Goal: Task Accomplishment & Management: Use online tool/utility

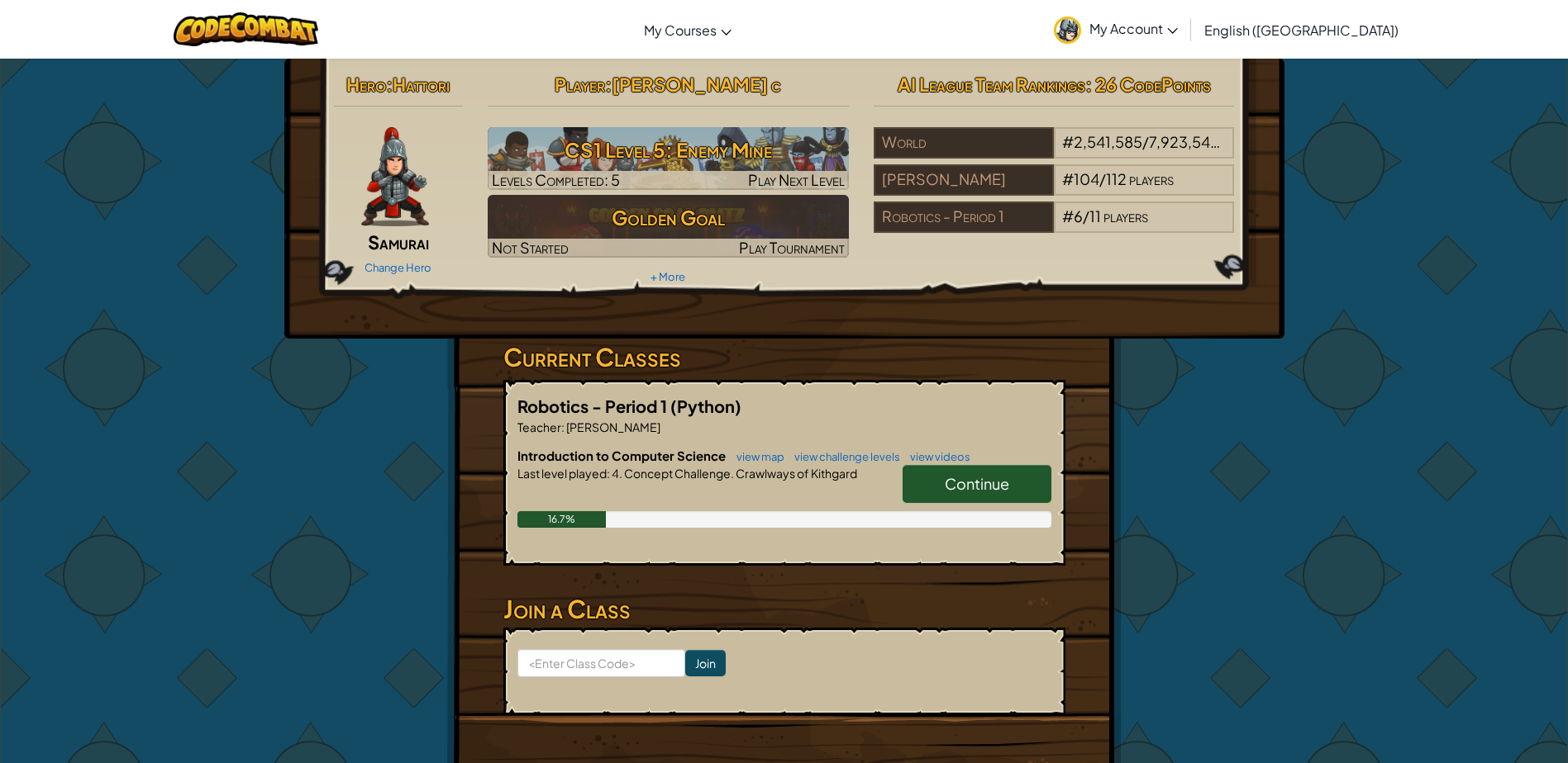
click at [982, 485] on span "Continue" at bounding box center [976, 483] width 64 height 19
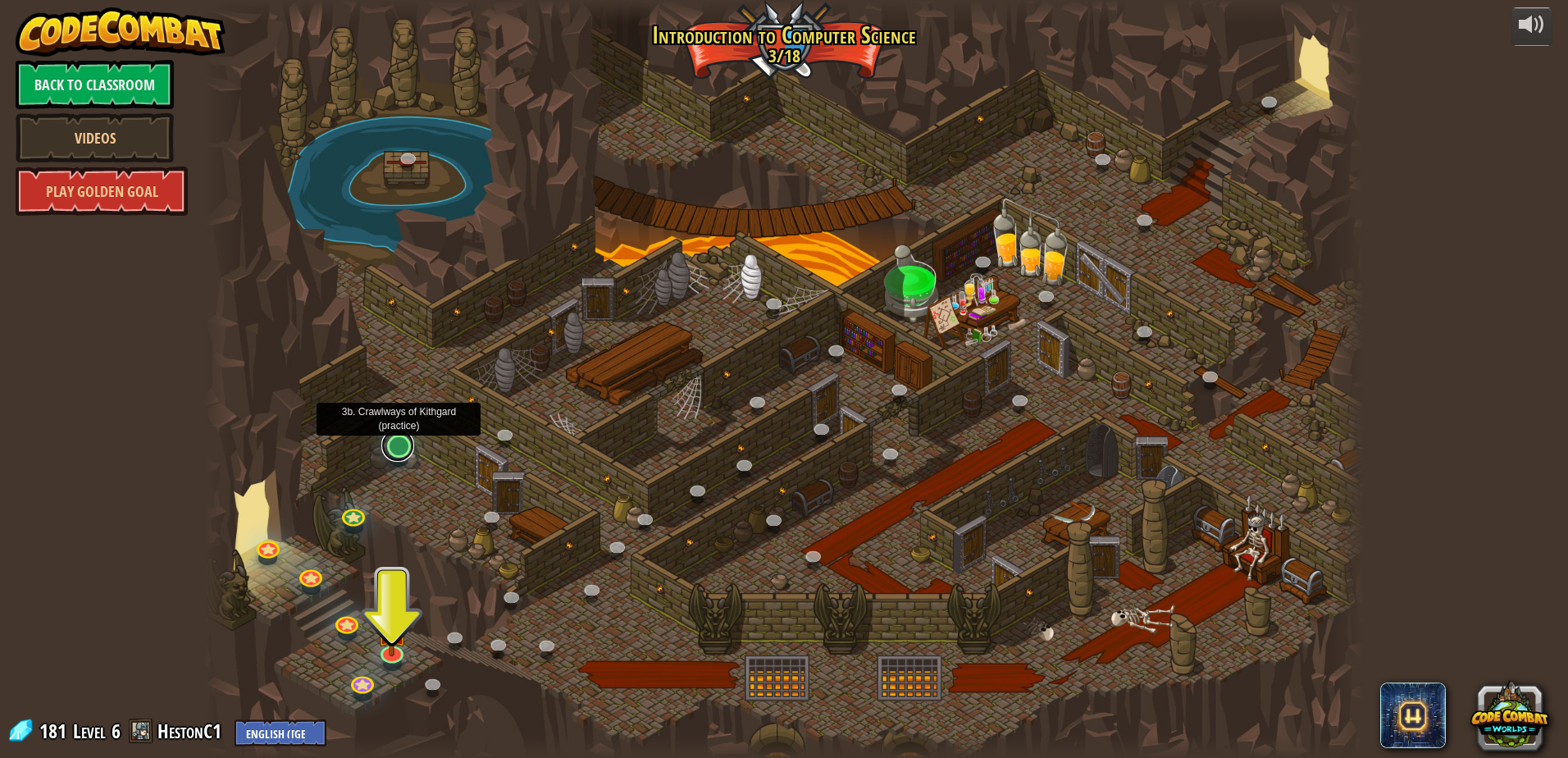
click at [391, 451] on link at bounding box center [397, 445] width 32 height 32
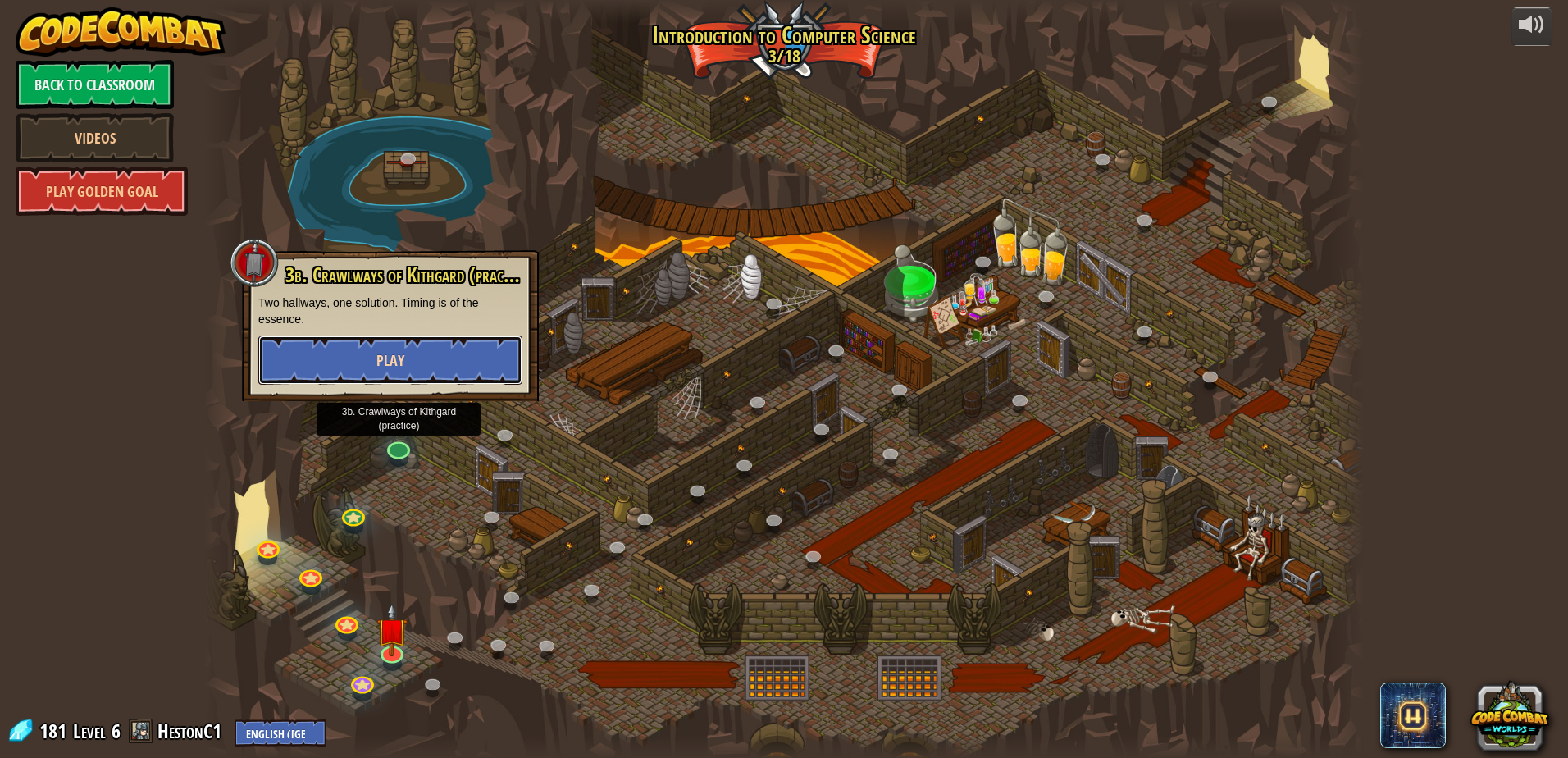
click at [381, 382] on button "Play" at bounding box center [390, 360] width 264 height 49
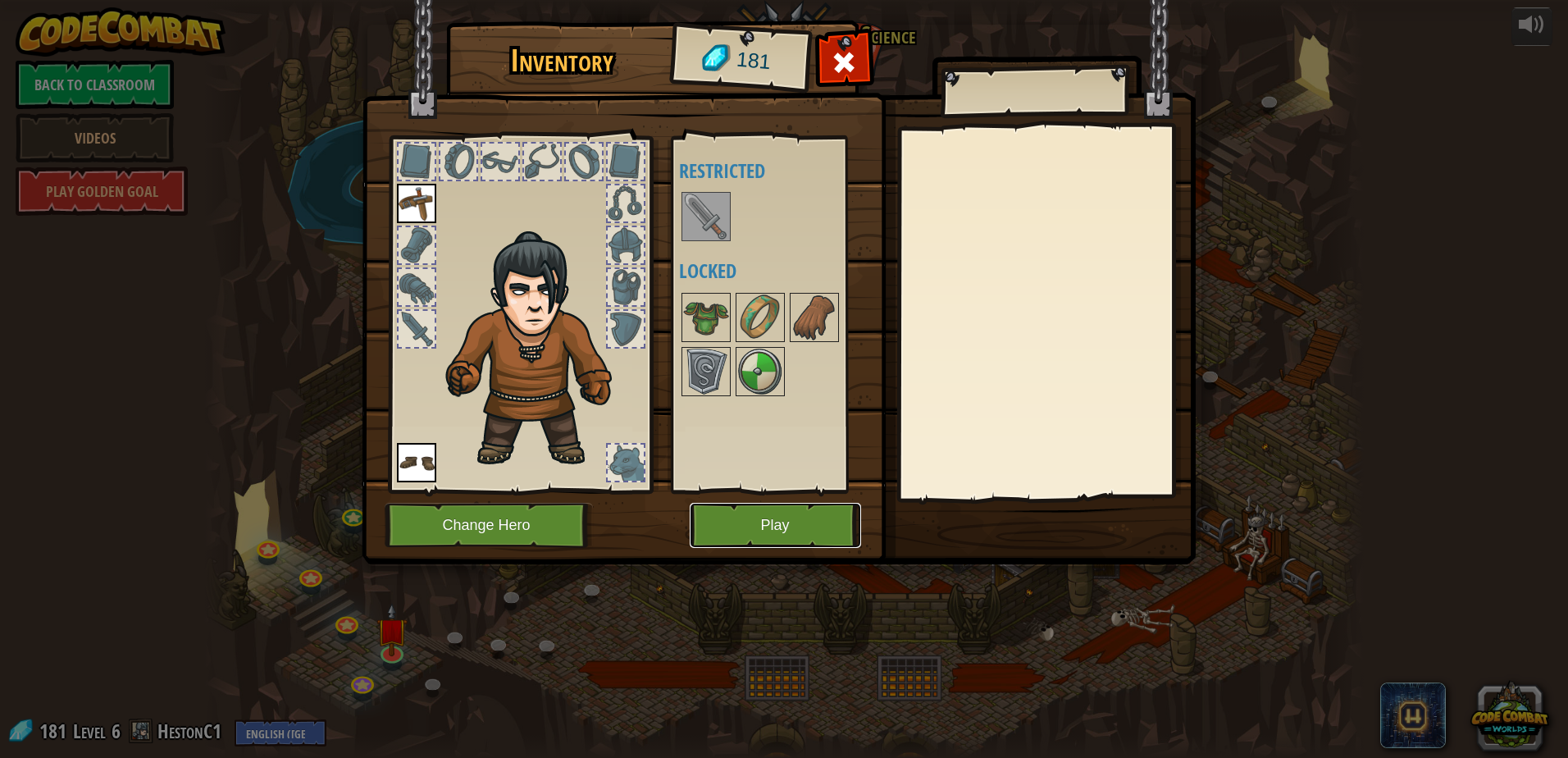
click at [759, 545] on button "Play" at bounding box center [775, 525] width 172 height 45
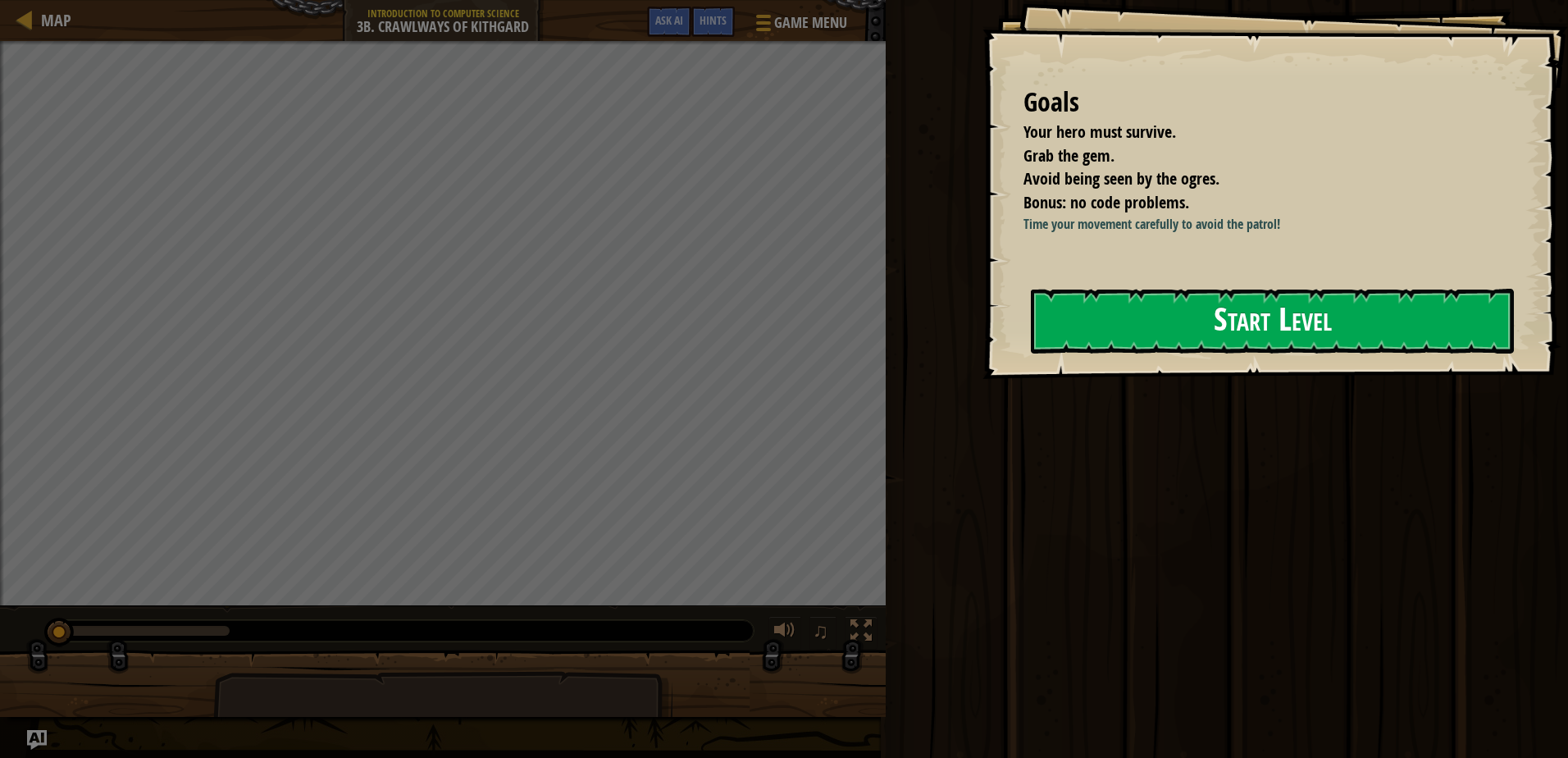
click at [1295, 353] on button "Start Level" at bounding box center [1273, 321] width 483 height 65
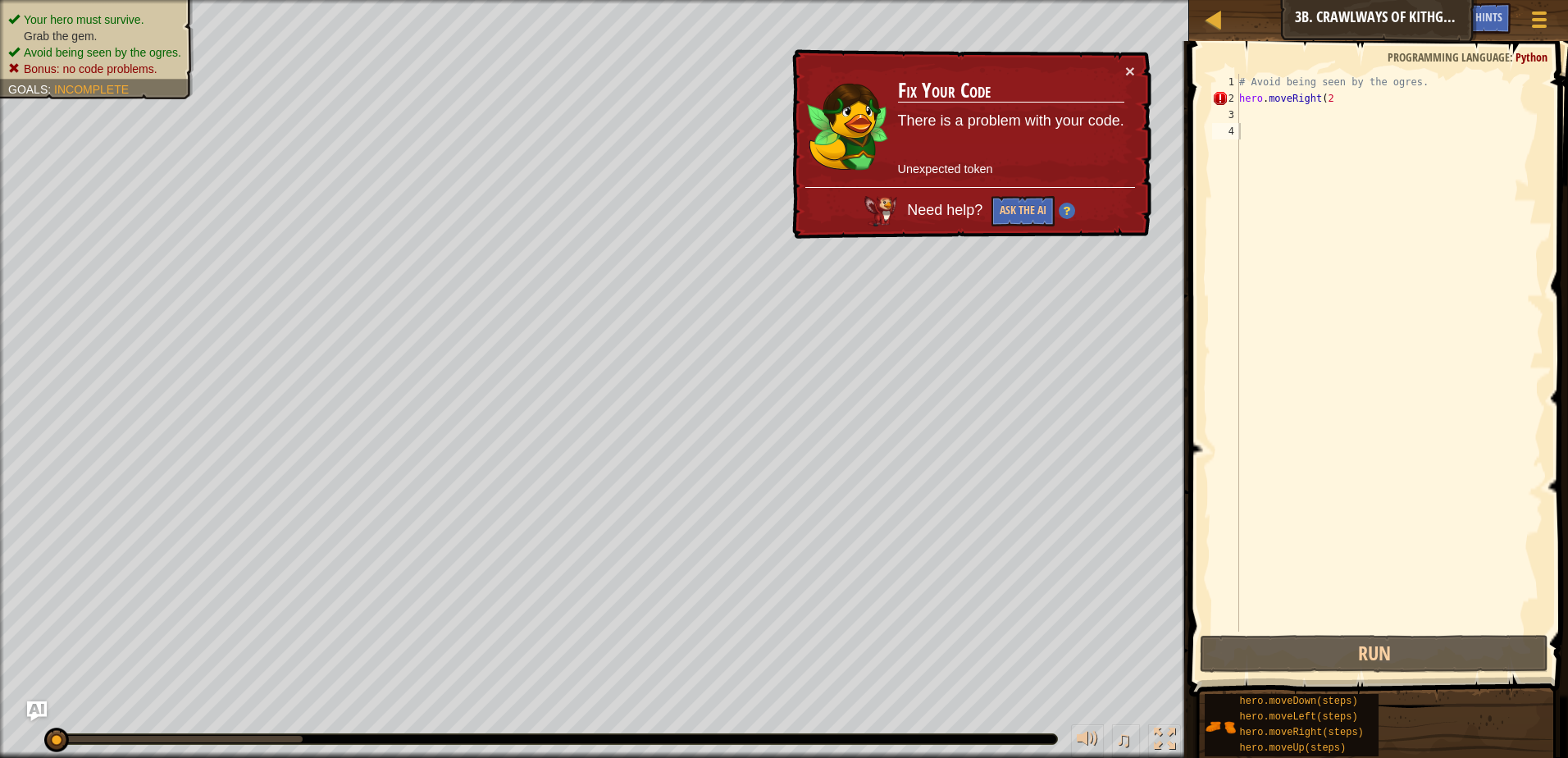
click at [1121, 60] on div "× Fix Your Code There is a problem with your code. Unexpected token Need help? …" at bounding box center [969, 144] width 362 height 190
click at [1131, 69] on button "×" at bounding box center [1130, 72] width 10 height 18
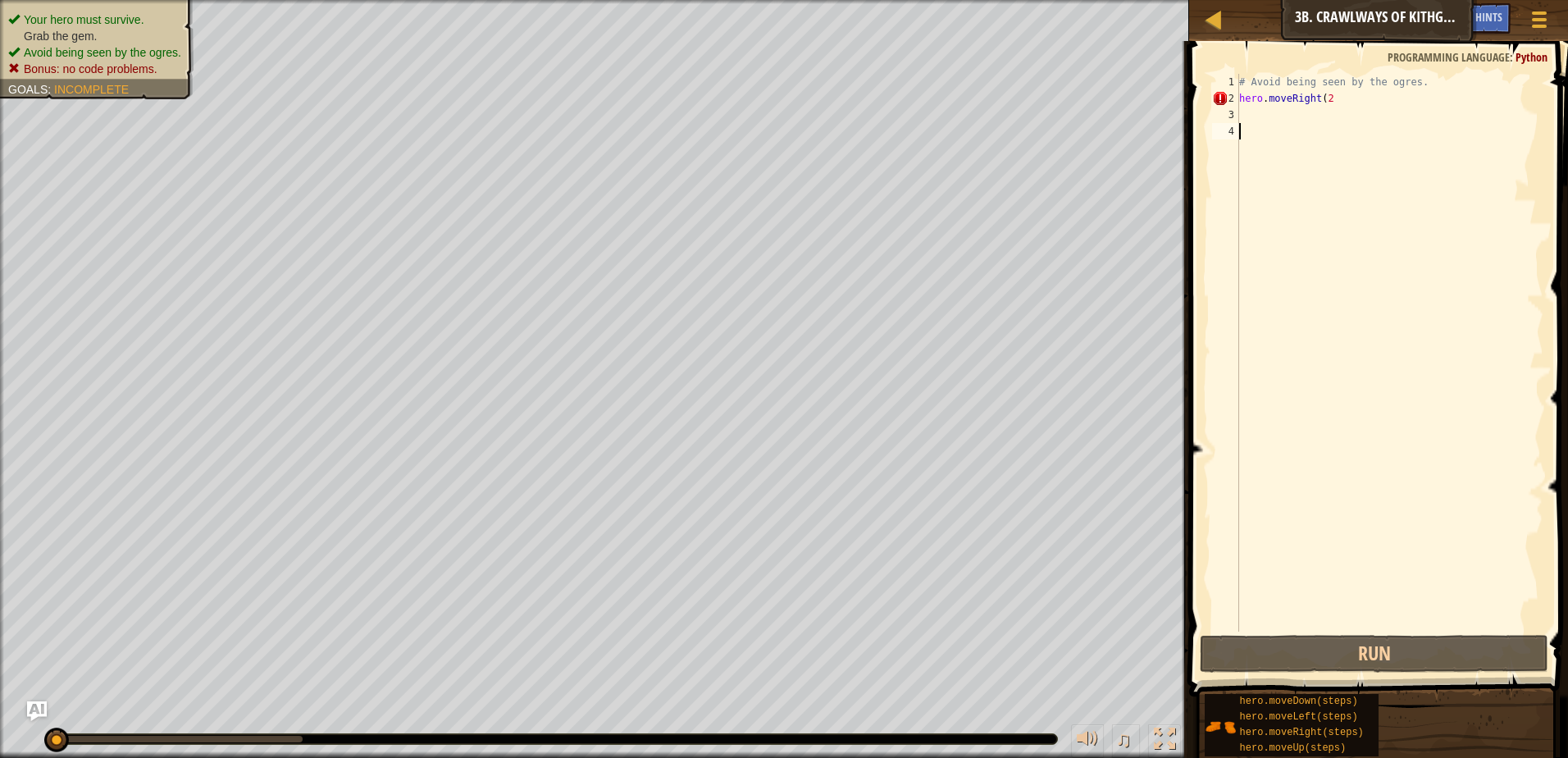
click at [1327, 95] on div "# Avoid being seen by the ogres. hero . moveRight ( 2" at bounding box center [1389, 369] width 307 height 591
type textarea "hero.moveRight("
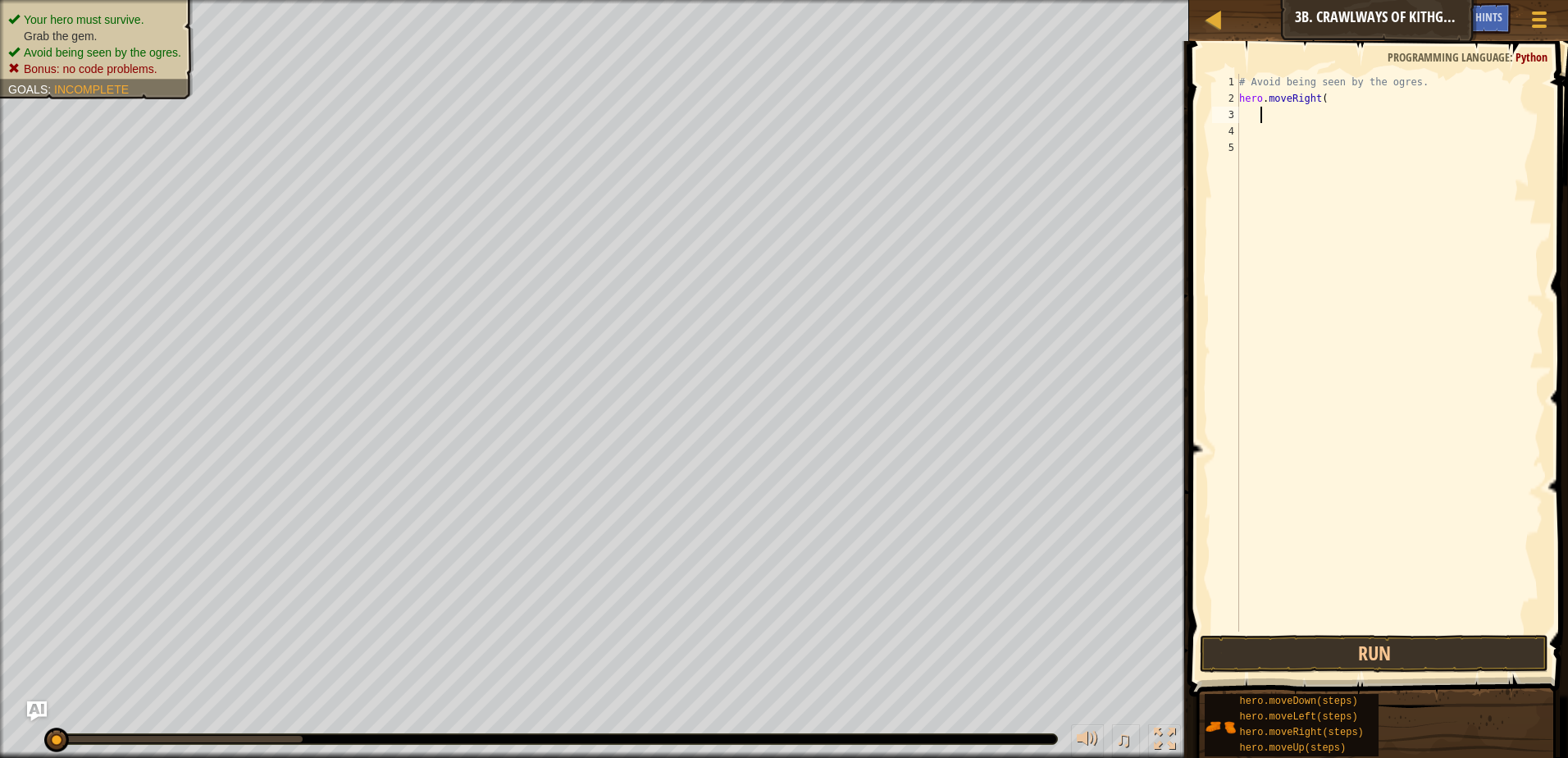
scroll to position [8, 2]
type textarea "9"
type textarea "hero.moveRight()"
type textarea "h"
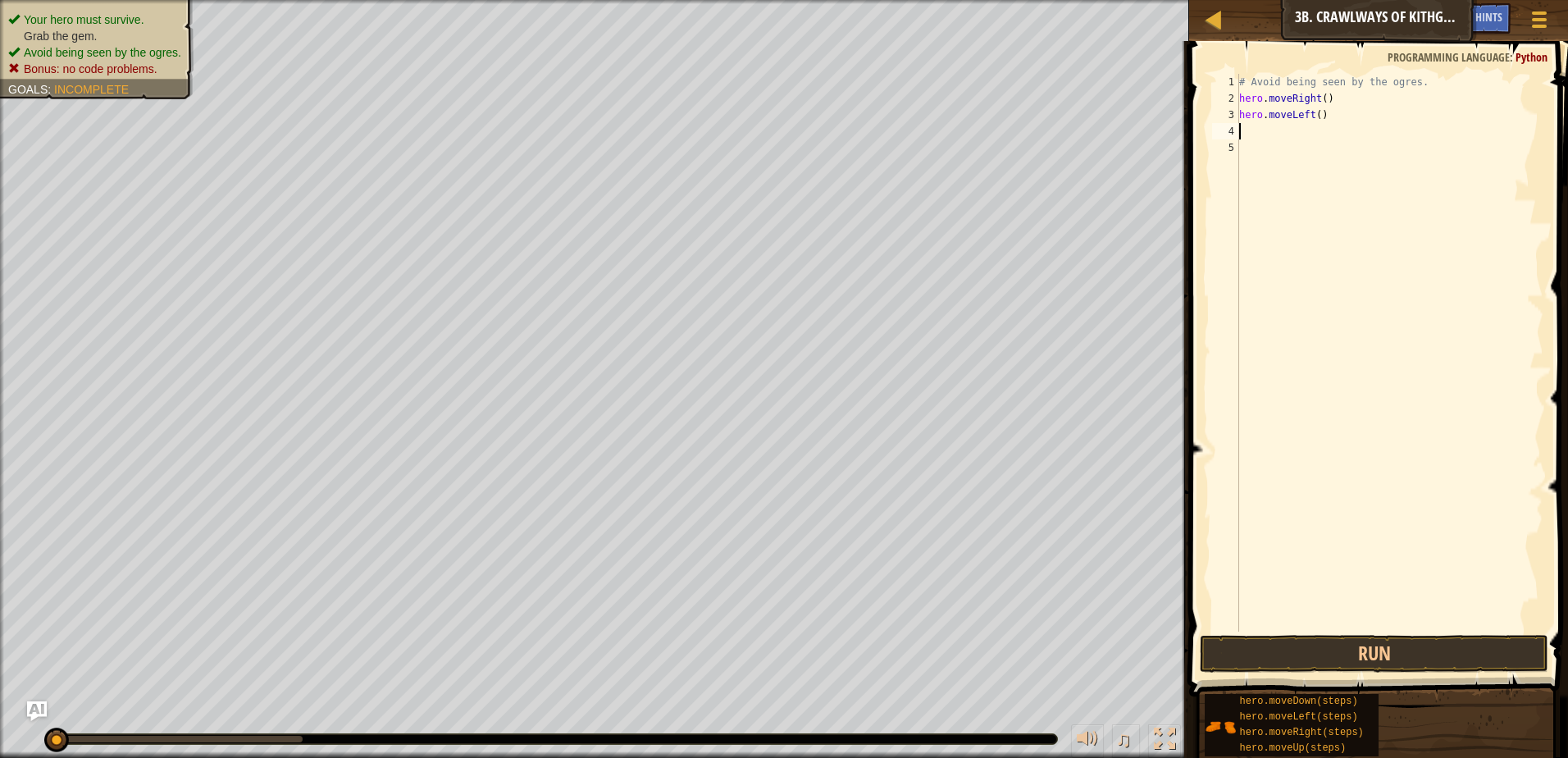
type textarea "h"
click at [1317, 128] on div "# Avoid being seen by the ogres. hero . moveRight ( ) hero . moveLeft ( ) hero …" at bounding box center [1389, 369] width 307 height 591
type textarea "hero.moveRight(2)"
click at [1445, 646] on button "Run" at bounding box center [1374, 654] width 348 height 37
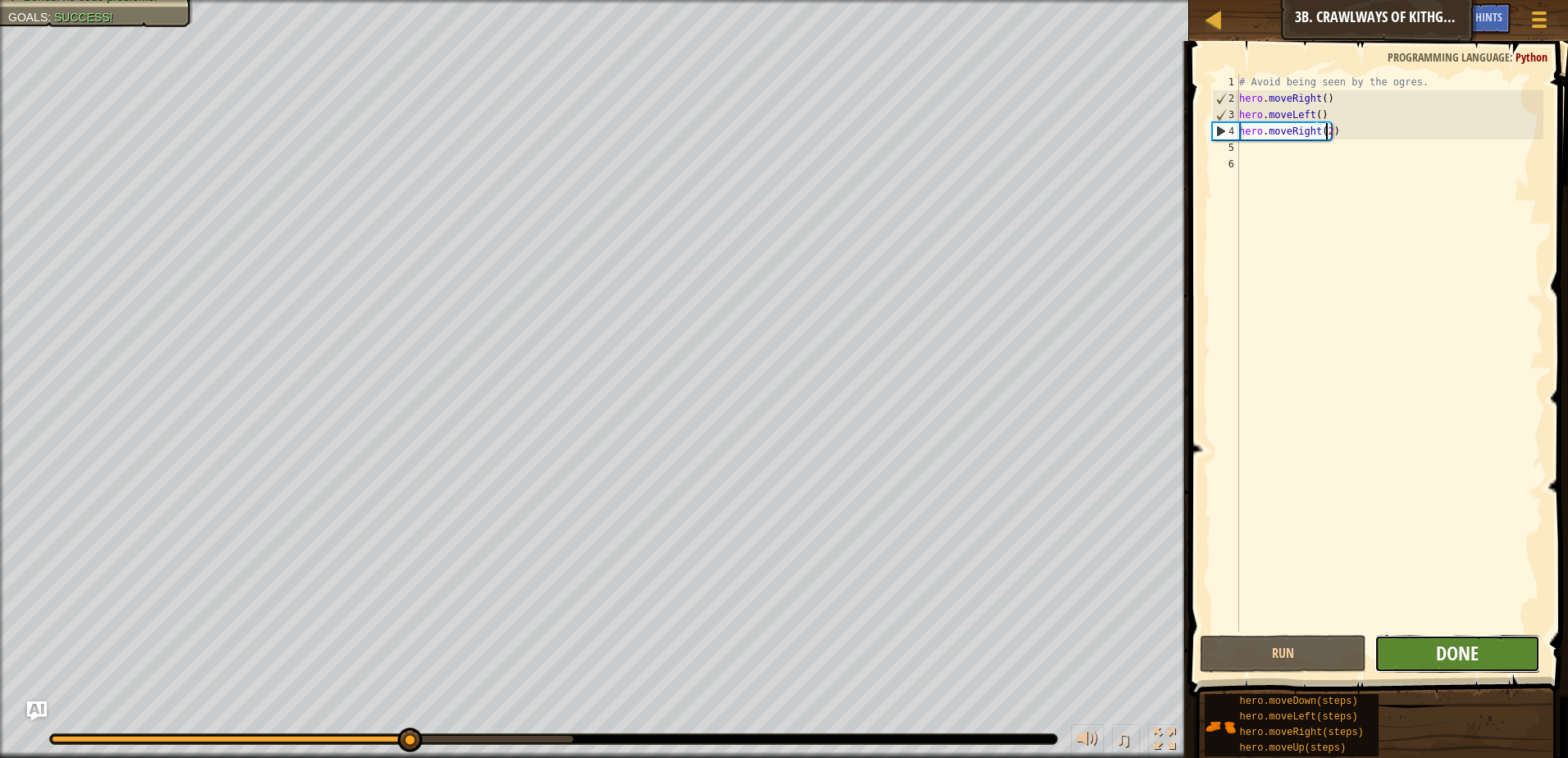
click at [1440, 651] on span "Done" at bounding box center [1457, 653] width 42 height 27
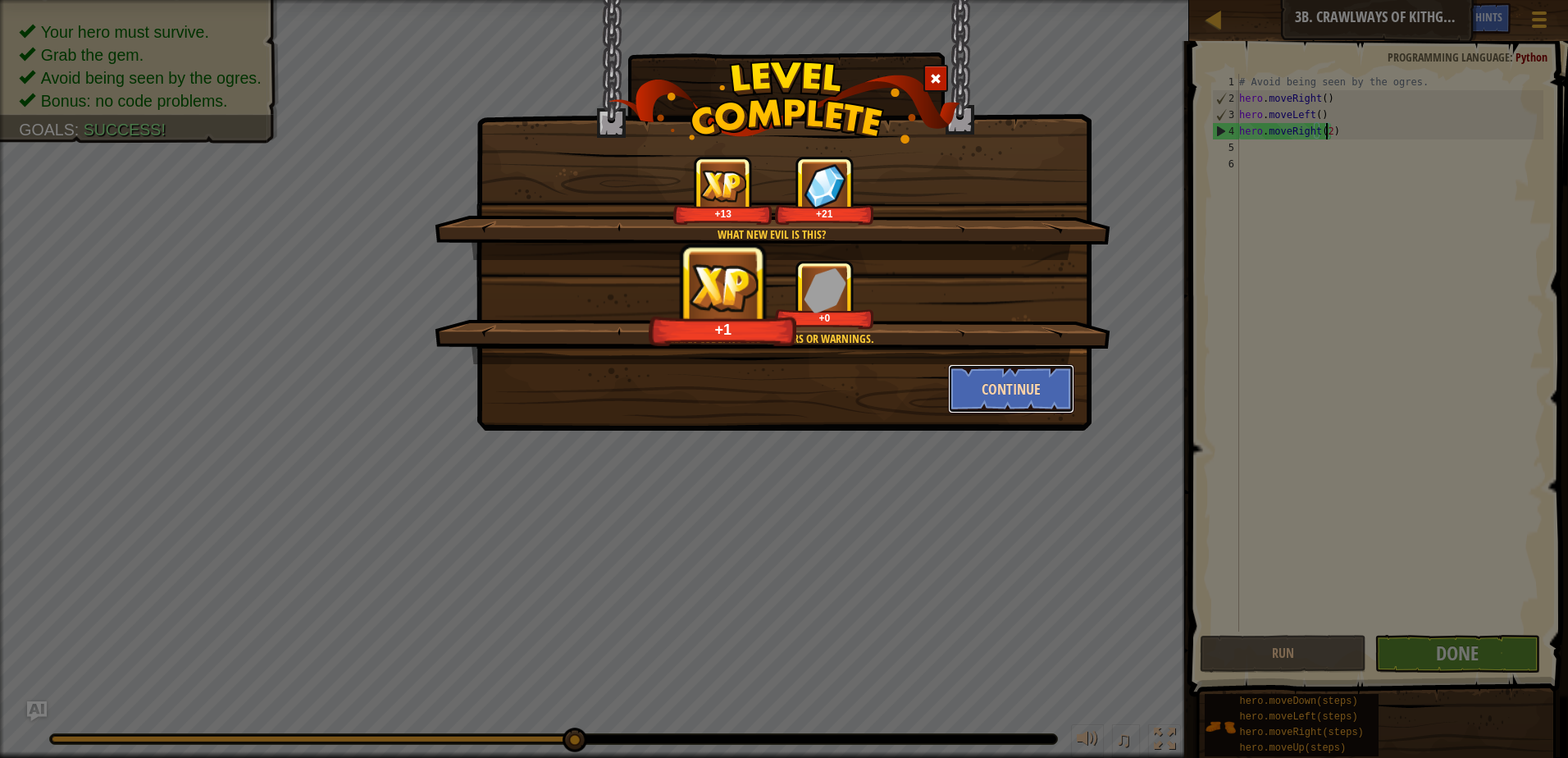
click at [1002, 377] on button "Continue" at bounding box center [1012, 389] width 128 height 49
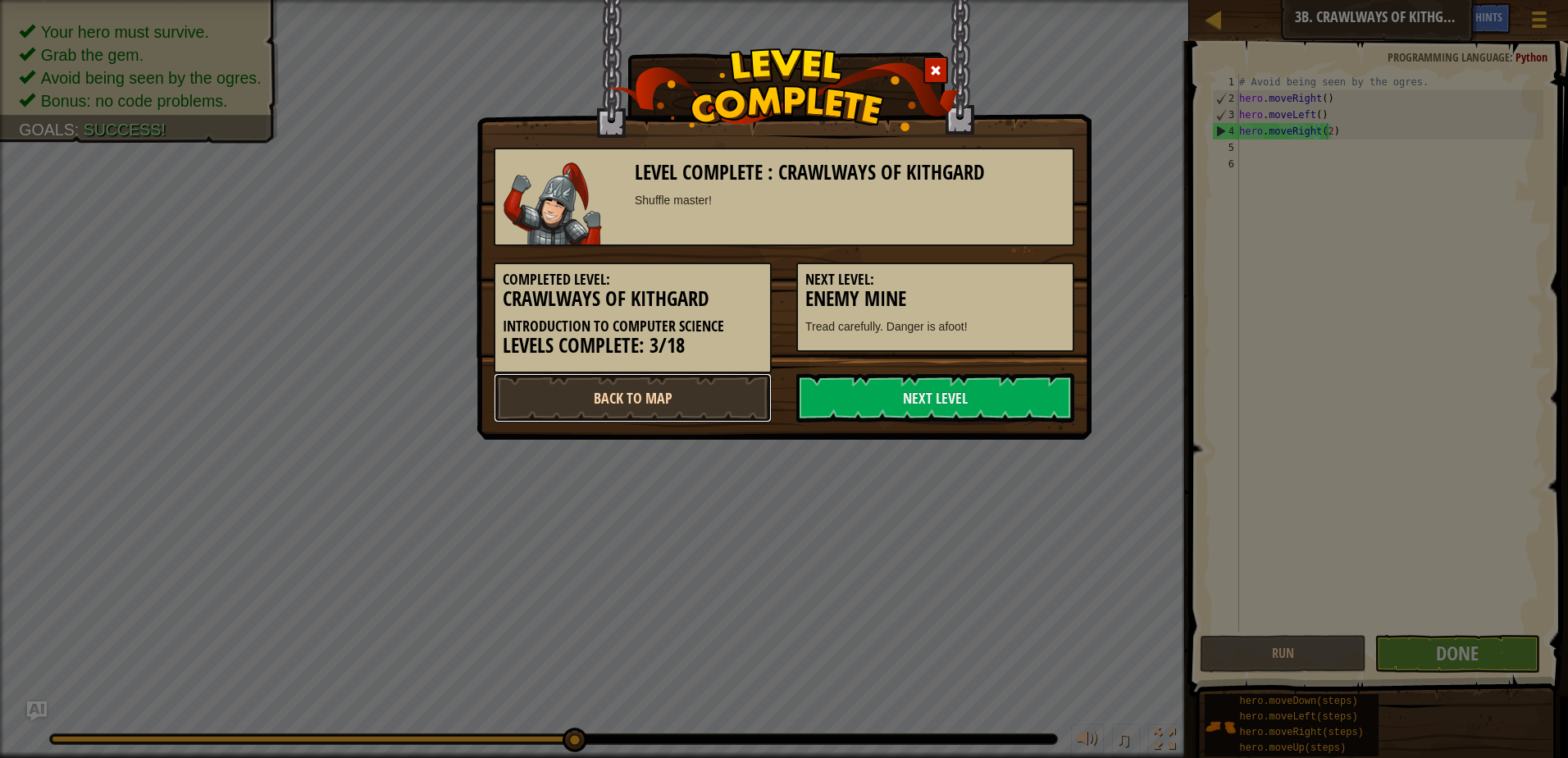
click at [706, 390] on link "Back to Map" at bounding box center [632, 398] width 278 height 49
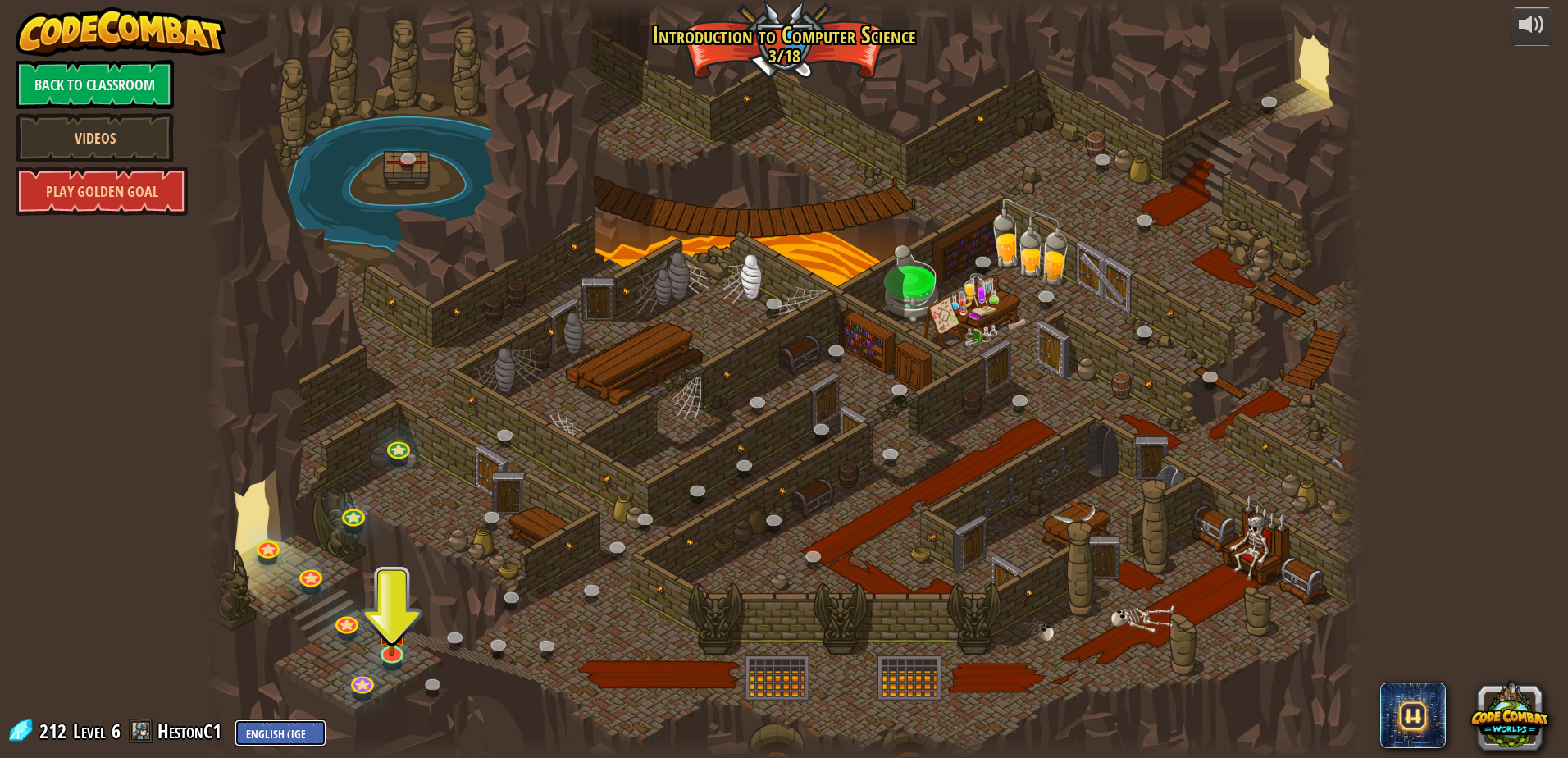
click at [251, 743] on select "English ([GEOGRAPHIC_DATA]) English ([GEOGRAPHIC_DATA]) 简体中文 繁體中文 русский españ…" at bounding box center [281, 733] width 92 height 27
select select "en-[GEOGRAPHIC_DATA]"
click at [235, 720] on select "English ([GEOGRAPHIC_DATA]) English ([GEOGRAPHIC_DATA]) 简体中文 繁體中文 русский españ…" at bounding box center [281, 733] width 92 height 27
select select "en-[GEOGRAPHIC_DATA]"
click at [396, 652] on img at bounding box center [393, 618] width 31 height 72
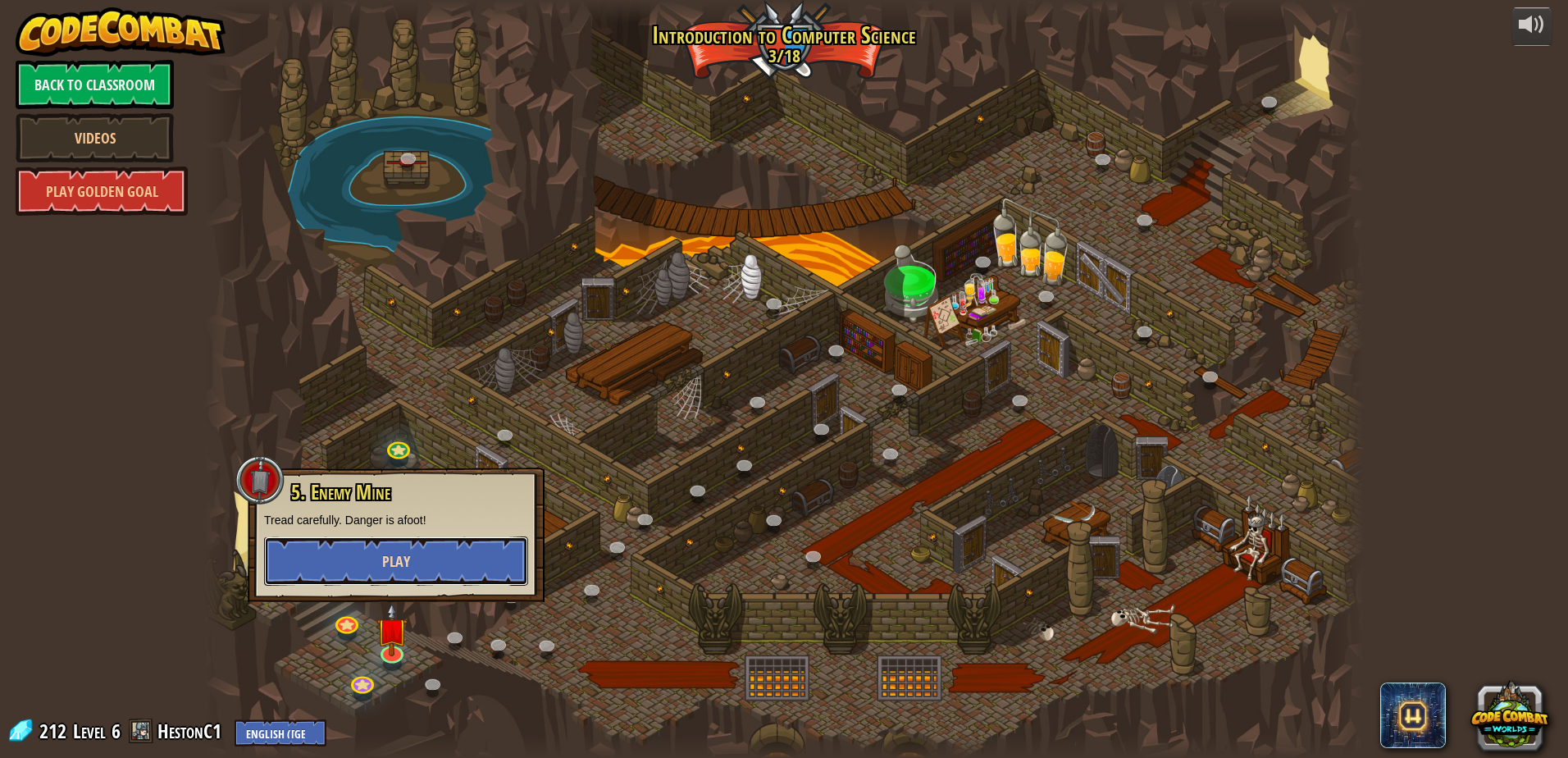
click at [374, 550] on button "Play" at bounding box center [395, 562] width 264 height 49
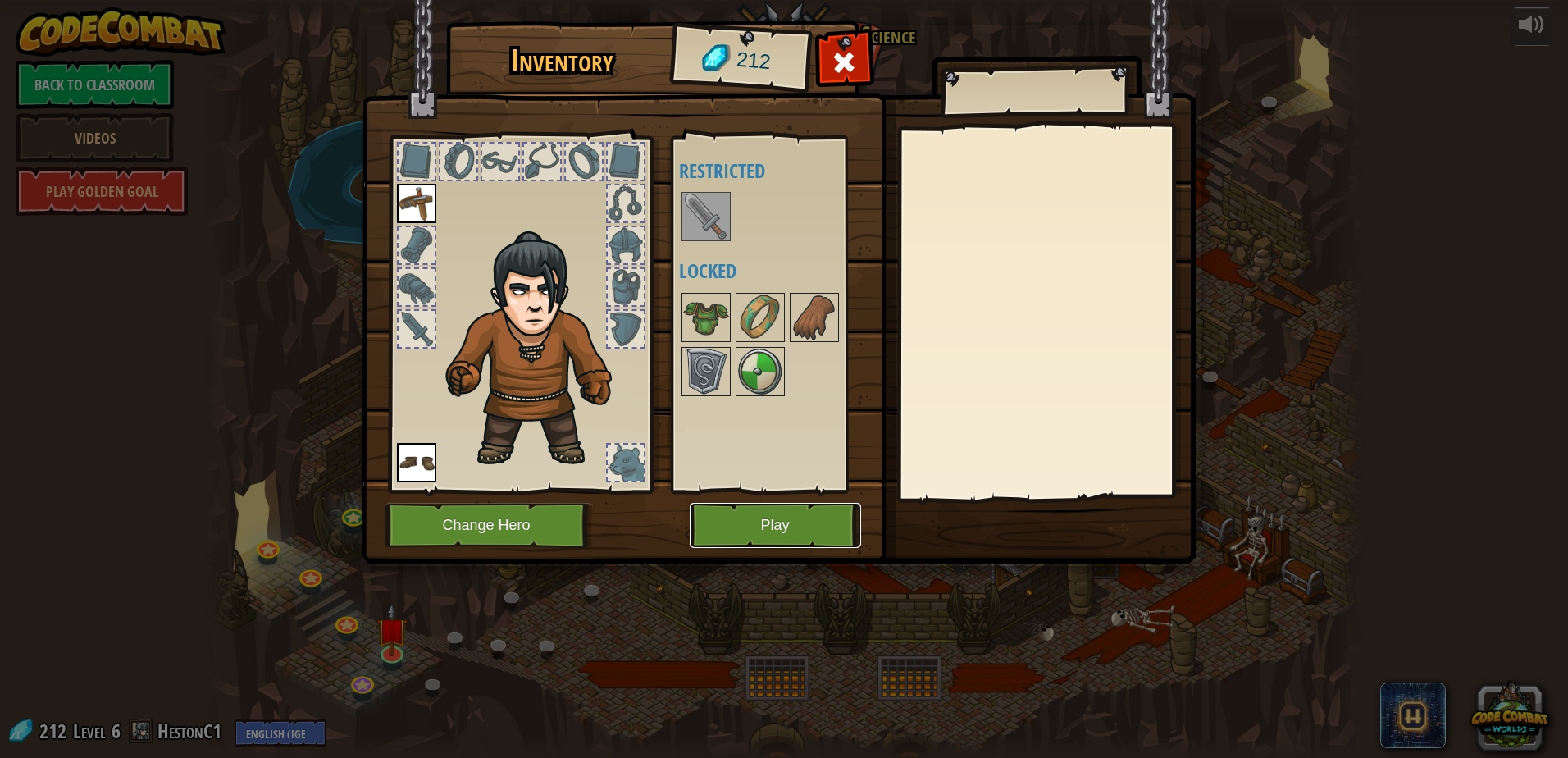
click at [793, 535] on button "Play" at bounding box center [775, 525] width 172 height 45
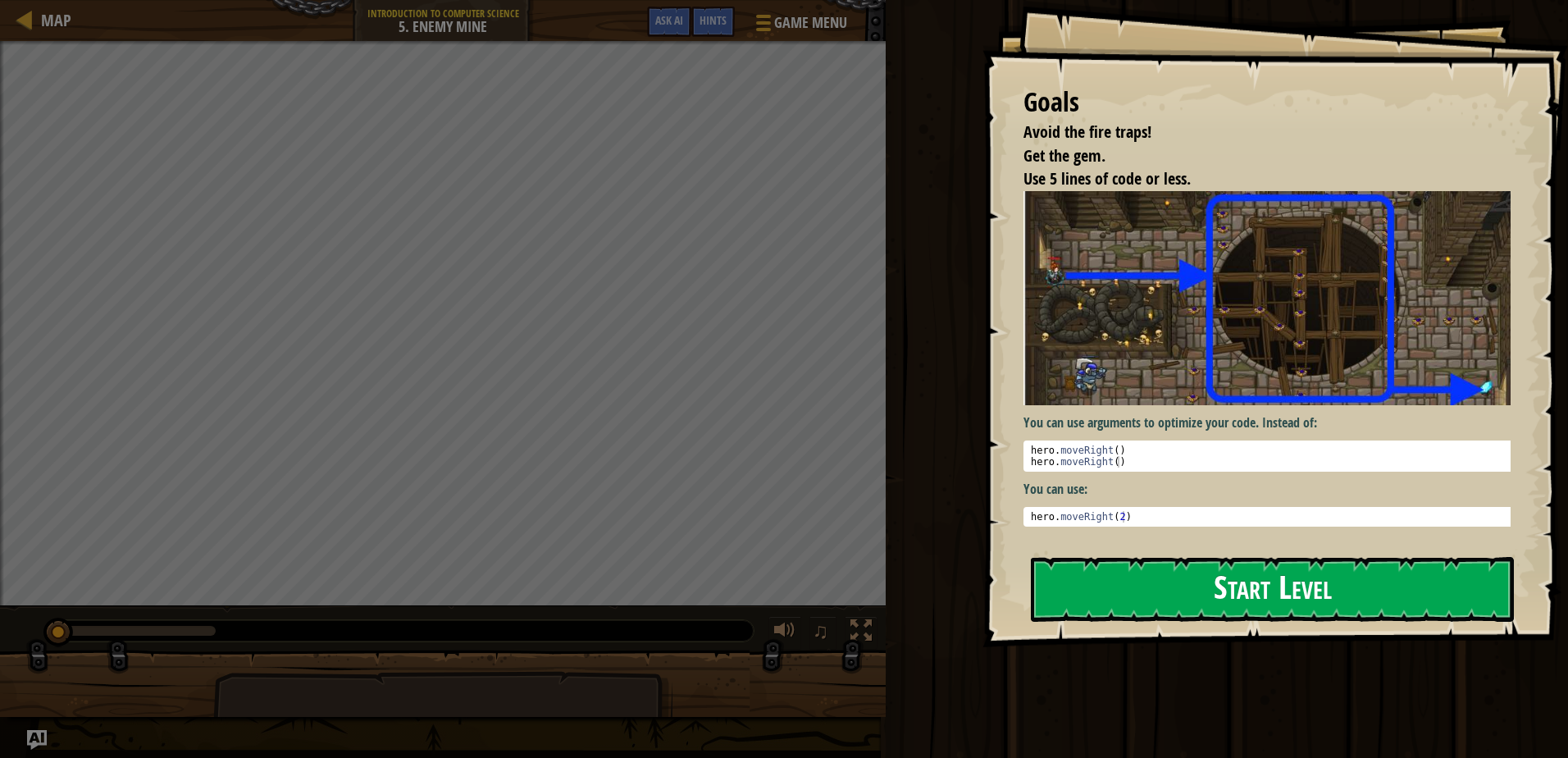
click at [1182, 577] on button "Start Level" at bounding box center [1273, 590] width 483 height 65
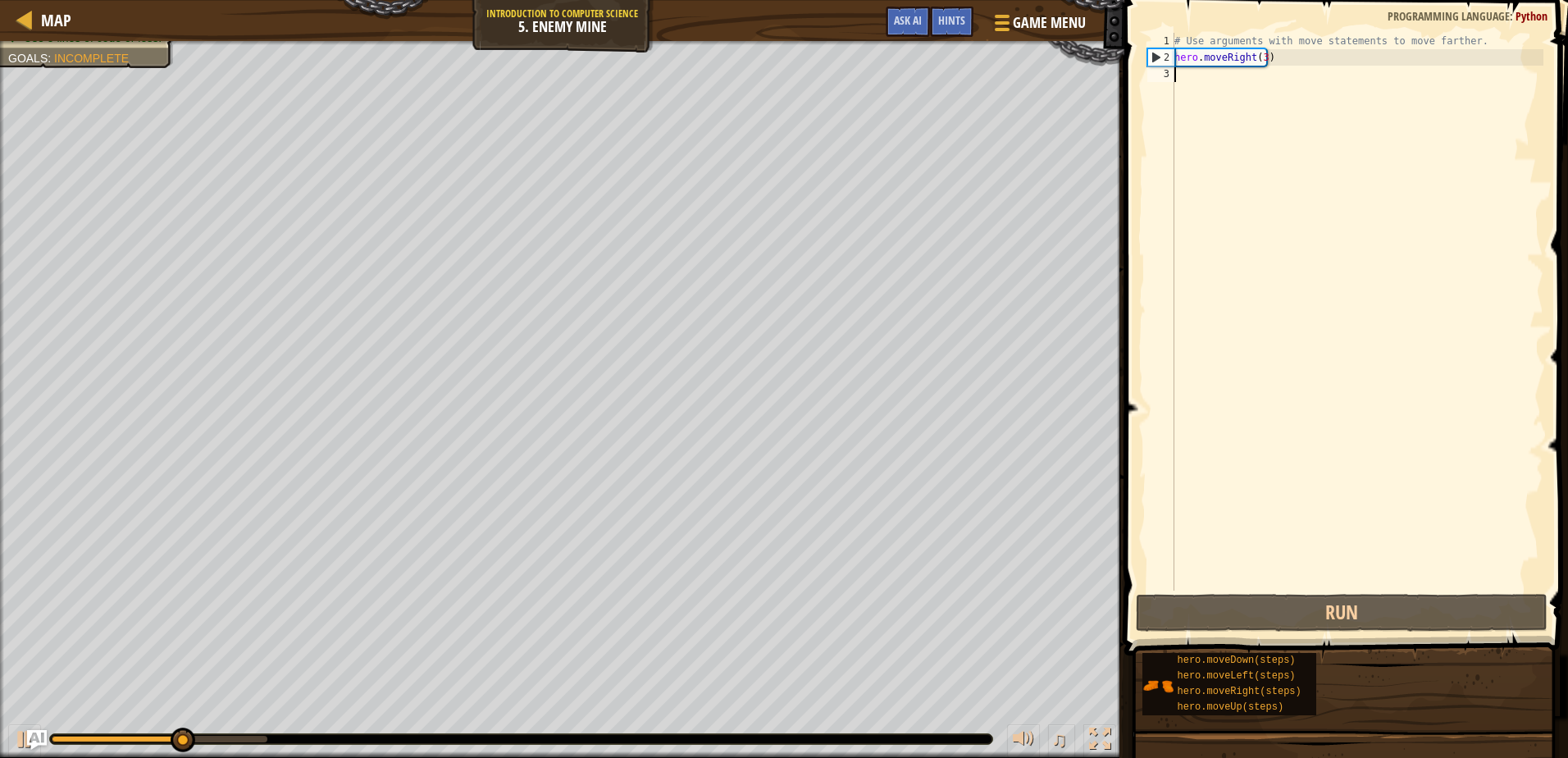
type textarea "h"
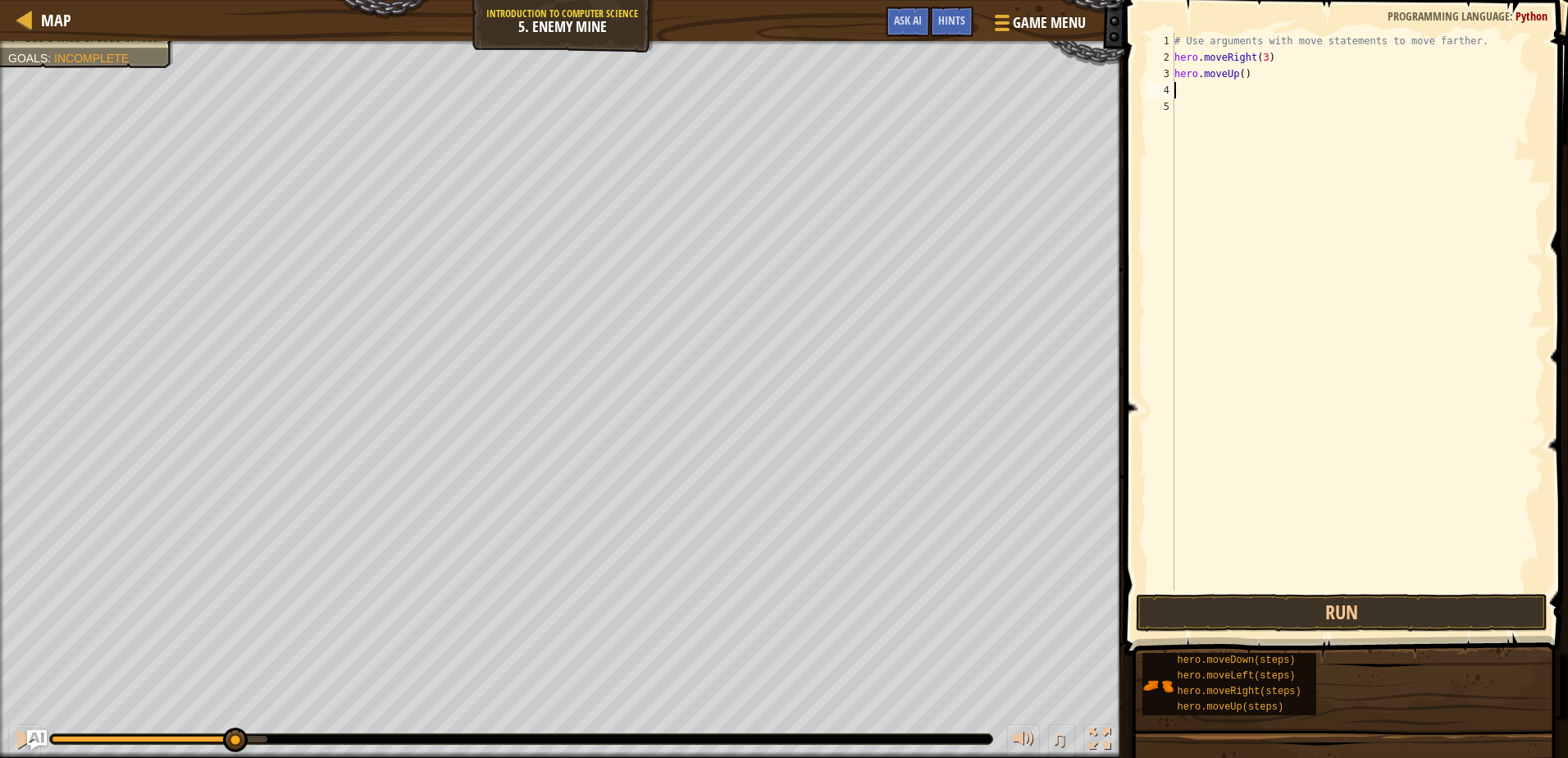
type textarea "h"
click at [1248, 108] on div "# Use arguments with move statements to move farther. hero . moveRight ( 3 ) he…" at bounding box center [1357, 328] width 372 height 591
type textarea "hero.moveDown(3)"
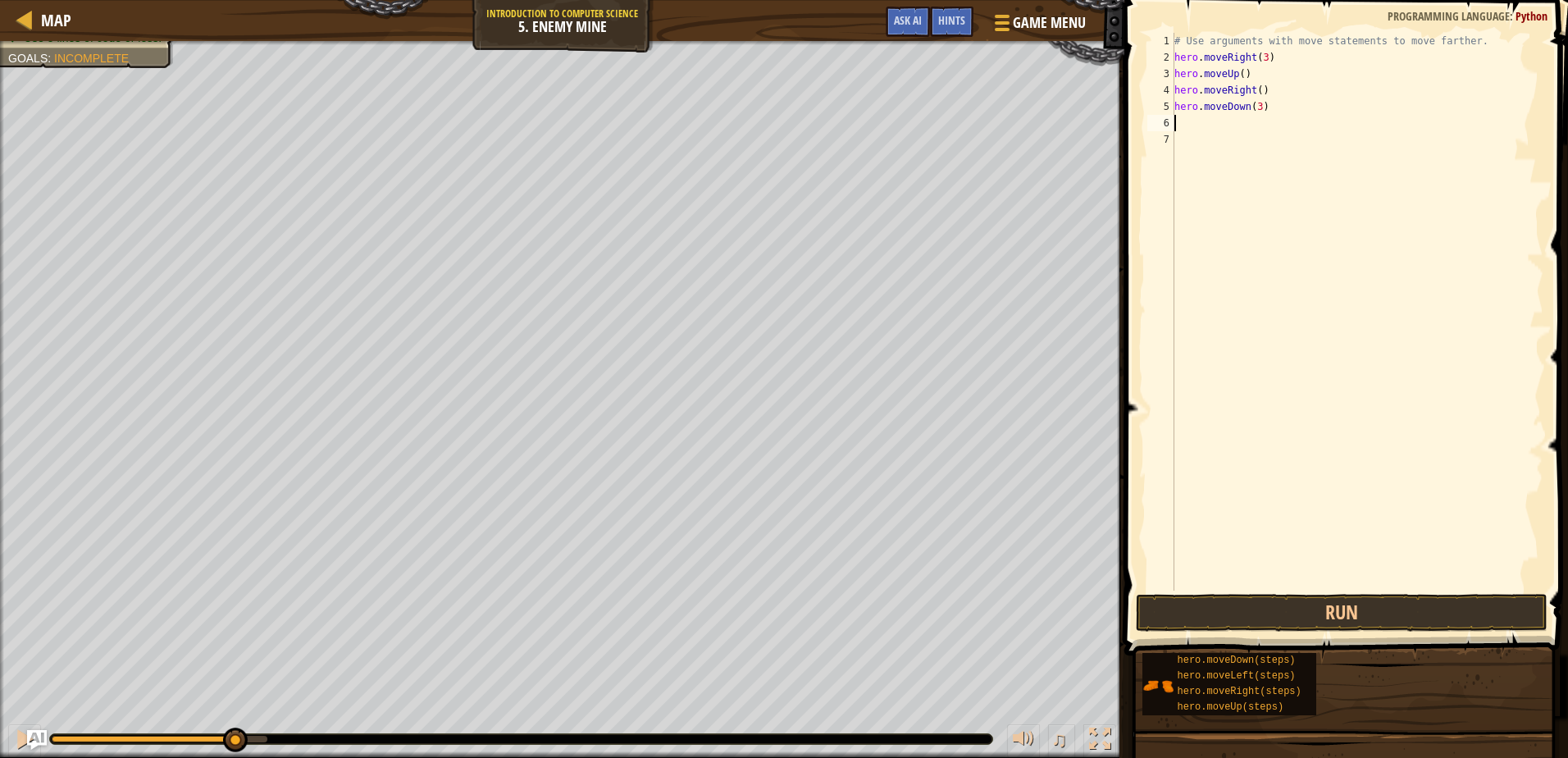
type textarea "h"
type textarea "hero.moveRight(2)"
click at [1334, 603] on button "Run" at bounding box center [1341, 613] width 411 height 37
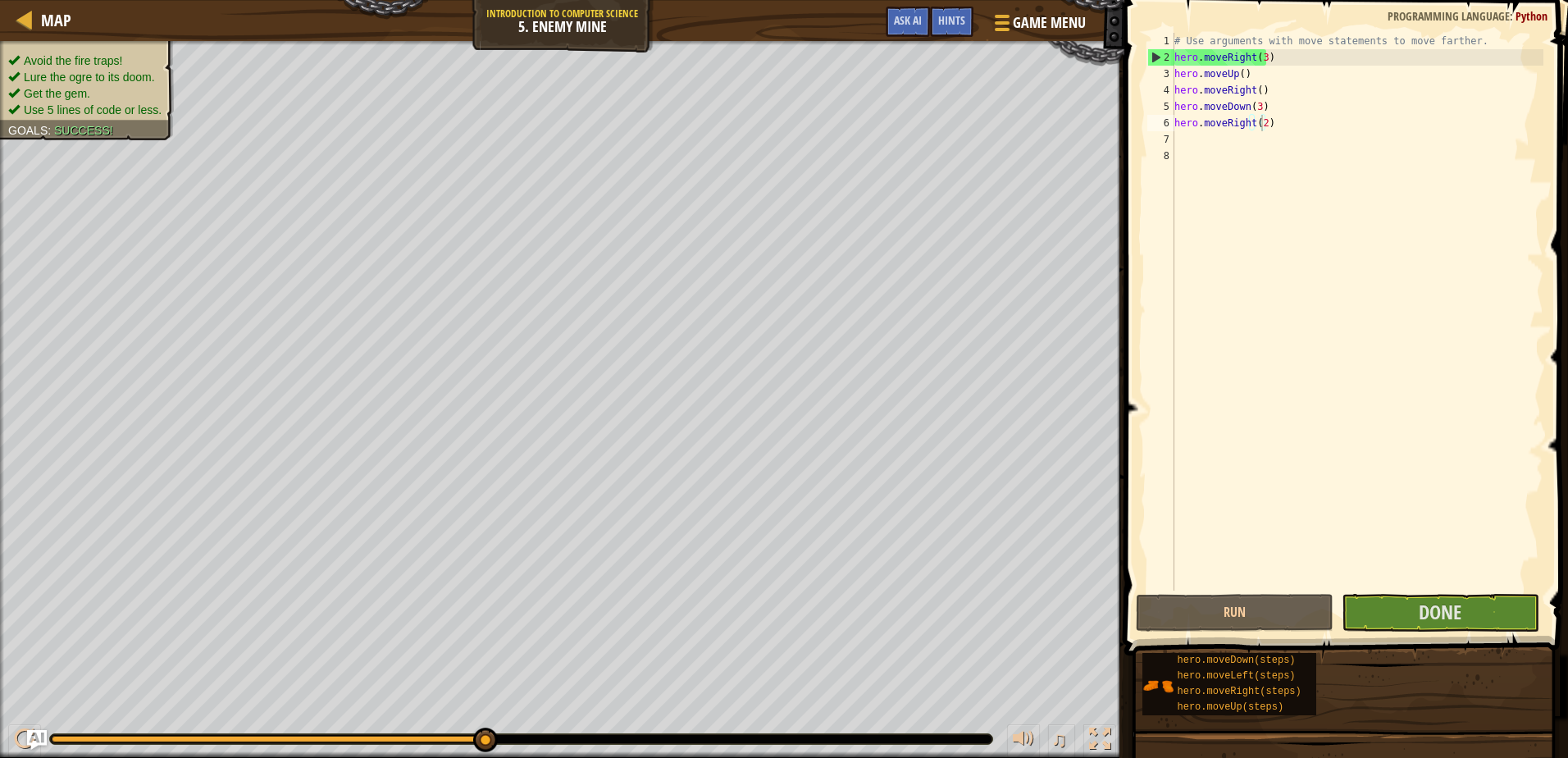
drag, startPoint x: 82, startPoint y: 86, endPoint x: 132, endPoint y: 134, distance: 69.3
click at [132, 134] on div "Avoid the fire traps! Lure the ogre to its doom. Get the gem. Use 5 lines of co…" at bounding box center [78, 85] width 192 height 110
click at [132, 137] on div "Avoid the fire traps! Lure the ogre to its doom. Get the gem. Use 5 lines of co…" at bounding box center [78, 85] width 192 height 110
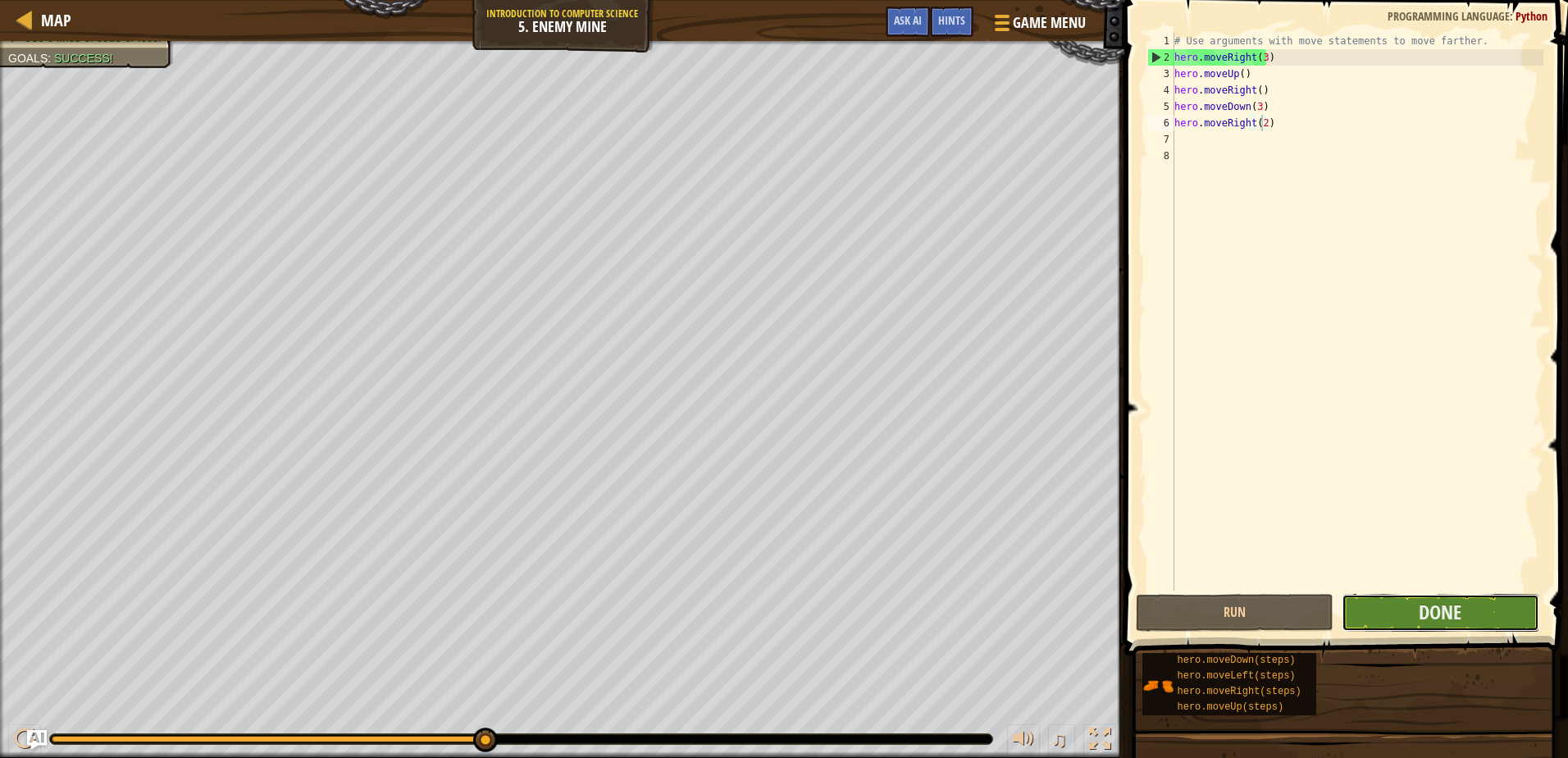
click at [1500, 617] on button "Done" at bounding box center [1440, 613] width 197 height 37
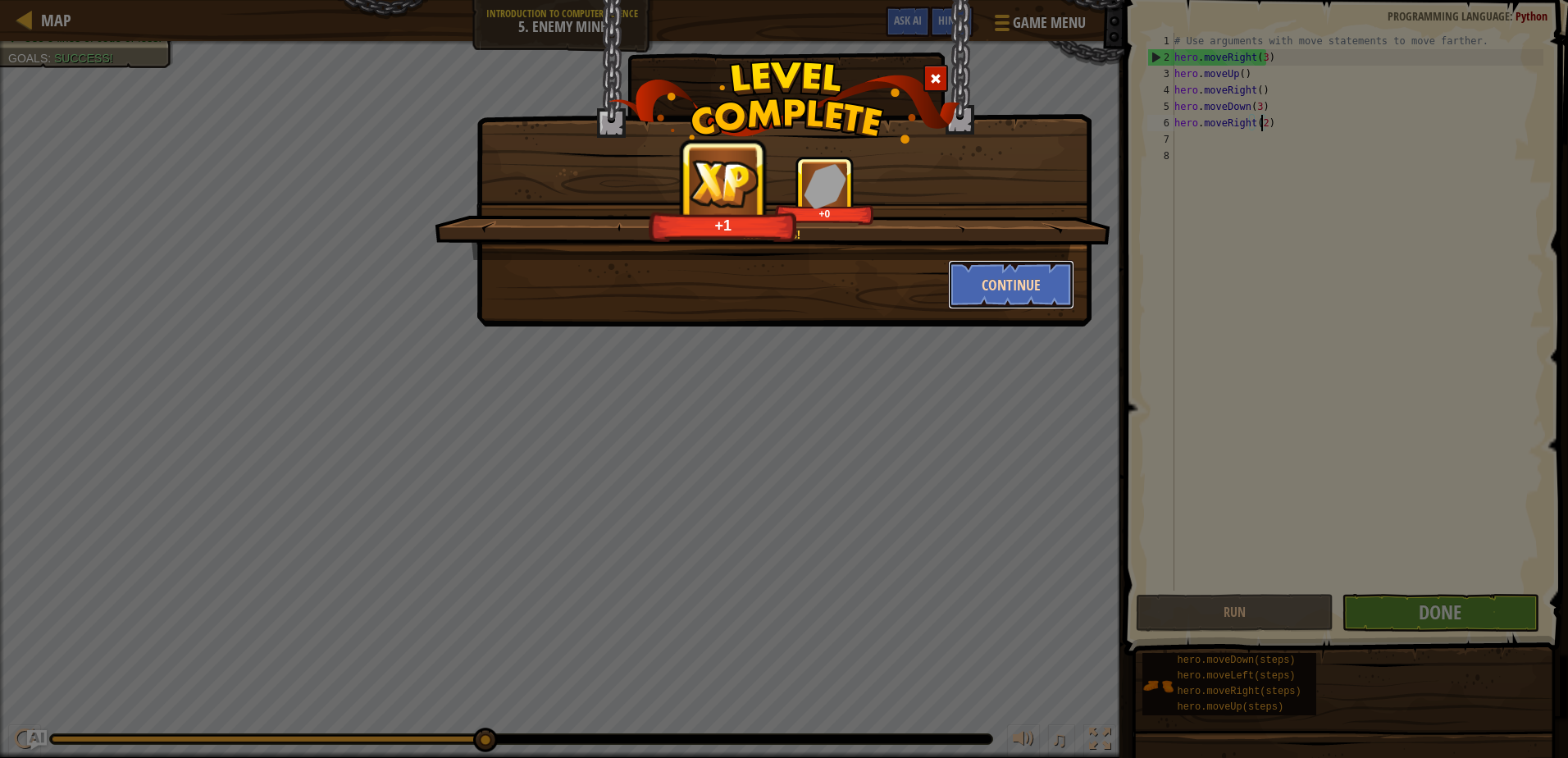
click at [1040, 268] on button "Continue" at bounding box center [1012, 285] width 128 height 49
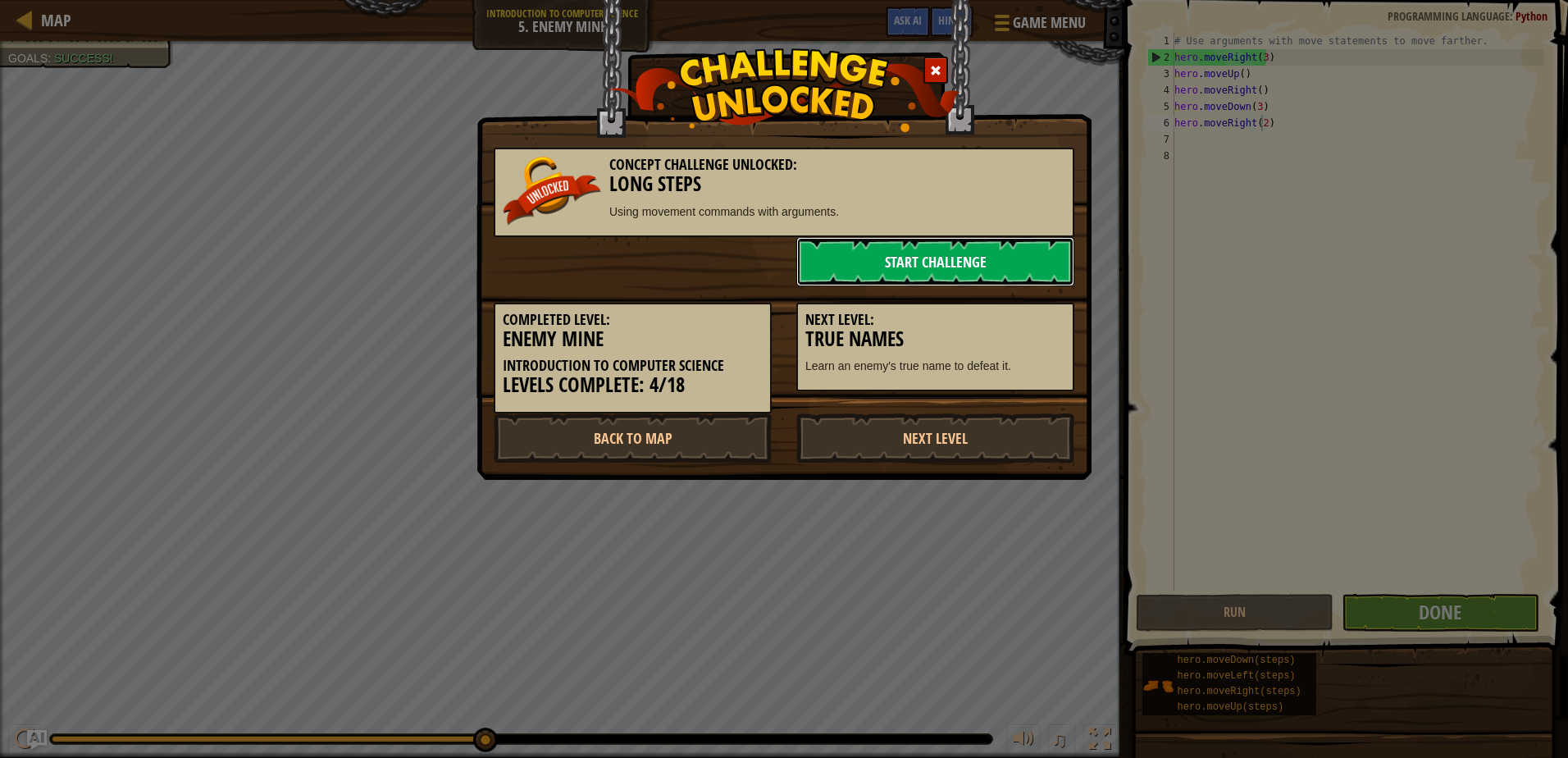
click at [959, 262] on link "Start Challenge" at bounding box center [935, 262] width 278 height 49
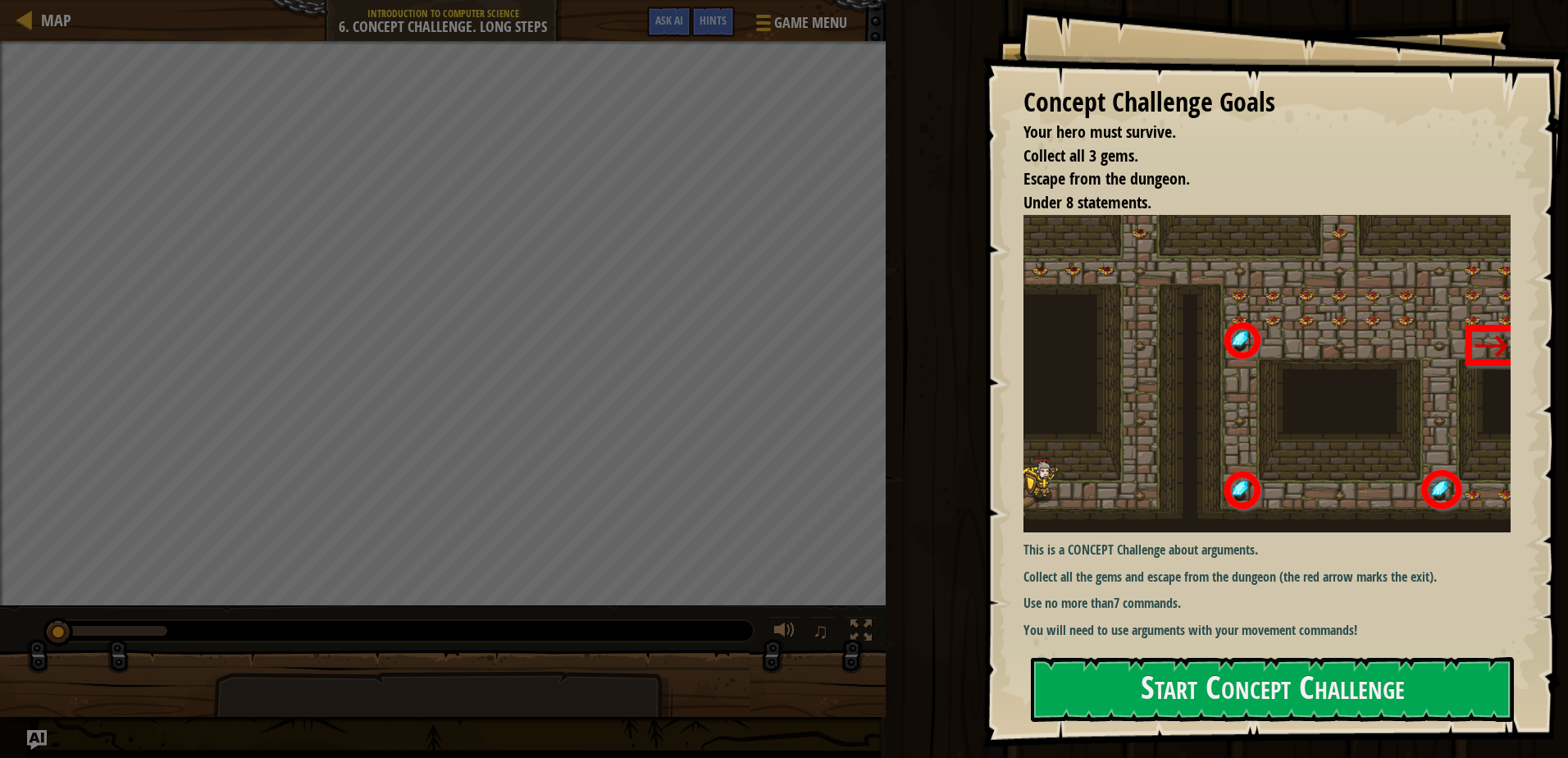
click at [1171, 732] on div "Concept Challenge Goals Your hero must survive. Collect all 3 gems. Escape from…" at bounding box center [1275, 373] width 586 height 747
click at [1163, 677] on button "Start Concept Challenge" at bounding box center [1273, 690] width 483 height 65
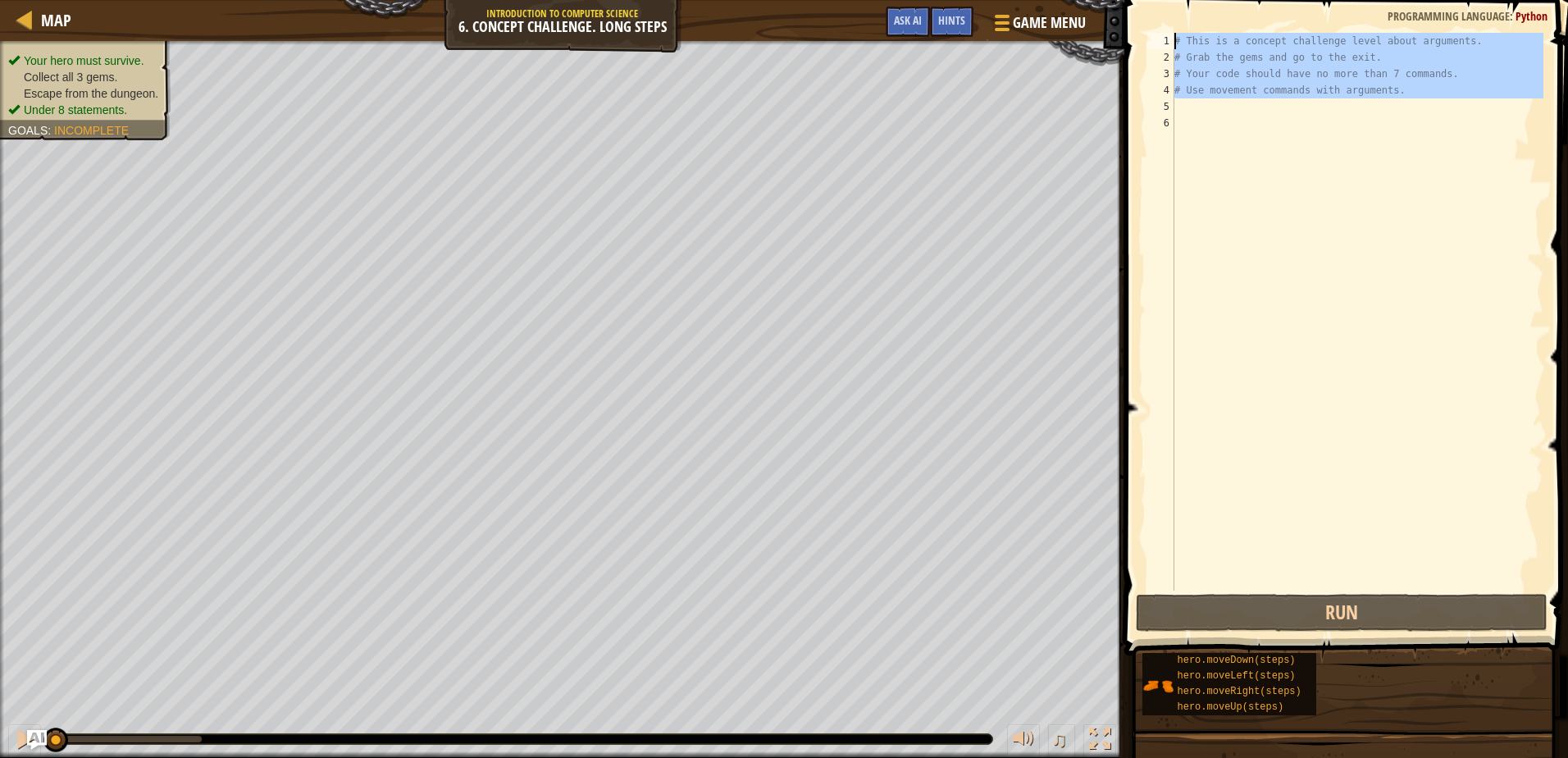
drag, startPoint x: 1331, startPoint y: 109, endPoint x: 1173, endPoint y: 39, distance: 172.8
click at [1173, 39] on div "1 2 3 4 5 6 # This is a concept challenge level about arguments. # Grab the gem…" at bounding box center [1343, 311] width 399 height 558
type textarea "# This is a concept challenge level about arguments. # Grab the gems and go to …"
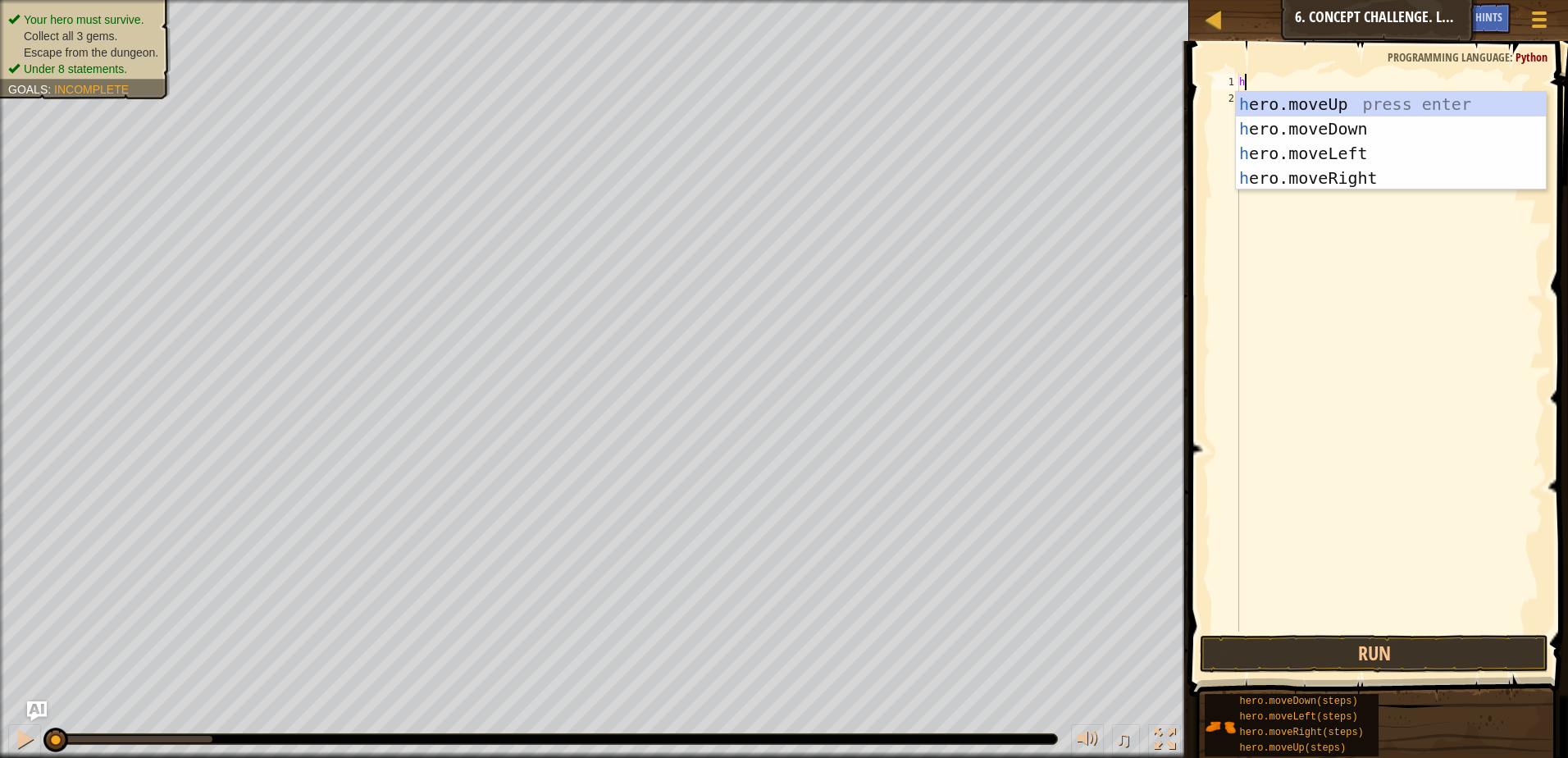
scroll to position [8, 0]
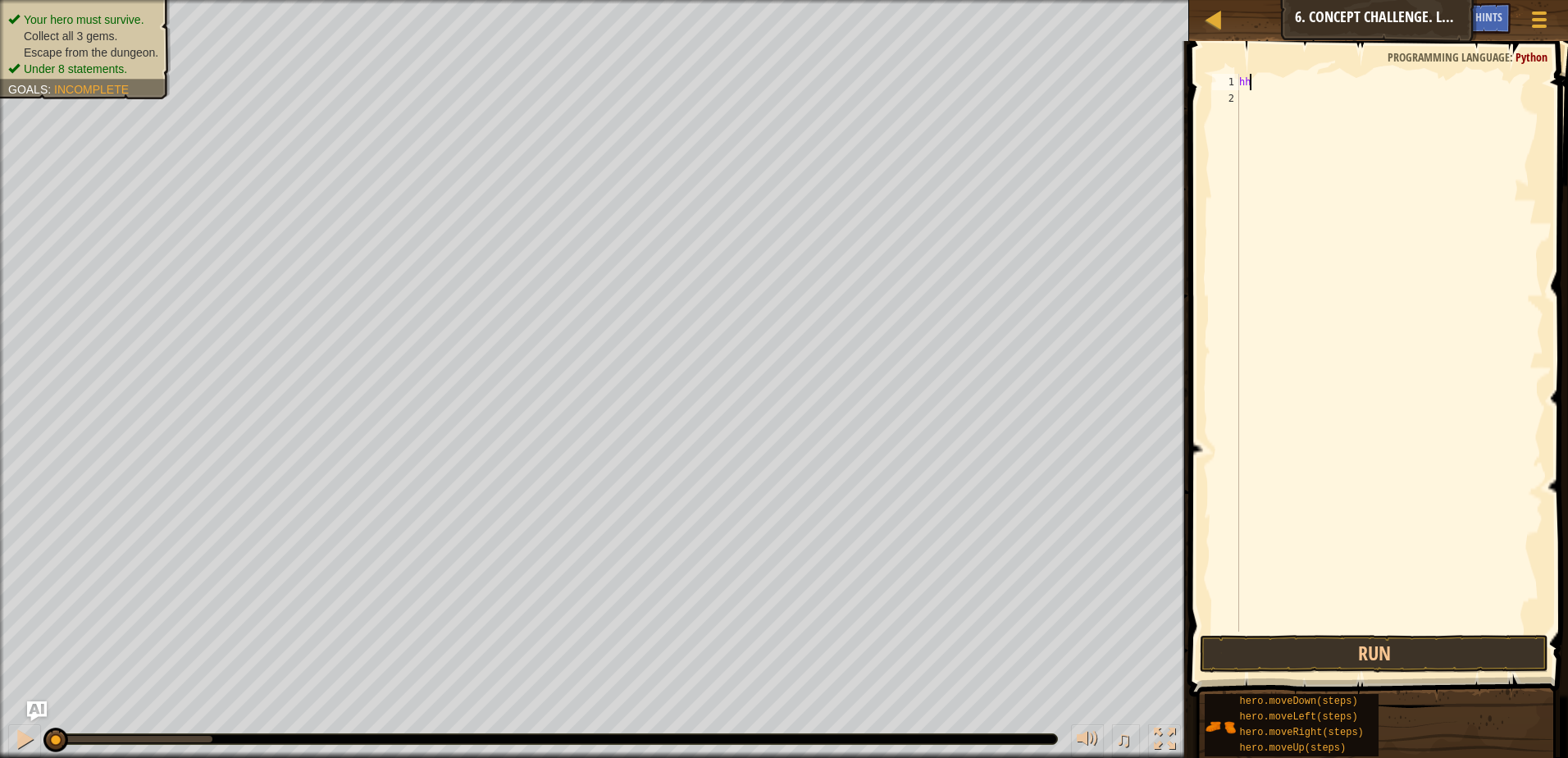
type textarea "h"
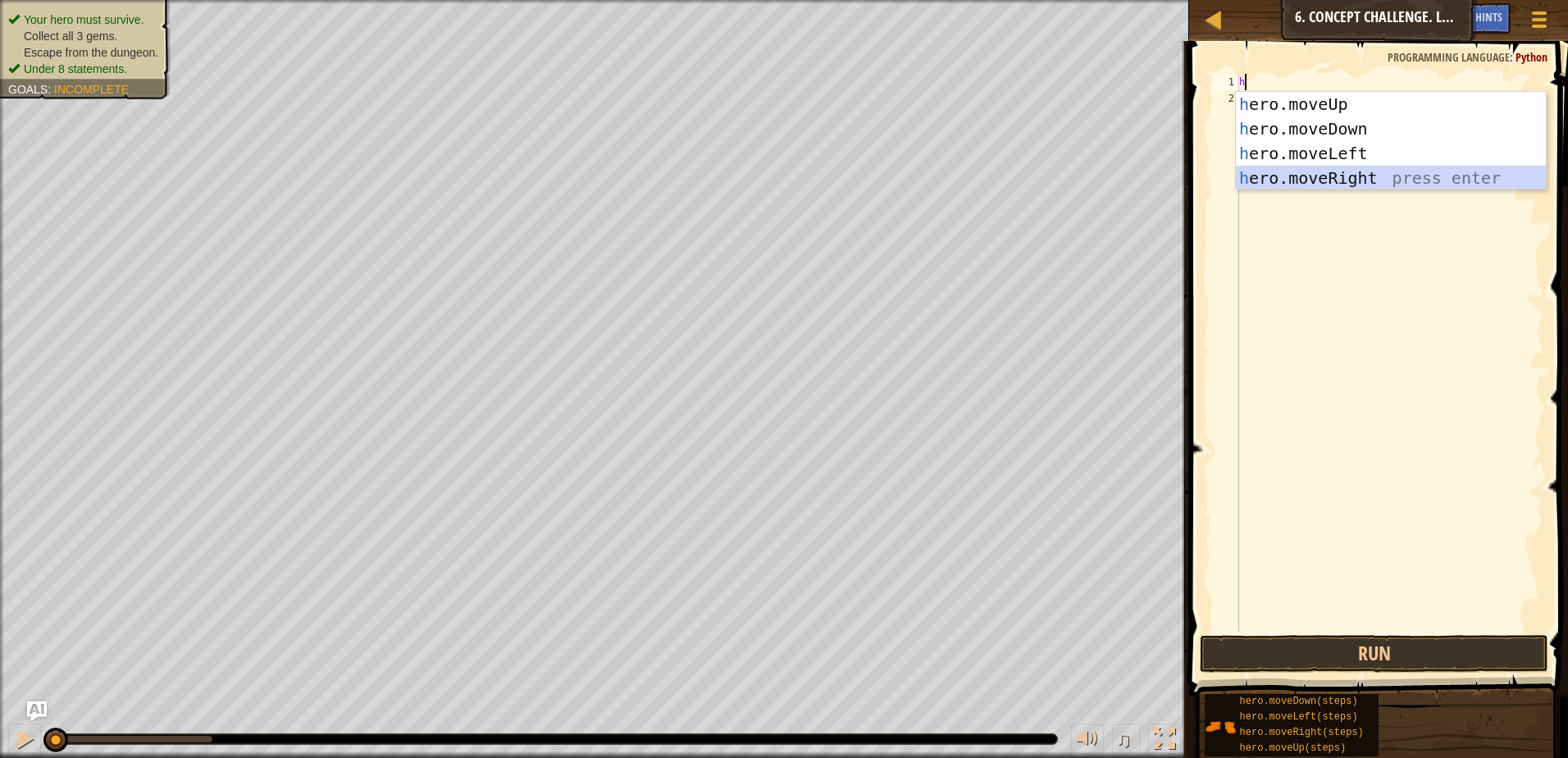
click at [1335, 178] on div "h ero.moveUp press enter h ero.moveDown press enter h ero.moveLeft press enter …" at bounding box center [1391, 166] width 310 height 147
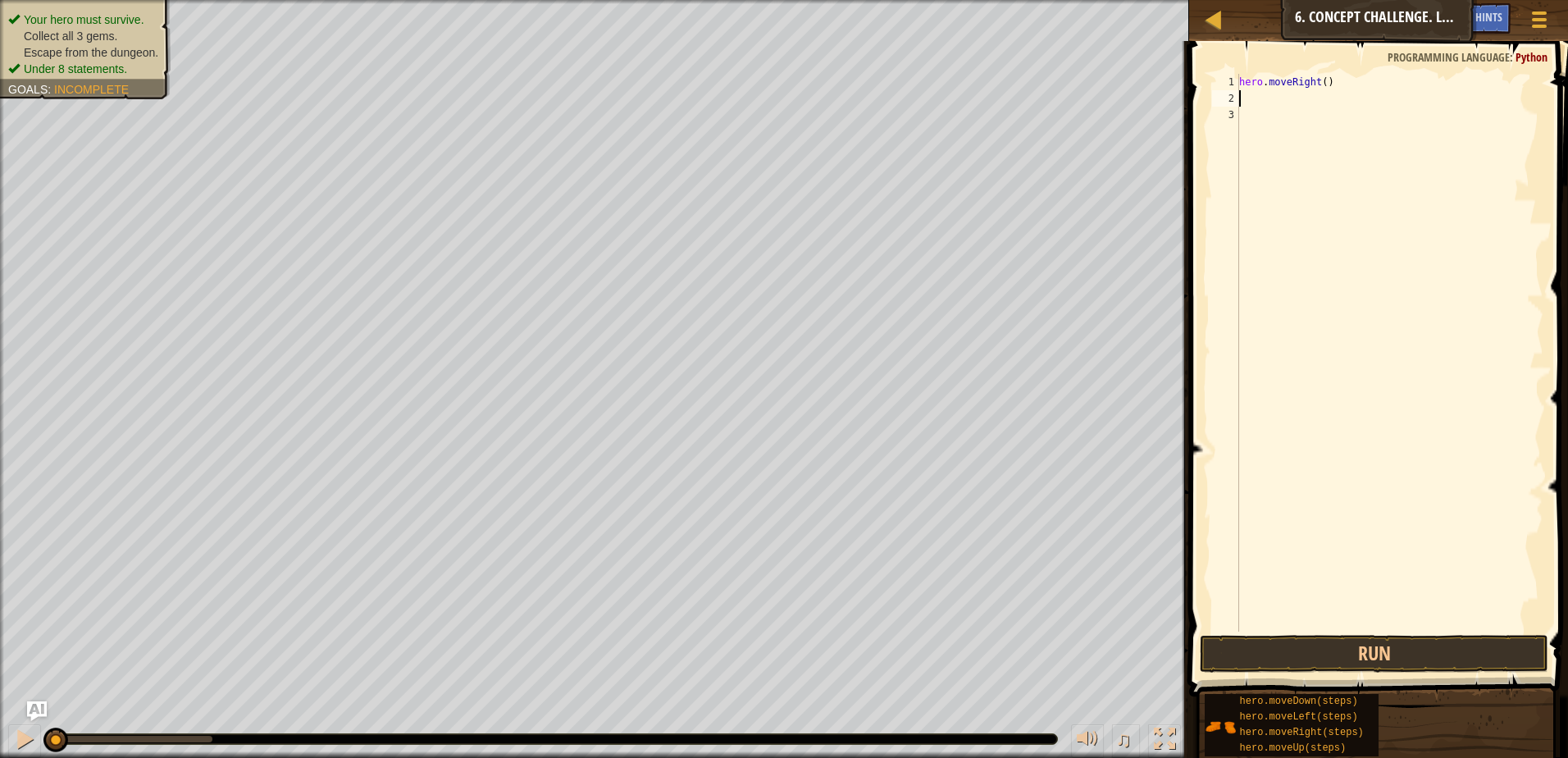
type textarea "h"
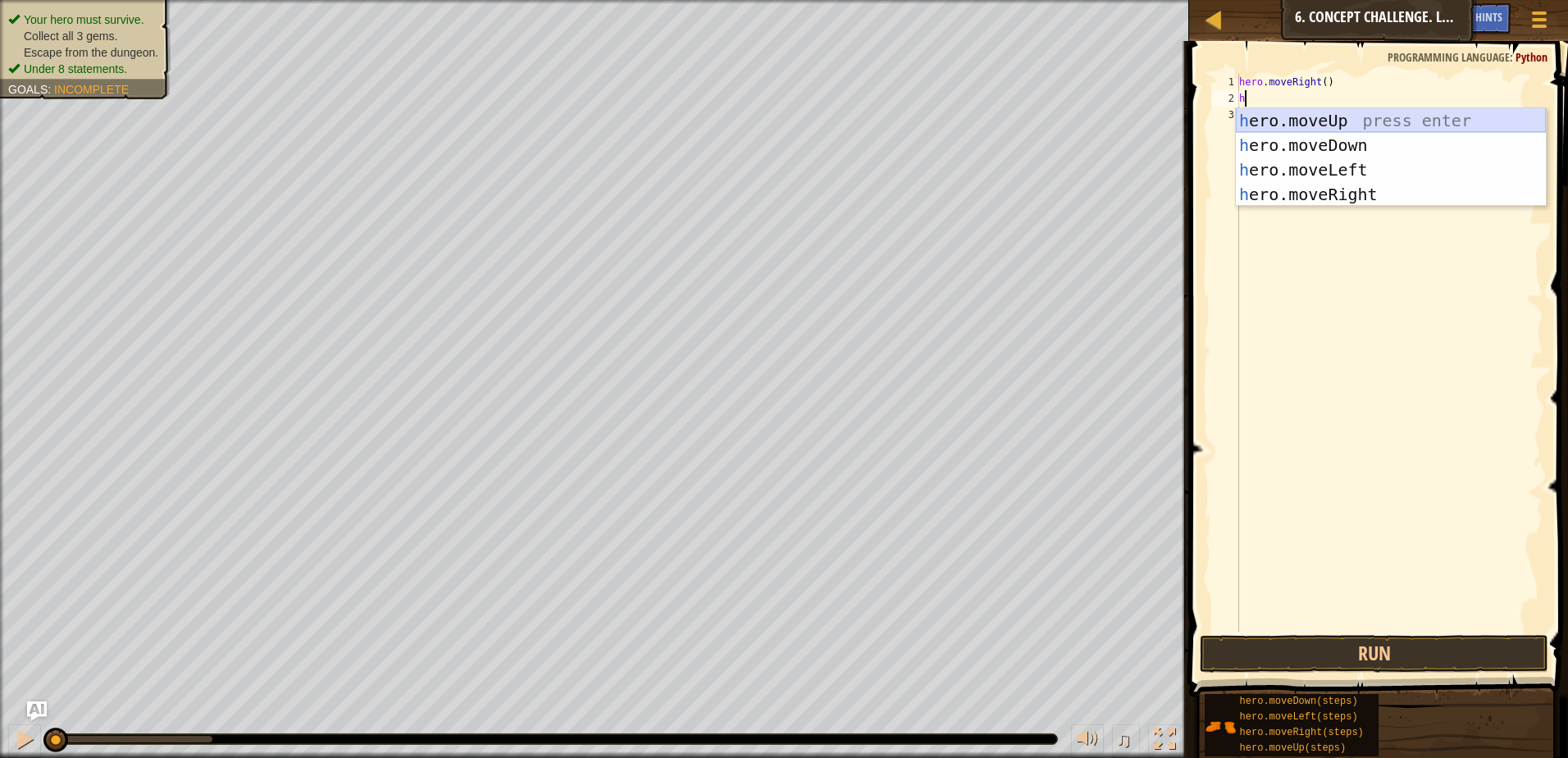
click at [1344, 118] on div "h ero.moveUp press enter h ero.moveDown press enter h ero.moveLeft press enter …" at bounding box center [1391, 182] width 310 height 147
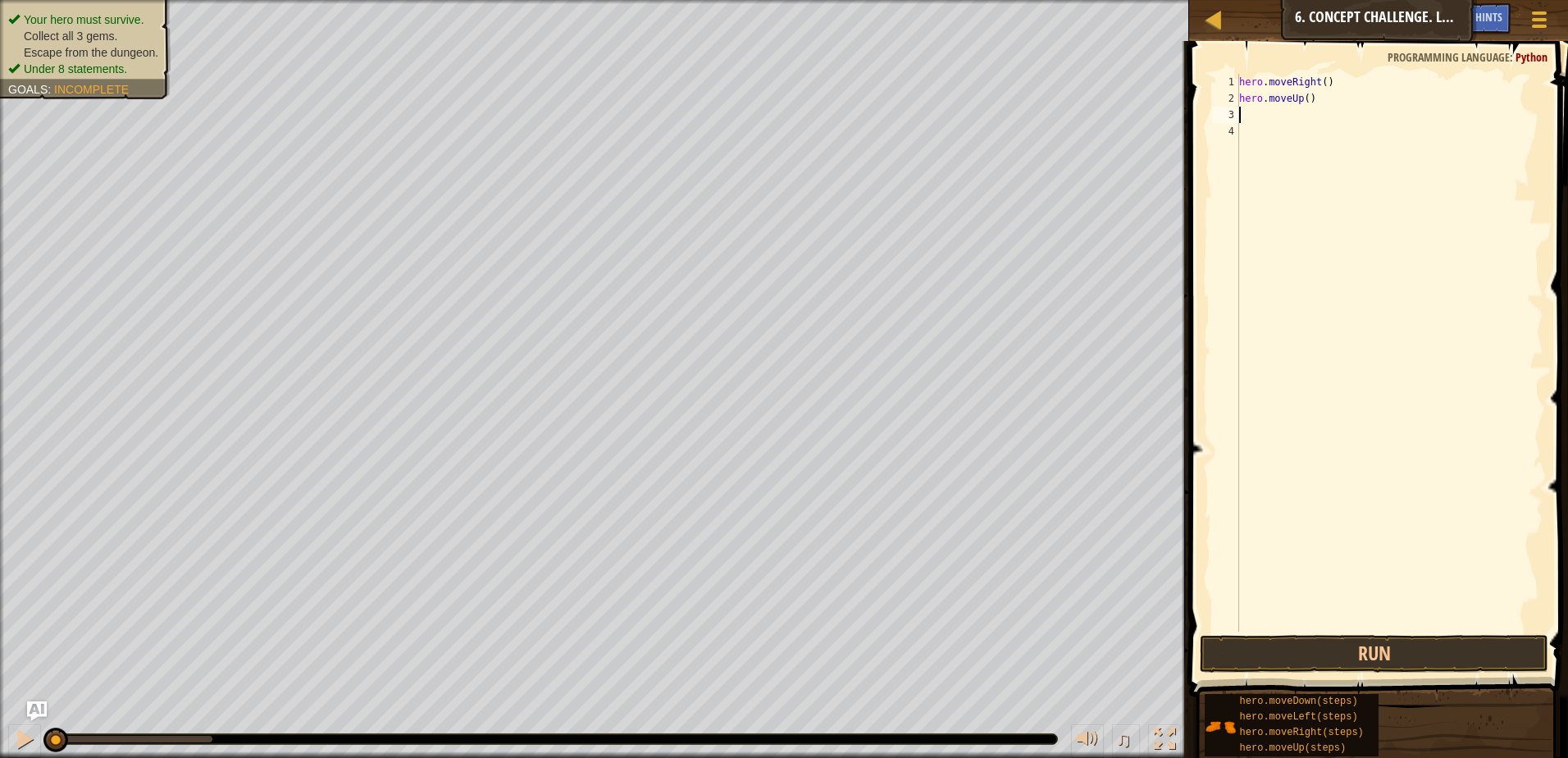
click at [1304, 95] on div "hero . moveRight ( ) hero . moveUp ( )" at bounding box center [1389, 369] width 307 height 591
type textarea "hero.moveUp(3)"
click at [1304, 123] on div "hero . moveRight ( ) hero . moveUp ( 3 )" at bounding box center [1389, 369] width 307 height 591
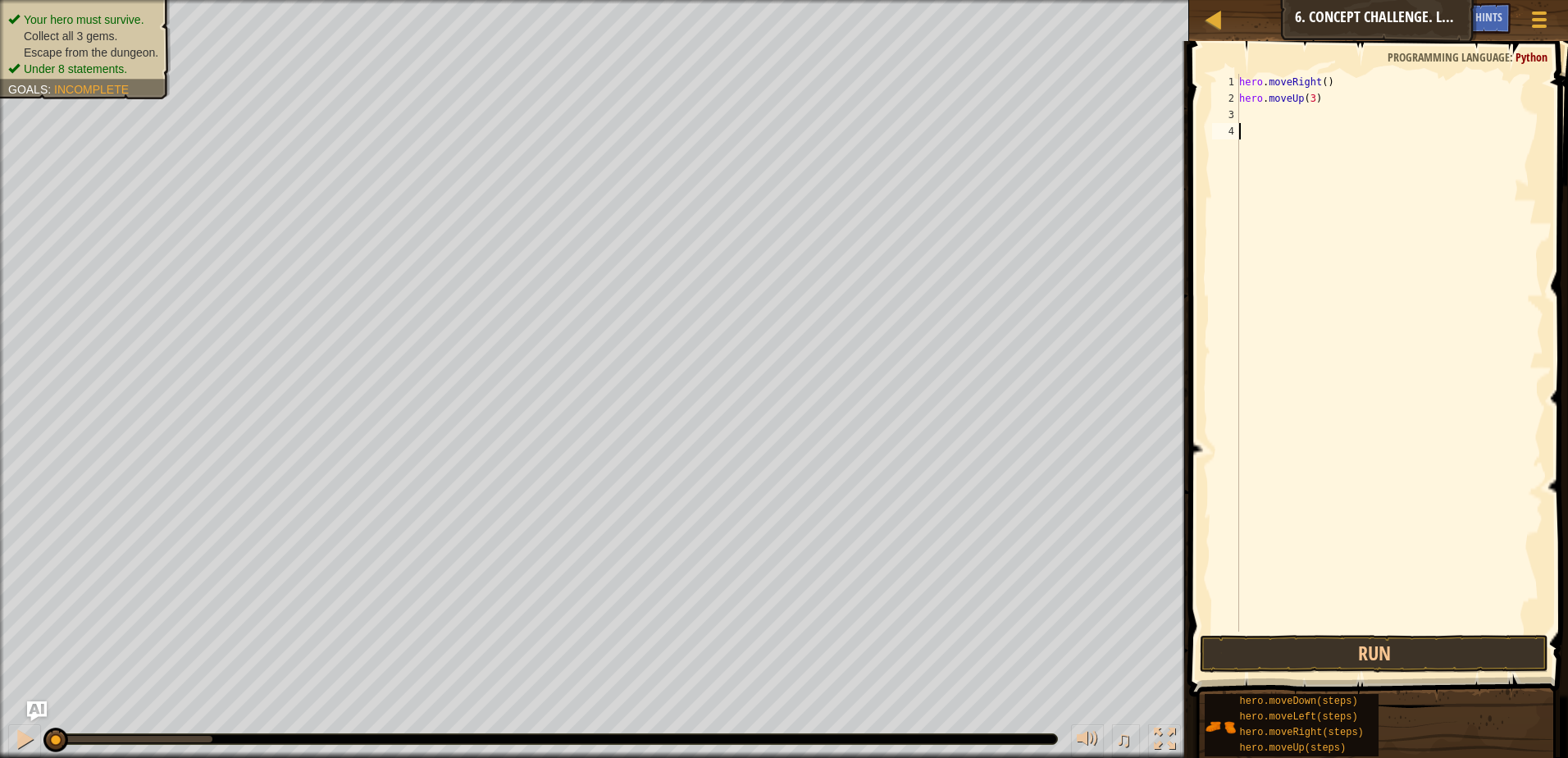
click at [1275, 118] on div "hero . moveRight ( ) hero . moveUp ( 3 )" at bounding box center [1389, 369] width 307 height 591
type textarea "h"
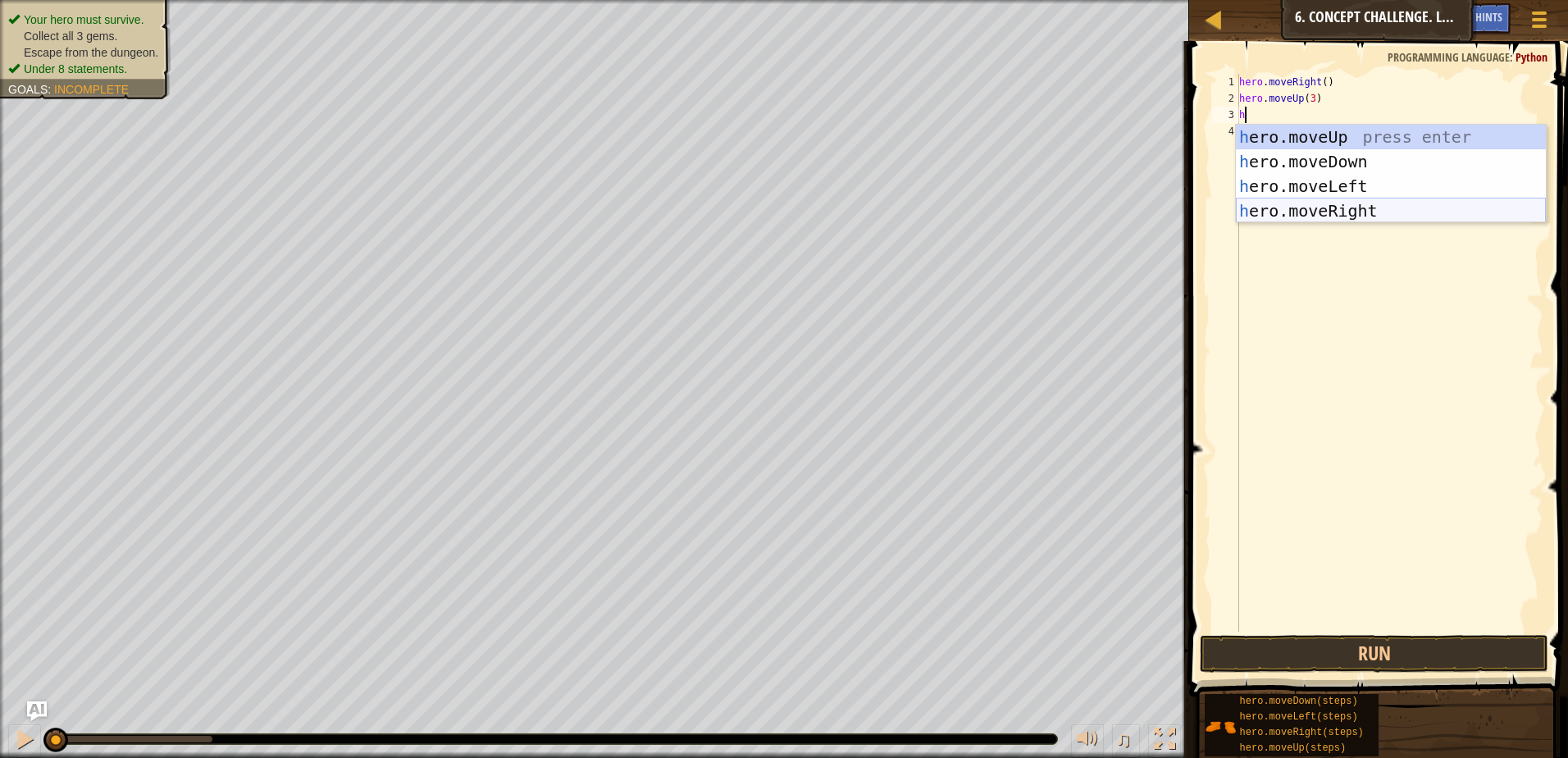
drag, startPoint x: 1352, startPoint y: 209, endPoint x: 1365, endPoint y: 202, distance: 14.8
click at [1363, 204] on div "h ero.moveUp press enter h ero.moveDown press enter h ero.moveLeft press enter …" at bounding box center [1391, 198] width 310 height 147
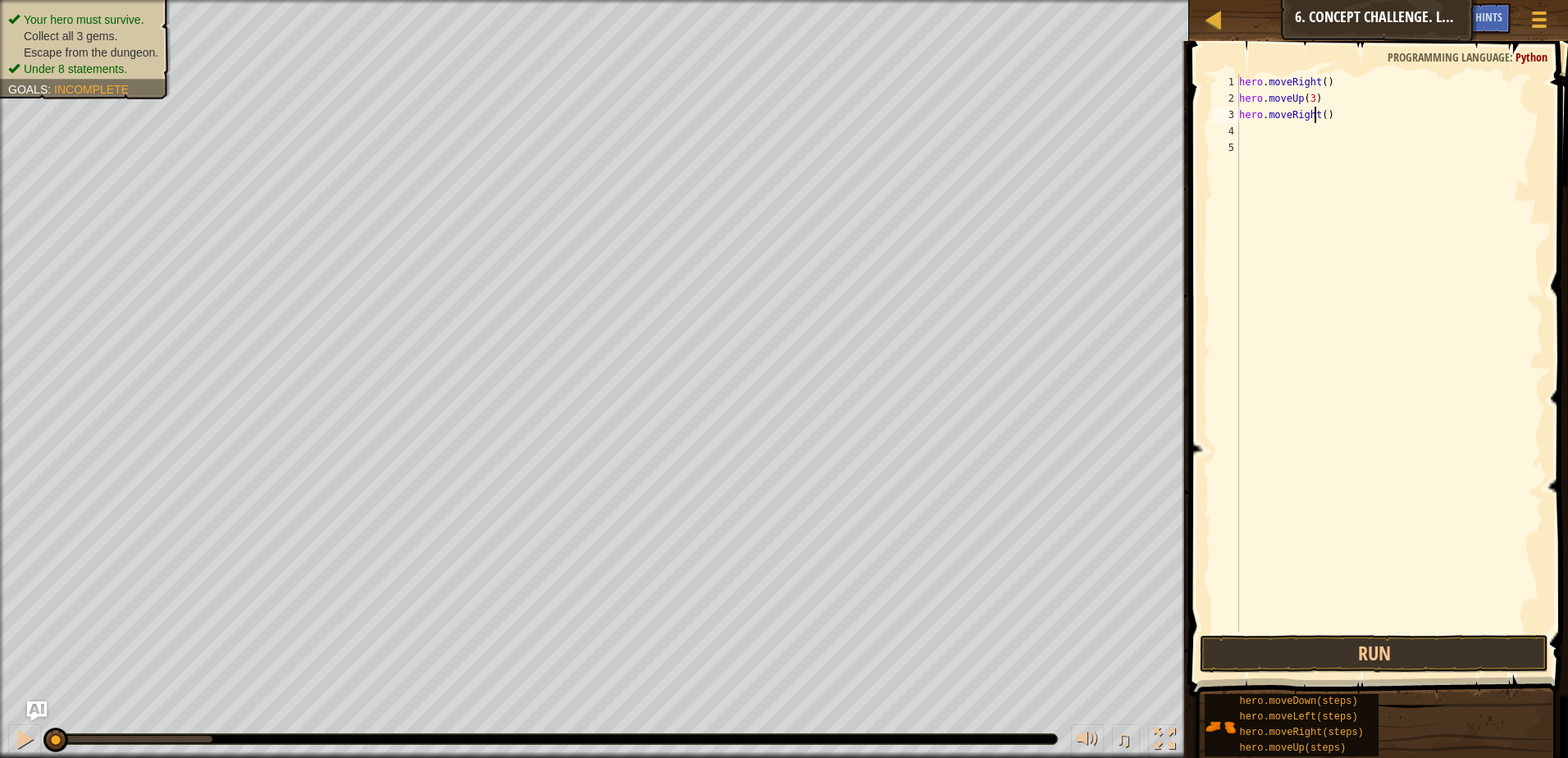
click at [1316, 115] on div "hero . moveRight ( ) hero . moveUp ( 3 ) hero . moveRight ( )" at bounding box center [1389, 369] width 307 height 591
click at [1320, 113] on div "hero . moveRight ( ) hero . moveUp ( 3 ) hero . moveRight ( )" at bounding box center [1389, 369] width 307 height 591
type textarea "hero.moveRight(2)"
click at [1264, 135] on div "hero . moveRight ( ) hero . moveUp ( 3 ) hero . moveRight ( 2 )" at bounding box center [1389, 369] width 307 height 591
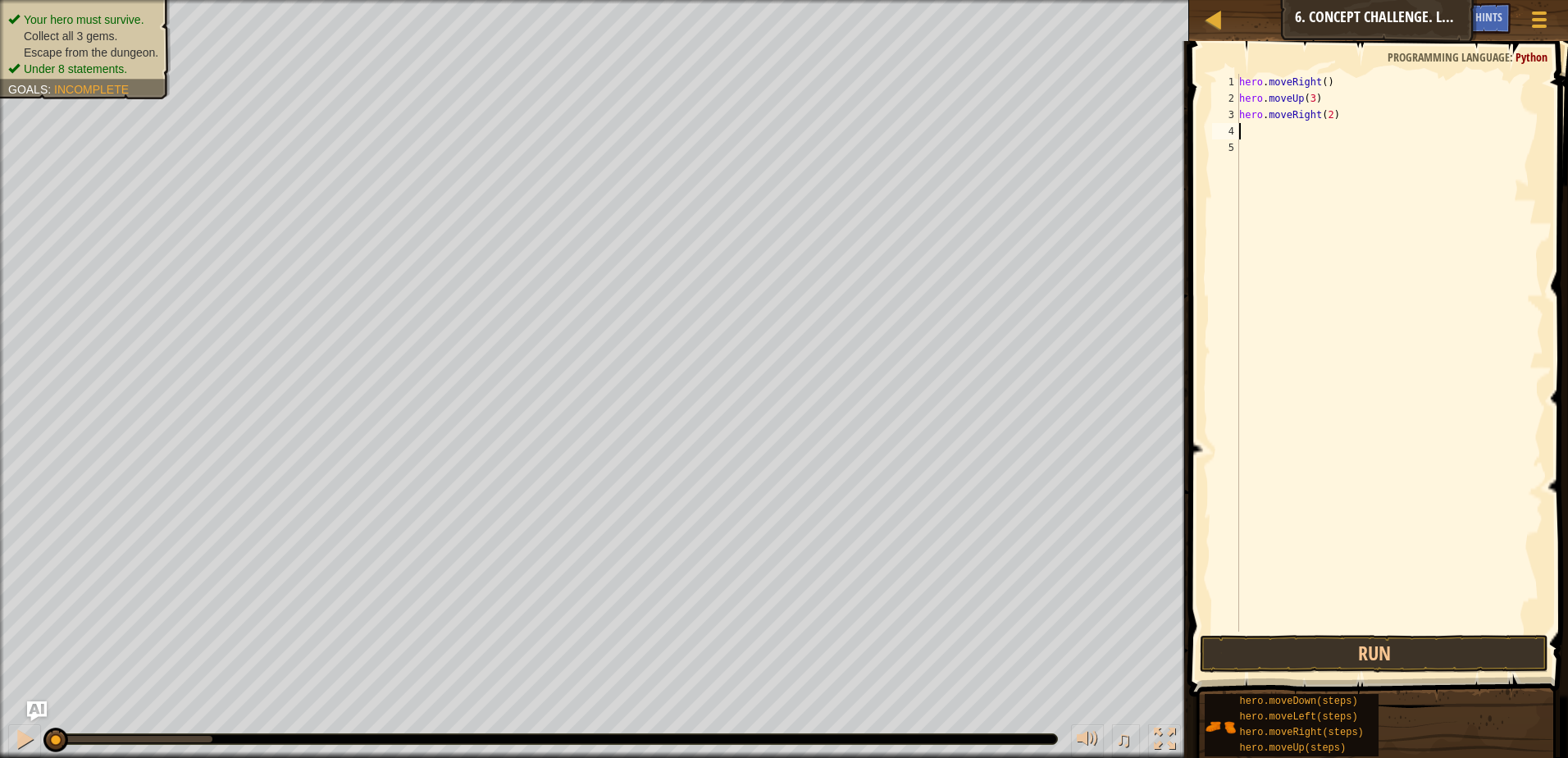
scroll to position [8, 0]
type textarea "h"
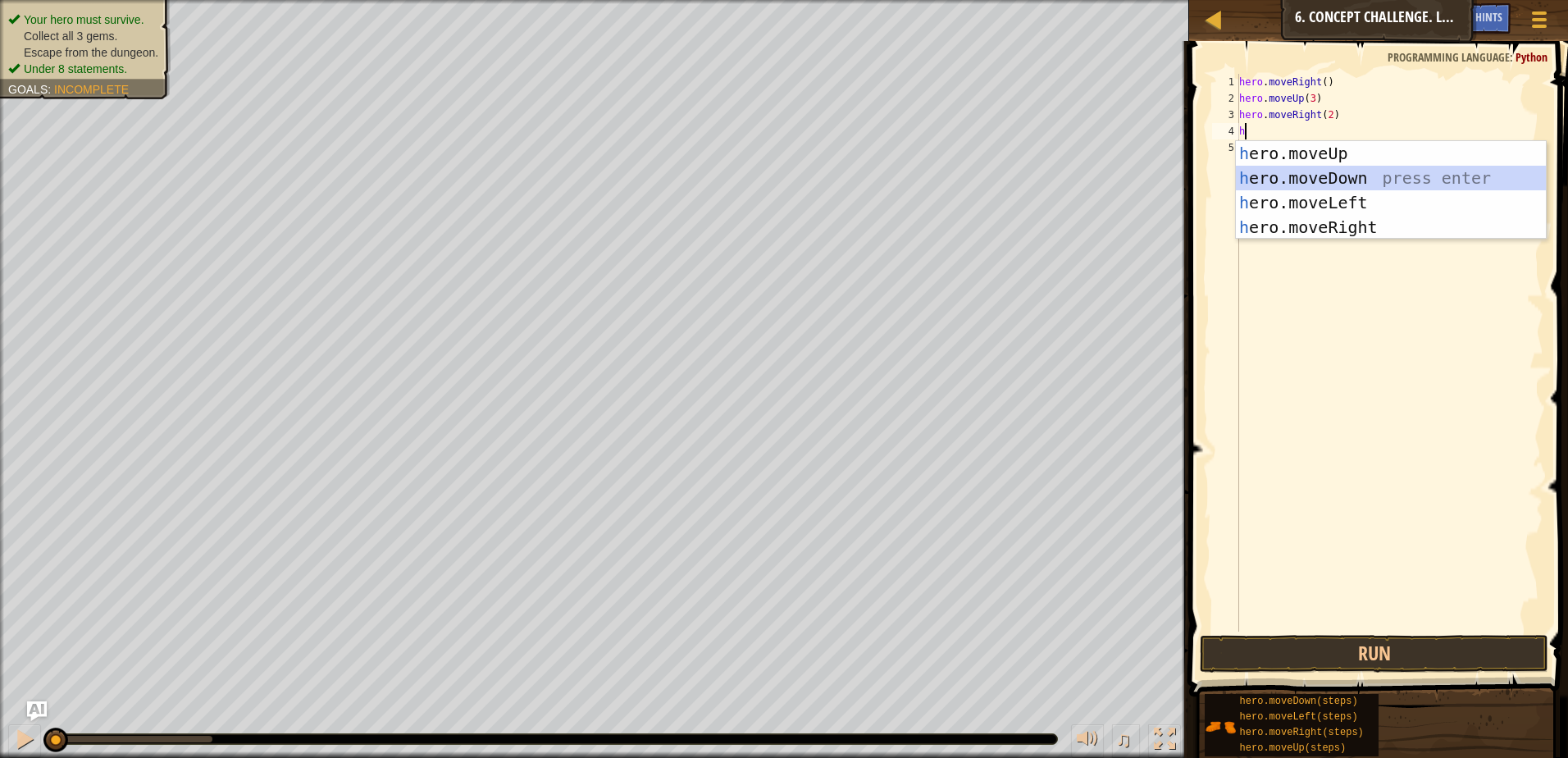
click at [1340, 182] on div "h ero.moveUp press enter h ero.moveDown press enter h ero.moveLeft press enter …" at bounding box center [1391, 215] width 310 height 147
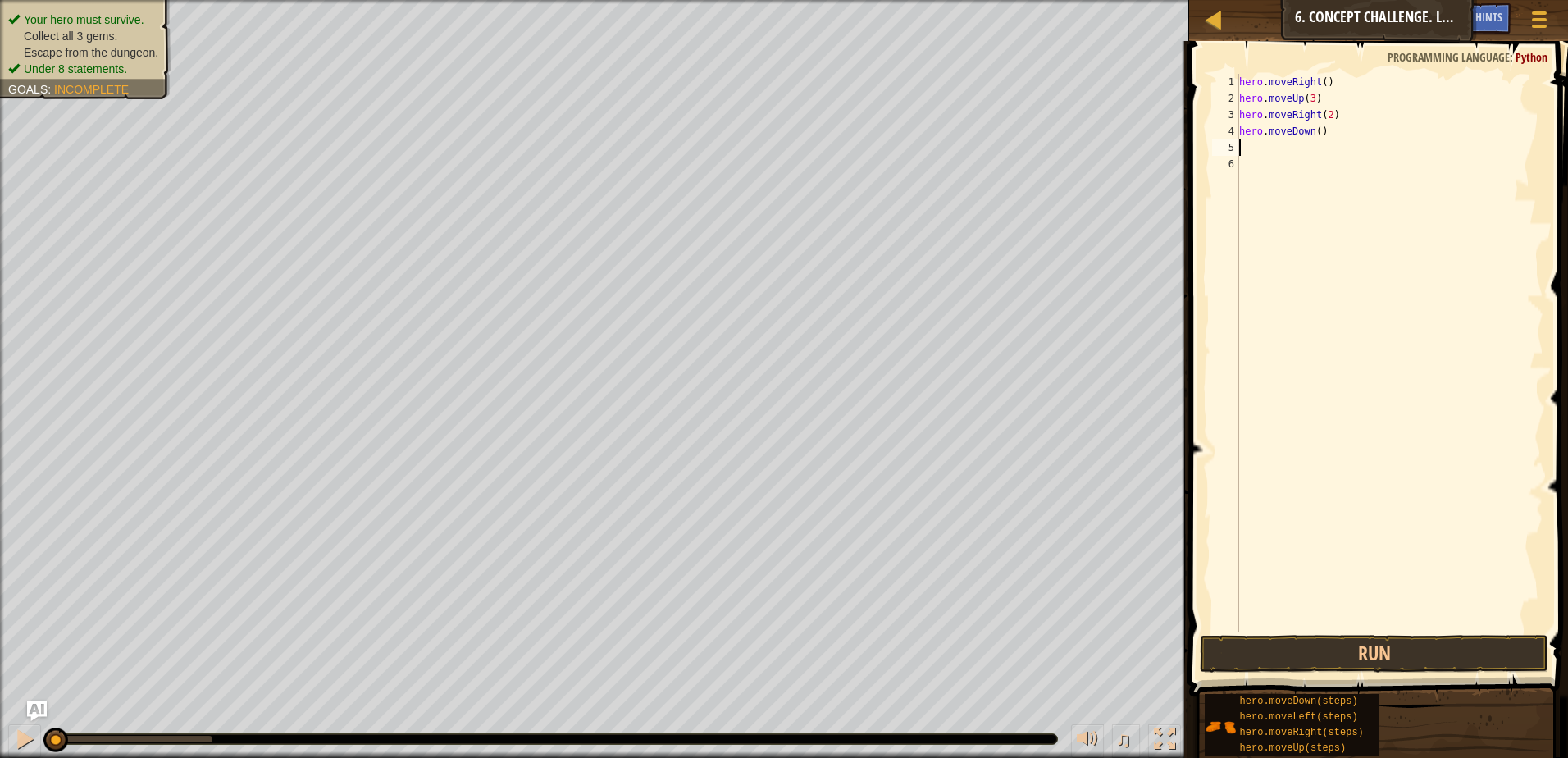
type textarea "h"
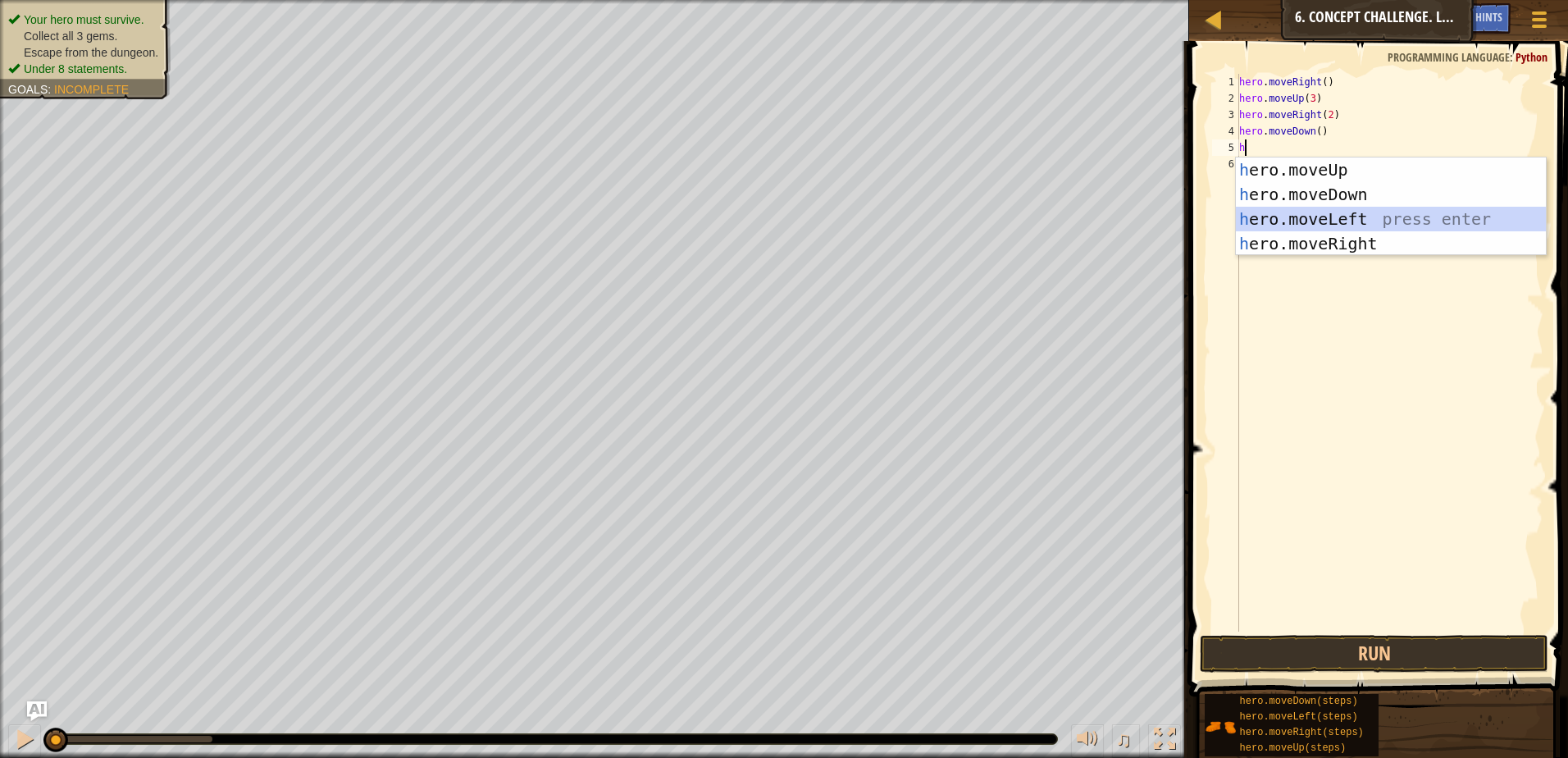
click at [1302, 217] on div "h ero.moveUp press enter h ero.moveDown press enter h ero.moveLeft press enter …" at bounding box center [1391, 231] width 310 height 147
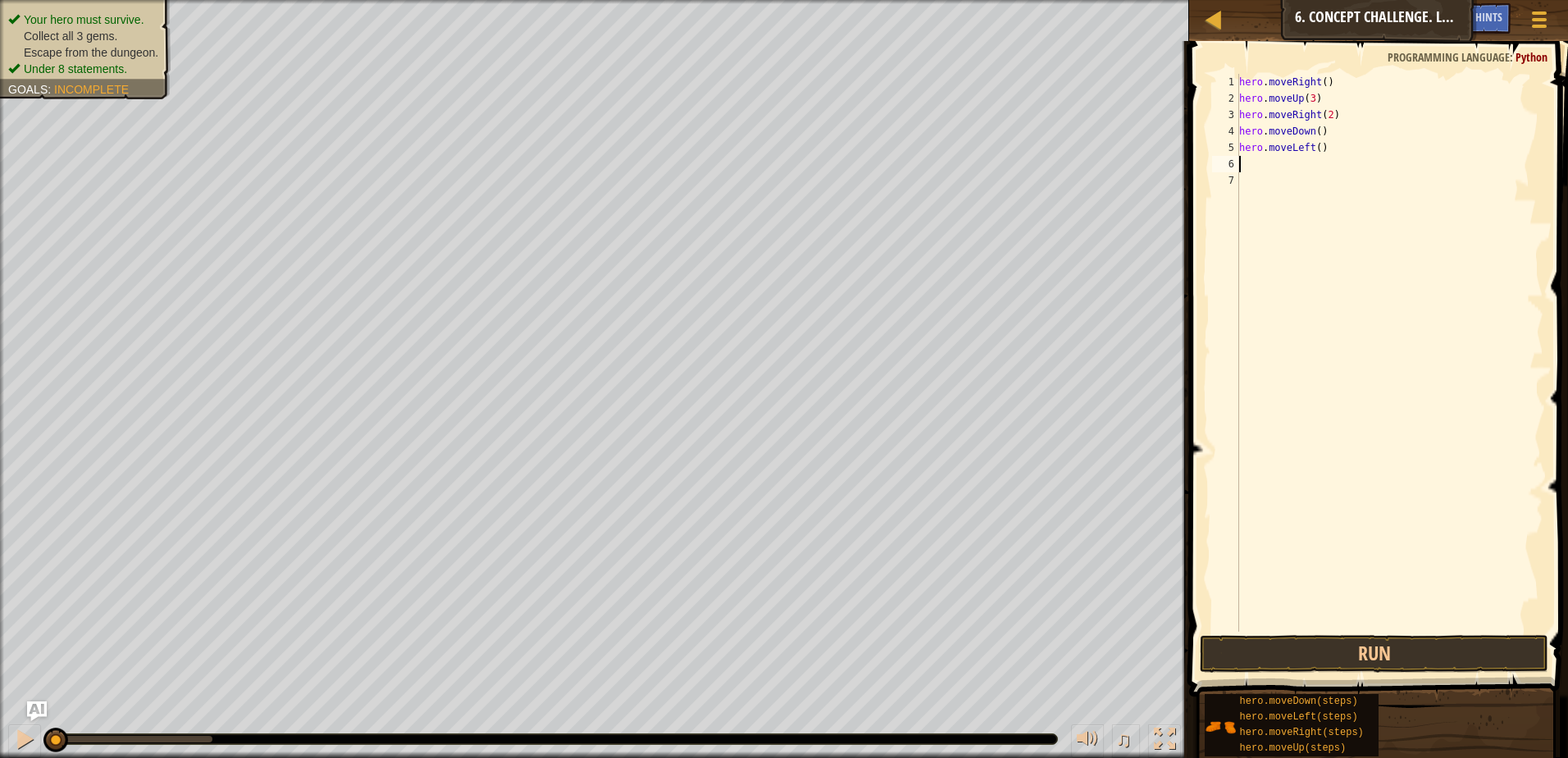
type textarea "h"
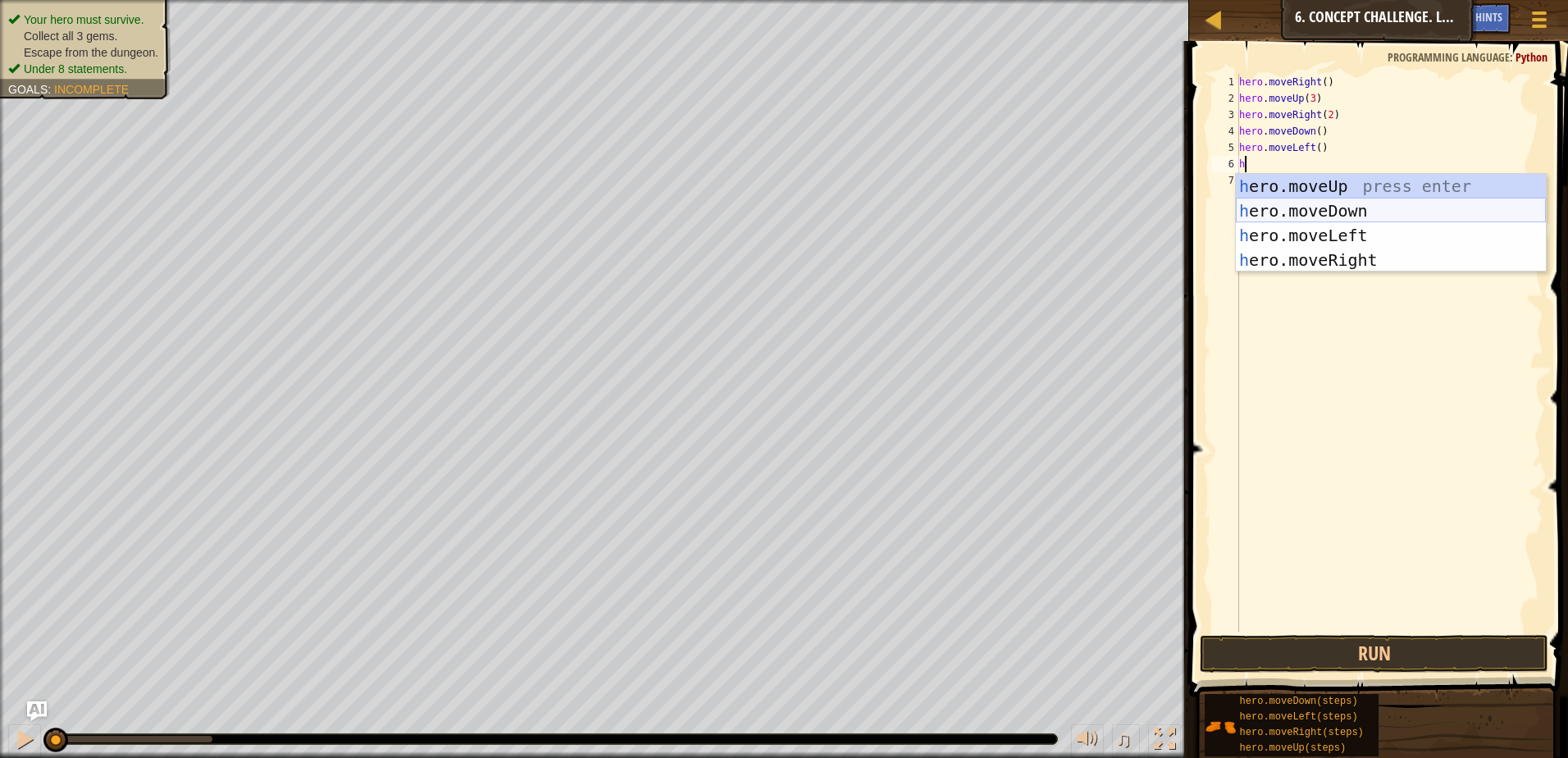
click at [1363, 212] on div "h ero.moveUp press enter h ero.moveDown press enter h ero.moveLeft press enter …" at bounding box center [1391, 247] width 310 height 147
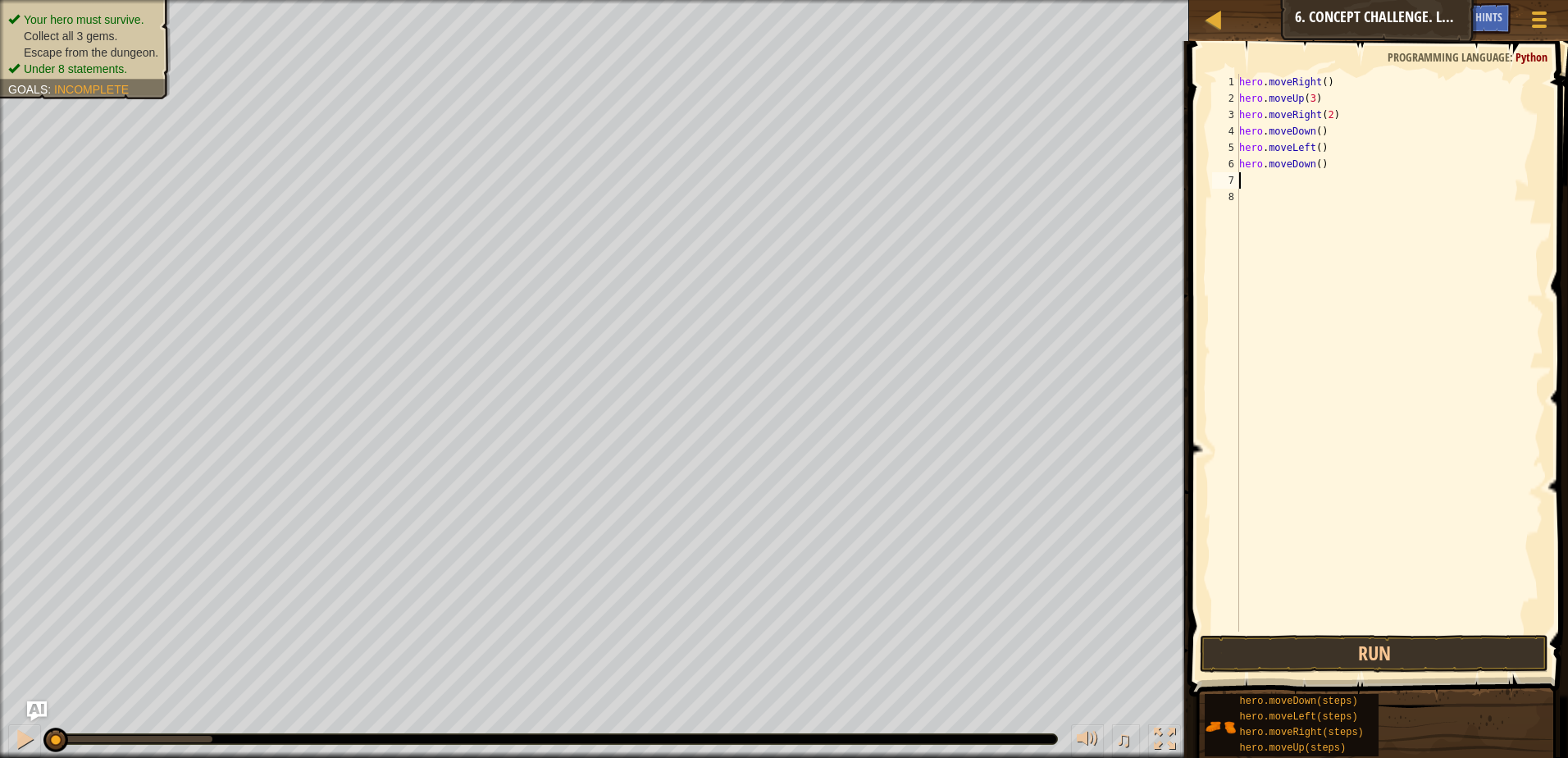
click at [1317, 162] on div "hero . moveRight ( ) hero . moveUp ( 3 ) hero . moveRight ( 2 ) hero . moveDown…" at bounding box center [1389, 369] width 307 height 591
type textarea "hero.moveDown(2)"
click at [1330, 189] on div "hero . moveRight ( ) hero . moveUp ( 3 ) hero . moveRight ( 2 ) hero . moveDown…" at bounding box center [1389, 369] width 307 height 591
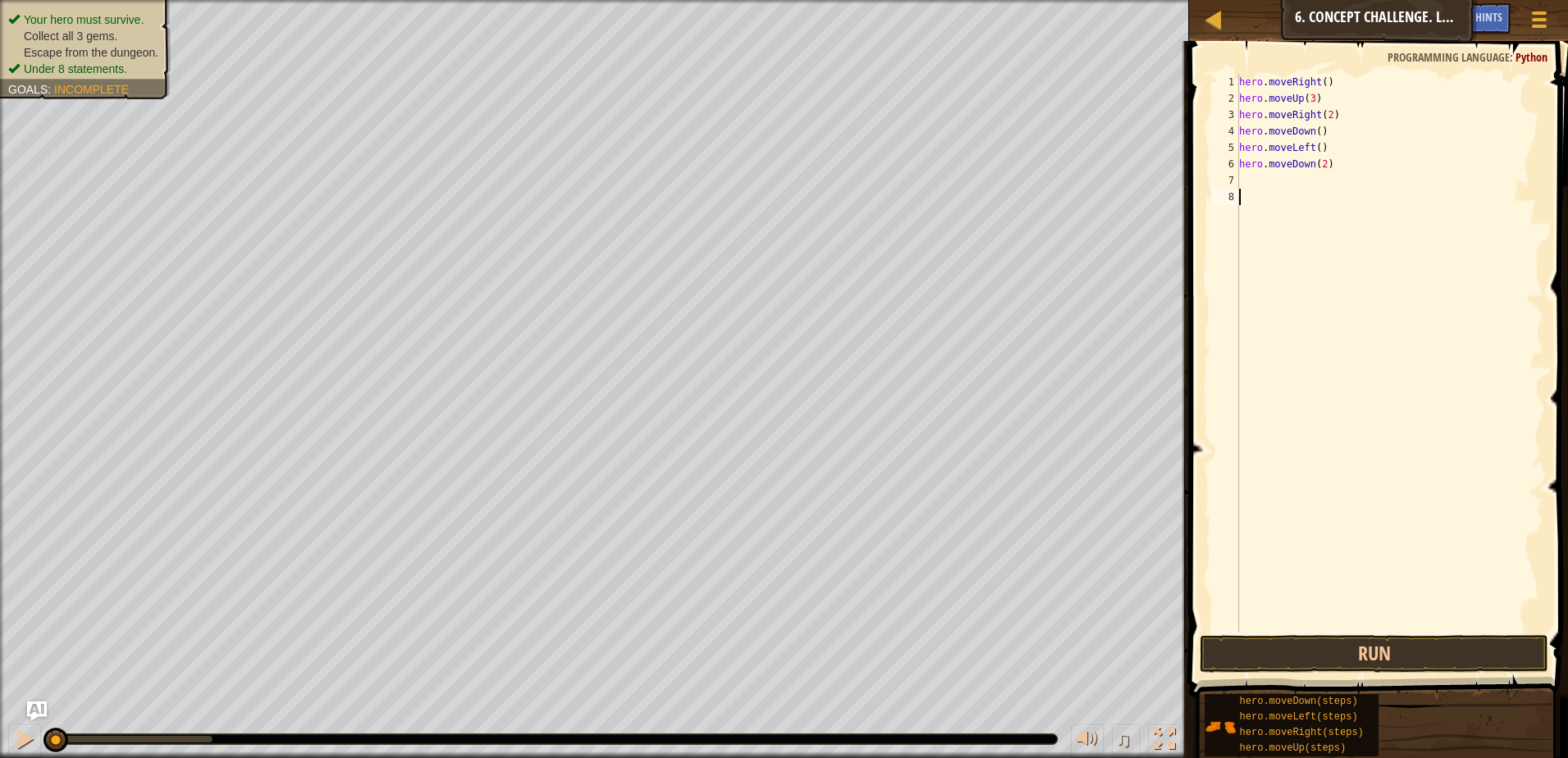
click at [1301, 179] on div "hero . moveRight ( ) hero . moveUp ( 3 ) hero . moveRight ( 2 ) hero . moveDown…" at bounding box center [1389, 369] width 307 height 591
type textarea "h"
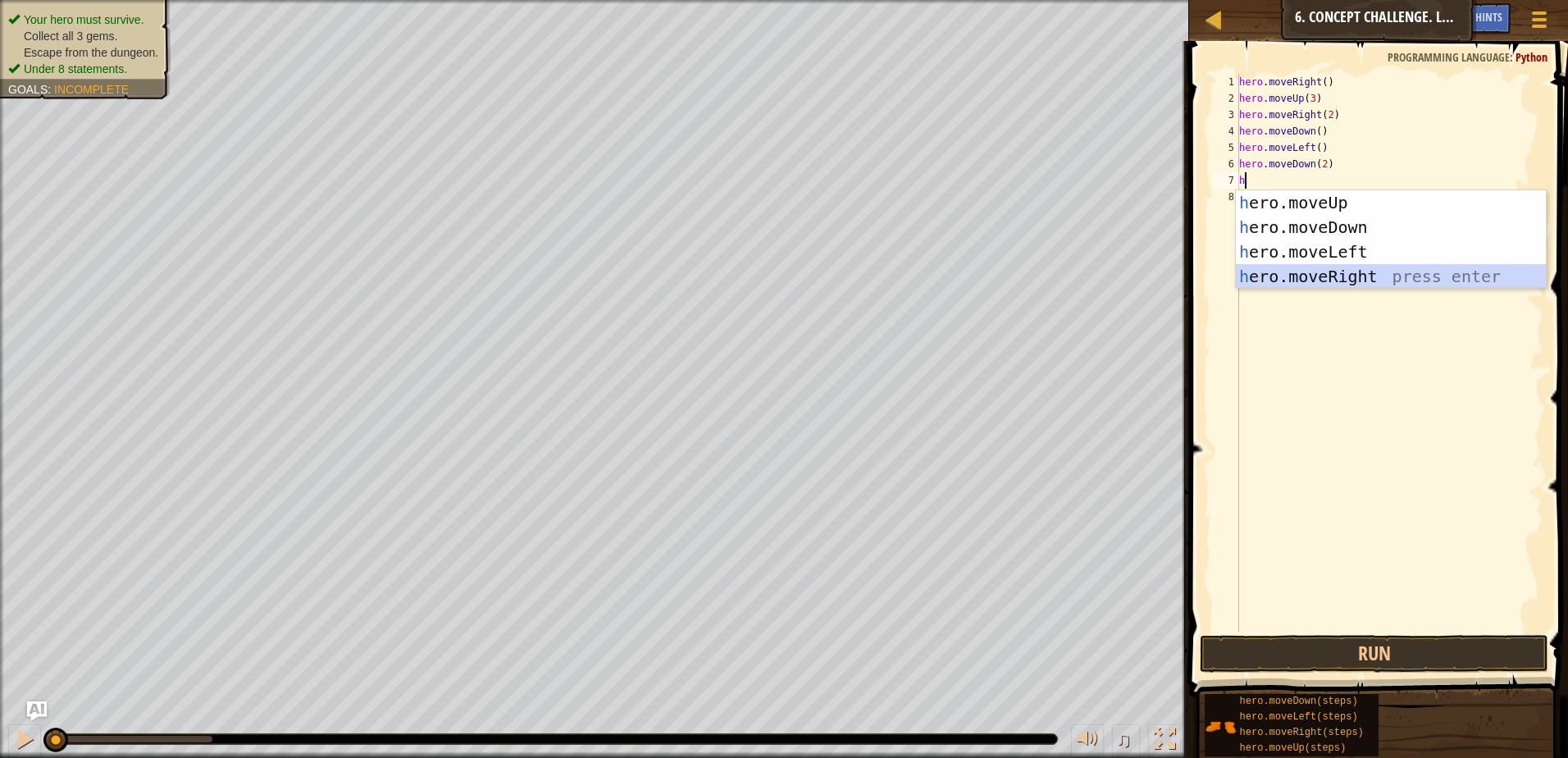
click at [1359, 280] on div "h ero.moveUp press enter h ero.moveDown press enter h ero.moveLeft press enter …" at bounding box center [1391, 264] width 310 height 147
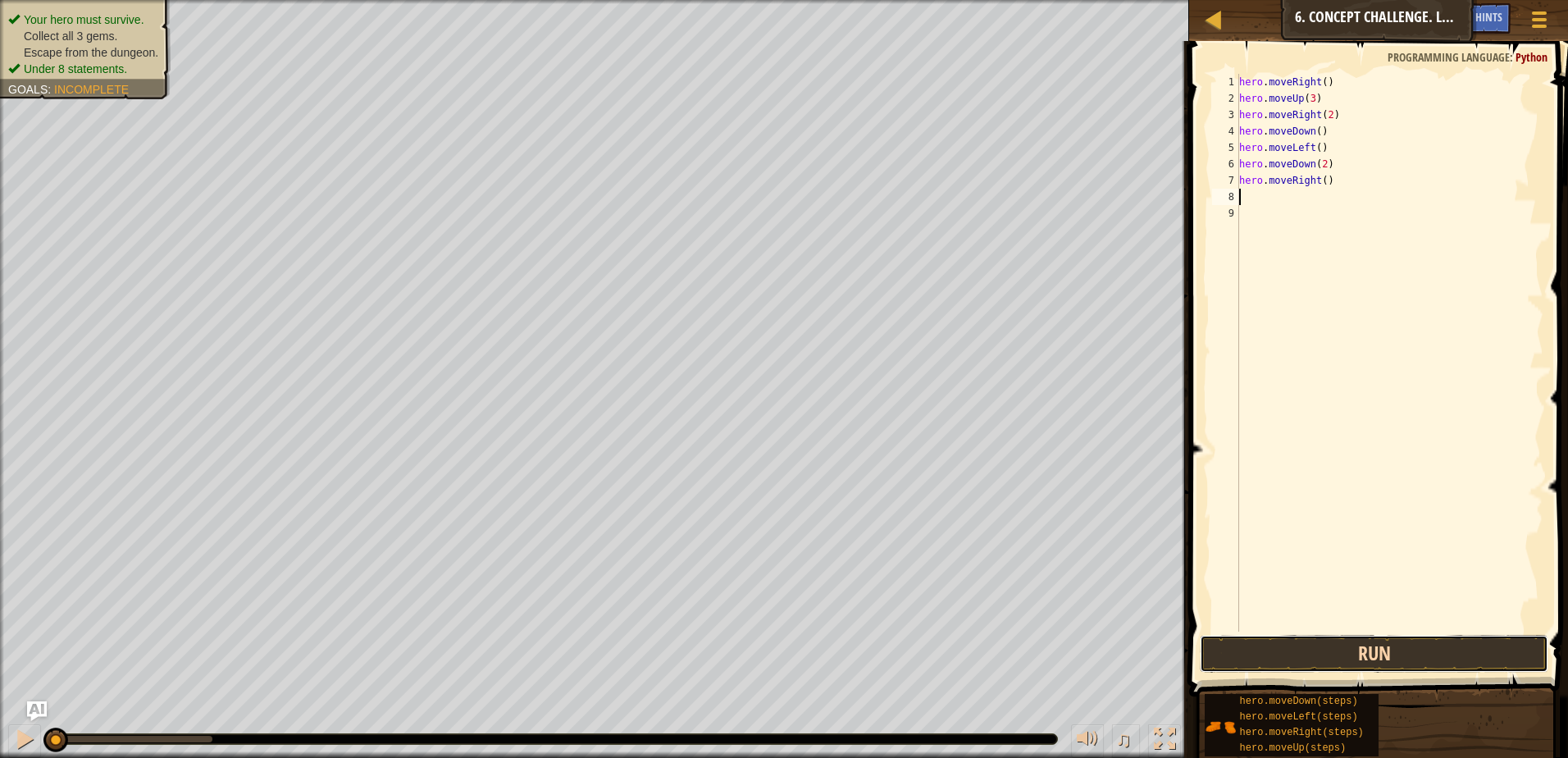
click at [1466, 658] on button "Run" at bounding box center [1374, 654] width 348 height 37
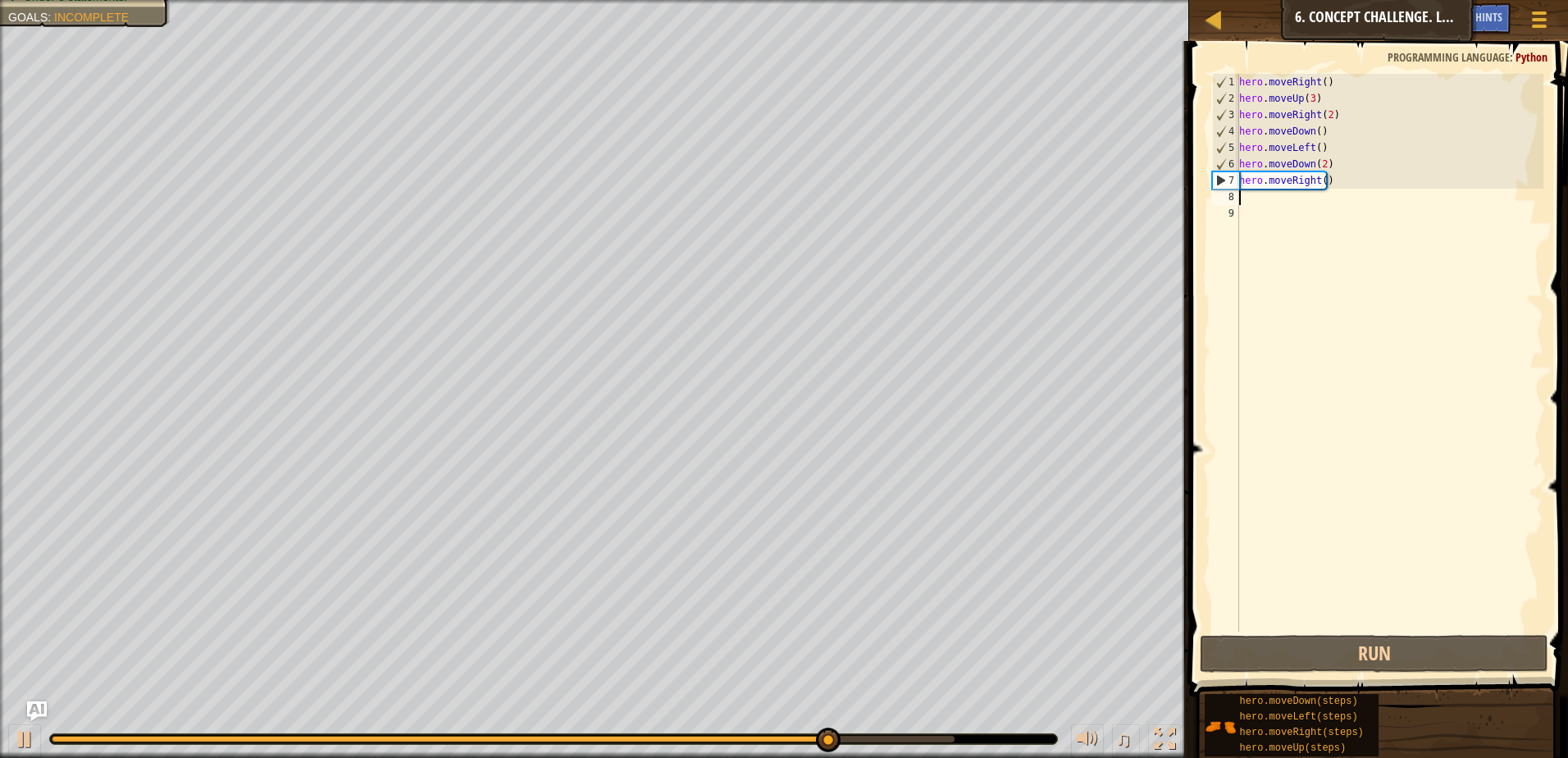
click at [1320, 178] on div "hero . moveRight ( ) hero . moveUp ( 3 ) hero . moveRight ( 2 ) hero . moveDown…" at bounding box center [1389, 369] width 307 height 591
type textarea "hero.moveRight(2)"
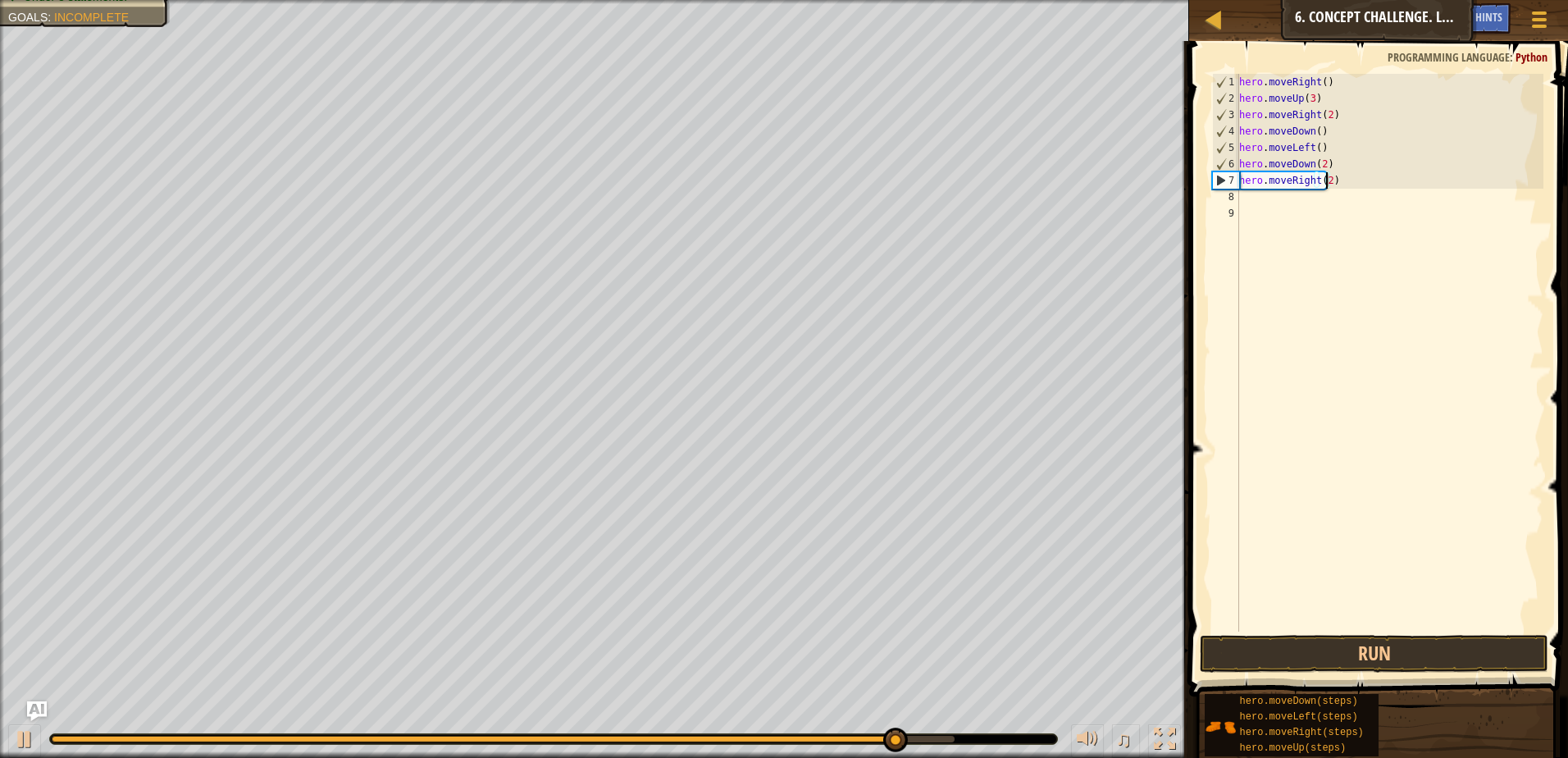
click at [1297, 208] on div "hero . moveRight ( ) hero . moveUp ( 3 ) hero . moveRight ( 2 ) hero . moveDown…" at bounding box center [1389, 369] width 307 height 591
click at [1286, 189] on div "hero . moveRight ( ) hero . moveUp ( 3 ) hero . moveRight ( 2 ) hero . moveDown…" at bounding box center [1389, 369] width 307 height 591
type textarea "h"
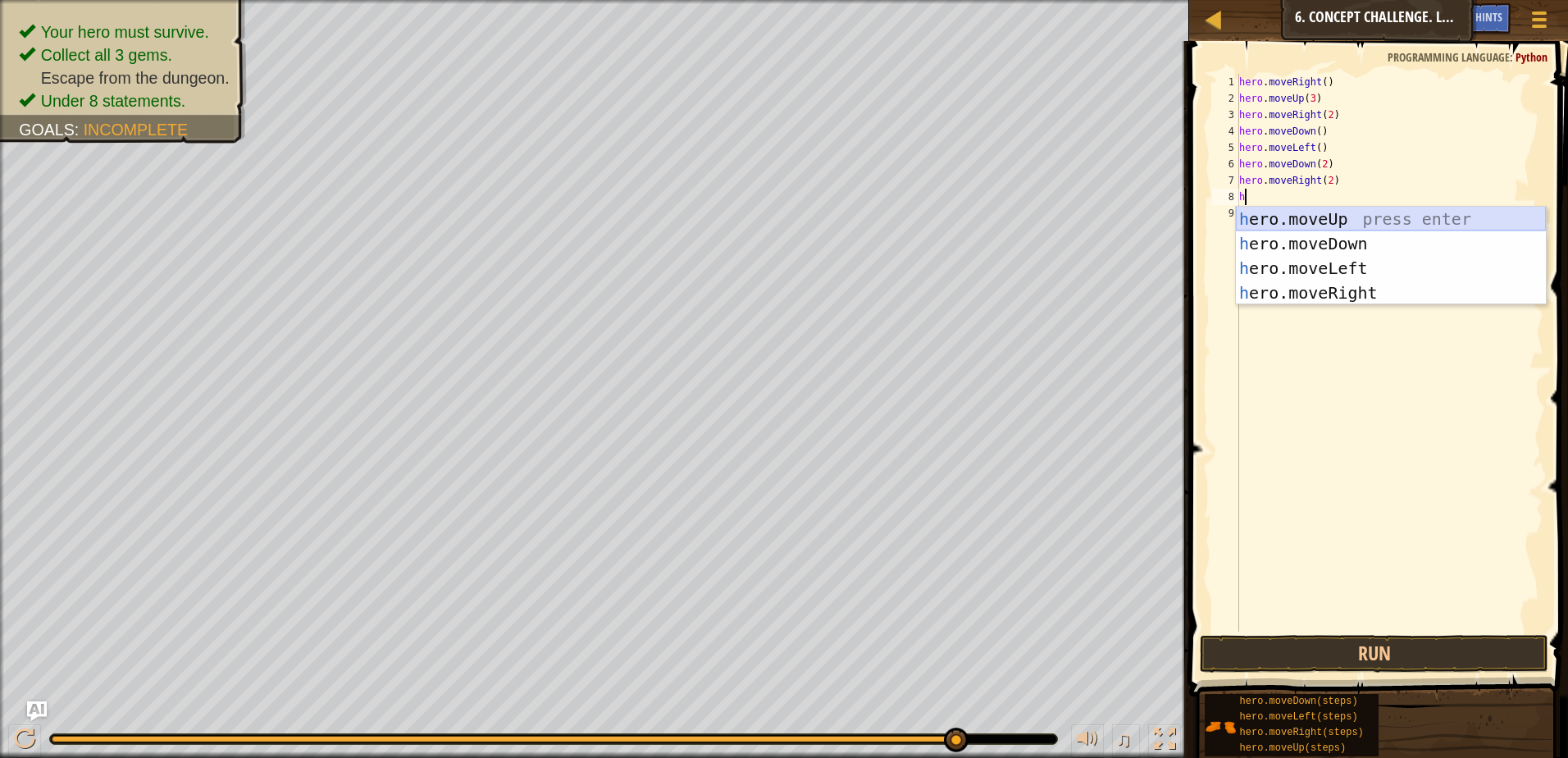
click at [1332, 215] on div "h ero.moveUp press enter h ero.moveDown press enter h ero.moveLeft press enter …" at bounding box center [1391, 281] width 310 height 147
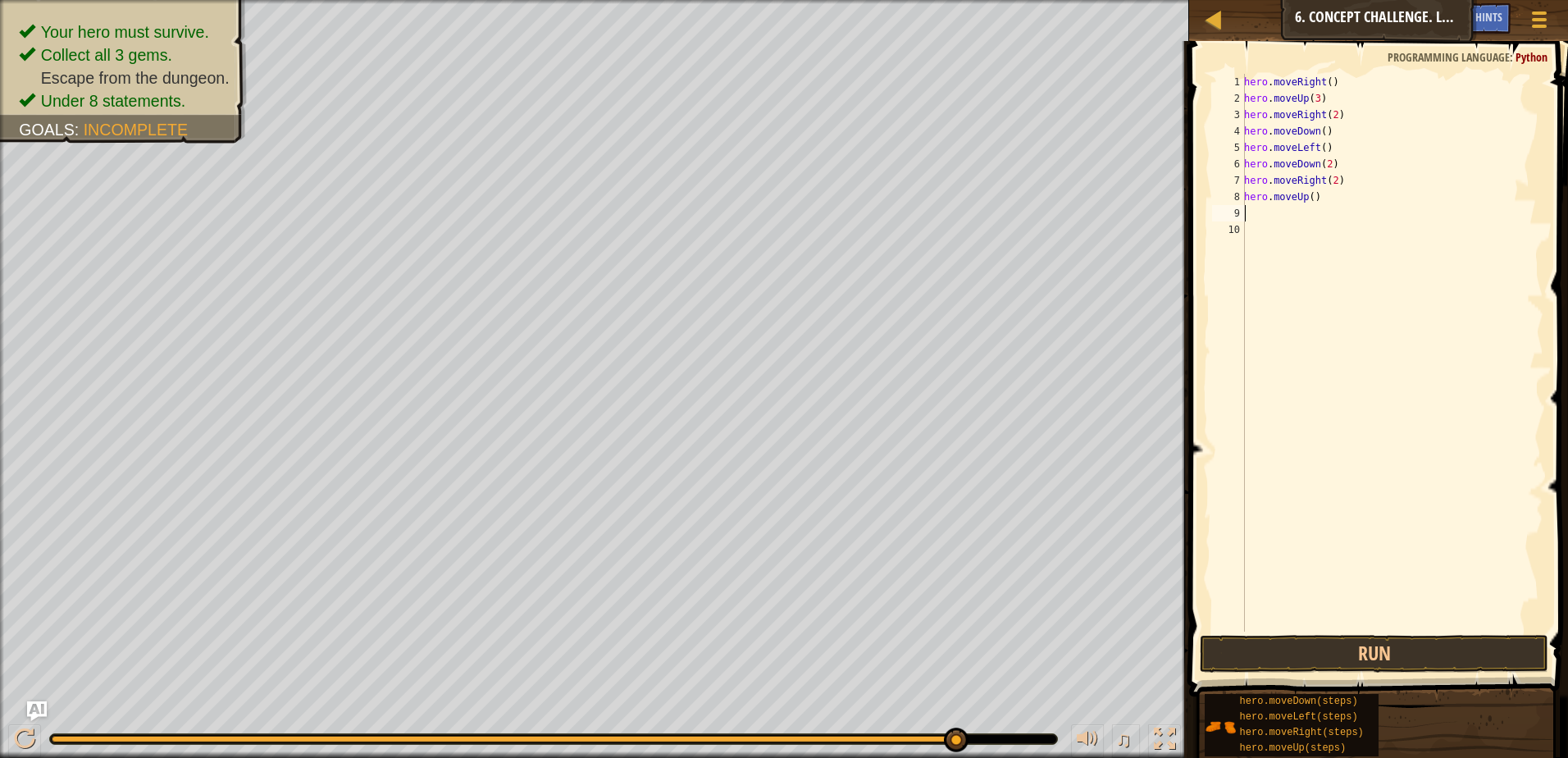
click at [1308, 192] on div "hero . moveRight ( ) hero . moveUp ( 3 ) hero . moveRight ( 2 ) hero . moveDown…" at bounding box center [1392, 369] width 302 height 591
type textarea "hero.moveUp(2)"
click at [1301, 218] on div "hero . moveRight ( ) hero . moveUp ( 3 ) hero . moveRight ( 2 ) hero . moveDown…" at bounding box center [1392, 369] width 302 height 591
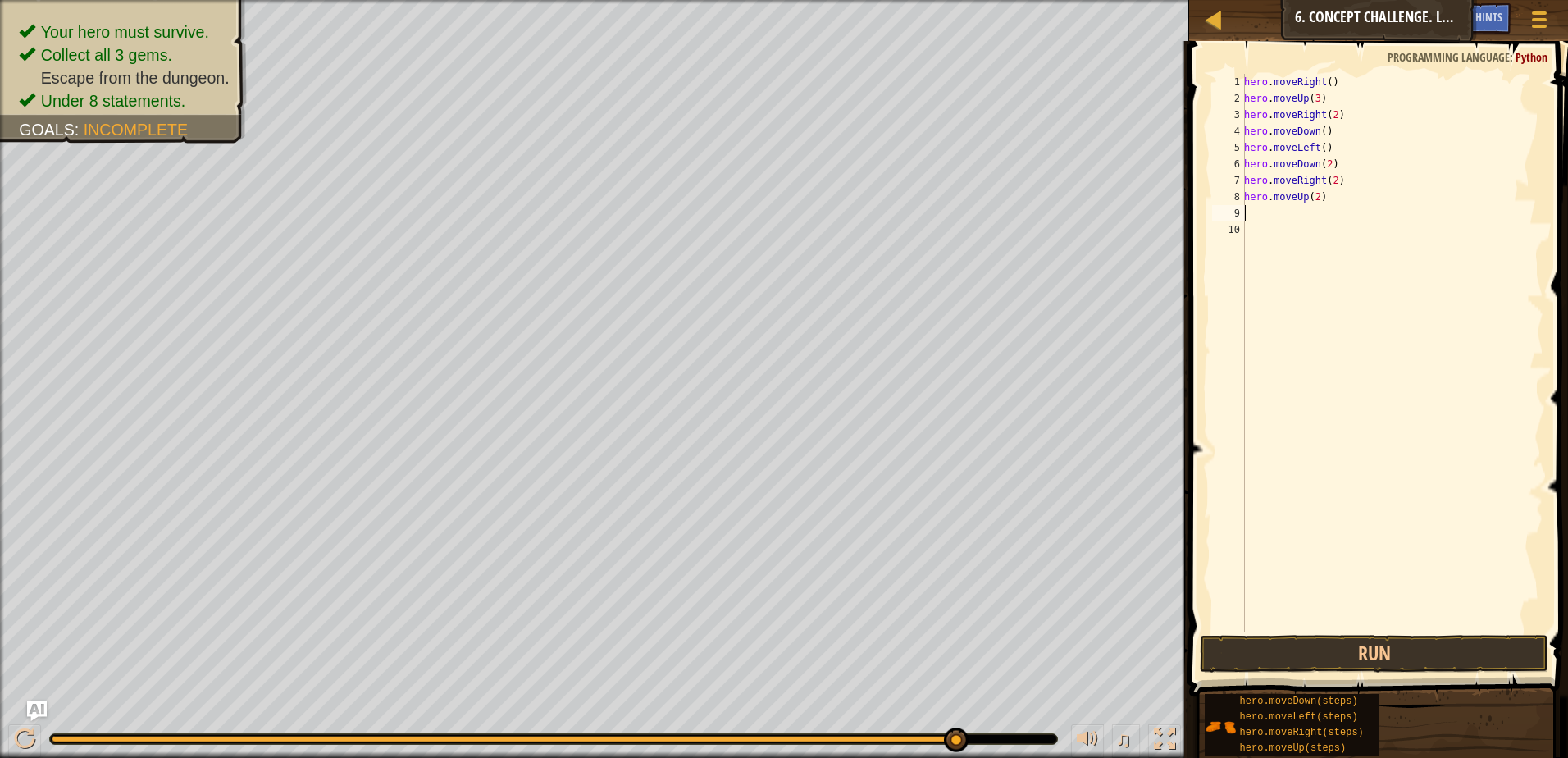
type textarea "h"
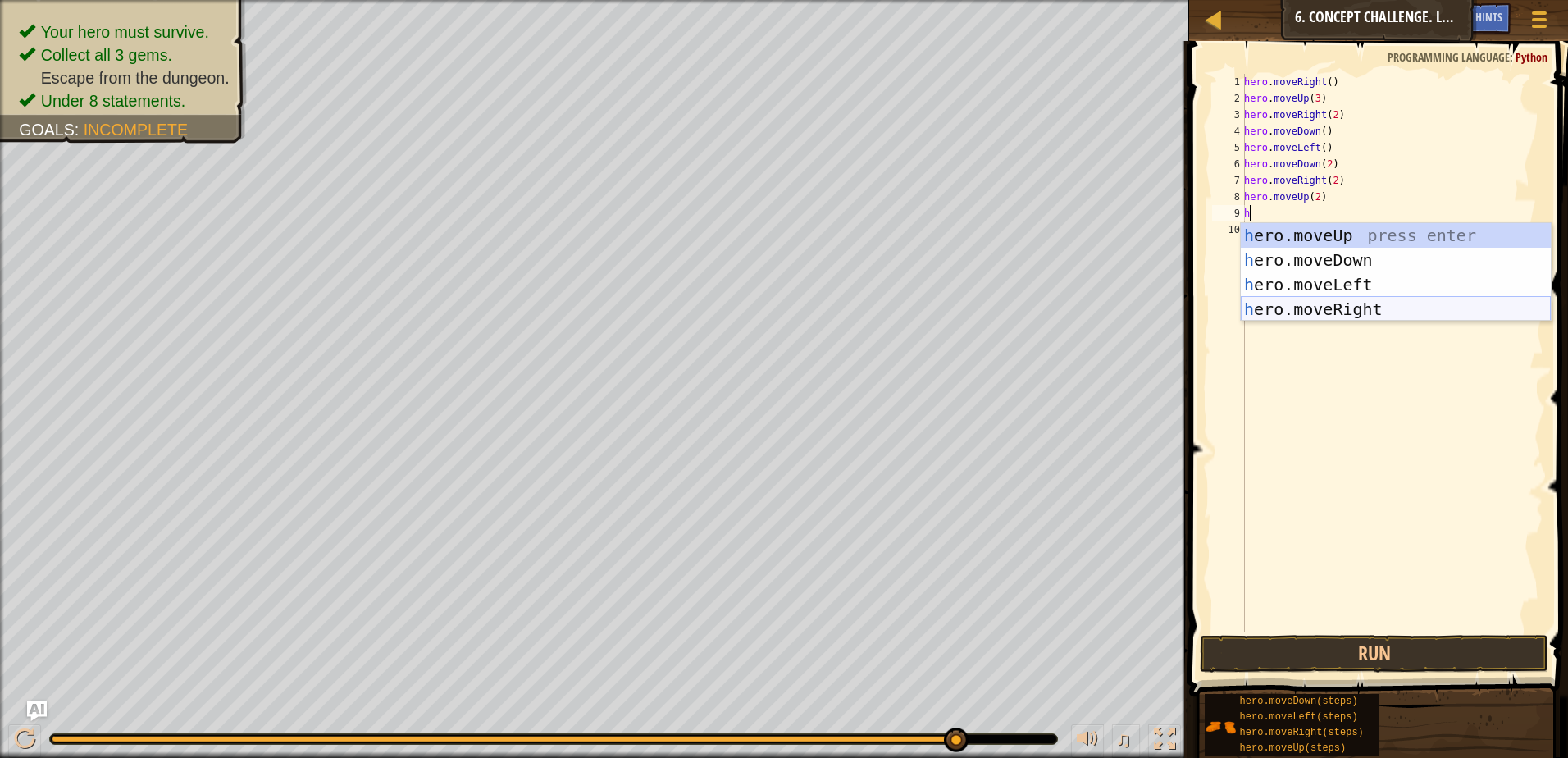
click at [1357, 304] on div "h ero.moveUp press enter h ero.moveDown press enter h ero.moveLeft press enter …" at bounding box center [1396, 297] width 310 height 147
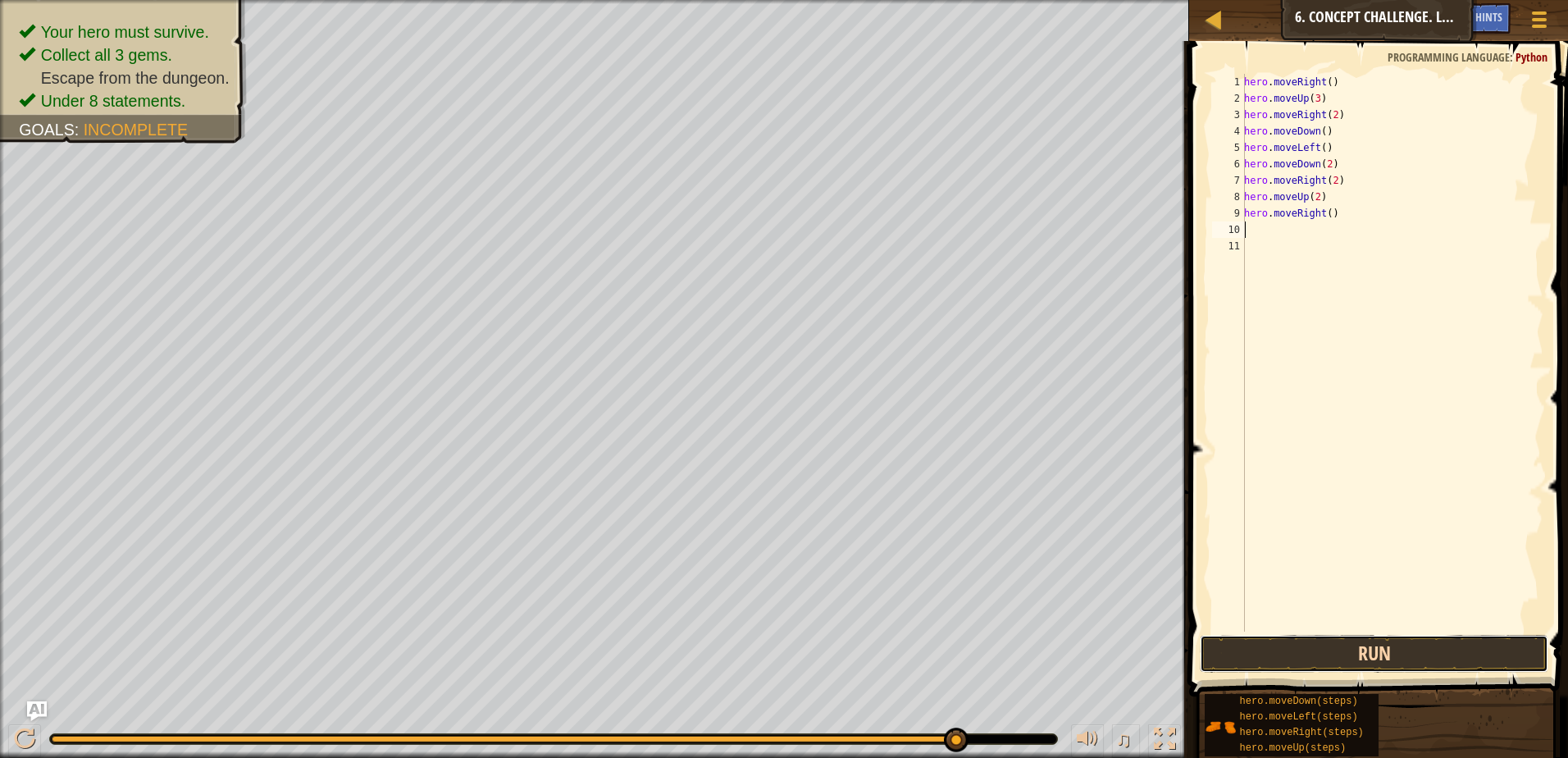
click at [1402, 648] on button "Run" at bounding box center [1374, 654] width 348 height 37
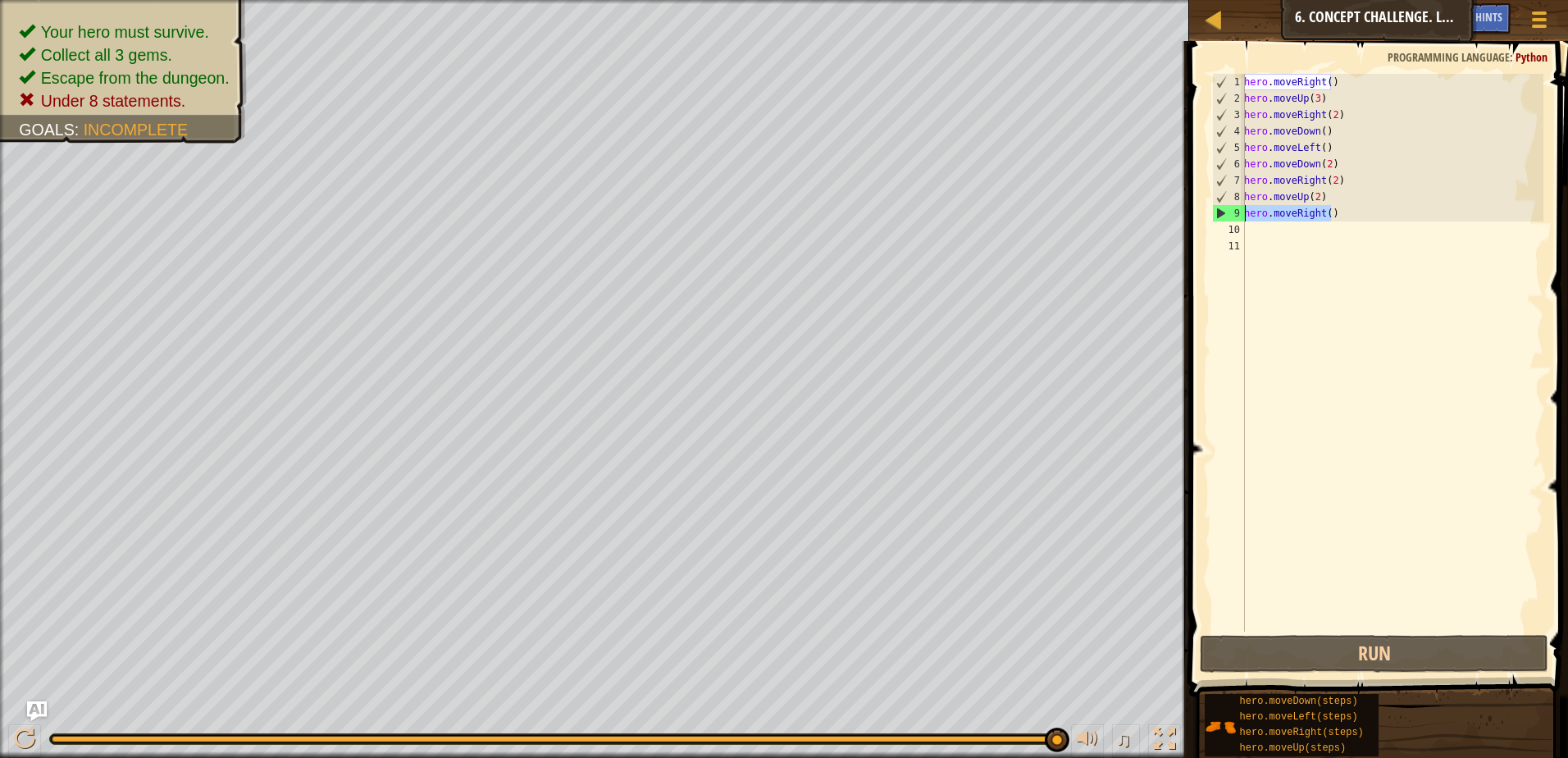
drag, startPoint x: 1346, startPoint y: 214, endPoint x: 1234, endPoint y: 213, distance: 112.0
click at [1234, 213] on div "1 2 3 4 5 6 7 8 9 10 11 hero . moveRight ( ) hero . moveUp ( 3 ) hero . moveRig…" at bounding box center [1376, 352] width 335 height 558
type textarea "hero.moveRight()"
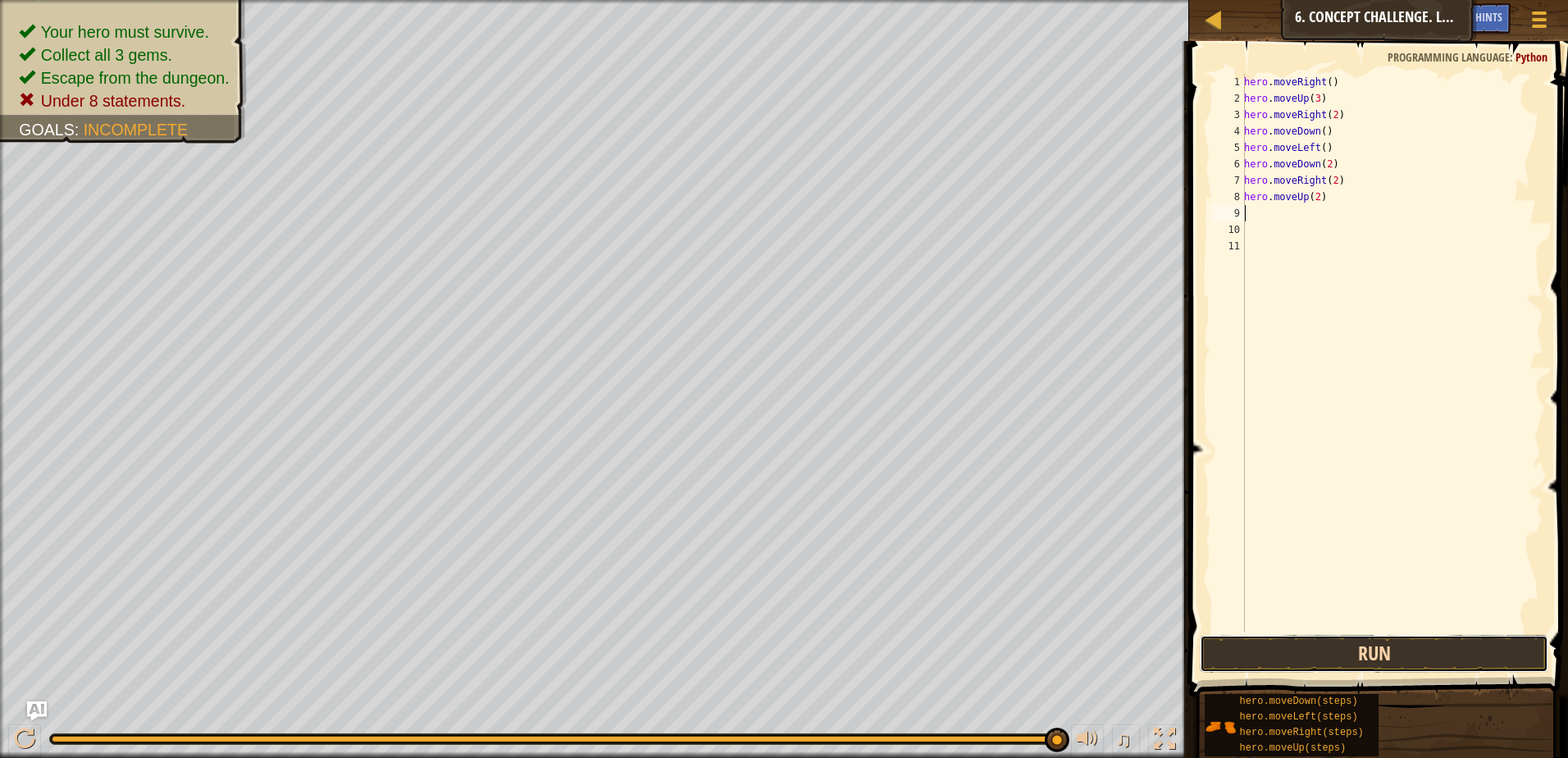
click at [1367, 652] on button "Run" at bounding box center [1374, 654] width 348 height 37
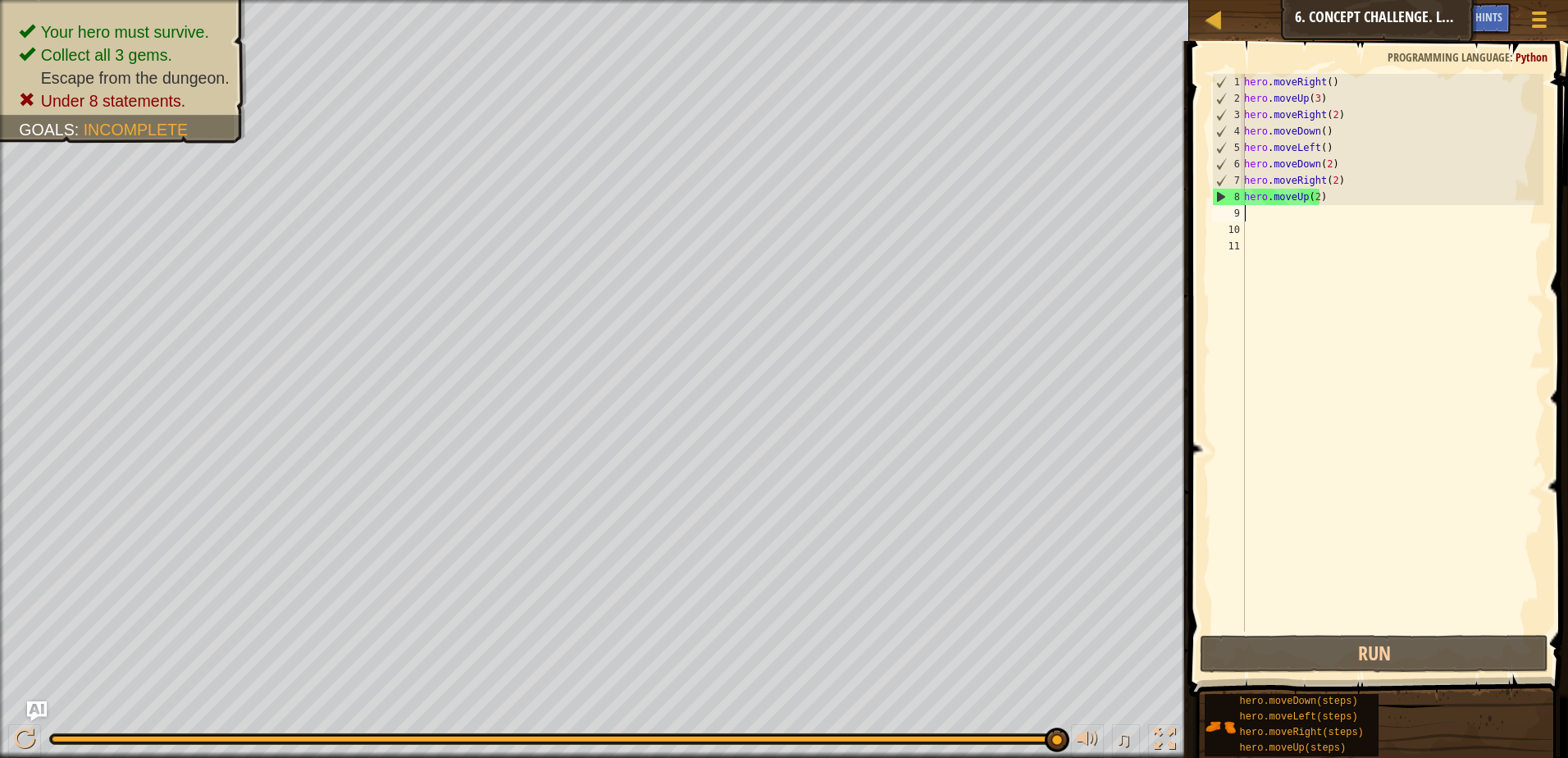
click at [1531, 55] on span "Python" at bounding box center [1532, 57] width 32 height 16
click at [1532, 55] on span "Python" at bounding box center [1532, 57] width 32 height 16
click at [1502, 20] on div "Hints" at bounding box center [1489, 18] width 43 height 30
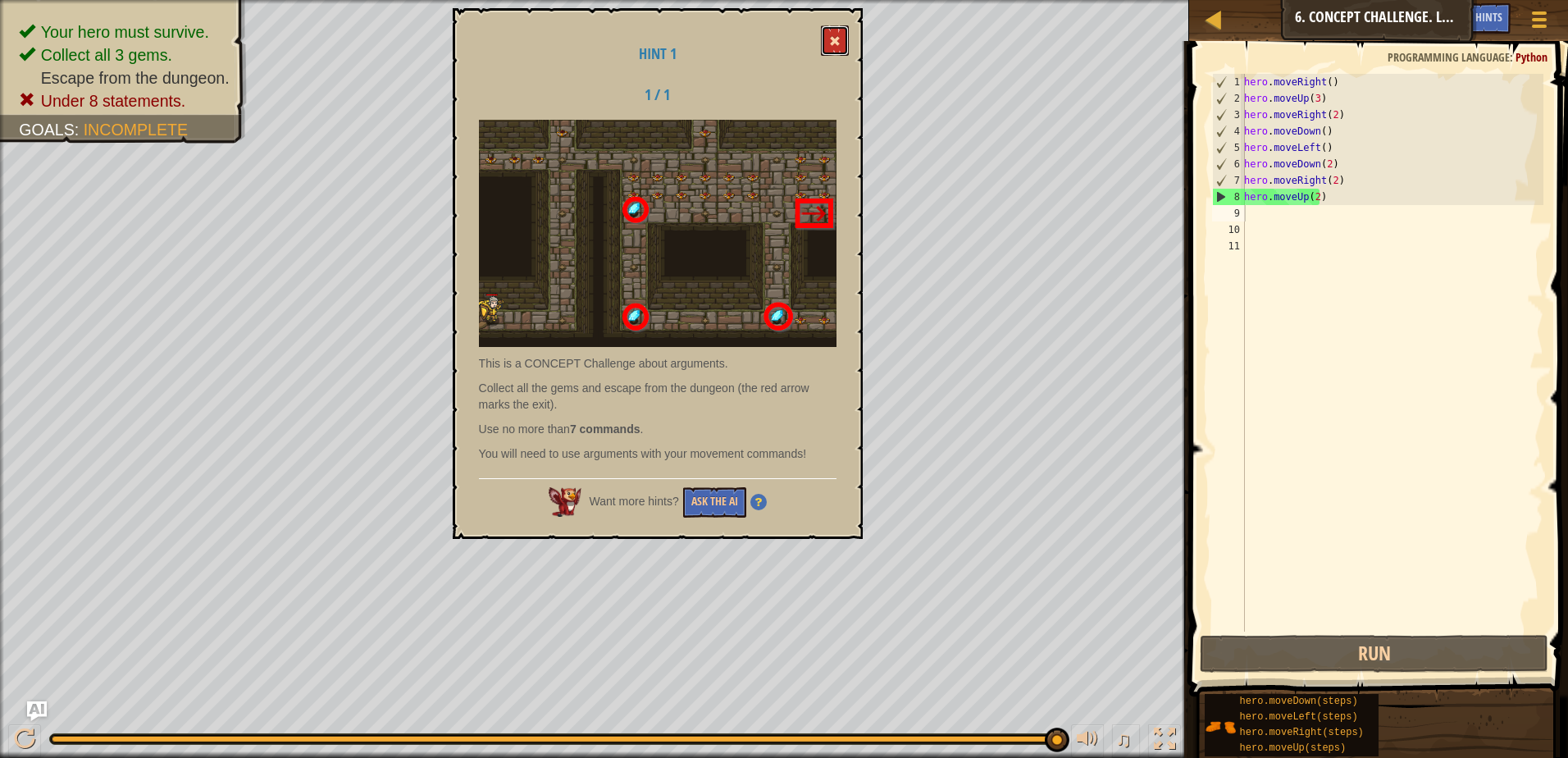
click at [831, 45] on span at bounding box center [835, 41] width 12 height 12
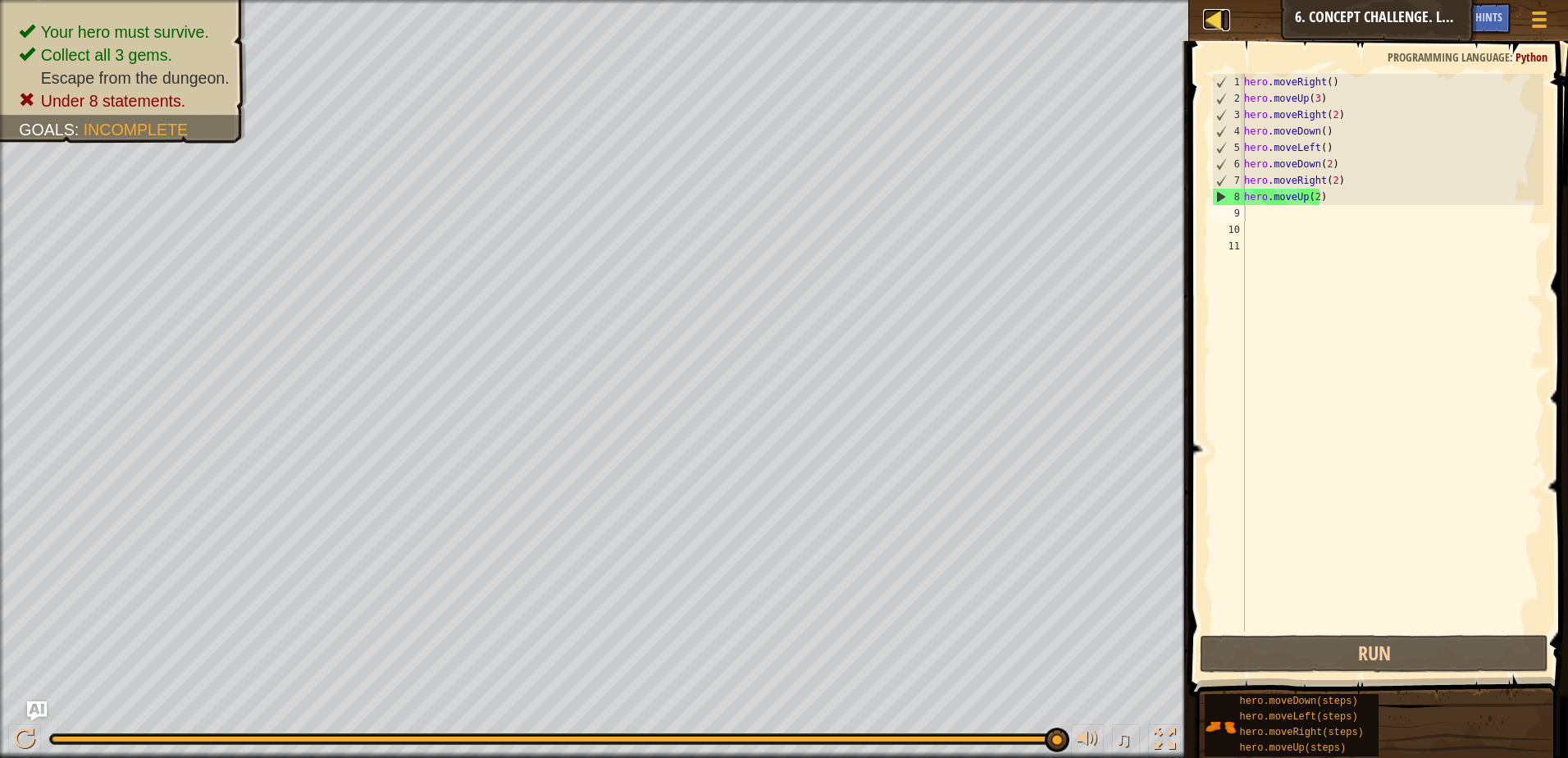
click at [1214, 23] on div at bounding box center [1213, 19] width 21 height 21
select select "en-[GEOGRAPHIC_DATA]"
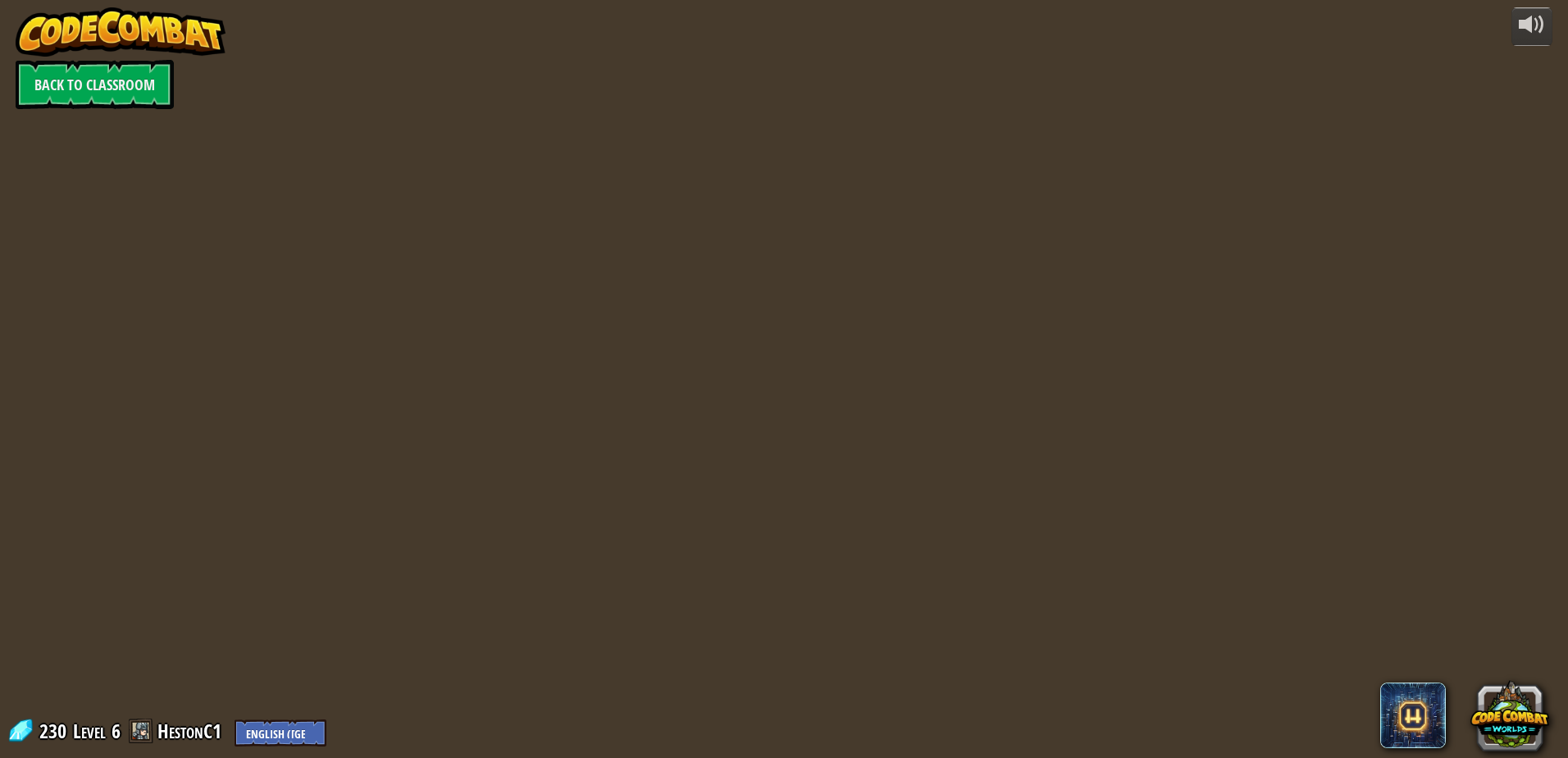
select select "en-[GEOGRAPHIC_DATA]"
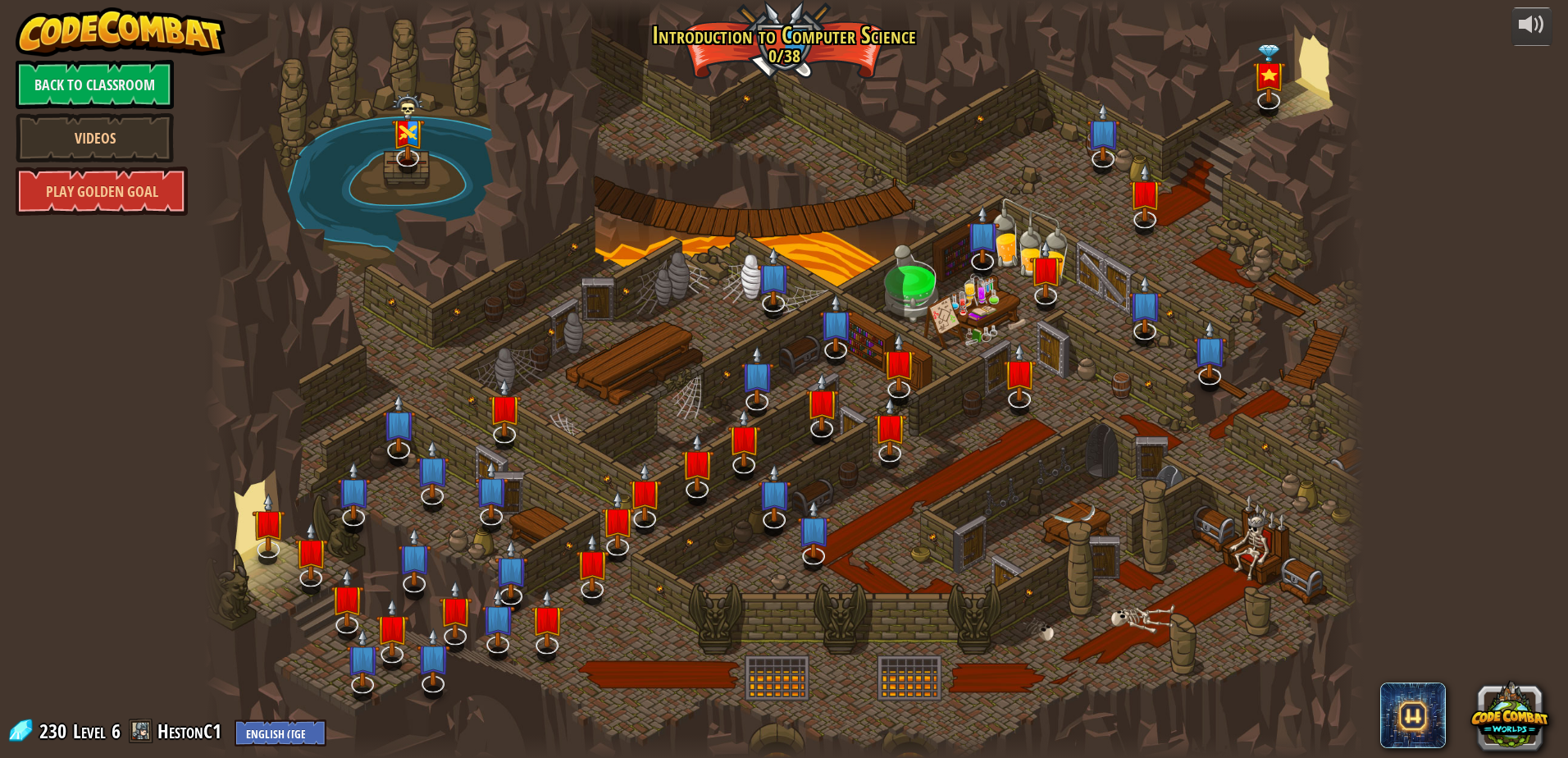
select select "en-[GEOGRAPHIC_DATA]"
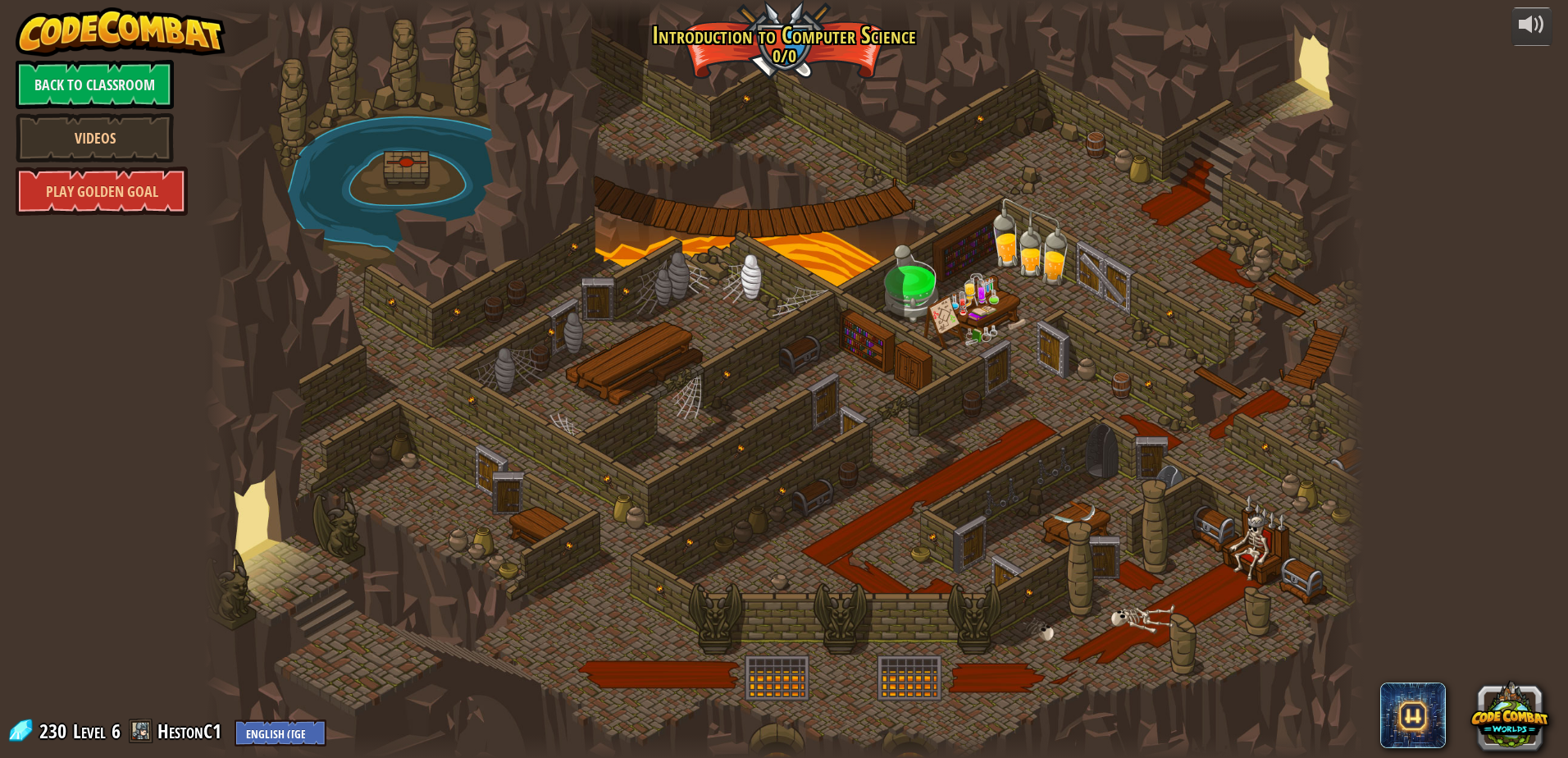
select select "en-[GEOGRAPHIC_DATA]"
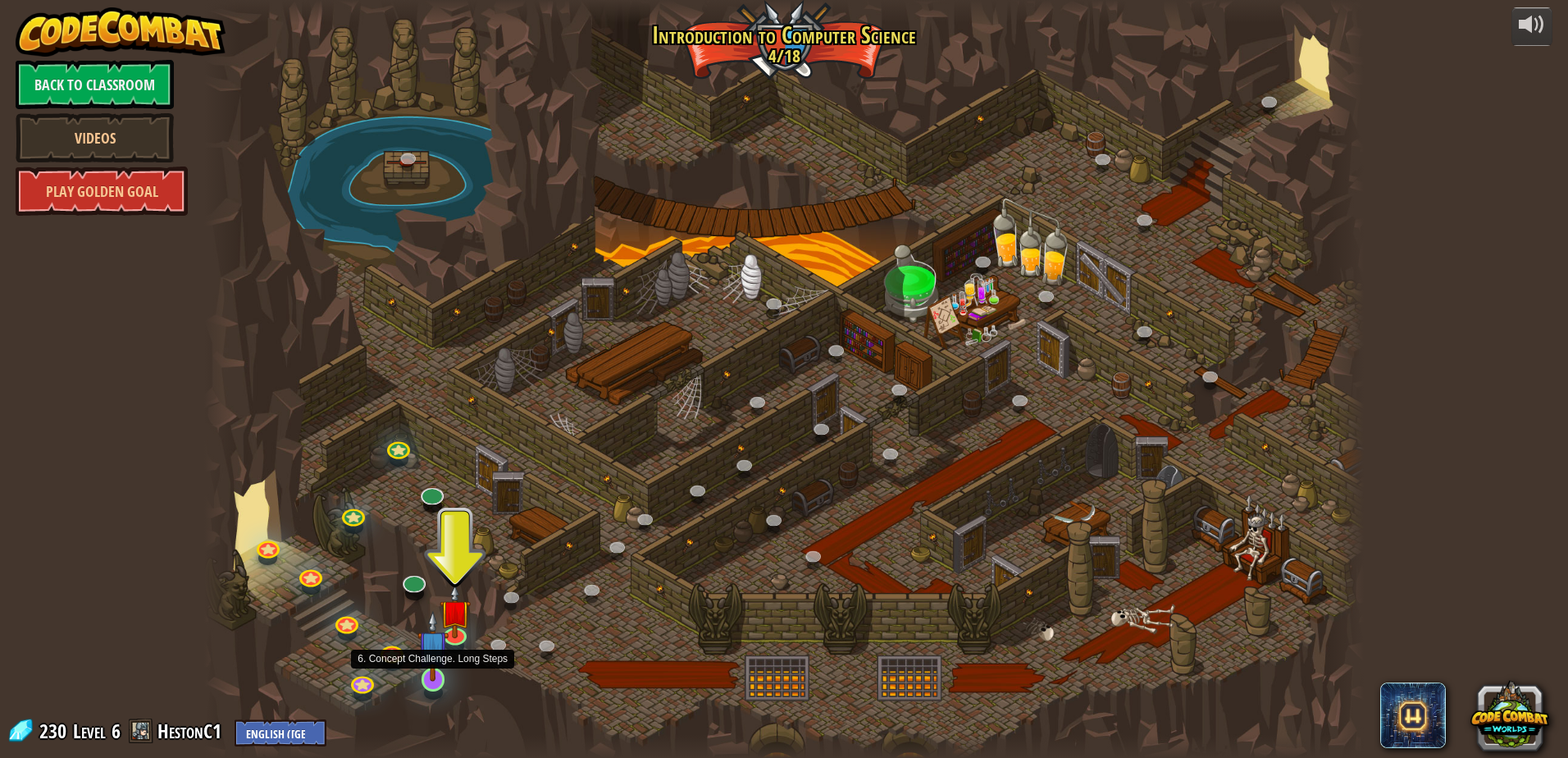
click at [433, 677] on img at bounding box center [433, 646] width 31 height 72
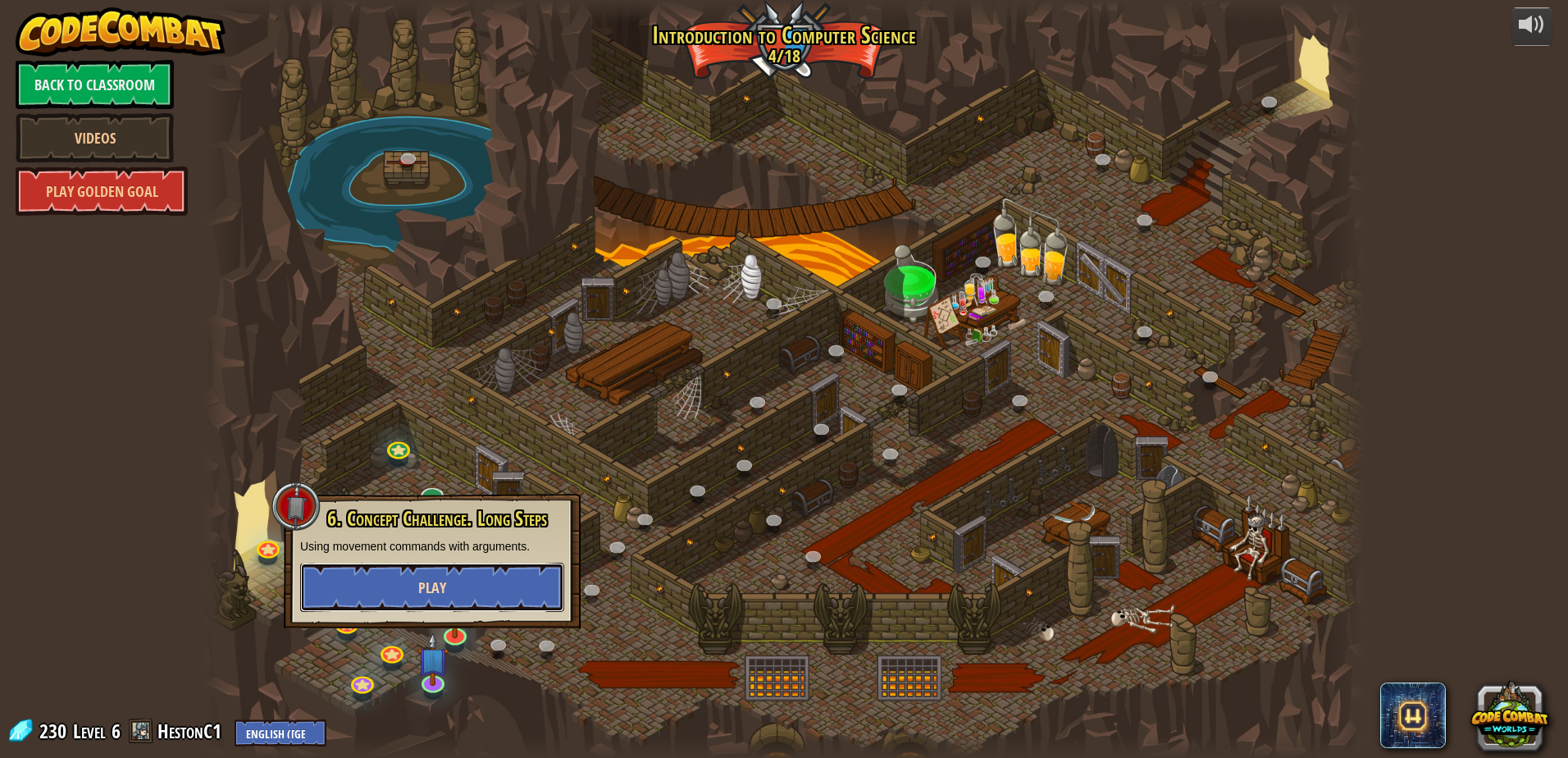
click at [467, 585] on button "Play" at bounding box center [432, 587] width 264 height 49
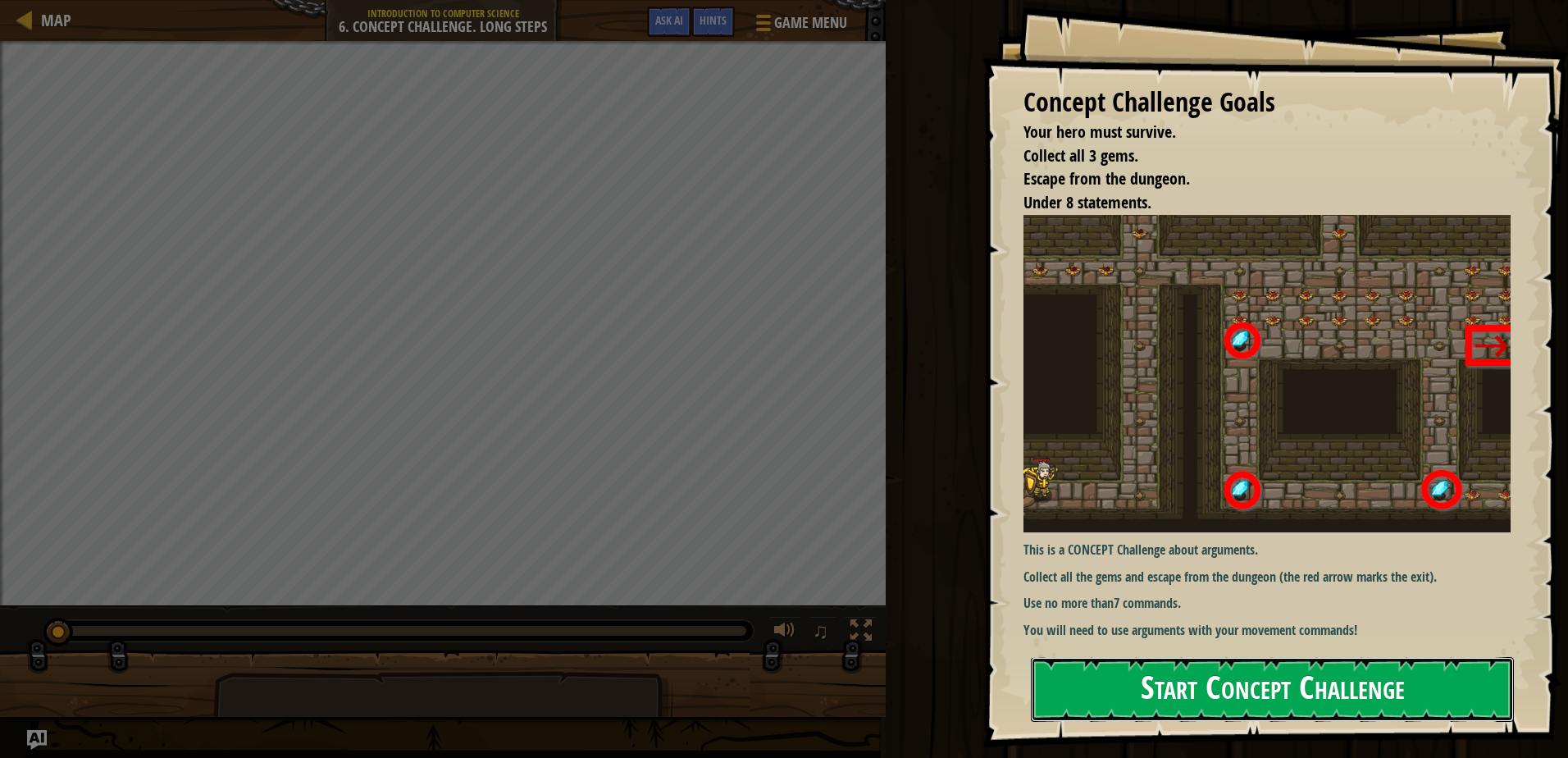
click at [1283, 703] on button "Start Concept Challenge" at bounding box center [1273, 690] width 483 height 65
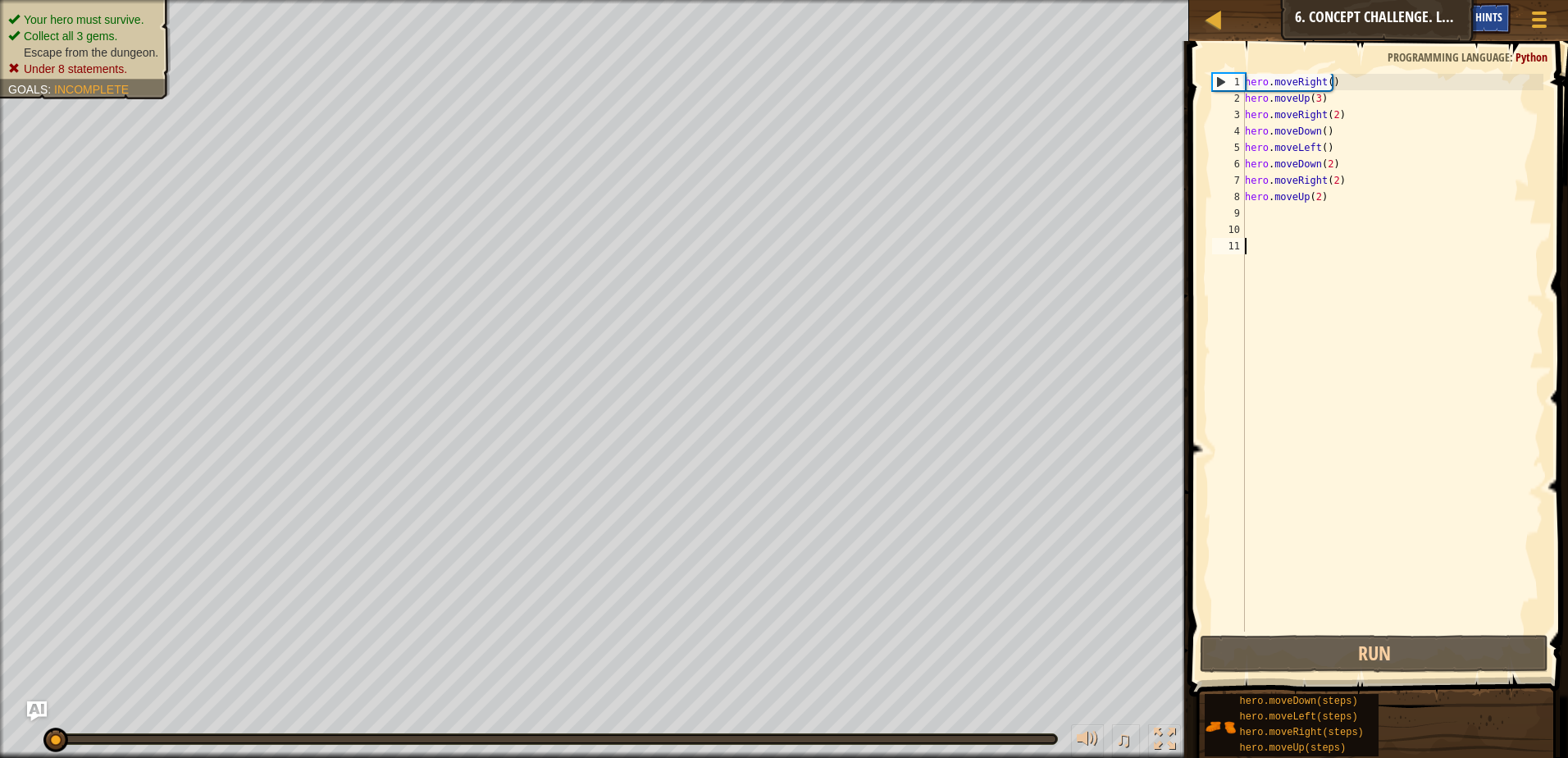
click at [1486, 17] on span "Hints" at bounding box center [1490, 17] width 27 height 16
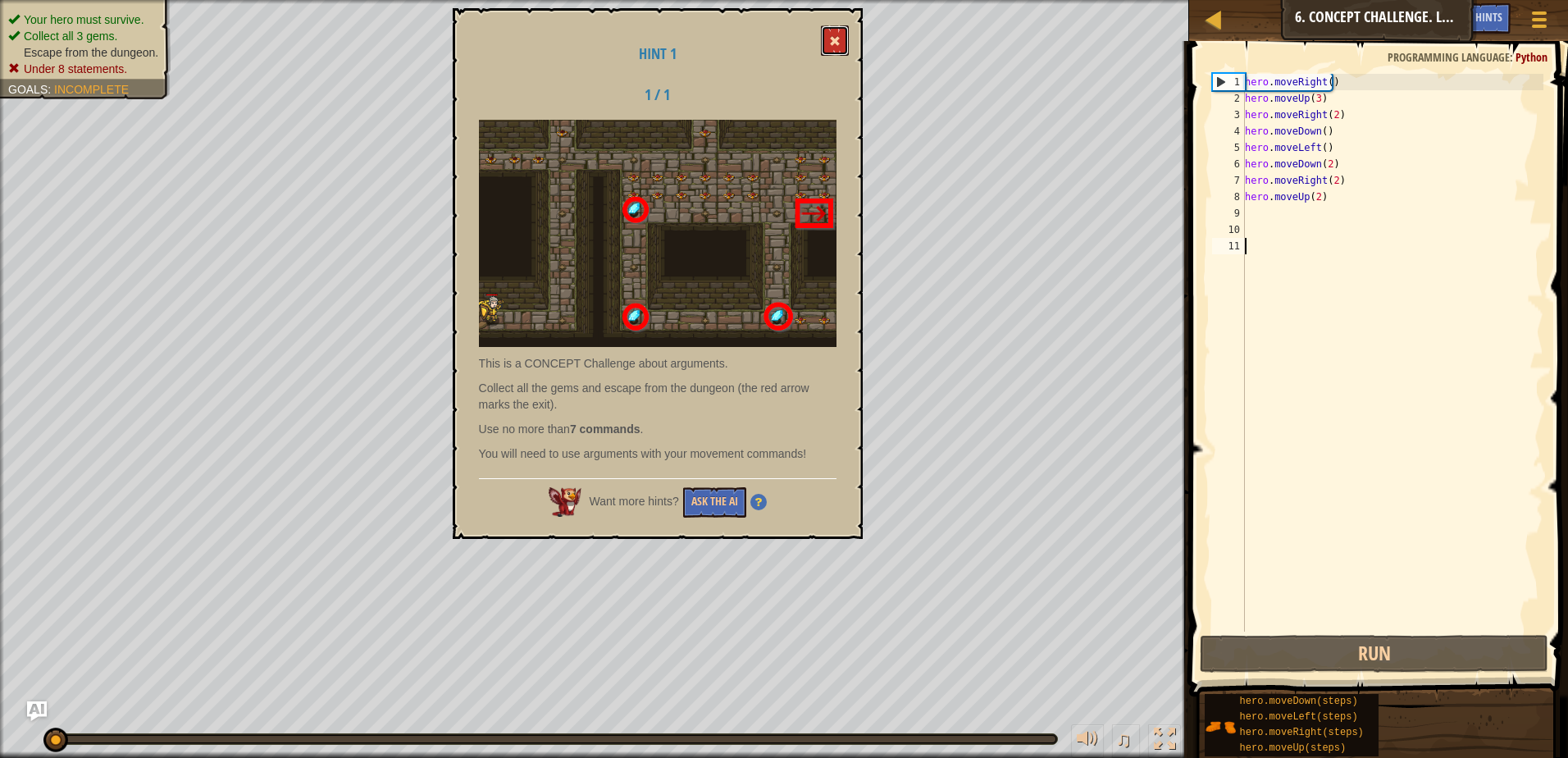
click at [837, 35] on button at bounding box center [835, 40] width 27 height 30
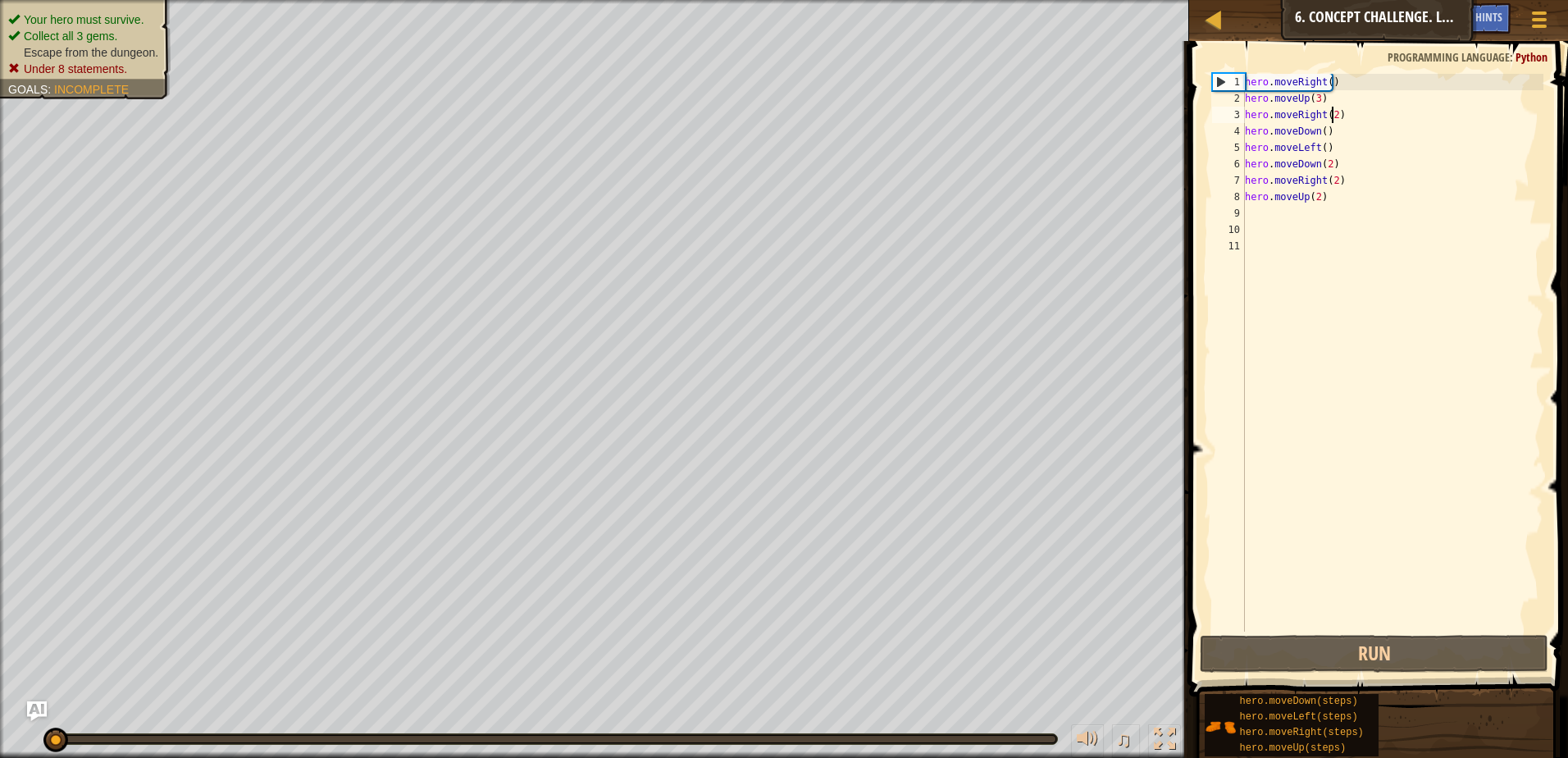
click at [1332, 113] on div "hero . moveRight ( ) hero . moveUp ( 3 ) hero . moveRight ( 2 ) hero . moveDown…" at bounding box center [1393, 369] width 302 height 591
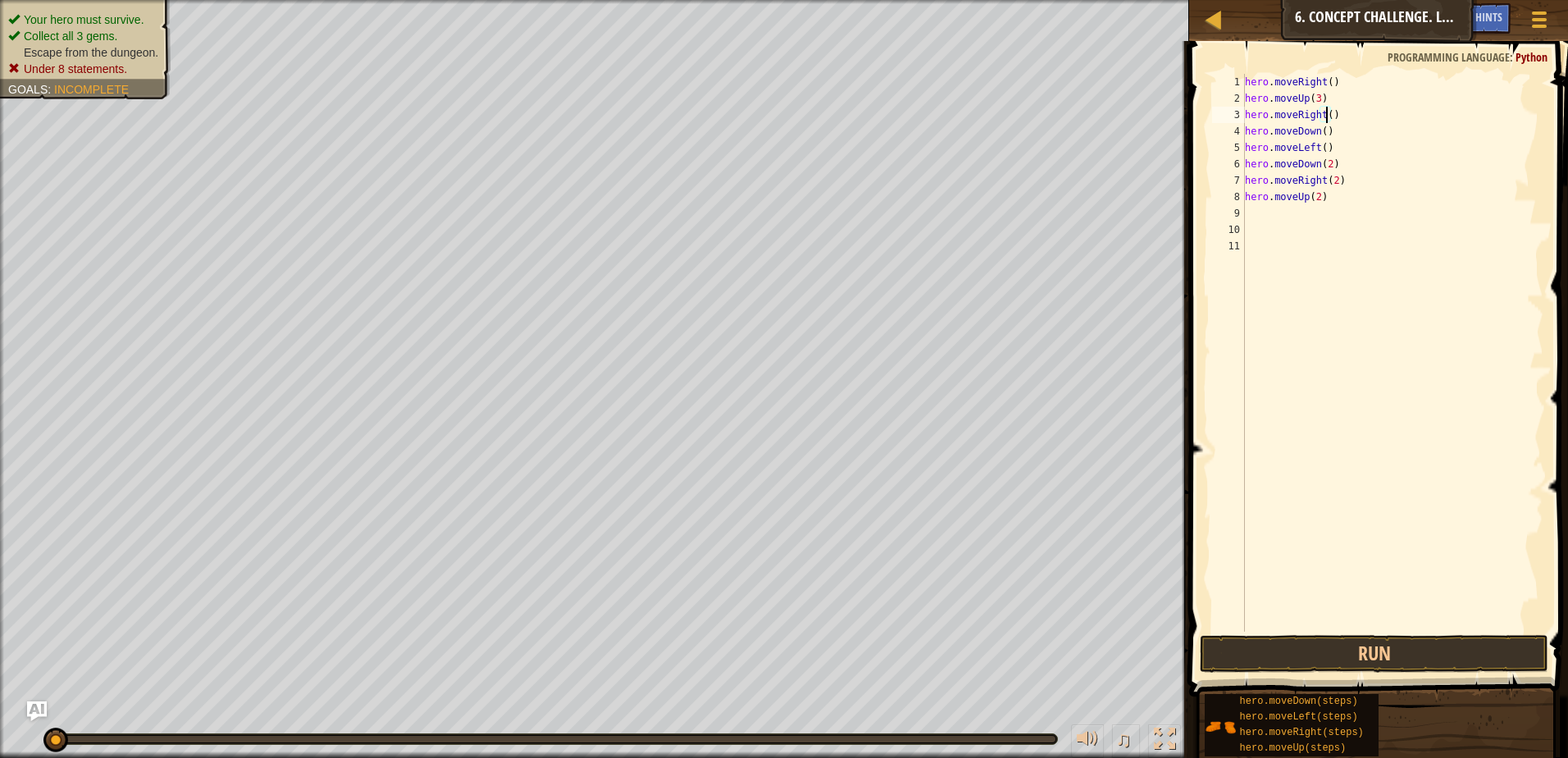
click at [1322, 128] on div "hero . moveRight ( ) hero . moveUp ( 3 ) hero . moveRight ( ) hero . moveDown (…" at bounding box center [1393, 369] width 302 height 591
drag, startPoint x: 1329, startPoint y: 145, endPoint x: 1240, endPoint y: 153, distance: 89.4
click at [1240, 153] on div "hero.moveDown(3) 1 2 3 4 5 6 7 8 9 10 11 hero . moveRight ( ) hero . moveUp ( 3…" at bounding box center [1376, 352] width 335 height 558
type textarea "hero.moveLeft()"
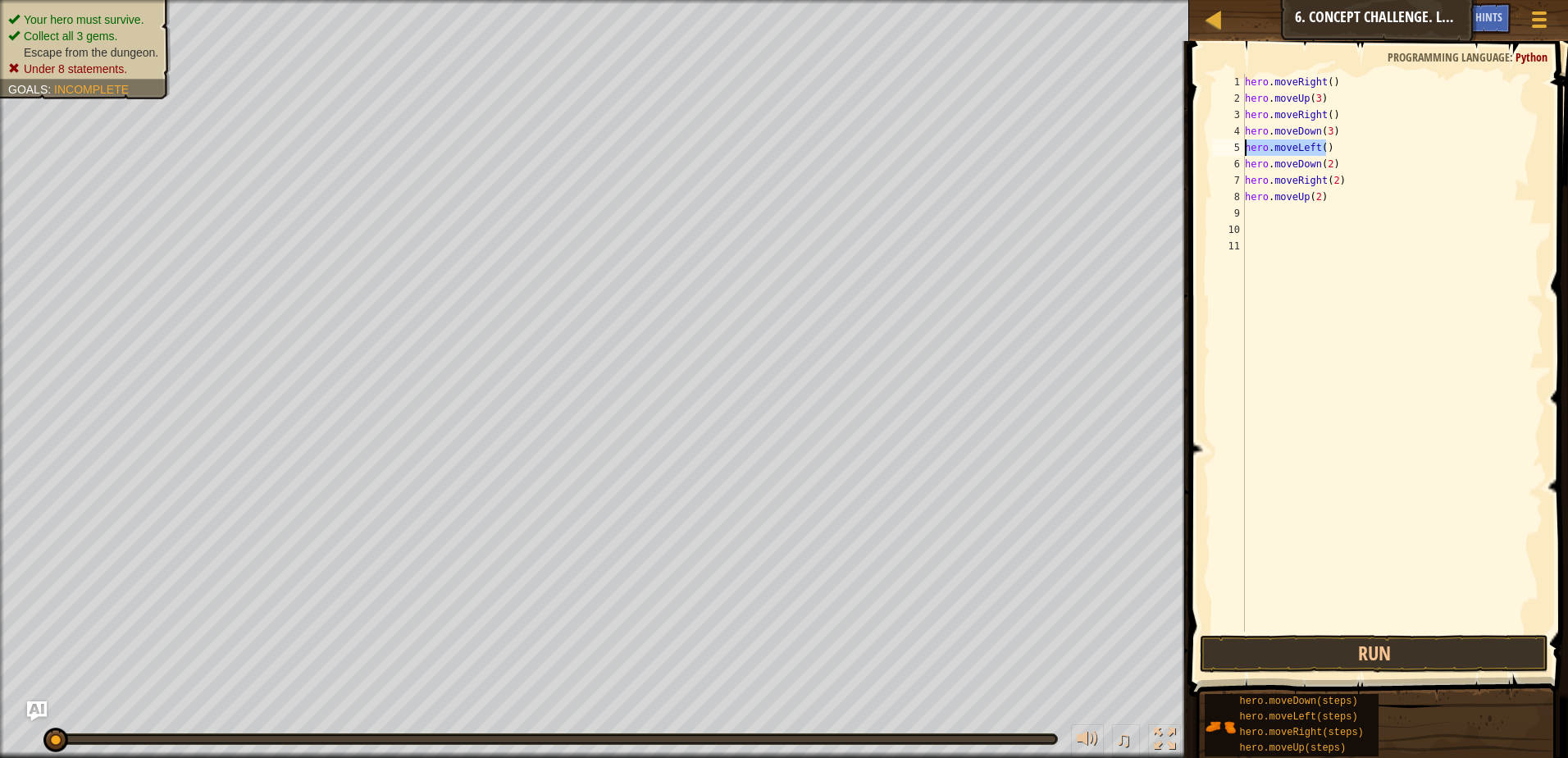
scroll to position [8, 0]
click at [1315, 143] on div "hero . moveRight ( ) hero . moveUp ( 3 ) hero . moveRight ( ) hero . moveDown (…" at bounding box center [1393, 369] width 302 height 591
type textarea "hero.moveRight(2)"
click at [1317, 263] on div "hero . moveRight ( ) hero . moveUp ( 3 ) hero . moveRight ( ) hero . moveDown (…" at bounding box center [1393, 369] width 302 height 591
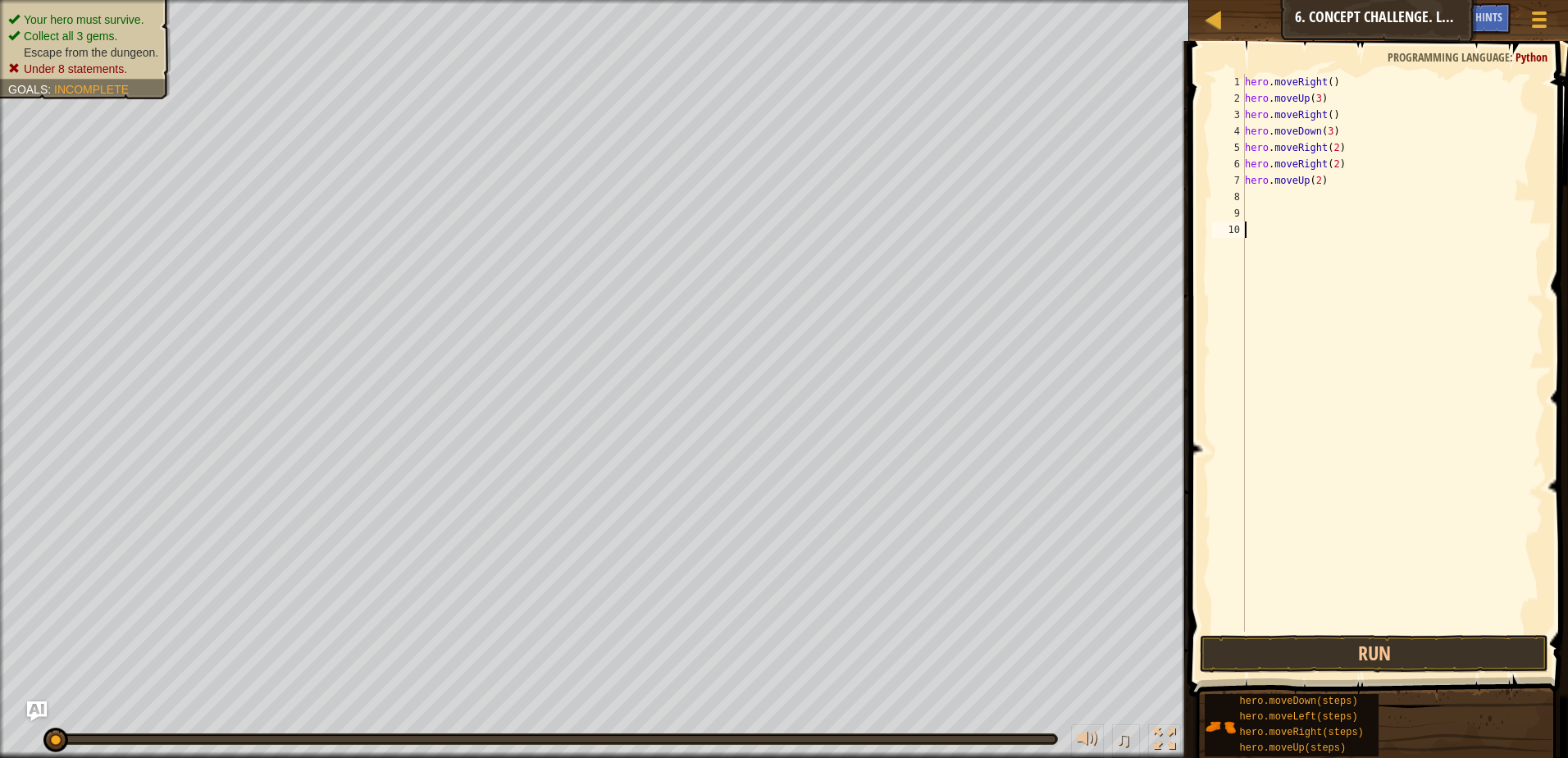
scroll to position [8, 0]
drag, startPoint x: 1340, startPoint y: 163, endPoint x: 1219, endPoint y: 166, distance: 121.0
click at [1219, 166] on div "1 2 3 4 5 6 7 8 9 10 hero . moveRight ( ) hero . moveUp ( 3 ) hero . moveRight …" at bounding box center [1376, 352] width 335 height 558
type textarea "hero.moveRight(2)"
type textarea "hero.moveUp(2)"
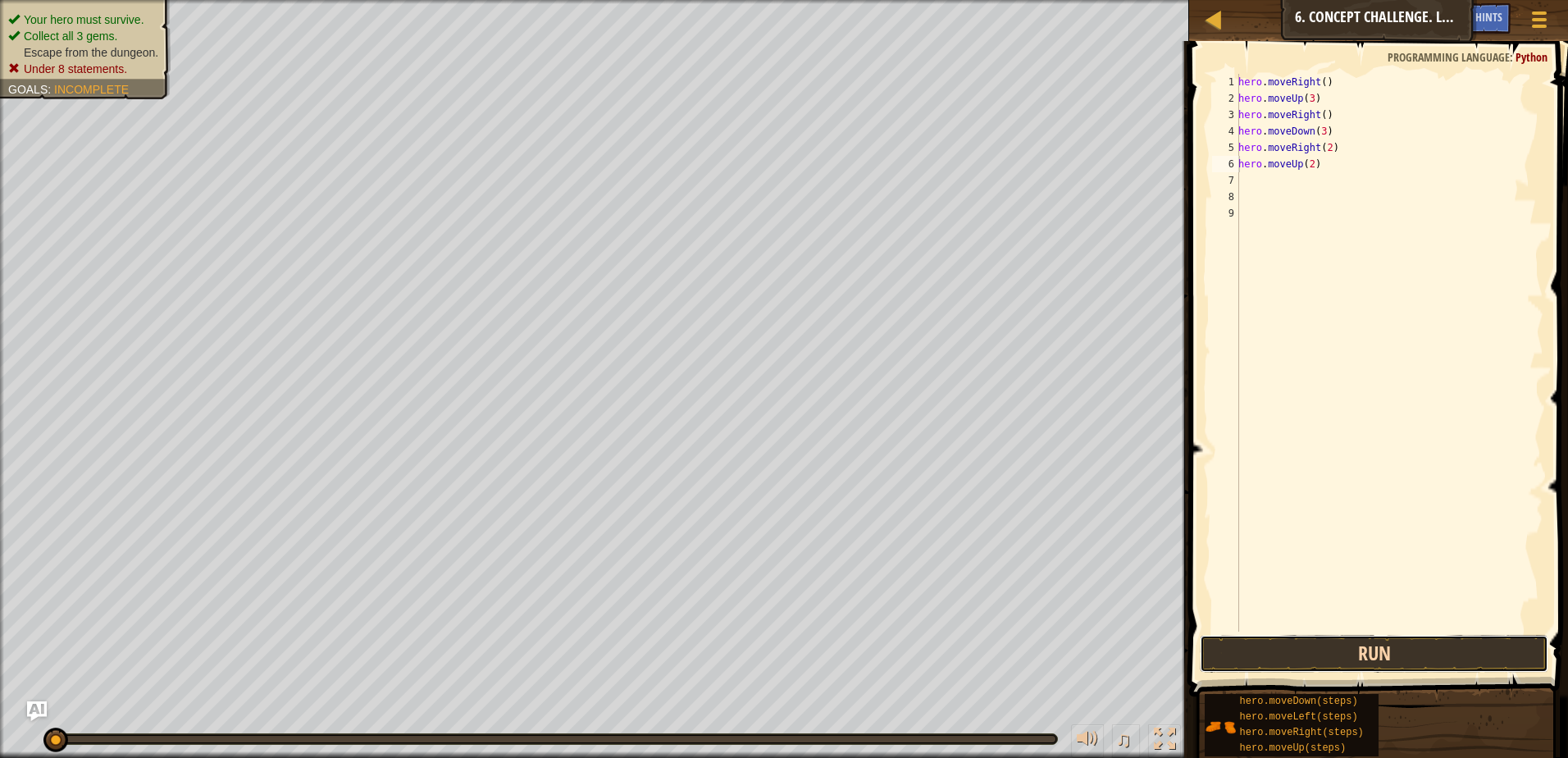
click at [1347, 642] on button "Run" at bounding box center [1374, 654] width 348 height 37
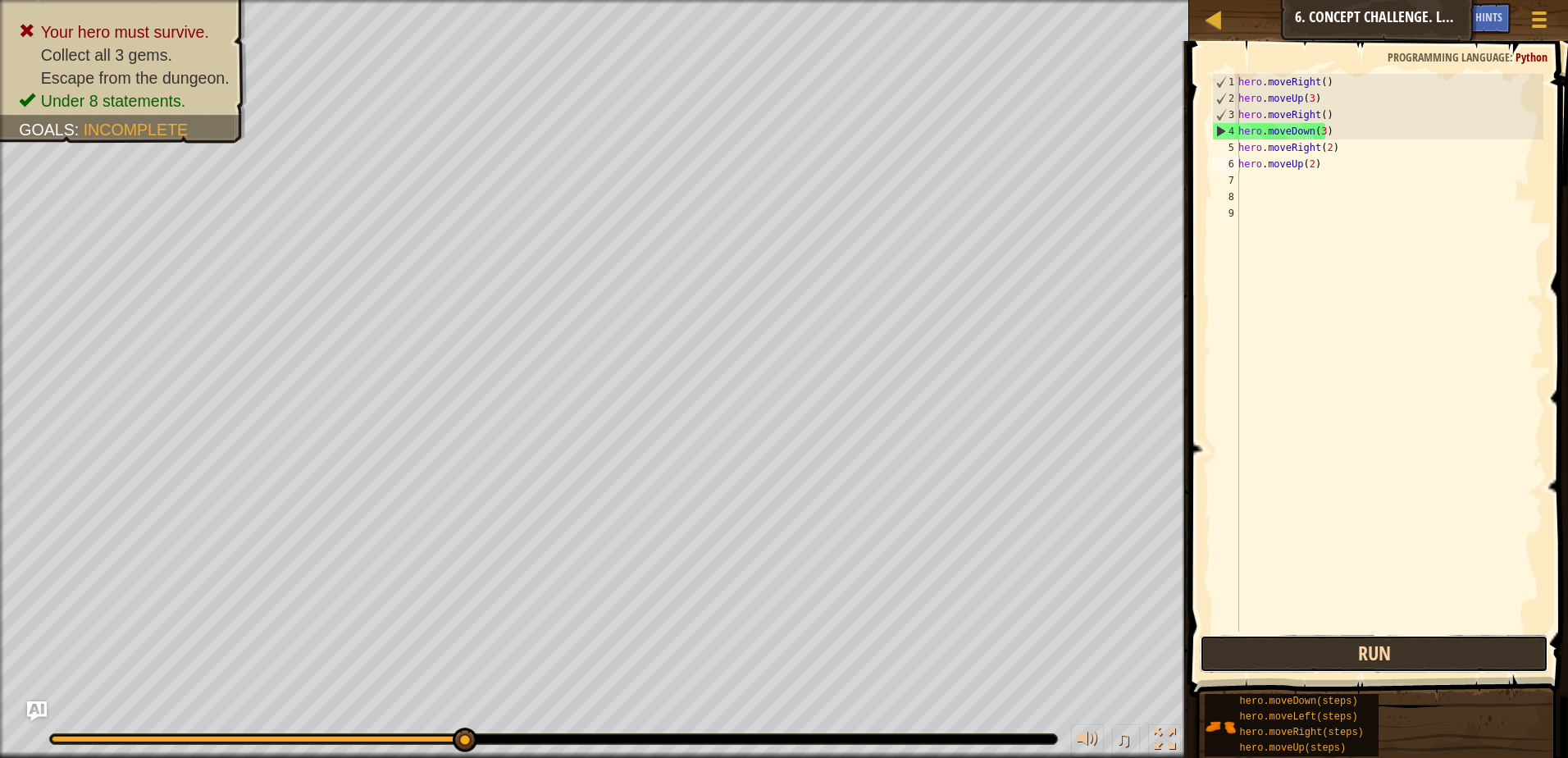
click at [1395, 661] on button "Run" at bounding box center [1374, 654] width 348 height 37
click at [1226, 26] on link "Map" at bounding box center [1226, 20] width 8 height 23
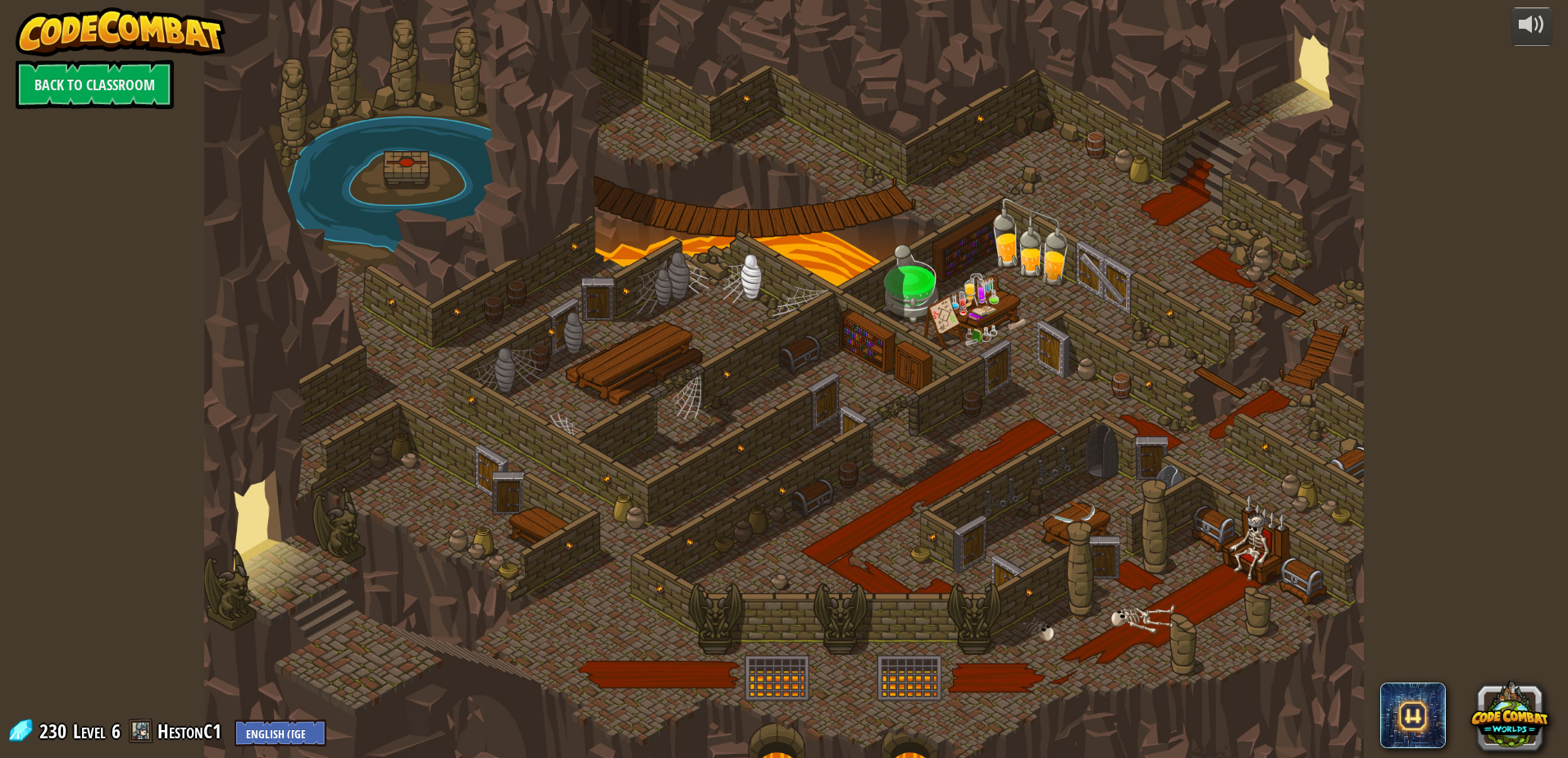
select select "en-[GEOGRAPHIC_DATA]"
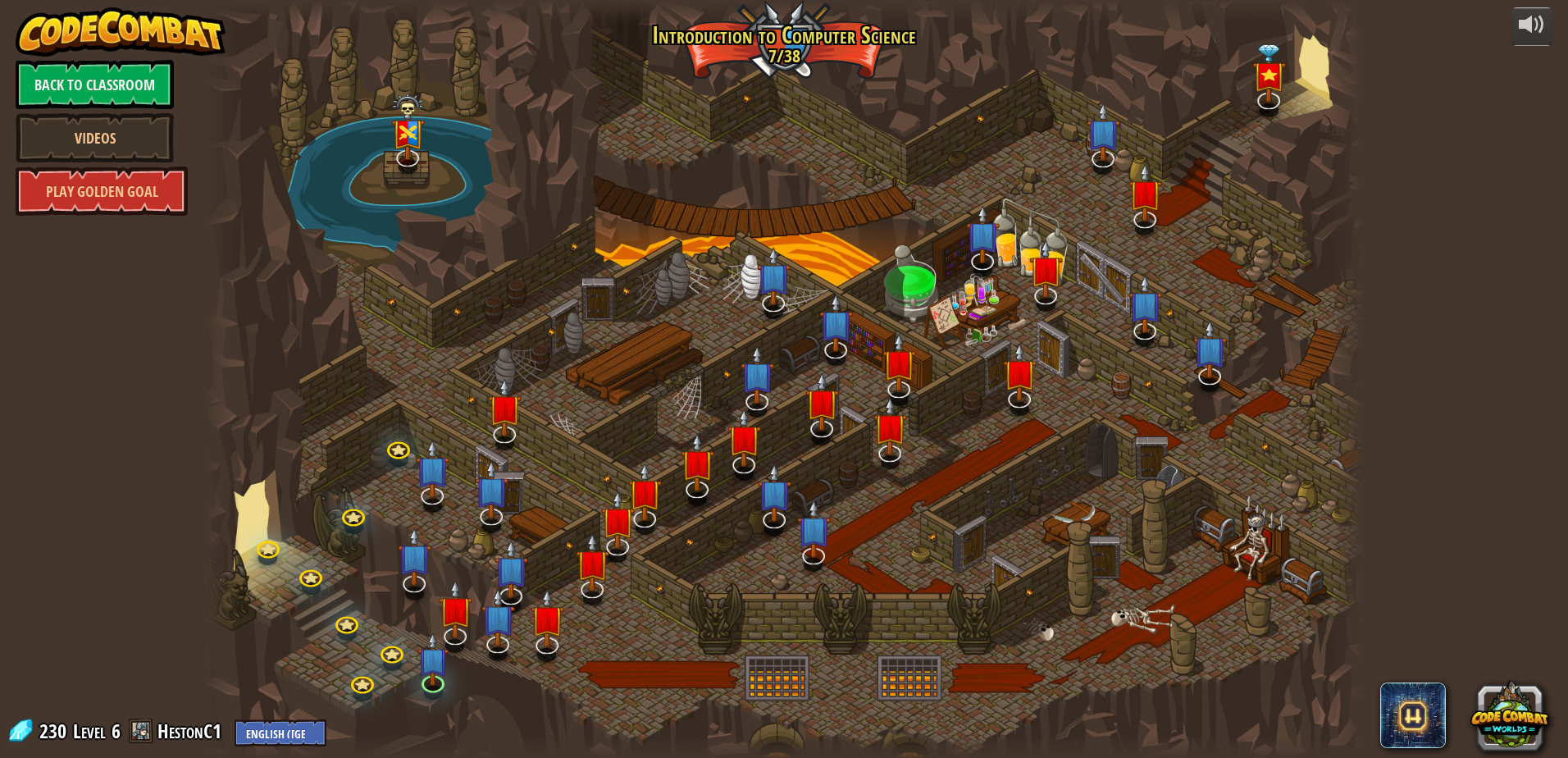
select select "en-[GEOGRAPHIC_DATA]"
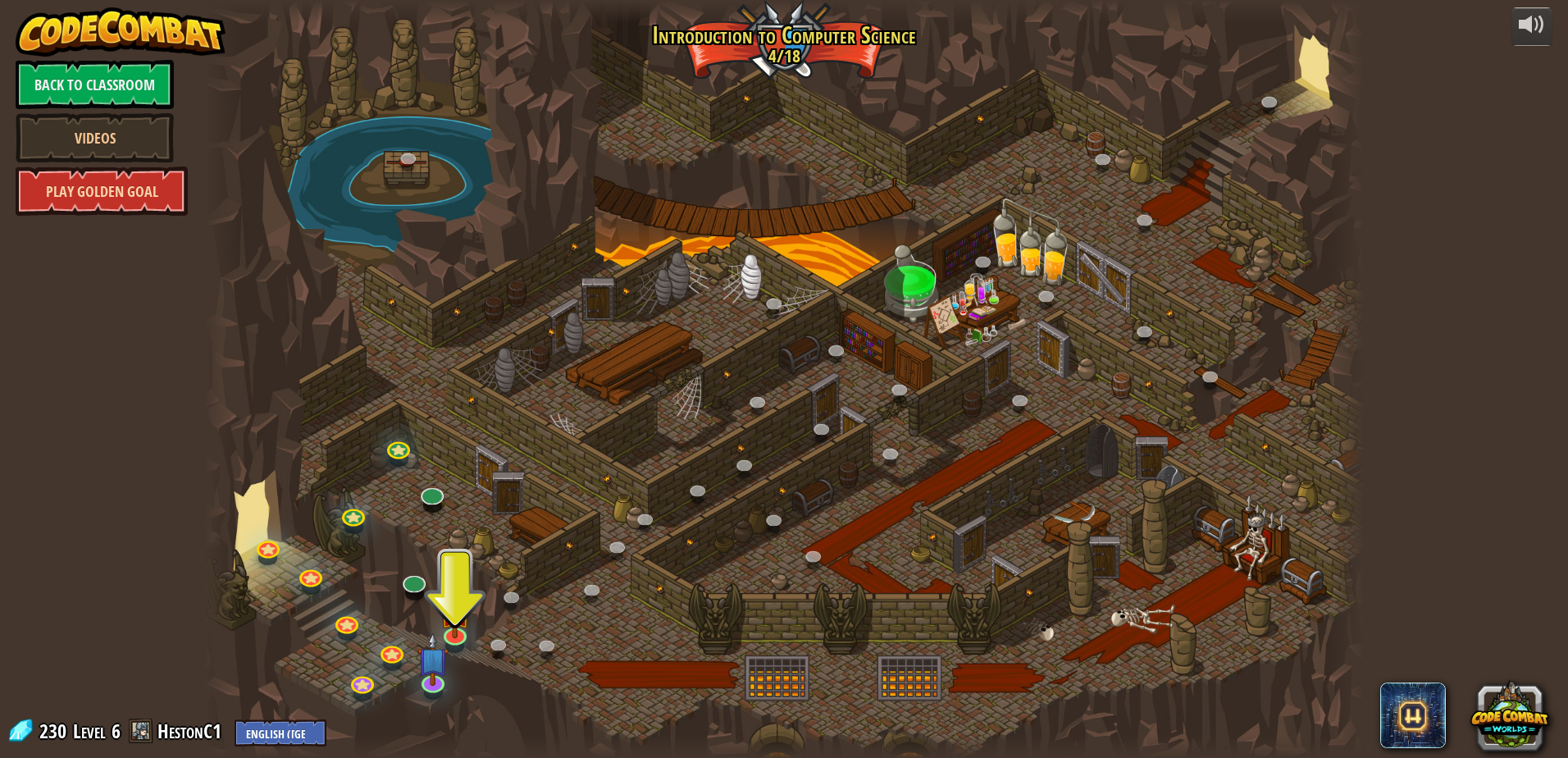
click at [126, 188] on link "Play Golden Goal" at bounding box center [102, 191] width 173 height 49
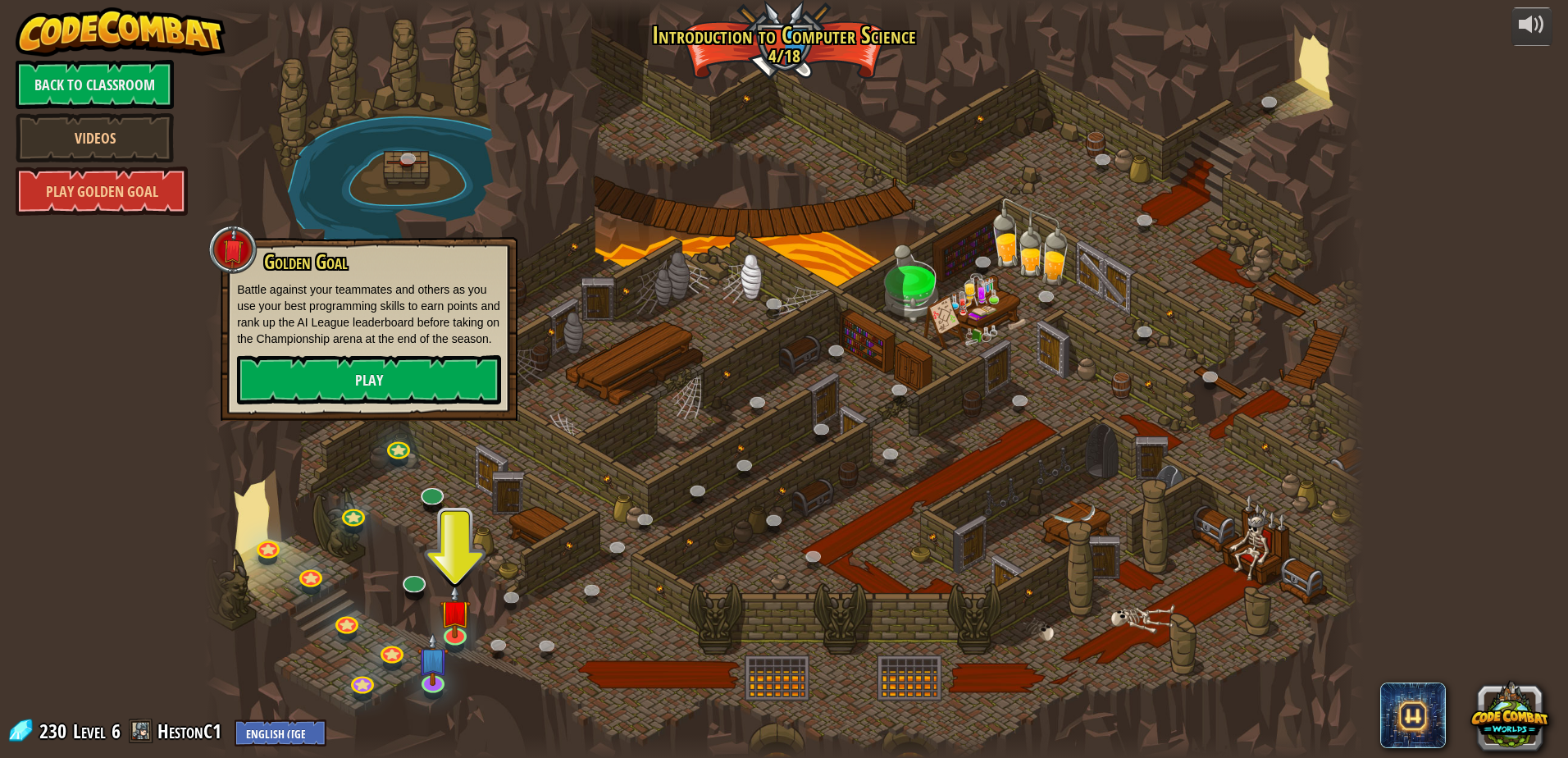
click at [374, 513] on div at bounding box center [784, 379] width 1160 height 758
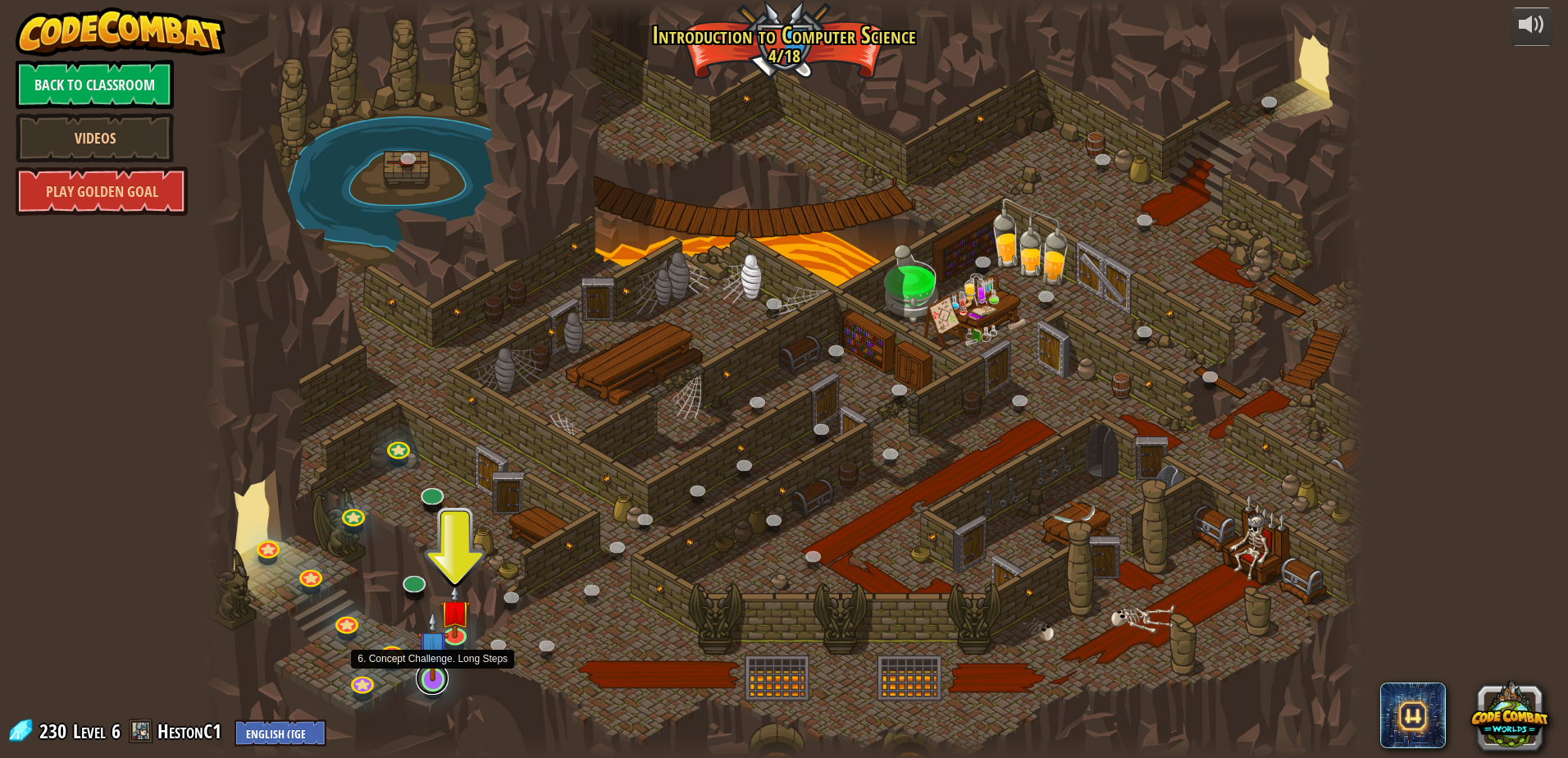
click at [427, 682] on link at bounding box center [432, 678] width 32 height 32
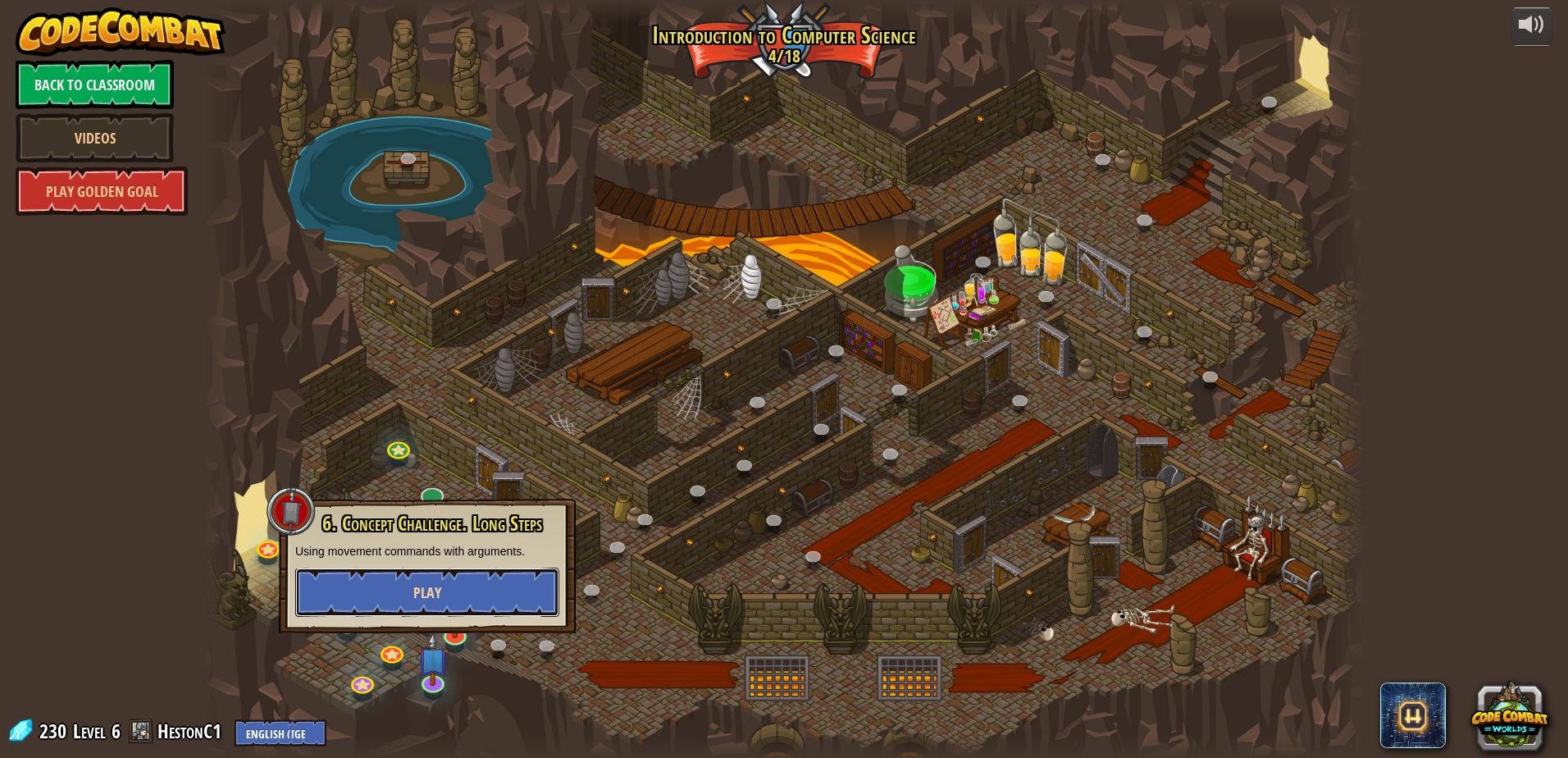
click at [433, 585] on span "Play" at bounding box center [427, 592] width 27 height 21
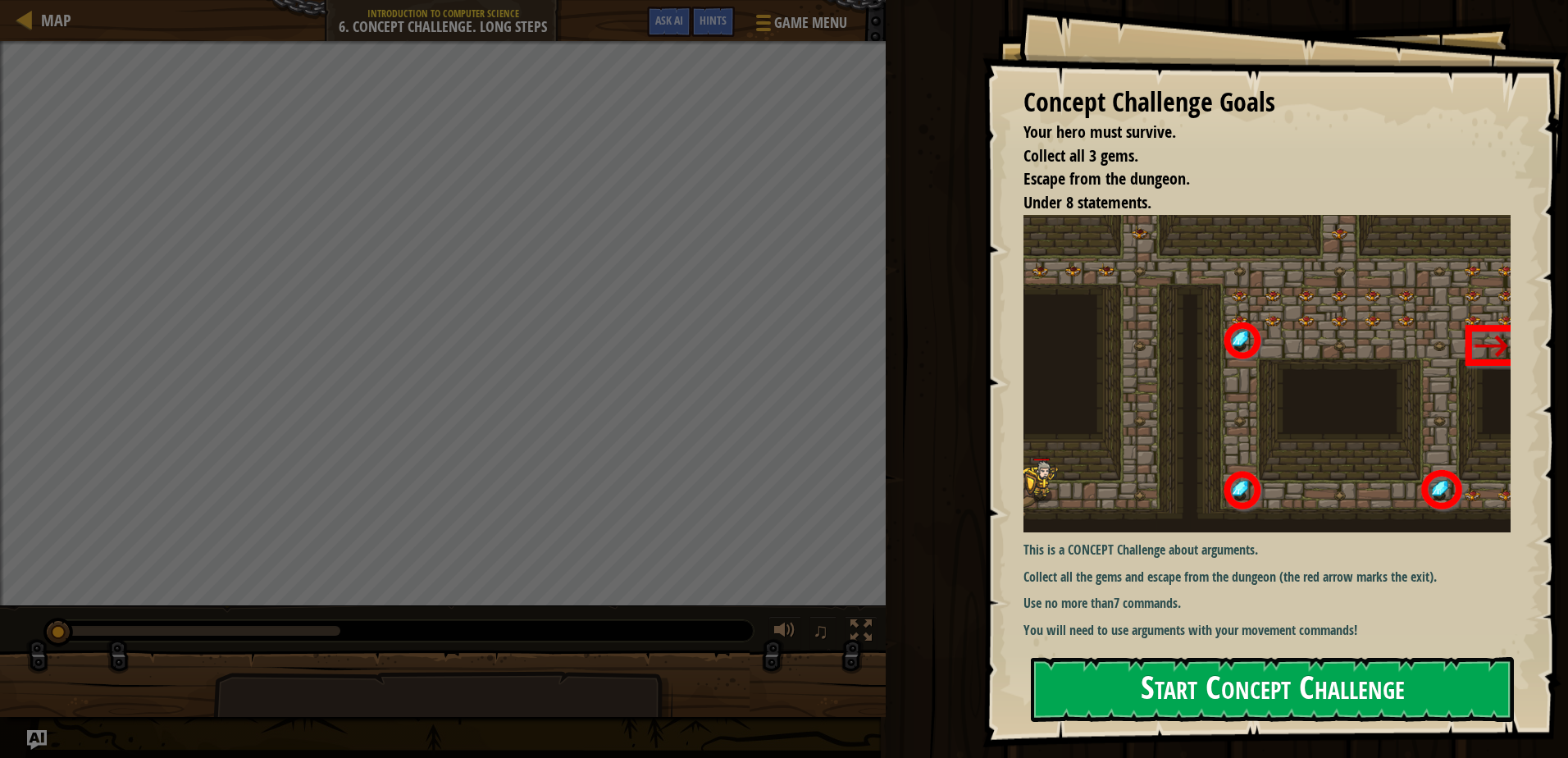
click at [1087, 690] on button "Start Concept Challenge" at bounding box center [1273, 690] width 483 height 65
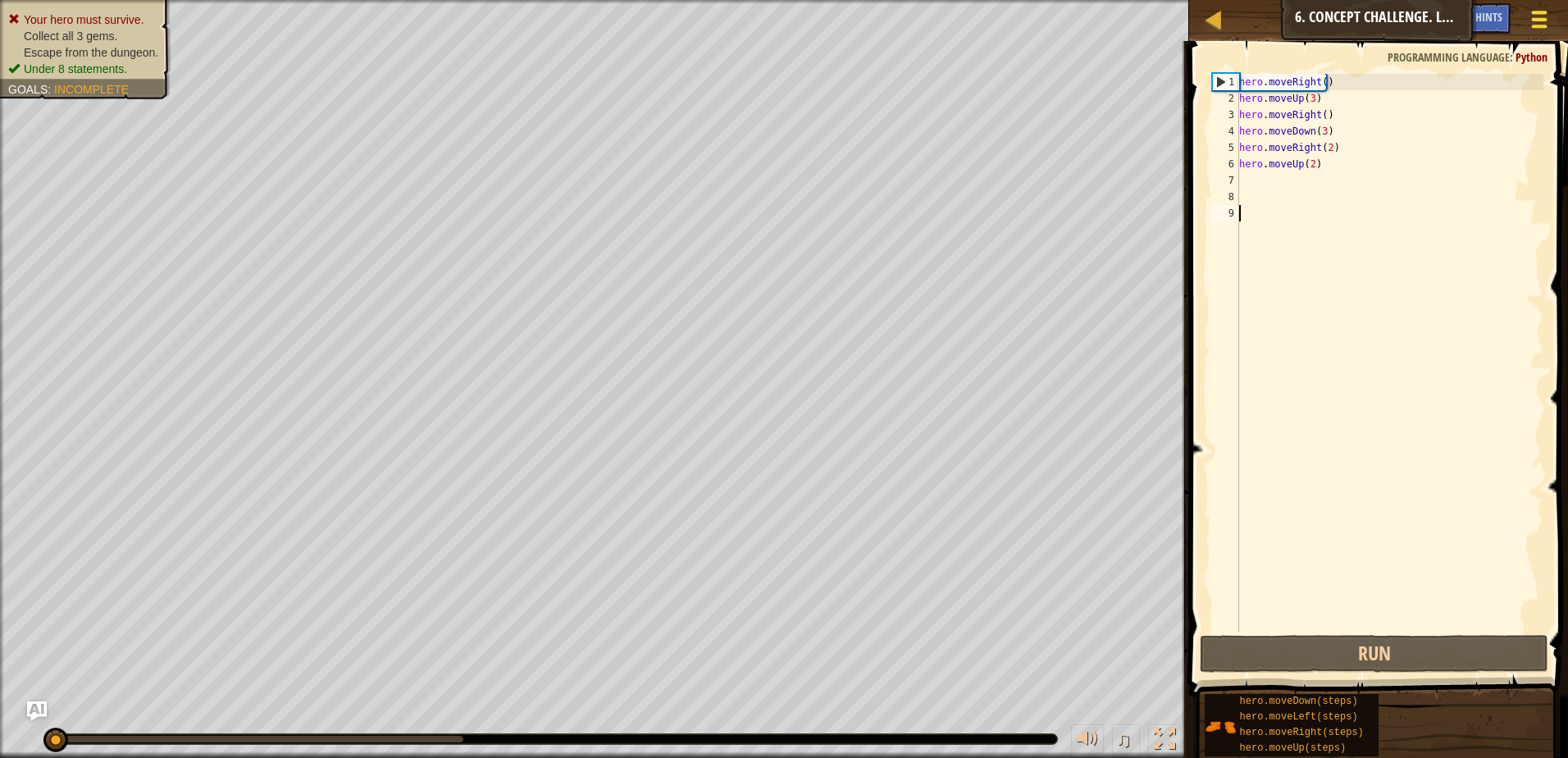
click at [1538, 17] on div at bounding box center [1539, 20] width 23 height 24
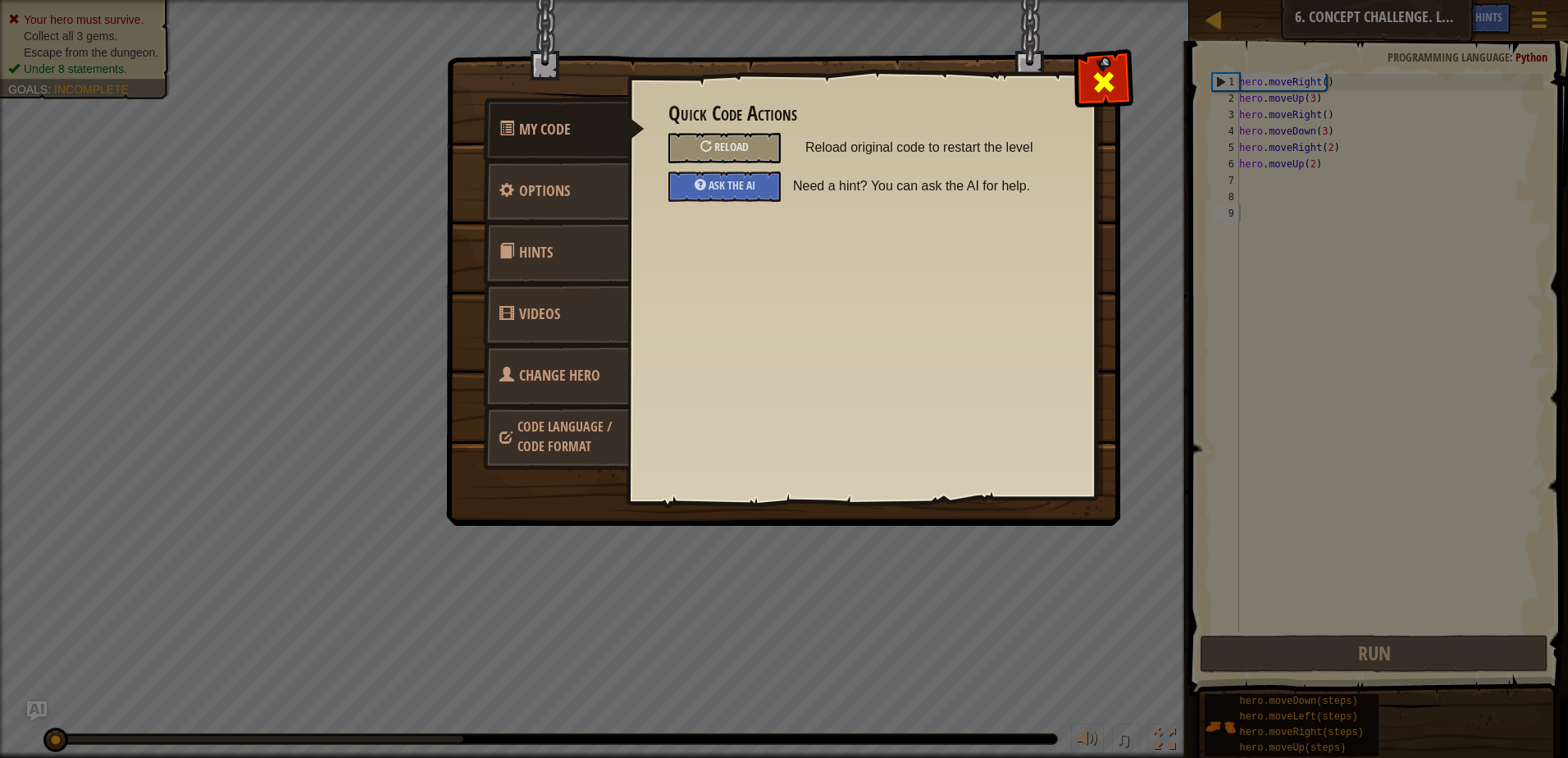
click at [1108, 75] on span at bounding box center [1104, 81] width 26 height 27
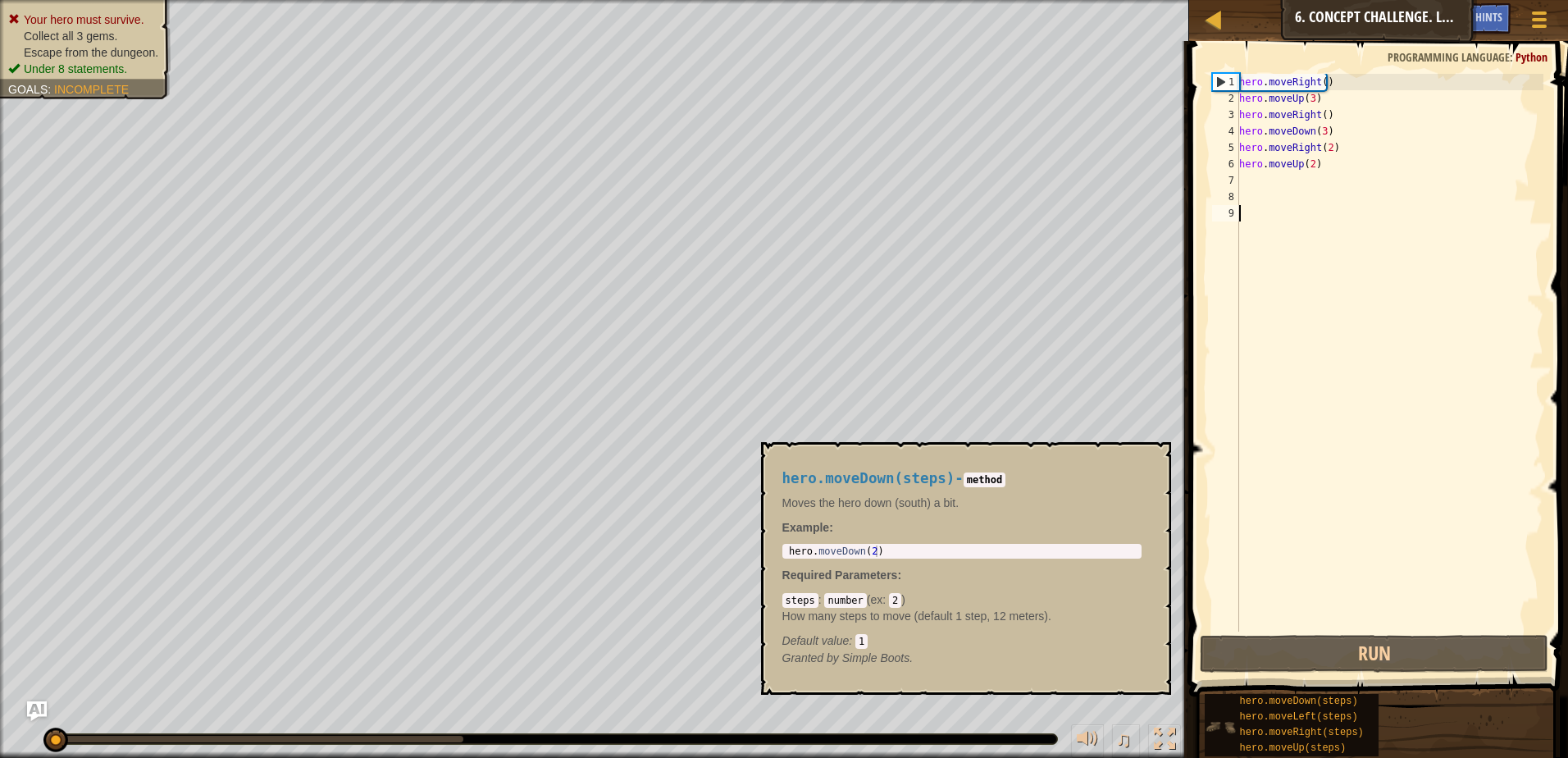
click at [1218, 724] on img at bounding box center [1221, 728] width 31 height 31
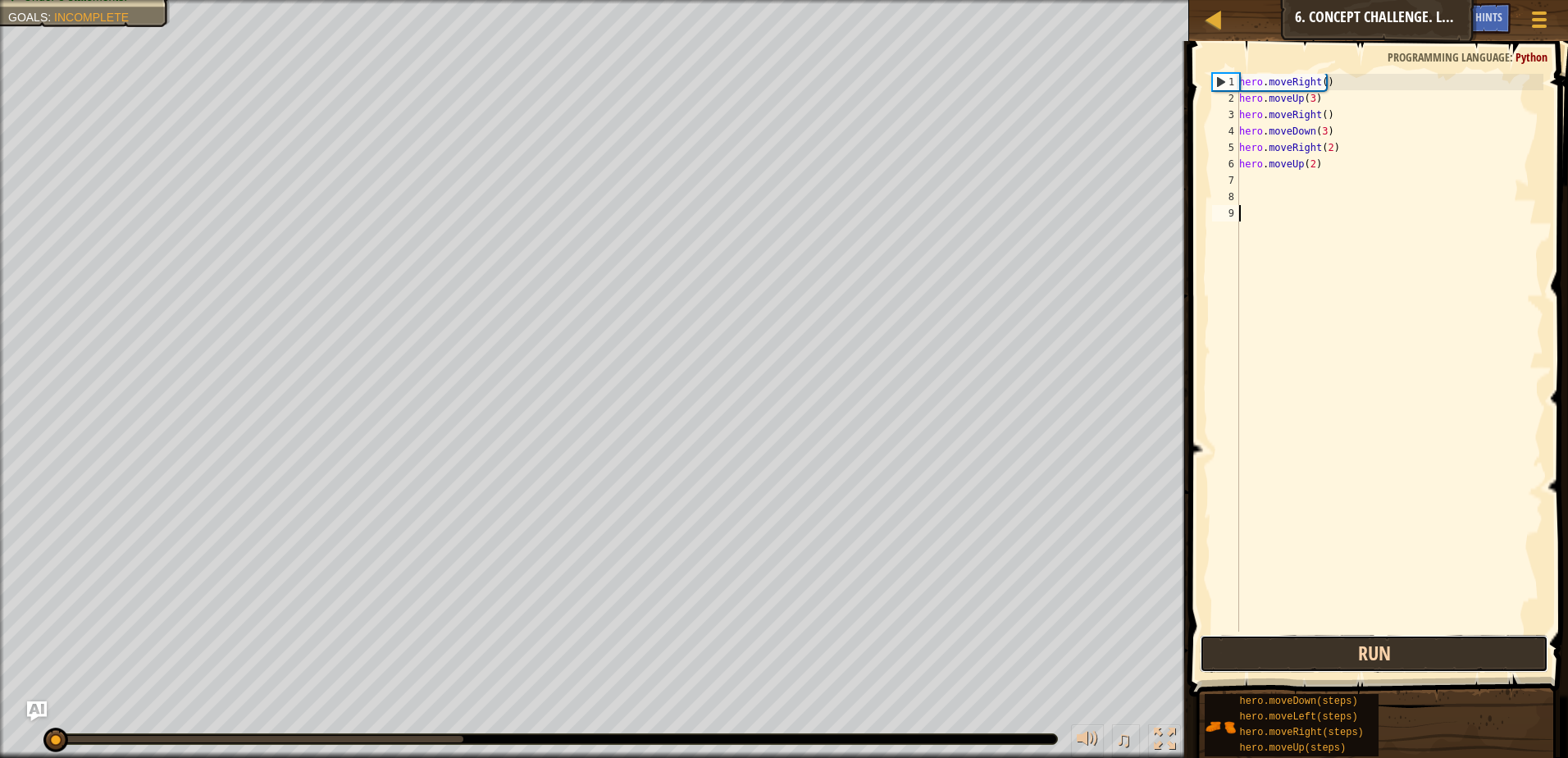
click at [1293, 653] on button "Run" at bounding box center [1374, 654] width 348 height 37
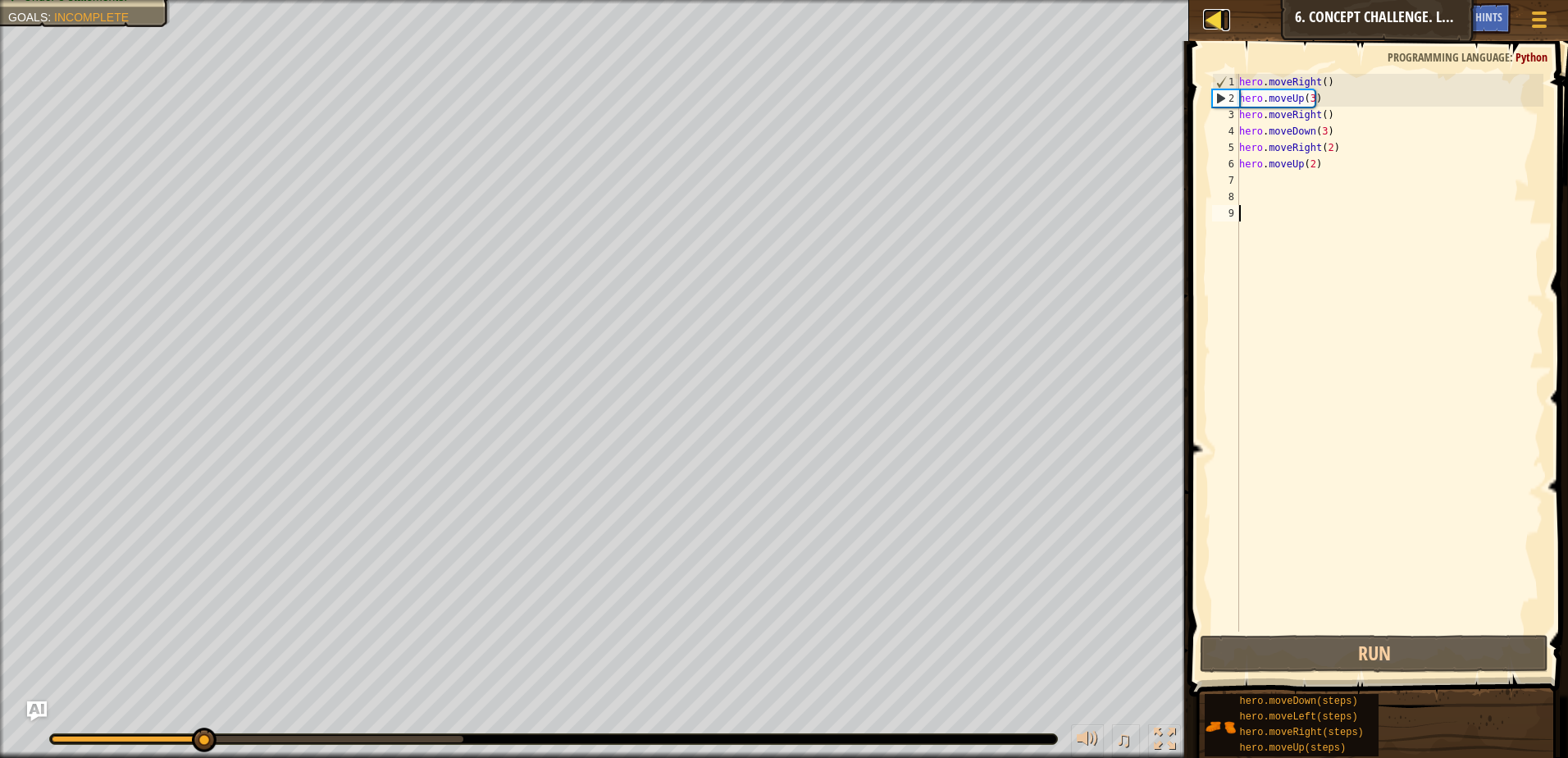
click at [1211, 23] on div at bounding box center [1213, 19] width 21 height 21
select select "en-[GEOGRAPHIC_DATA]"
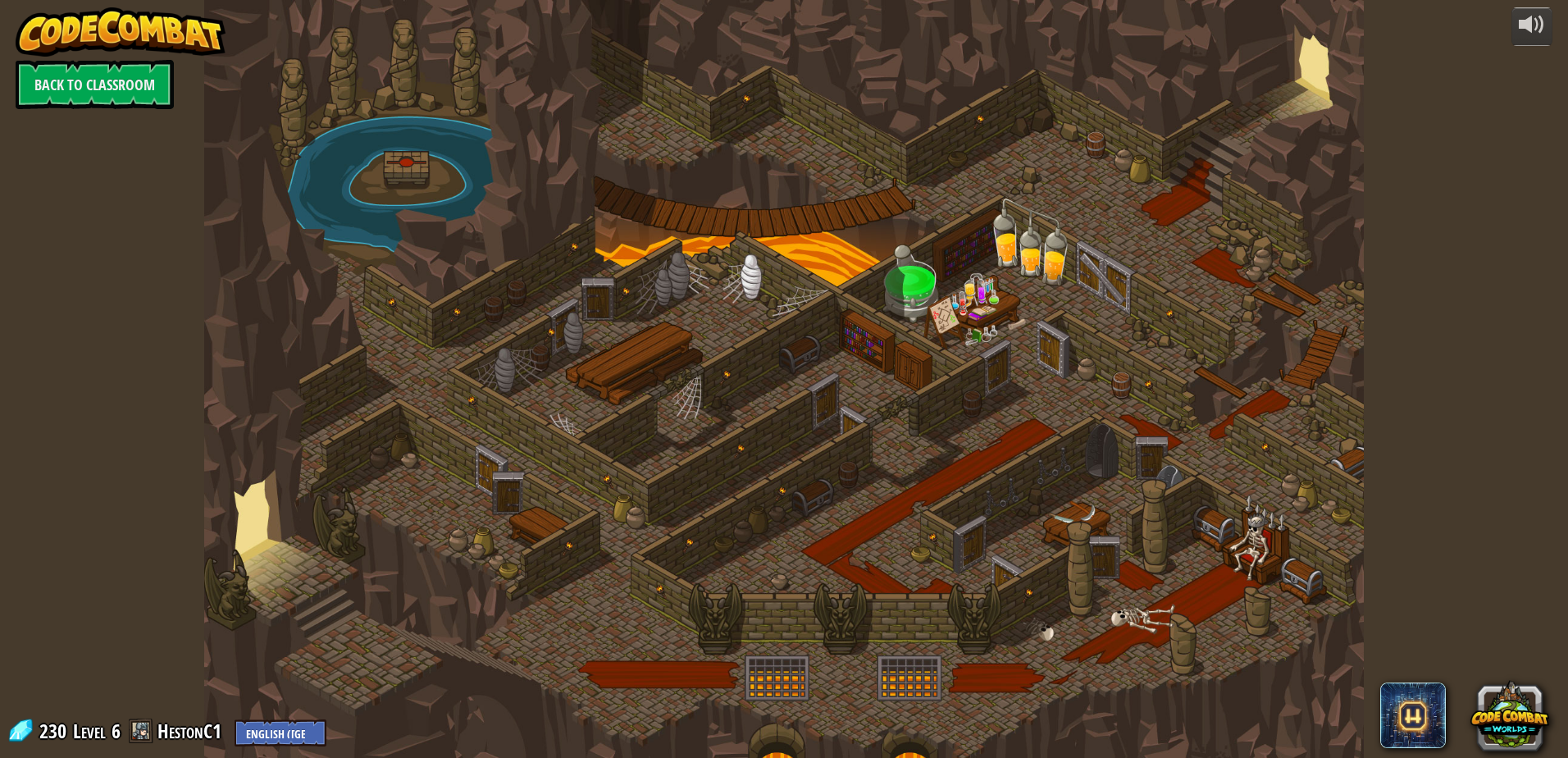
select select "en-[GEOGRAPHIC_DATA]"
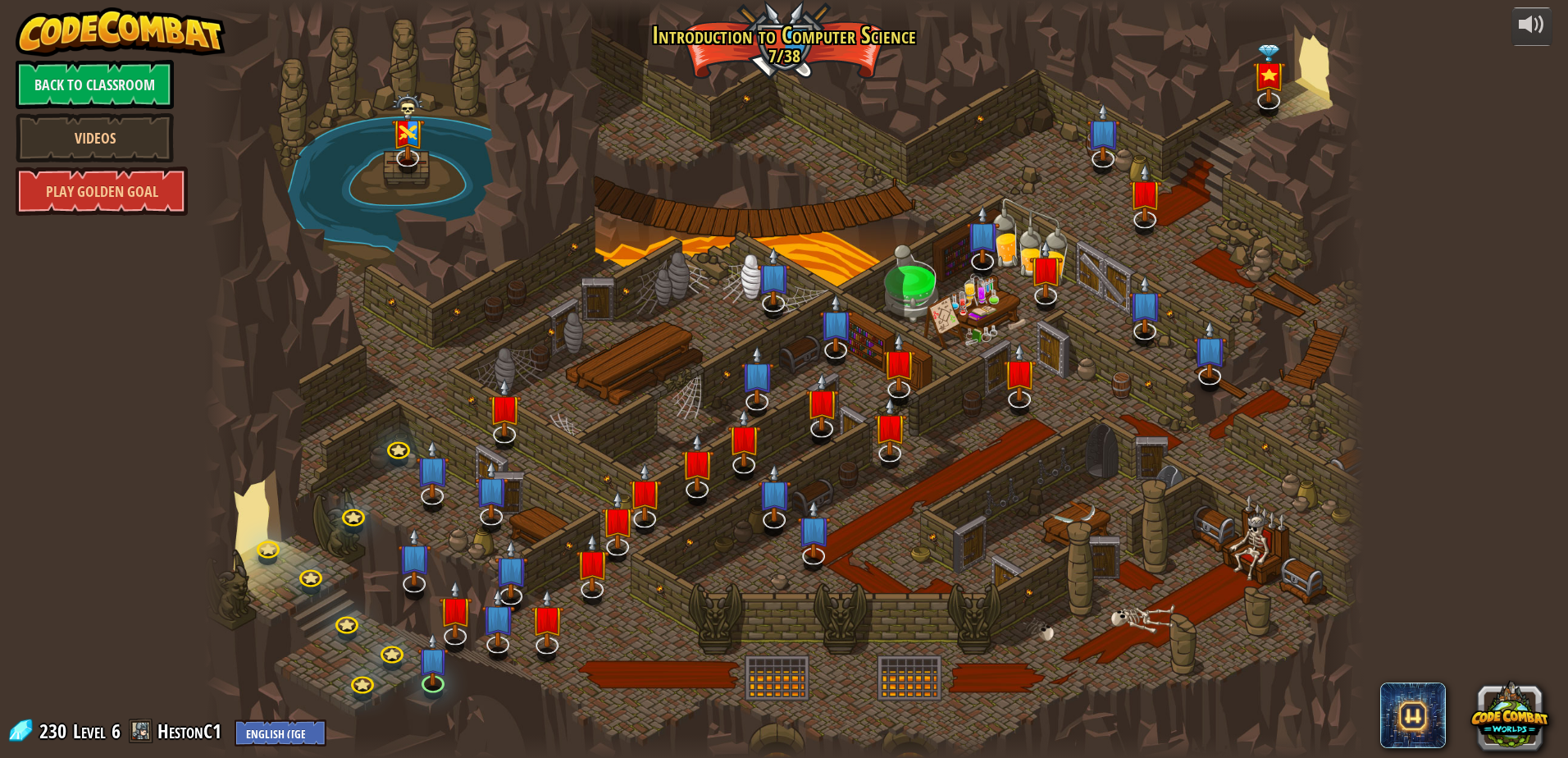
select select "en-[GEOGRAPHIC_DATA]"
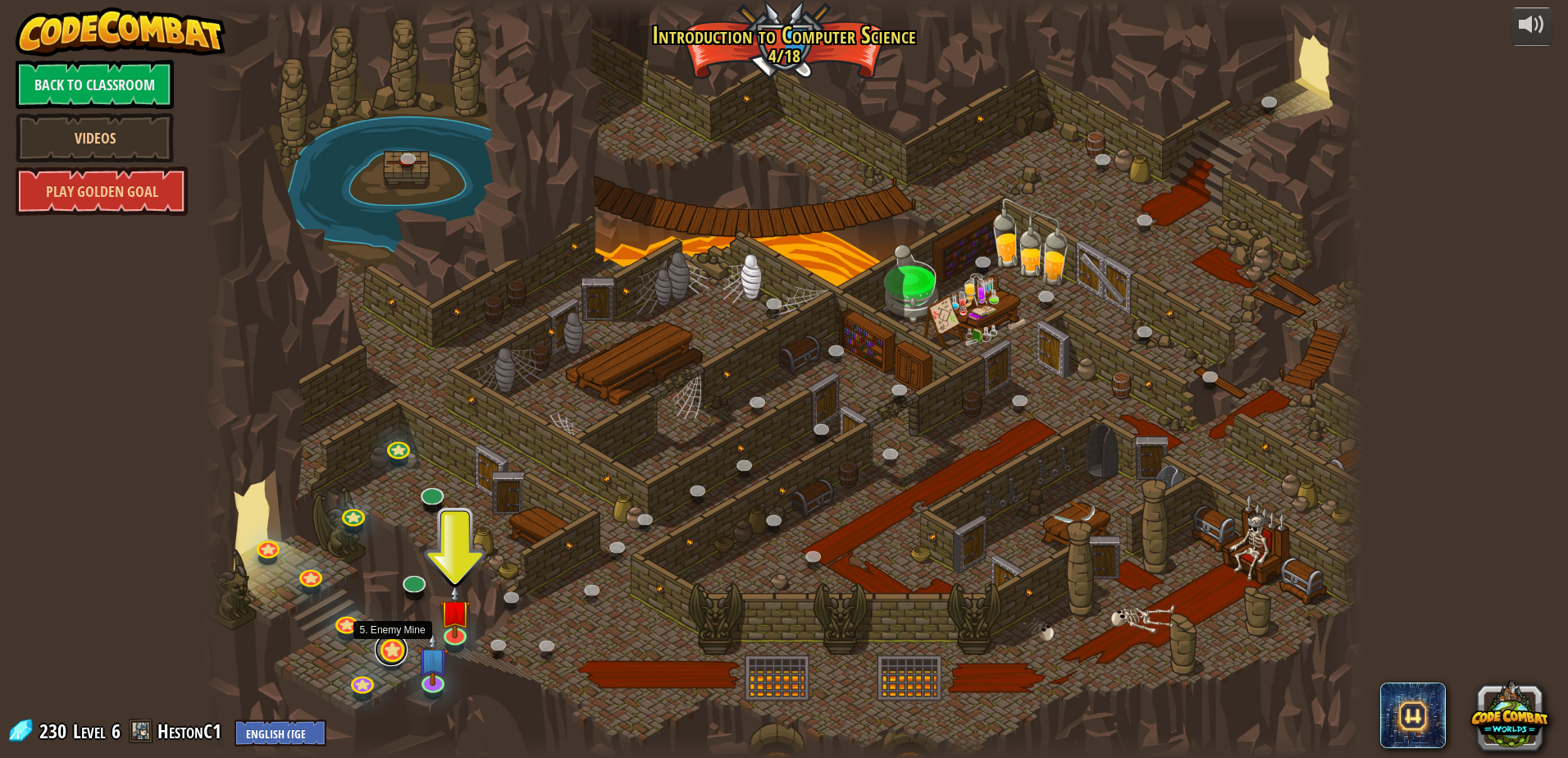
click at [392, 653] on link at bounding box center [391, 649] width 32 height 32
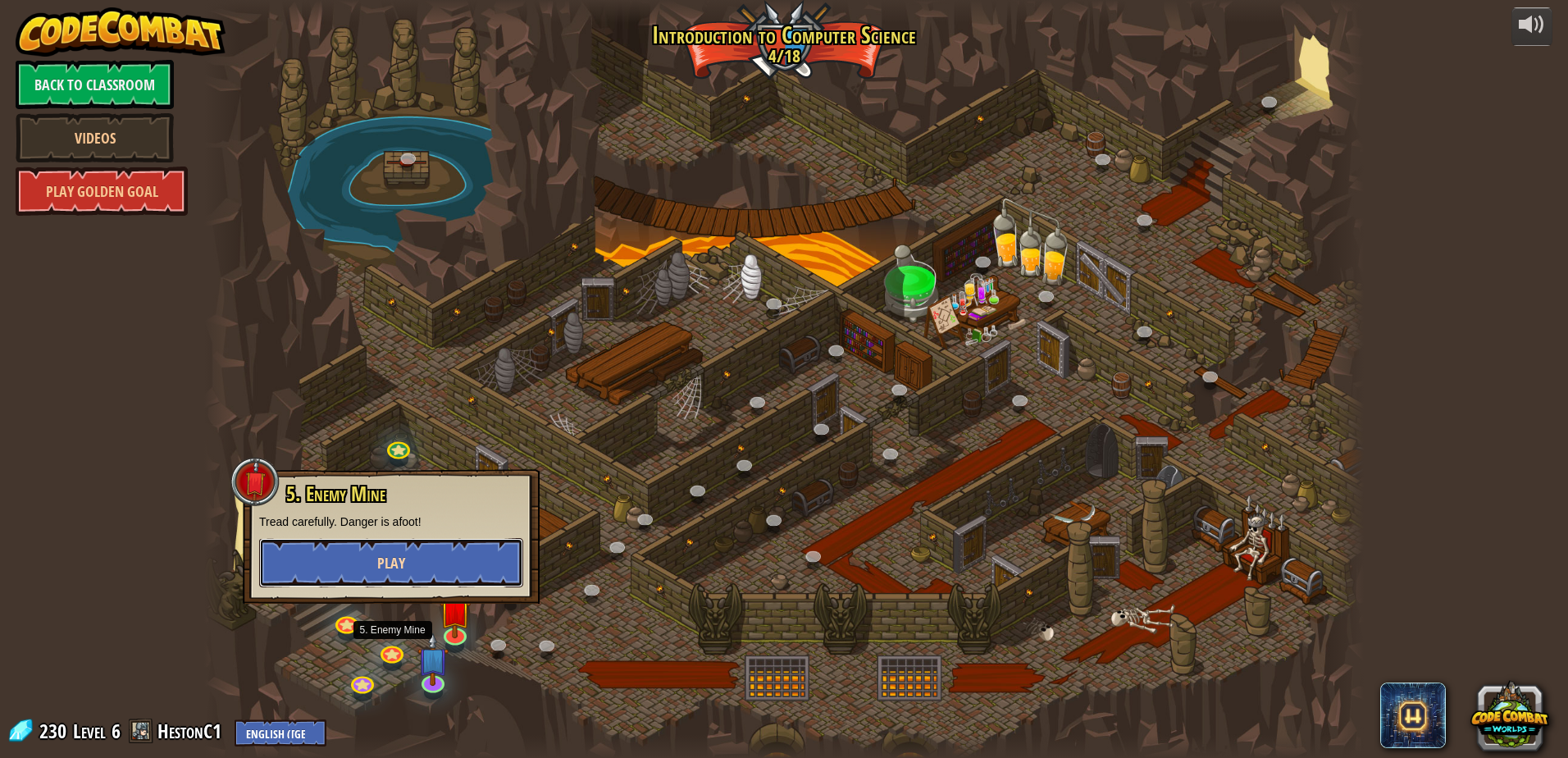
click at [405, 573] on button "Play" at bounding box center [391, 563] width 264 height 49
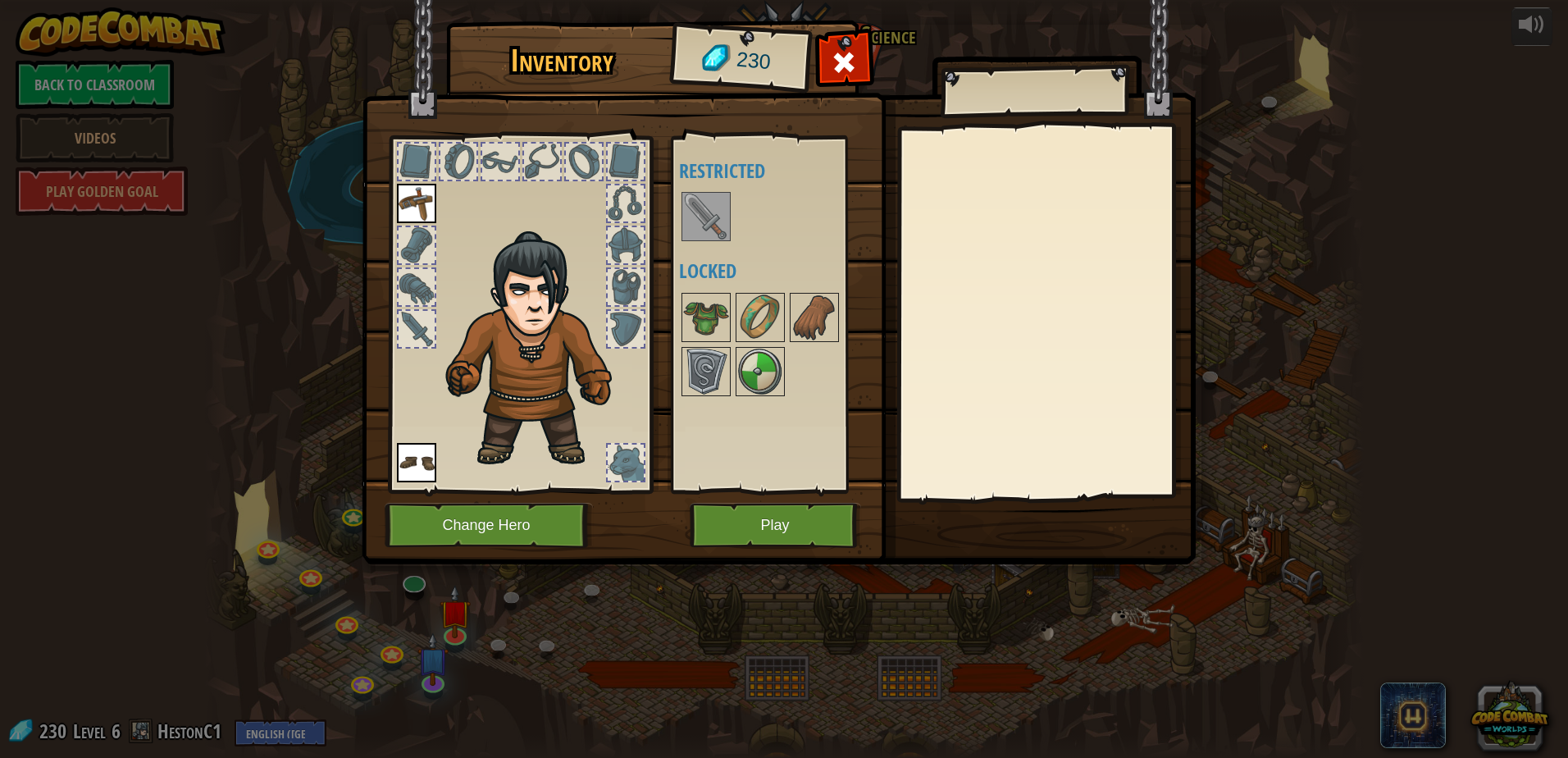
click at [706, 213] on img at bounding box center [706, 216] width 46 height 46
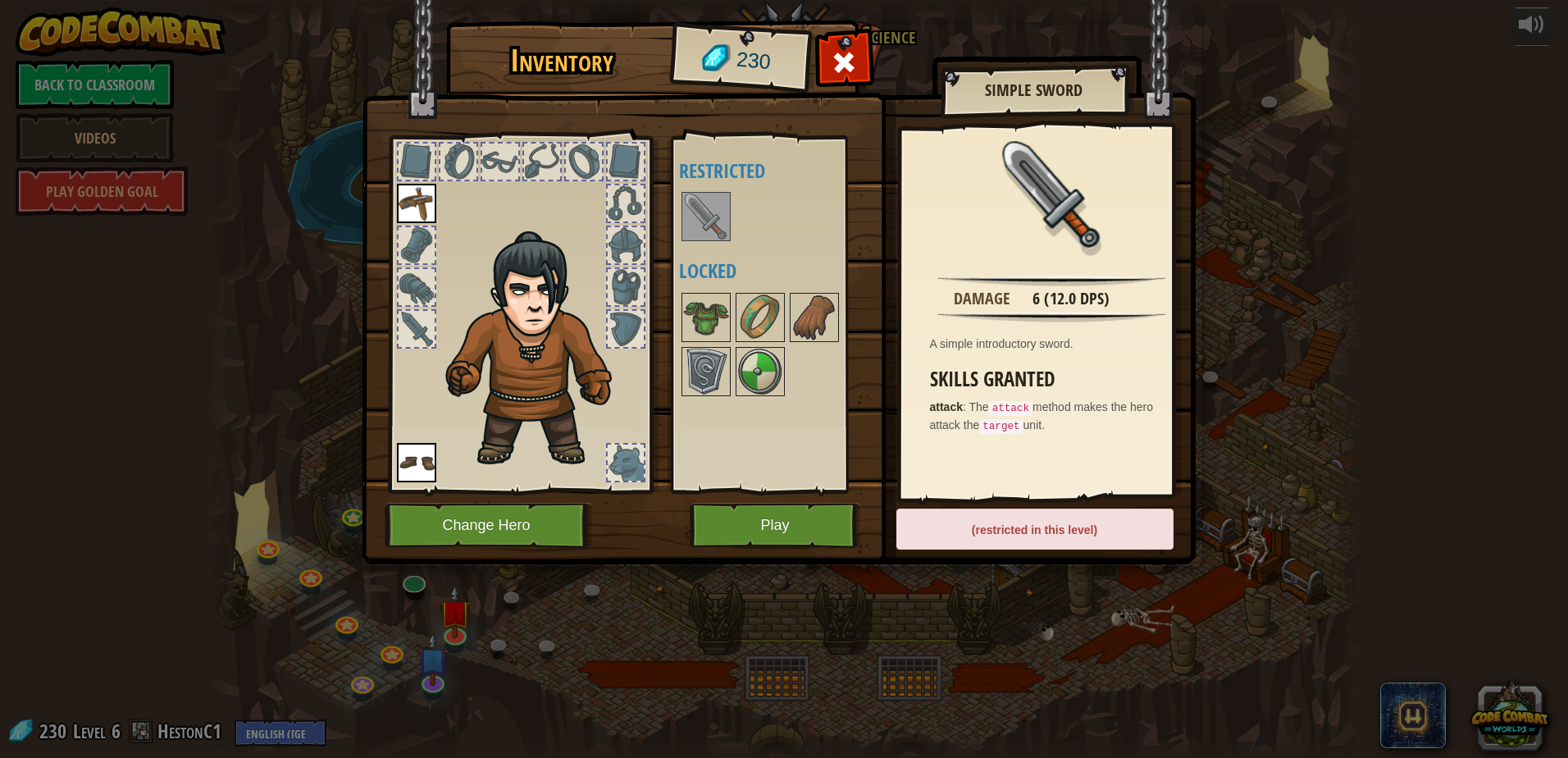
click at [714, 207] on img at bounding box center [706, 216] width 46 height 46
click at [707, 305] on img at bounding box center [706, 317] width 46 height 46
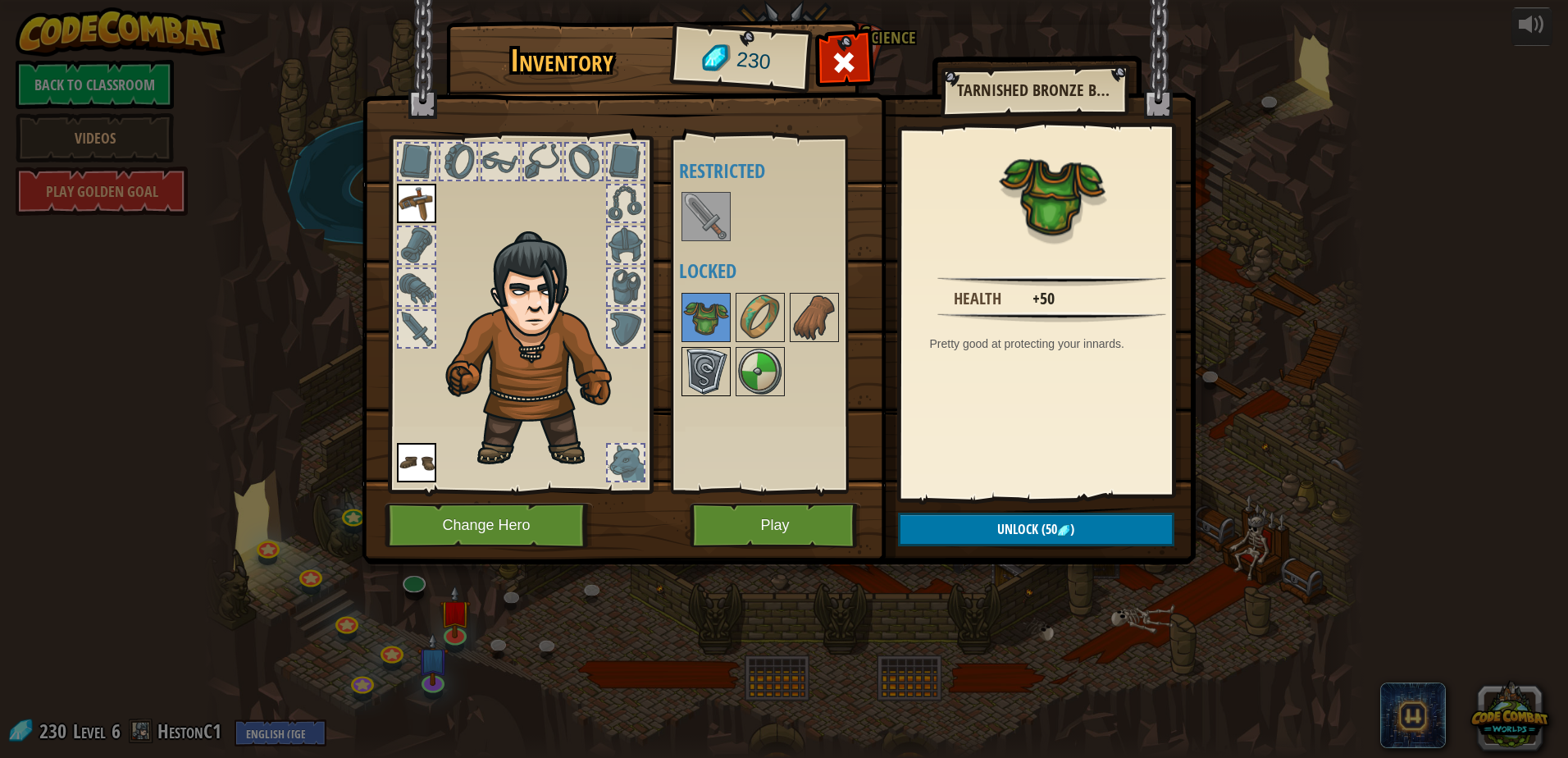
click at [715, 372] on img at bounding box center [706, 371] width 46 height 46
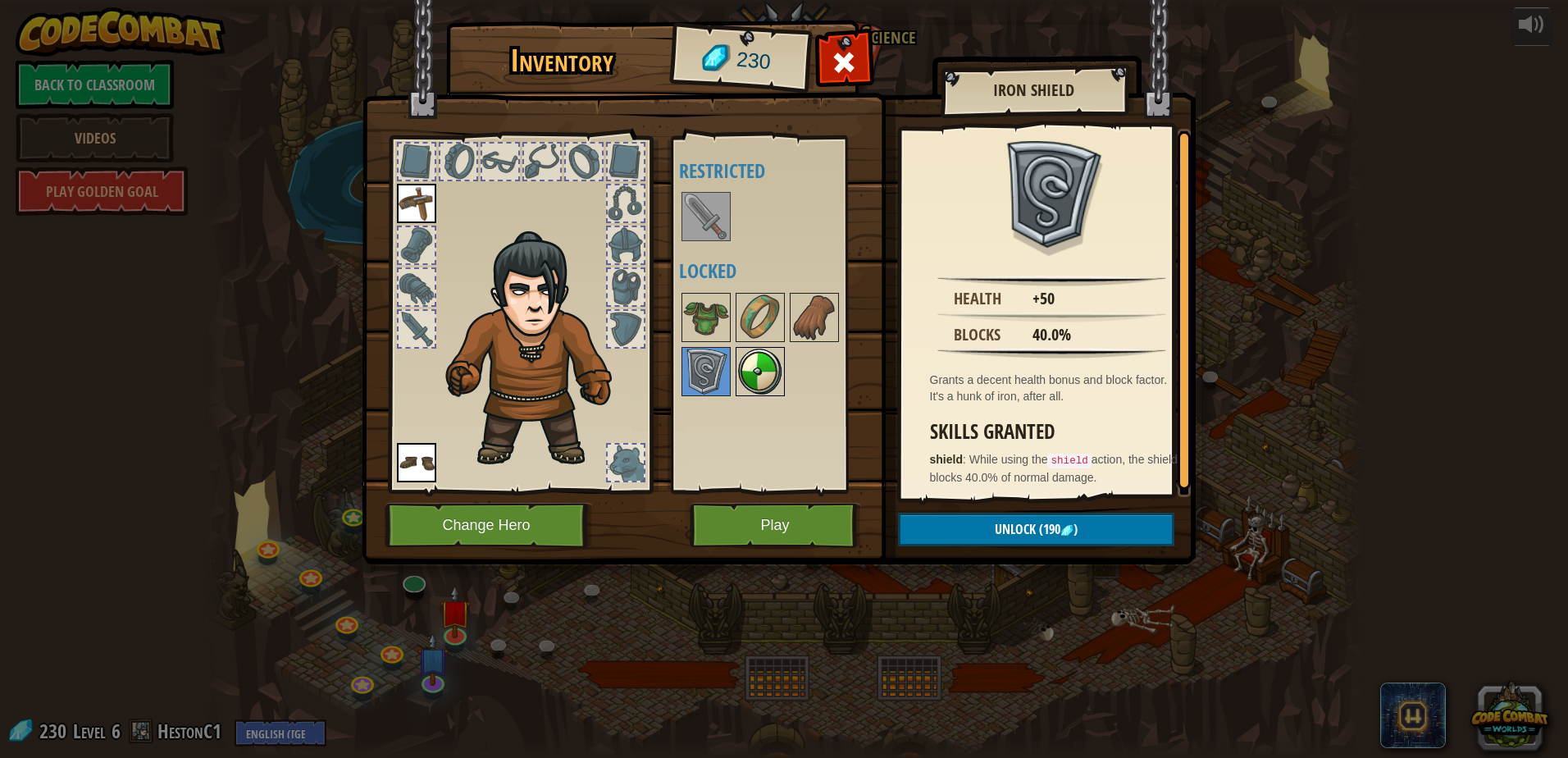
click at [765, 378] on img at bounding box center [759, 371] width 46 height 46
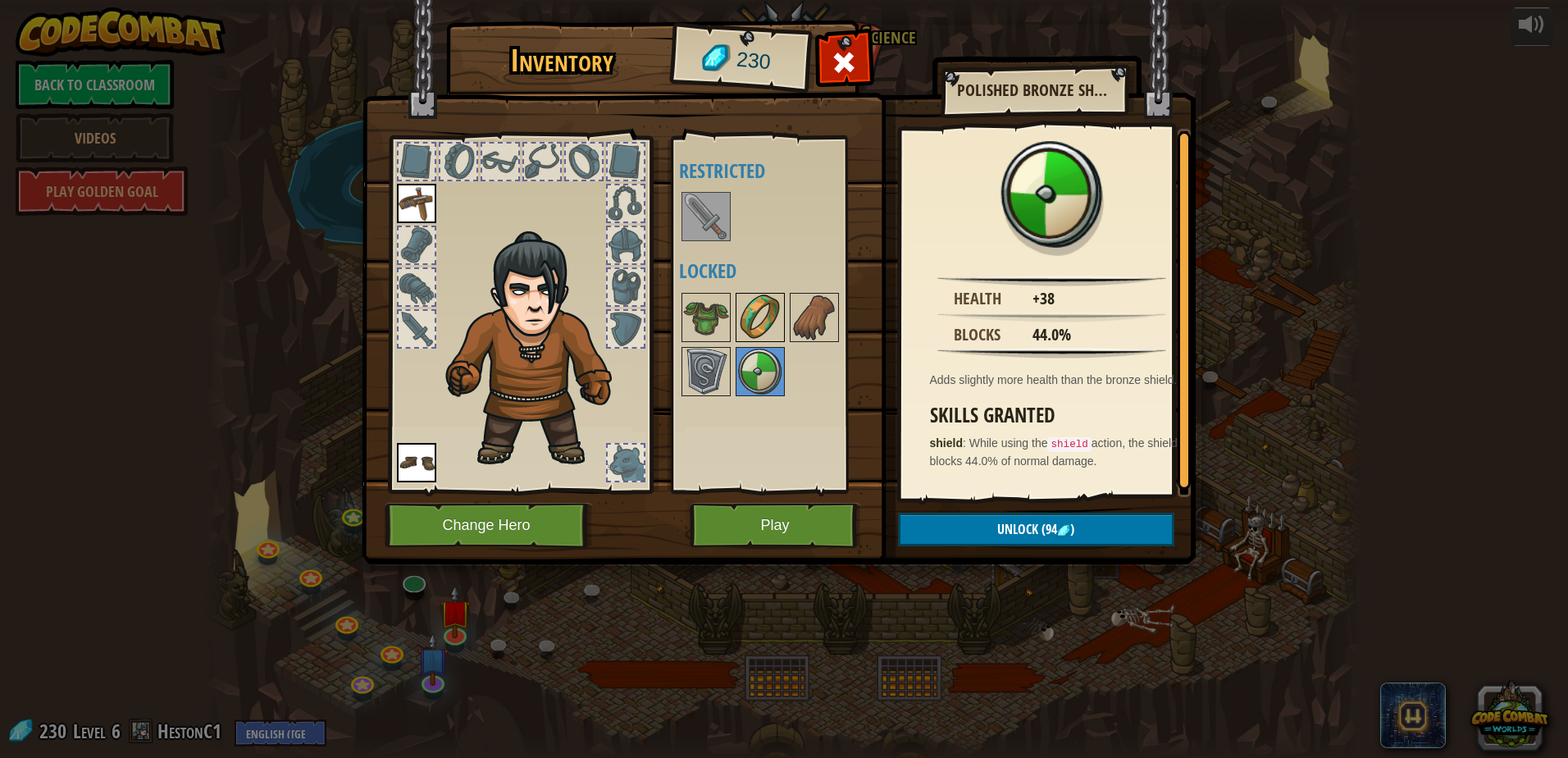
click at [757, 323] on img at bounding box center [759, 317] width 46 height 46
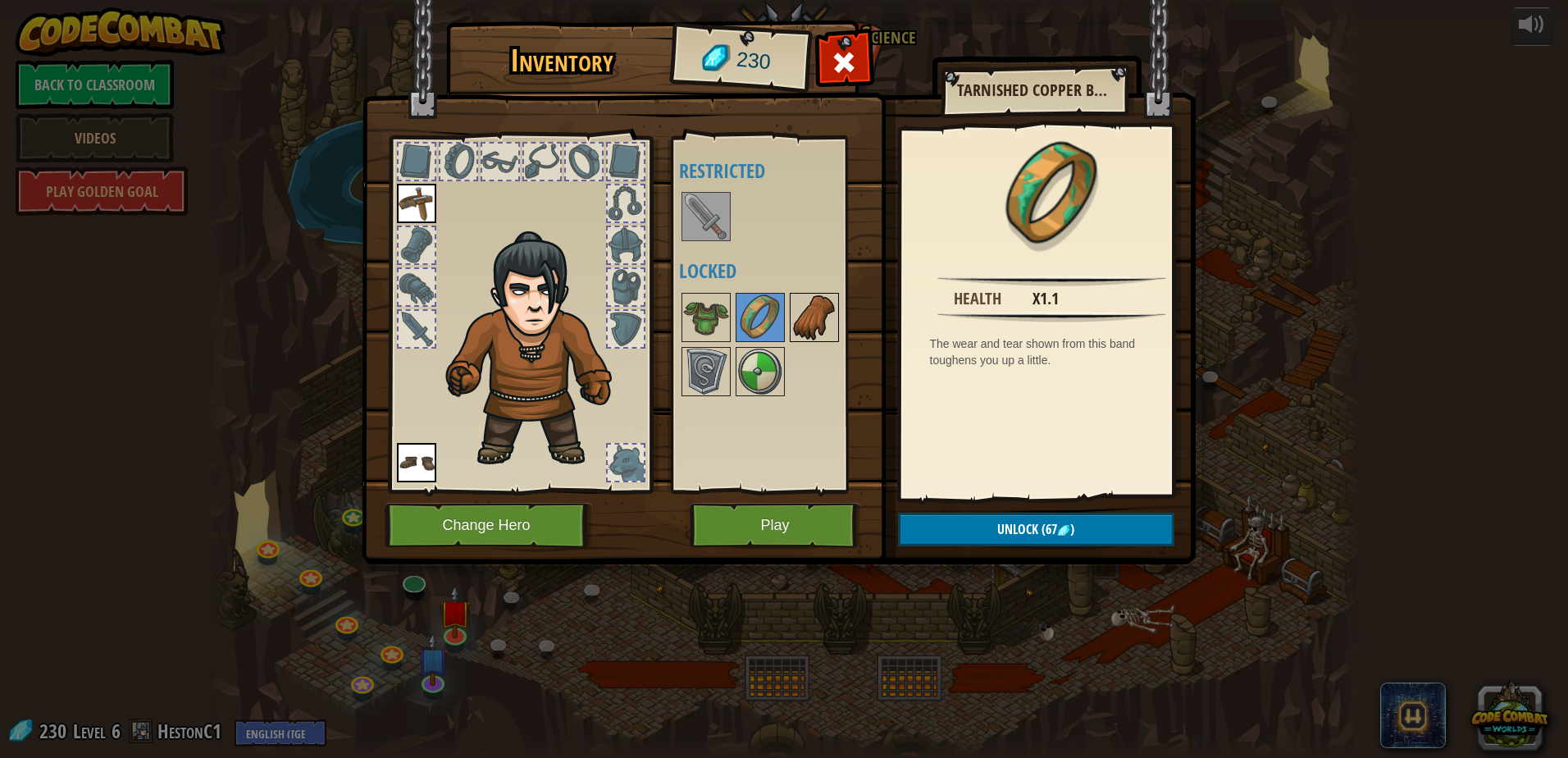
click at [806, 338] on img at bounding box center [814, 317] width 46 height 46
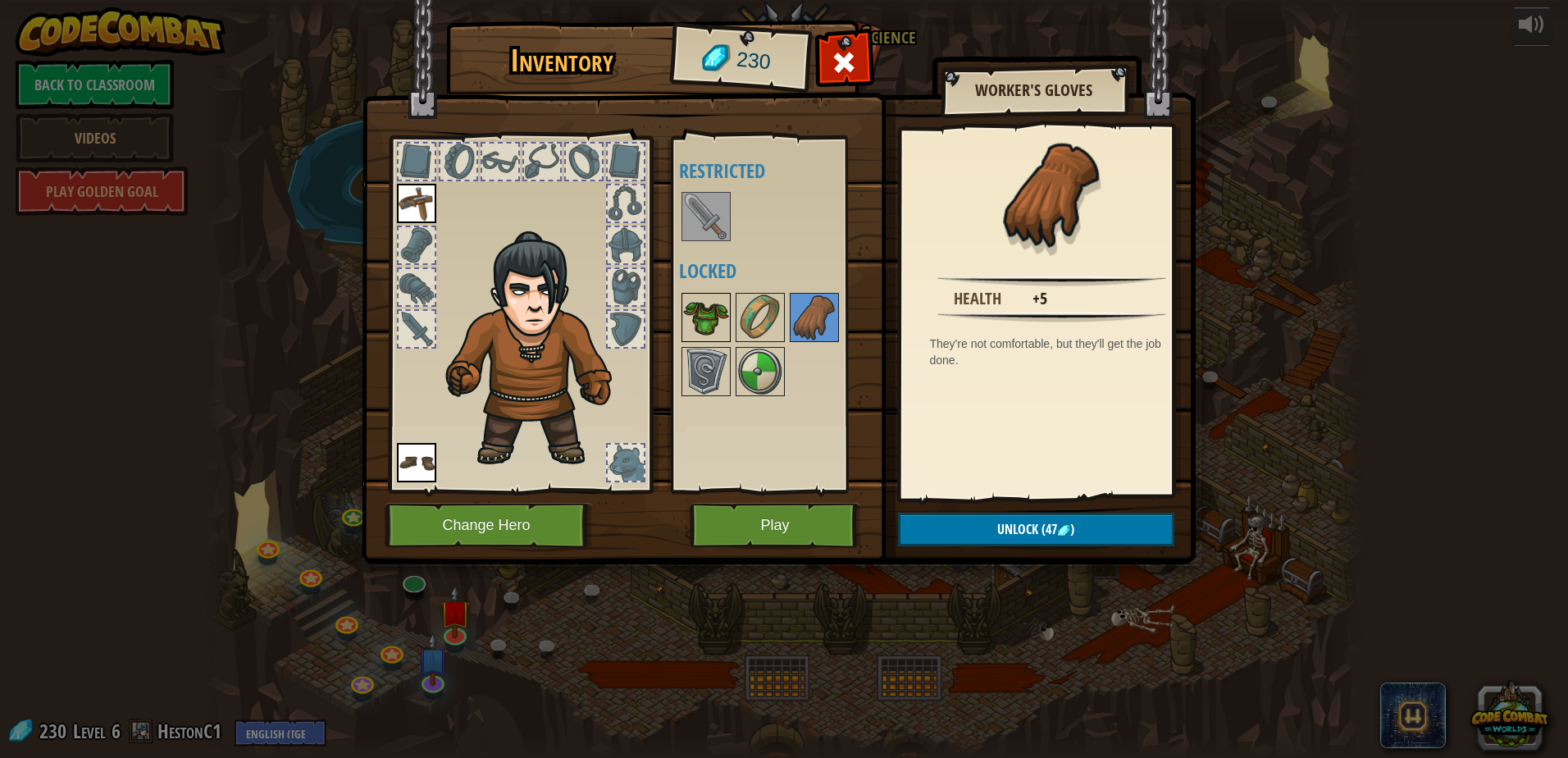
click at [697, 304] on img at bounding box center [706, 317] width 46 height 46
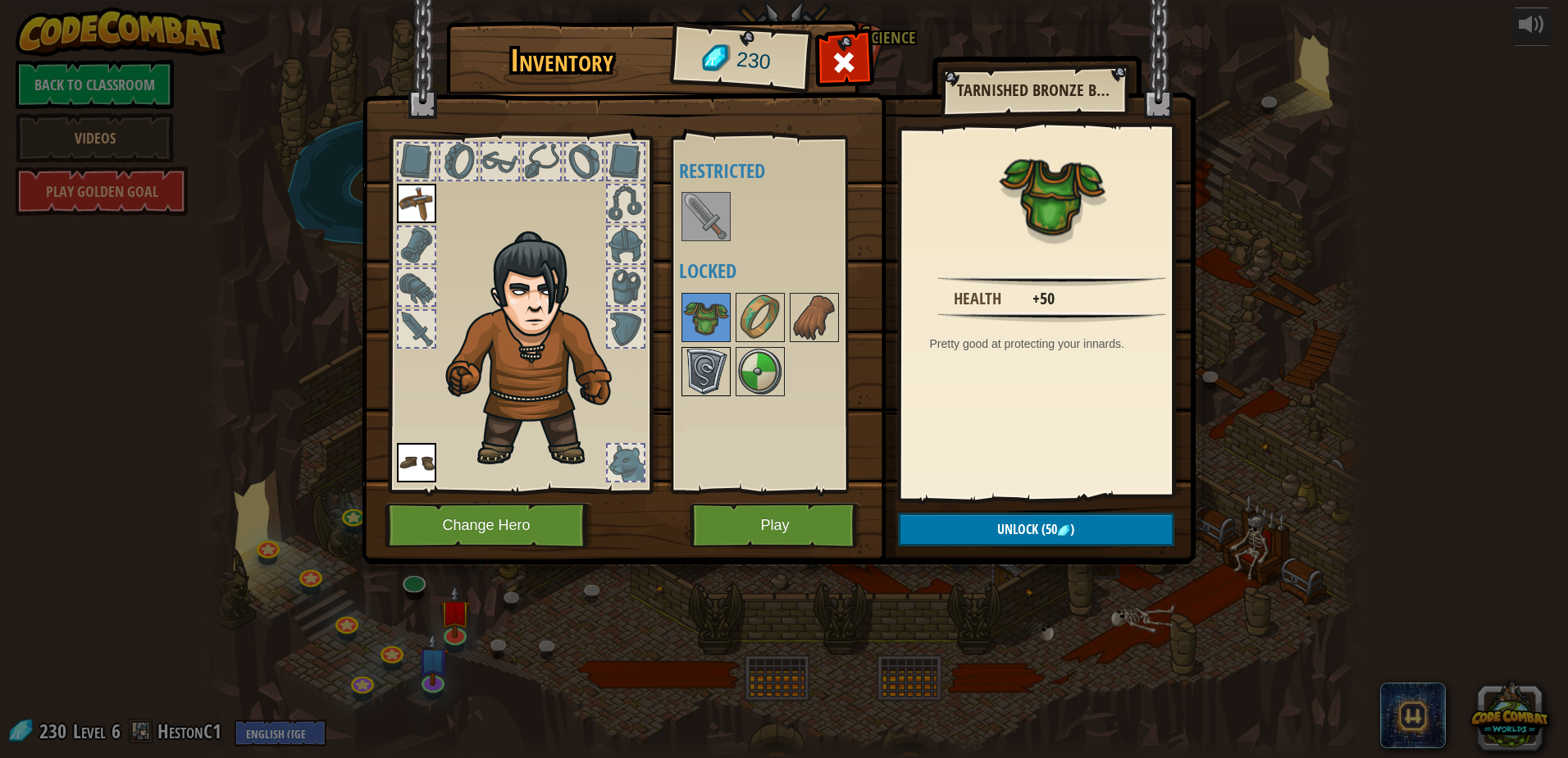
click at [715, 354] on img at bounding box center [706, 371] width 46 height 46
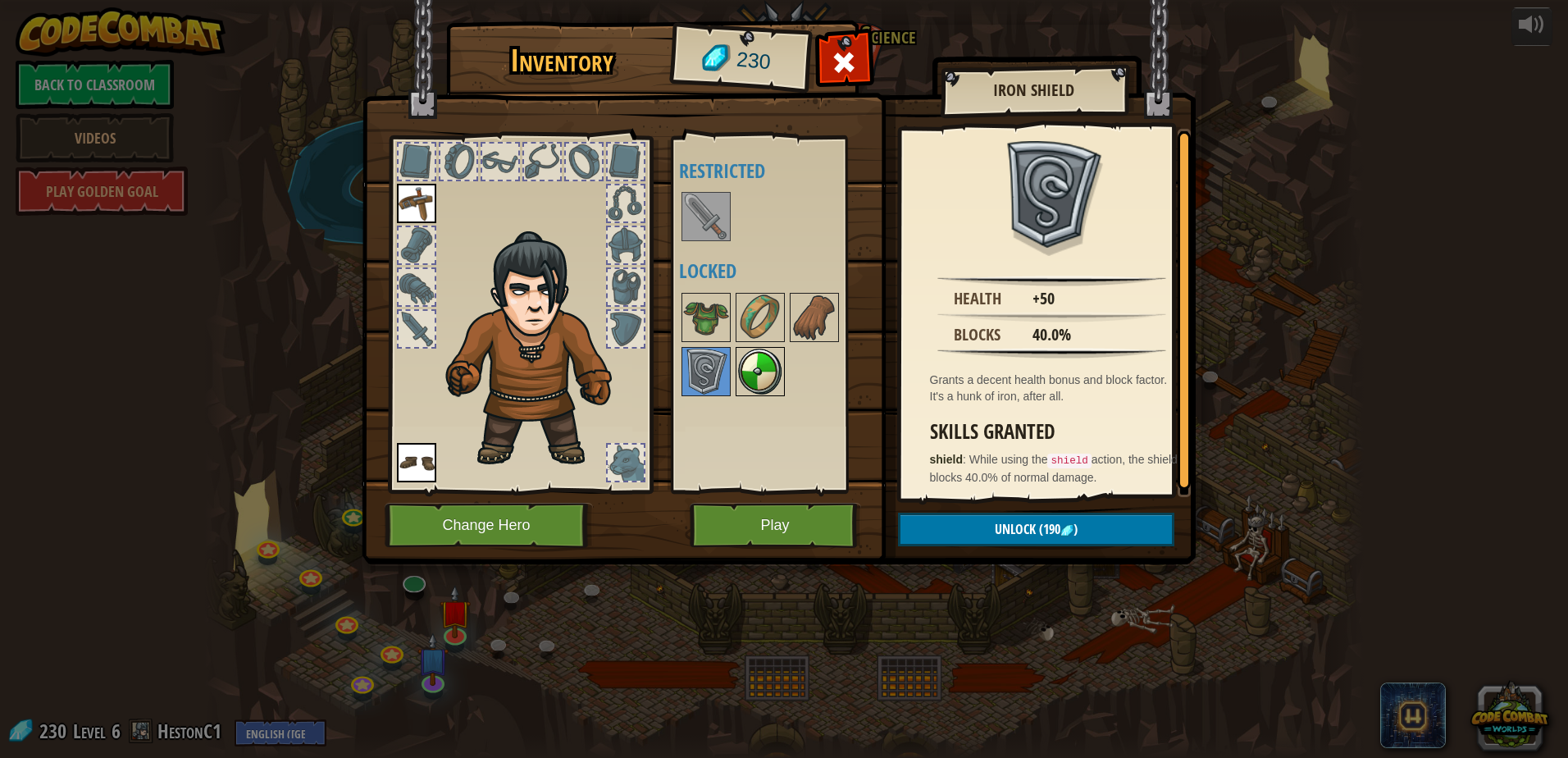
click at [758, 367] on img at bounding box center [759, 371] width 46 height 46
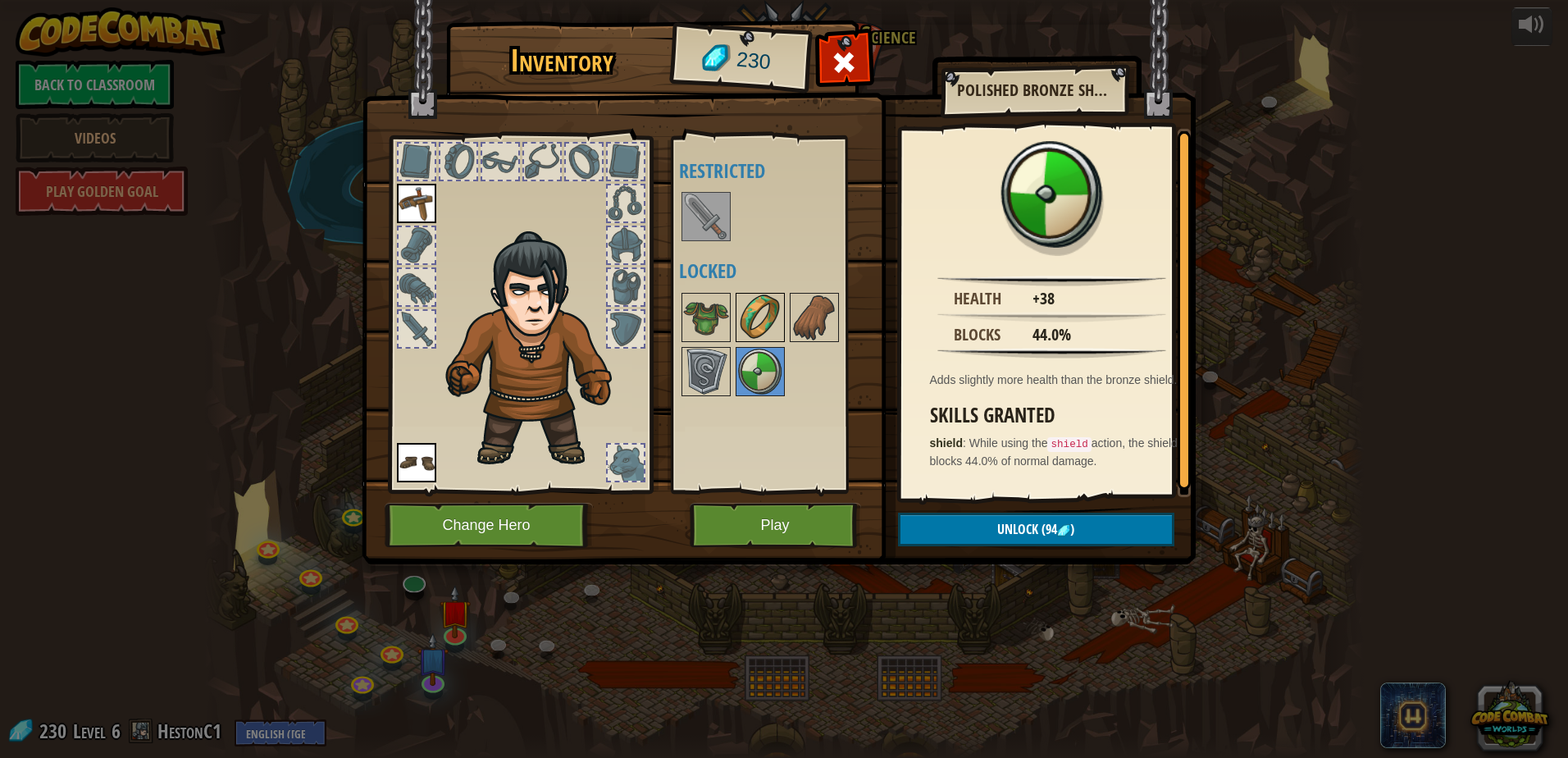
click at [748, 318] on img at bounding box center [759, 317] width 46 height 46
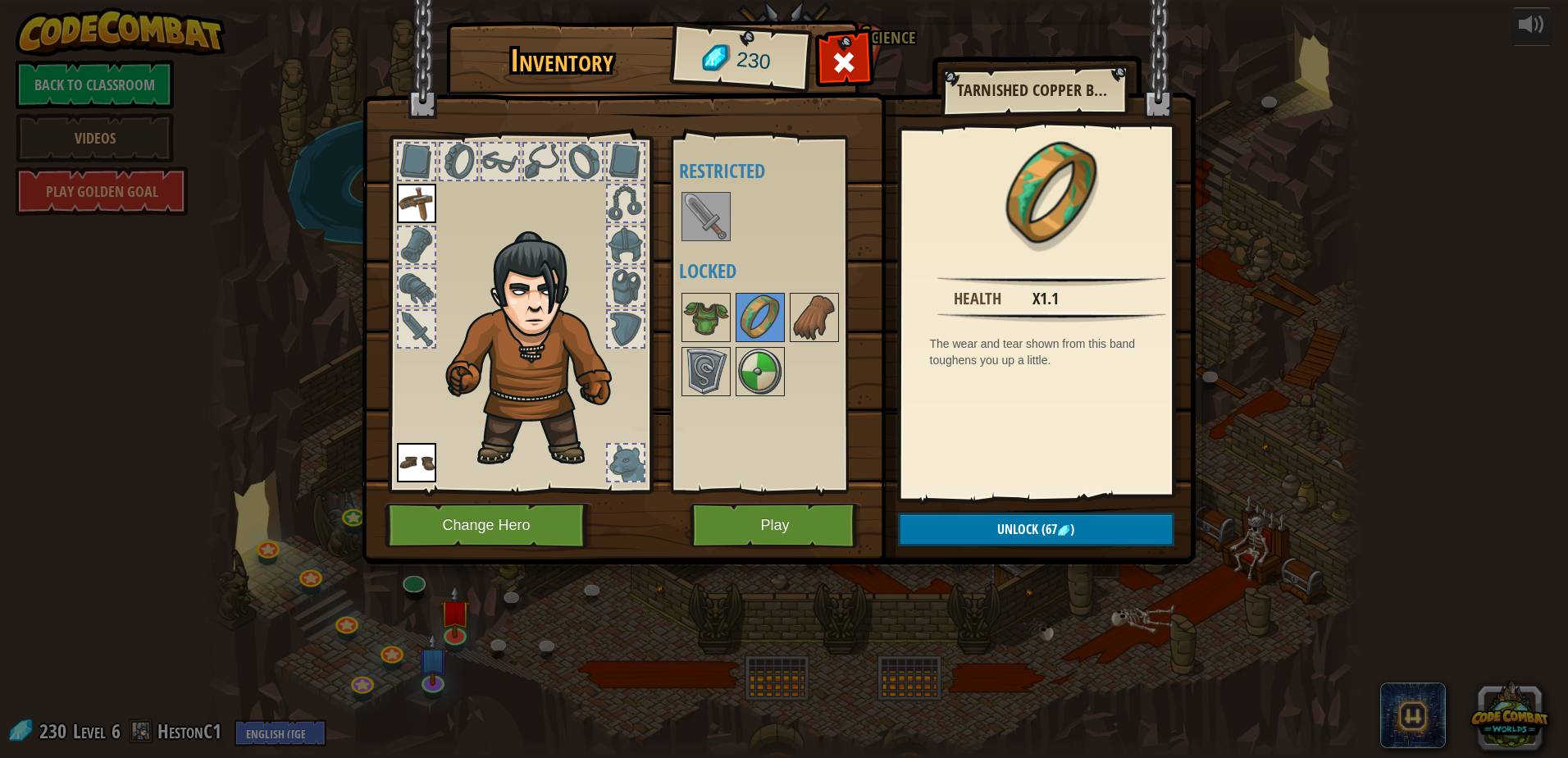
click at [677, 200] on div "Available Equip Equip (double-click to equip) Restricted Locked" at bounding box center [772, 315] width 201 height 357
click at [686, 201] on div at bounding box center [706, 217] width 49 height 49
click at [686, 201] on img at bounding box center [706, 216] width 46 height 46
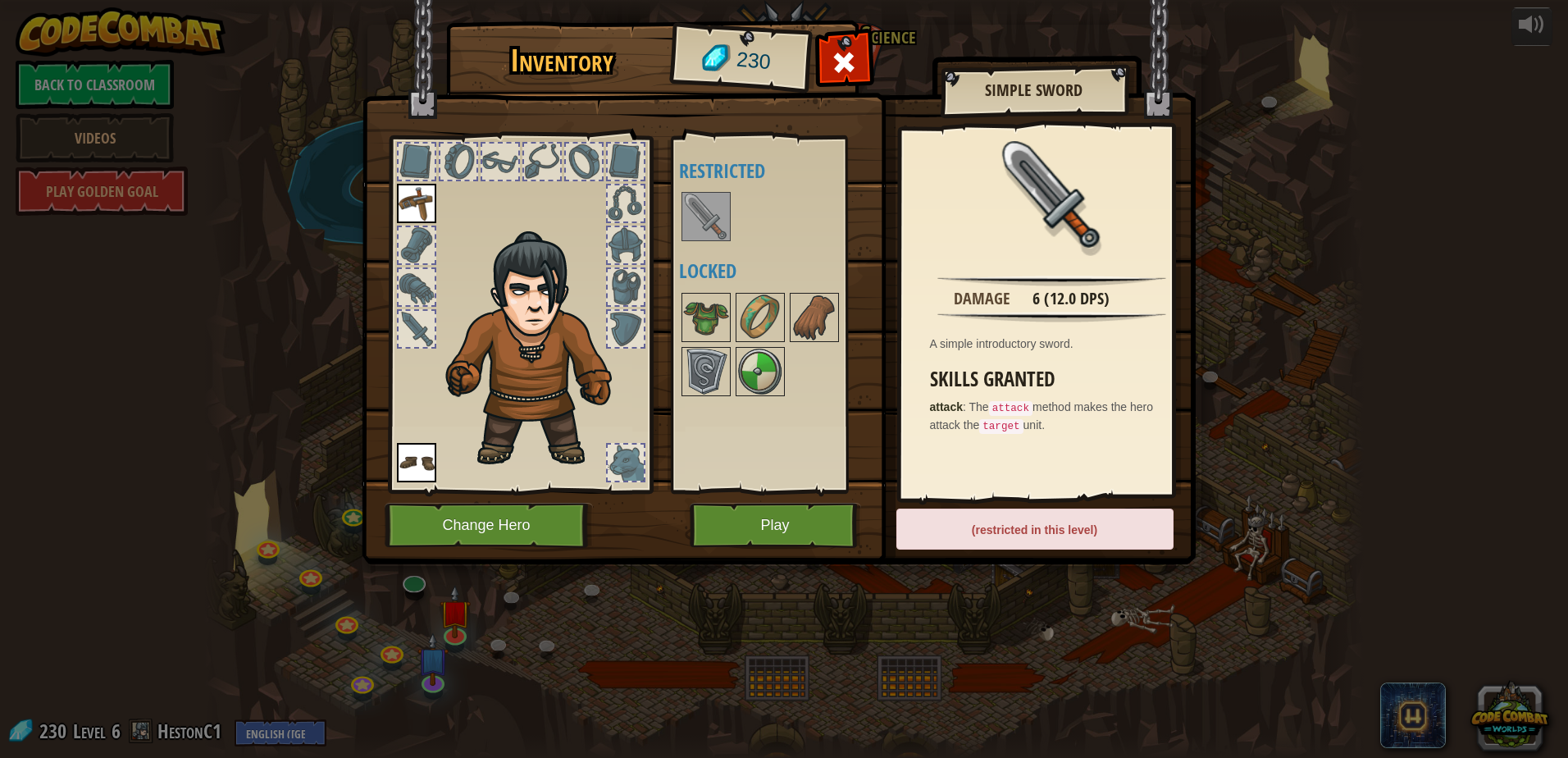
click at [427, 204] on img at bounding box center [417, 203] width 39 height 39
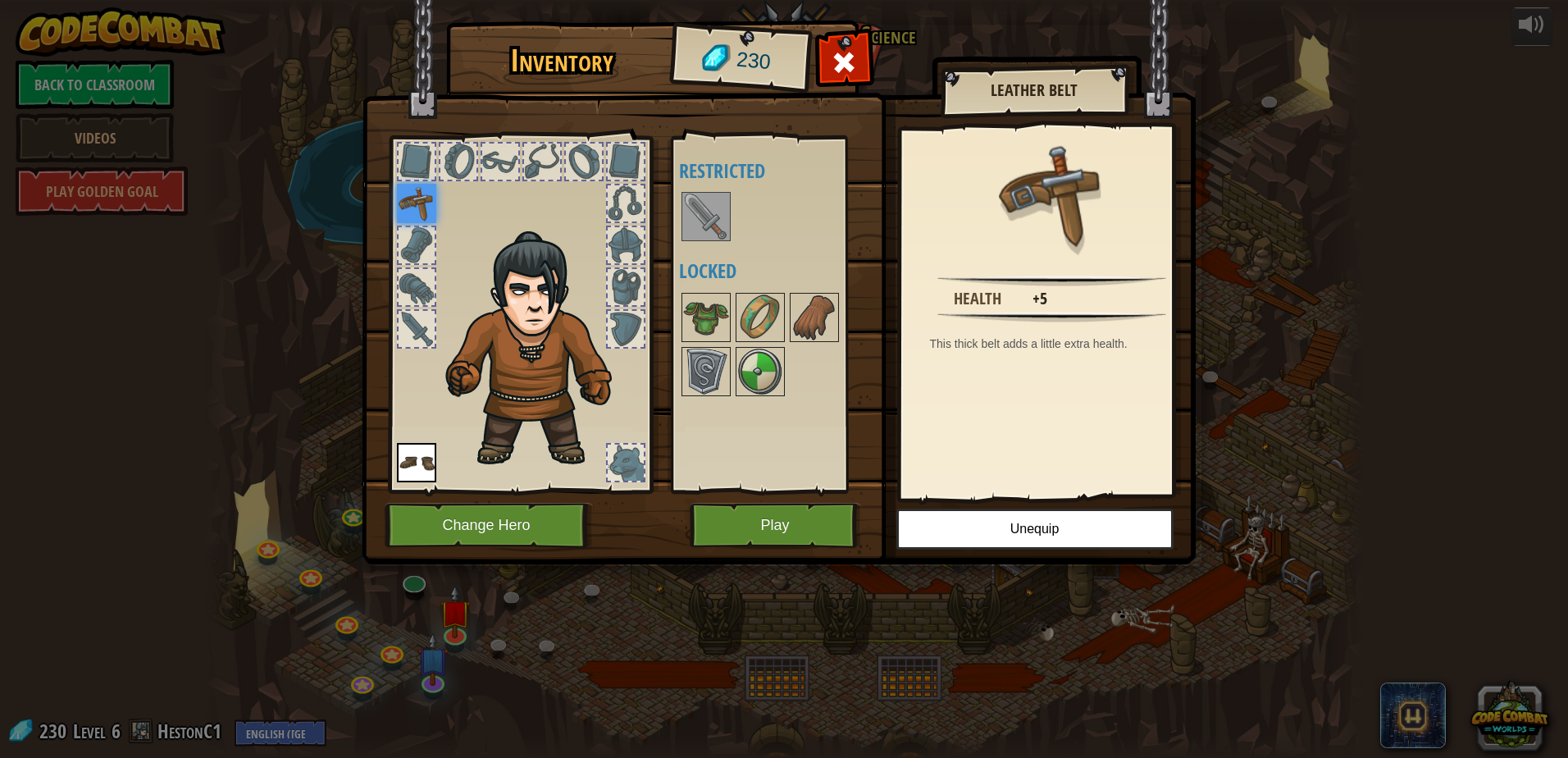
click at [632, 466] on div at bounding box center [625, 462] width 36 height 36
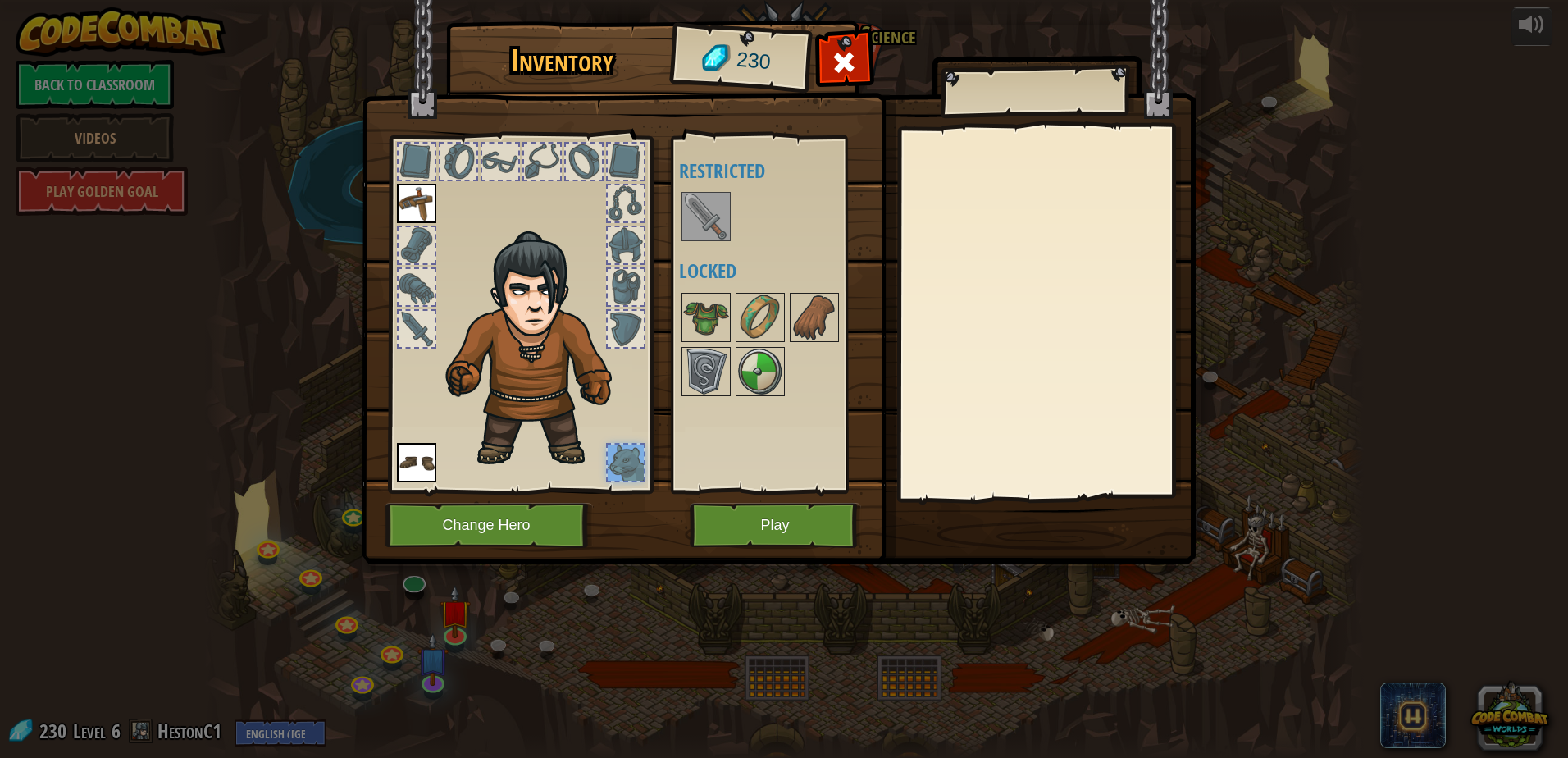
click at [419, 191] on img at bounding box center [417, 203] width 39 height 39
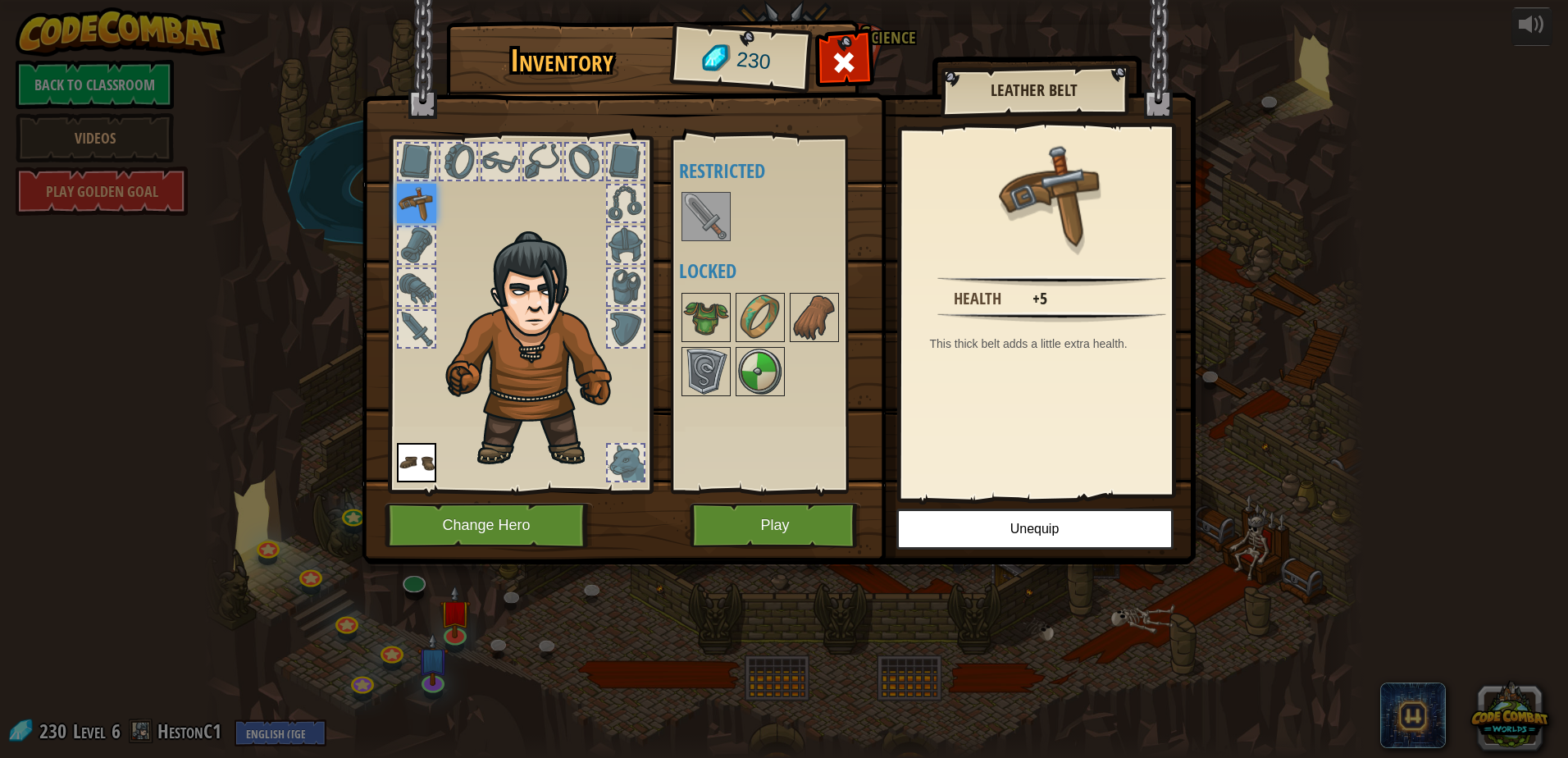
click at [707, 213] on img at bounding box center [706, 216] width 46 height 46
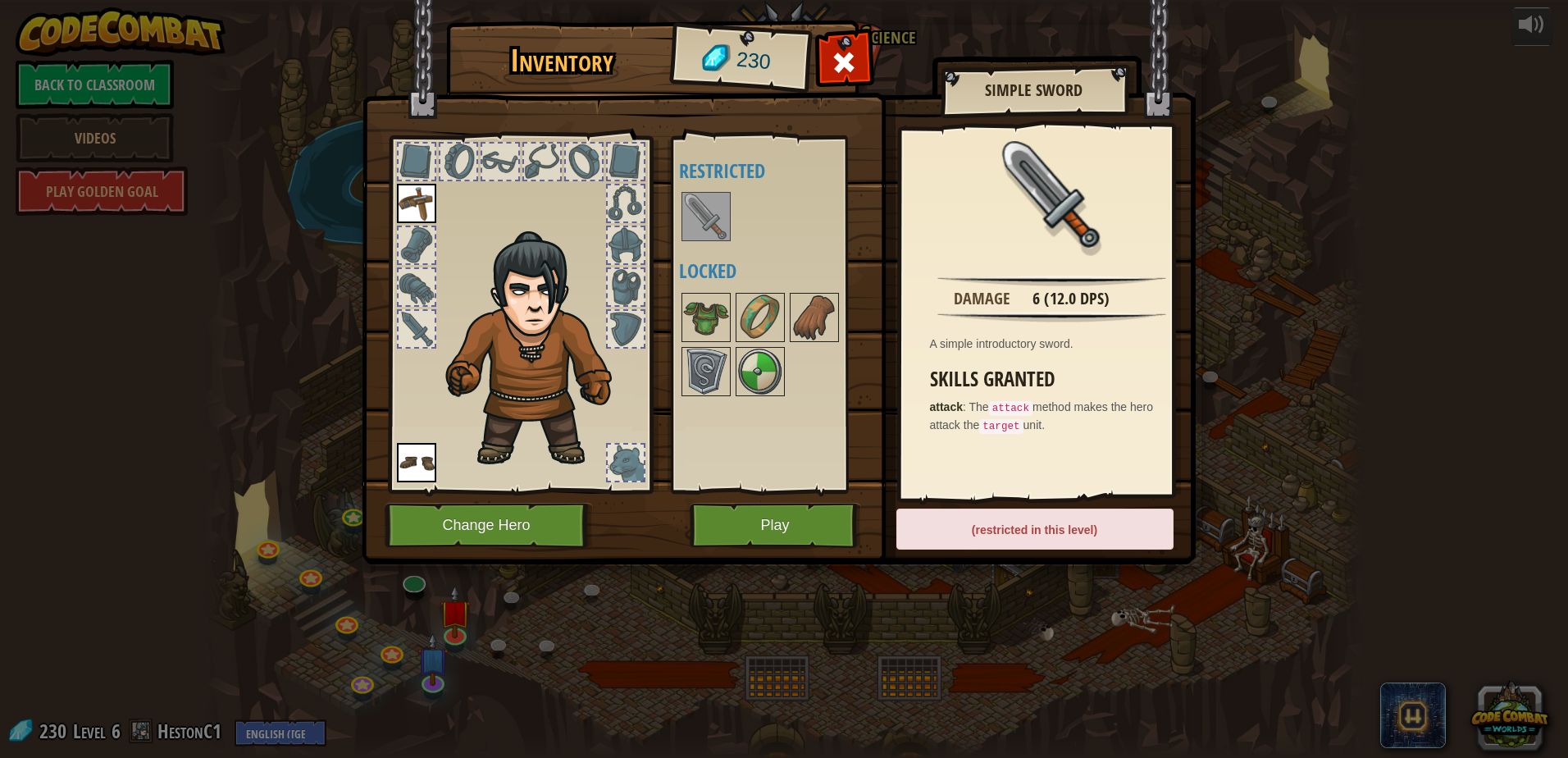
click at [707, 213] on img at bounding box center [706, 216] width 46 height 46
click at [708, 207] on img at bounding box center [706, 216] width 46 height 46
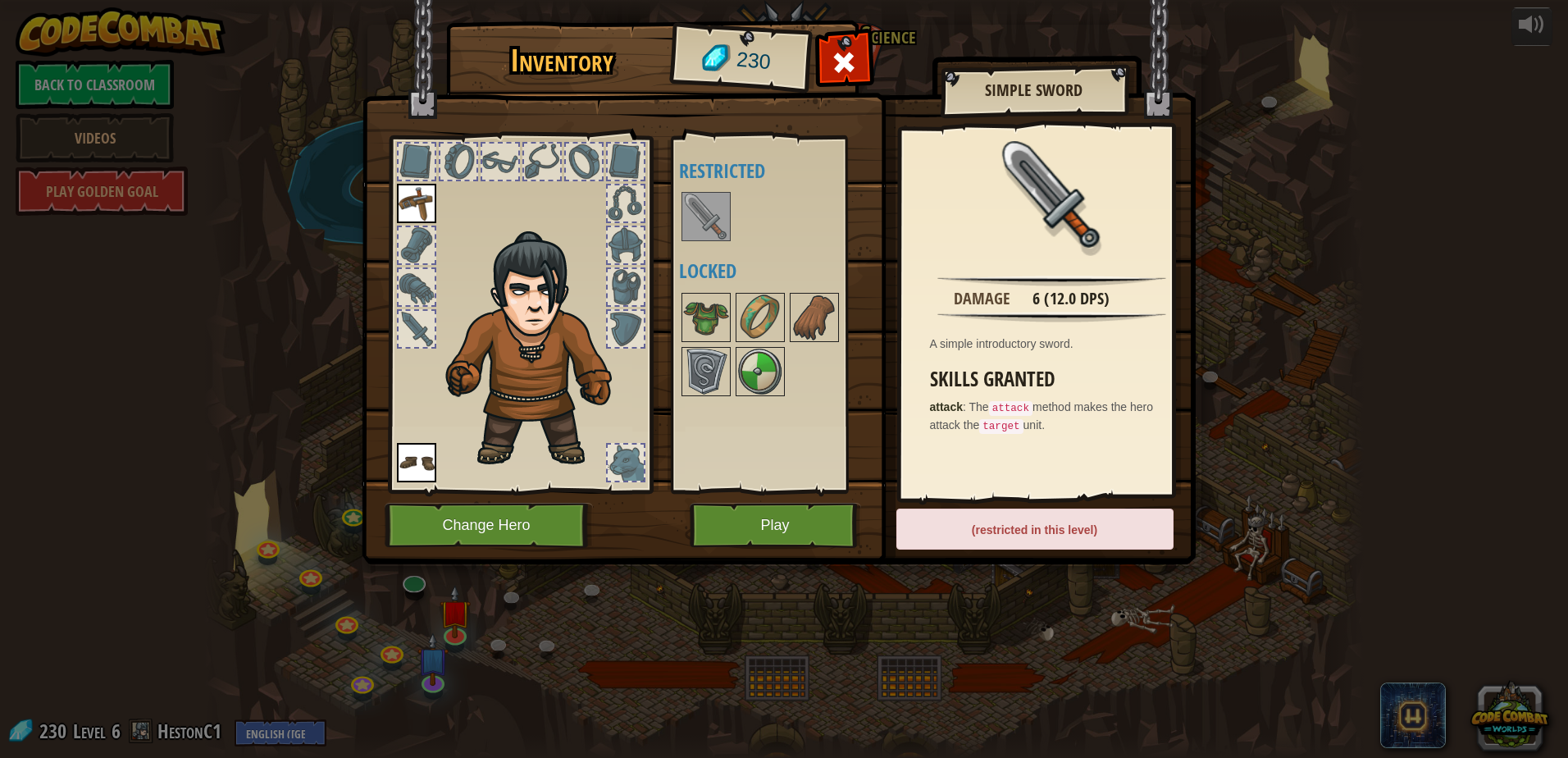
click at [707, 206] on img at bounding box center [706, 216] width 46 height 46
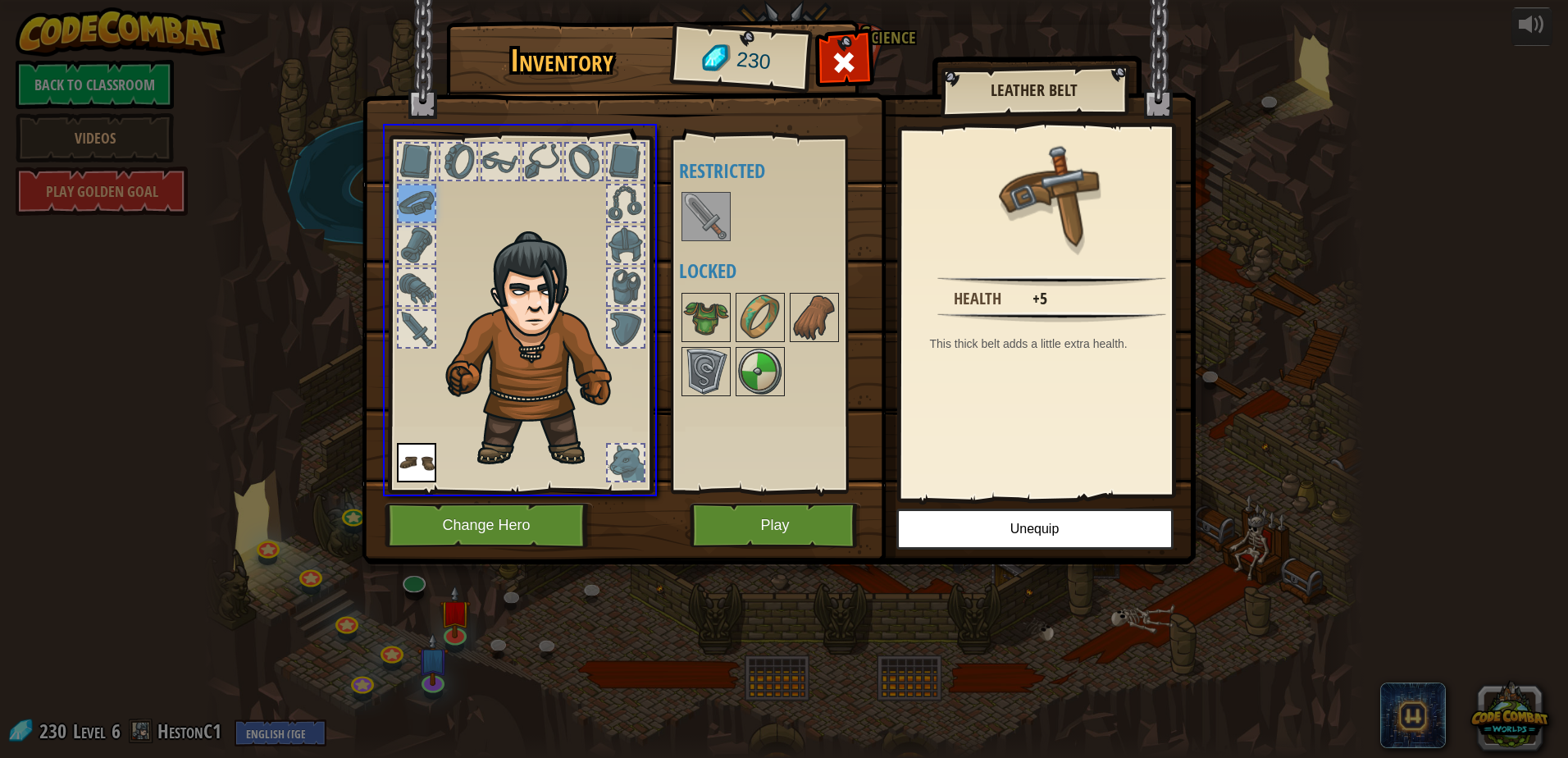
drag, startPoint x: 416, startPoint y: 197, endPoint x: 788, endPoint y: 335, distance: 396.8
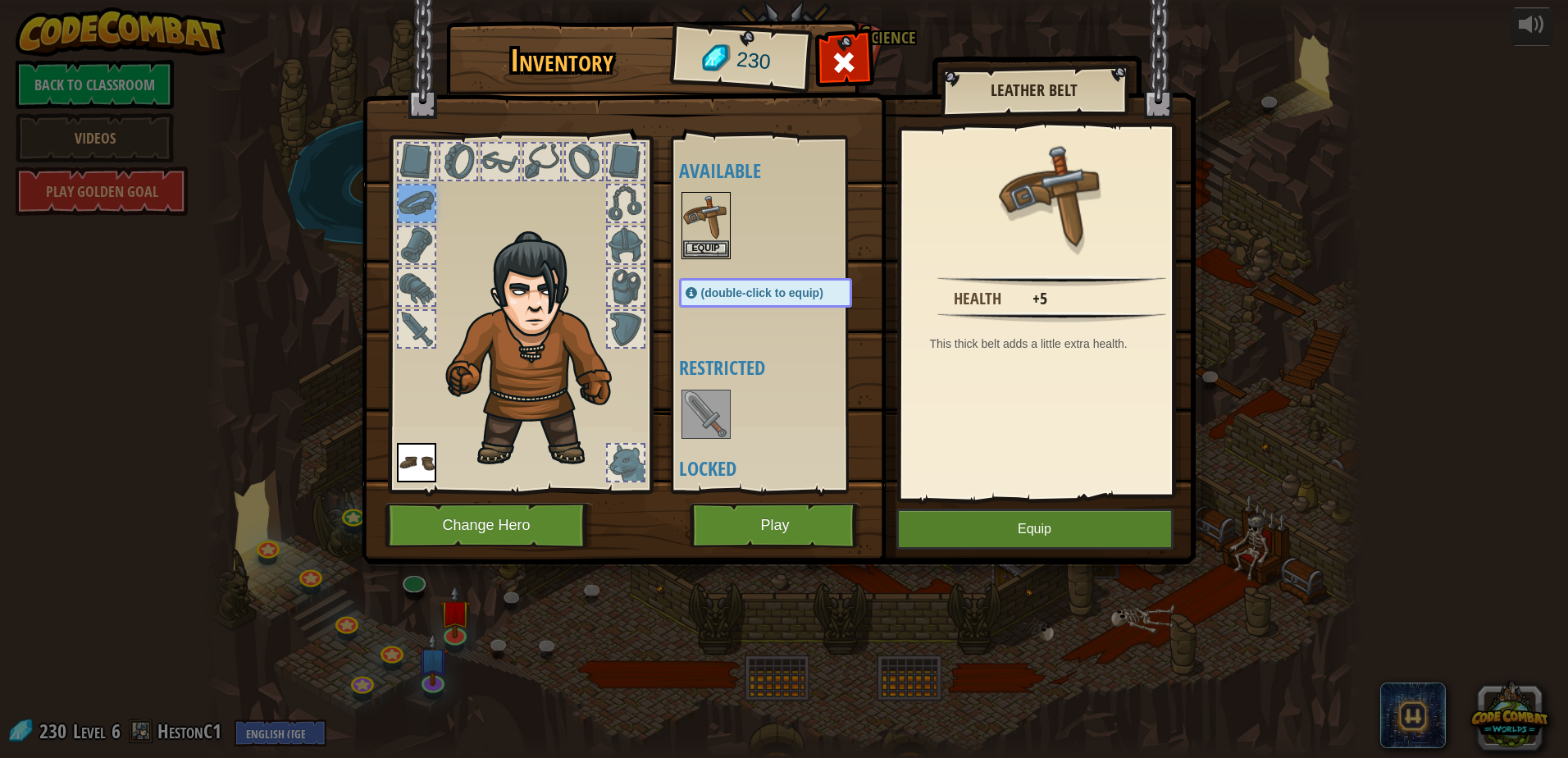
drag, startPoint x: 705, startPoint y: 433, endPoint x: 704, endPoint y: 424, distance: 9.1
click at [704, 433] on img at bounding box center [706, 414] width 46 height 46
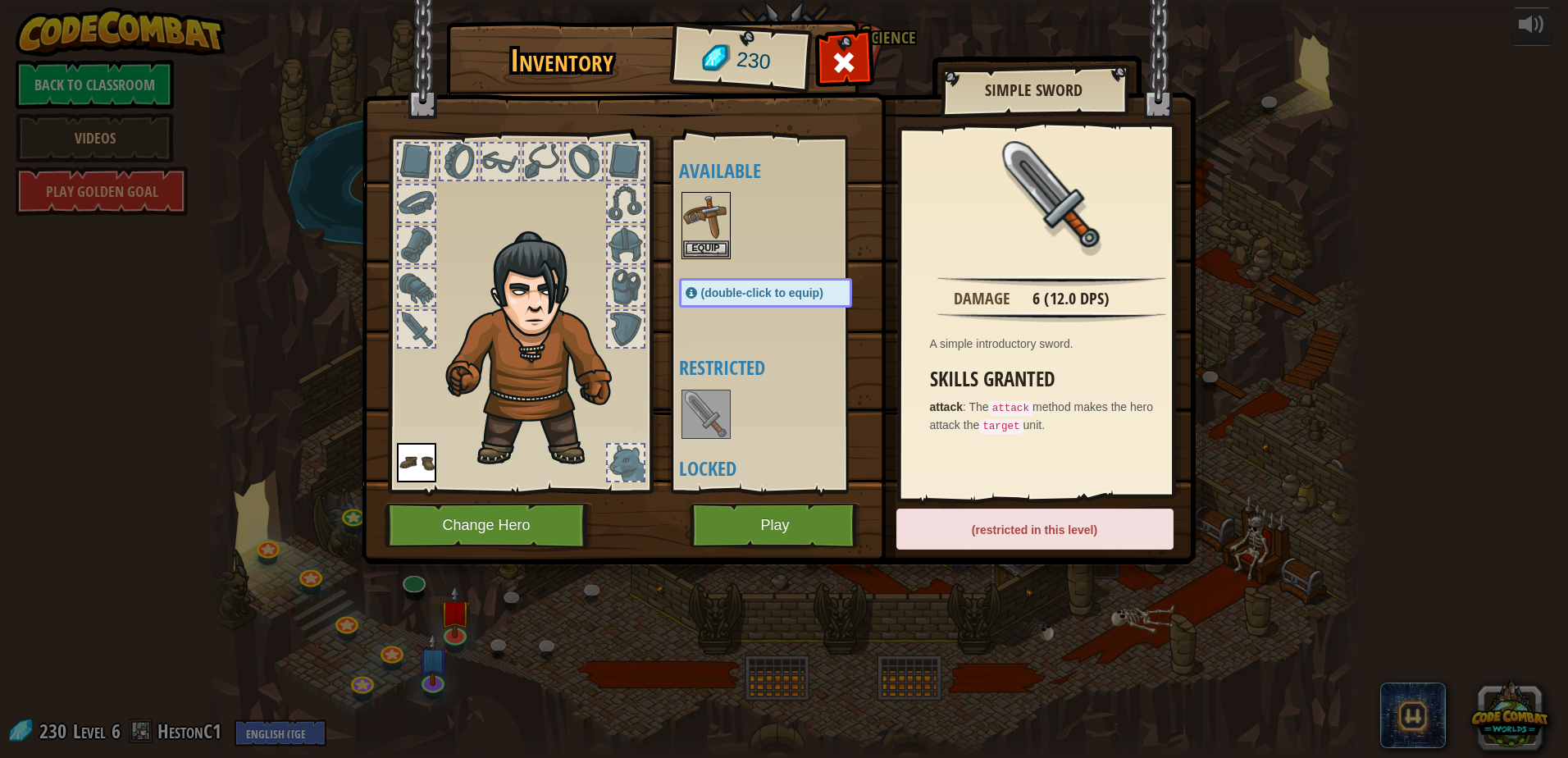
click at [704, 424] on img at bounding box center [706, 414] width 46 height 46
click at [1099, 523] on div "(restricted in this level)" at bounding box center [1035, 529] width 278 height 41
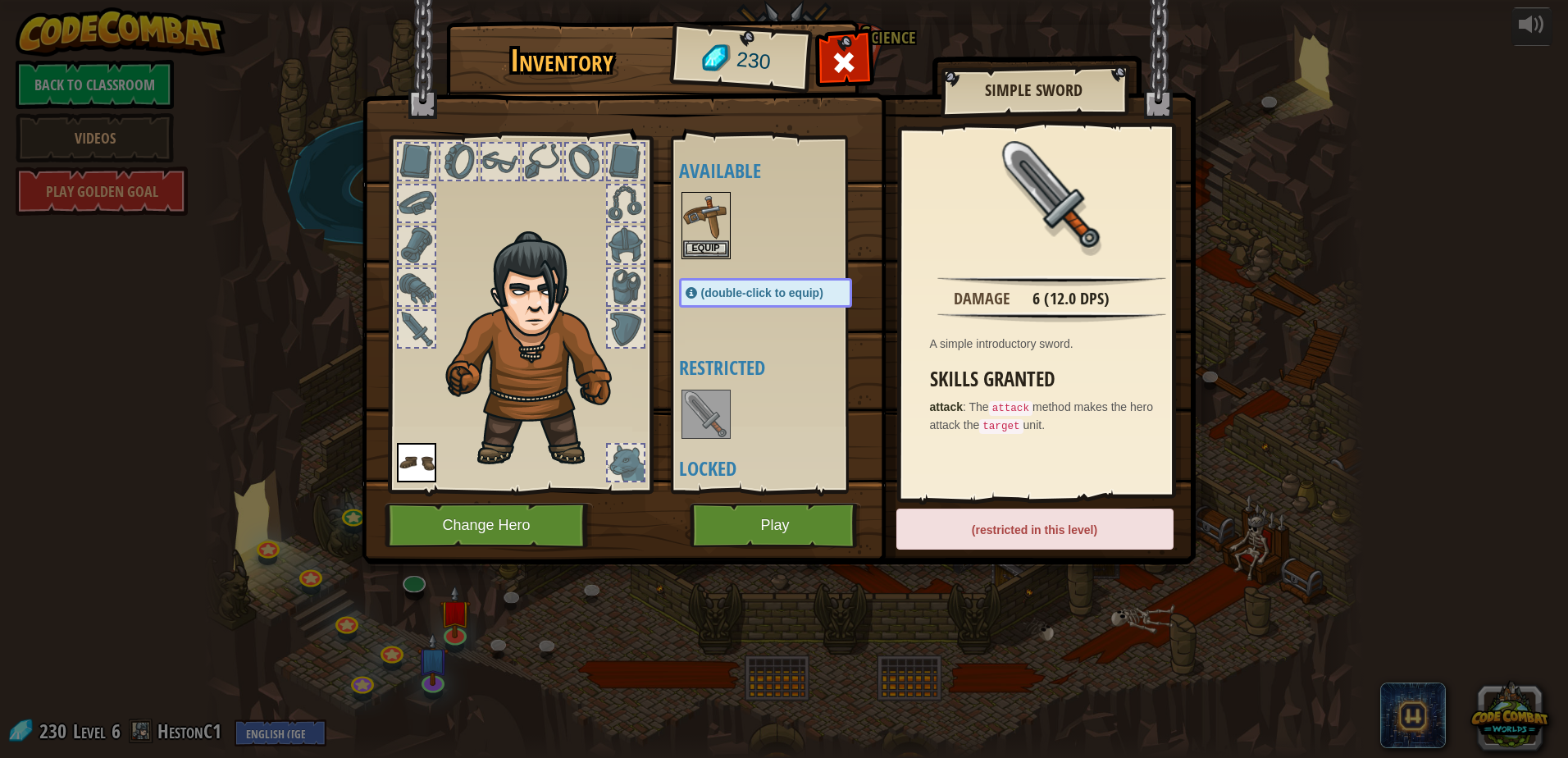
click at [1180, 619] on div "Inventory 230 Available Equip Equip (double-click to equip) Restricted Locked S…" at bounding box center [784, 379] width 1568 height 758
click at [852, 81] on div at bounding box center [844, 67] width 52 height 52
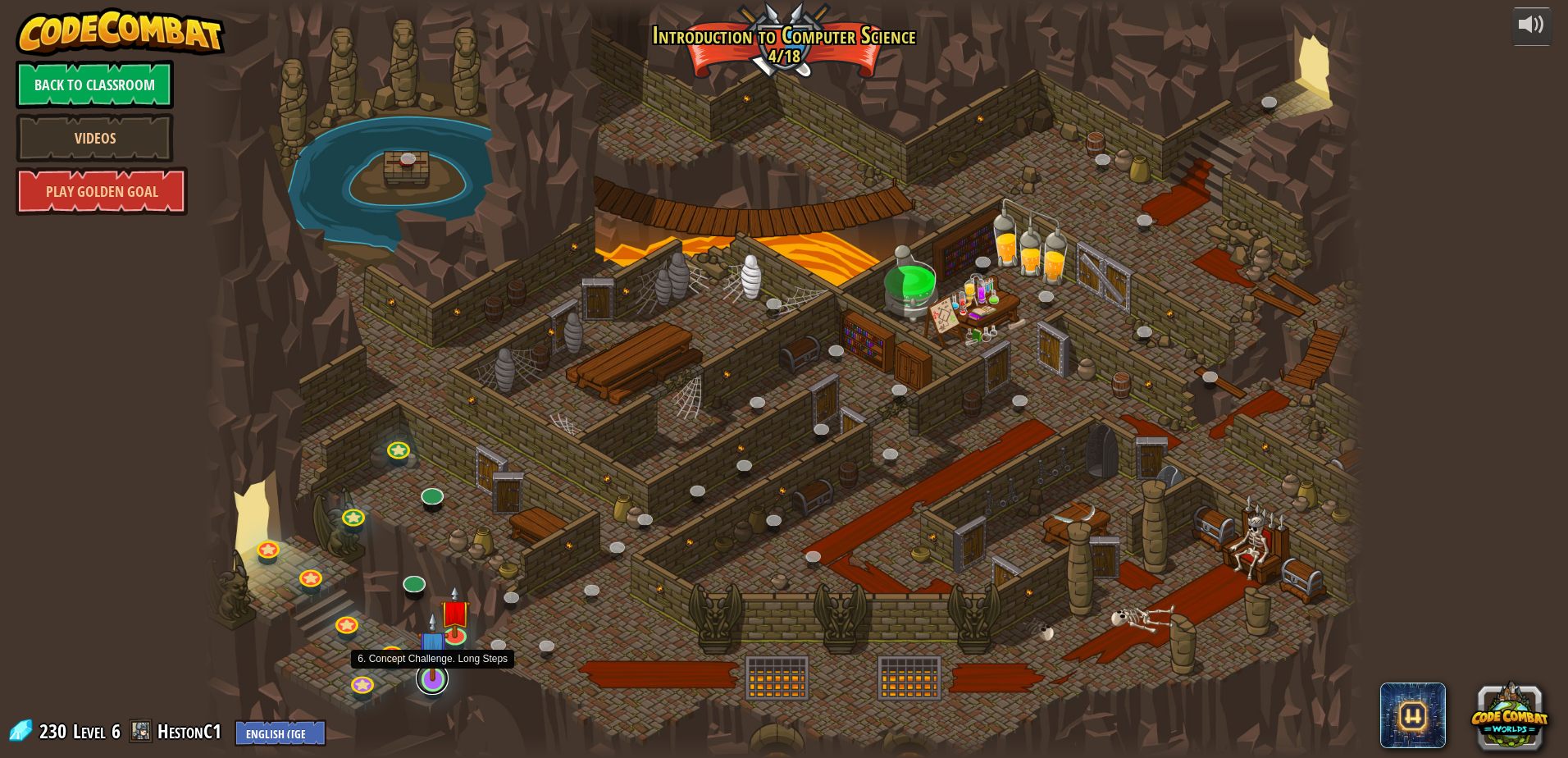
click at [436, 687] on link at bounding box center [432, 678] width 32 height 32
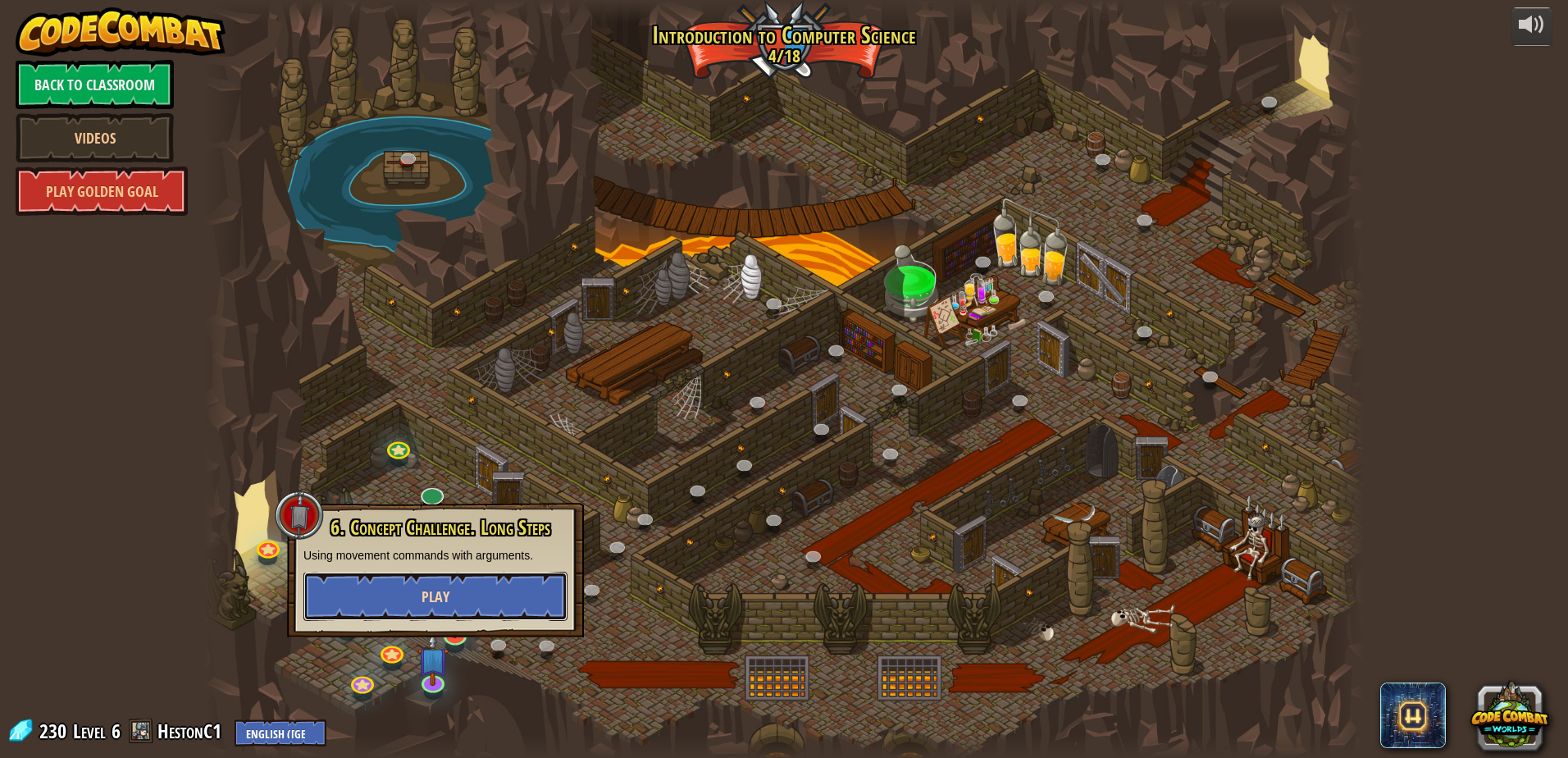
click at [452, 598] on button "Play" at bounding box center [435, 597] width 264 height 49
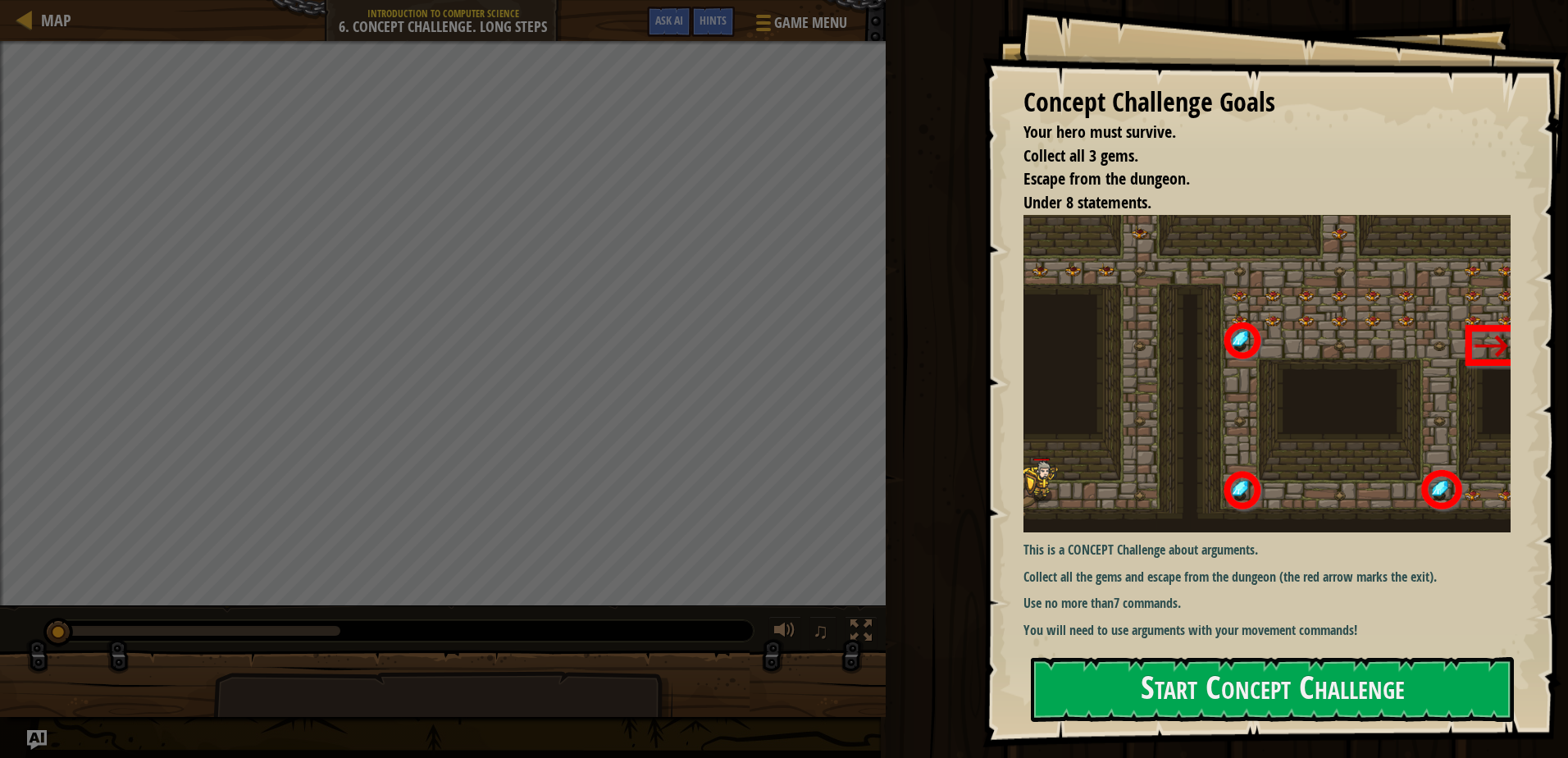
click at [886, 118] on div "Your hero must survive. Collect all 3 gems. Escape from the dungeon. Under 8 st…" at bounding box center [443, 324] width 886 height 566
click at [1126, 668] on button "Start Concept Challenge" at bounding box center [1273, 690] width 483 height 65
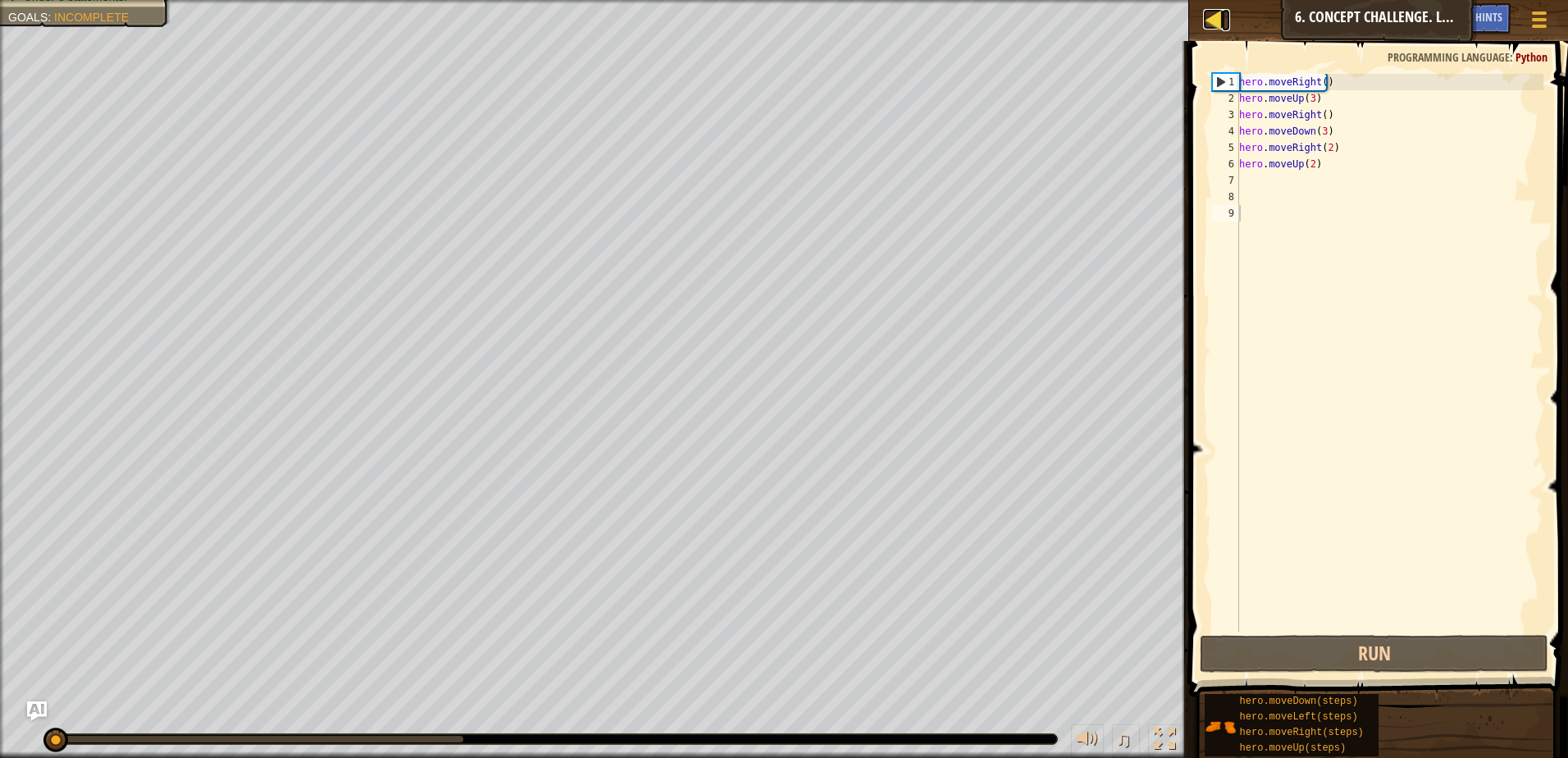
click at [1212, 29] on div at bounding box center [1213, 19] width 21 height 21
select select "en-[GEOGRAPHIC_DATA]"
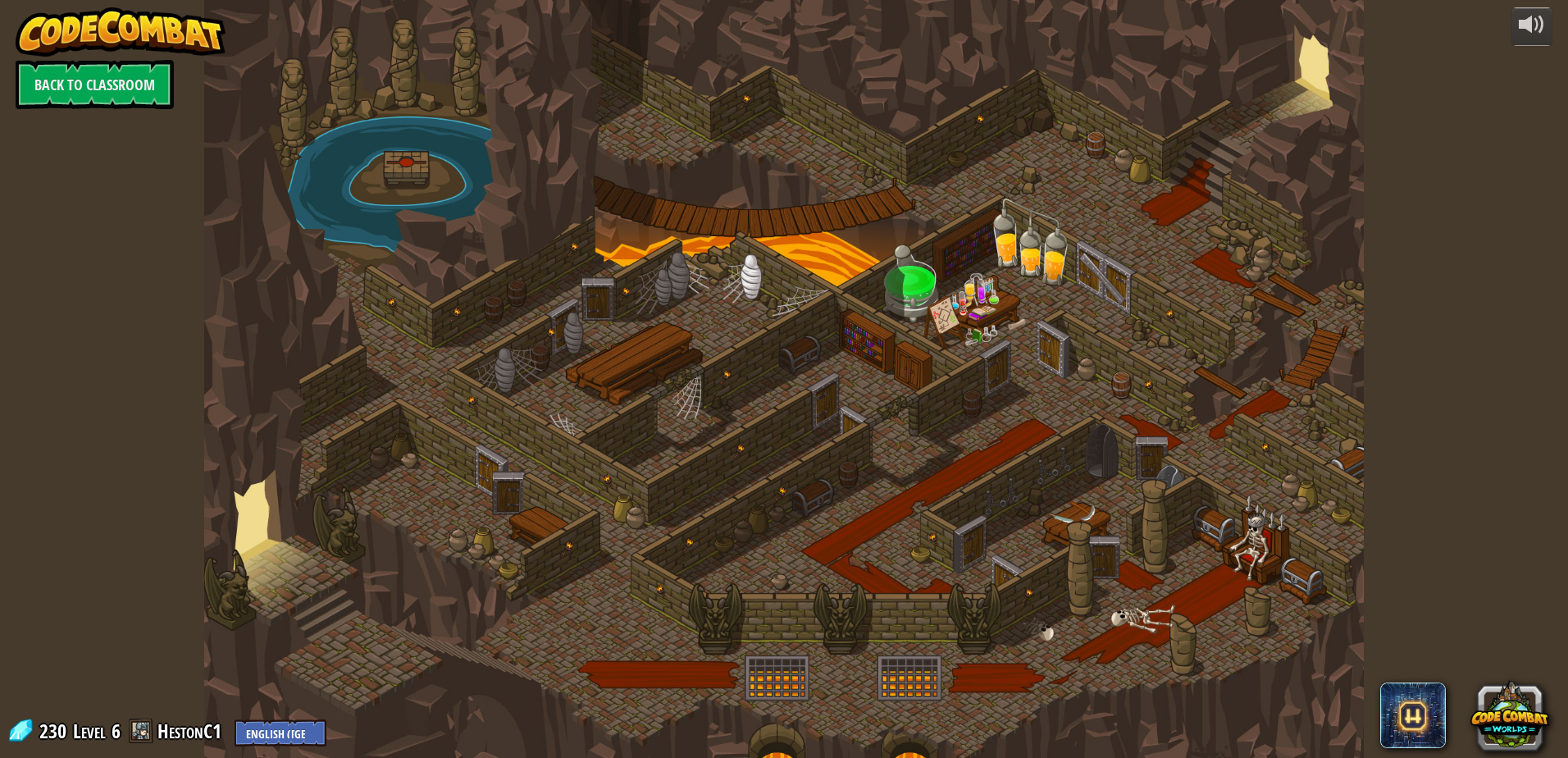
select select "en-[GEOGRAPHIC_DATA]"
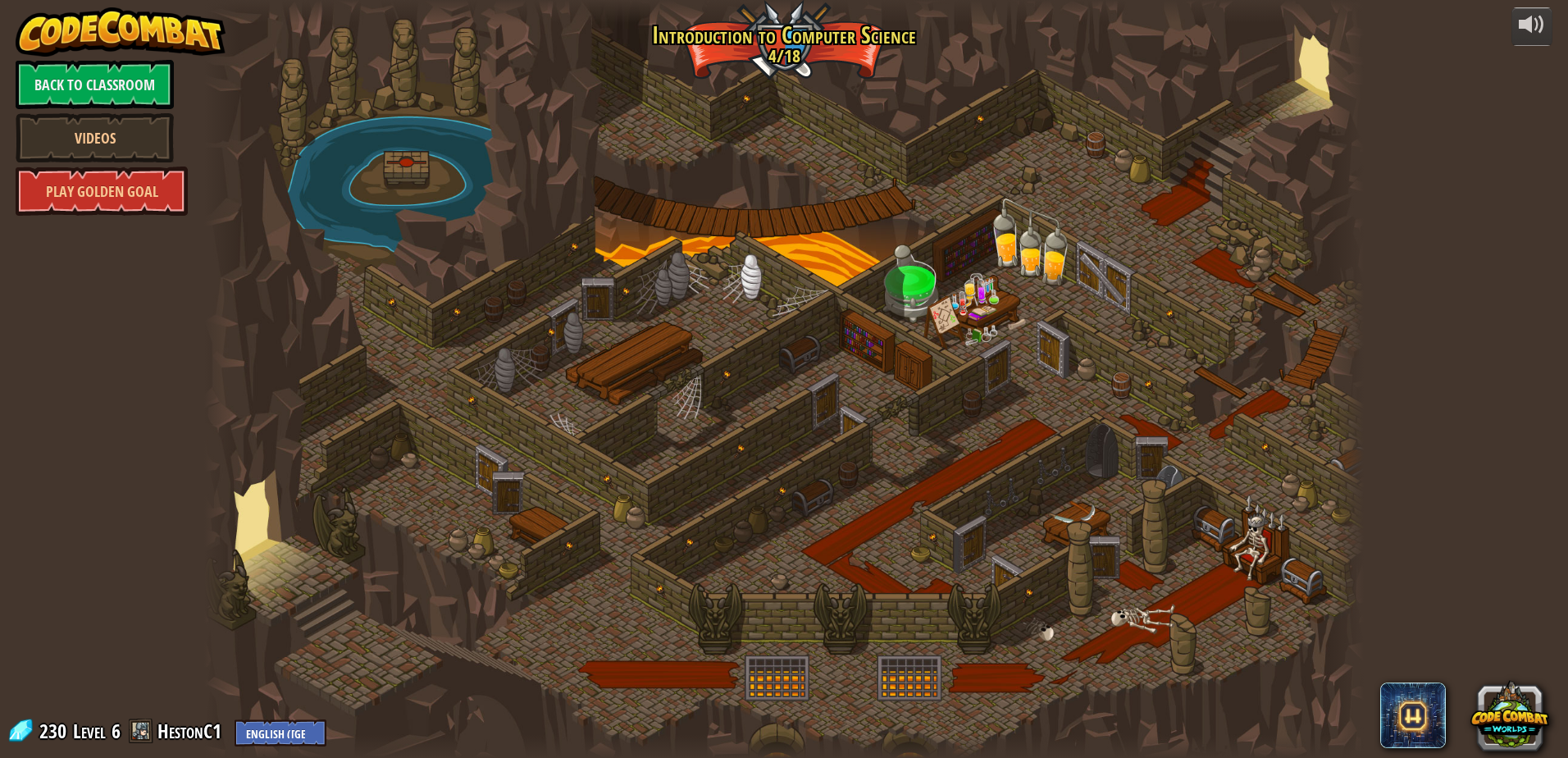
select select "en-[GEOGRAPHIC_DATA]"
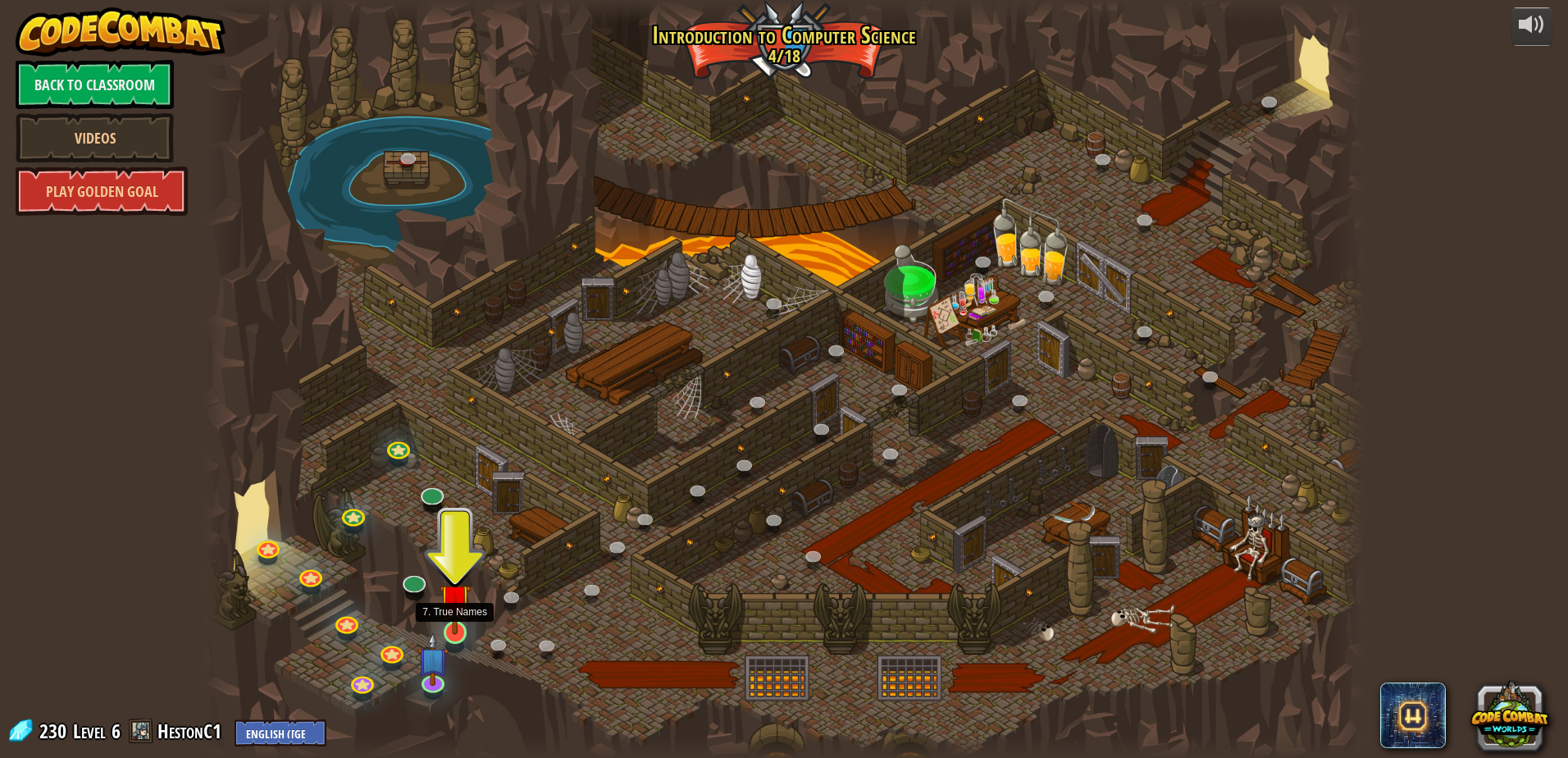
click at [465, 630] on img at bounding box center [455, 599] width 31 height 72
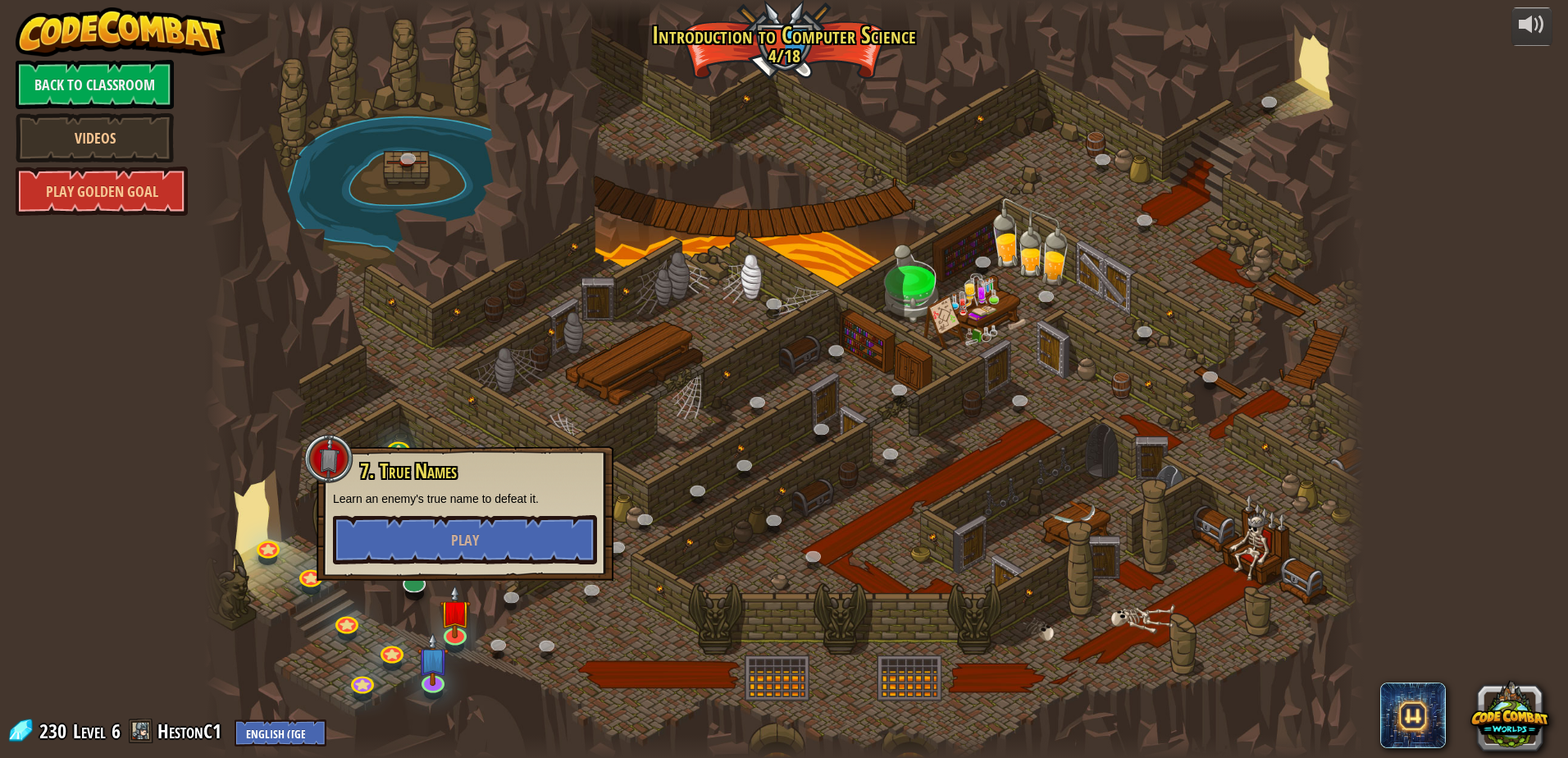
click at [465, 474] on h3 "7. True Names" at bounding box center [477, 471] width 238 height 23
click at [388, 537] on button "Play" at bounding box center [464, 540] width 264 height 49
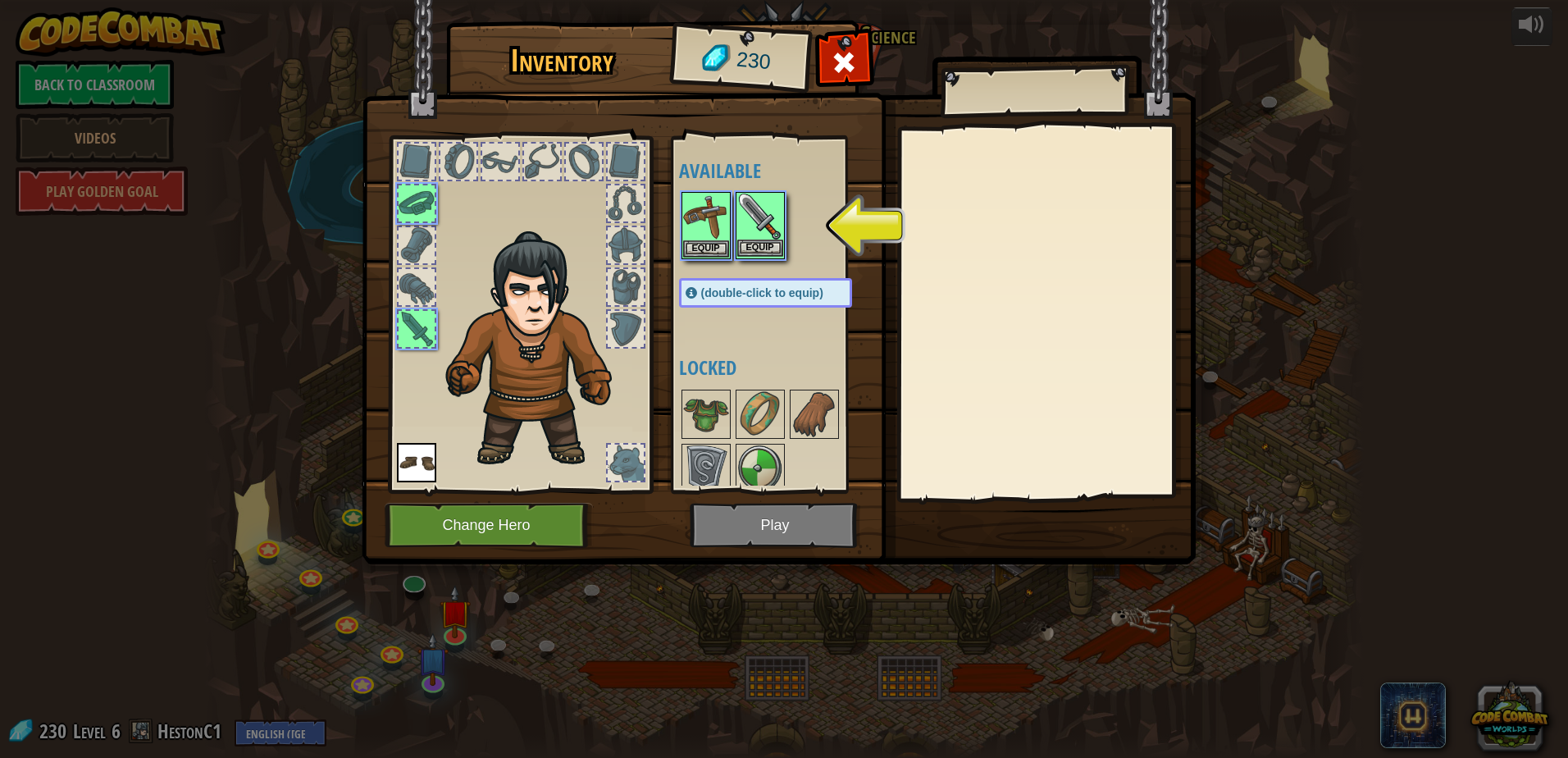
click at [765, 238] on img at bounding box center [759, 216] width 46 height 46
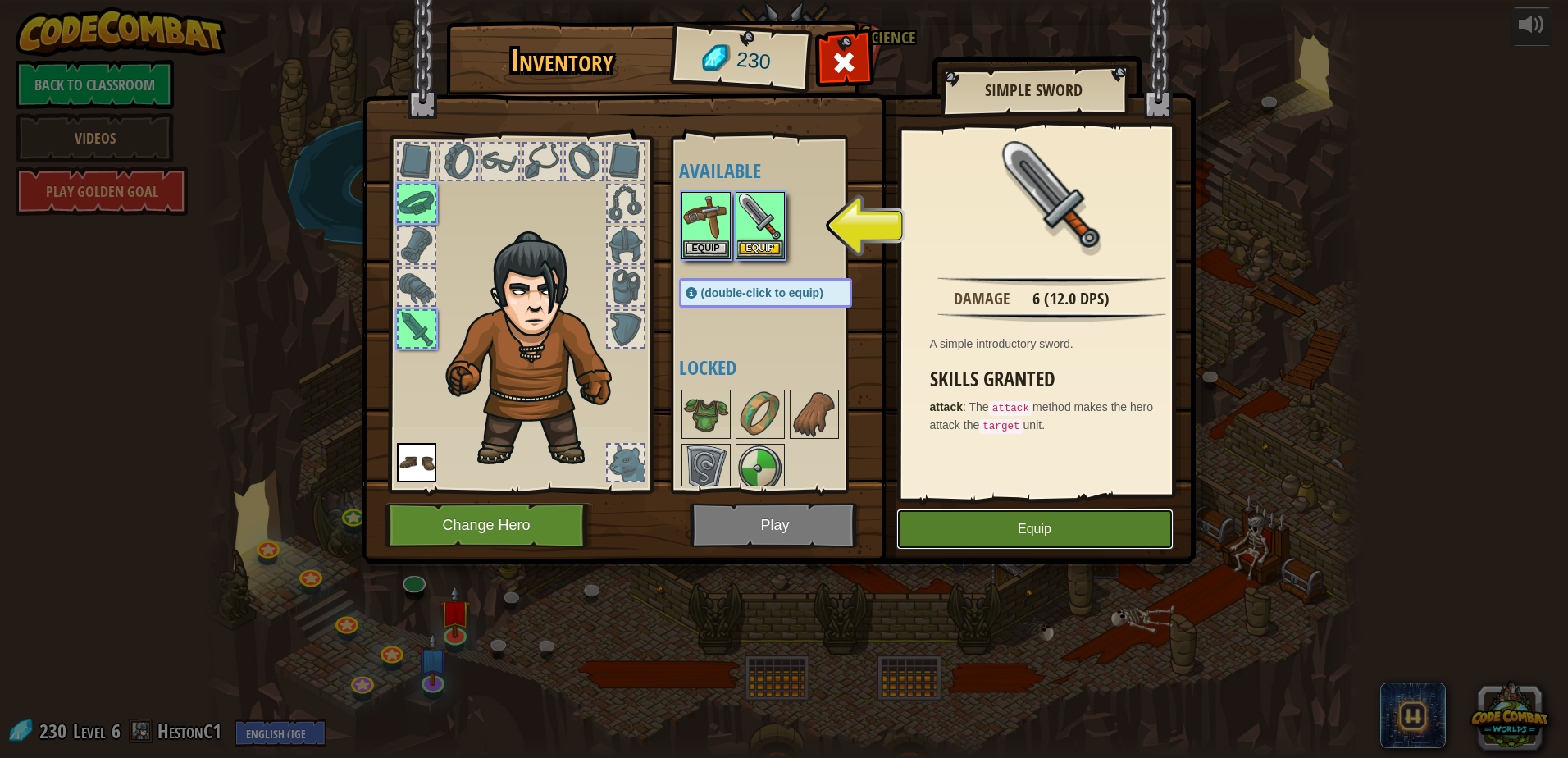
click at [1016, 533] on button "Equip" at bounding box center [1035, 529] width 278 height 41
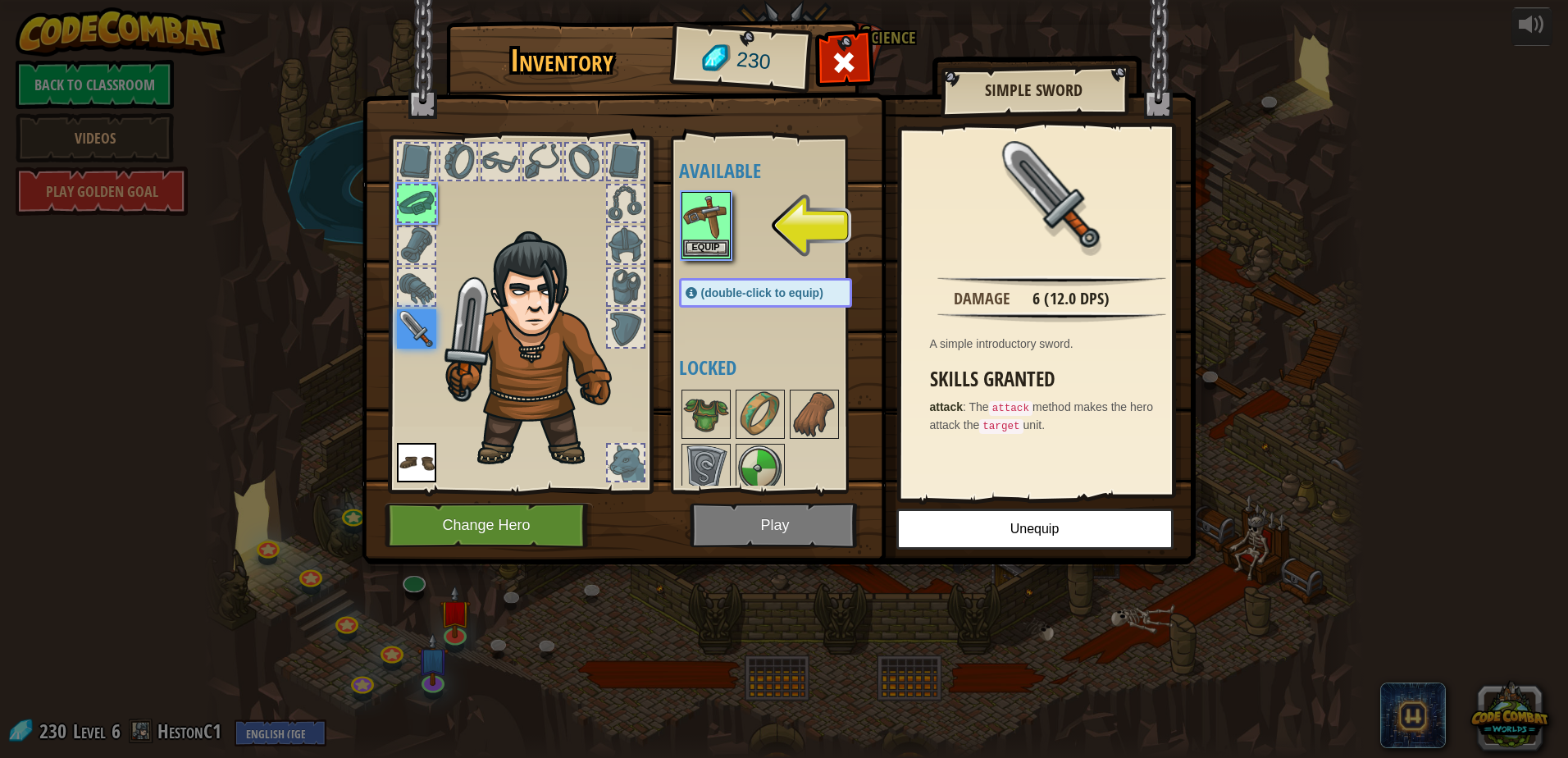
click at [717, 228] on img at bounding box center [706, 216] width 46 height 46
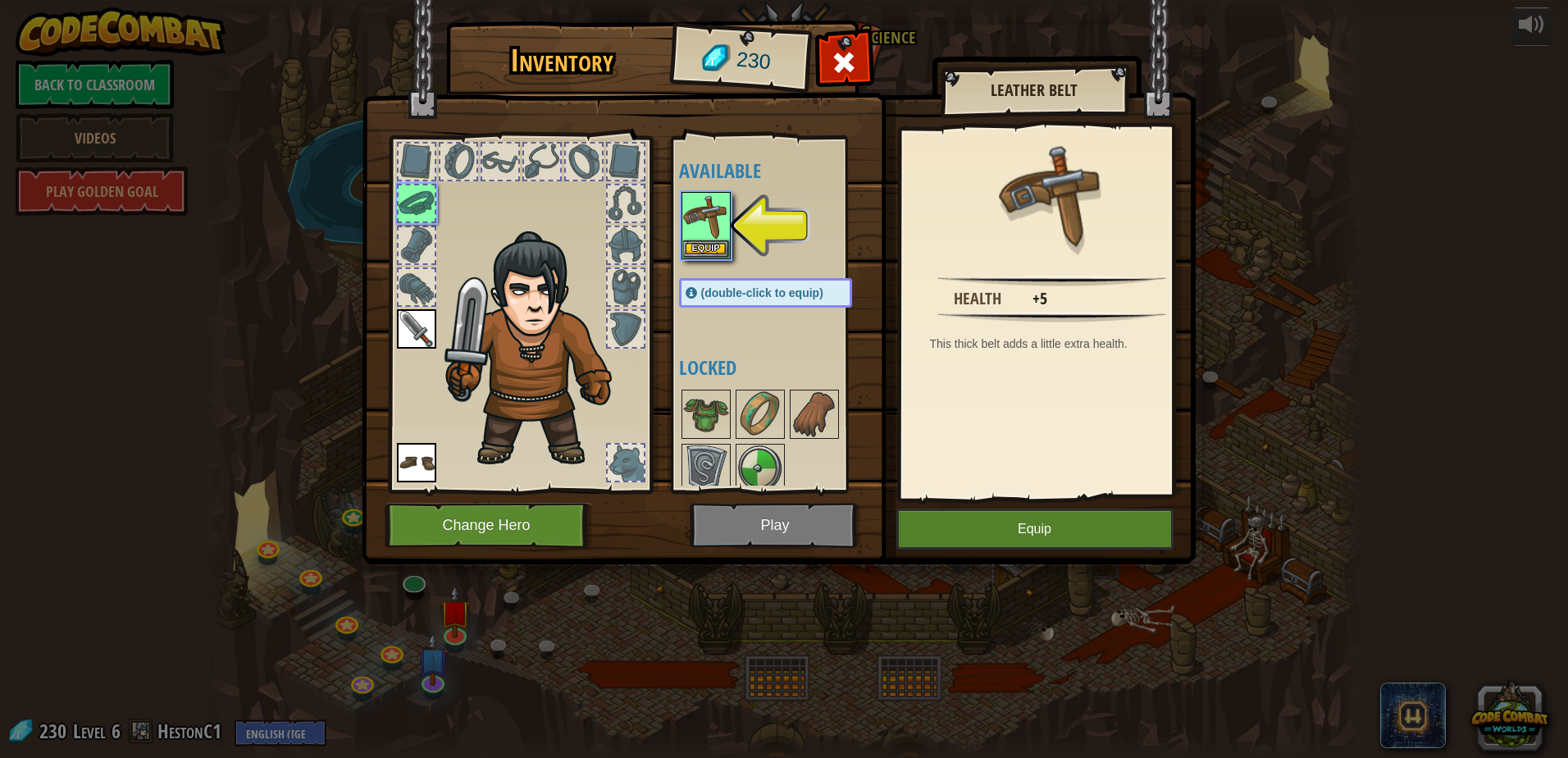
click at [1030, 551] on img at bounding box center [779, 266] width 834 height 596
click at [1032, 538] on button "Equip" at bounding box center [1035, 529] width 278 height 41
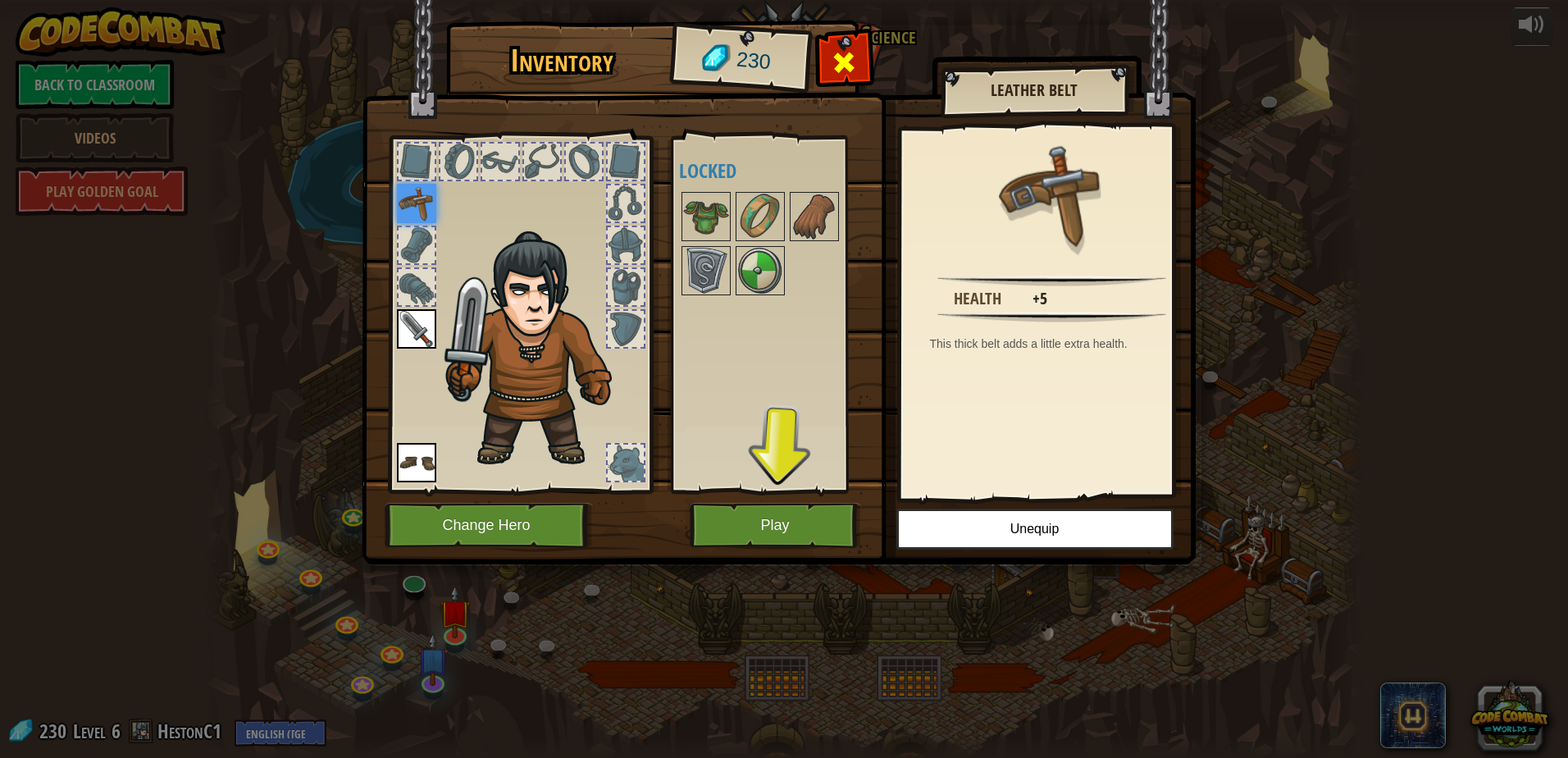
click at [847, 52] on span at bounding box center [844, 62] width 26 height 27
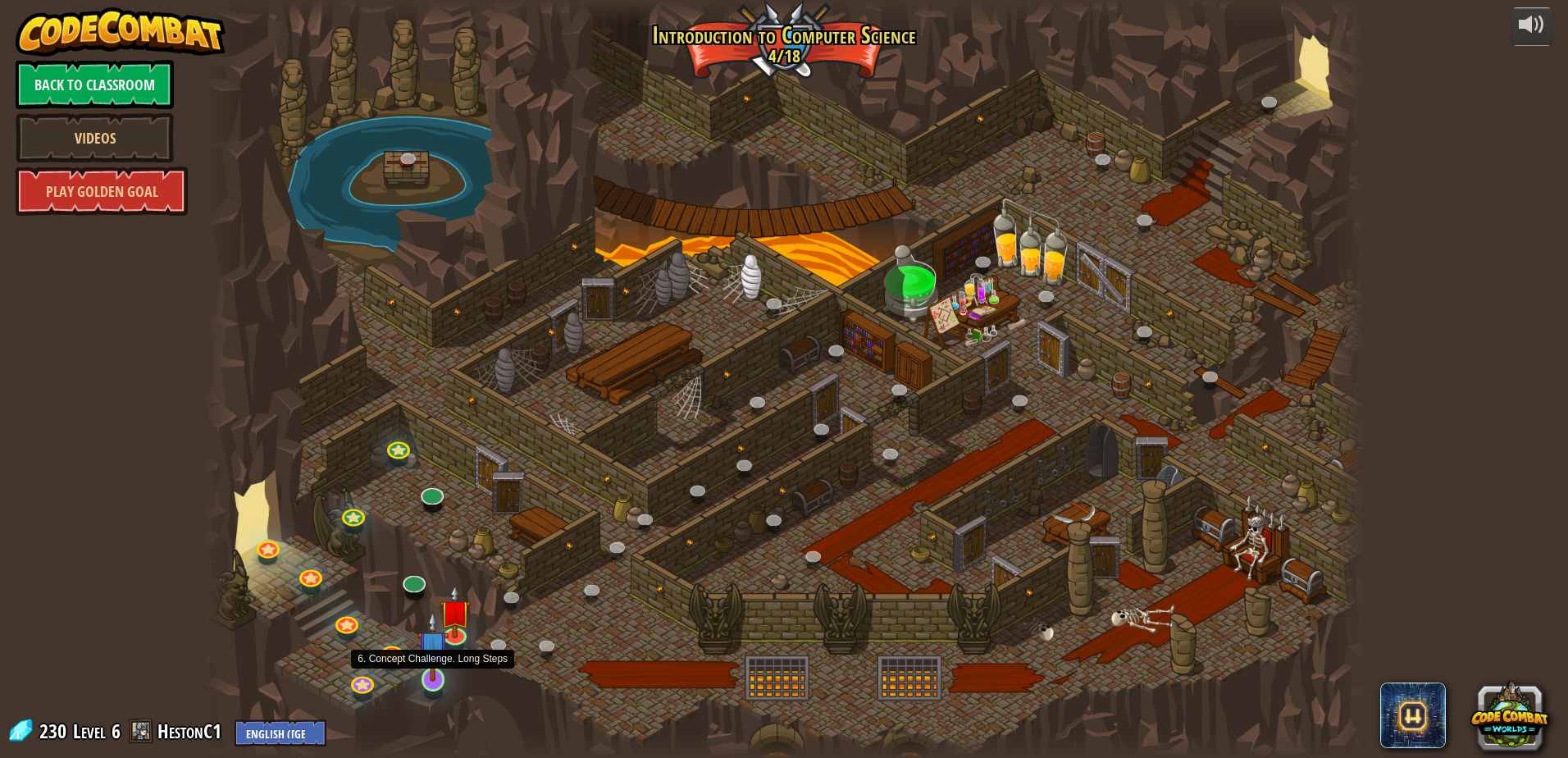
click at [438, 677] on img at bounding box center [433, 646] width 31 height 72
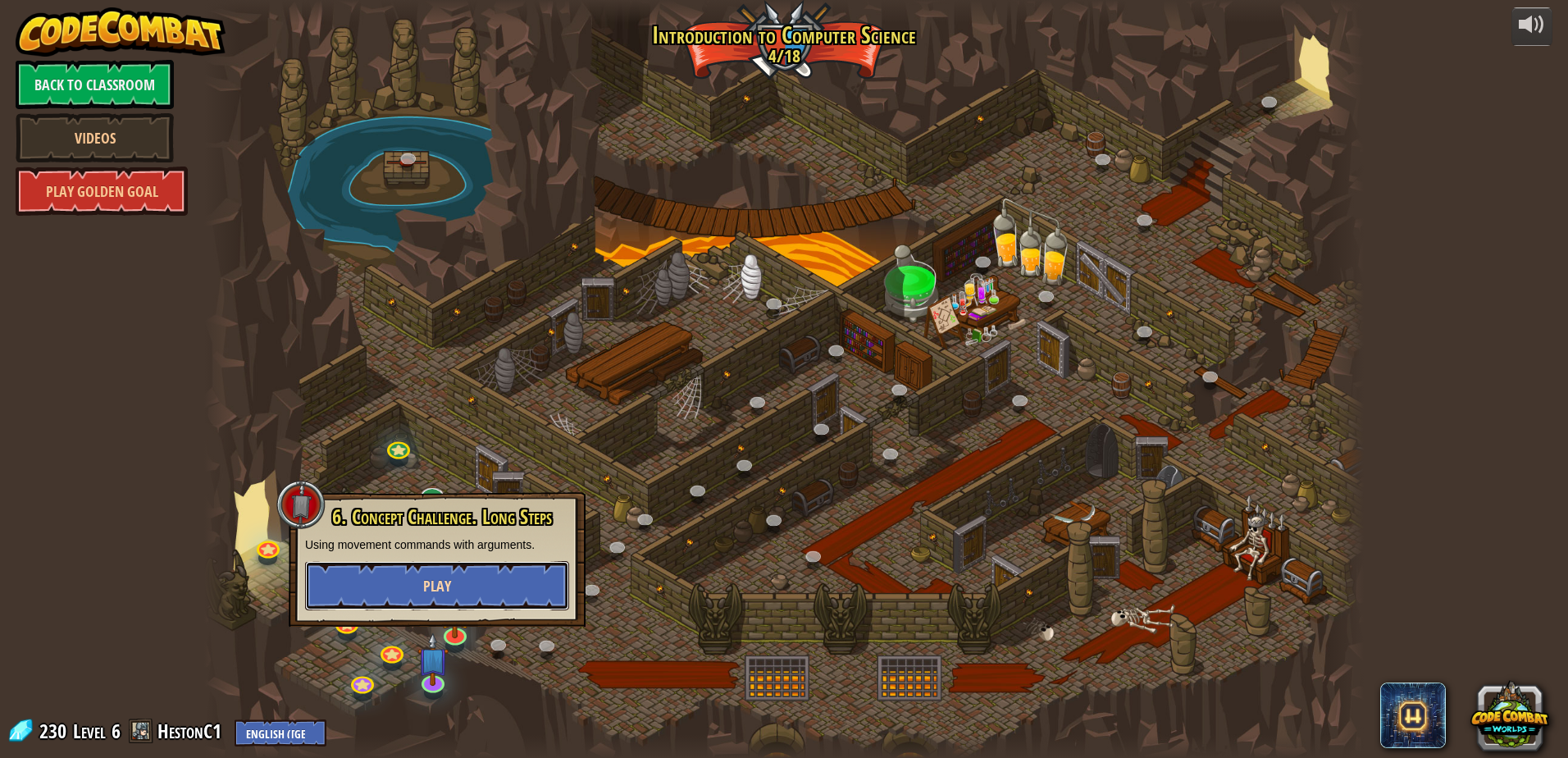
click at [479, 595] on button "Play" at bounding box center [437, 586] width 264 height 49
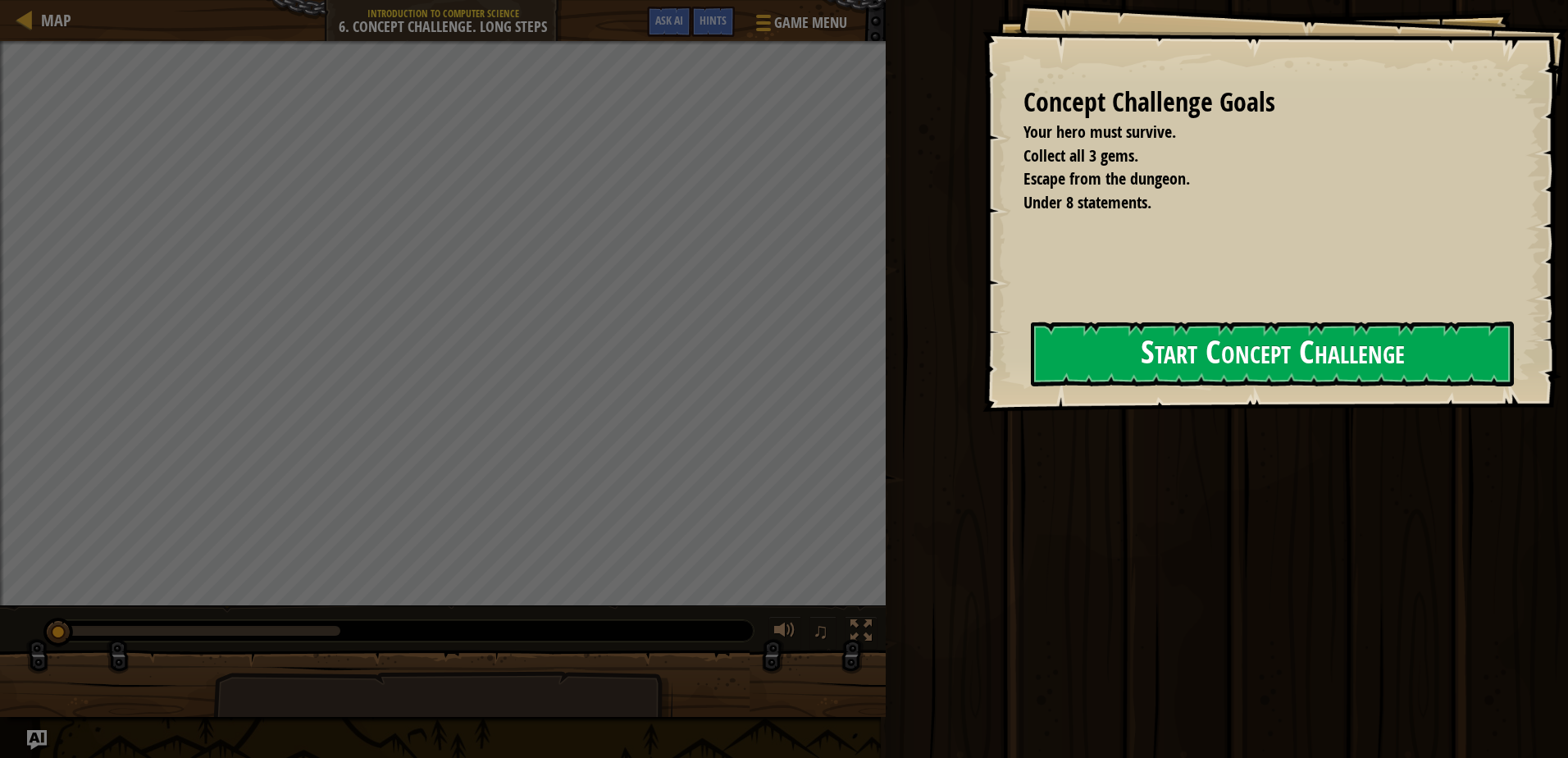
drag, startPoint x: 1132, startPoint y: 344, endPoint x: 1134, endPoint y: 352, distance: 8.2
click at [1133, 352] on button "Start Concept Challenge" at bounding box center [1273, 354] width 483 height 65
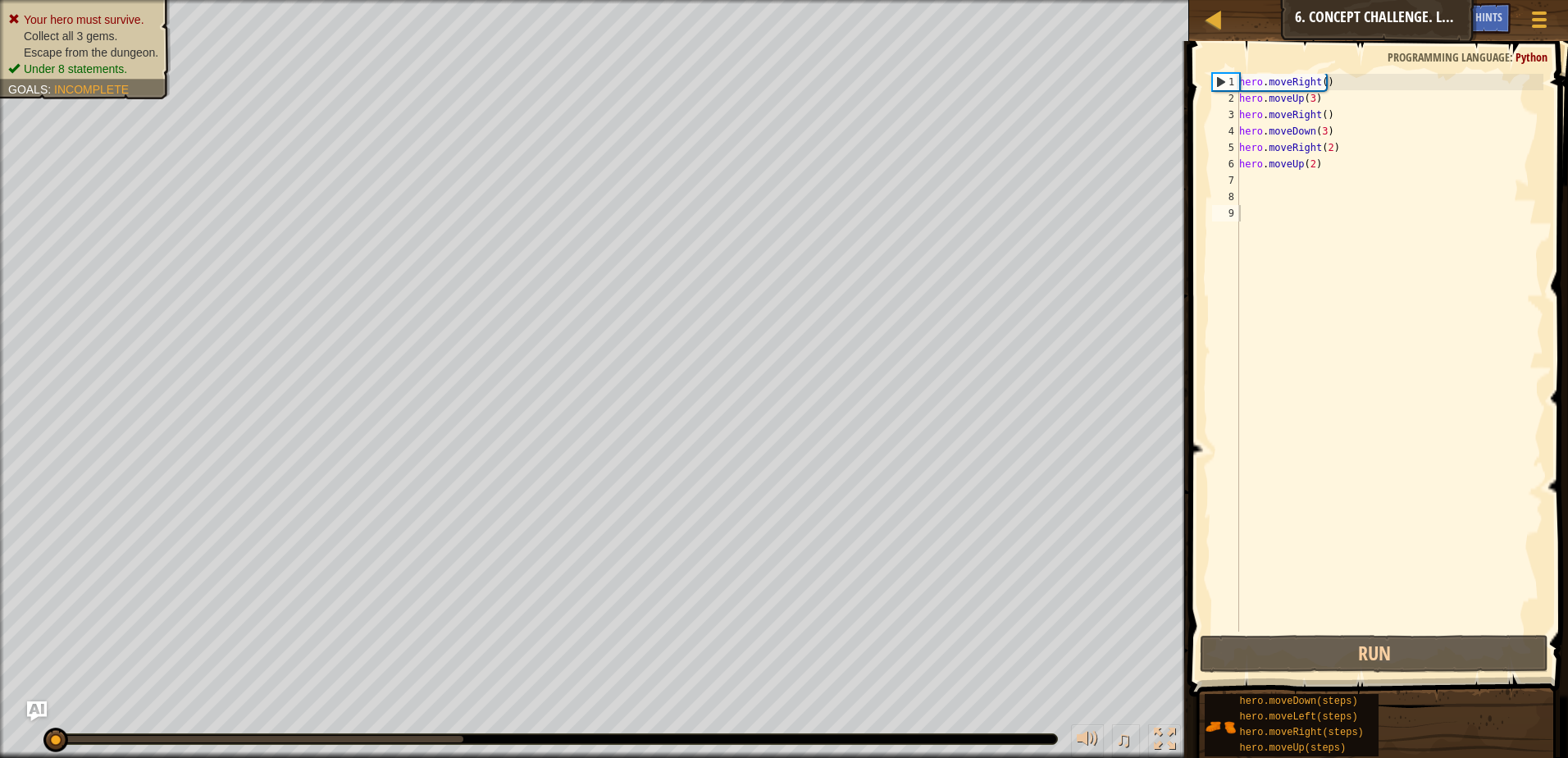
click at [1231, 1] on div "Map Introduction to Computer Science 6. Concept Challenge. Long Steps Game Menu…" at bounding box center [1379, 21] width 379 height 41
click at [1207, 10] on div at bounding box center [1213, 19] width 21 height 21
select select "en-[GEOGRAPHIC_DATA]"
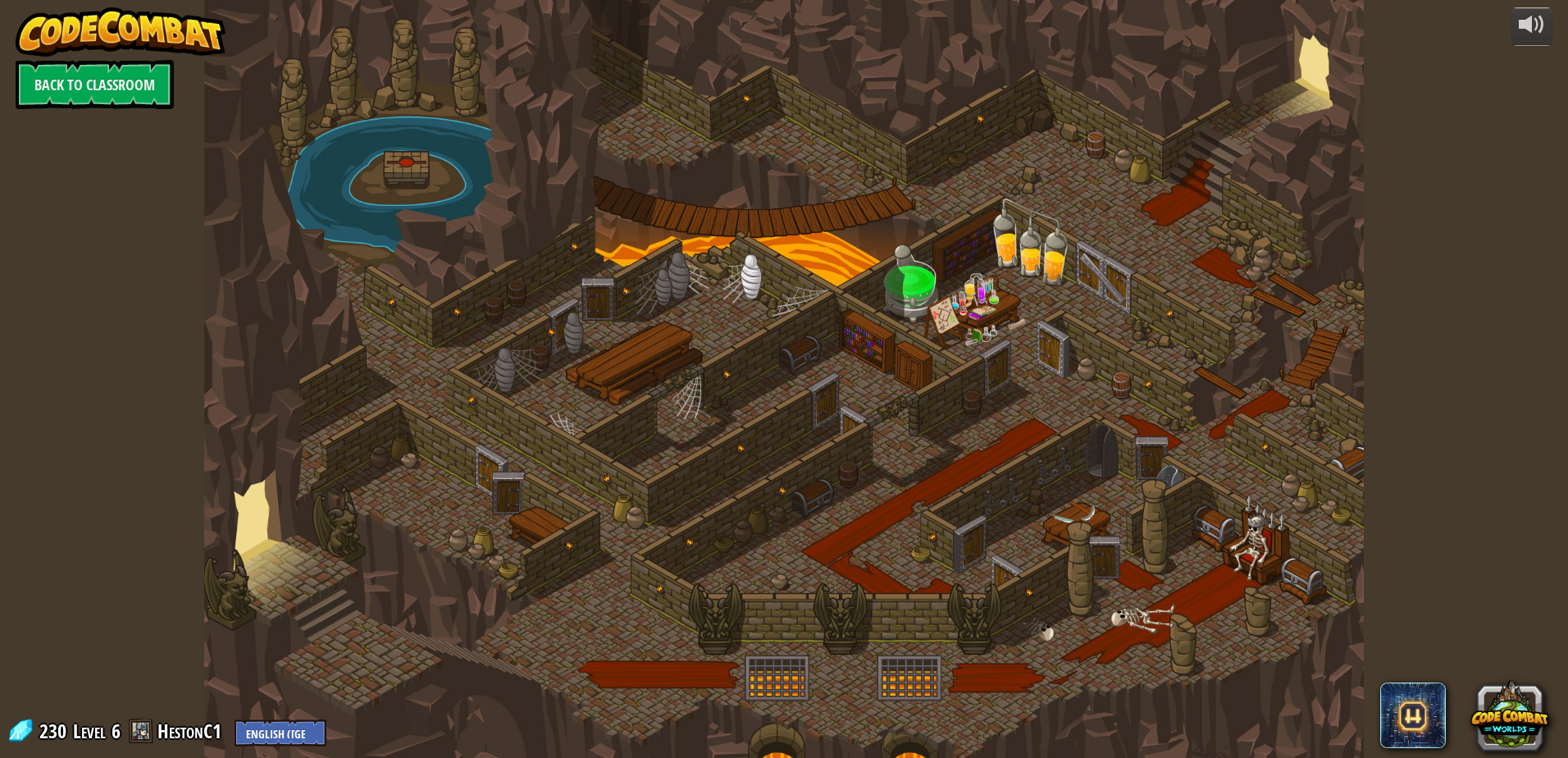
select select "en-[GEOGRAPHIC_DATA]"
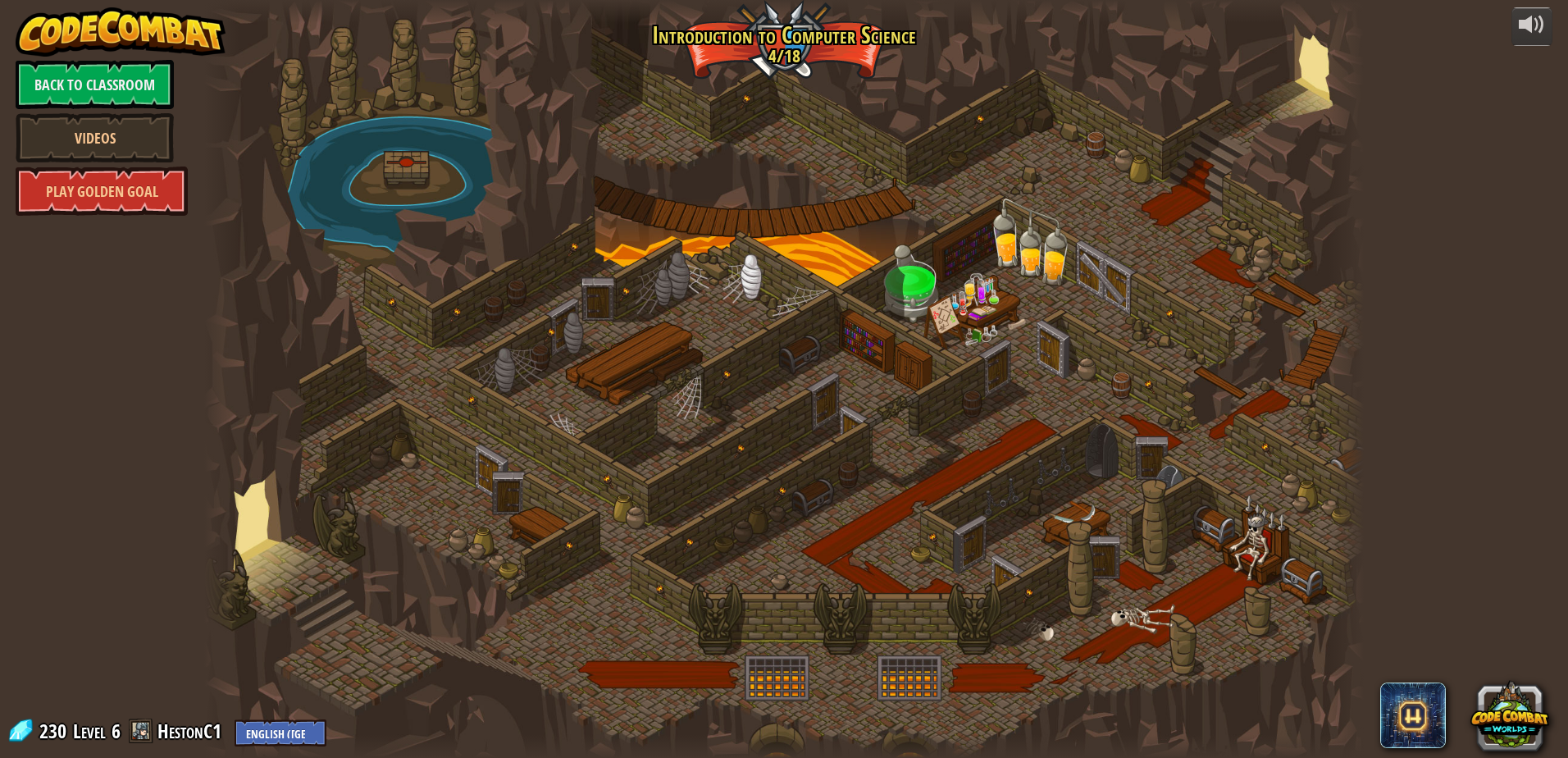
select select "en-[GEOGRAPHIC_DATA]"
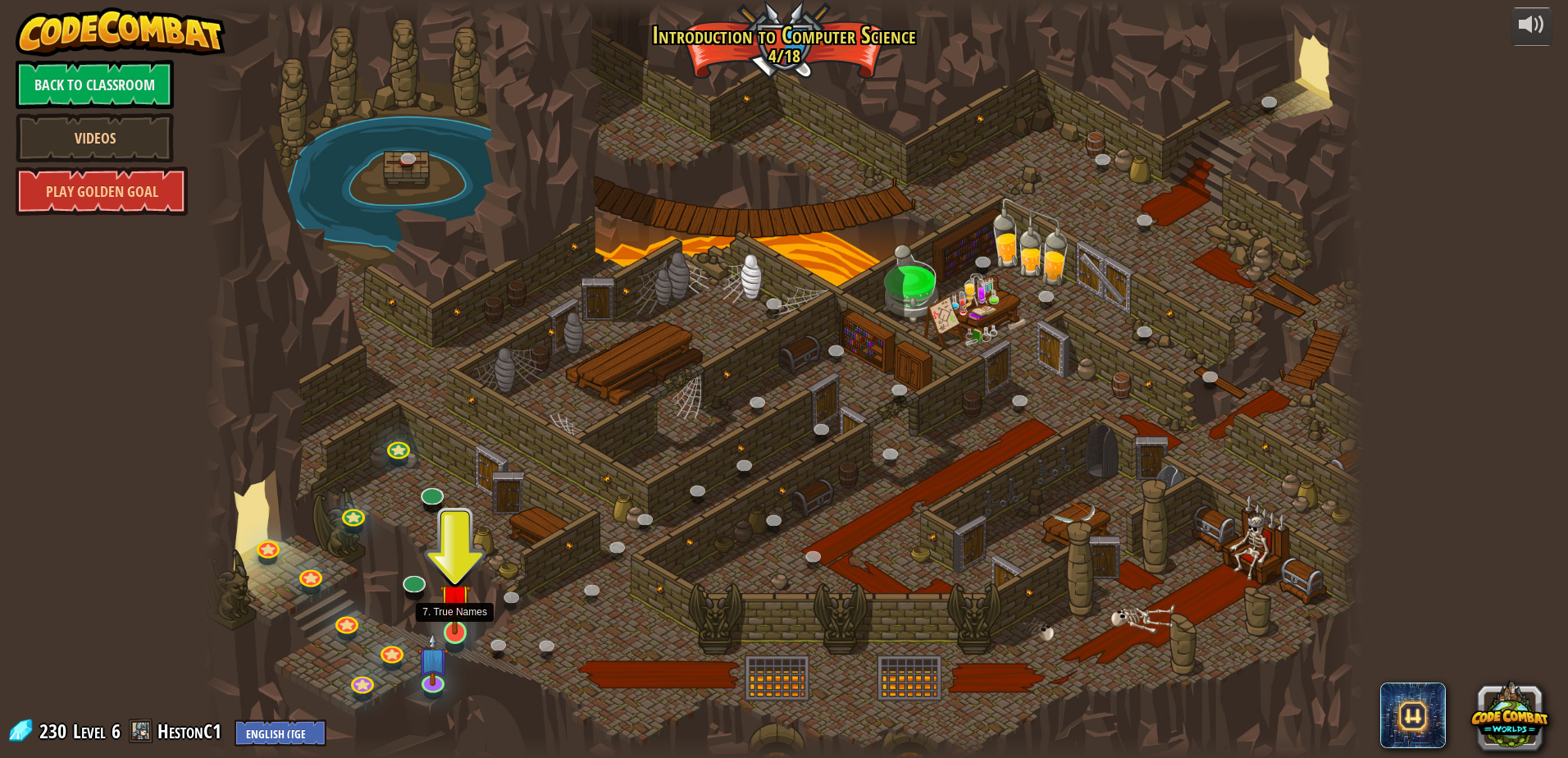
click at [453, 634] on img at bounding box center [455, 599] width 31 height 72
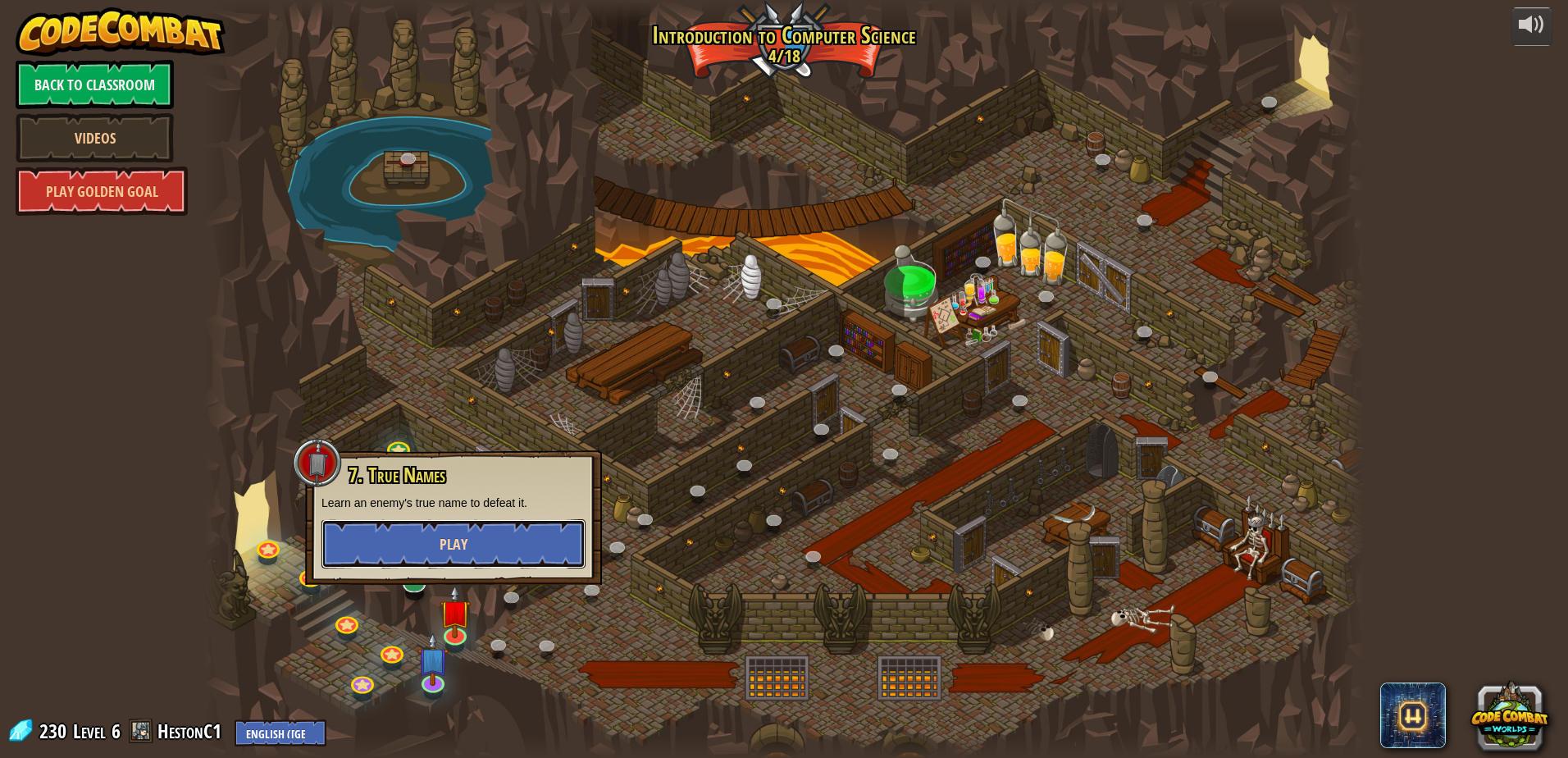
click at [488, 543] on button "Play" at bounding box center [453, 544] width 264 height 49
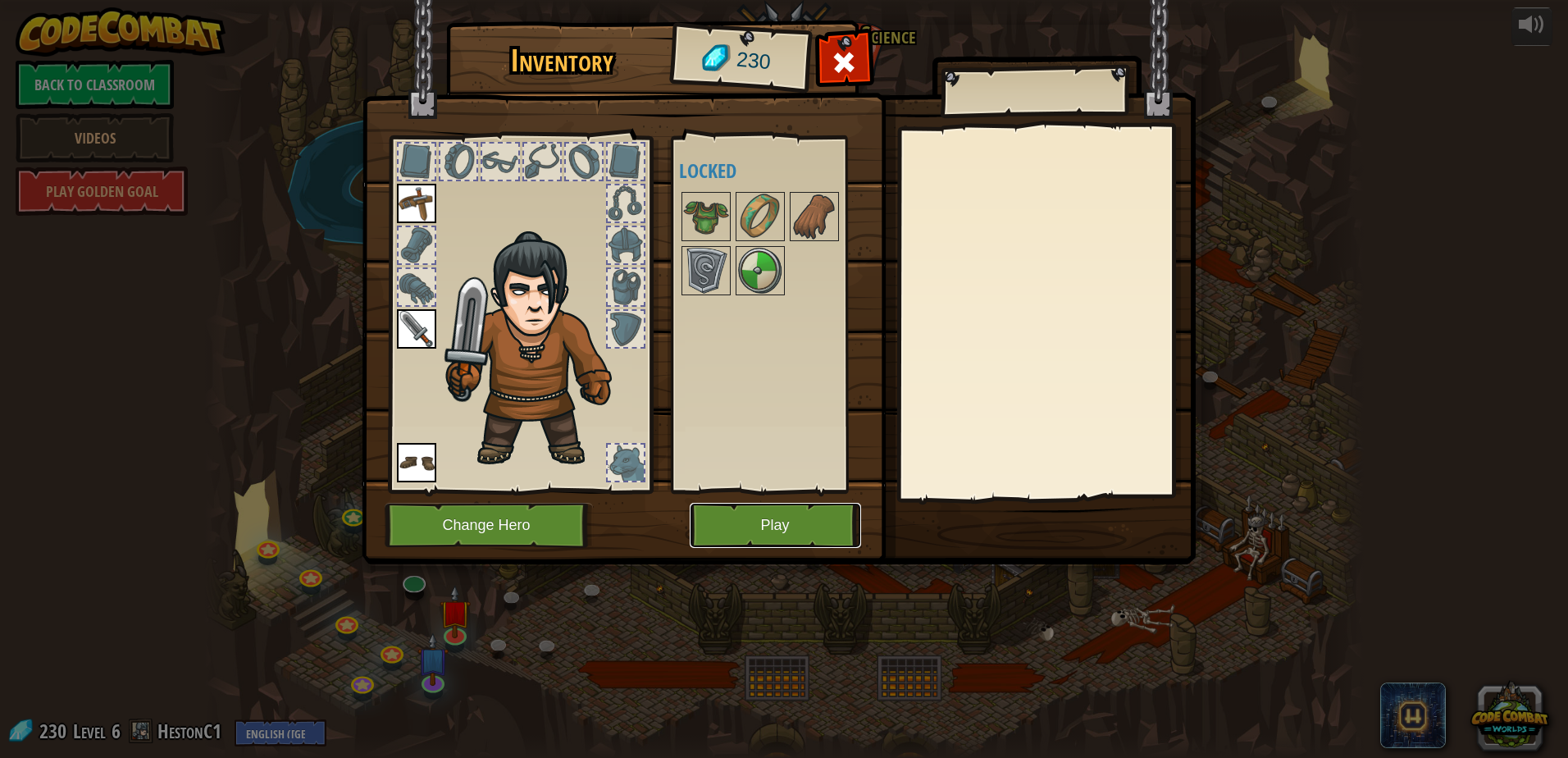
click at [758, 534] on button "Play" at bounding box center [775, 525] width 172 height 45
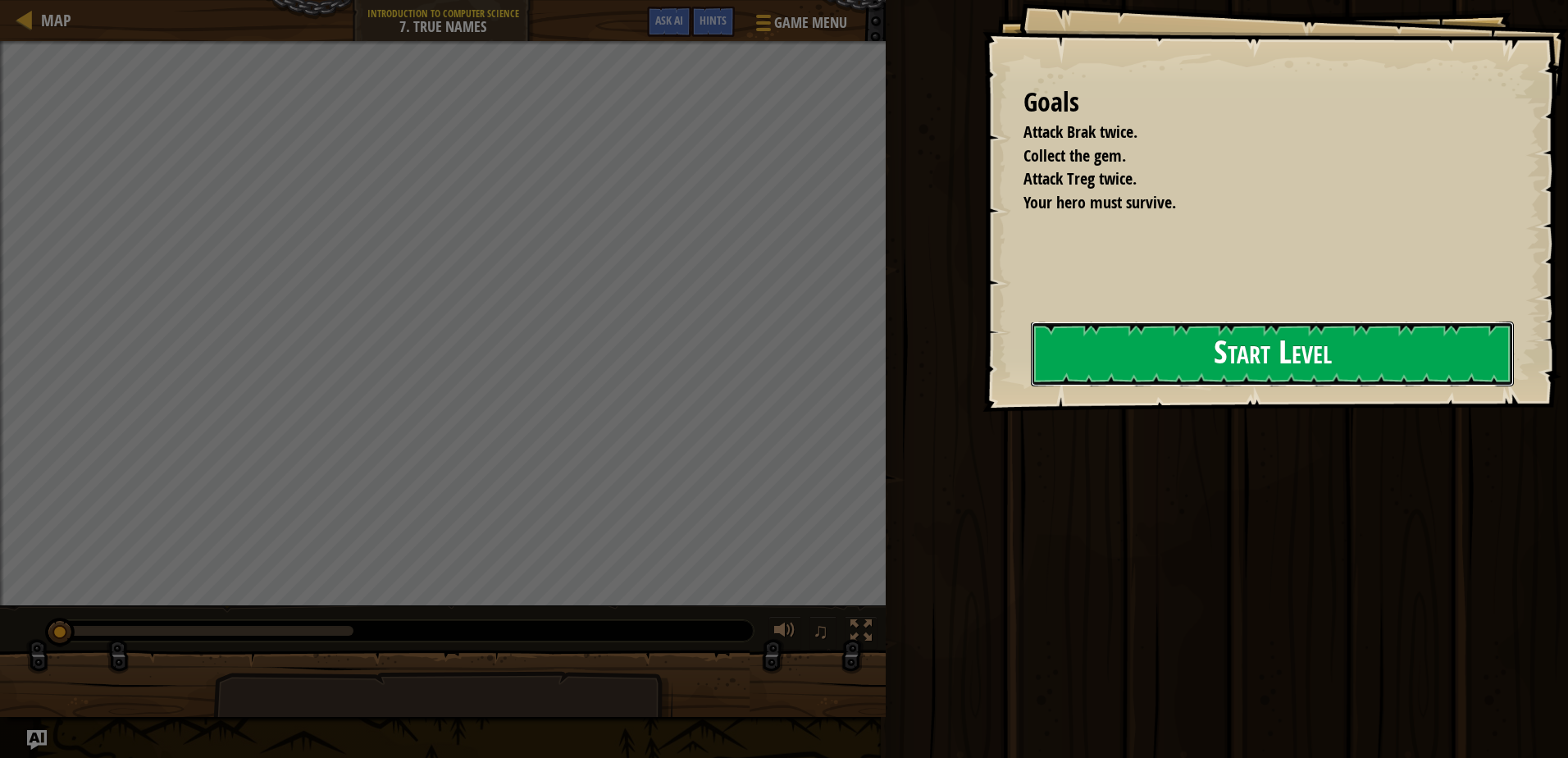
click at [1117, 343] on button "Start Level" at bounding box center [1273, 354] width 483 height 65
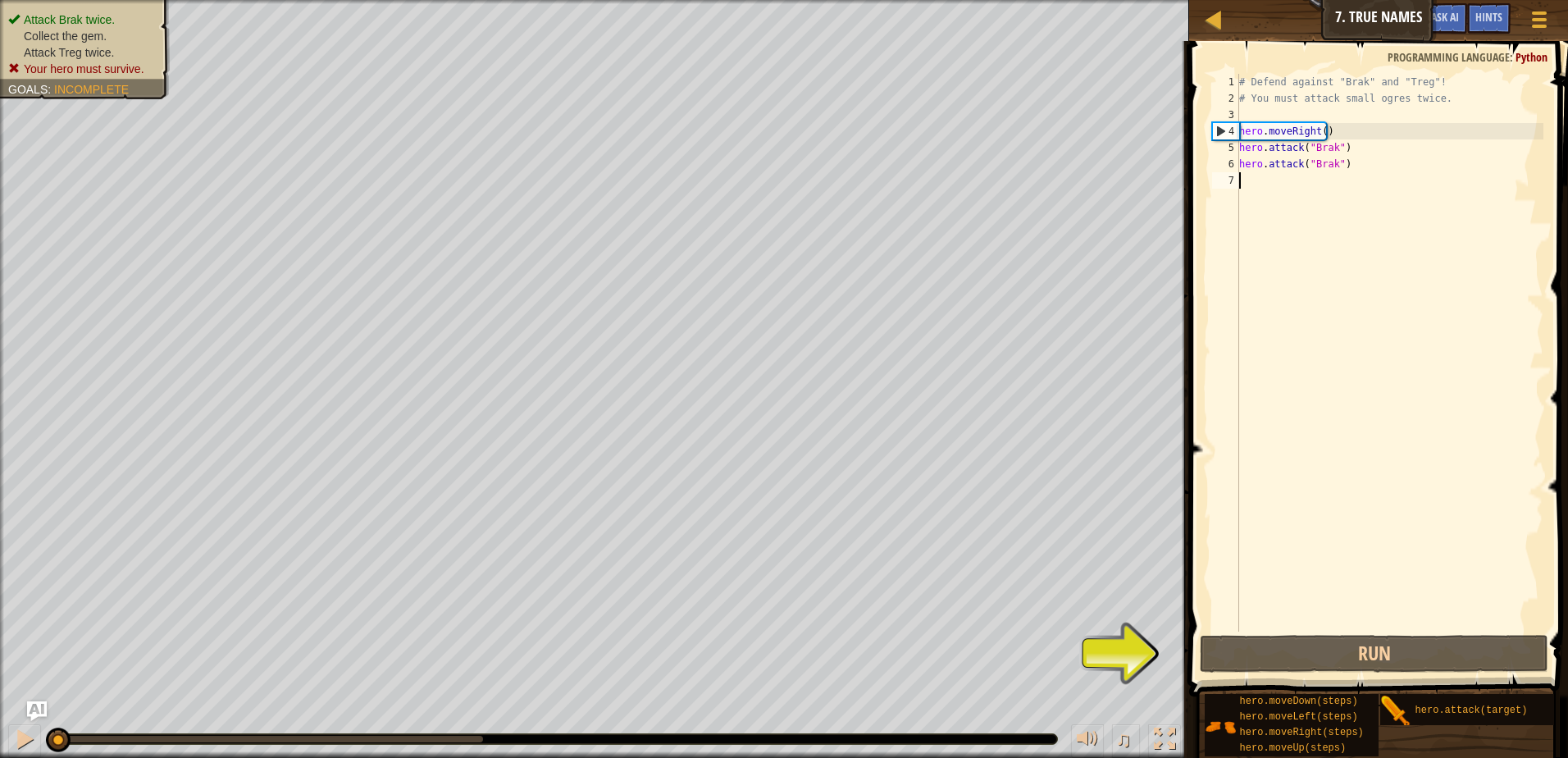
type textarea "h"
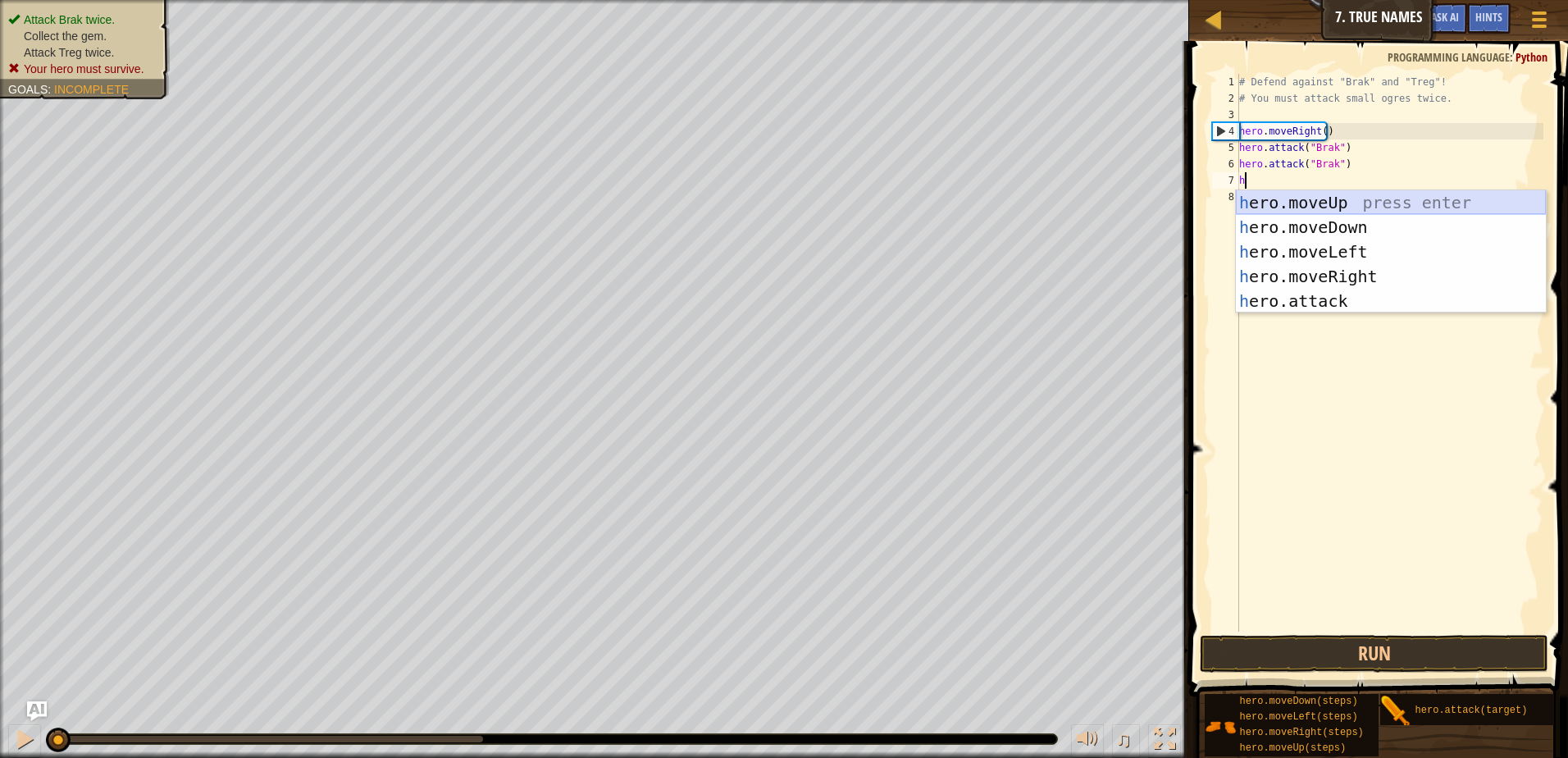
scroll to position [8, 0]
click at [1357, 274] on div "h ero.moveUp press enter h ero.moveDown press enter h ero.moveLeft press enter …" at bounding box center [1391, 277] width 310 height 173
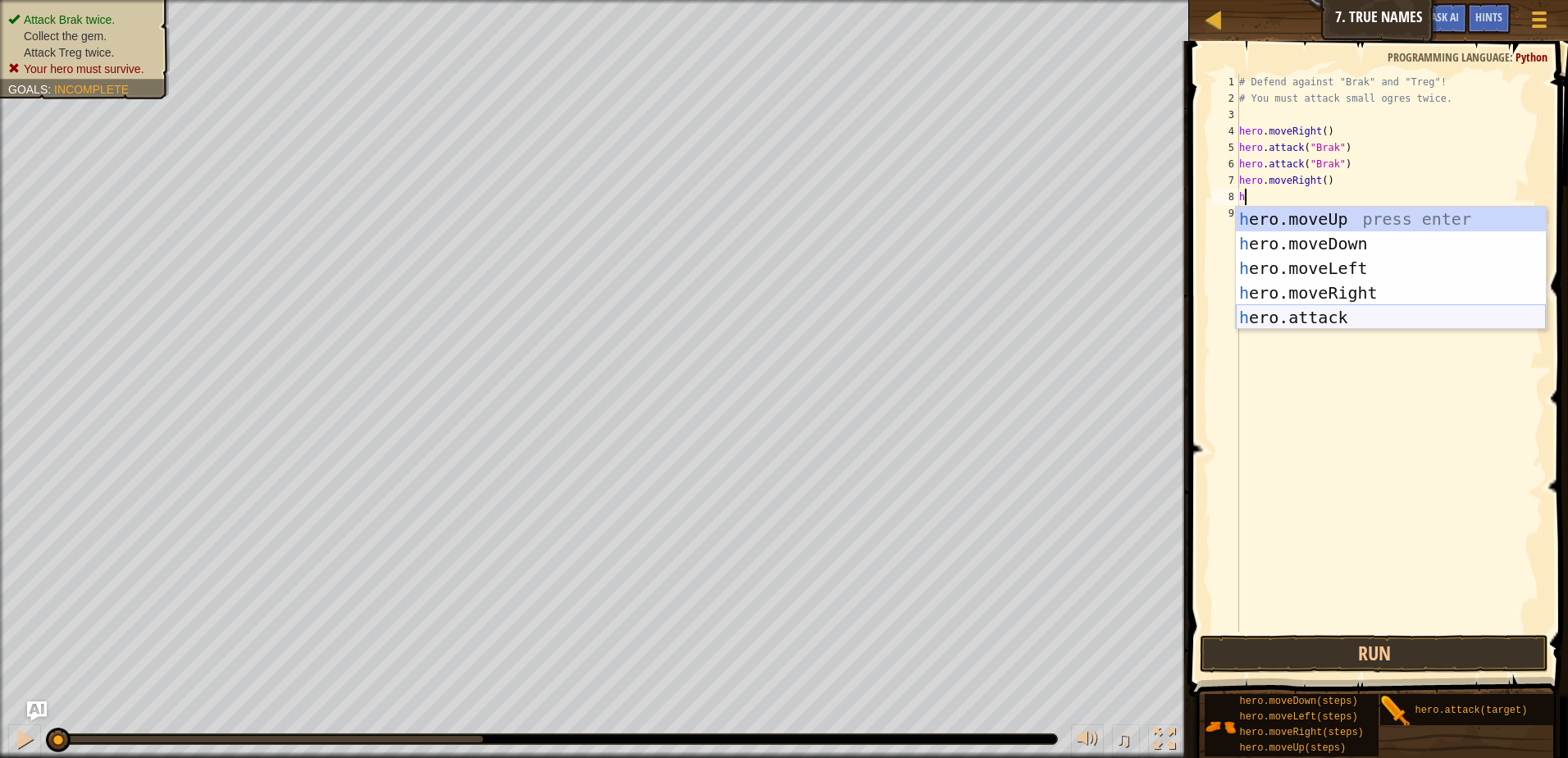
click at [1359, 314] on div "h ero.moveUp press enter h ero.moveDown press enter h ero.moveLeft press enter …" at bounding box center [1391, 294] width 310 height 173
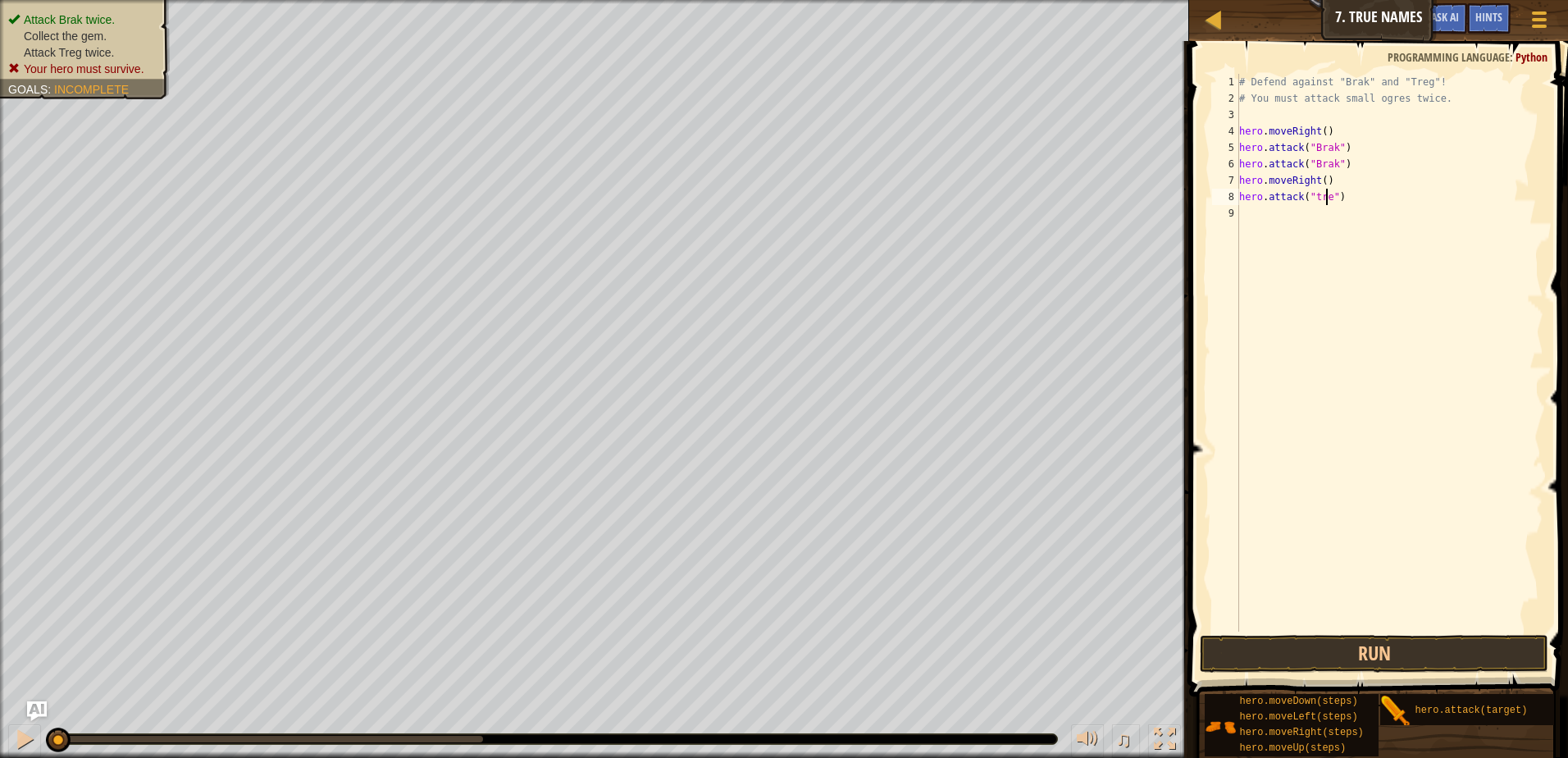
scroll to position [8, 8]
click at [1333, 649] on button "Run" at bounding box center [1374, 654] width 348 height 37
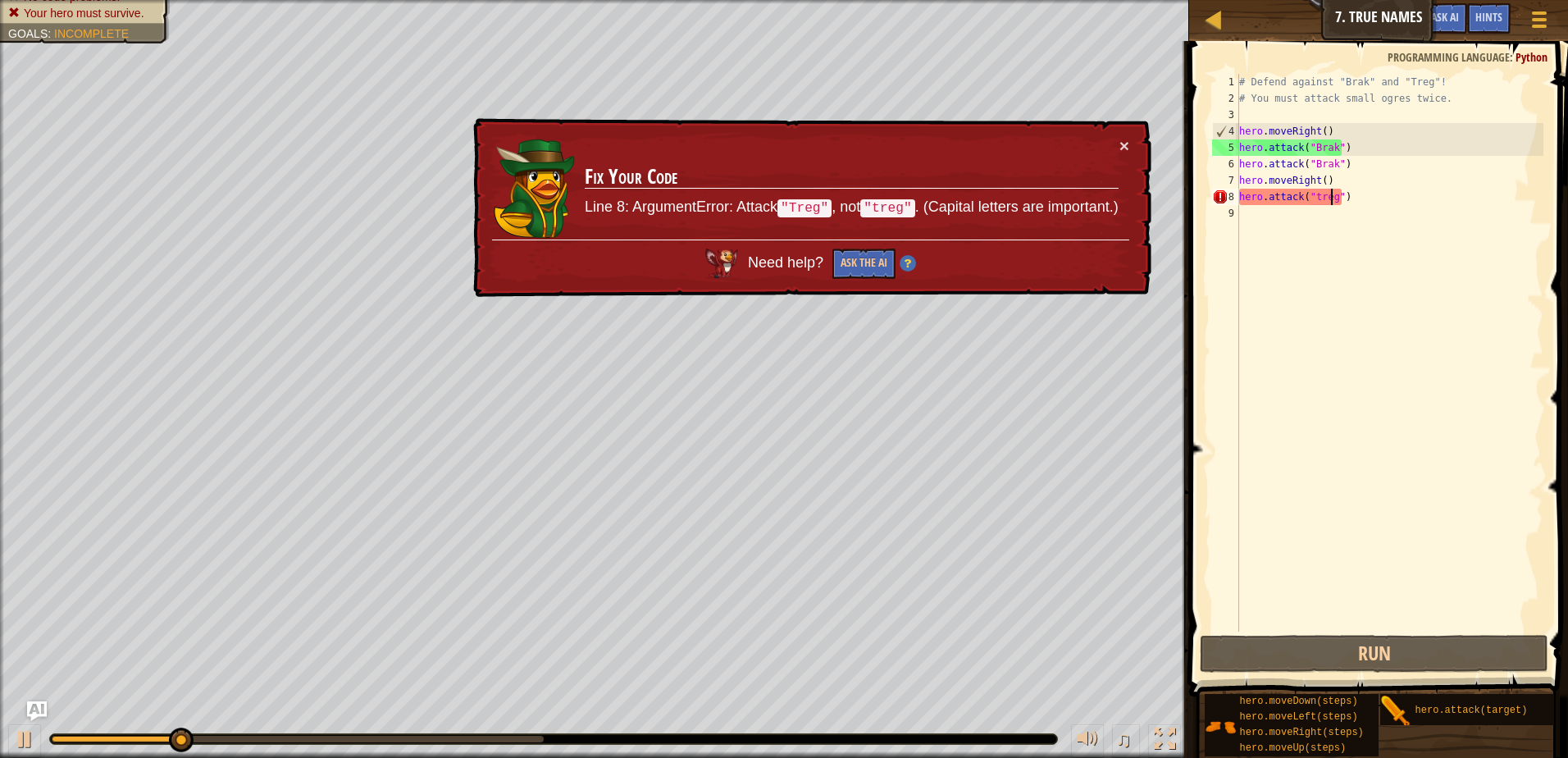
click at [1318, 190] on div "# Defend against "Brak" and "Treg"! # You must attack small ogres twice. hero .…" at bounding box center [1389, 369] width 307 height 591
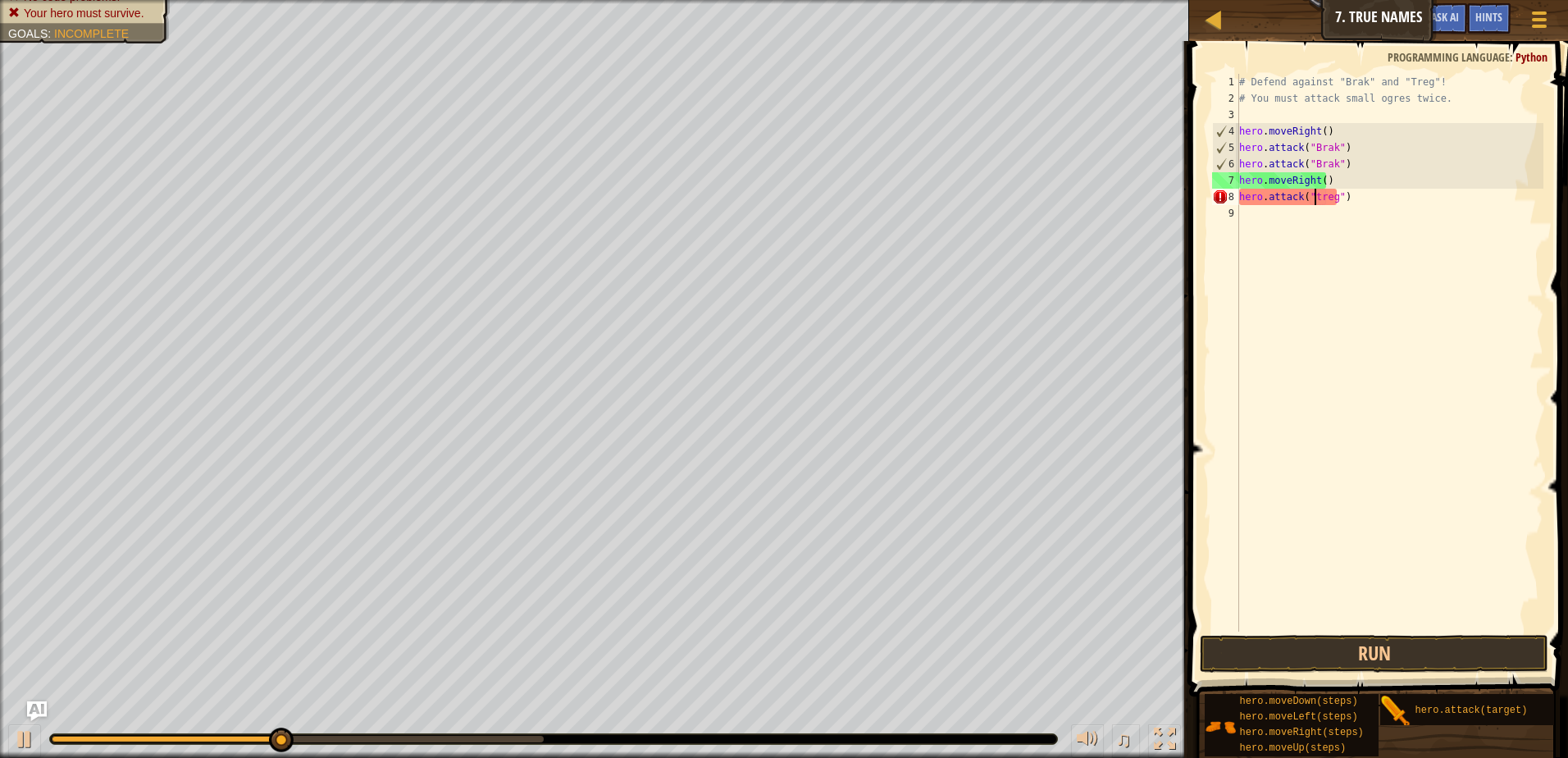
scroll to position [8, 6]
type textarea "hero.attack("Treg")"
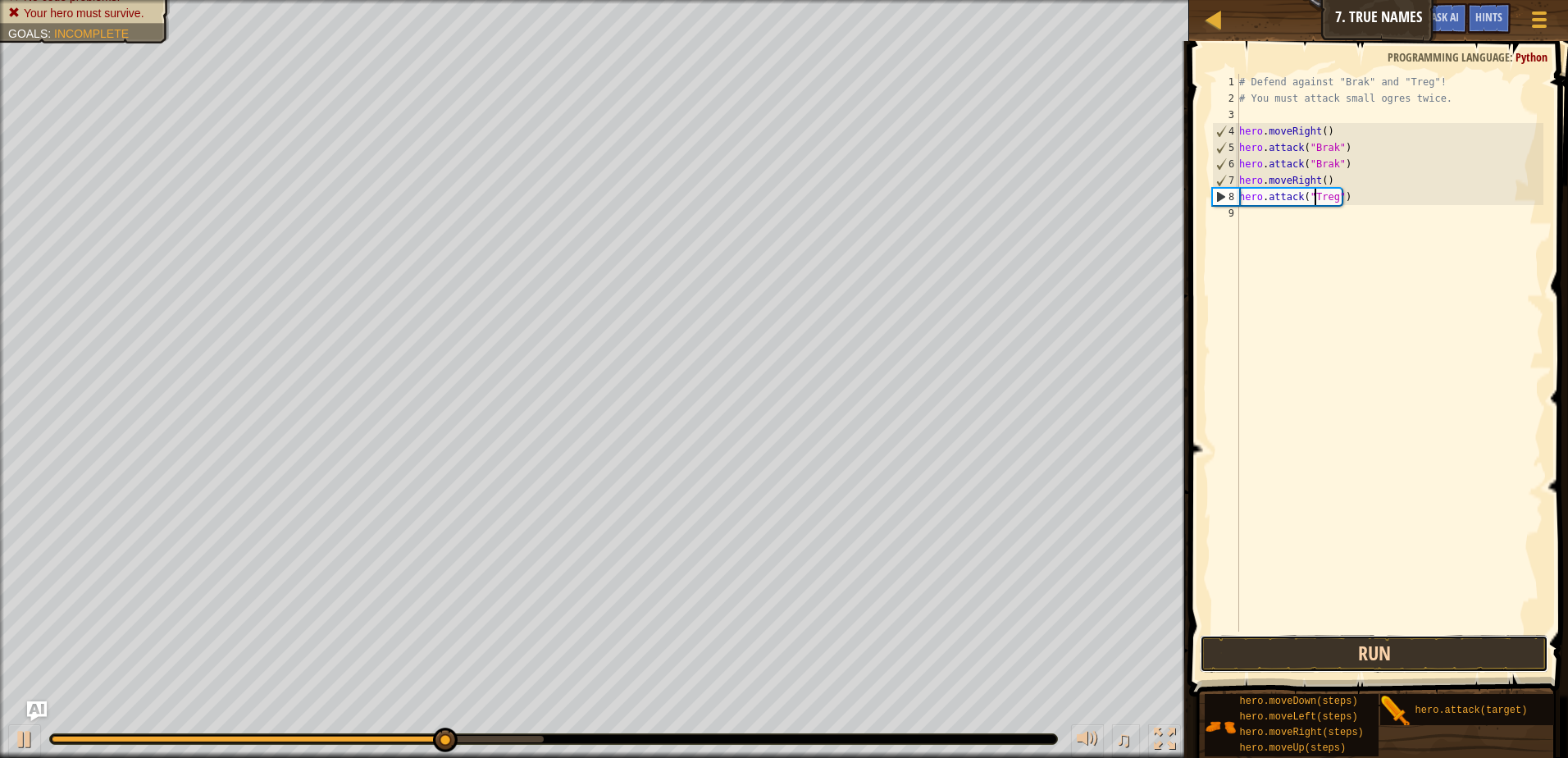
click at [1342, 655] on button "Run" at bounding box center [1374, 654] width 348 height 37
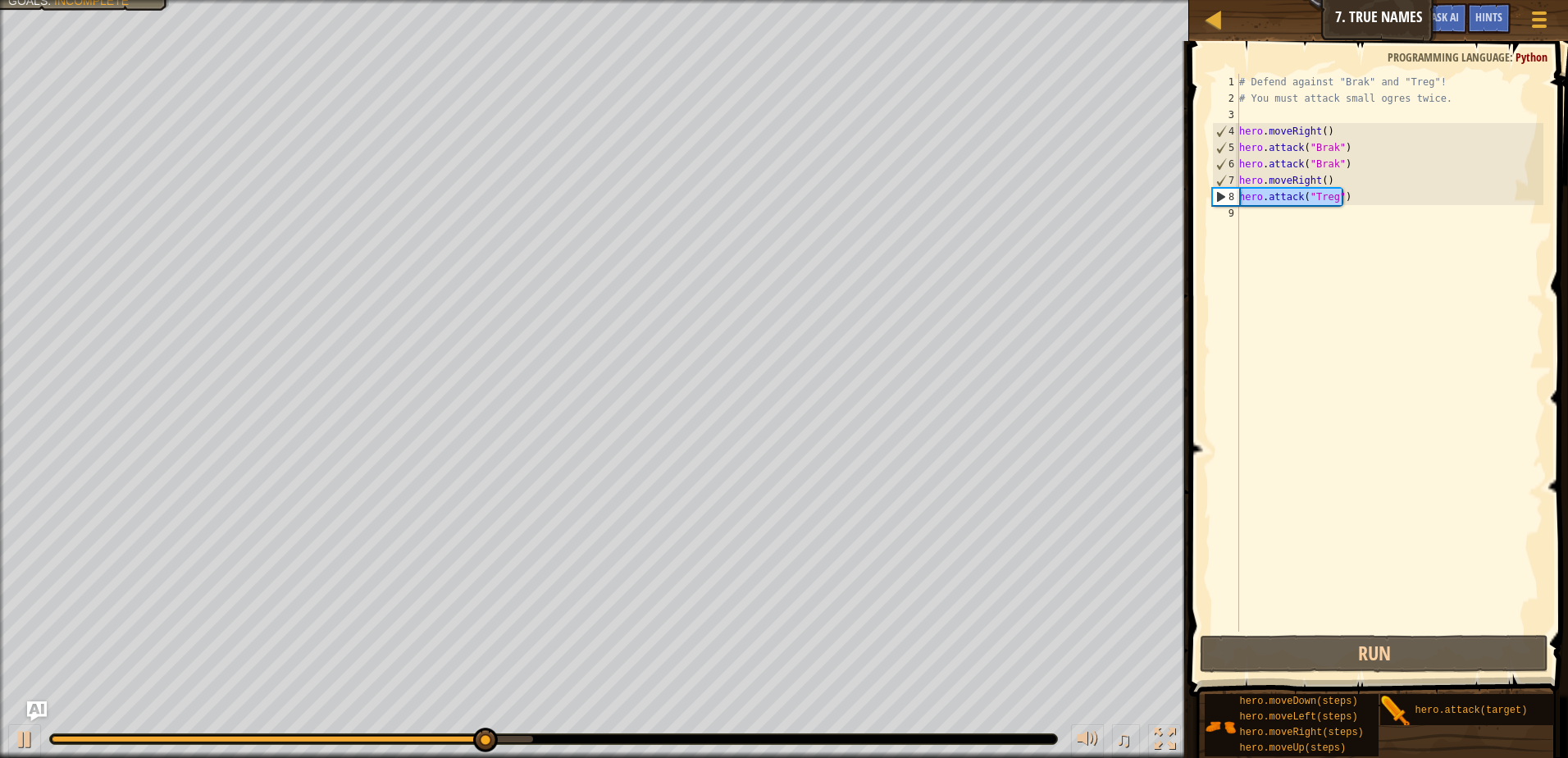
drag, startPoint x: 1375, startPoint y: 199, endPoint x: 1228, endPoint y: 198, distance: 147.0
click at [1228, 198] on div "hero.attack("Treg") 1 2 3 4 5 6 7 8 9 # Defend against "Brak" and "Treg"! # You…" at bounding box center [1376, 352] width 335 height 558
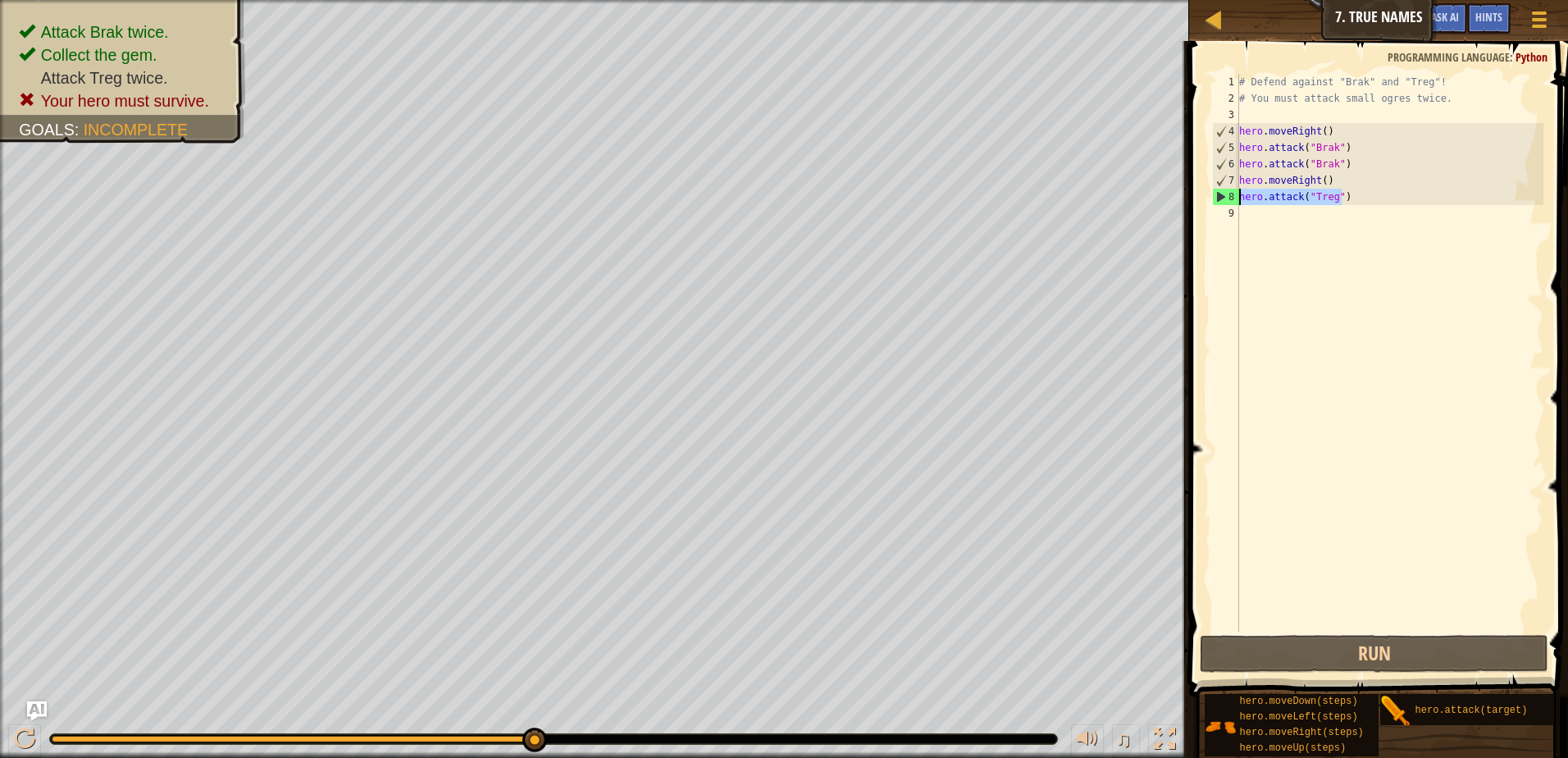
click at [1307, 237] on div "# Defend against "Brak" and "Treg"! # You must attack small ogres twice. hero .…" at bounding box center [1389, 369] width 307 height 591
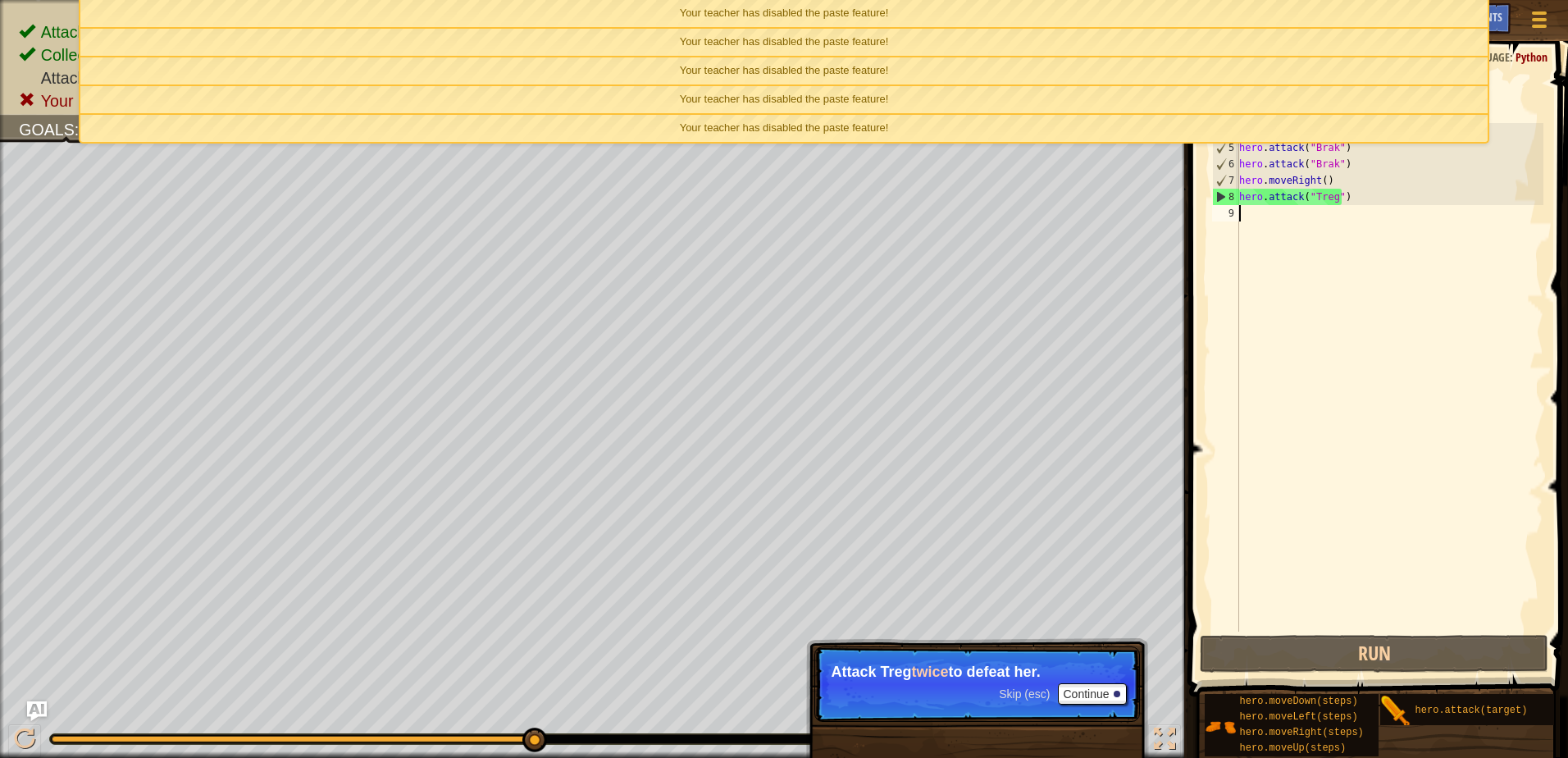
type textarea "h"
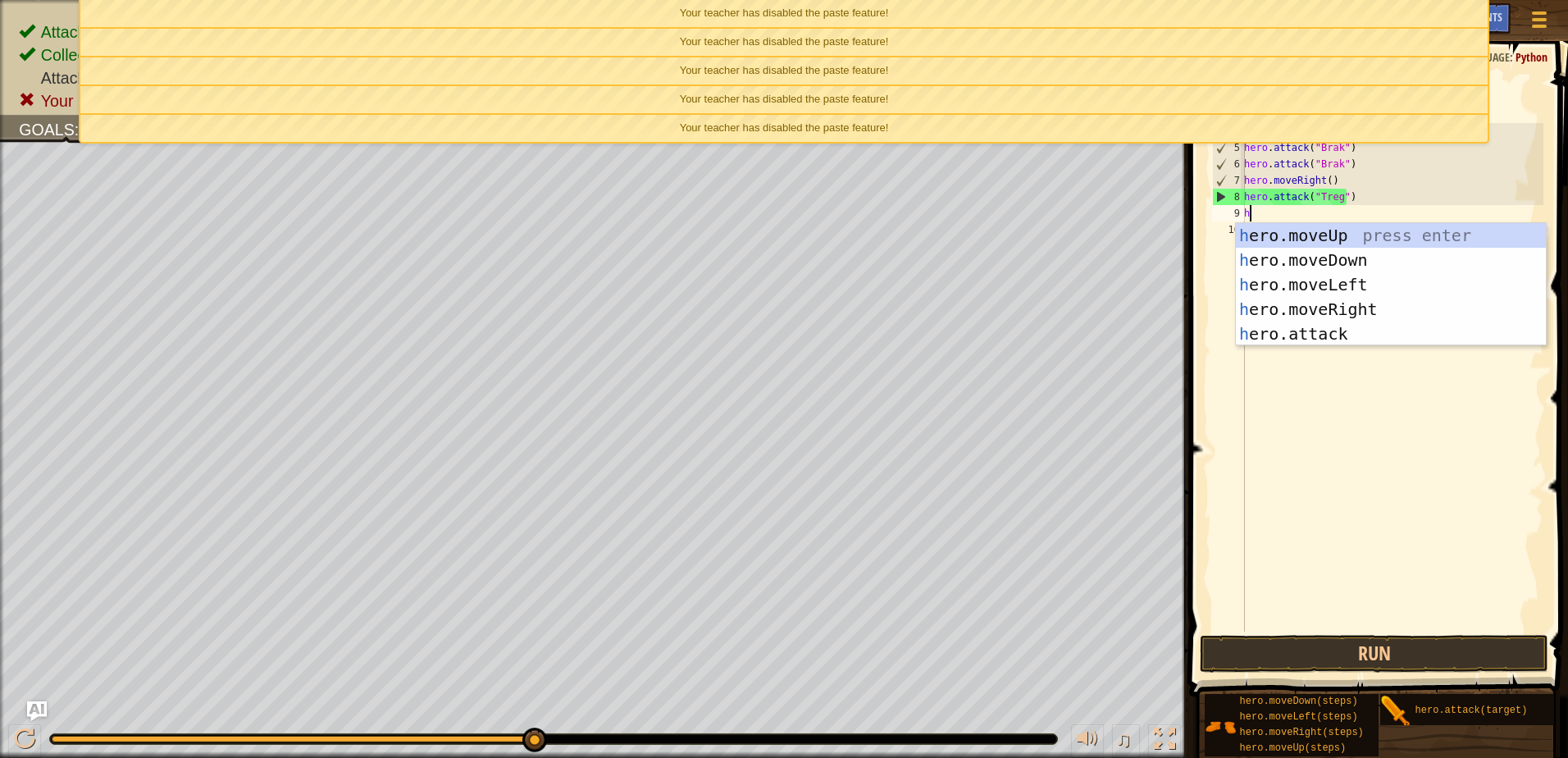
click at [1328, 346] on div "# Defend against "Brak" and "Treg"! # You must attack small ogres twice. hero .…" at bounding box center [1392, 369] width 302 height 591
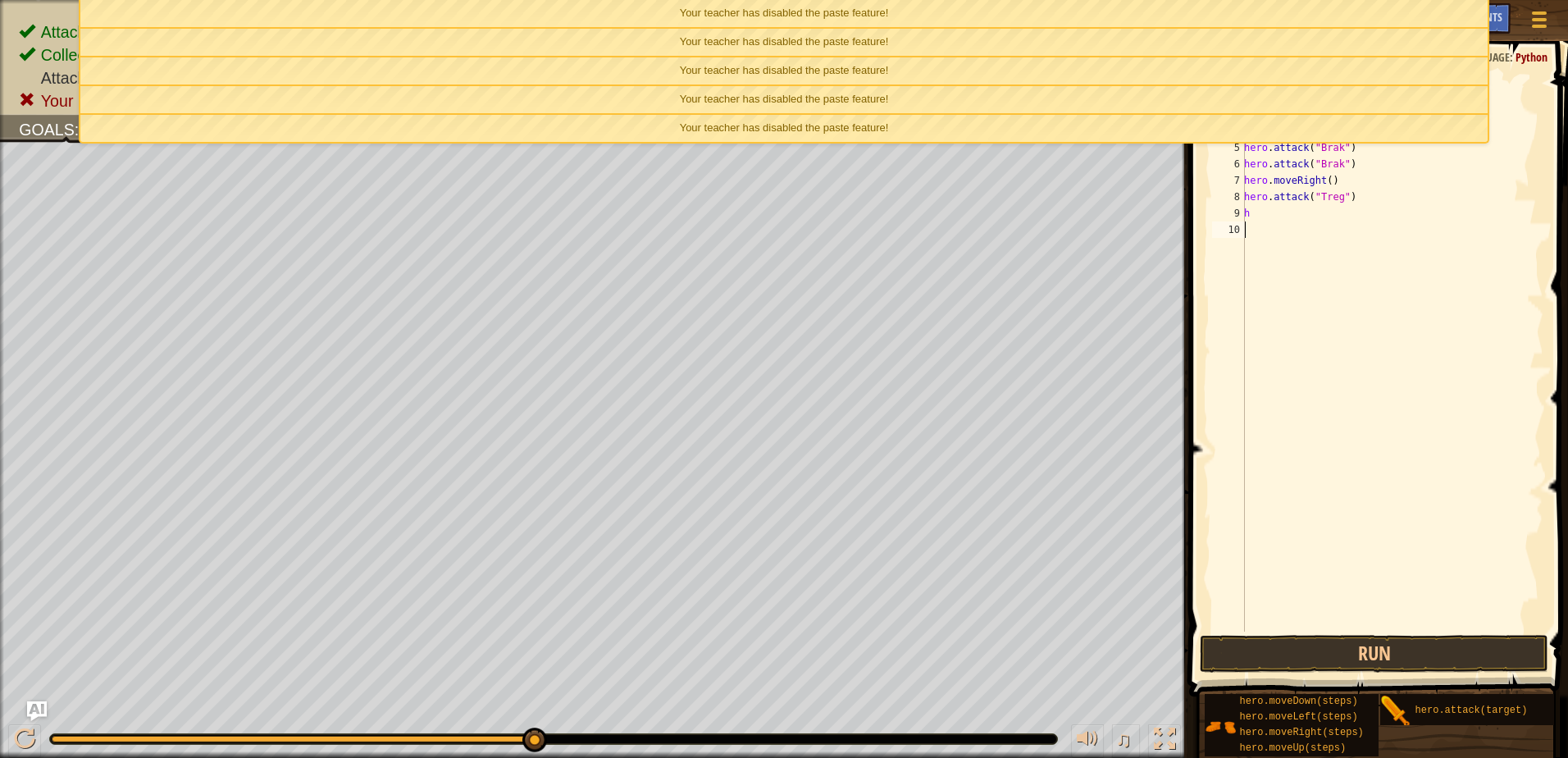
click at [1279, 217] on div "# Defend against "Brak" and "Treg"! # You must attack small ogres twice. hero .…" at bounding box center [1392, 369] width 302 height 591
type textarea "h"
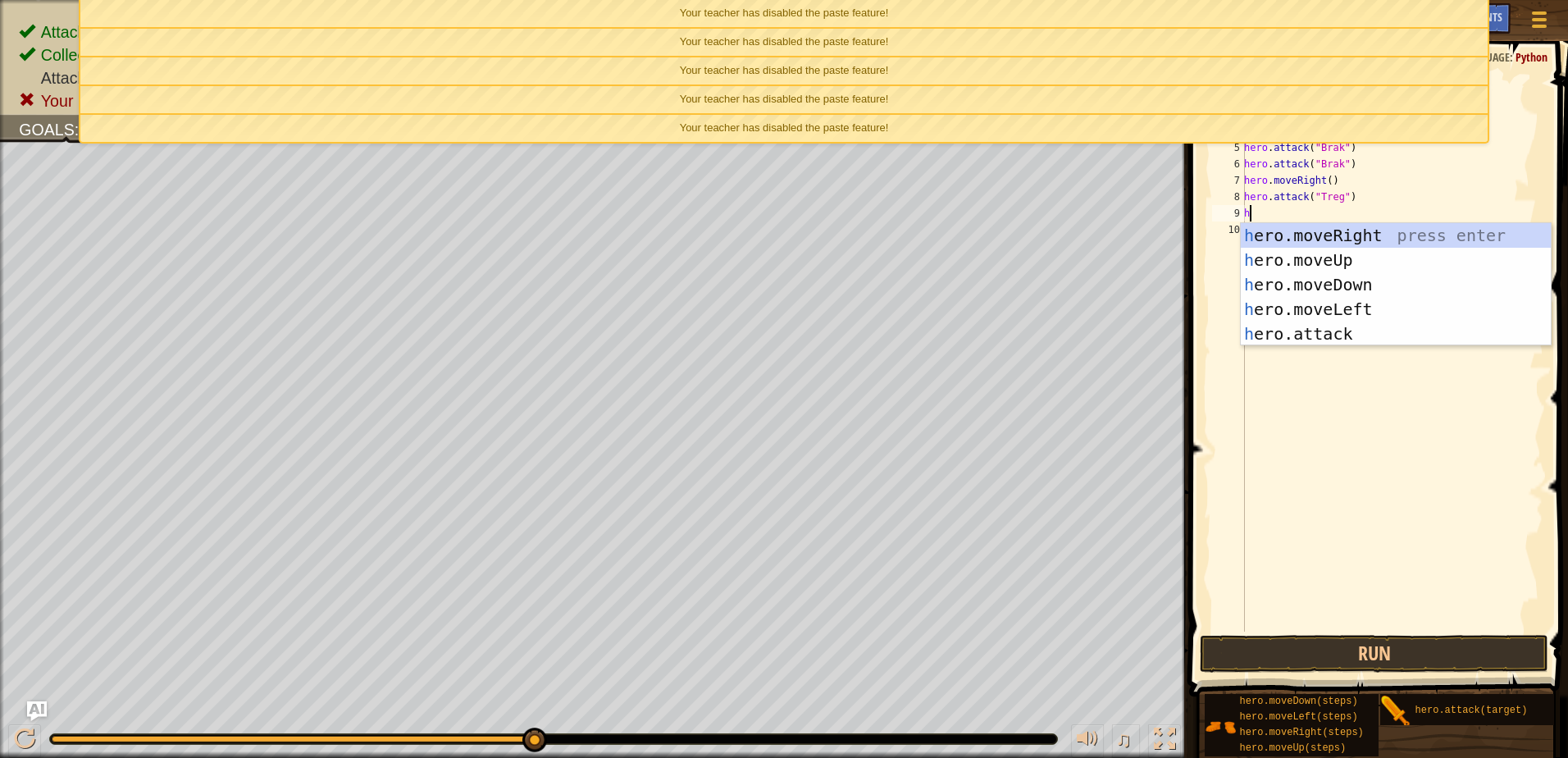
click at [1351, 343] on div "h ero.moveRight press enter h ero.moveUp press enter h ero.moveDown press enter…" at bounding box center [1396, 309] width 310 height 173
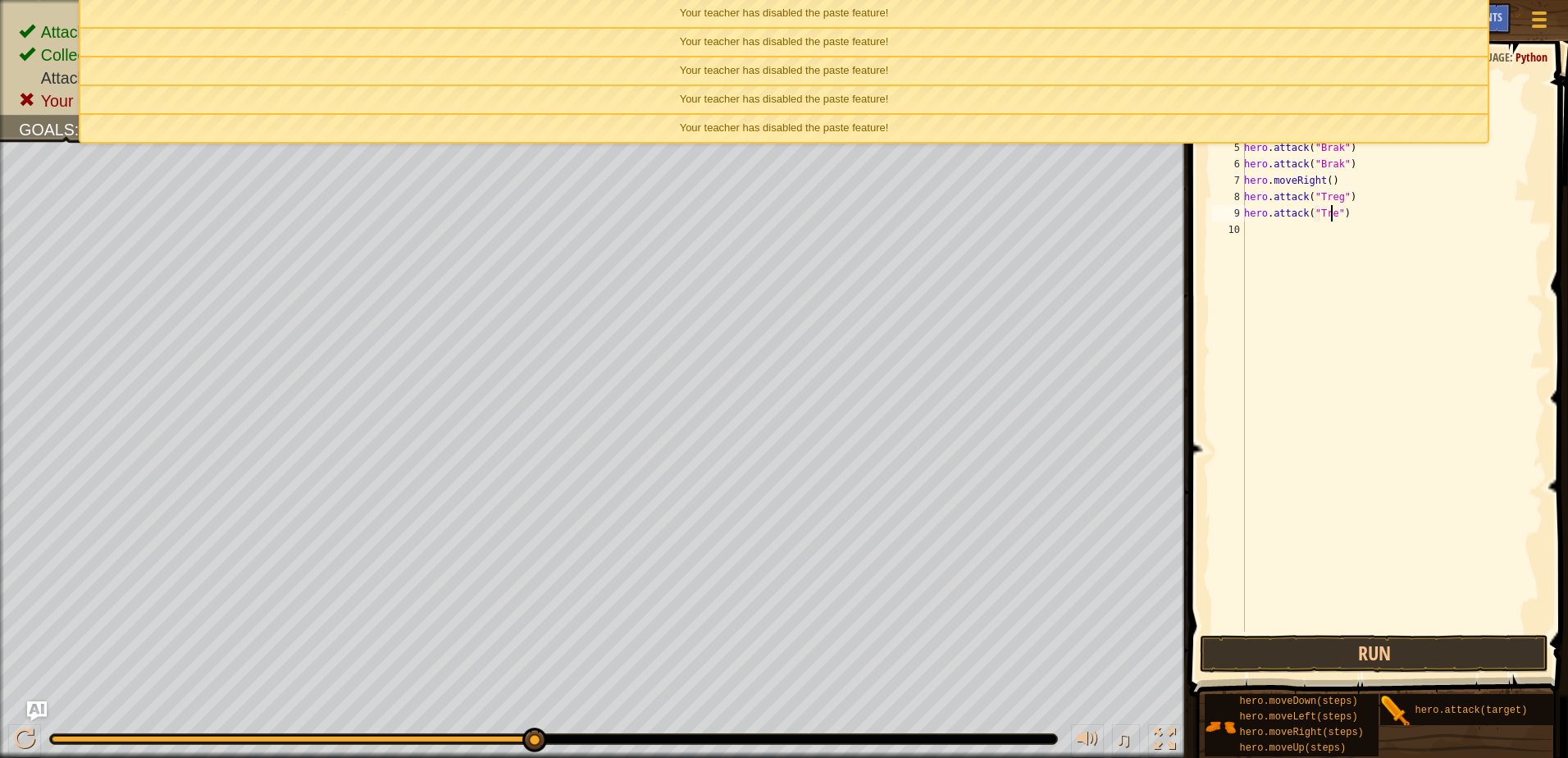
scroll to position [8, 8]
type textarea "hero.attack("Treg")"
click at [1450, 651] on button "Run" at bounding box center [1374, 654] width 348 height 37
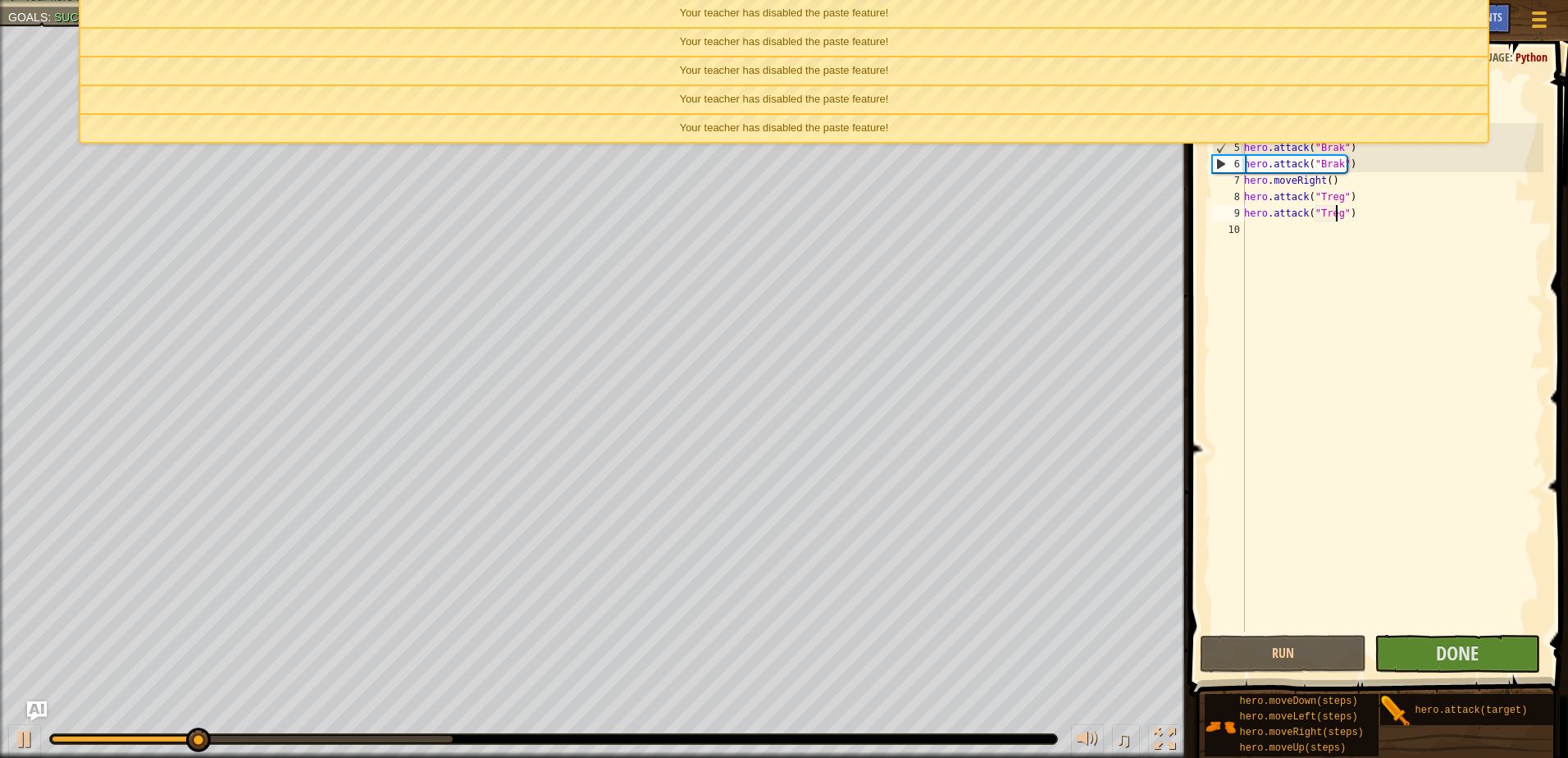
click at [977, 121] on div "Your teacher has disabled the paste feature!" at bounding box center [784, 129] width 1408 height 27
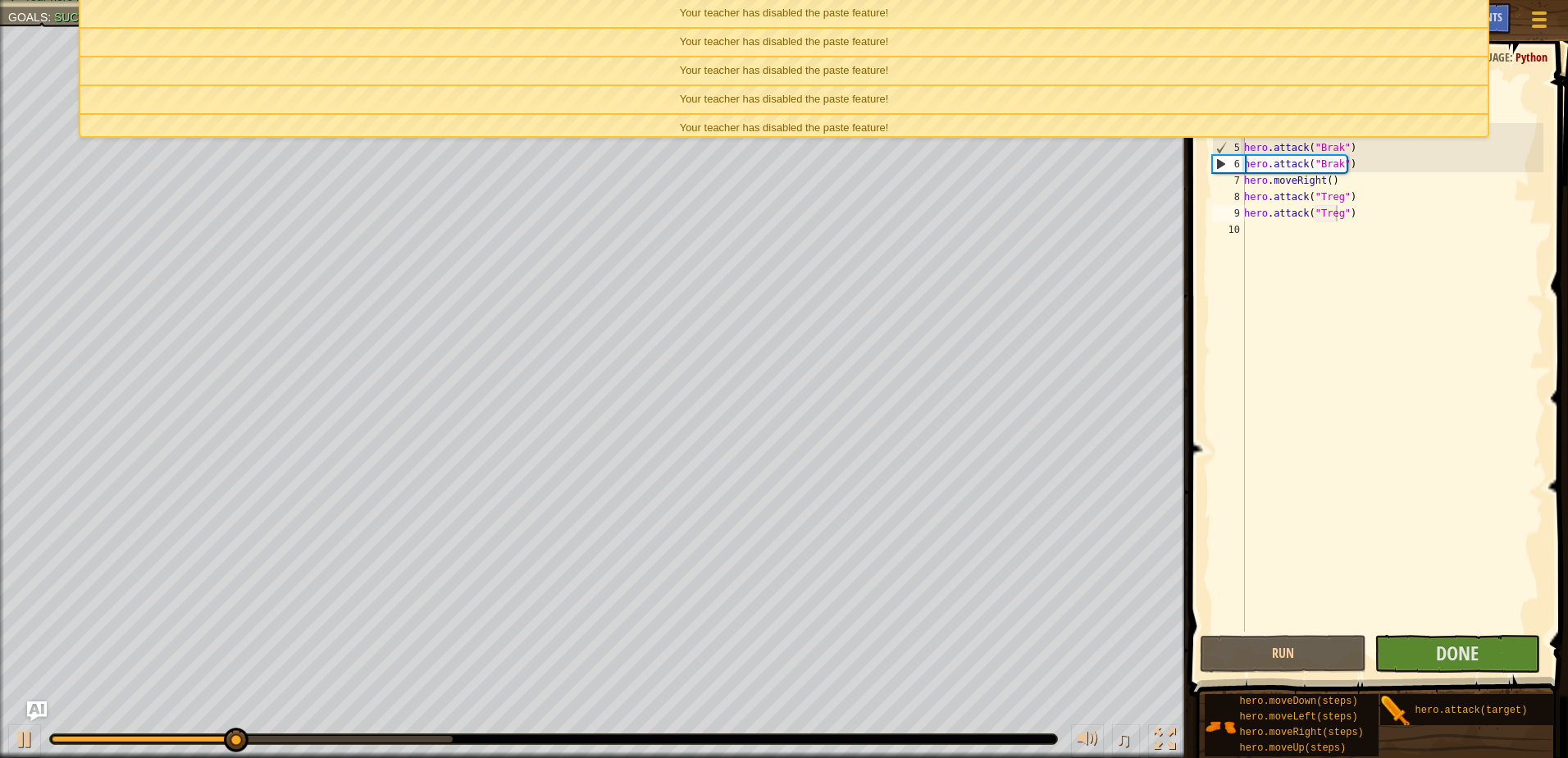
click at [972, 101] on div "Your teacher has disabled the paste feature!" at bounding box center [784, 100] width 1408 height 27
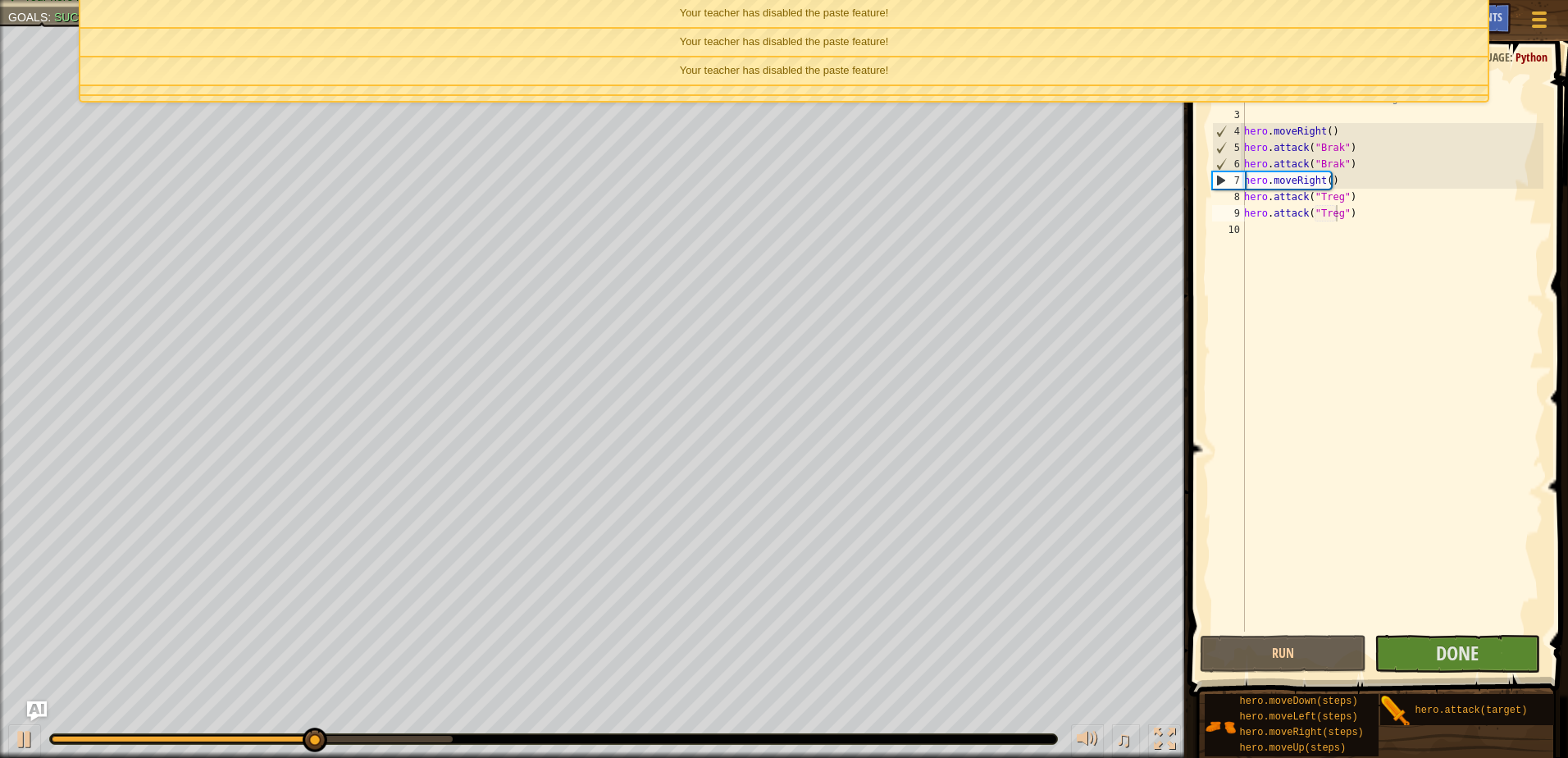
click at [971, 72] on div "Your teacher has disabled the paste feature!" at bounding box center [784, 72] width 1408 height 27
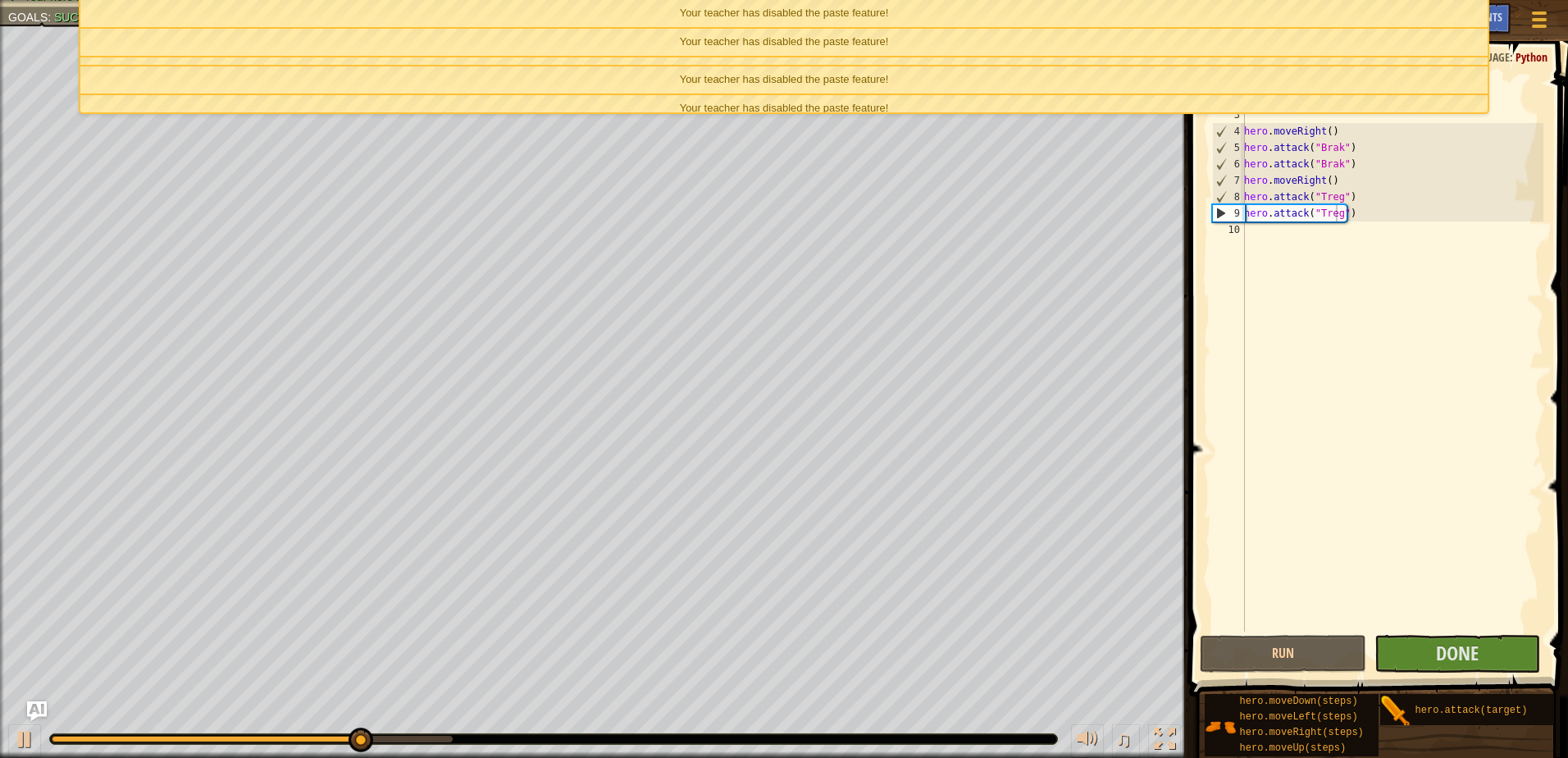
click at [978, 18] on div "Your teacher has disabled the paste feature!" at bounding box center [784, 14] width 1408 height 27
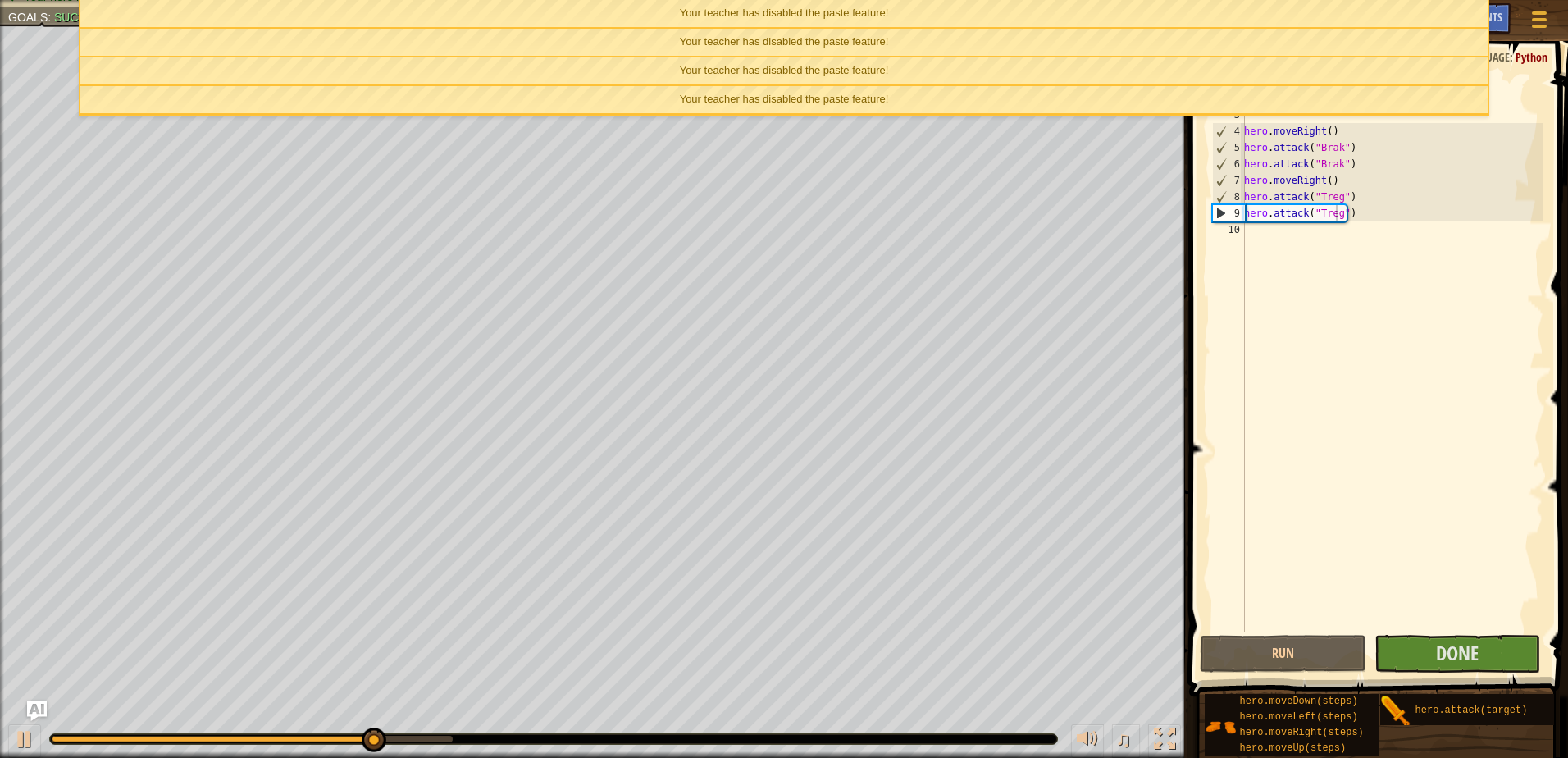
click at [977, 18] on div "Your teacher has disabled the paste feature!" at bounding box center [784, 14] width 1408 height 27
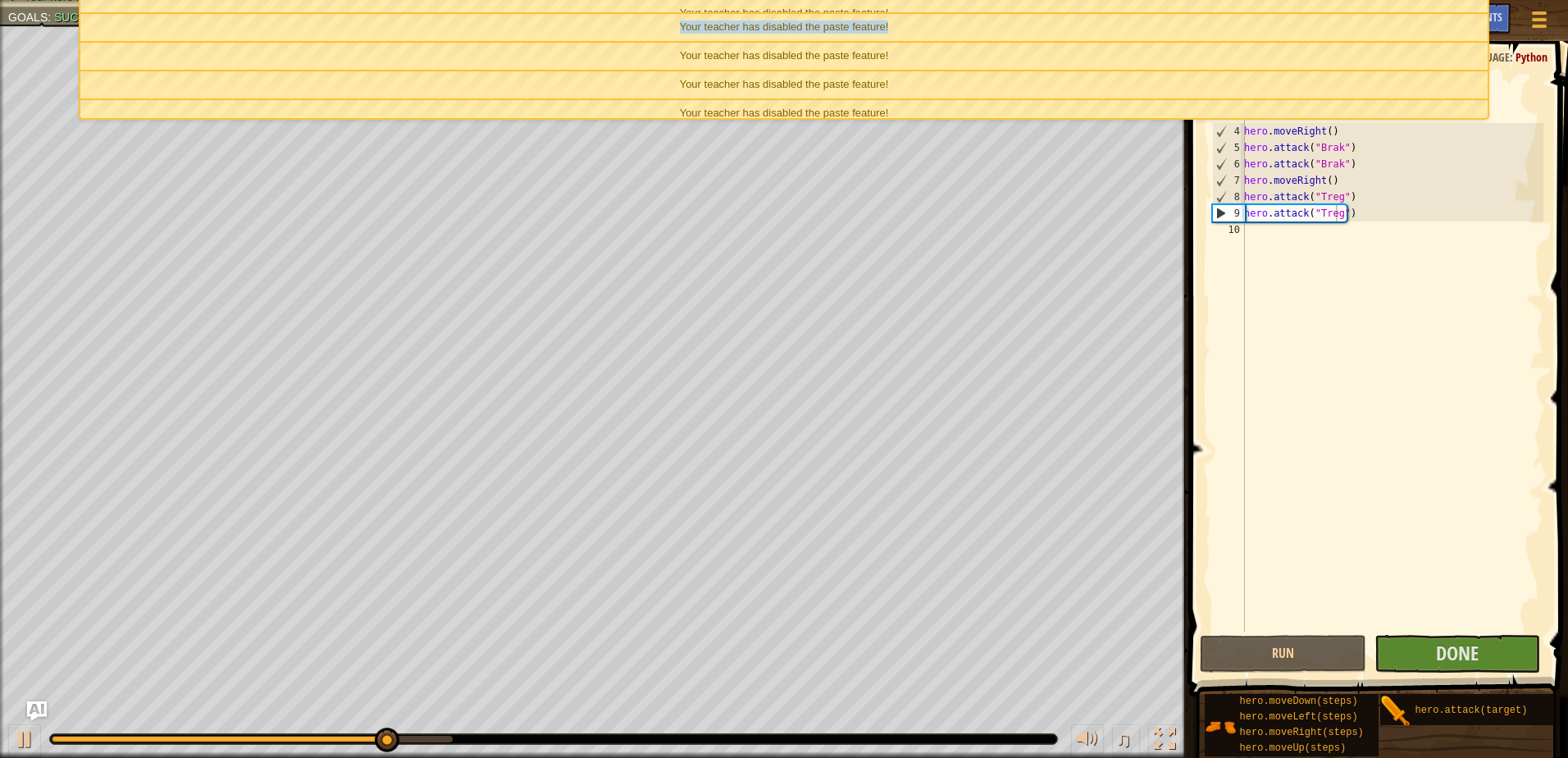
click at [977, 18] on div "Your teacher has disabled the paste feature!" at bounding box center [784, 27] width 1408 height 27
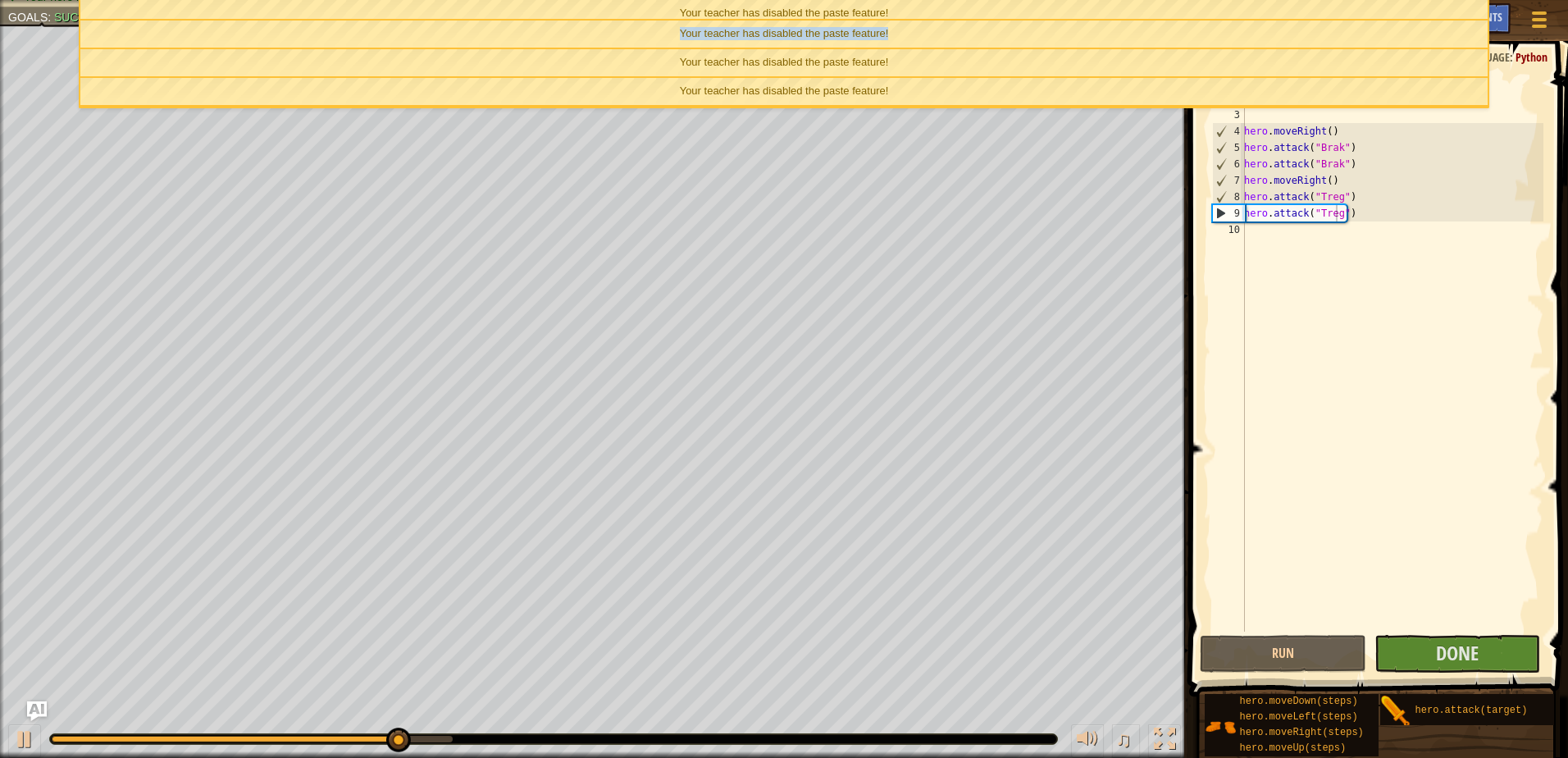
click at [977, 21] on div "Your teacher has disabled the paste feature!" at bounding box center [784, 34] width 1408 height 27
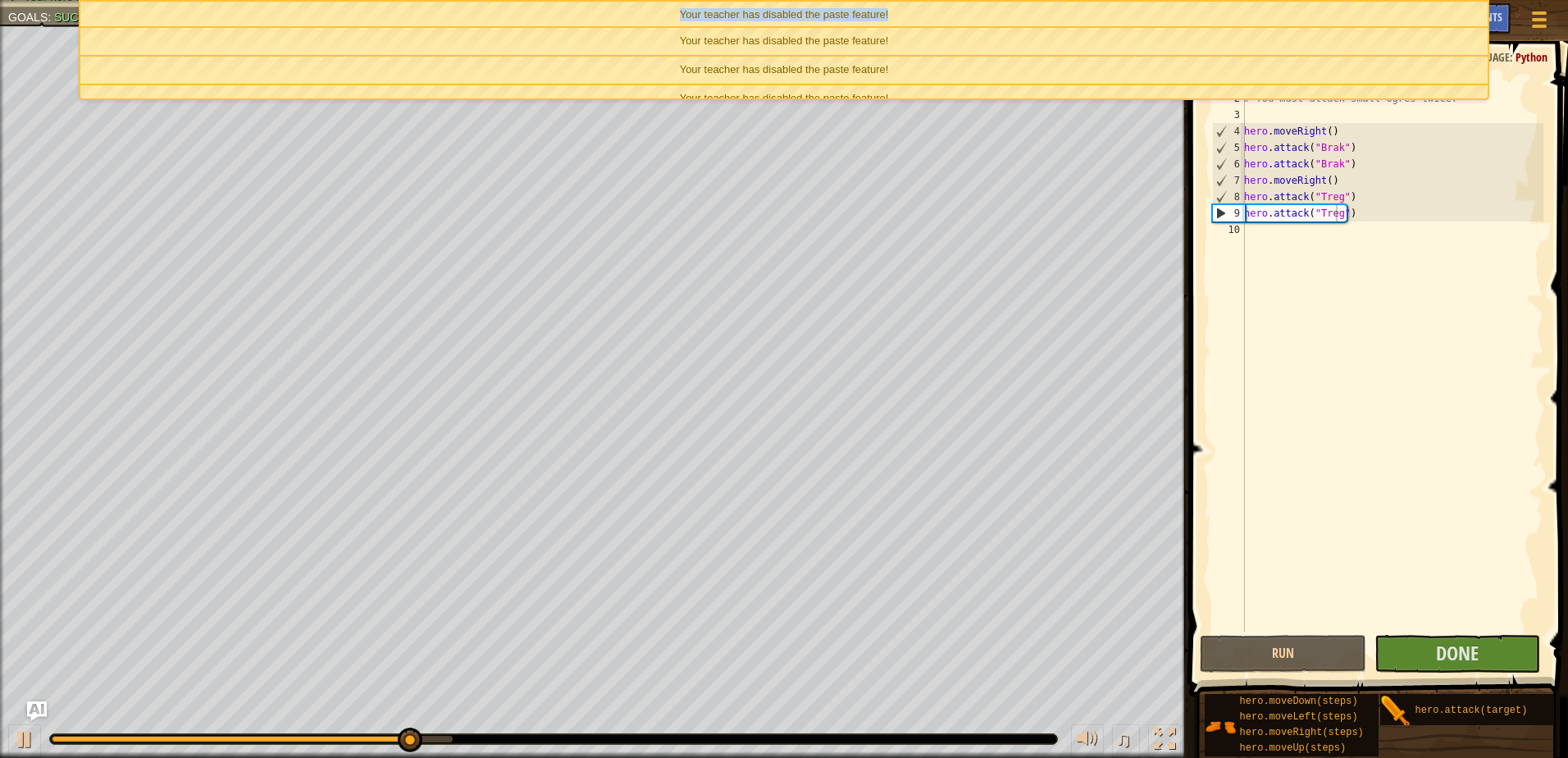
click at [977, 18] on div "Your teacher has disabled the paste feature!" at bounding box center [784, 16] width 1408 height 27
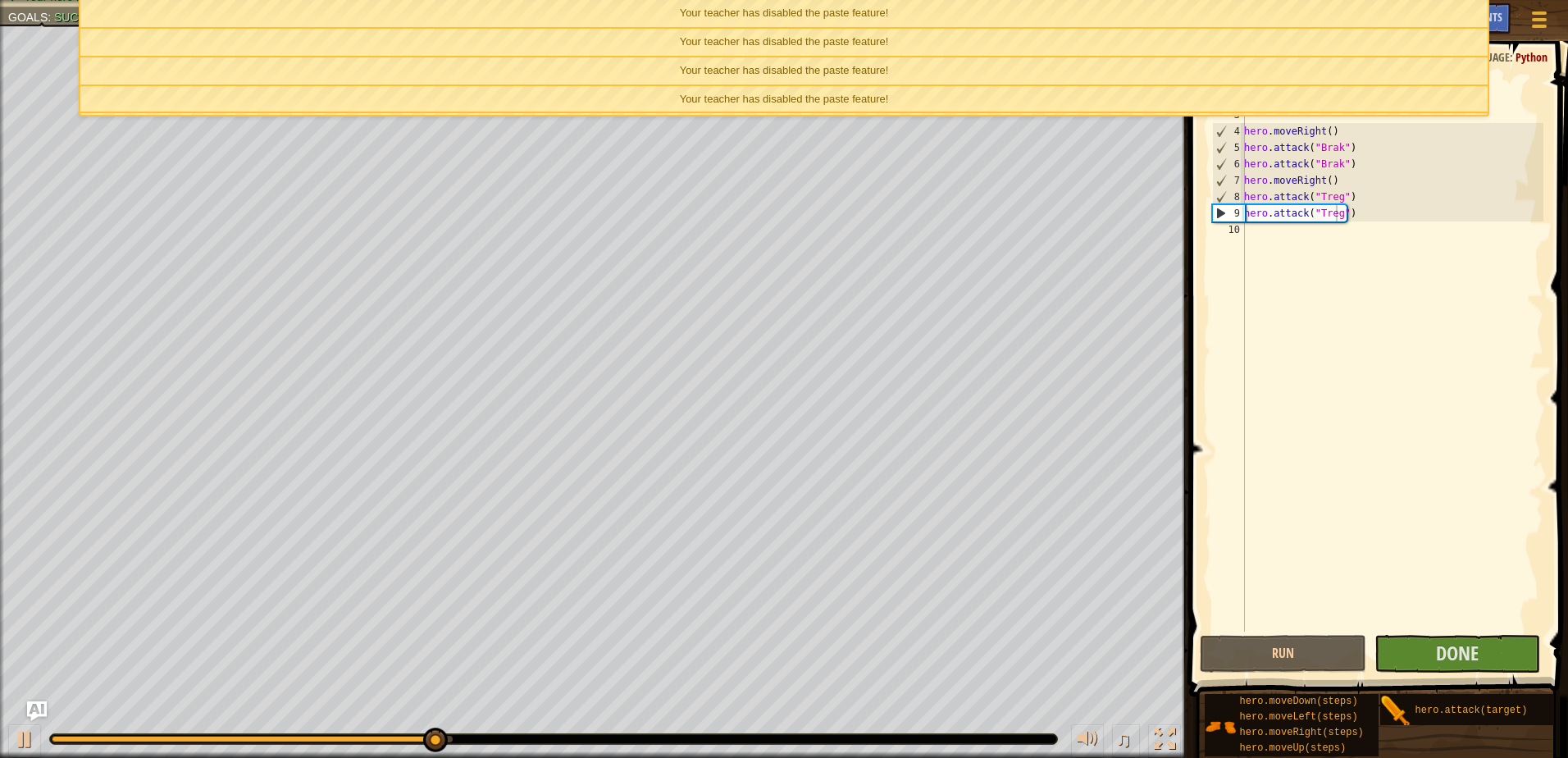
drag, startPoint x: 977, startPoint y: 18, endPoint x: 944, endPoint y: 4, distance: 35.8
click at [944, 4] on div "Your teacher has disabled the paste feature!" at bounding box center [784, 14] width 1408 height 27
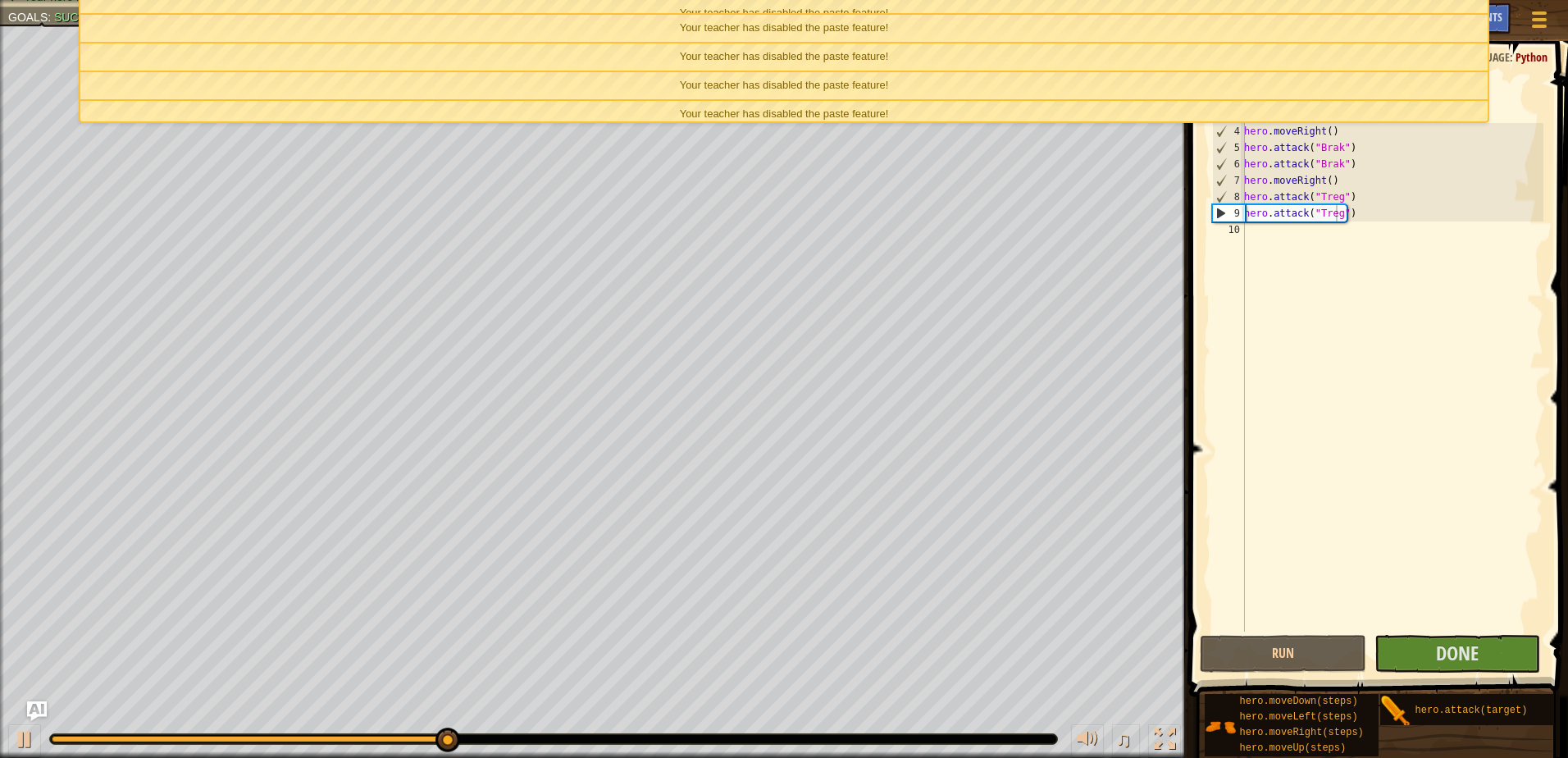
click at [936, 9] on ul "Your teacher has disabled the paste feature! Your teacher has disabled the past…" at bounding box center [784, 61] width 1412 height 123
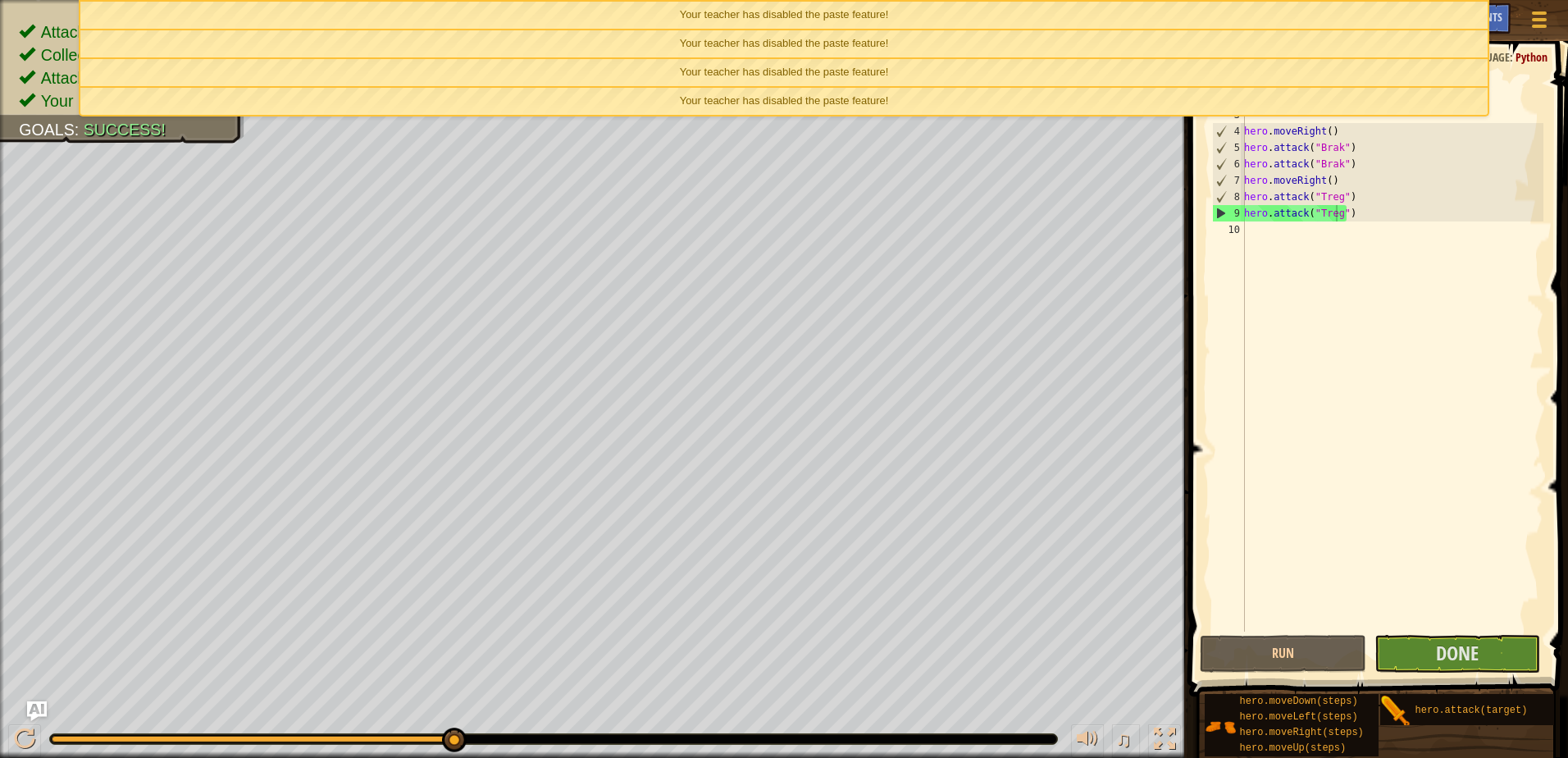
click at [935, 10] on div "Your teacher has disabled the paste feature!" at bounding box center [784, 16] width 1408 height 27
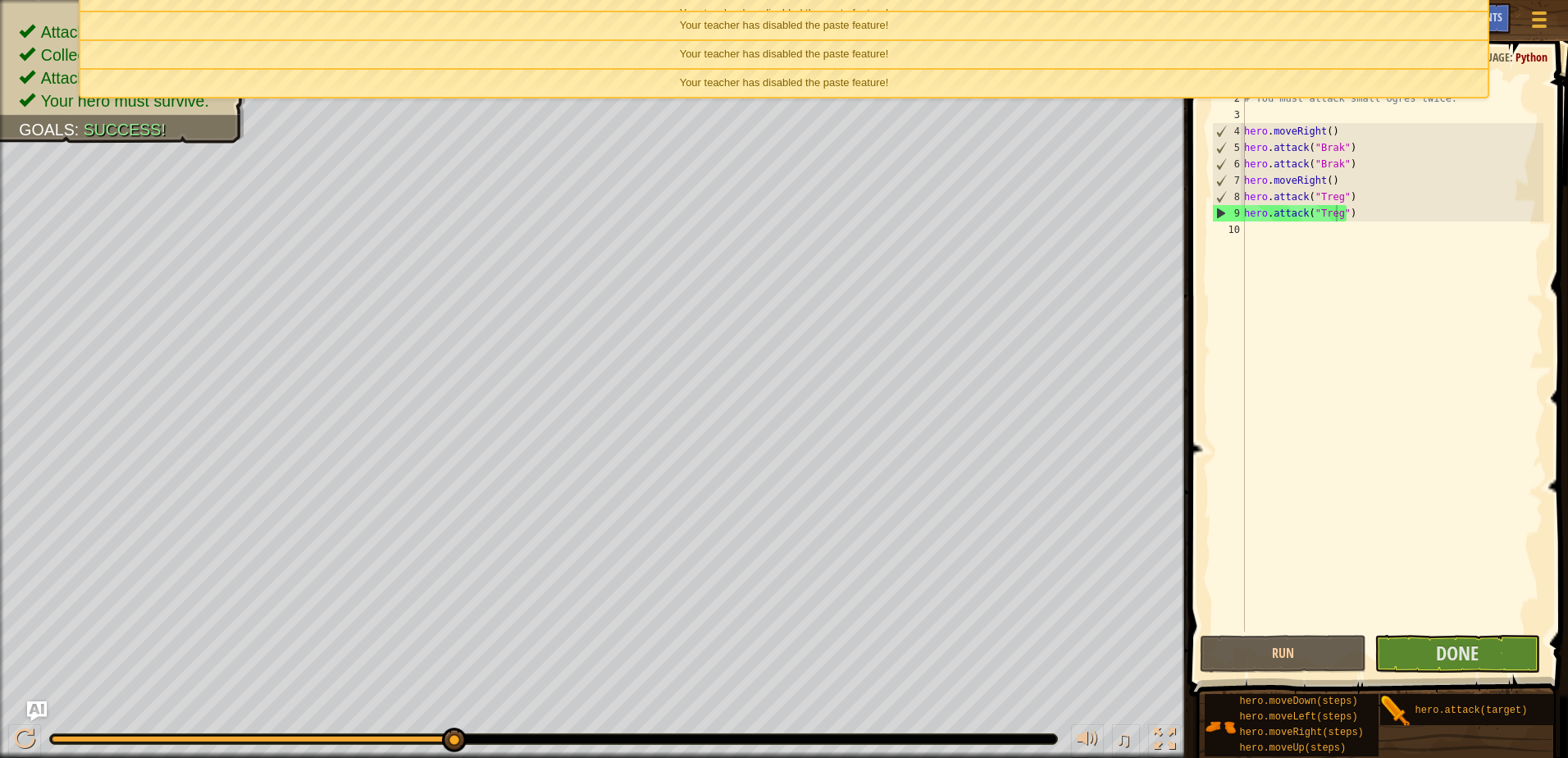
click at [933, 13] on div "Your teacher has disabled the paste feature!" at bounding box center [784, 27] width 1408 height 27
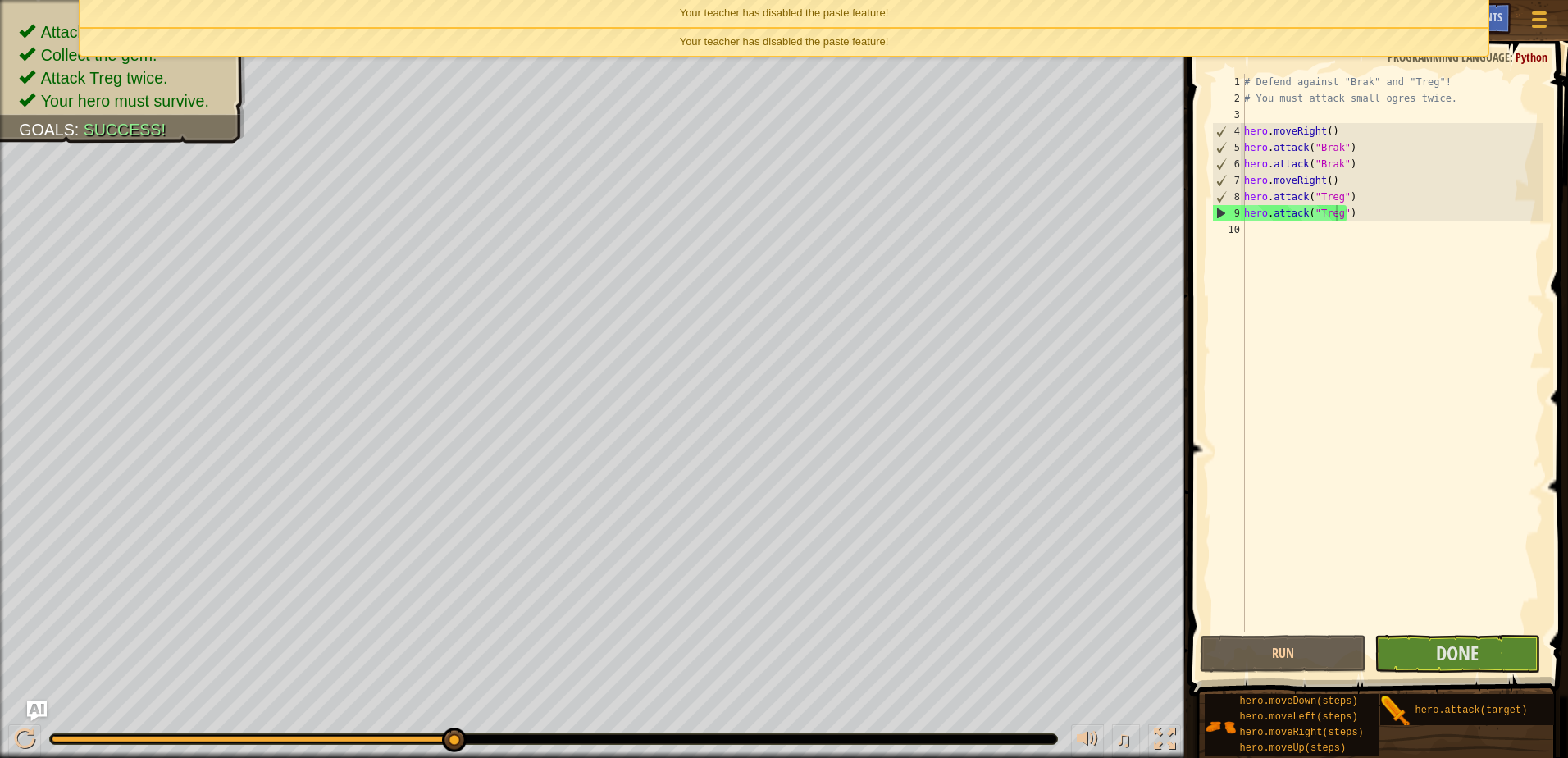
click at [933, 13] on div "Your teacher has disabled the paste feature!" at bounding box center [784, 14] width 1408 height 27
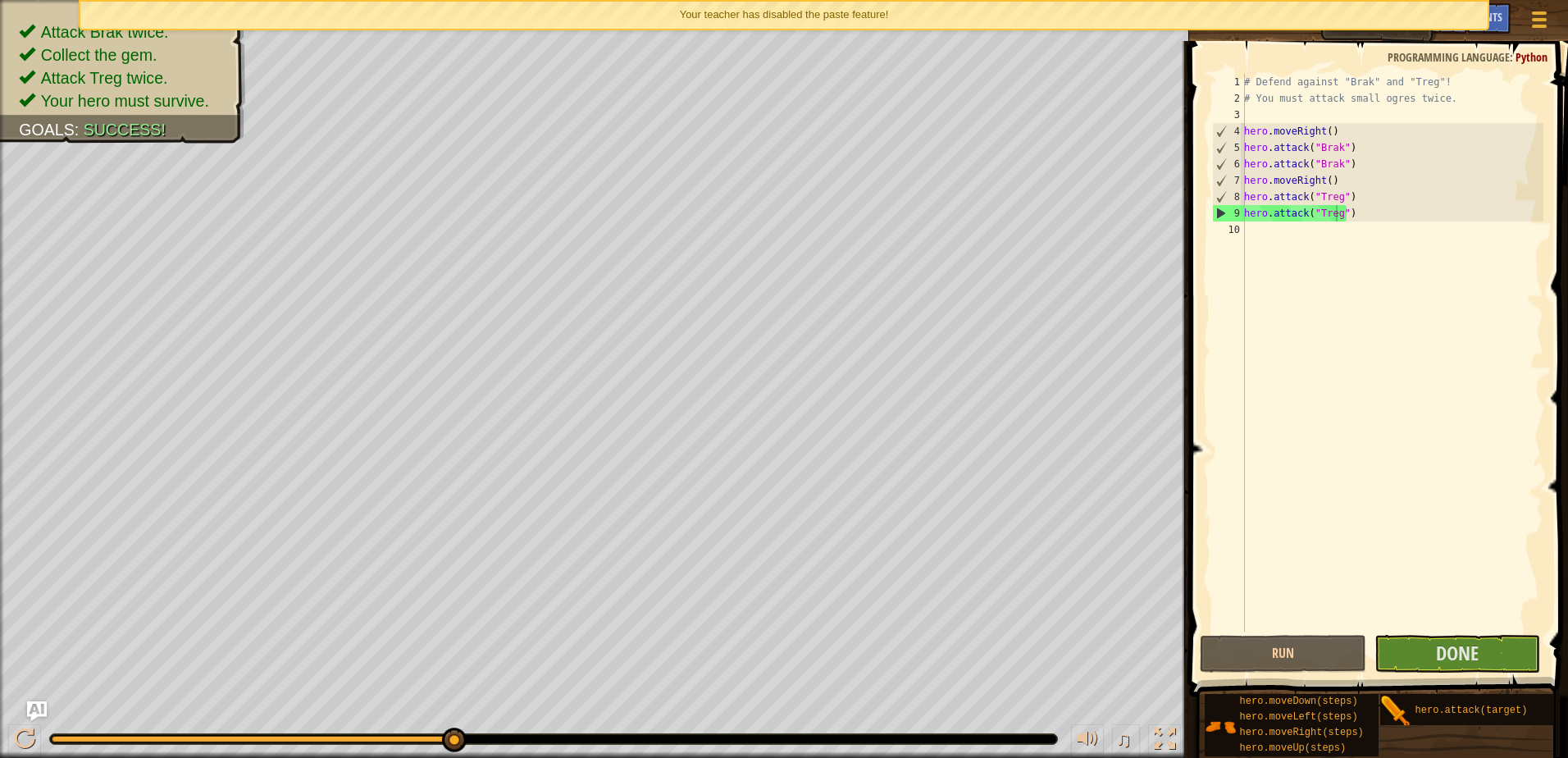
click at [933, 13] on div "Your teacher has disabled the paste feature!" at bounding box center [784, 16] width 1408 height 27
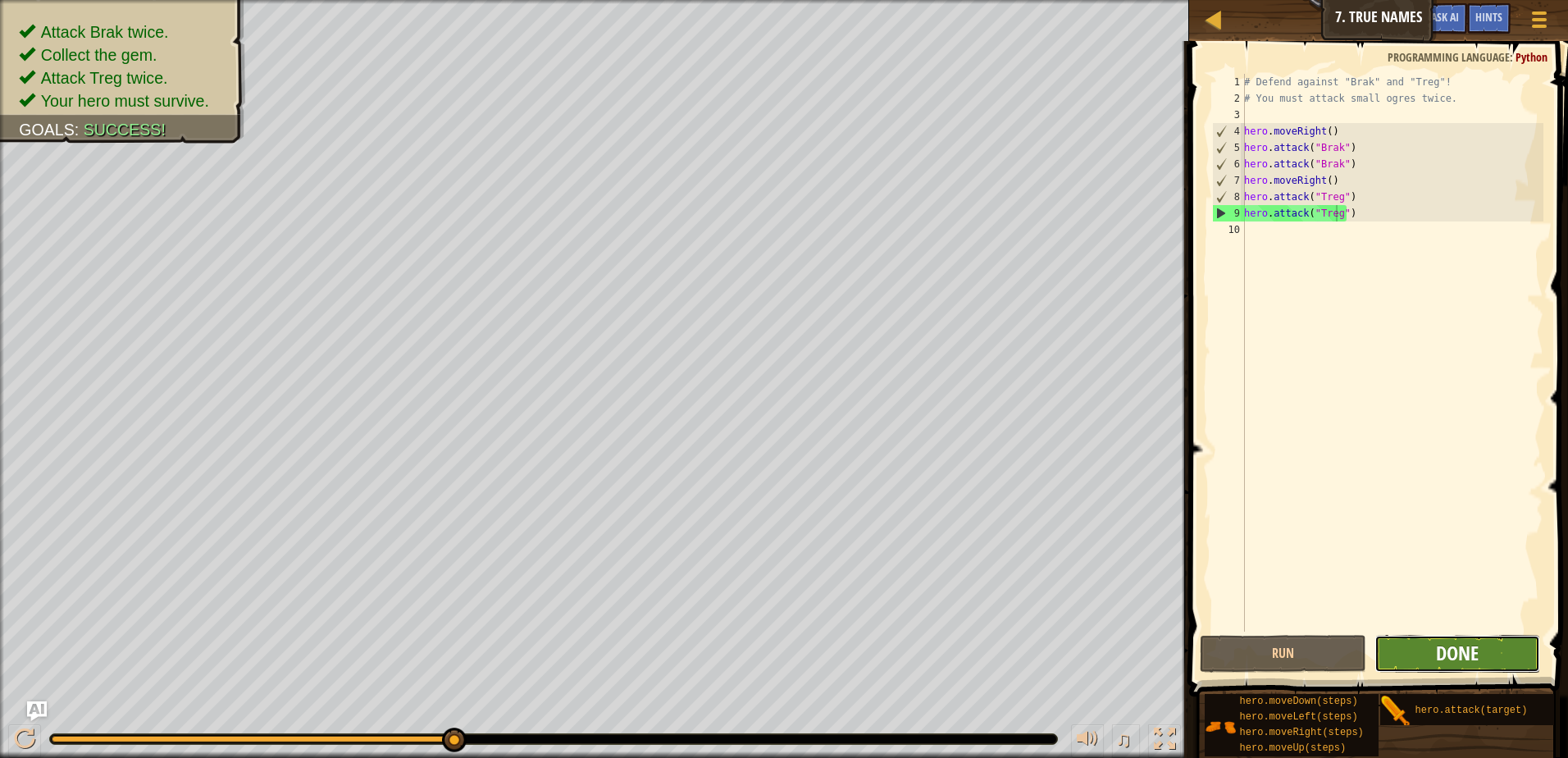
click at [1476, 645] on span "Done" at bounding box center [1457, 653] width 42 height 27
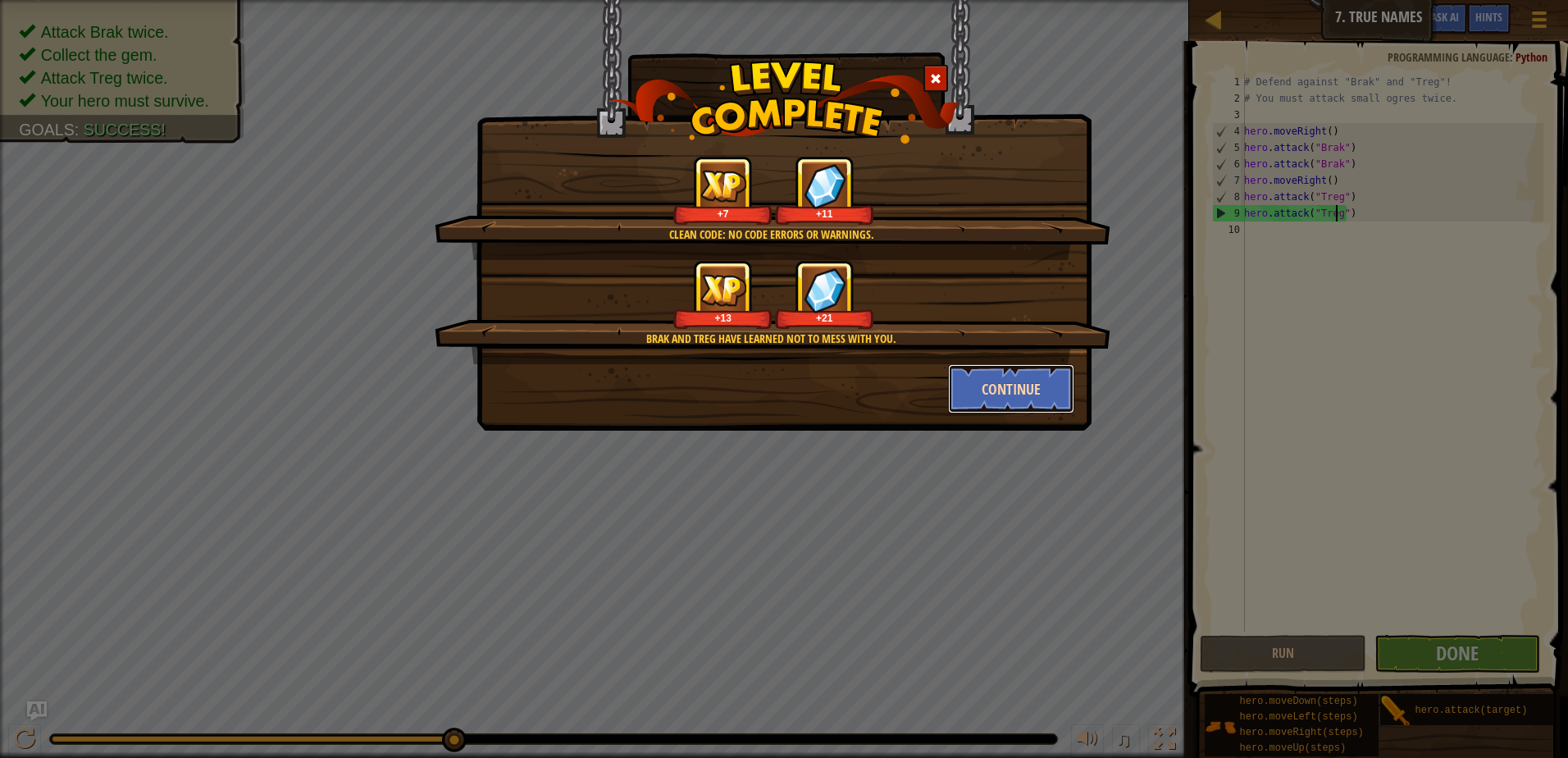
click at [1021, 382] on button "Continue" at bounding box center [1012, 389] width 128 height 49
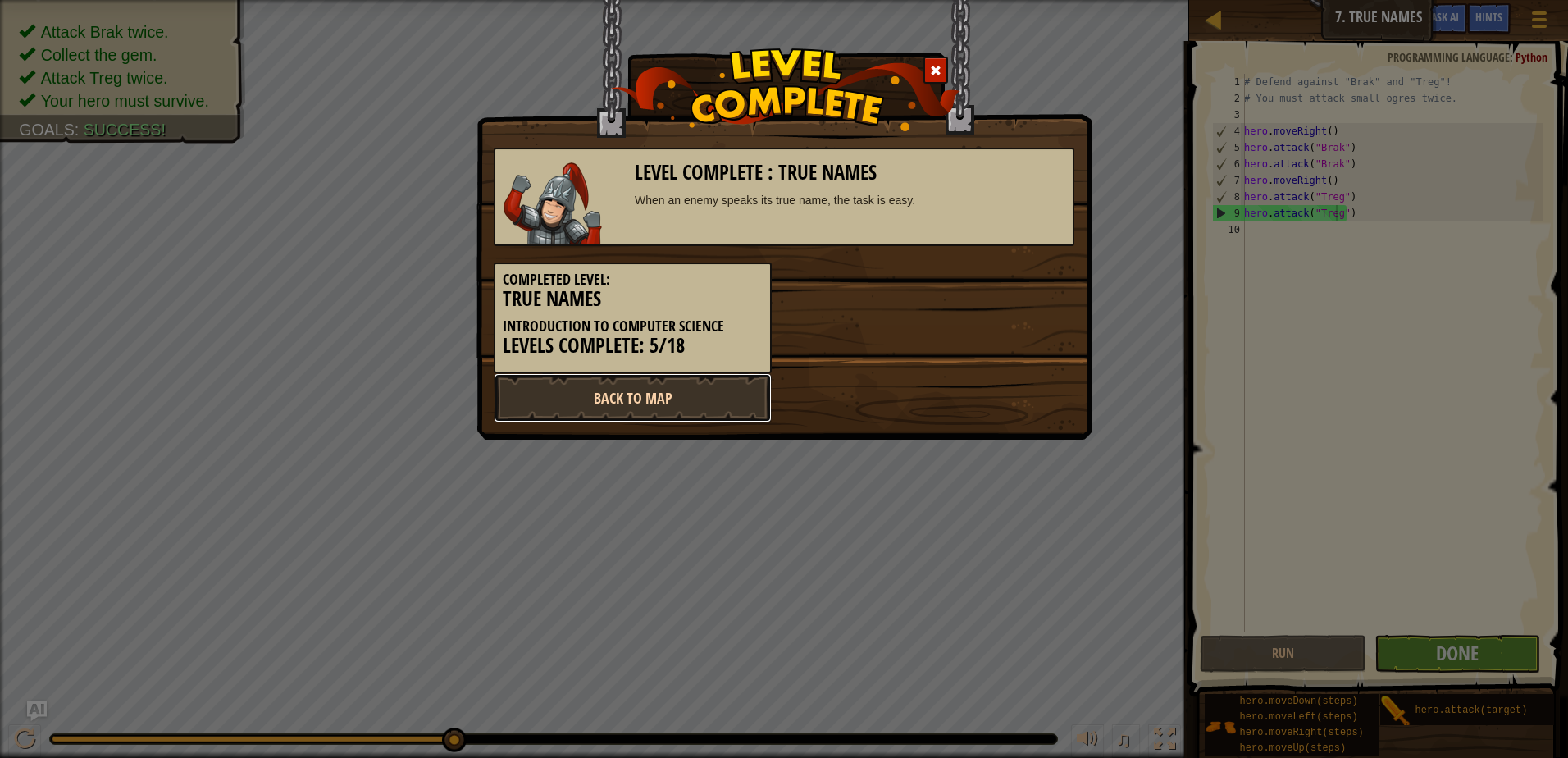
click at [644, 397] on link "Back to Map" at bounding box center [632, 398] width 278 height 49
select select "en-[GEOGRAPHIC_DATA]"
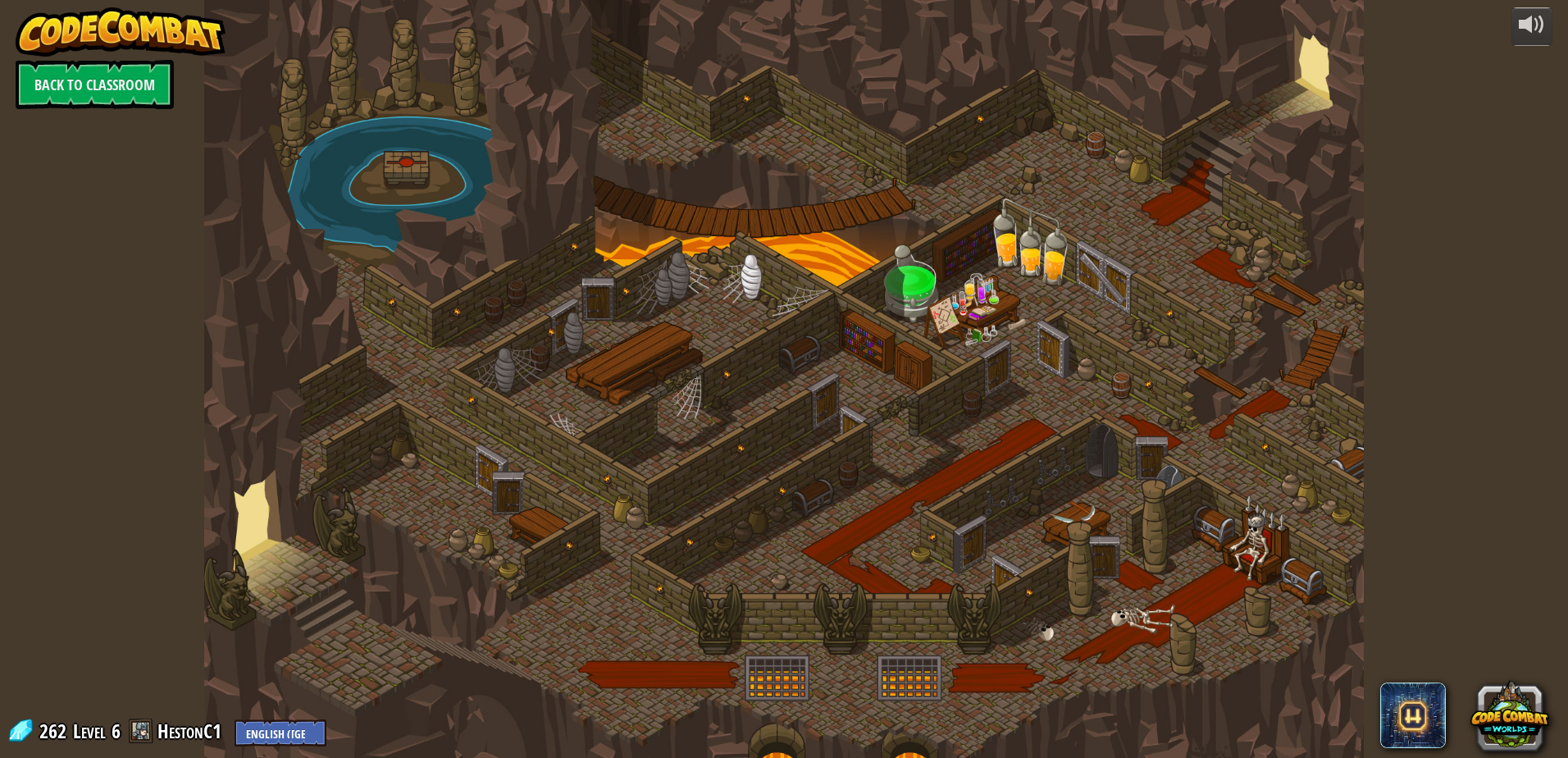
select select "en-[GEOGRAPHIC_DATA]"
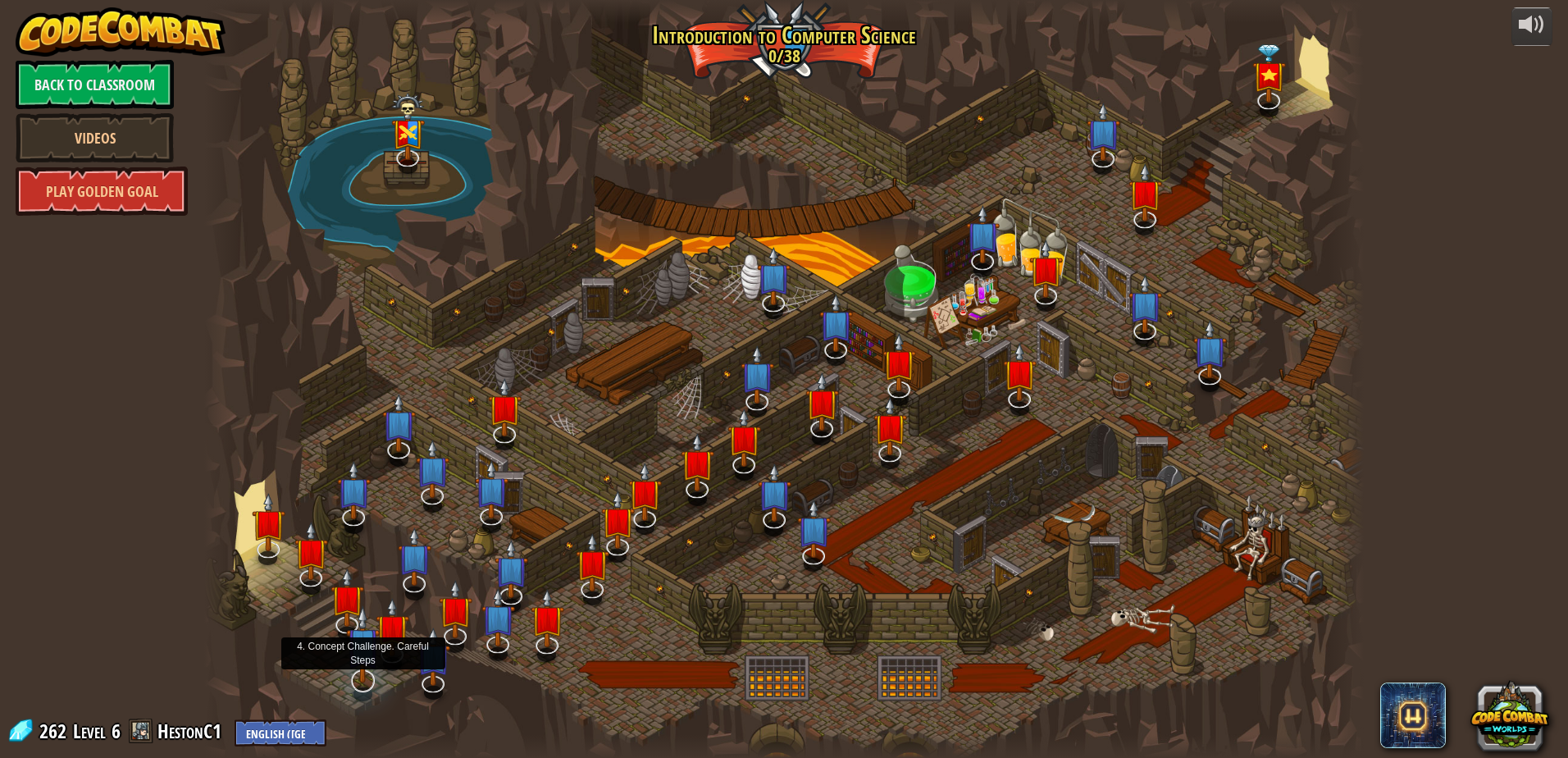
select select "en-[GEOGRAPHIC_DATA]"
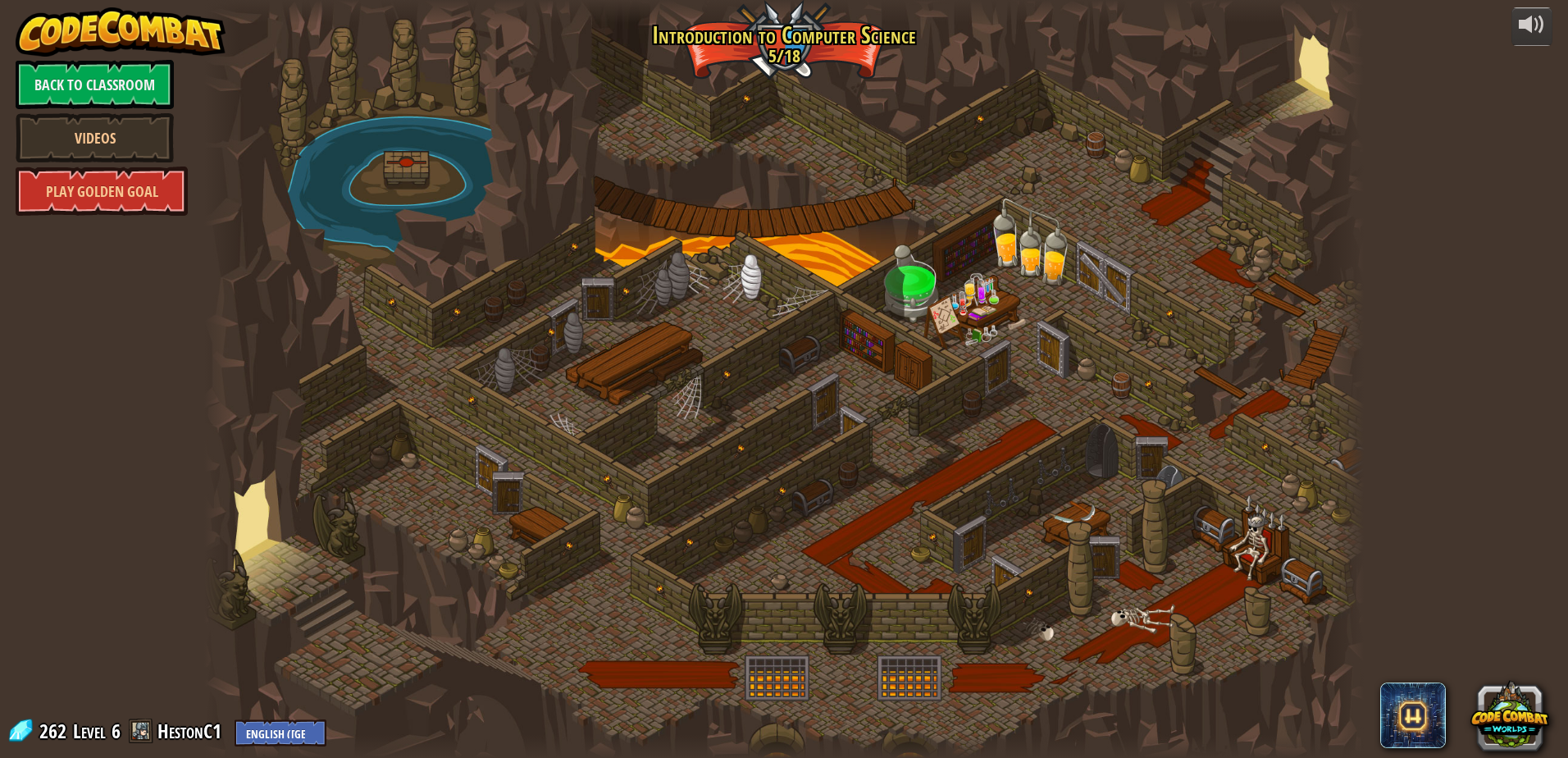
select select "en-[GEOGRAPHIC_DATA]"
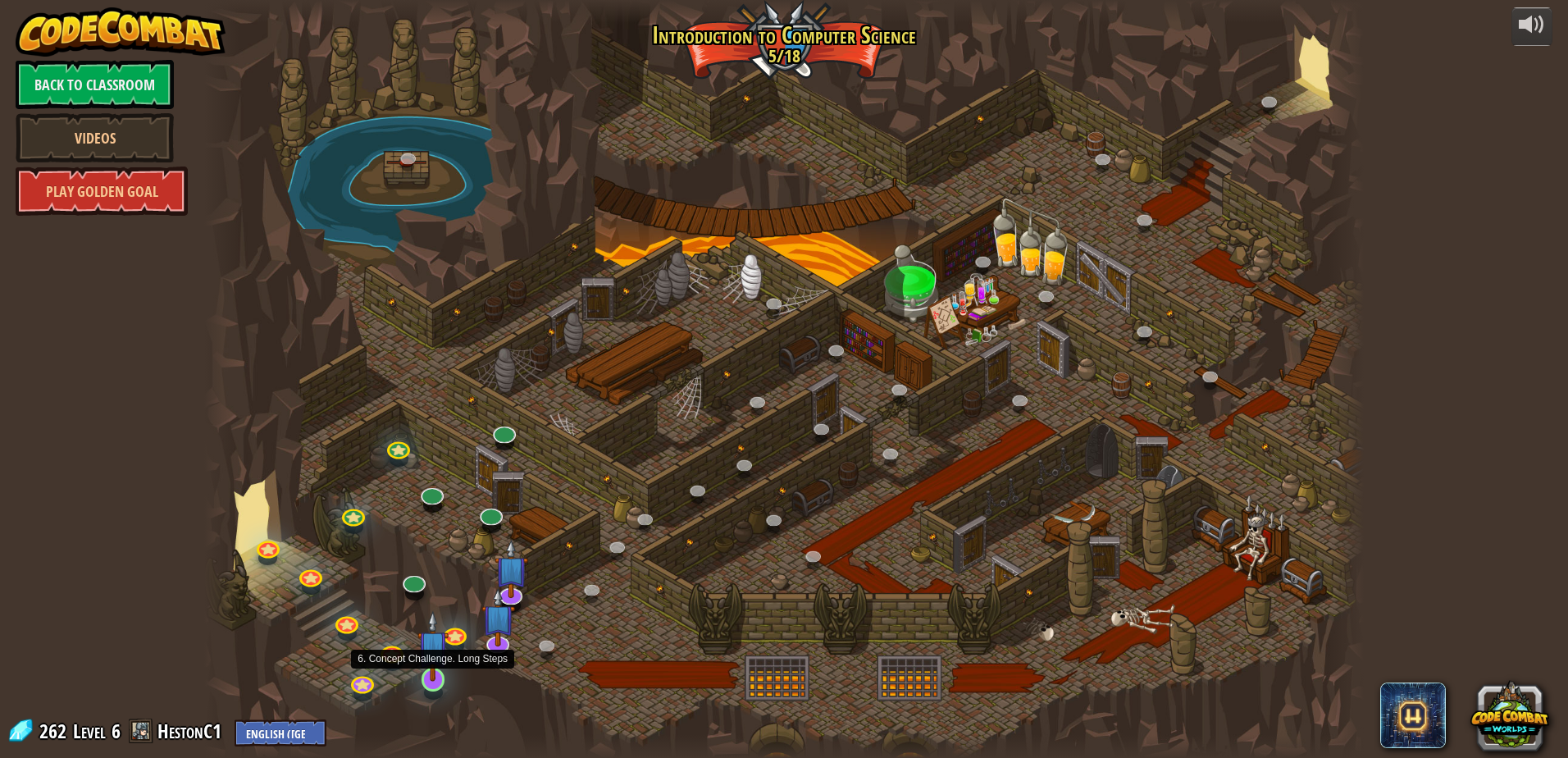
click at [433, 677] on img at bounding box center [433, 646] width 31 height 72
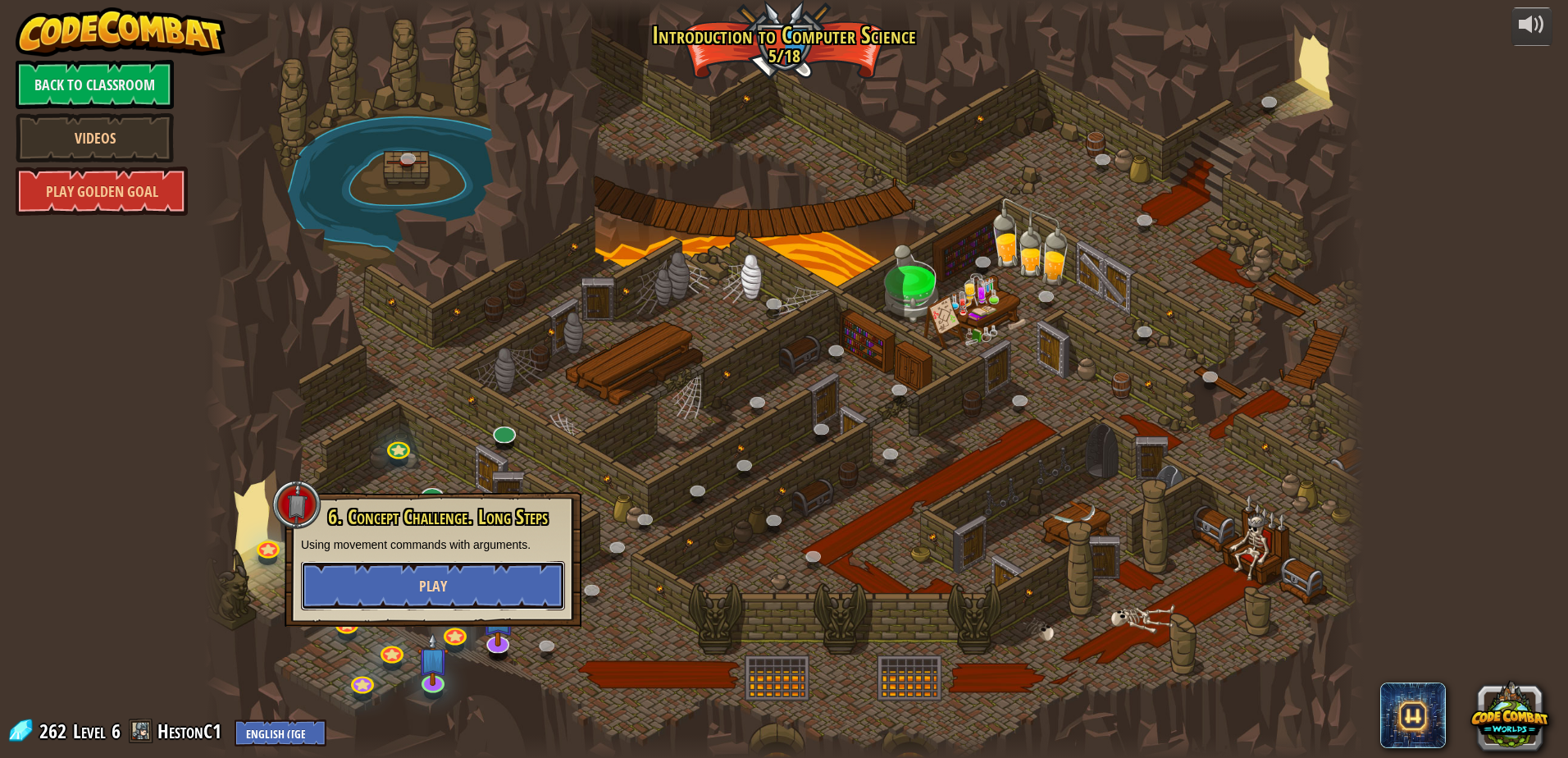
click at [492, 594] on button "Play" at bounding box center [433, 586] width 264 height 49
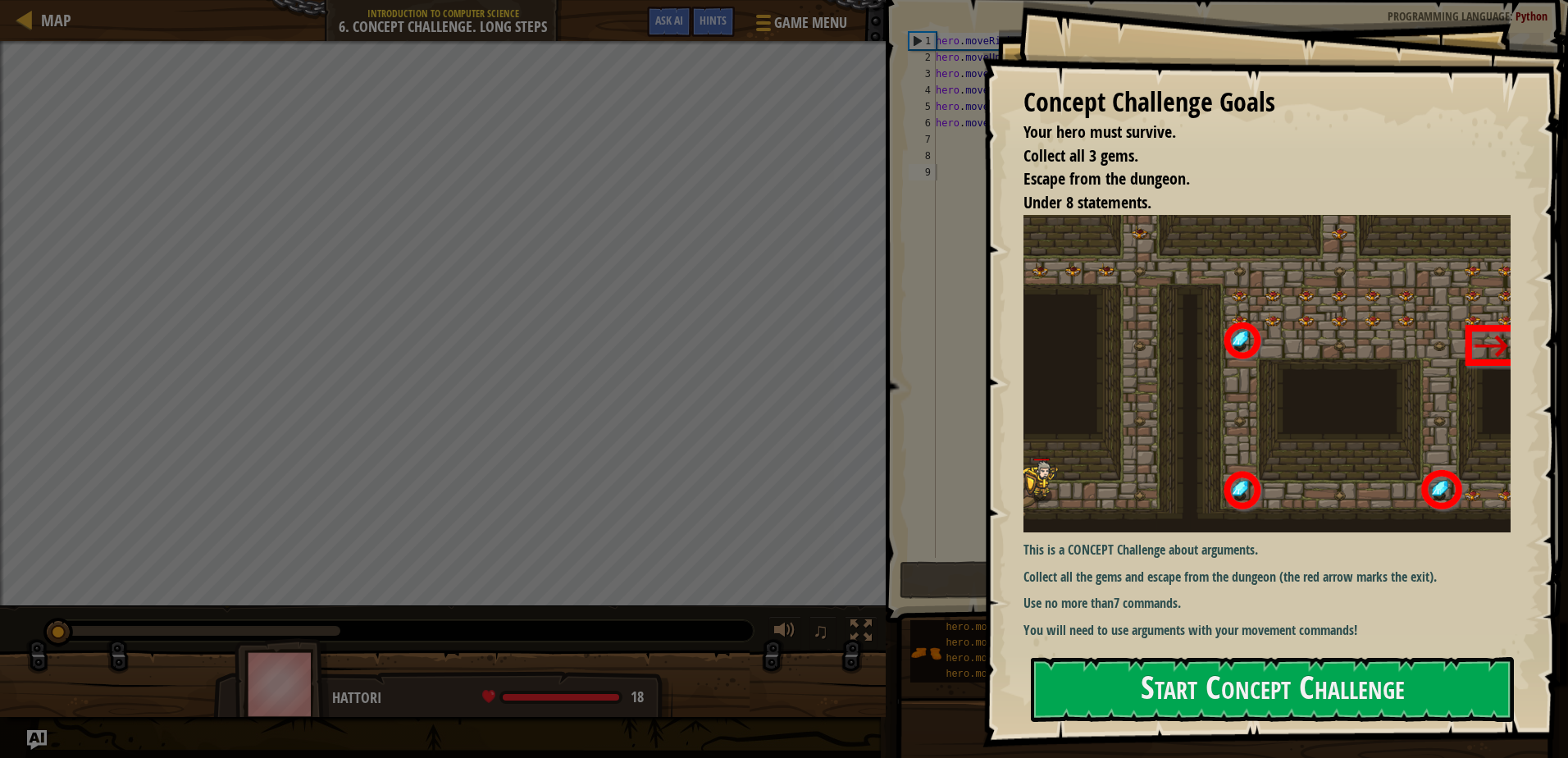
click at [1132, 359] on div "Concept Challenge Goals Your hero must survive. Collect all 3 gems. Escape from…" at bounding box center [1275, 373] width 586 height 747
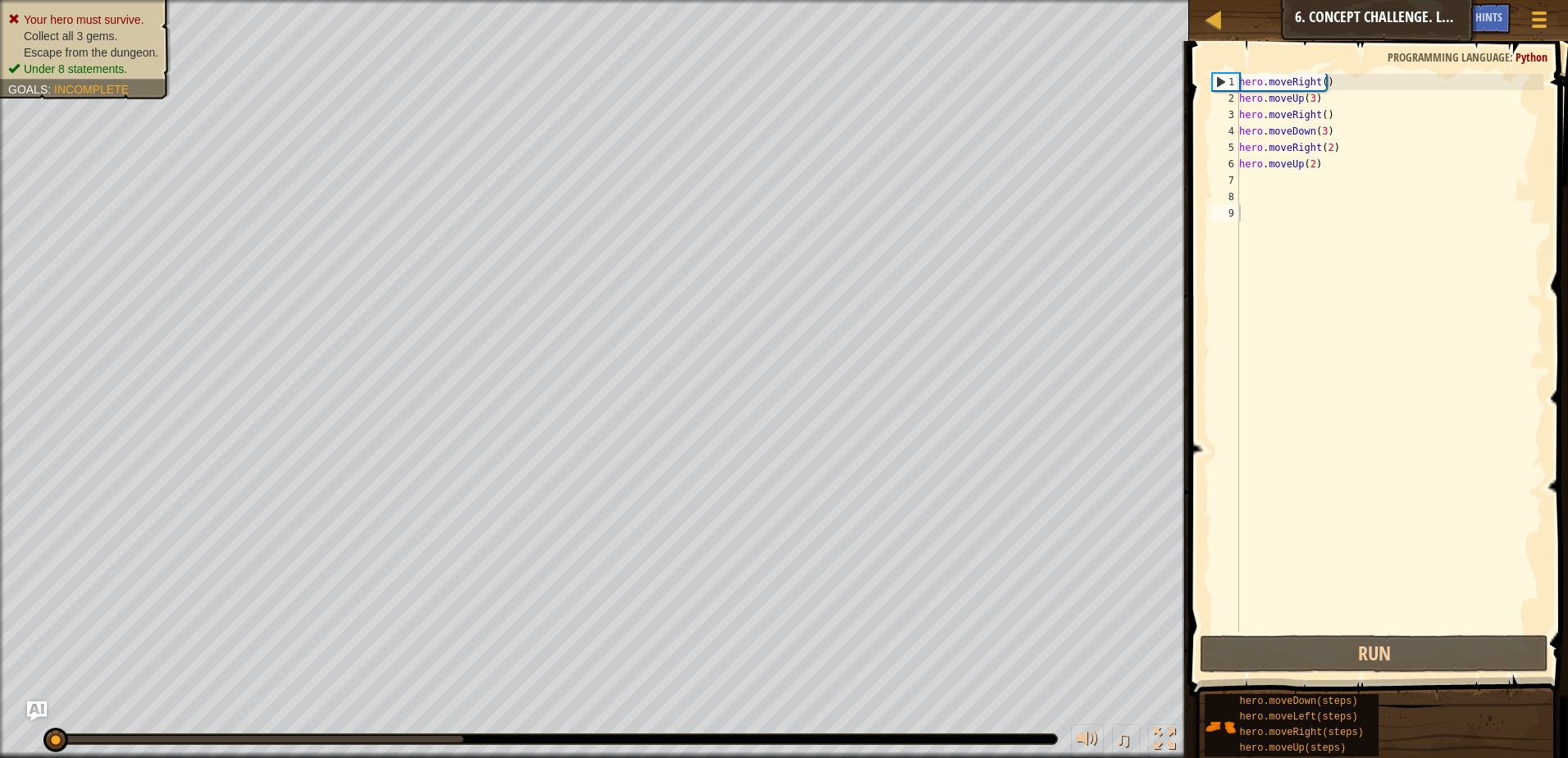
click at [1275, 183] on div "hero . moveRight ( ) hero . moveUp ( 3 ) hero . moveRight ( ) hero . moveDown (…" at bounding box center [1389, 369] width 307 height 591
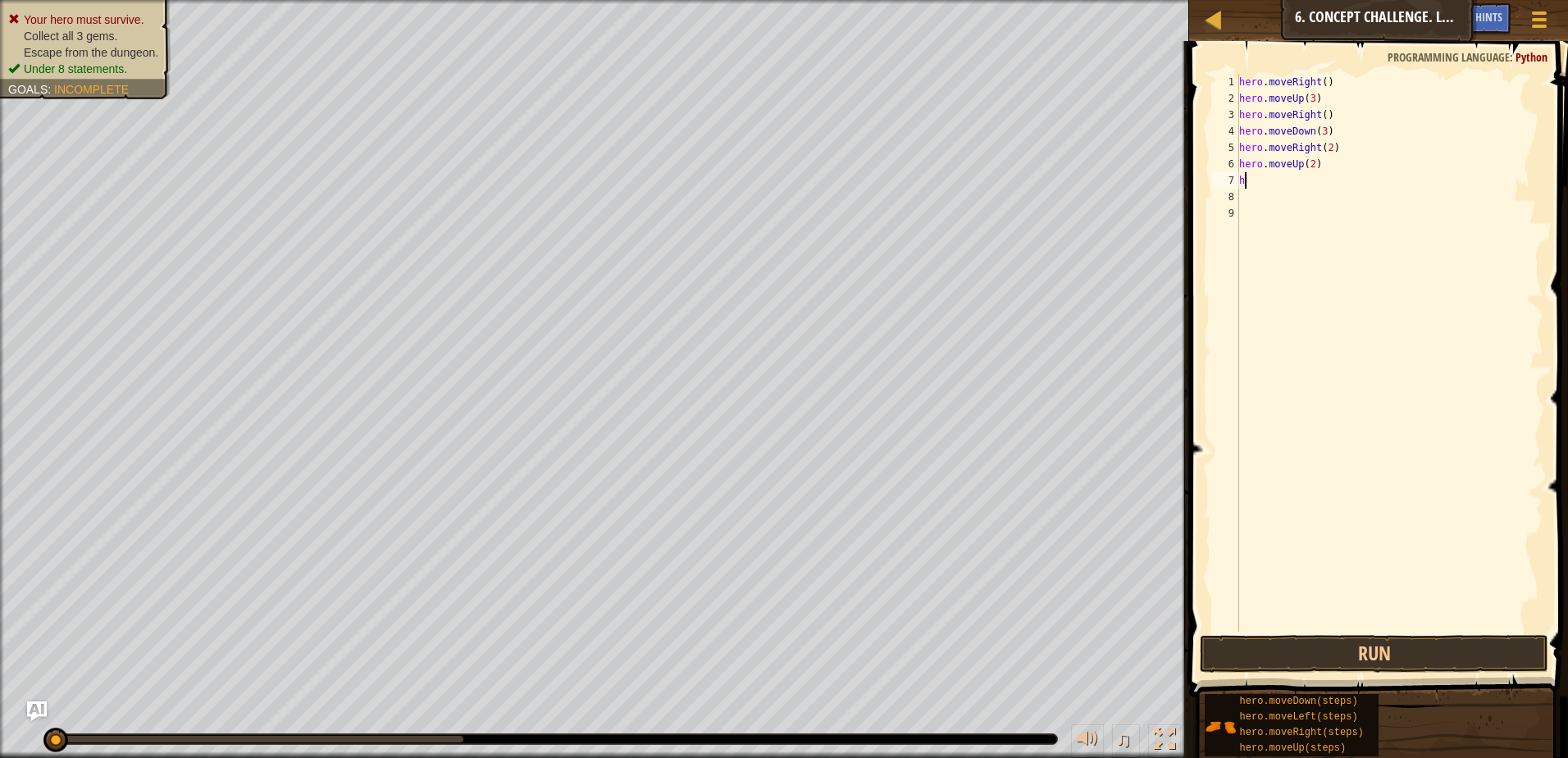
type textarea "h"
click at [1190, 13] on div "Map Introduction to Computer Science 6. Concept Challenge. Long Steps Game Menu…" at bounding box center [1379, 21] width 379 height 41
click at [1207, 17] on div at bounding box center [1213, 19] width 21 height 21
select select "en-[GEOGRAPHIC_DATA]"
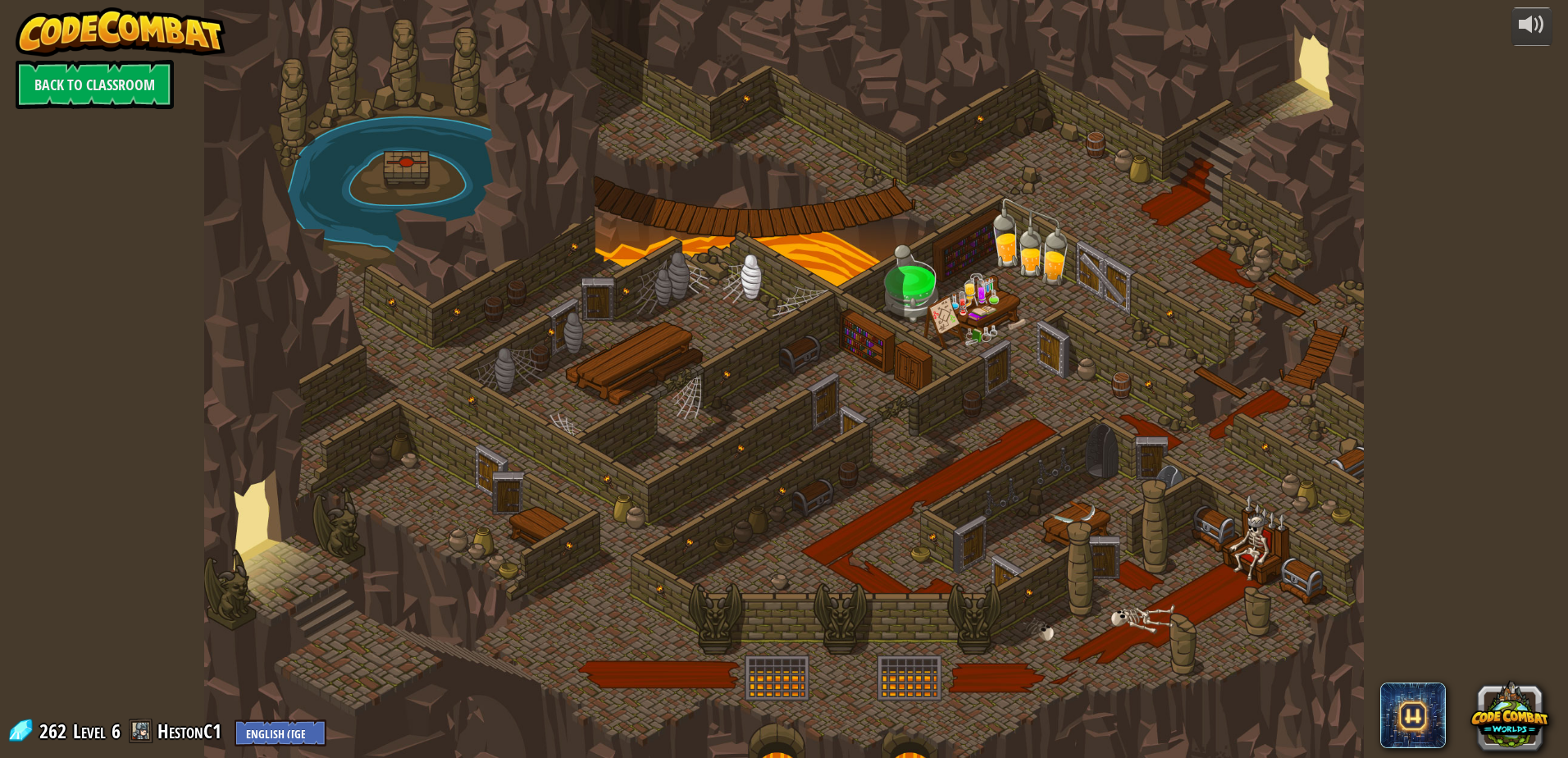
select select "en-[GEOGRAPHIC_DATA]"
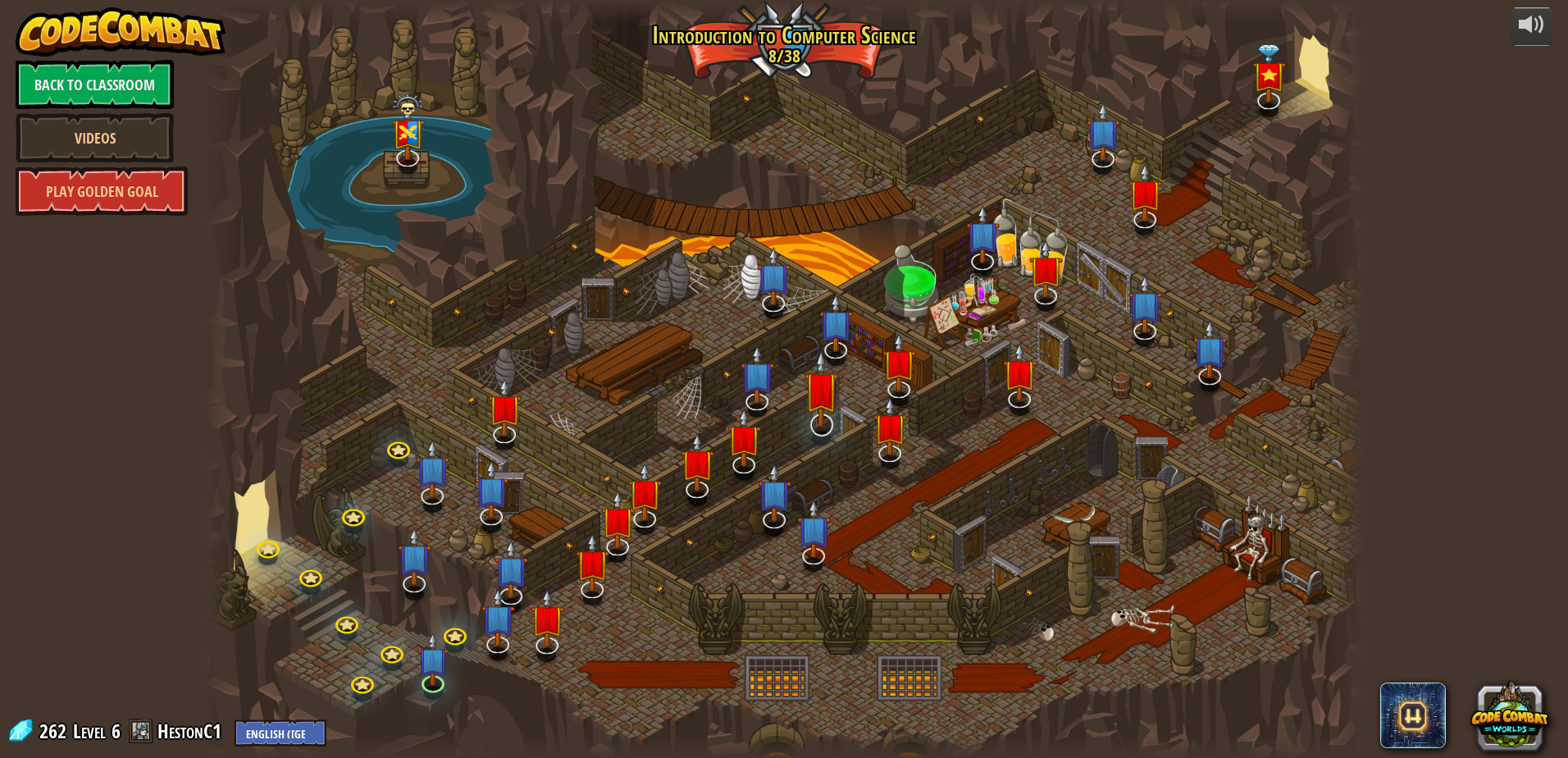
select select "en-[GEOGRAPHIC_DATA]"
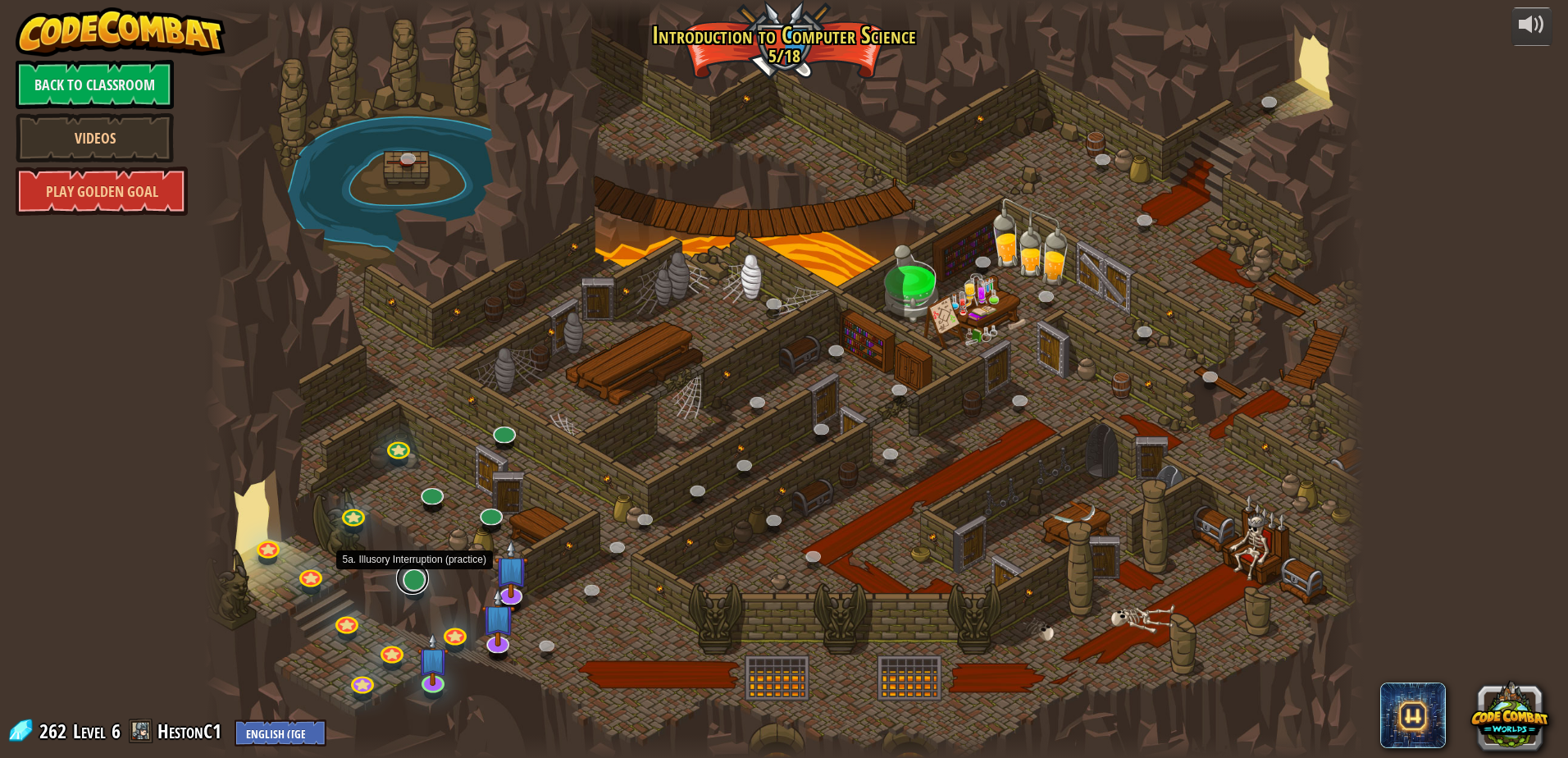
click at [419, 584] on link at bounding box center [412, 578] width 32 height 32
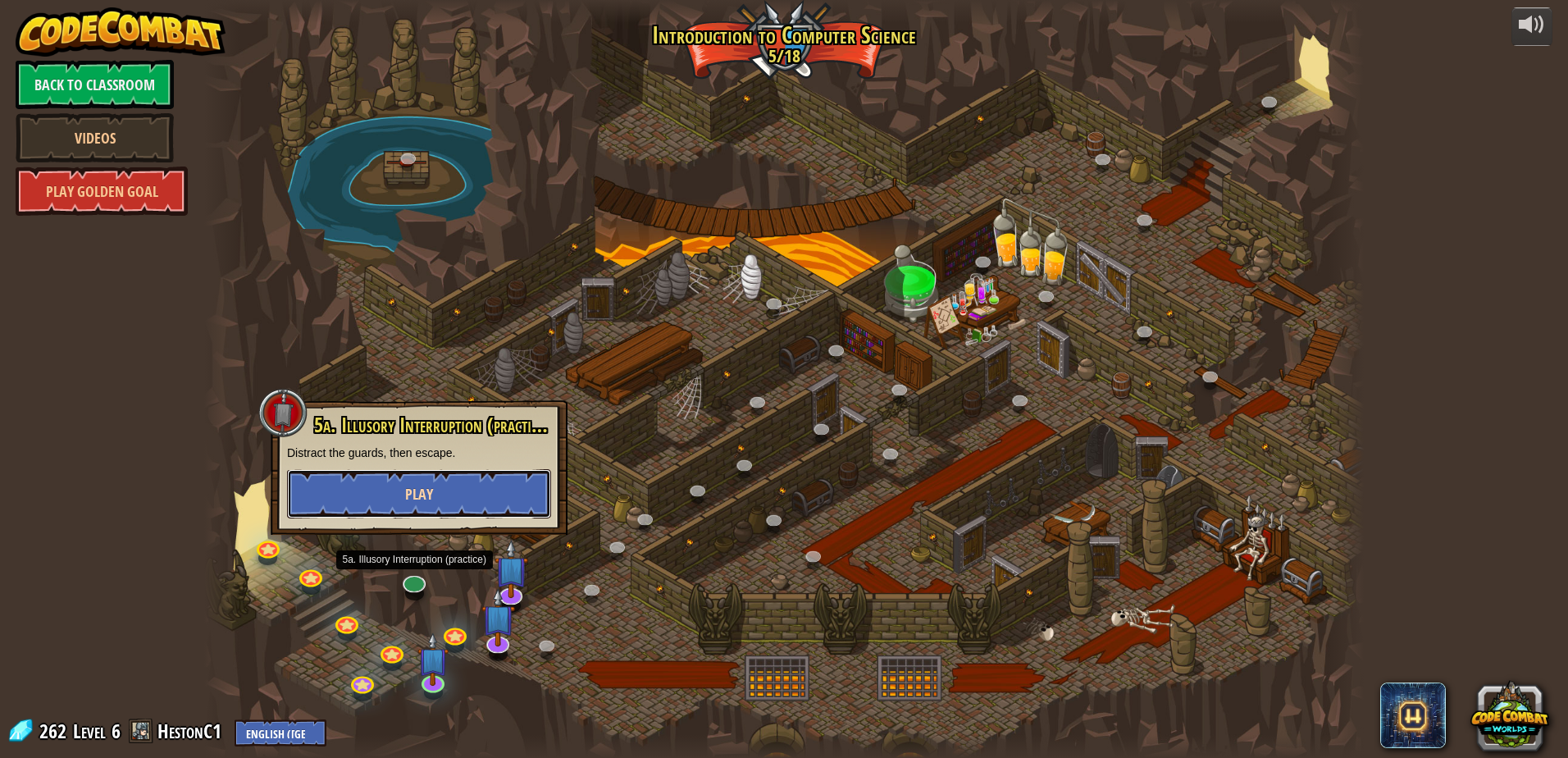
click at [437, 503] on button "Play" at bounding box center [419, 494] width 264 height 49
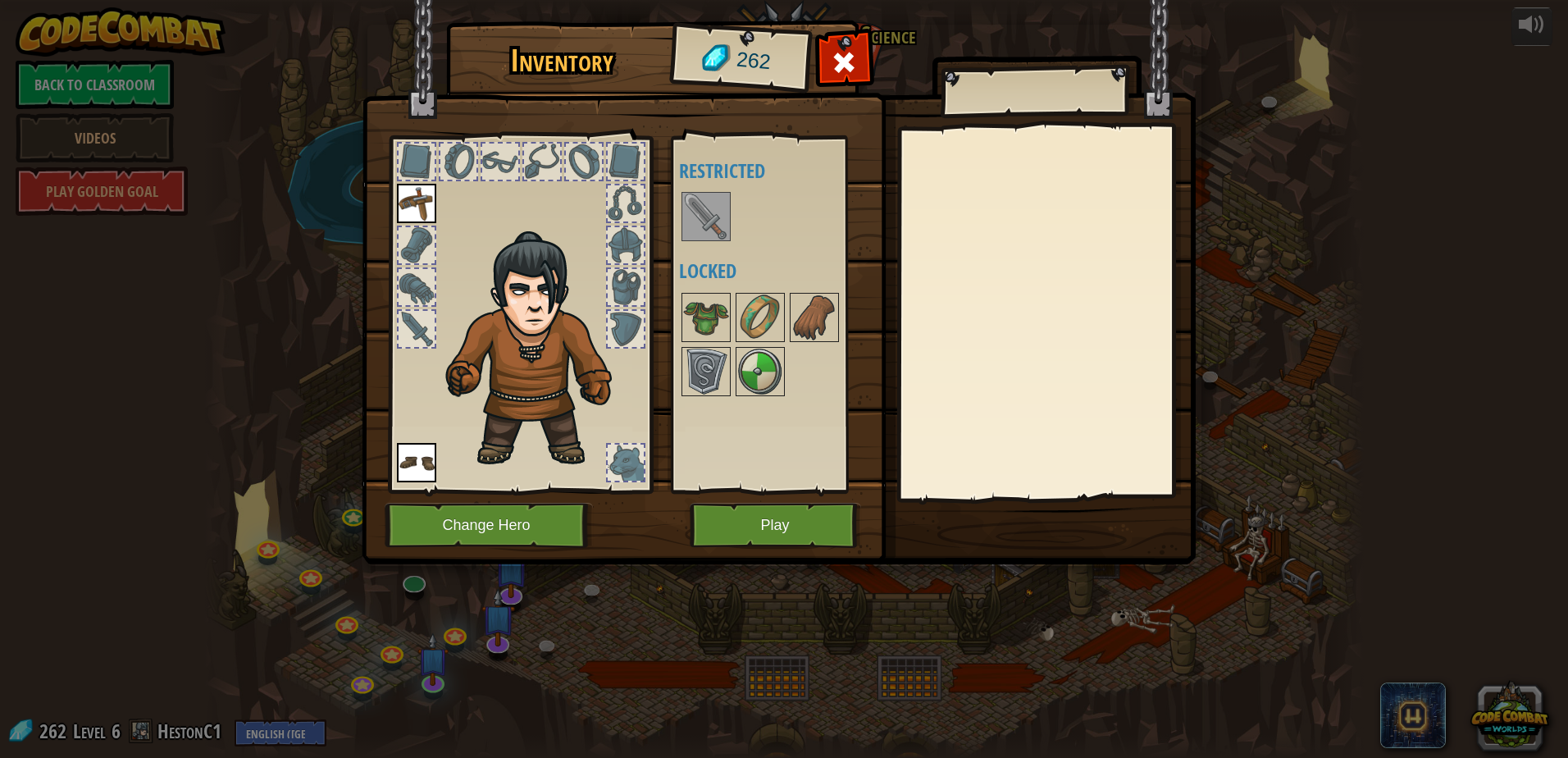
click at [712, 232] on img at bounding box center [706, 216] width 46 height 46
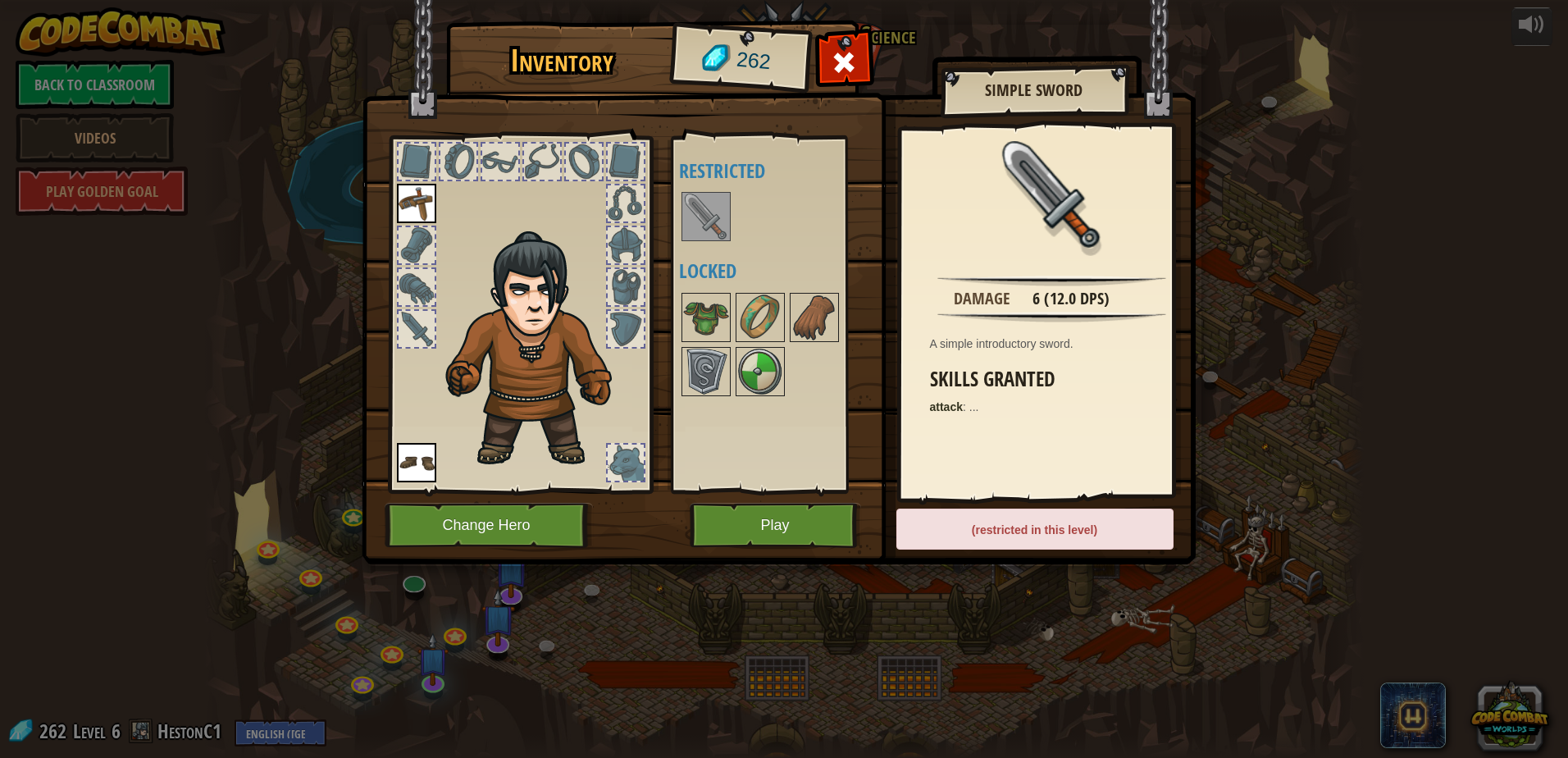
click at [711, 235] on img at bounding box center [706, 216] width 46 height 46
drag, startPoint x: 711, startPoint y: 235, endPoint x: 467, endPoint y: 335, distance: 263.7
click at [467, 335] on div "Inventory 262 Available Equip Equip (double-click to equip) Restricted Locked S…" at bounding box center [784, 296] width 834 height 542
click at [800, 527] on button "Play" at bounding box center [775, 525] width 172 height 45
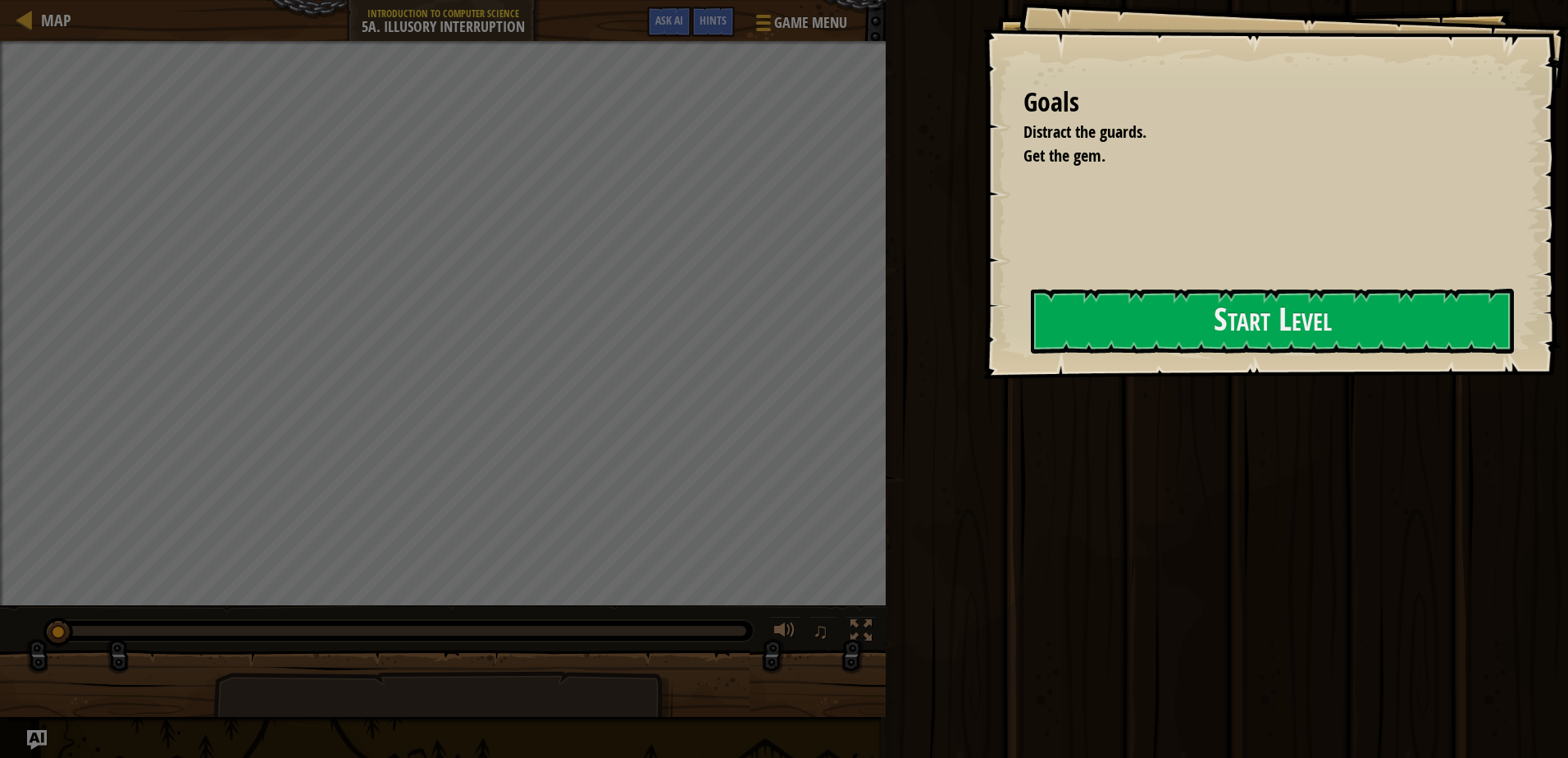
drag, startPoint x: 792, startPoint y: 413, endPoint x: 544, endPoint y: 661, distance: 350.7
click at [532, 683] on div at bounding box center [443, 739] width 459 height 136
click at [1213, 278] on div "Goals Distract the guards. Get the gem. Step on the Red X to launch the decoy. …" at bounding box center [1275, 190] width 586 height 379
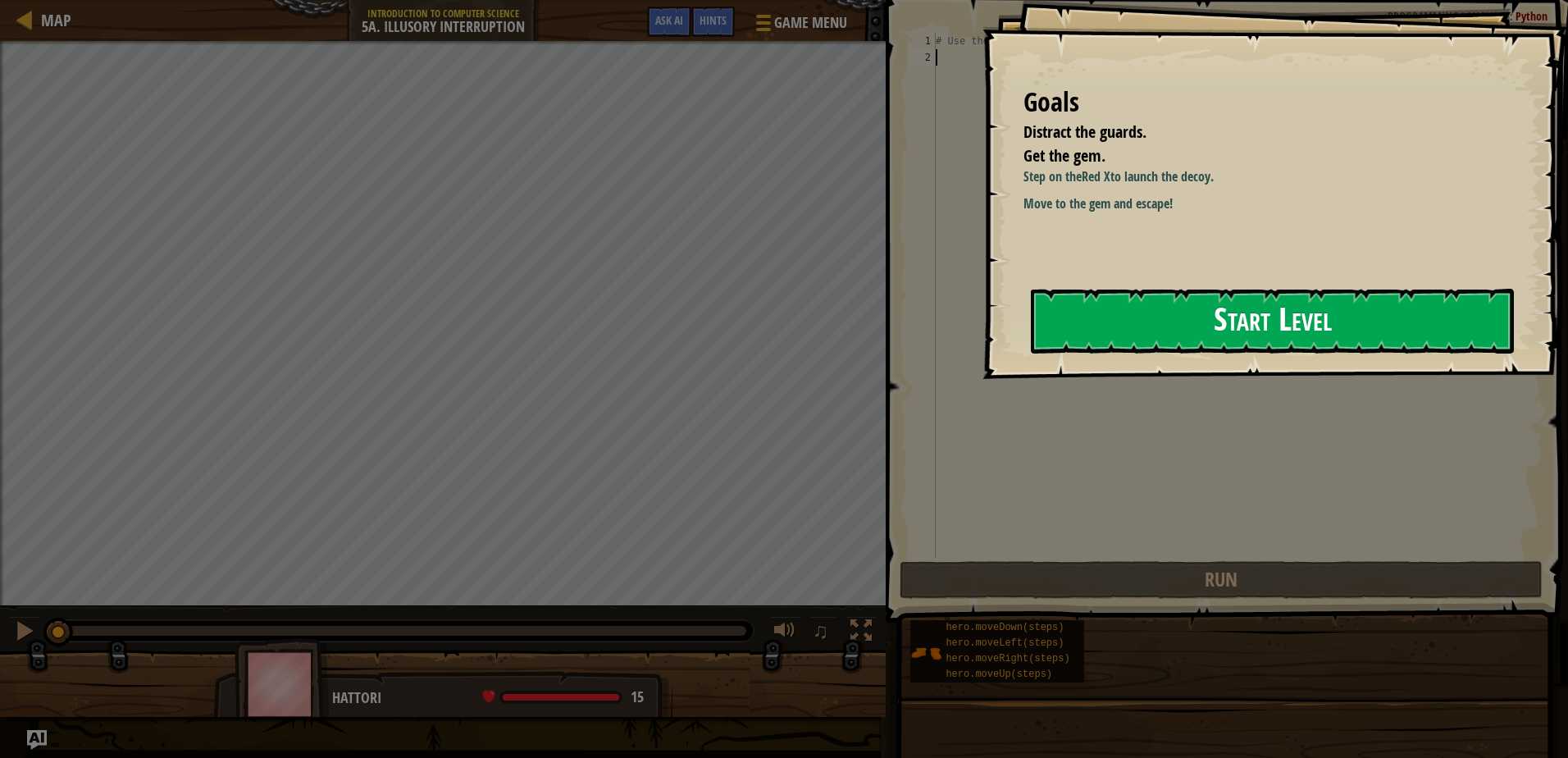
drag, startPoint x: 1207, startPoint y: 310, endPoint x: 1229, endPoint y: 307, distance: 22.2
click at [1229, 307] on button "Start Level" at bounding box center [1273, 321] width 483 height 65
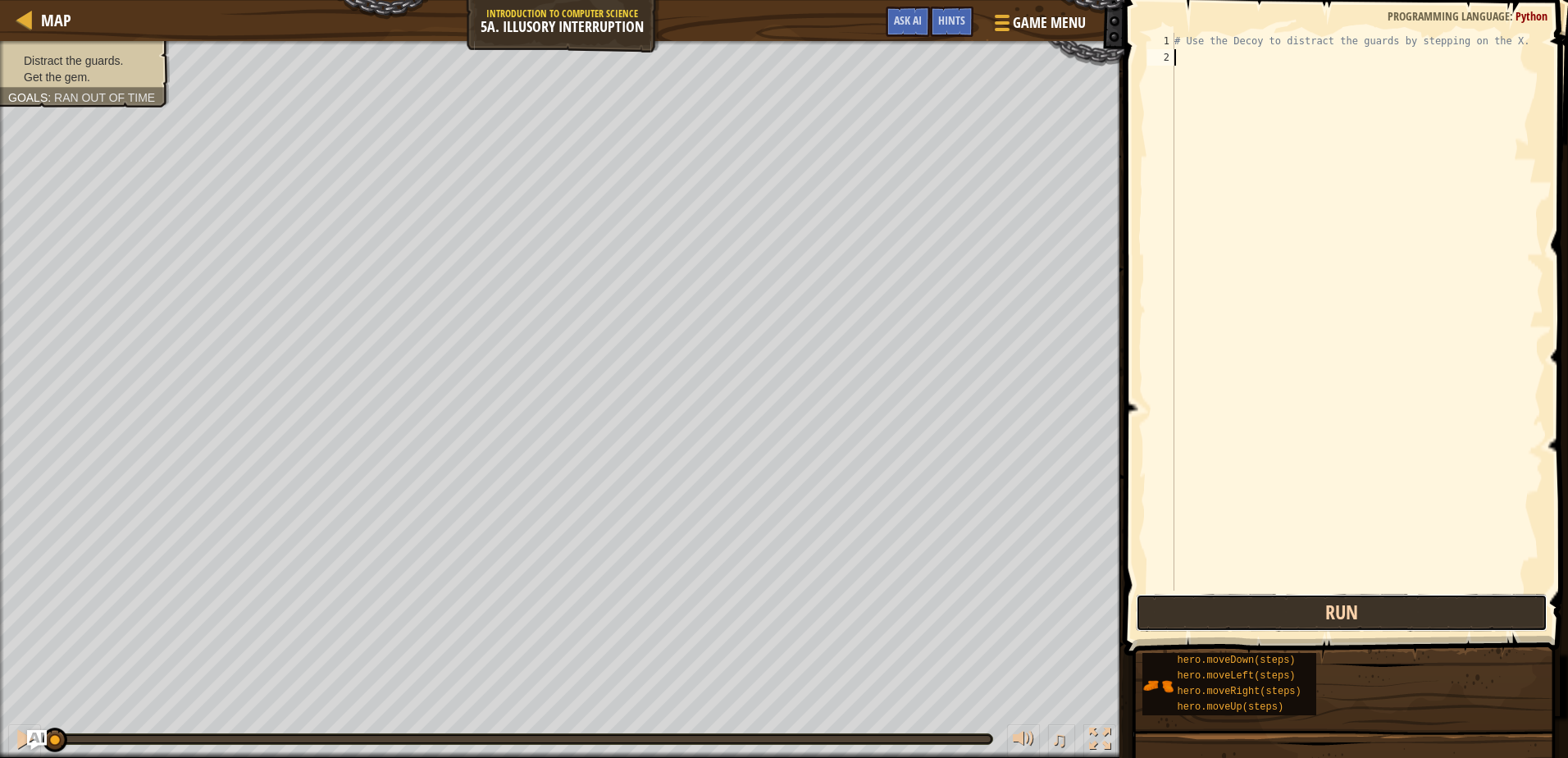
click at [1332, 618] on button "Run" at bounding box center [1341, 613] width 411 height 37
click at [1333, 617] on button "Run" at bounding box center [1341, 613] width 411 height 37
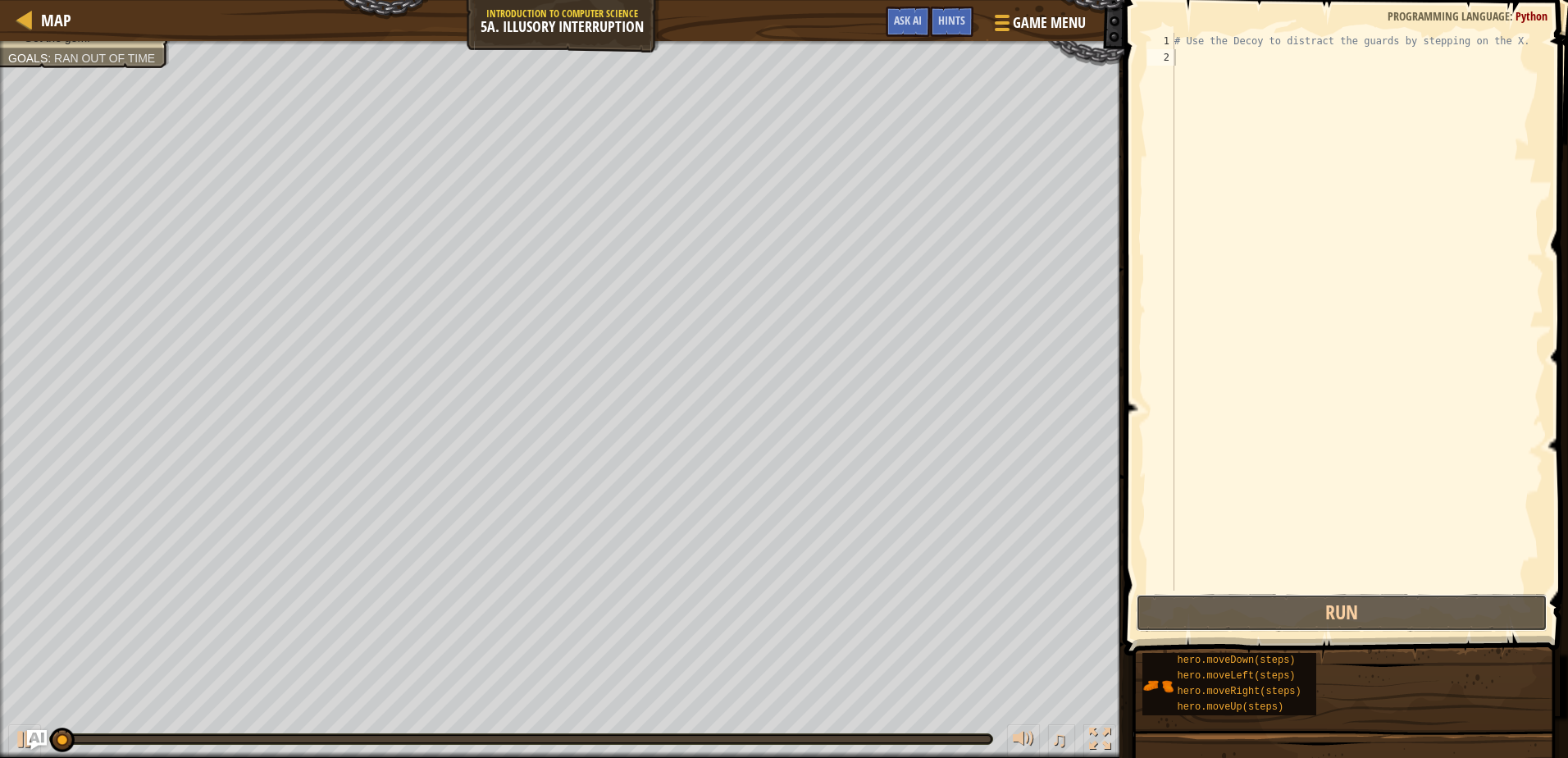
drag, startPoint x: 1333, startPoint y: 617, endPoint x: 1333, endPoint y: 574, distance: 43.0
click at [1331, 617] on button "Run" at bounding box center [1341, 613] width 411 height 37
type textarea "j"
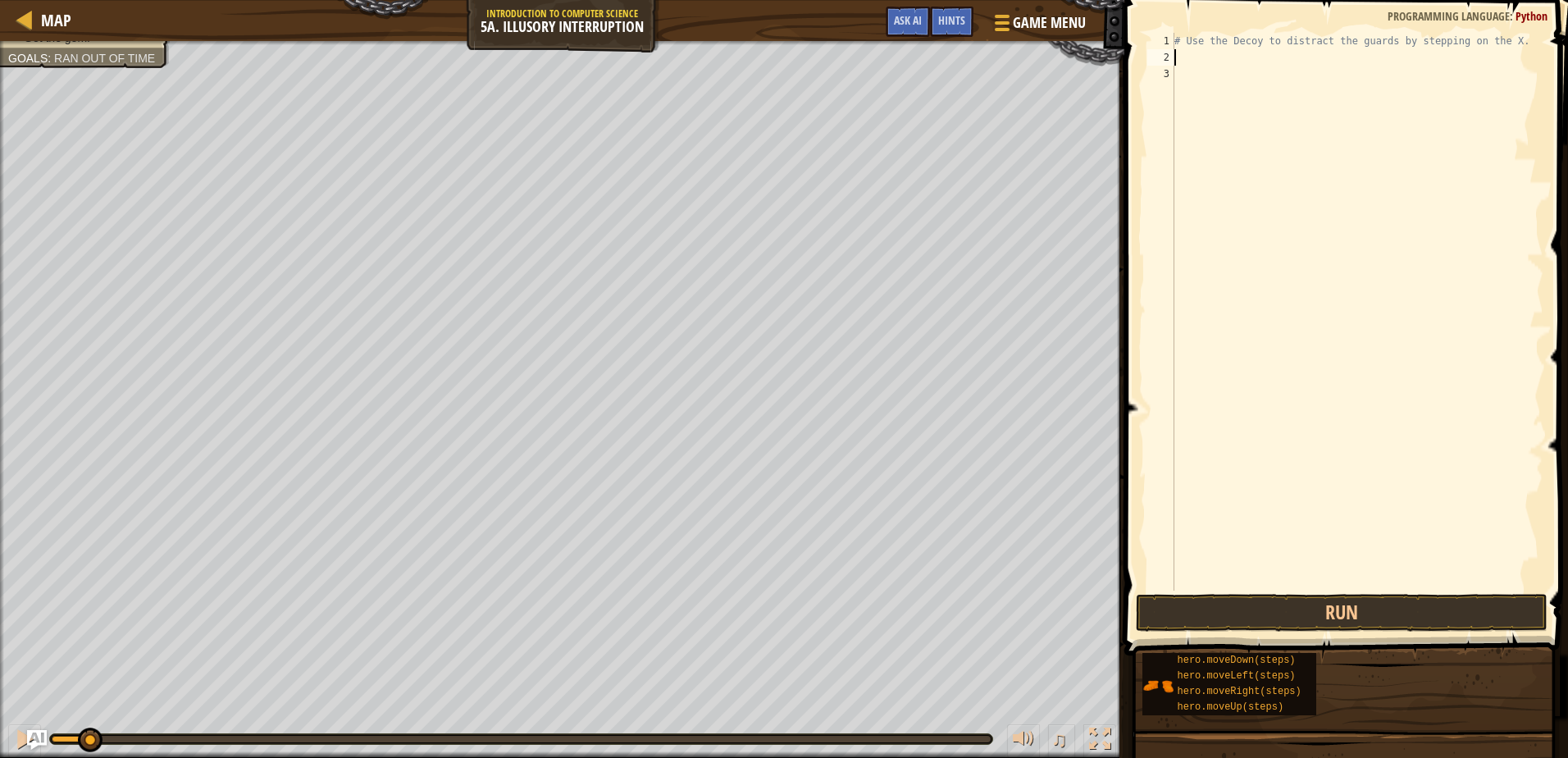
type textarea "h"
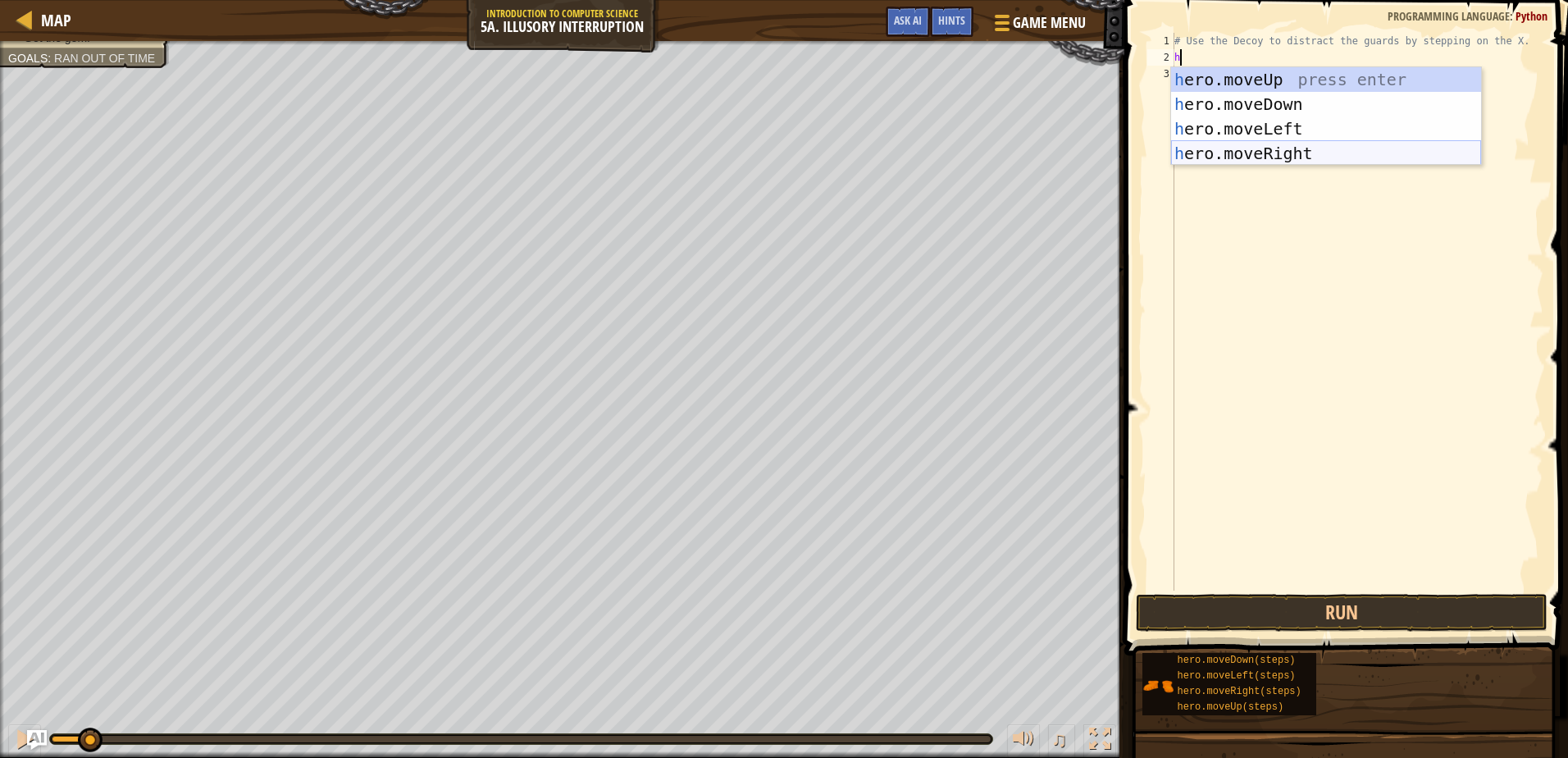
click at [1294, 150] on div "h ero.moveUp press enter h ero.moveDown press enter h ero.moveLeft press enter …" at bounding box center [1327, 141] width 310 height 147
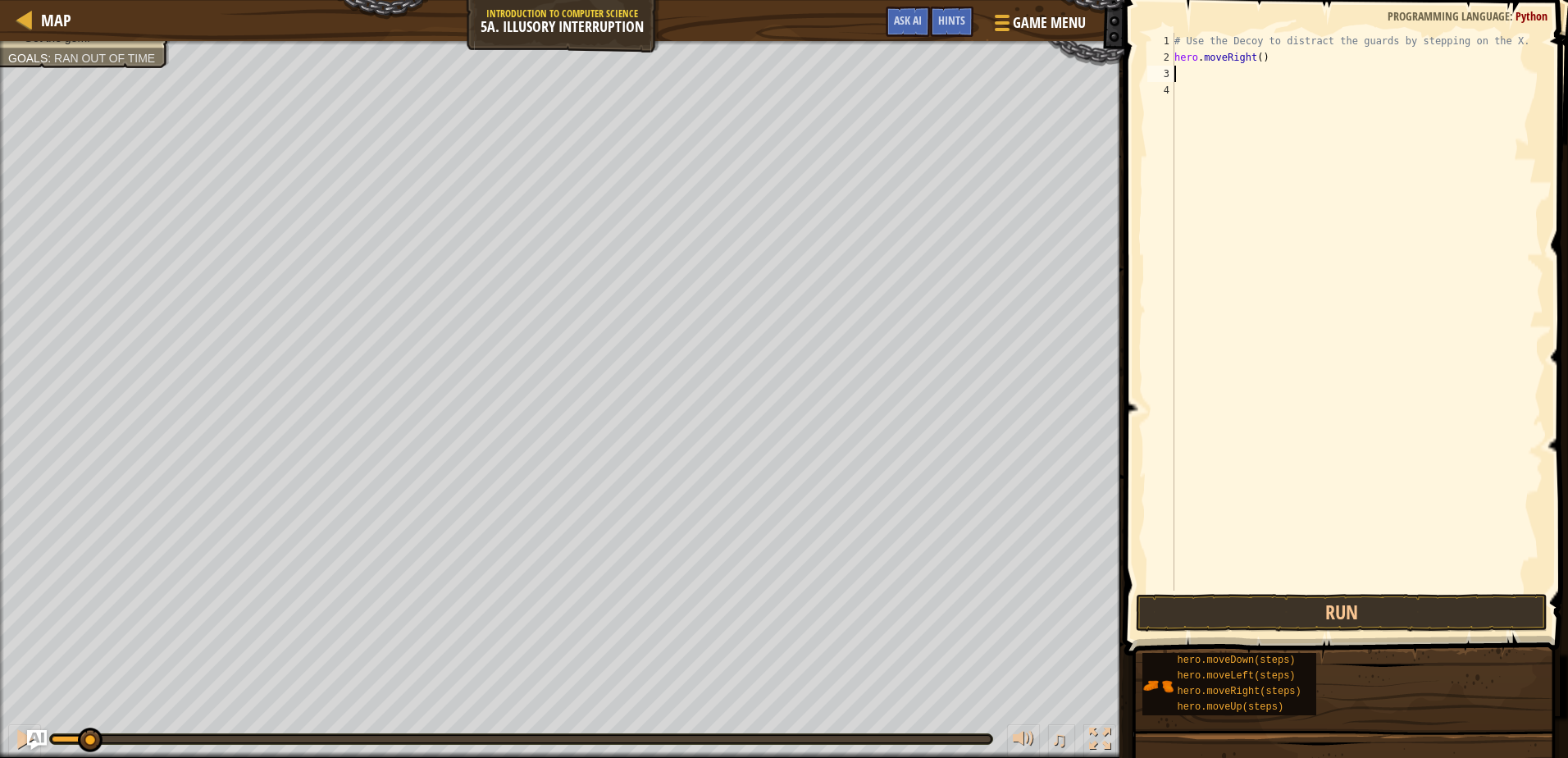
type textarea "h"
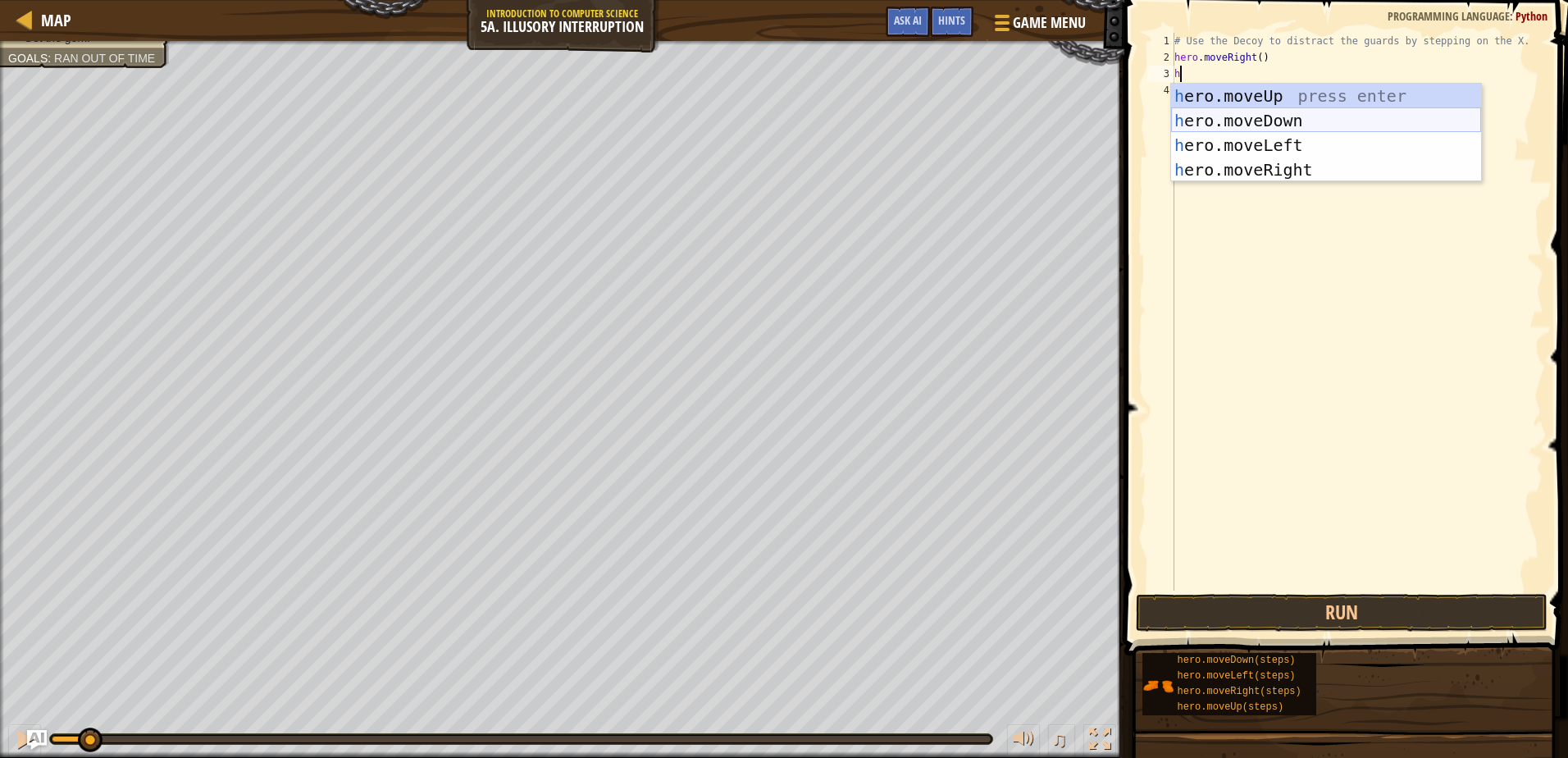
click at [1274, 121] on div "h ero.moveUp press enter h ero.moveDown press enter h ero.moveLeft press enter …" at bounding box center [1327, 157] width 310 height 147
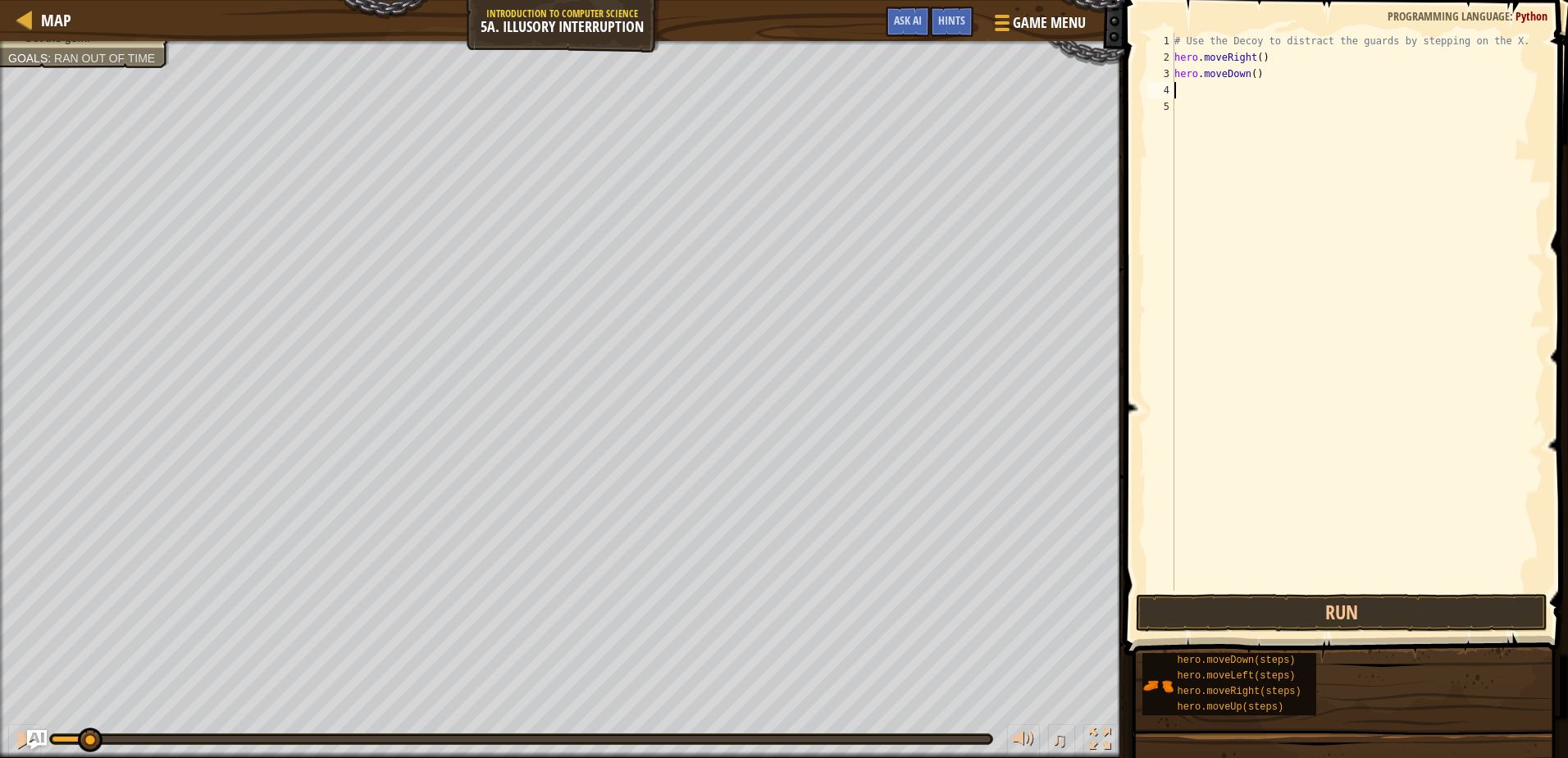
click at [1251, 73] on div "# Use the Decoy to distract the guards by stepping on the X. hero . moveRight (…" at bounding box center [1357, 328] width 372 height 591
type textarea "hero.moveDown(2)"
click at [1312, 609] on button "Run" at bounding box center [1341, 613] width 411 height 37
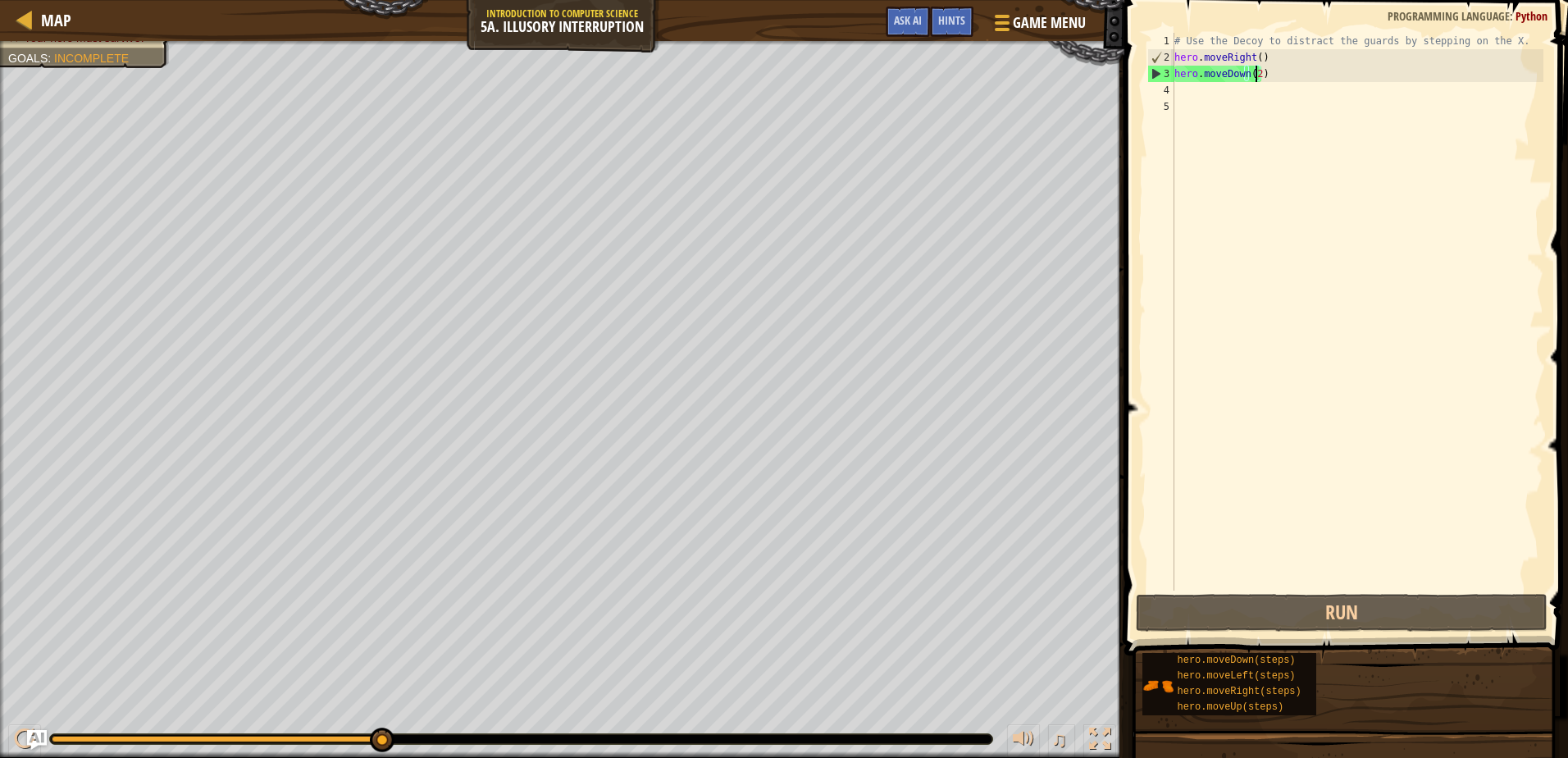
click at [1182, 85] on div "# Use the Decoy to distract the guards by stepping on the X. hero . moveRight (…" at bounding box center [1357, 328] width 372 height 591
type textarea "h"
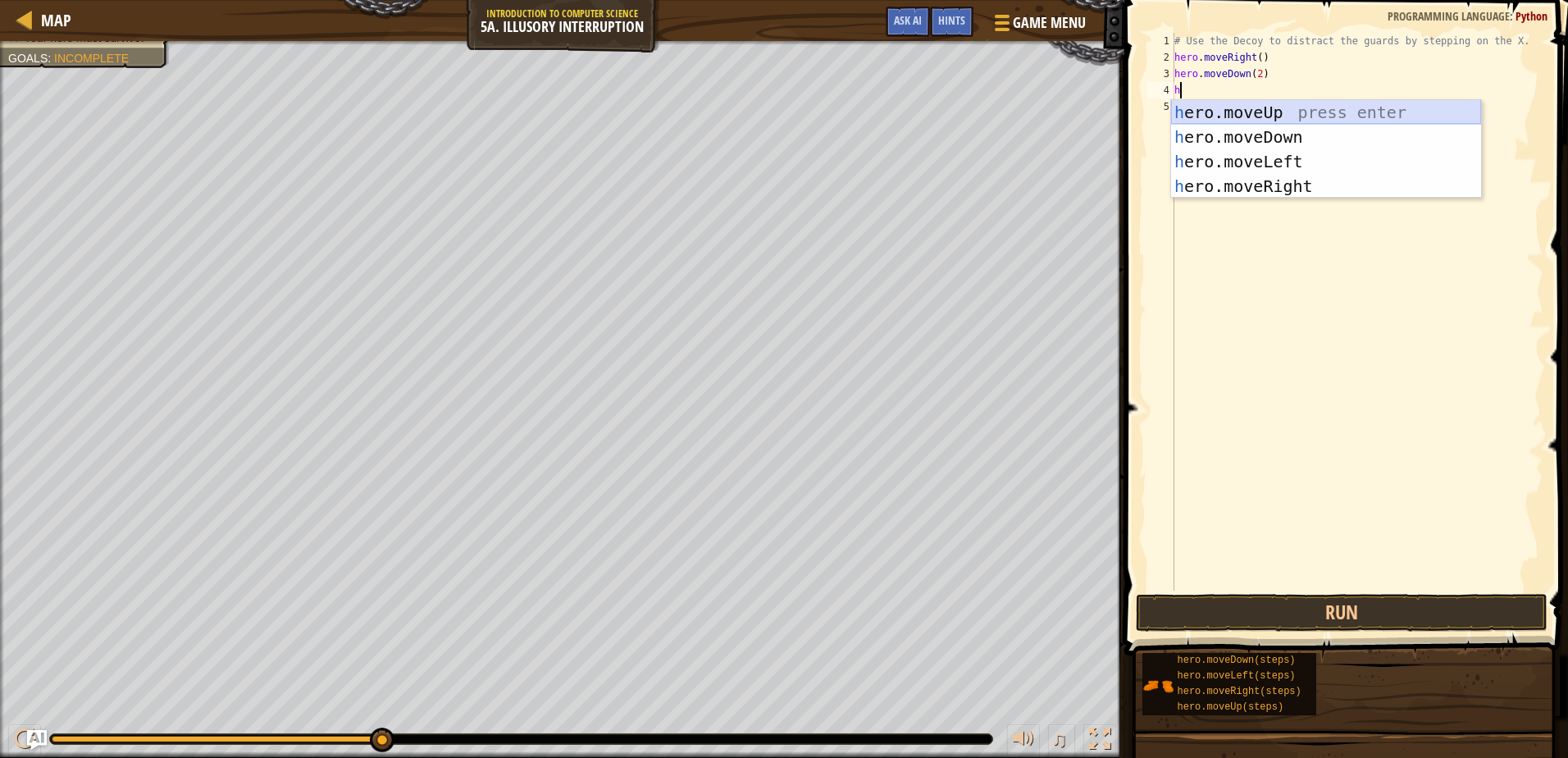
click at [1303, 113] on div "h ero.moveUp press enter h ero.moveDown press enter h ero.moveLeft press enter …" at bounding box center [1327, 174] width 310 height 147
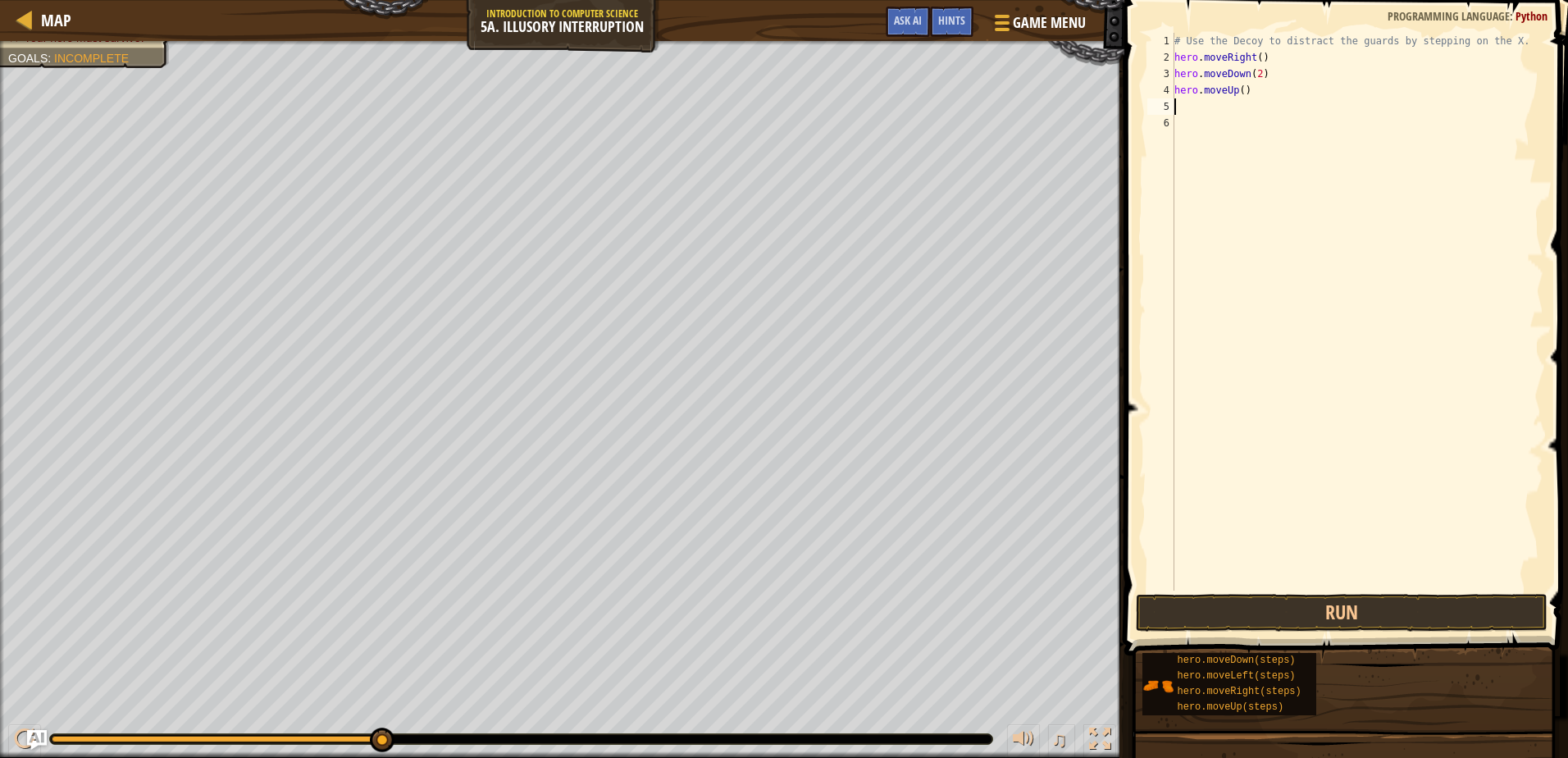
click at [1232, 87] on div "# Use the Decoy to distract the guards by stepping on the X. hero . moveRight (…" at bounding box center [1357, 328] width 372 height 591
click at [1236, 88] on div "# Use the Decoy to distract the guards by stepping on the X. hero . moveRight (…" at bounding box center [1357, 328] width 372 height 591
click at [1241, 90] on div "# Use the Decoy to distract the guards by stepping on the X. hero . moveRight (…" at bounding box center [1357, 328] width 372 height 591
type textarea "hero.moveUp(2)"
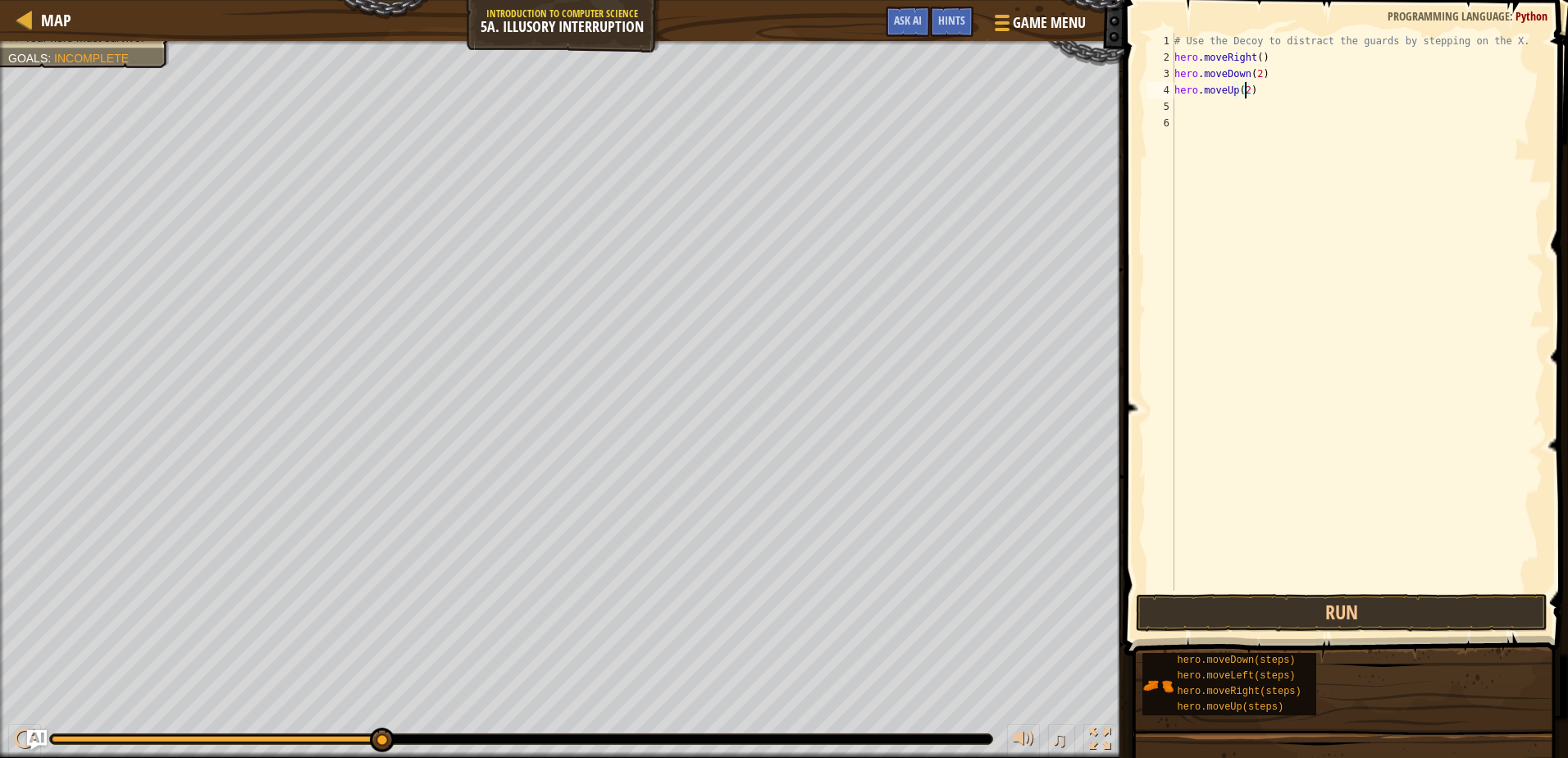
click at [1256, 129] on div "# Use the Decoy to distract the guards by stepping on the X. hero . moveRight (…" at bounding box center [1357, 328] width 372 height 591
click at [1243, 110] on div "# Use the Decoy to distract the guards by stepping on the X. hero . moveRight (…" at bounding box center [1357, 328] width 372 height 591
type textarea "h"
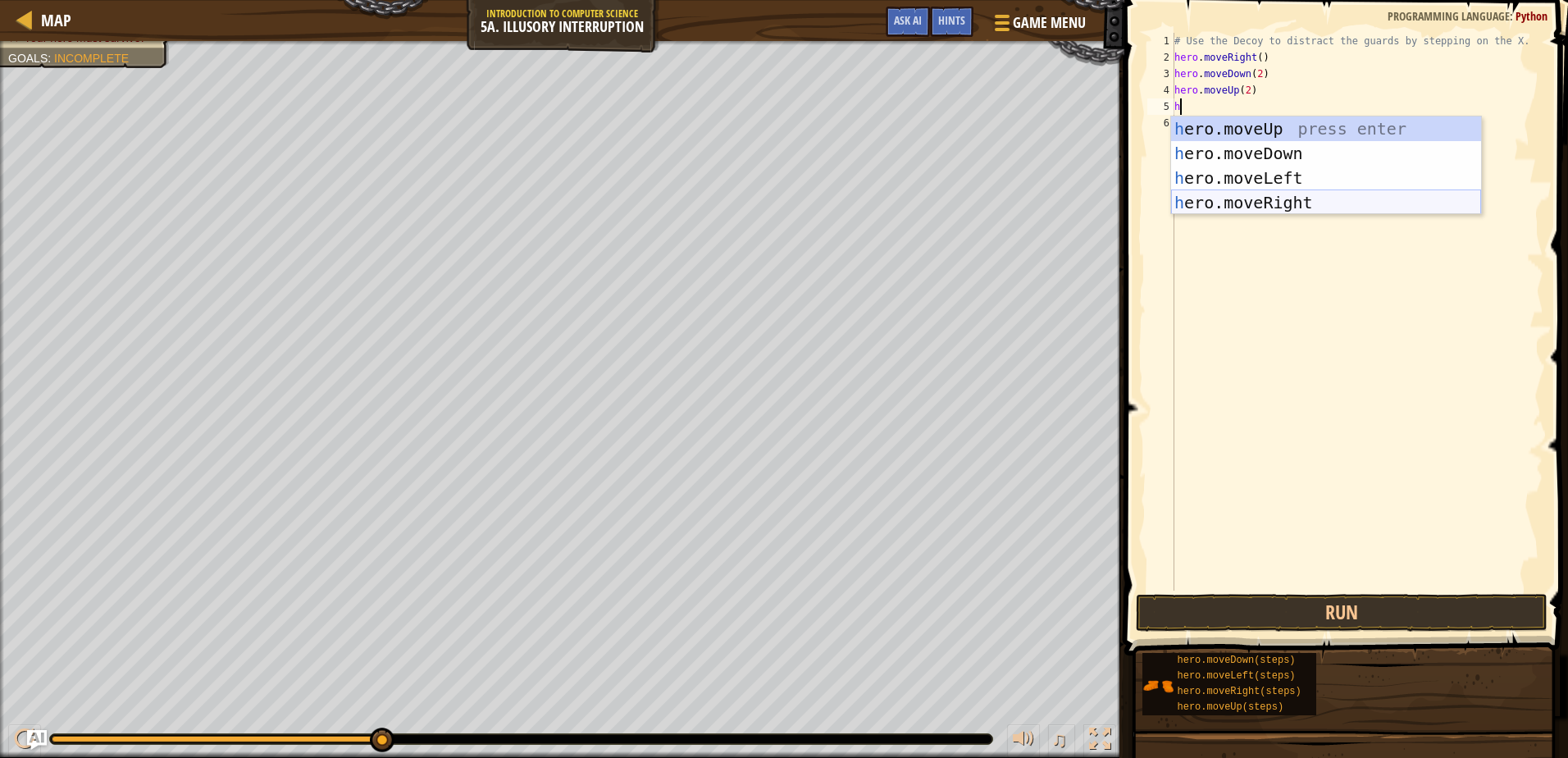
click at [1296, 203] on div "h ero.moveUp press enter h ero.moveDown press enter h ero.moveLeft press enter …" at bounding box center [1327, 190] width 310 height 147
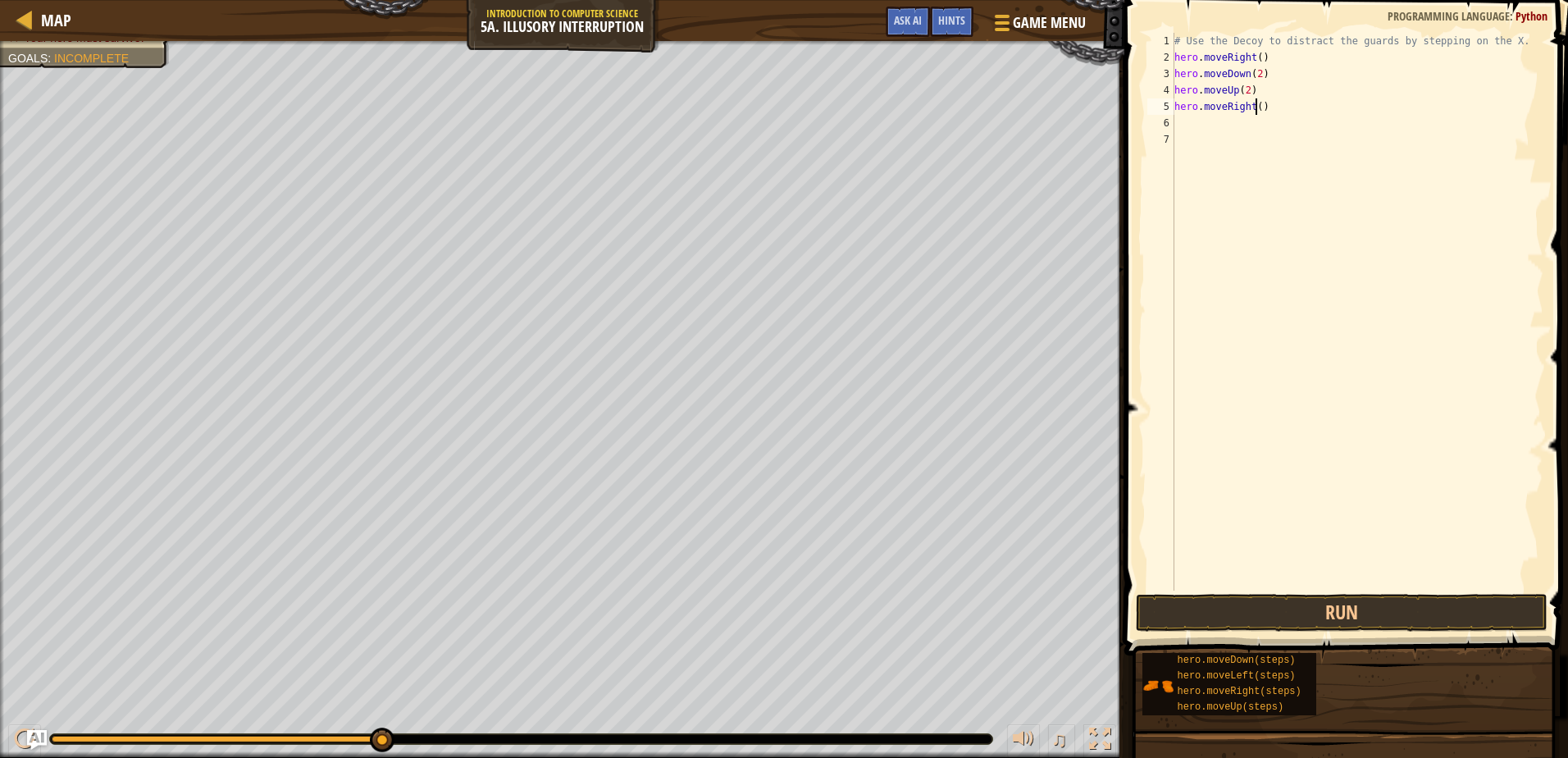
click at [1255, 102] on div "# Use the Decoy to distract the guards by stepping on the X. hero . moveRight (…" at bounding box center [1357, 328] width 372 height 591
type textarea "hero.moveRight(3)"
click at [1371, 609] on button "Run" at bounding box center [1341, 613] width 411 height 37
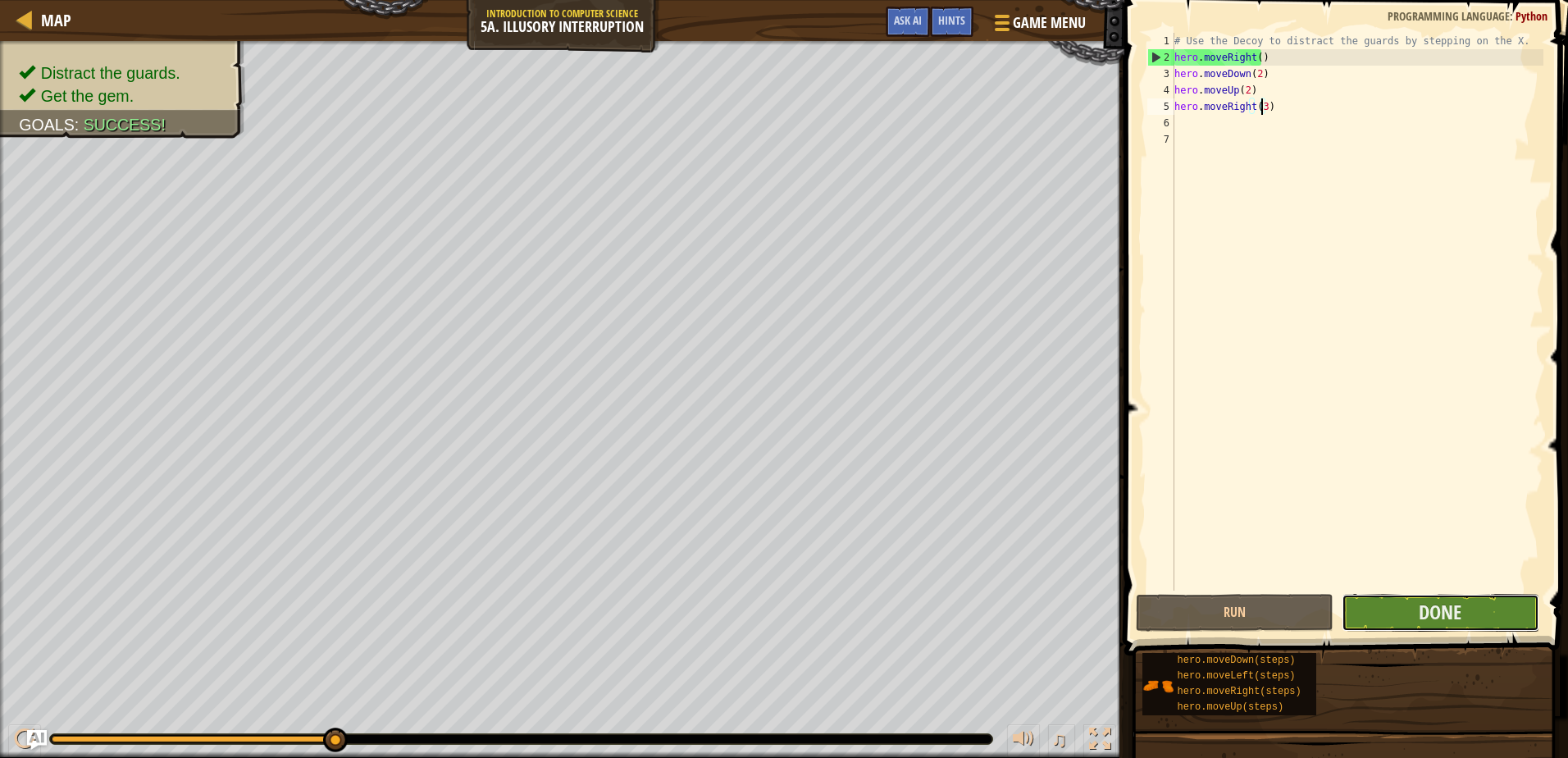
click at [1496, 601] on button "Done" at bounding box center [1440, 613] width 197 height 37
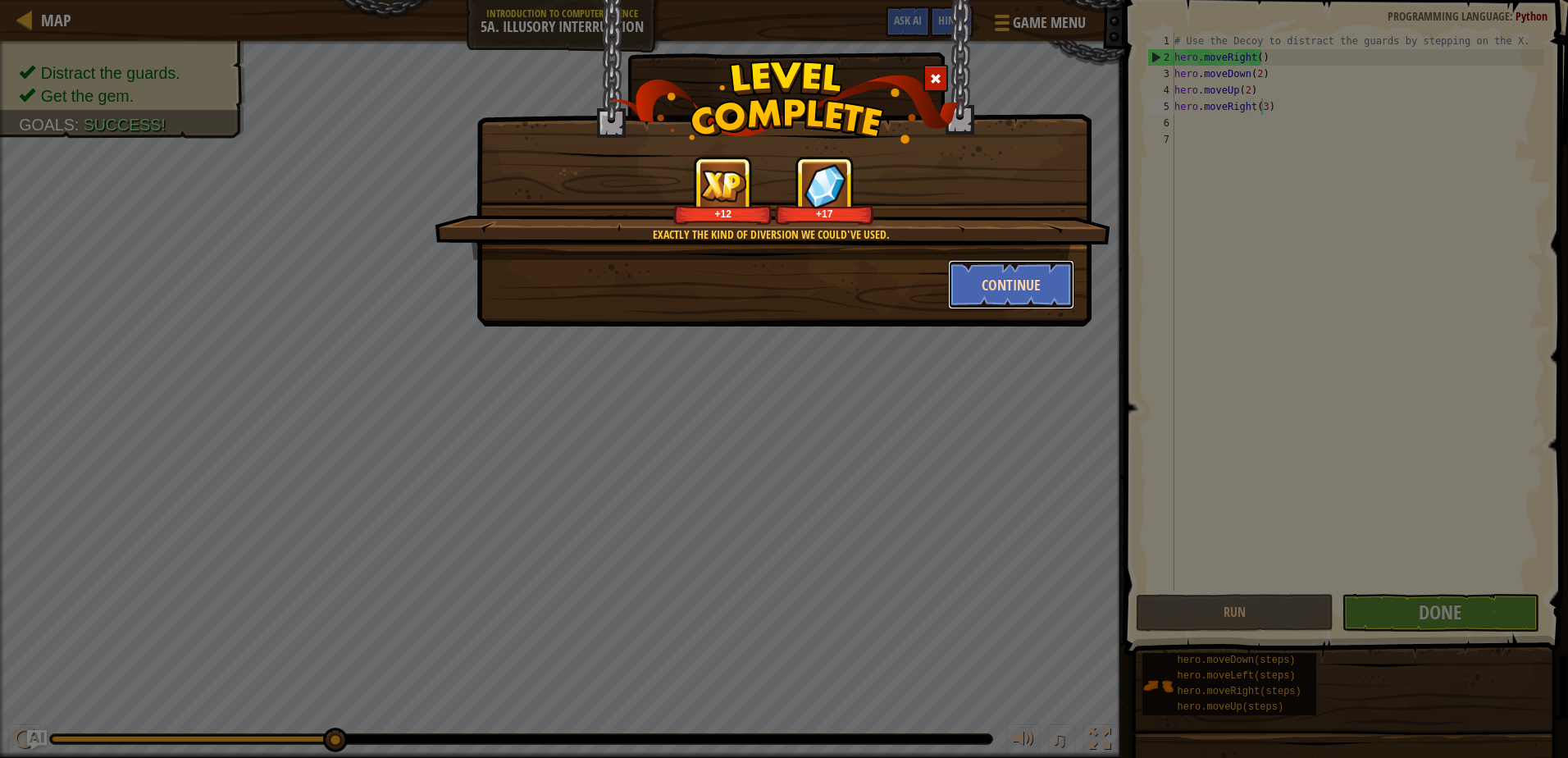
click at [1017, 295] on button "Continue" at bounding box center [1012, 285] width 128 height 49
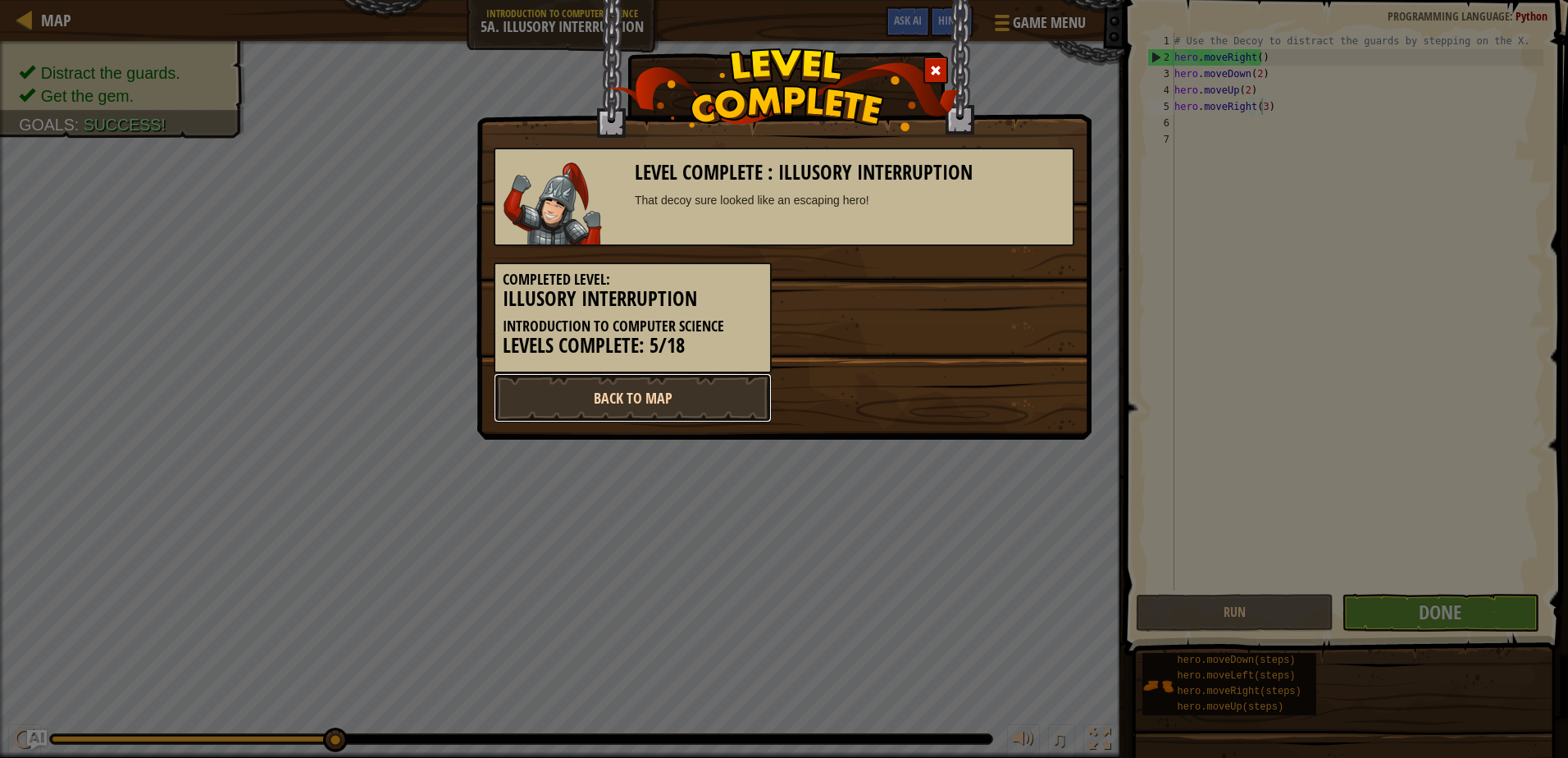
click at [659, 400] on link "Back to Map" at bounding box center [632, 398] width 278 height 49
select select "en-[GEOGRAPHIC_DATA]"
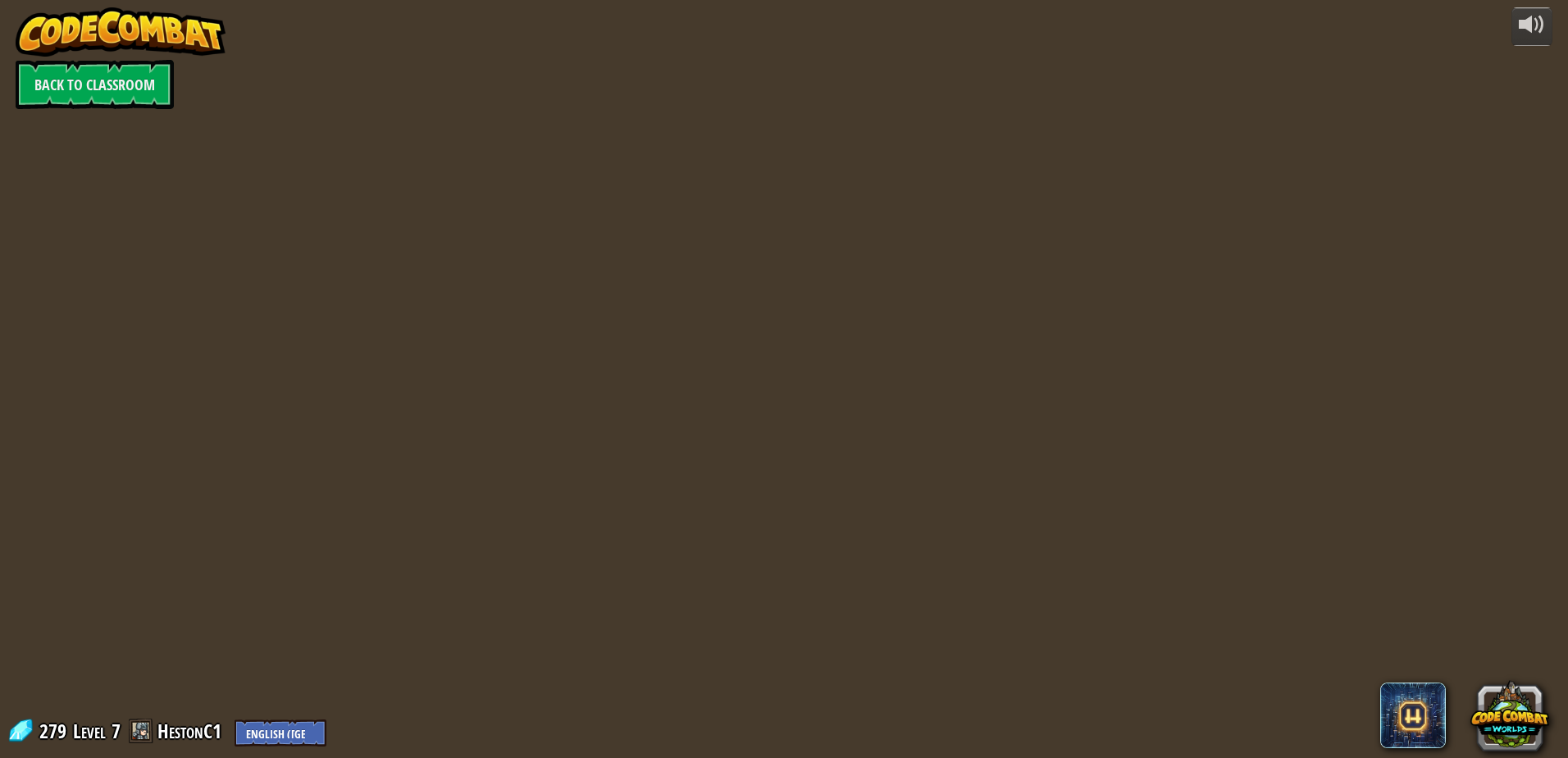
select select "en-[GEOGRAPHIC_DATA]"
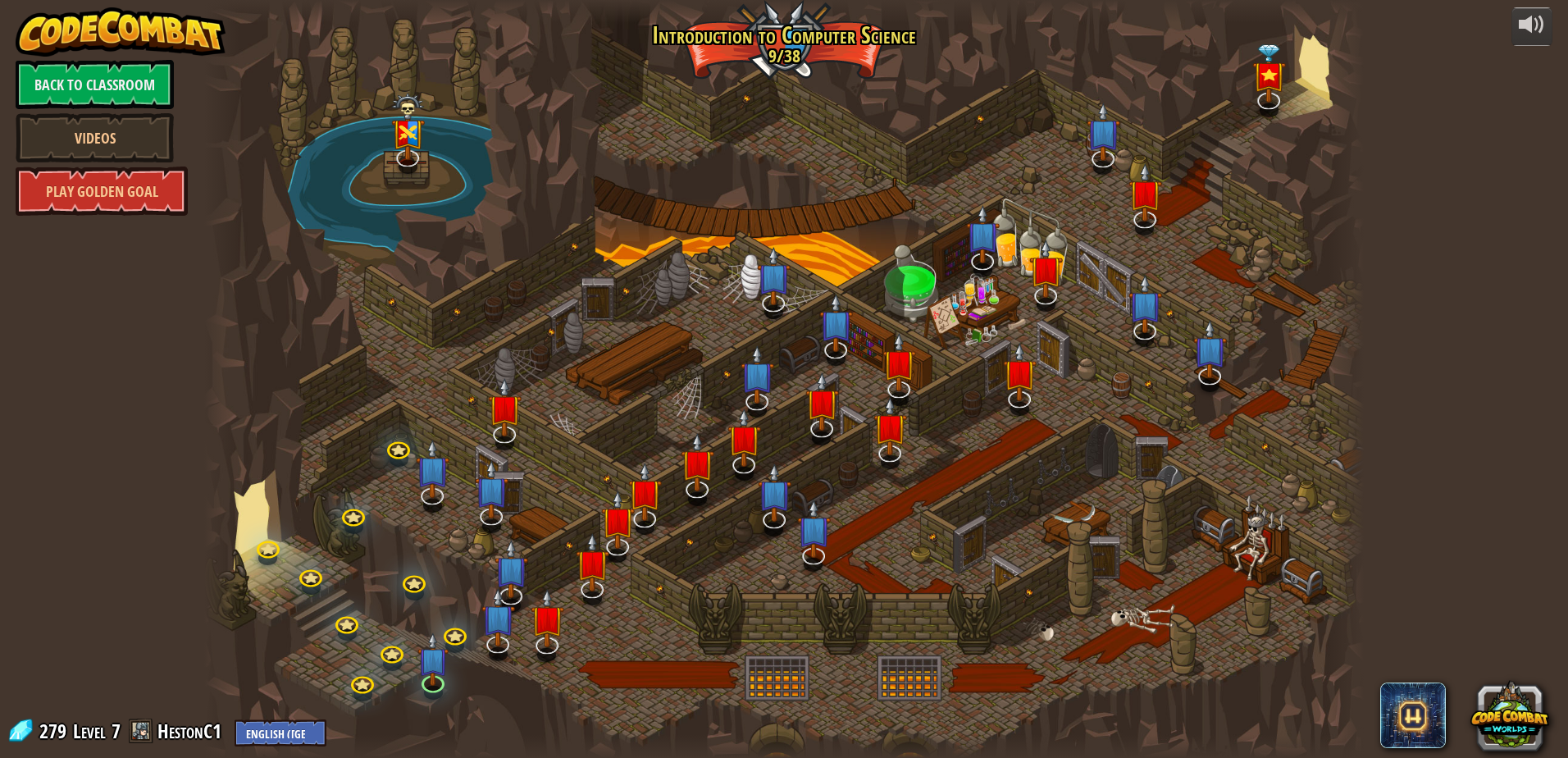
select select "en-[GEOGRAPHIC_DATA]"
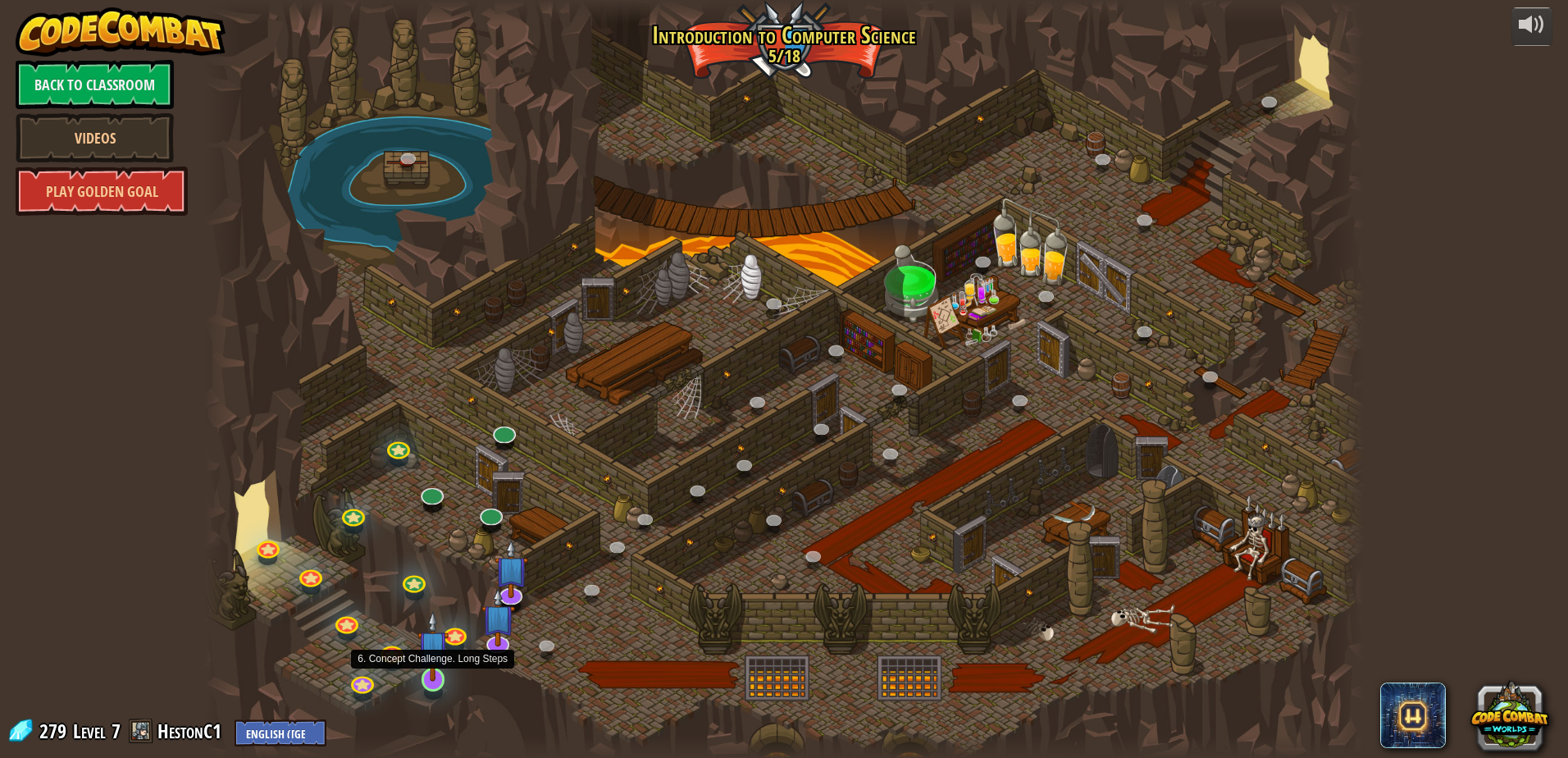
click at [438, 677] on img at bounding box center [433, 646] width 31 height 72
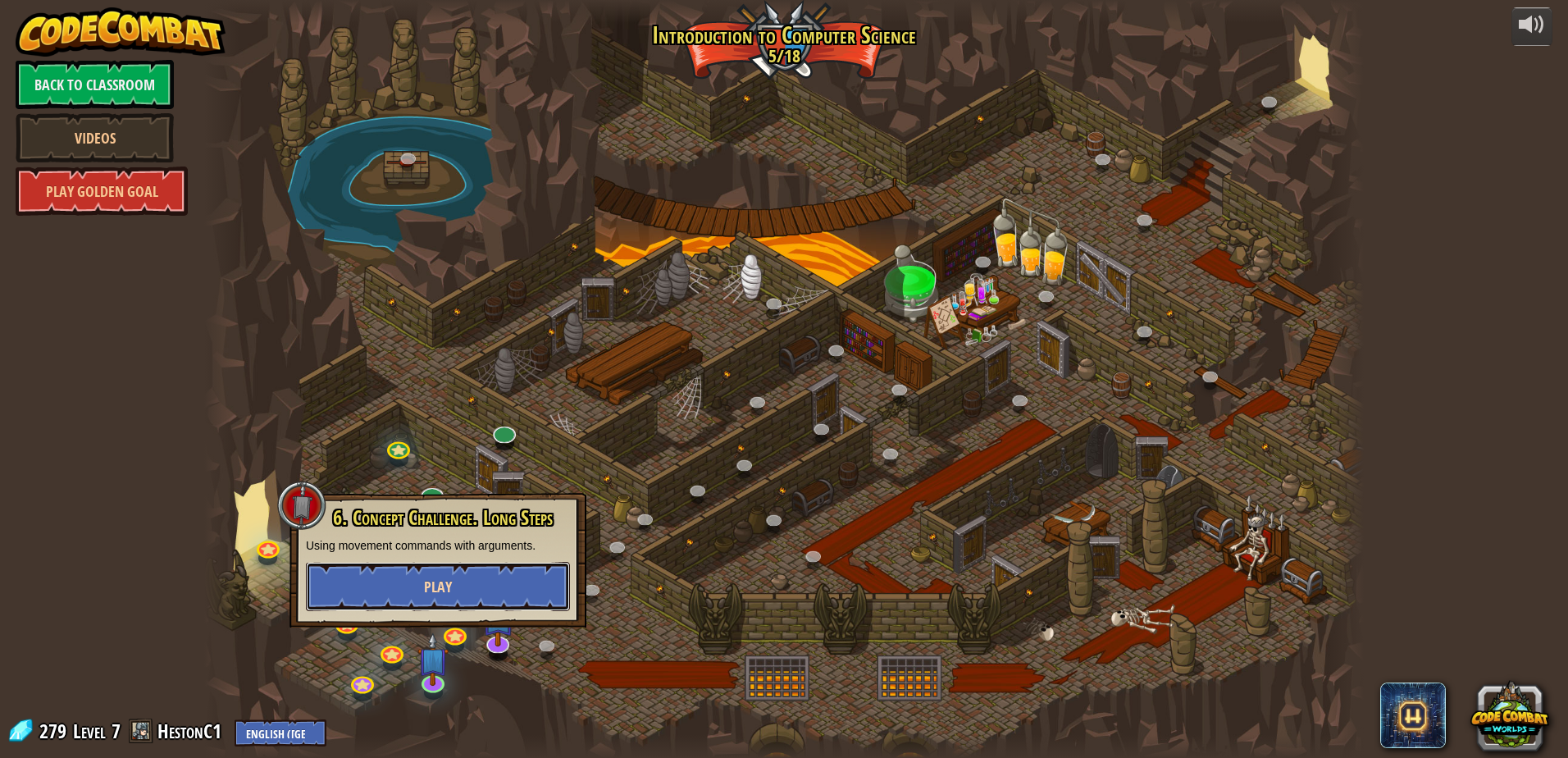
click at [471, 579] on button "Play" at bounding box center [438, 587] width 264 height 49
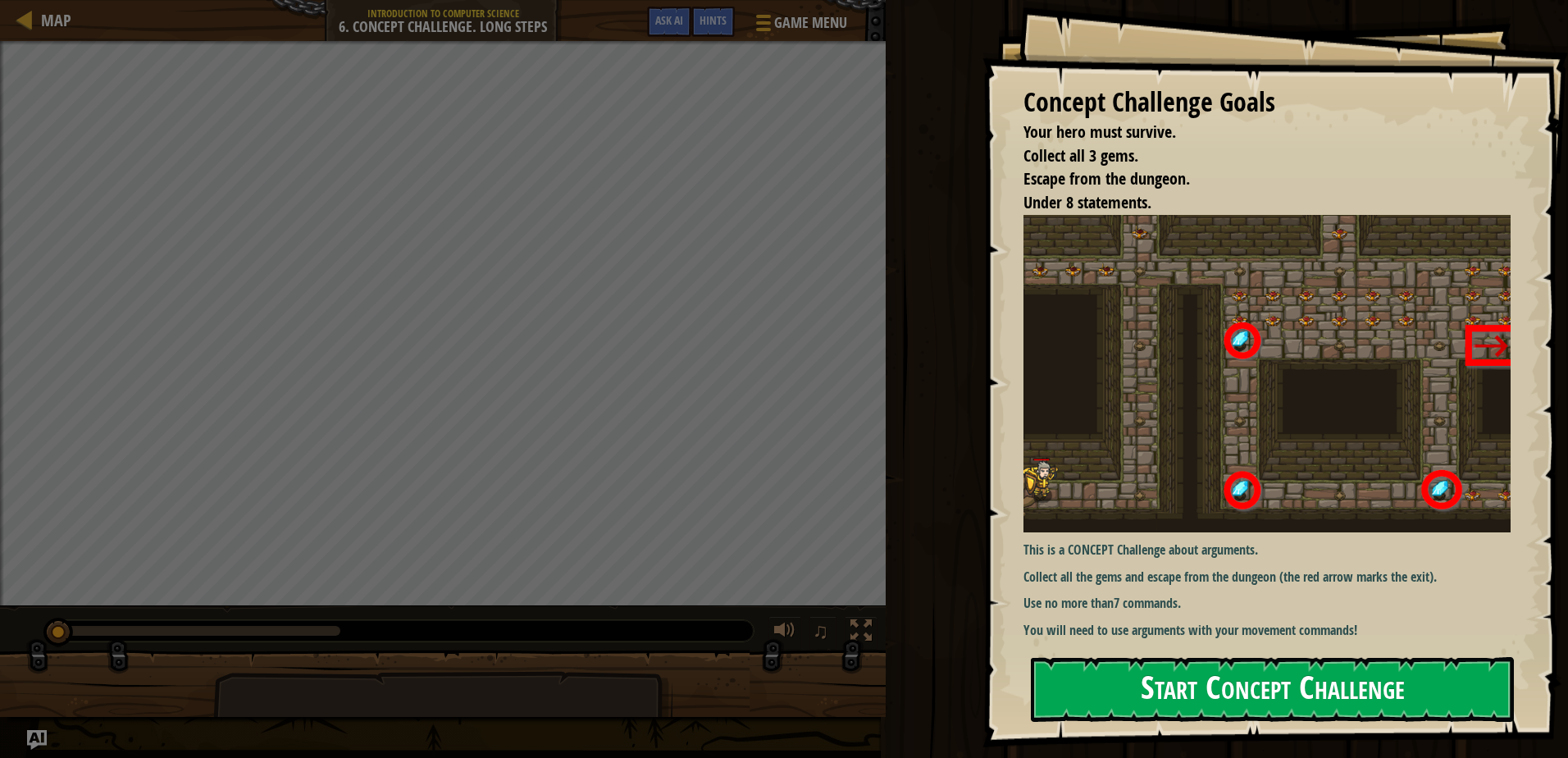
click at [1097, 663] on button "Start Concept Challenge" at bounding box center [1273, 690] width 483 height 65
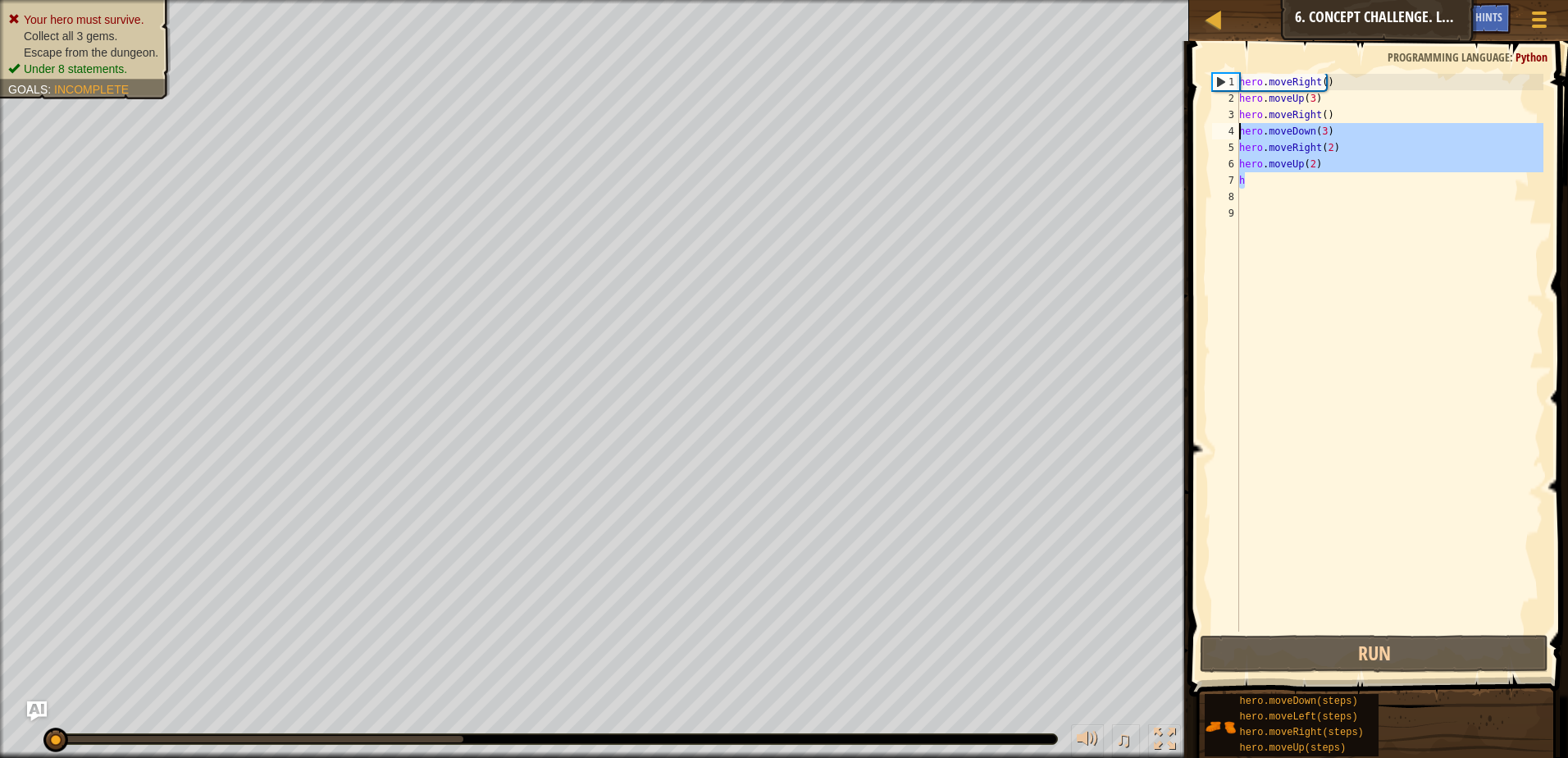
drag, startPoint x: 1336, startPoint y: 183, endPoint x: 1237, endPoint y: 124, distance: 115.2
click at [1237, 124] on div "1 2 3 4 5 6 7 8 9 hero . moveRight ( ) hero . moveUp ( 3 ) hero . moveRight ( )…" at bounding box center [1376, 352] width 335 height 558
type textarea "hero.moveDown(3) hero.moveRight(2)"
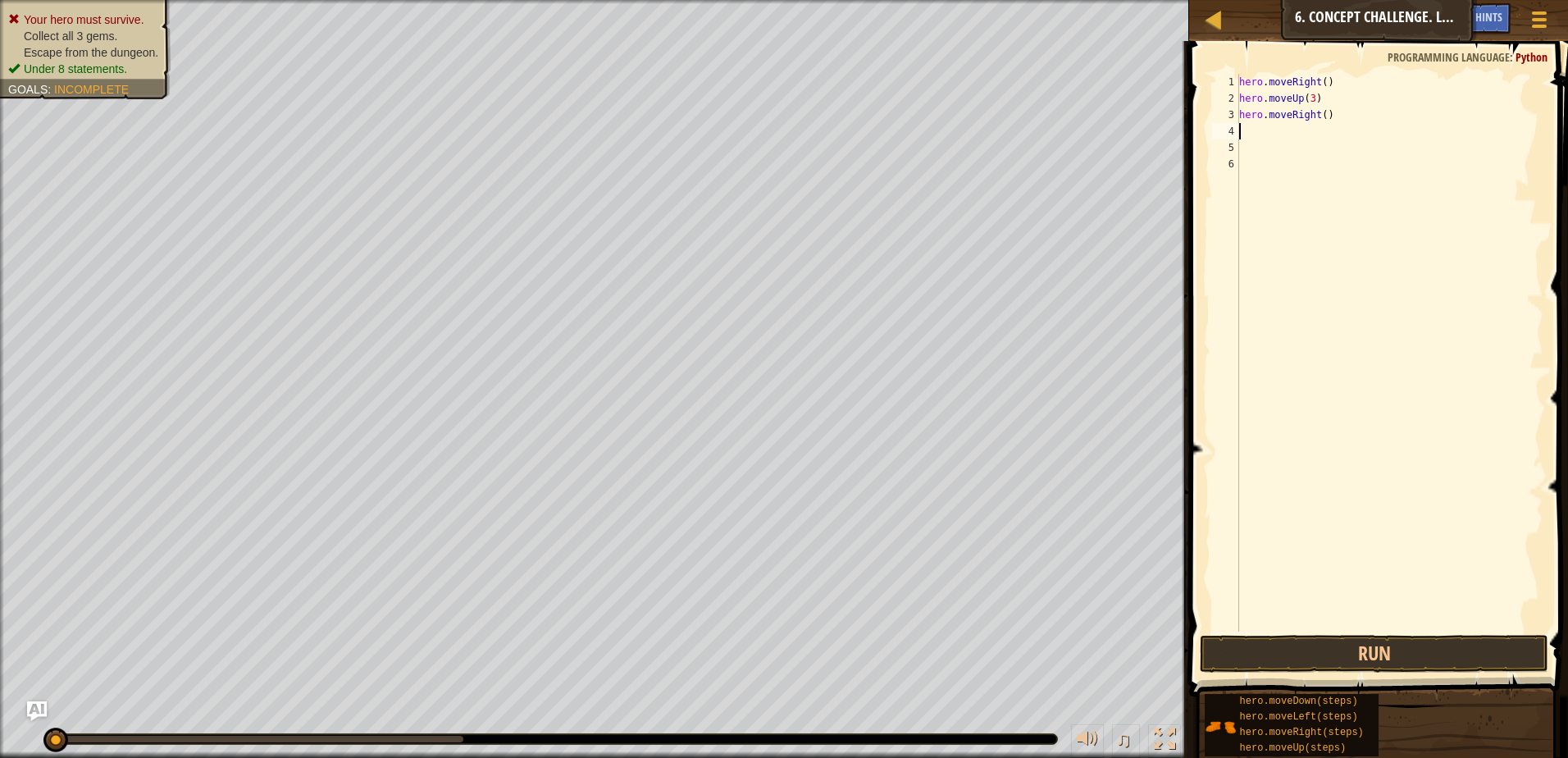
click at [1319, 113] on div "hero . moveRight ( ) hero . moveUp ( 3 ) hero . moveRight ( )" at bounding box center [1389, 369] width 307 height 591
type textarea "hero.moveRight(2)"
click at [1292, 140] on div "hero . moveRight ( ) hero . moveUp ( 3 ) hero . moveRight ( 2 )" at bounding box center [1389, 369] width 307 height 591
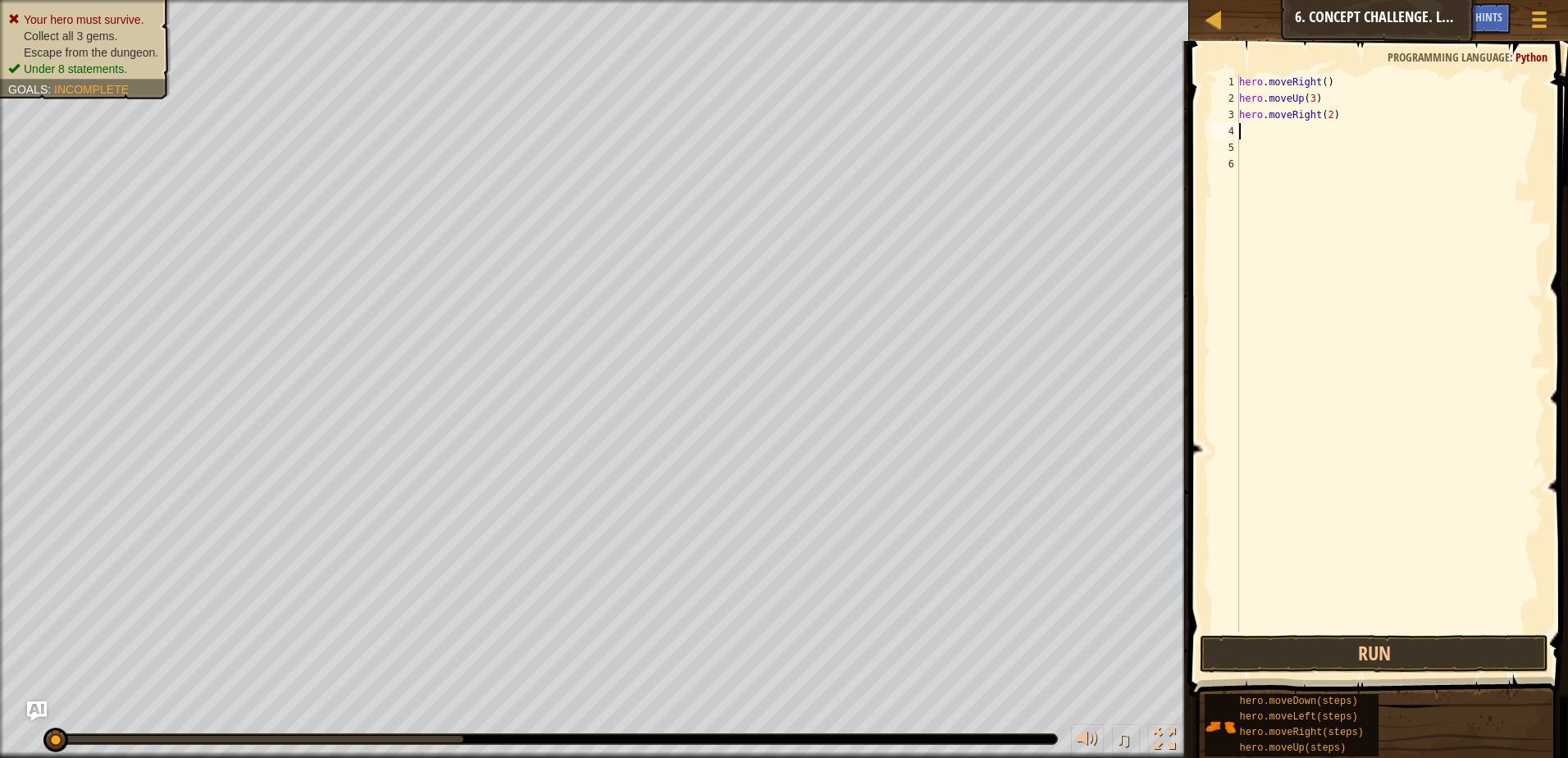
click at [1287, 133] on div "hero . moveRight ( ) hero . moveUp ( 3 ) hero . moveRight ( 2 )" at bounding box center [1389, 369] width 307 height 591
type textarea "h"
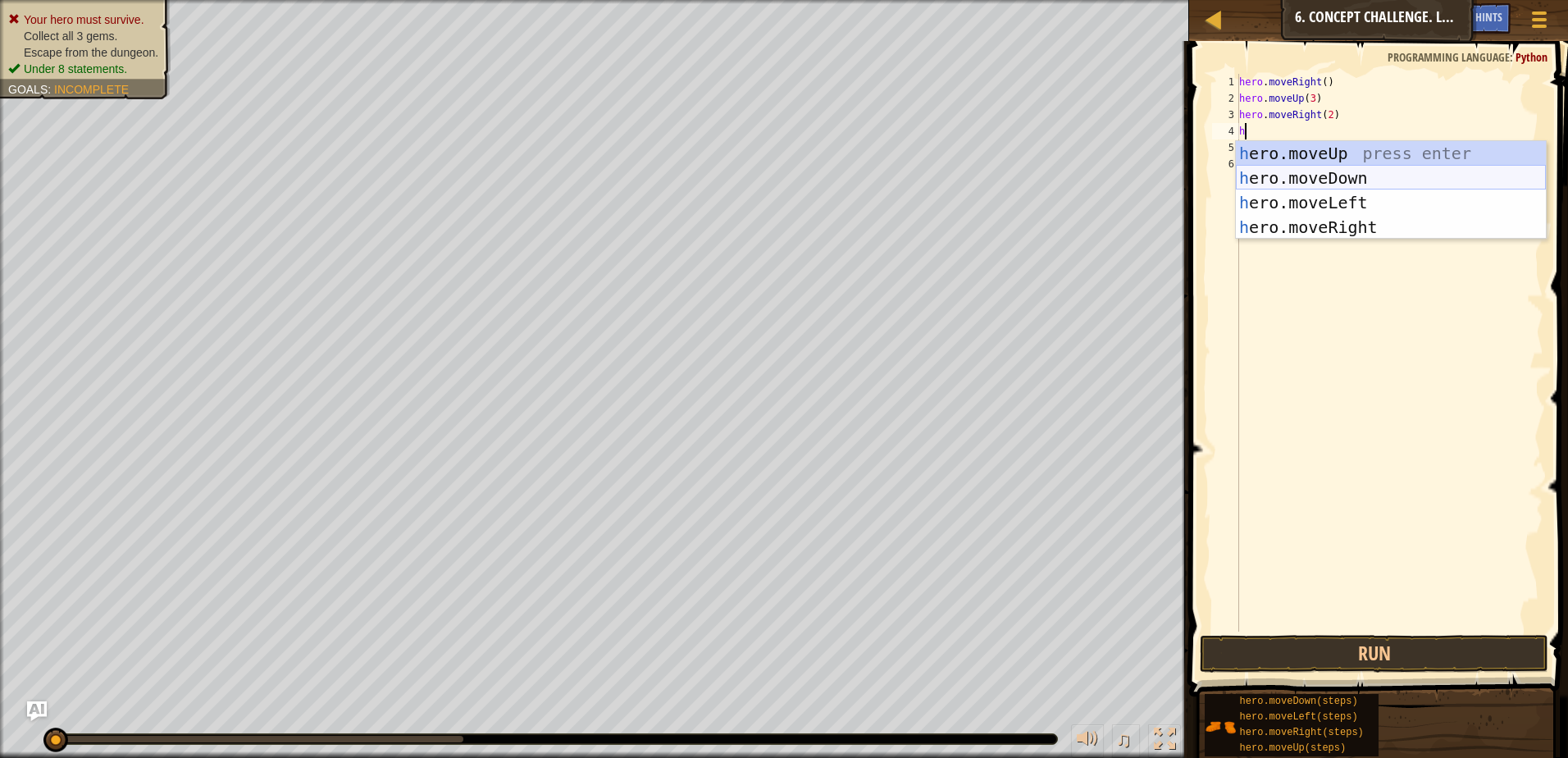
click at [1370, 174] on div "h ero.moveUp press enter h ero.moveDown press enter h ero.moveLeft press enter …" at bounding box center [1391, 215] width 310 height 147
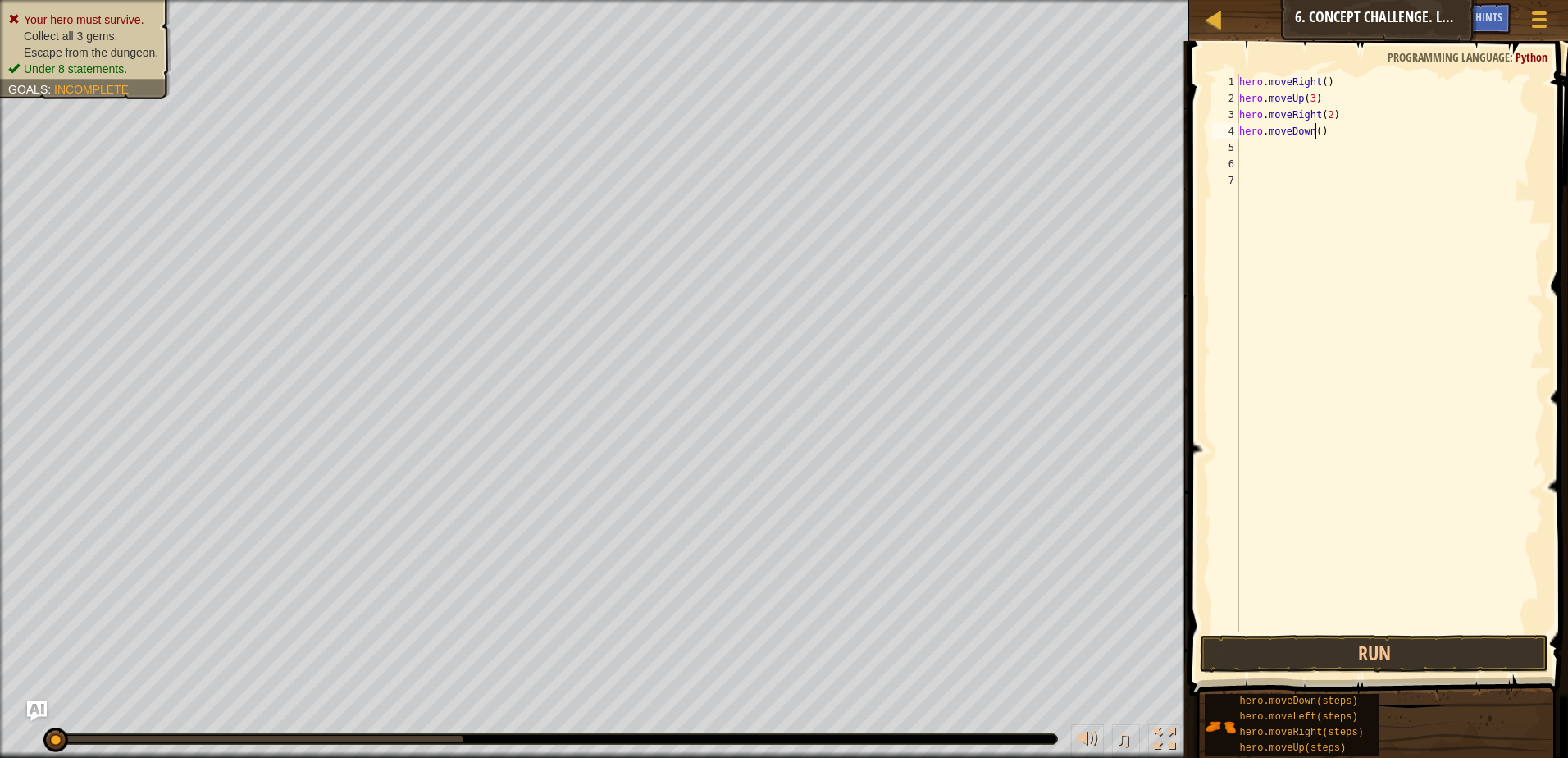
click at [1313, 128] on div "hero . moveRight ( ) hero . moveUp ( 3 ) hero . moveRight ( 2 ) hero . moveDown…" at bounding box center [1389, 369] width 307 height 591
type textarea "hero.moveDown(3)"
click at [1315, 147] on div "hero . moveRight ( ) hero . moveUp ( 3 ) hero . moveRight ( 2 ) hero . moveDown…" at bounding box center [1389, 369] width 307 height 591
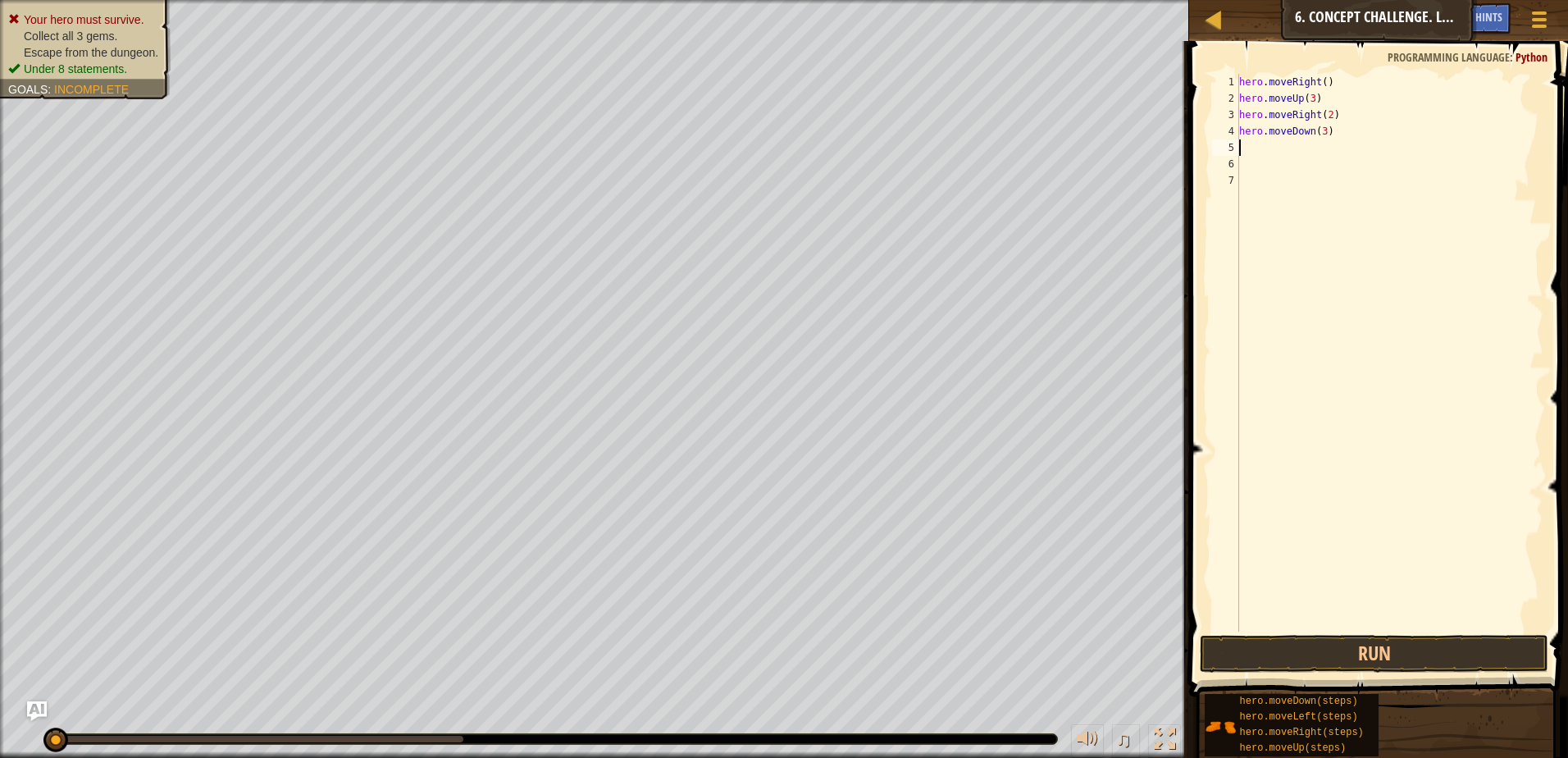
type textarea "h"
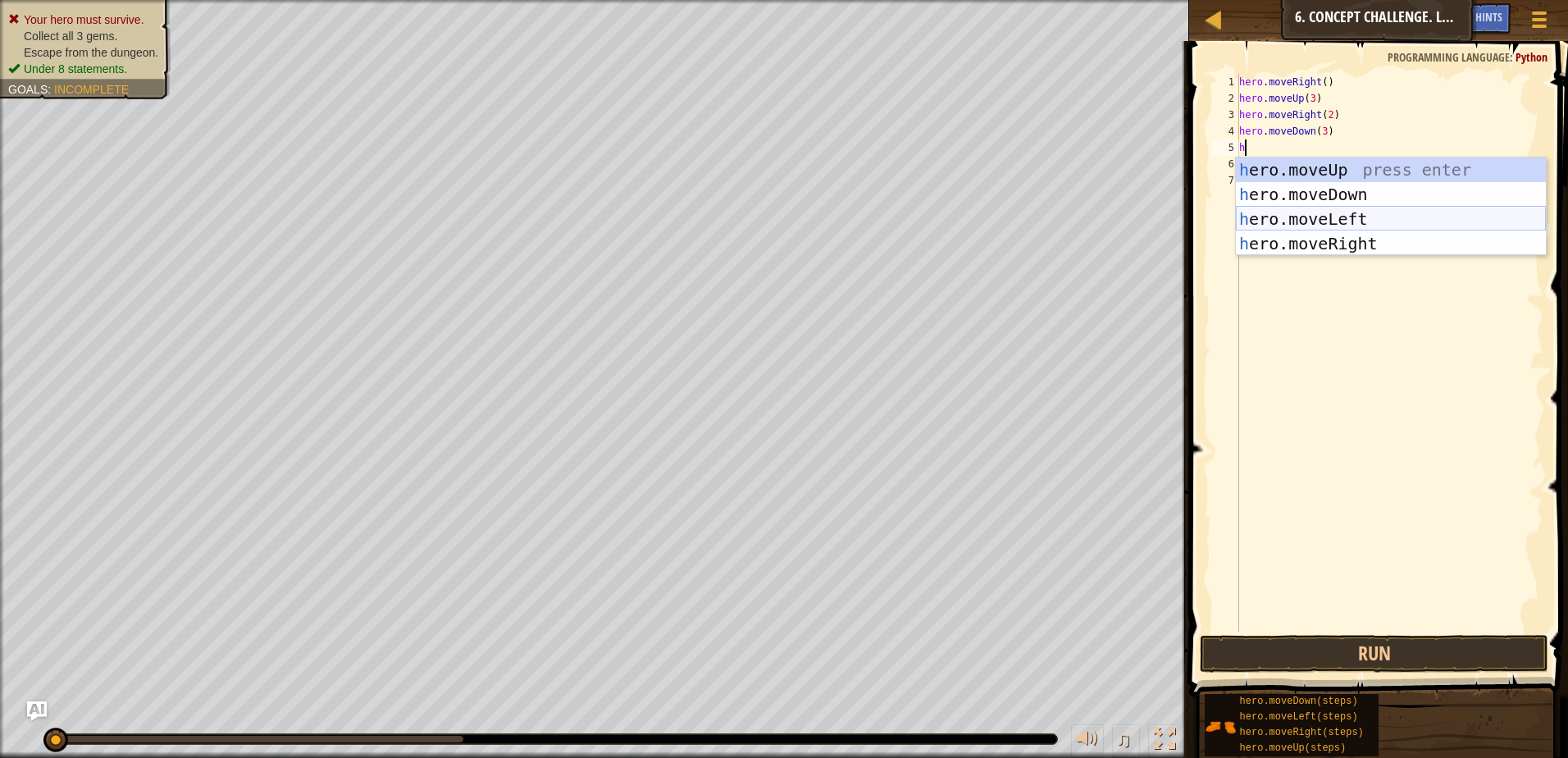
click at [1327, 223] on div "h ero.moveUp press enter h ero.moveDown press enter h ero.moveLeft press enter …" at bounding box center [1391, 231] width 310 height 147
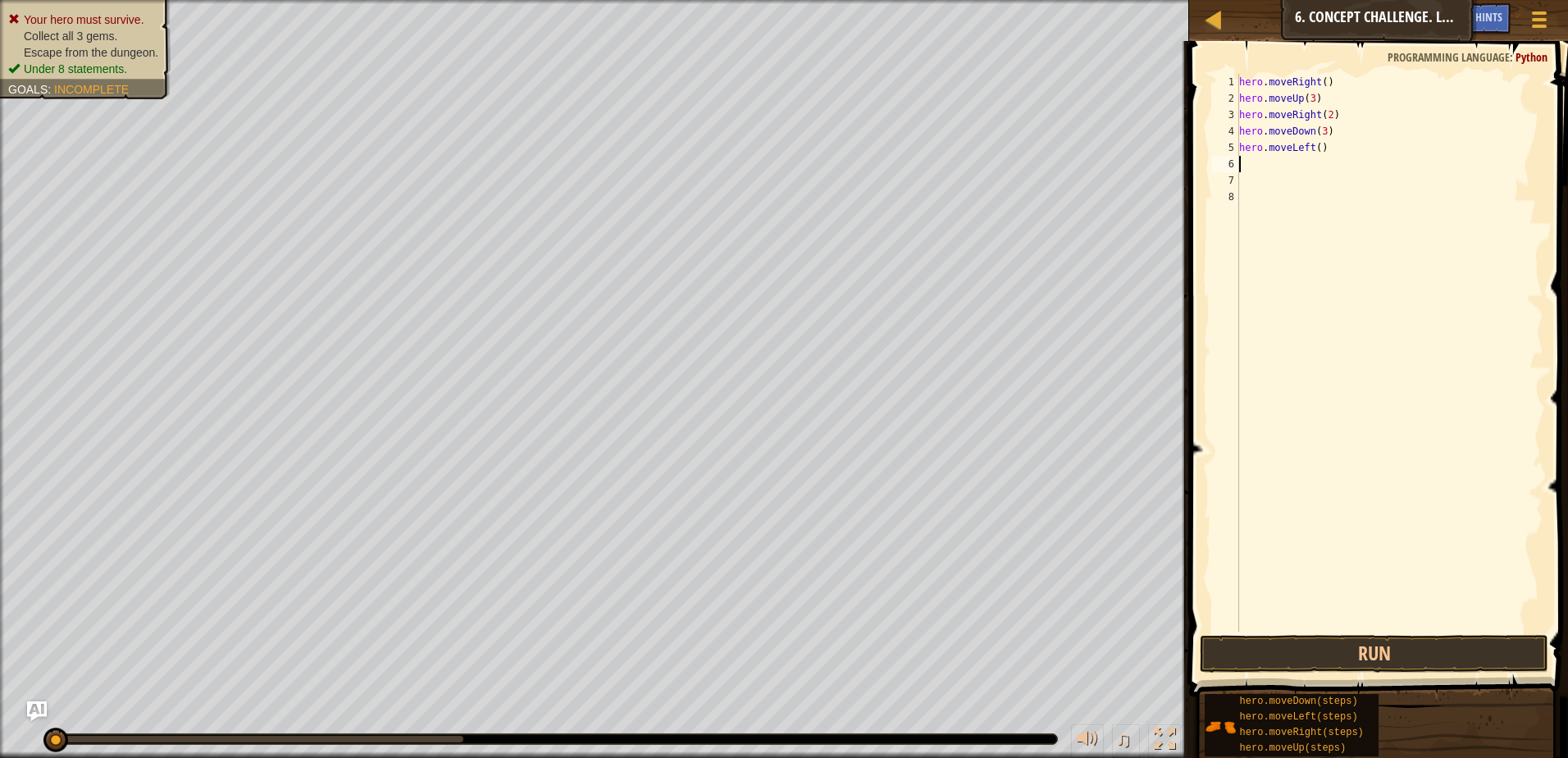
type textarea "h"
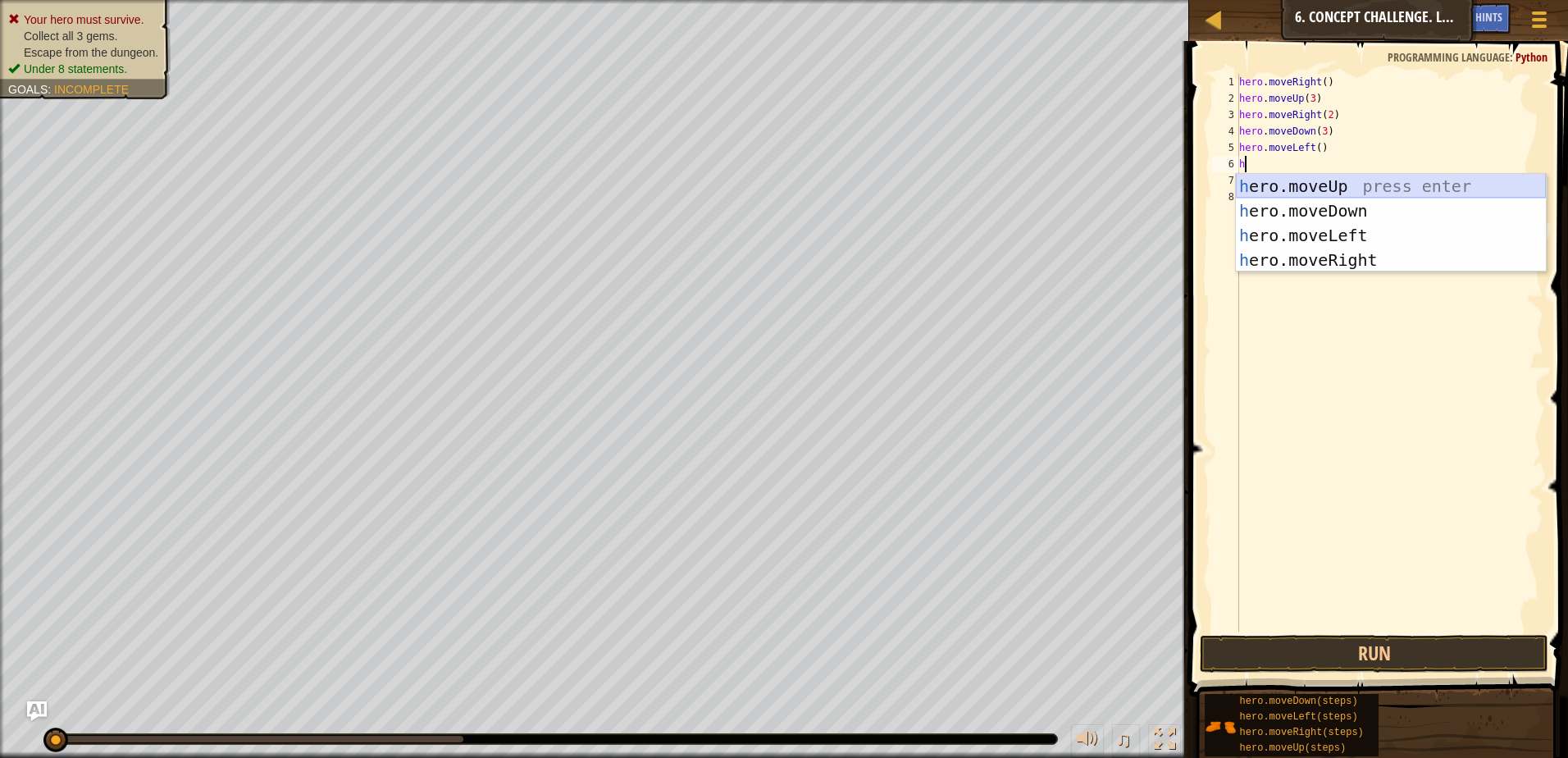
click at [1317, 188] on div "h ero.moveUp press enter h ero.moveDown press enter h ero.moveLeft press enter …" at bounding box center [1391, 247] width 310 height 147
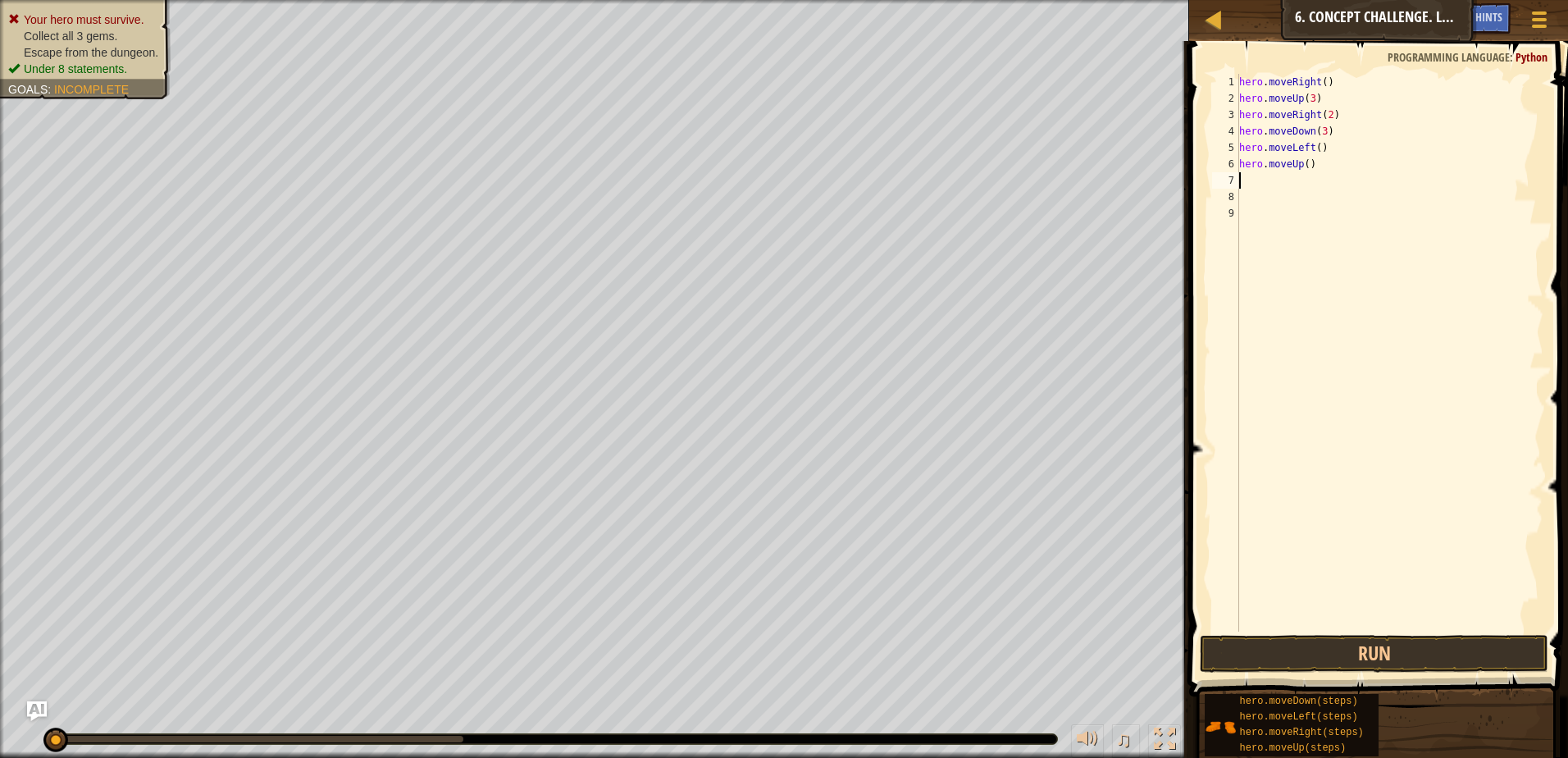
click at [1305, 165] on div "hero . moveRight ( ) hero . moveUp ( 3 ) hero . moveRight ( 2 ) hero . moveDown…" at bounding box center [1389, 369] width 307 height 591
type textarea "hero.moveUp(2)"
click at [1317, 184] on div "hero . moveRight ( ) hero . moveUp ( 3 ) hero . moveRight ( 2 ) hero . moveDown…" at bounding box center [1389, 369] width 307 height 591
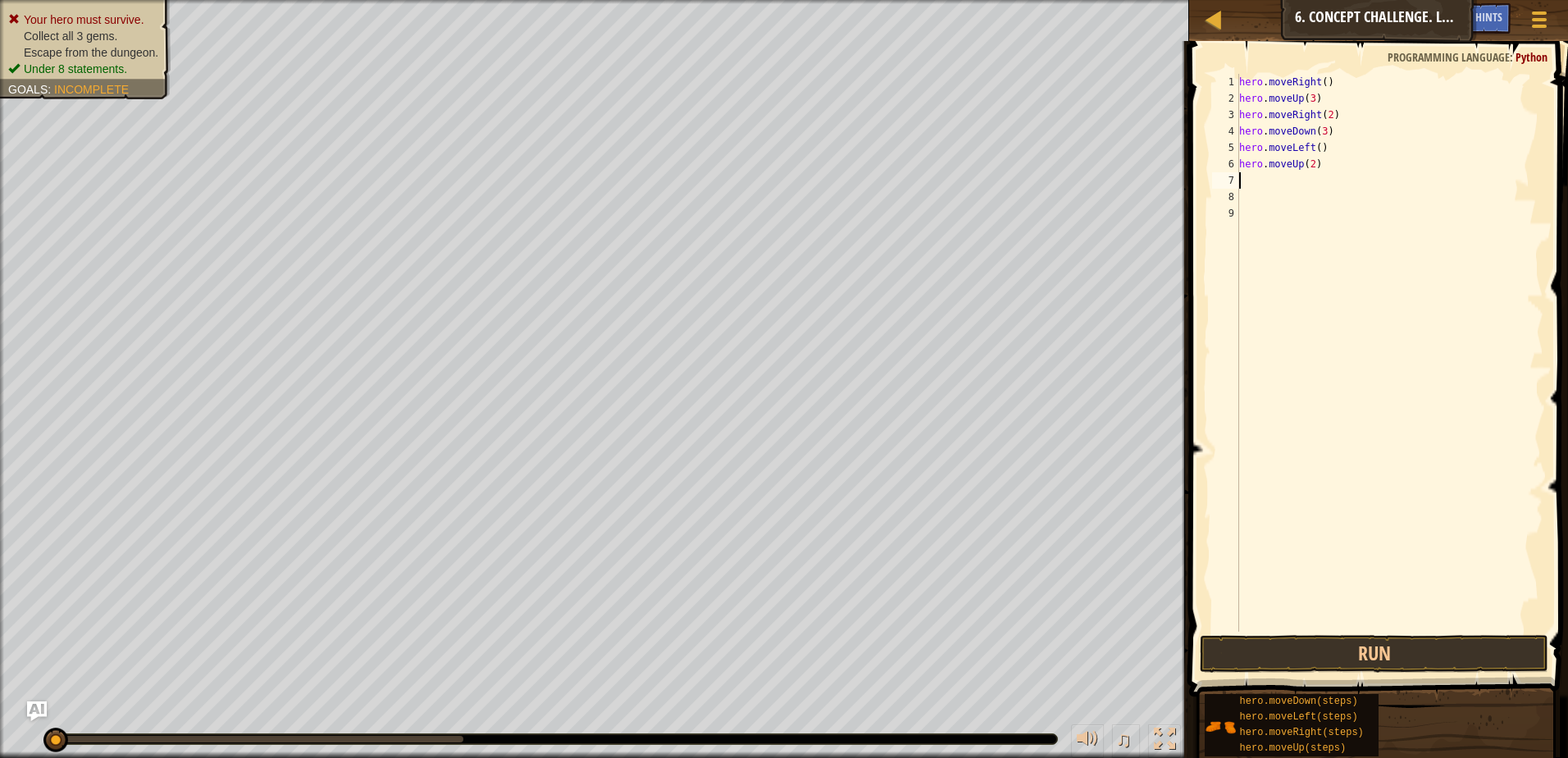
type textarea "h"
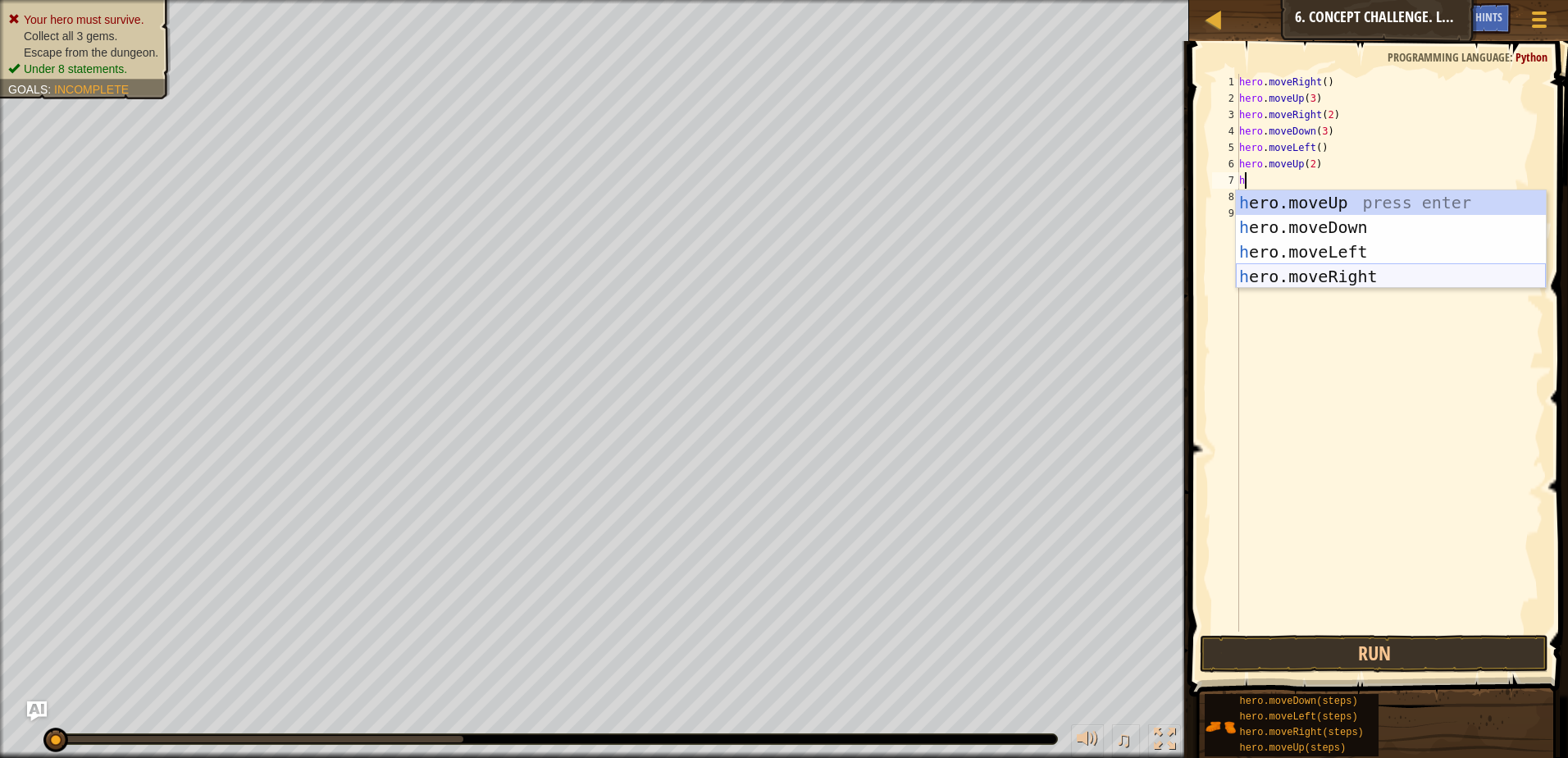
click at [1352, 265] on div "h ero.moveUp press enter h ero.moveDown press enter h ero.moveLeft press enter …" at bounding box center [1391, 264] width 310 height 147
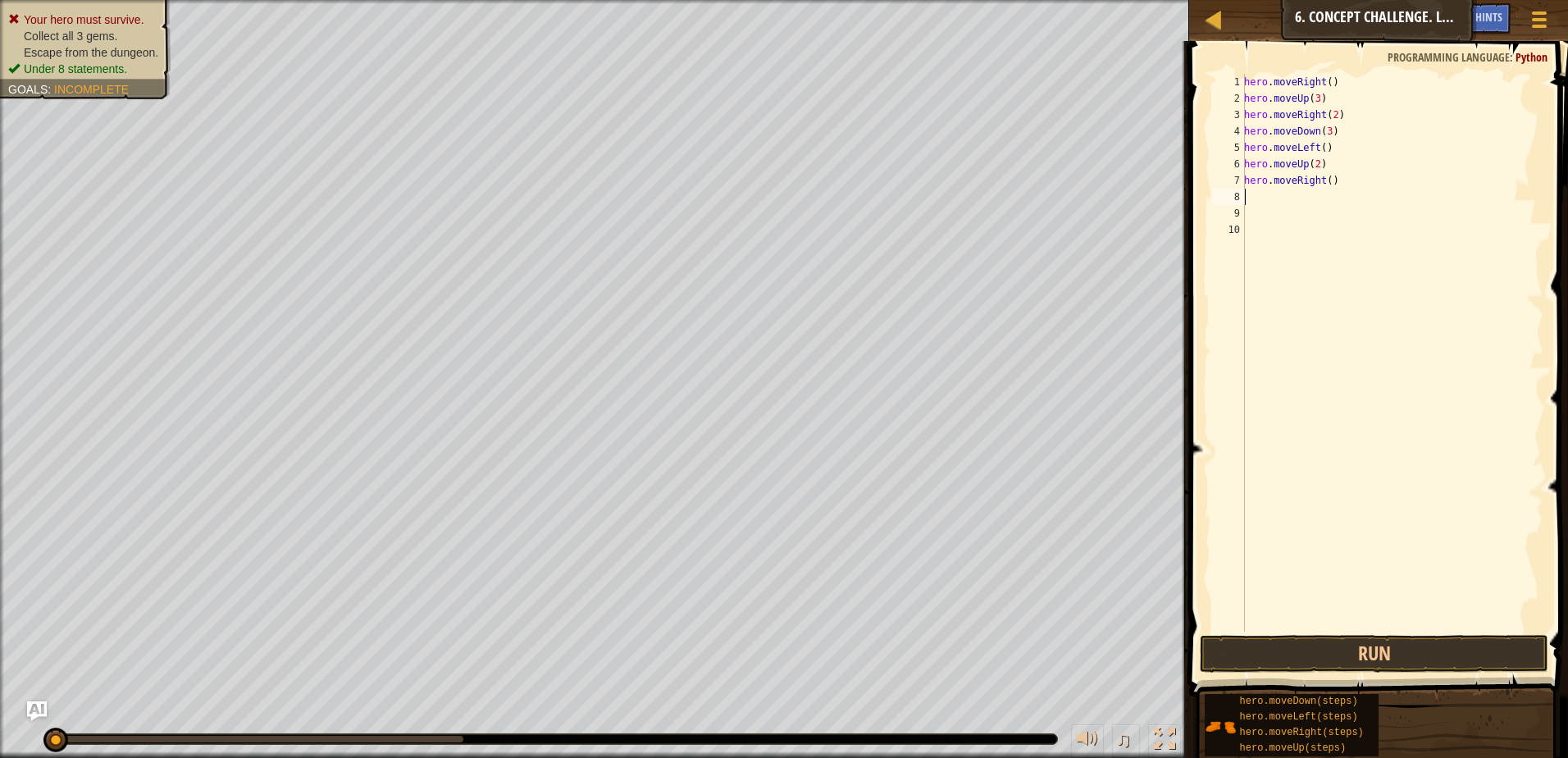
click at [1321, 183] on div "hero . moveRight ( ) hero . moveUp ( 3 ) hero . moveRight ( 2 ) hero . moveDown…" at bounding box center [1392, 369] width 302 height 591
click at [1327, 177] on div "hero . moveRight ( ) hero . moveUp ( 3 ) hero . moveRight ( 2 ) hero . moveDown…" at bounding box center [1392, 369] width 302 height 591
type textarea "hero.moveRight(3)"
click at [1358, 658] on button "Run" at bounding box center [1374, 654] width 348 height 37
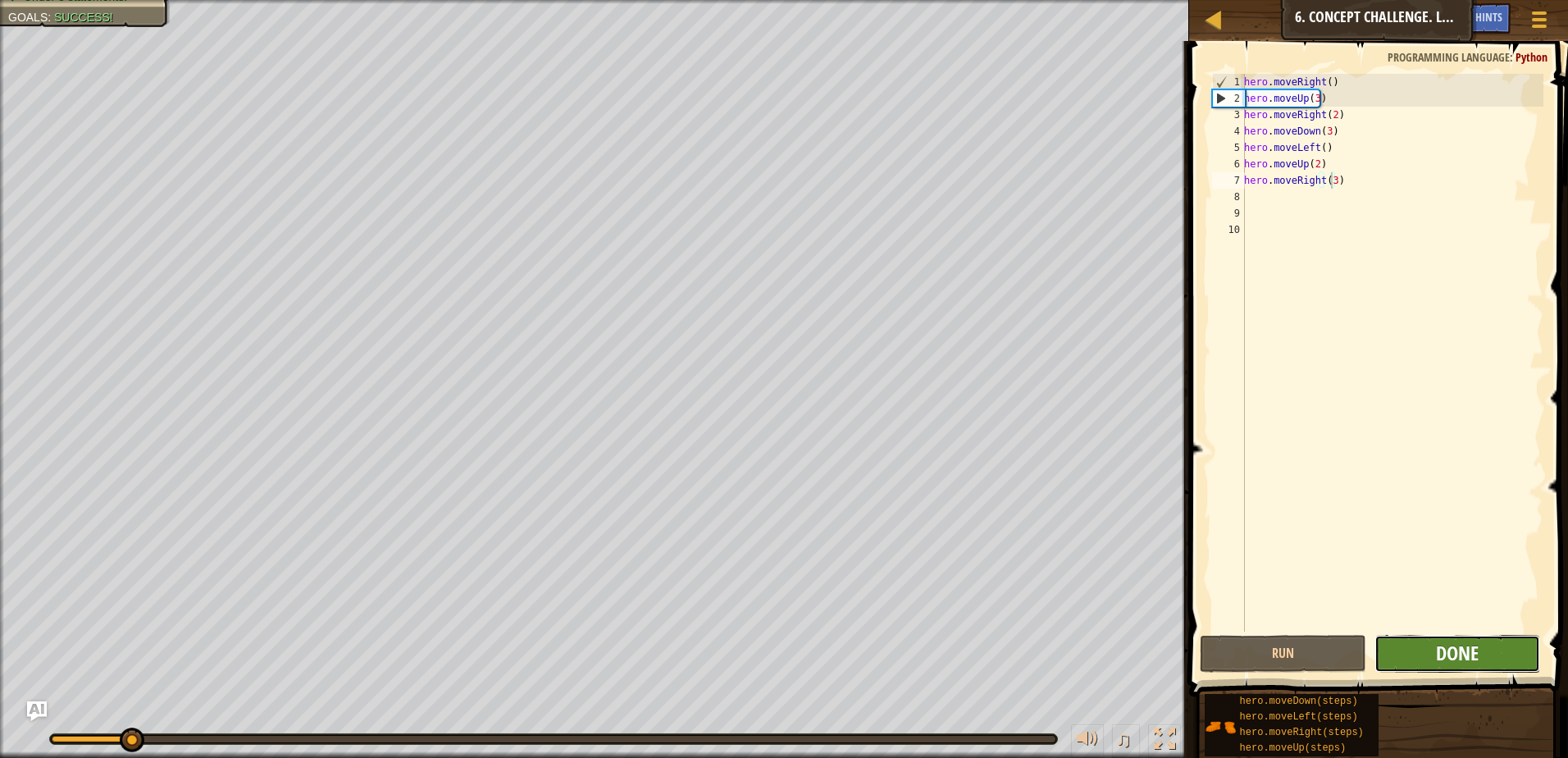
click at [1449, 648] on span "Done" at bounding box center [1457, 653] width 42 height 27
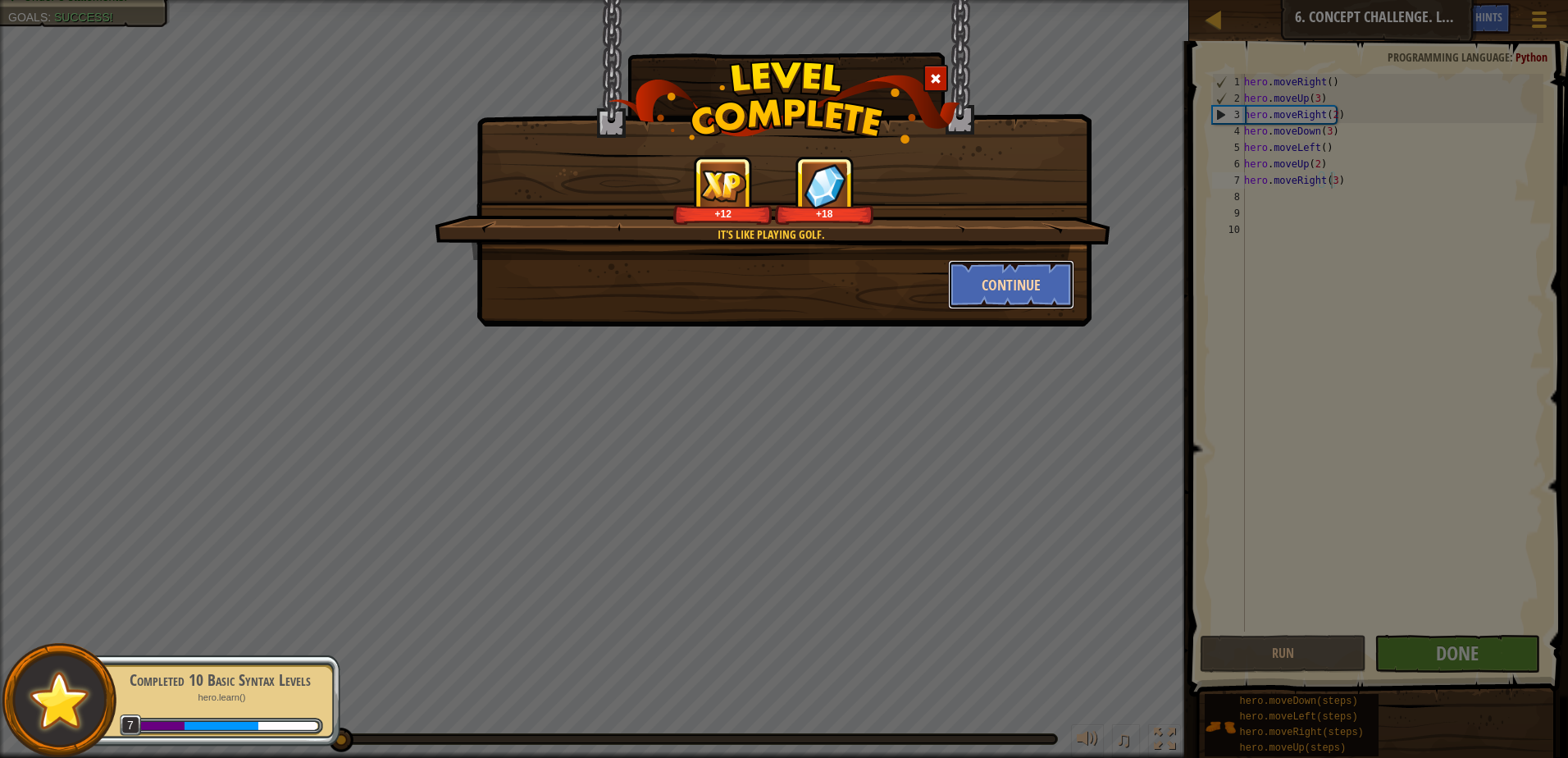
click at [993, 293] on button "Continue" at bounding box center [1012, 285] width 128 height 49
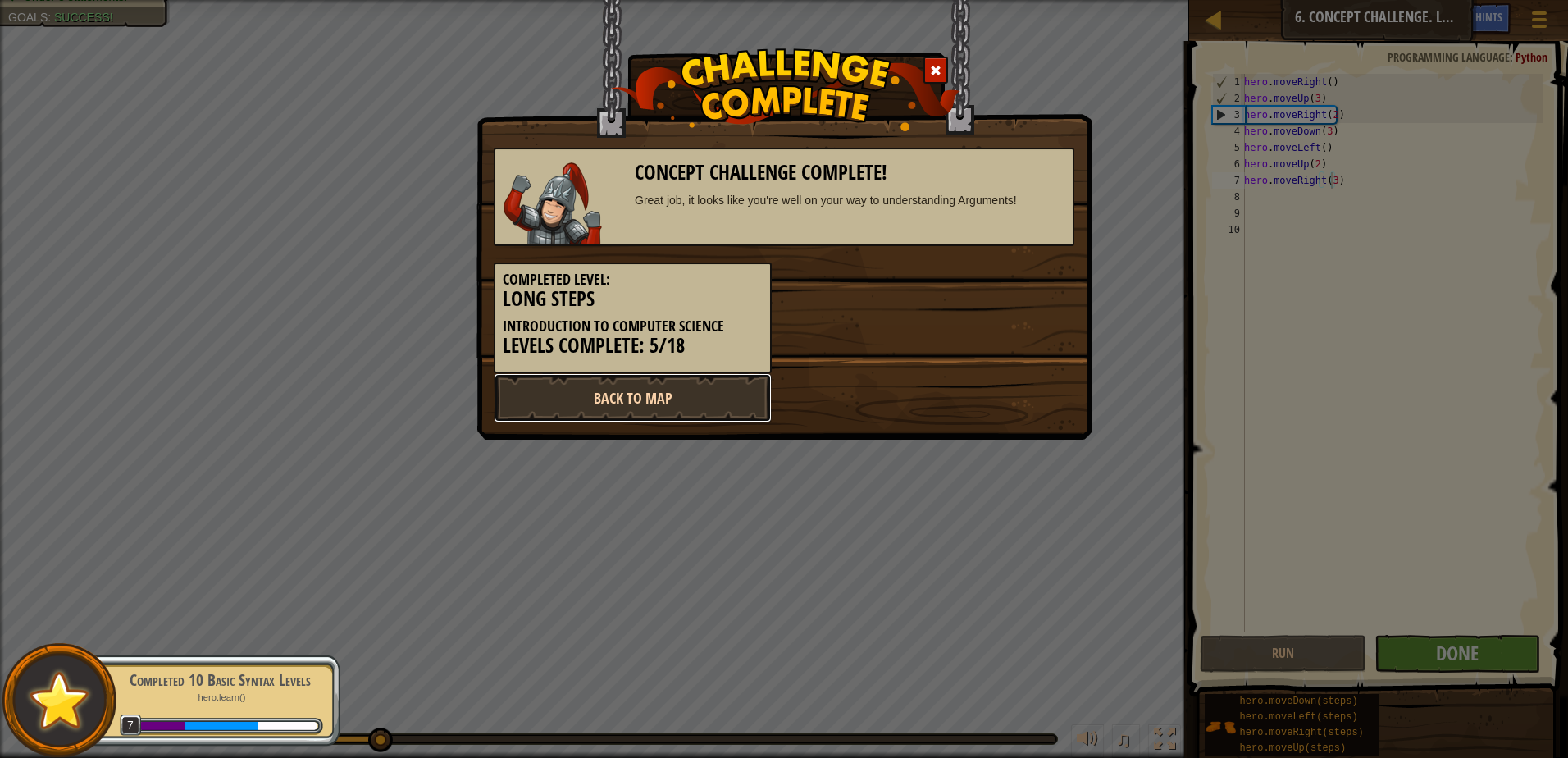
click at [684, 390] on link "Back to Map" at bounding box center [632, 398] width 278 height 49
select select "en-[GEOGRAPHIC_DATA]"
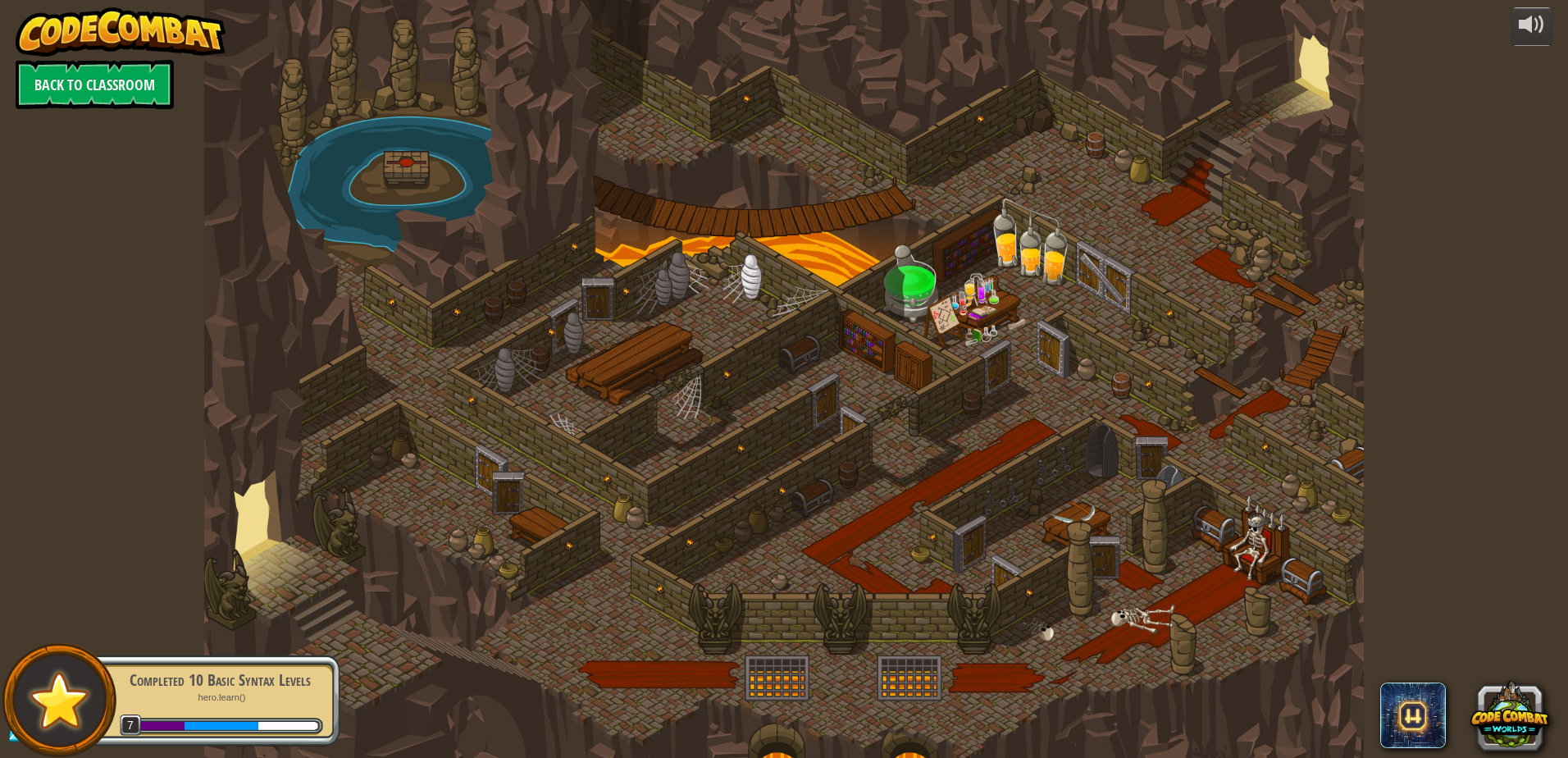
select select "en-[GEOGRAPHIC_DATA]"
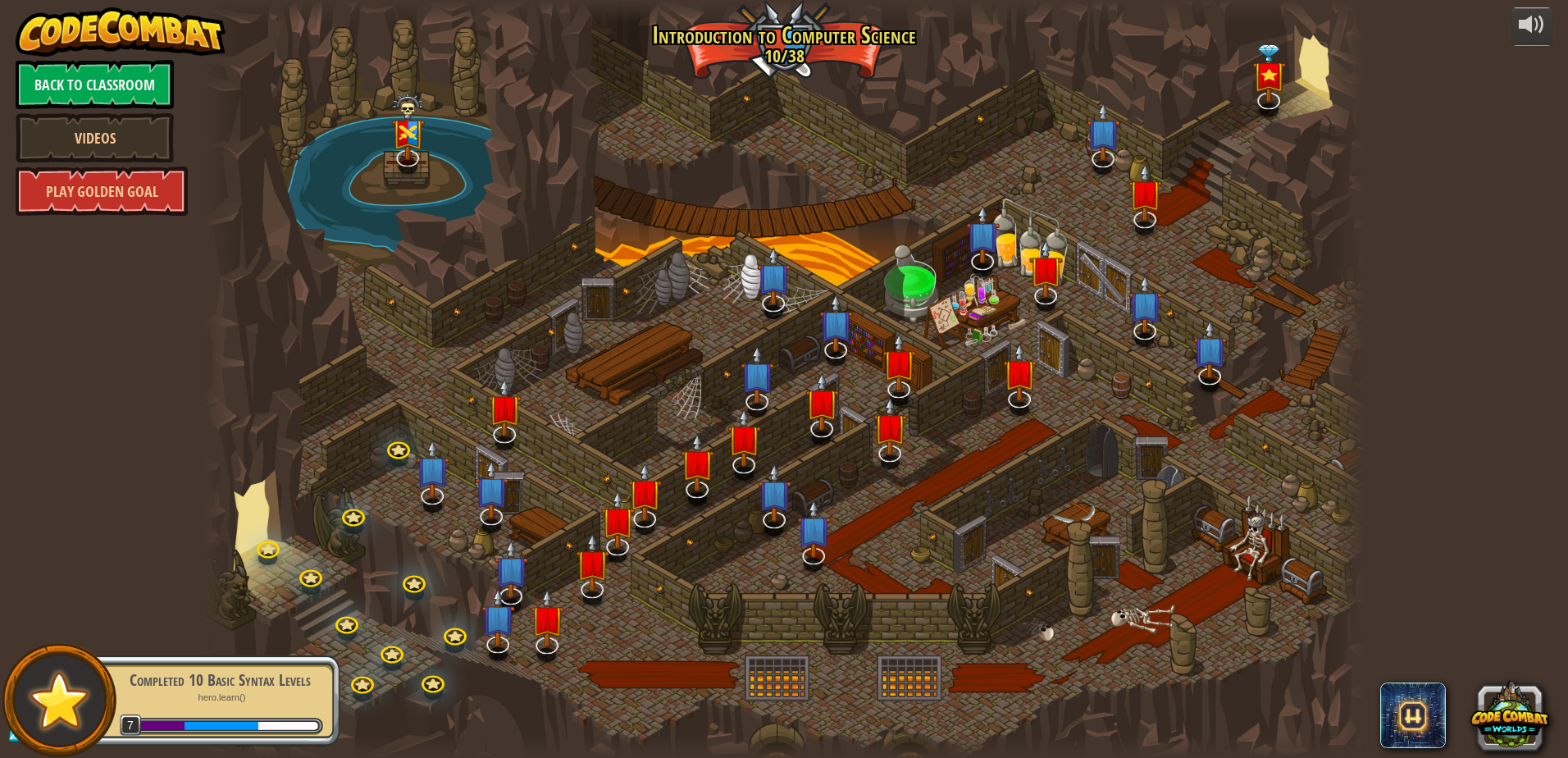
select select "en-[GEOGRAPHIC_DATA]"
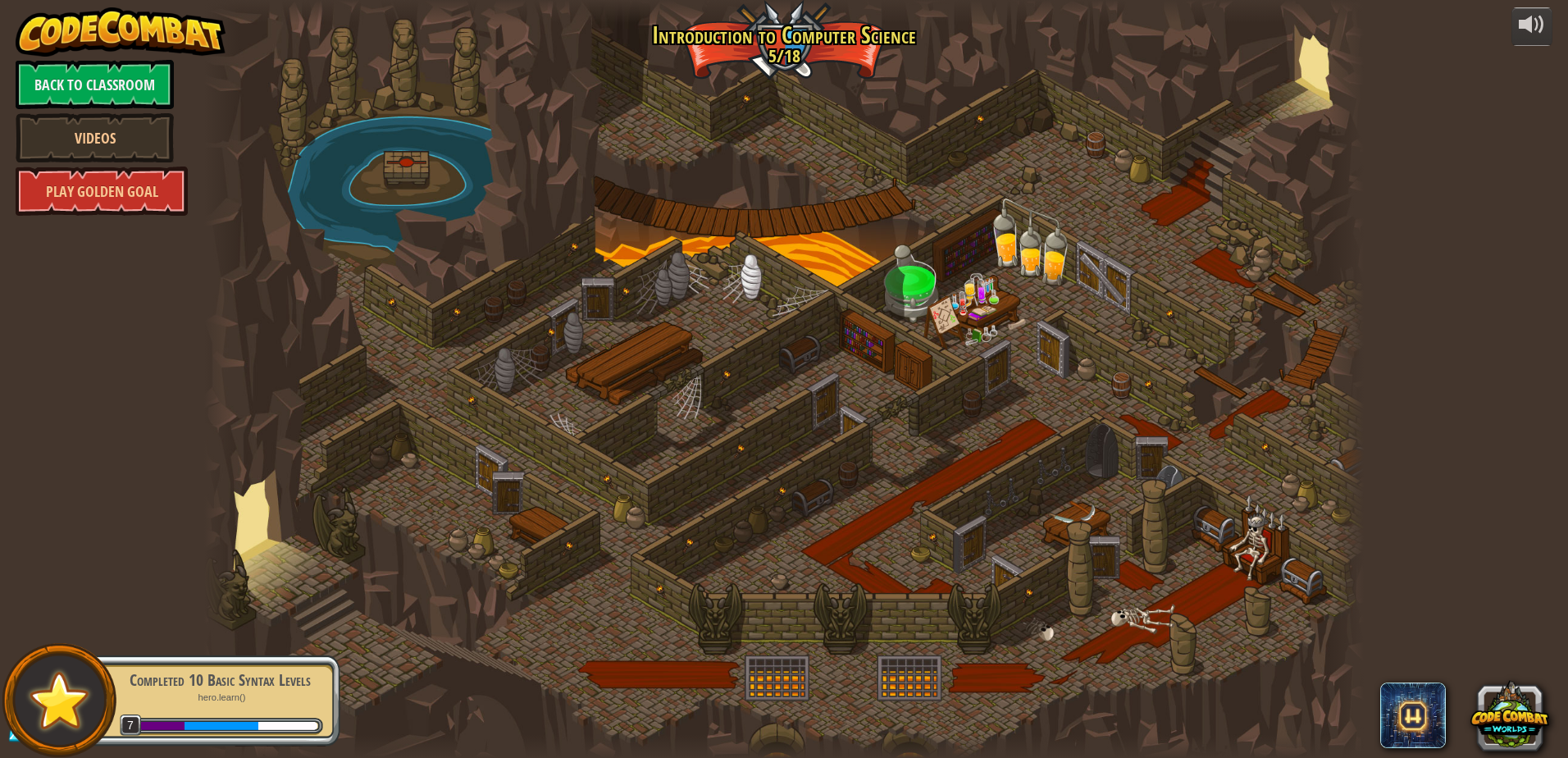
select select "en-[GEOGRAPHIC_DATA]"
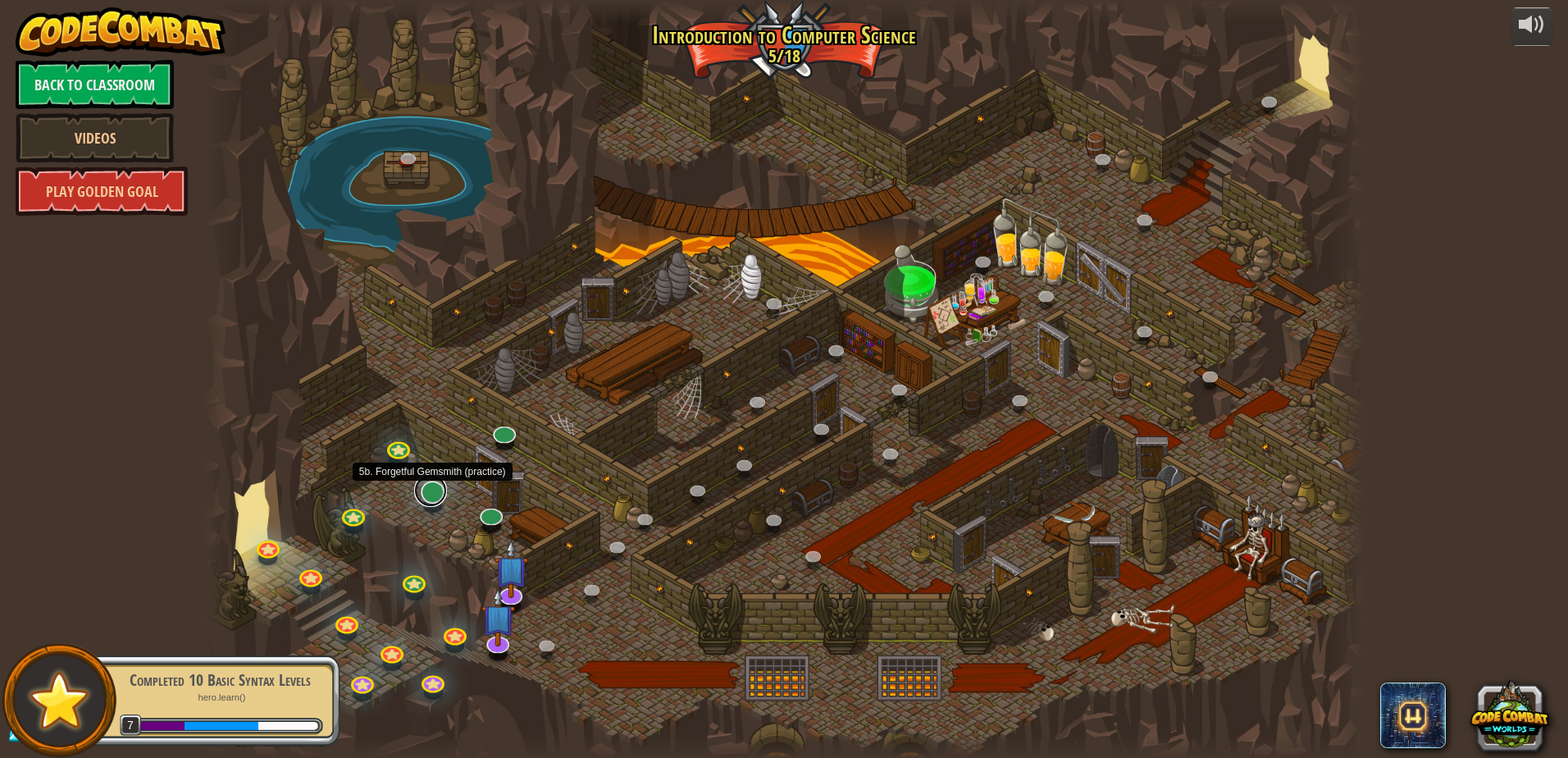
click at [435, 493] on link at bounding box center [430, 490] width 32 height 32
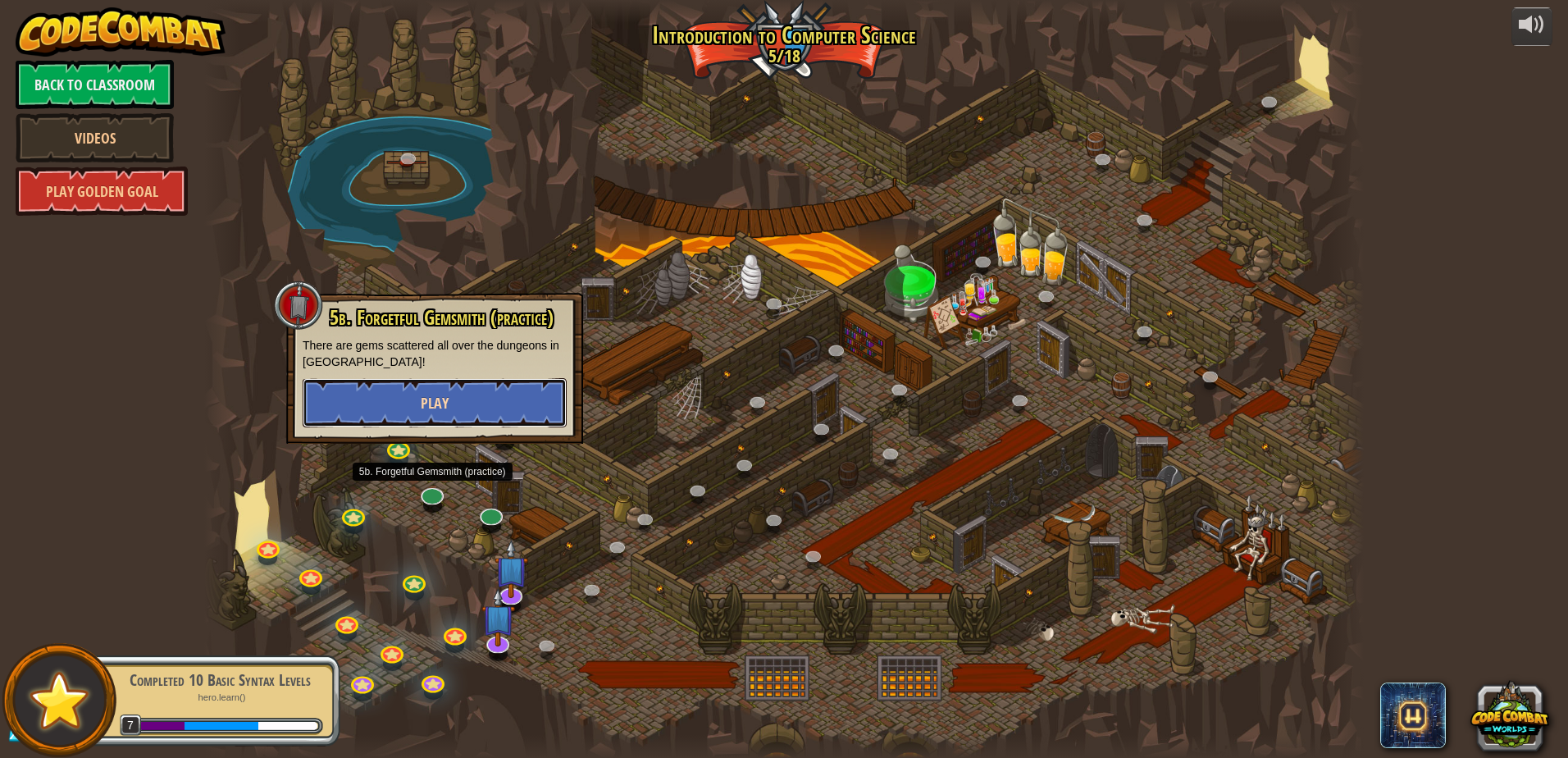
click at [441, 404] on span "Play" at bounding box center [435, 403] width 27 height 21
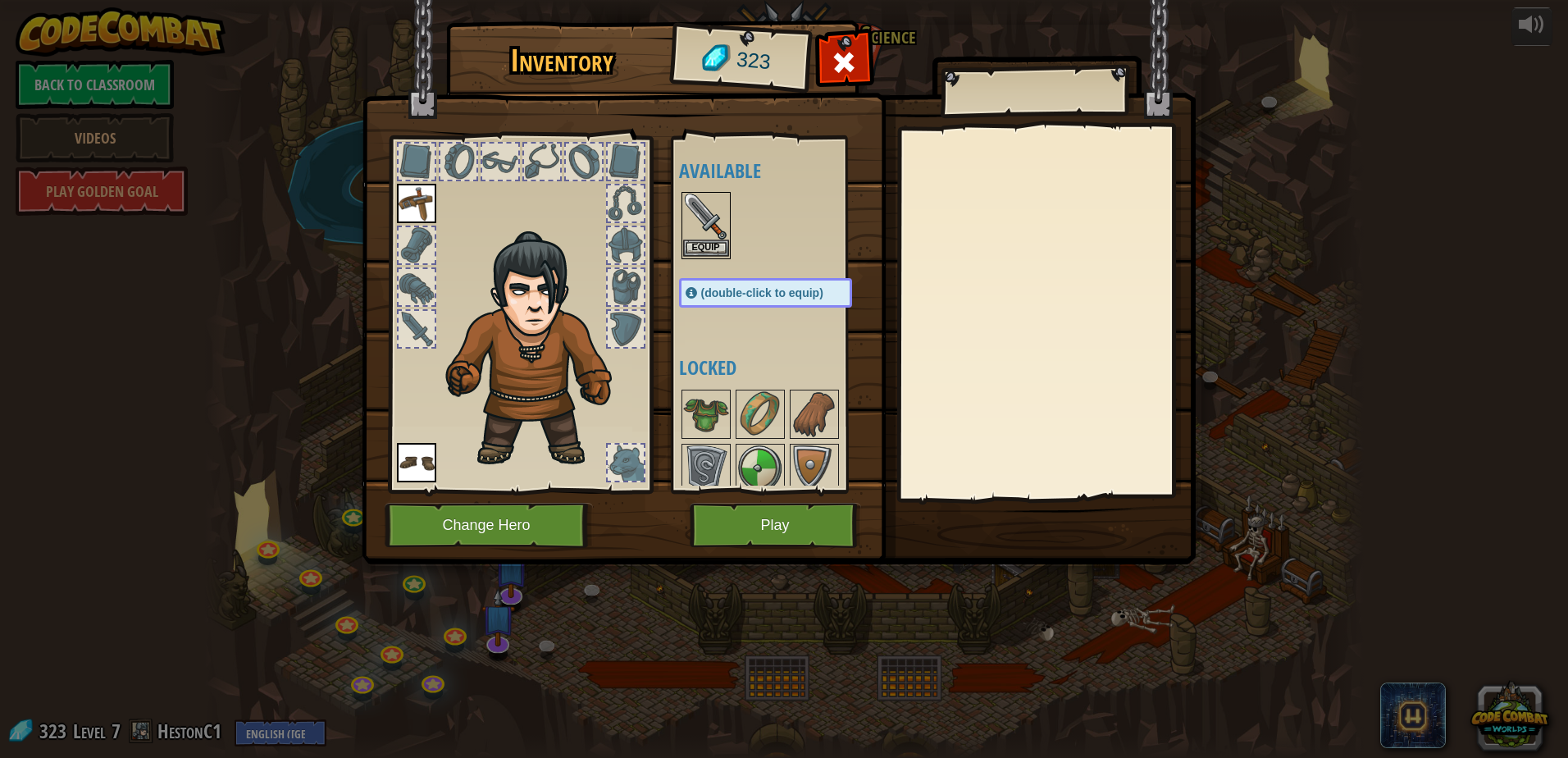
click at [705, 229] on img at bounding box center [706, 216] width 46 height 46
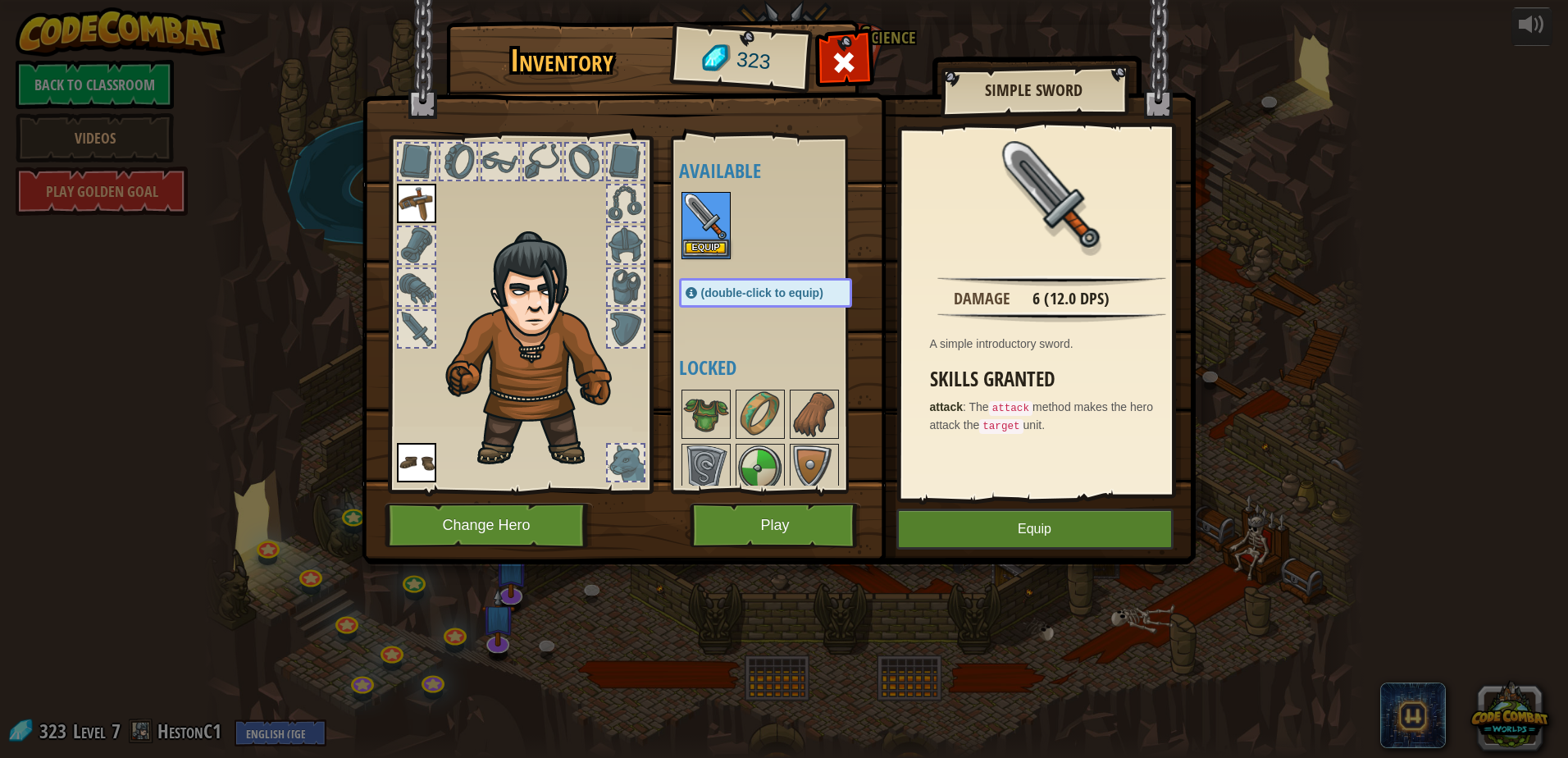
click at [705, 229] on img at bounding box center [706, 216] width 46 height 46
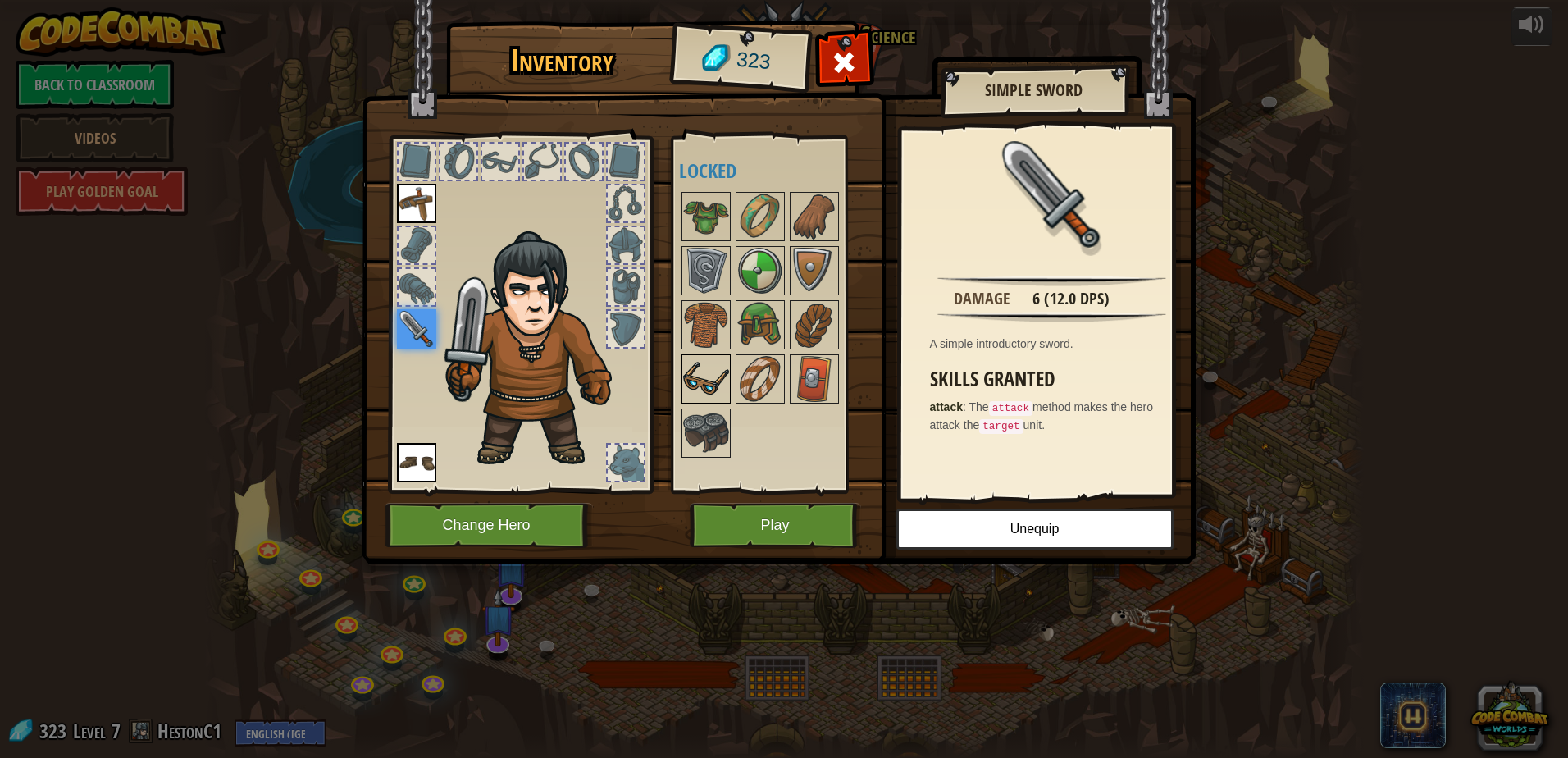
click at [697, 380] on img at bounding box center [706, 379] width 46 height 46
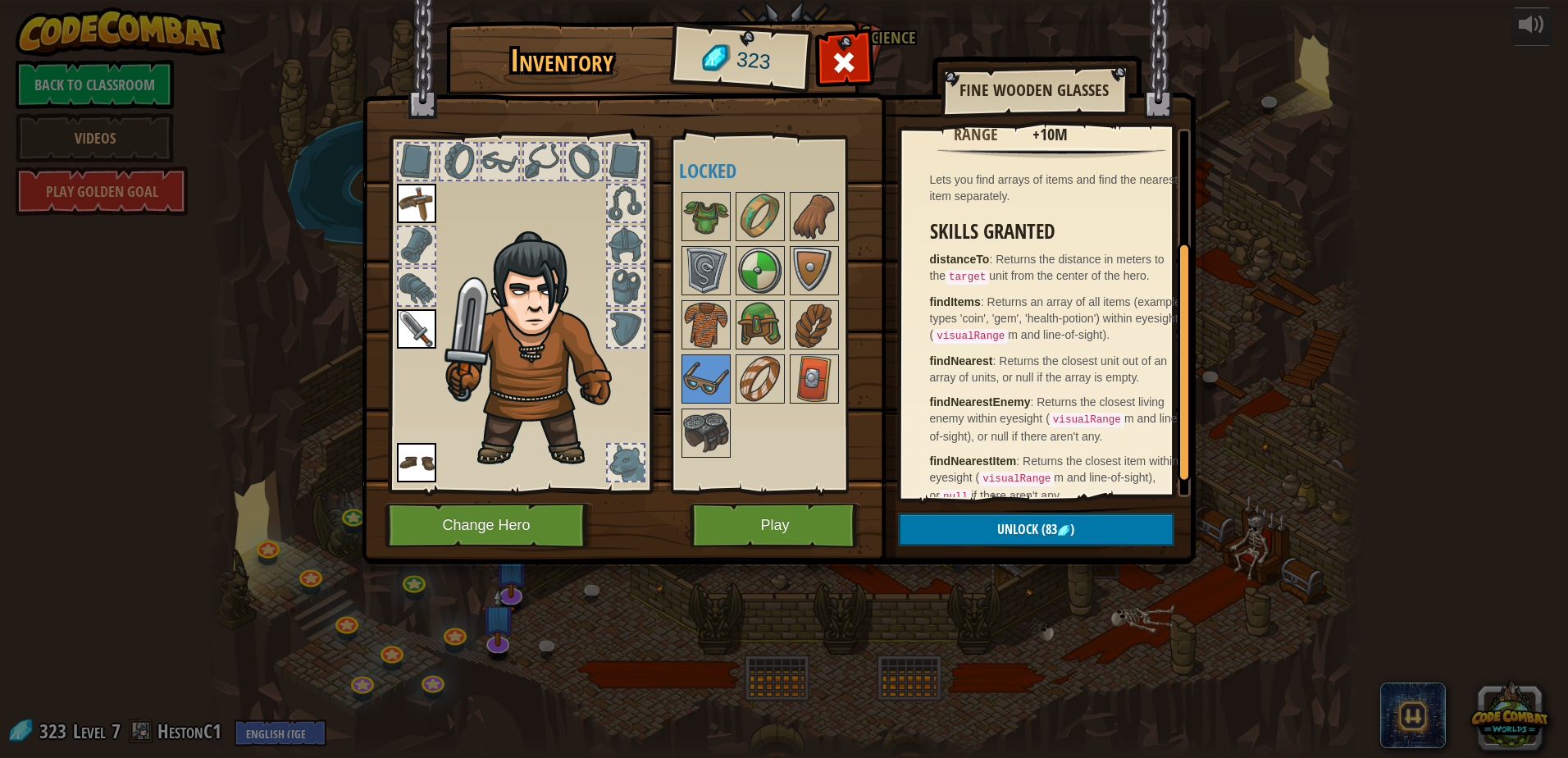
scroll to position [197, 0]
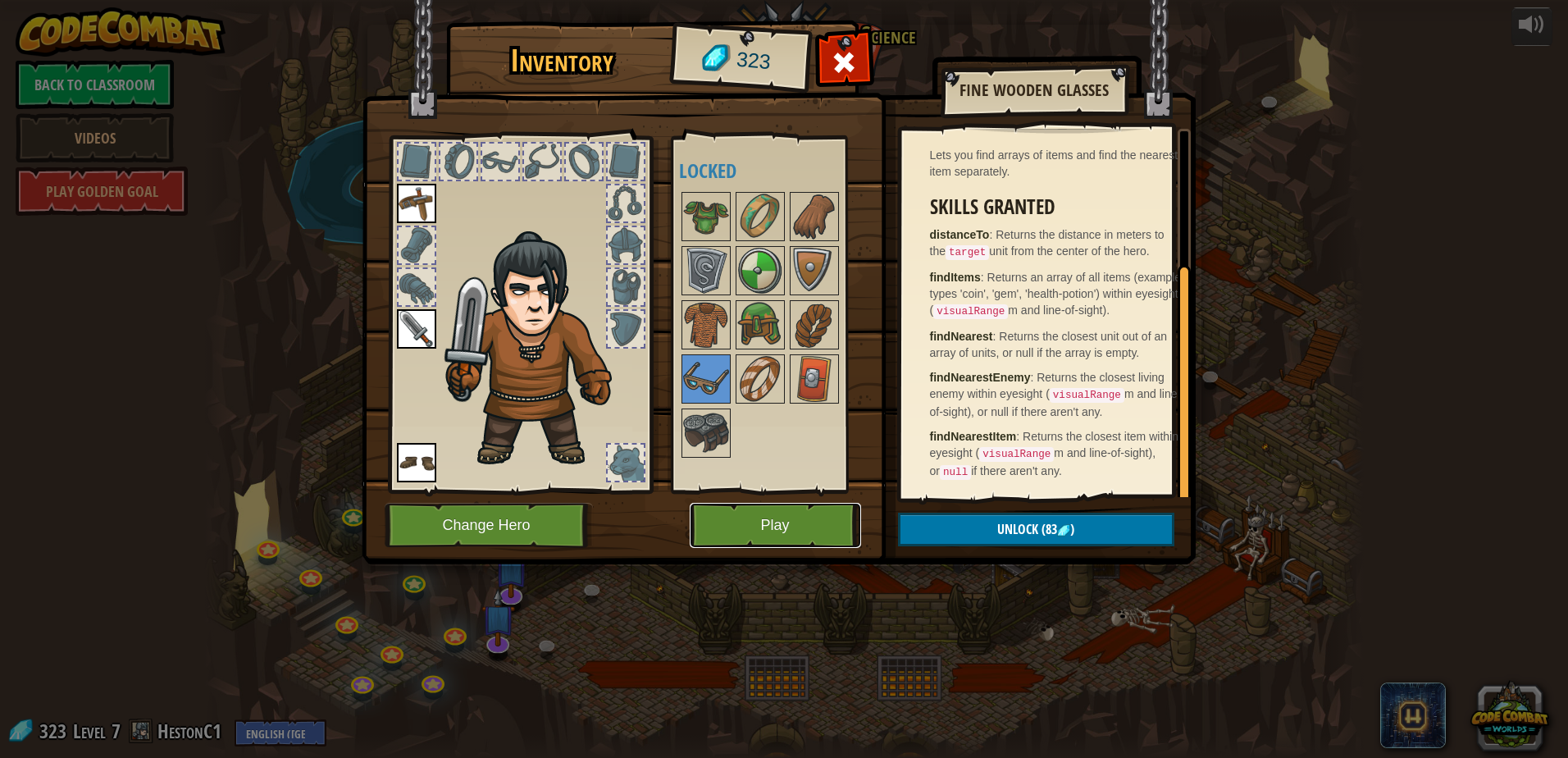
click at [769, 520] on button "Play" at bounding box center [775, 525] width 172 height 45
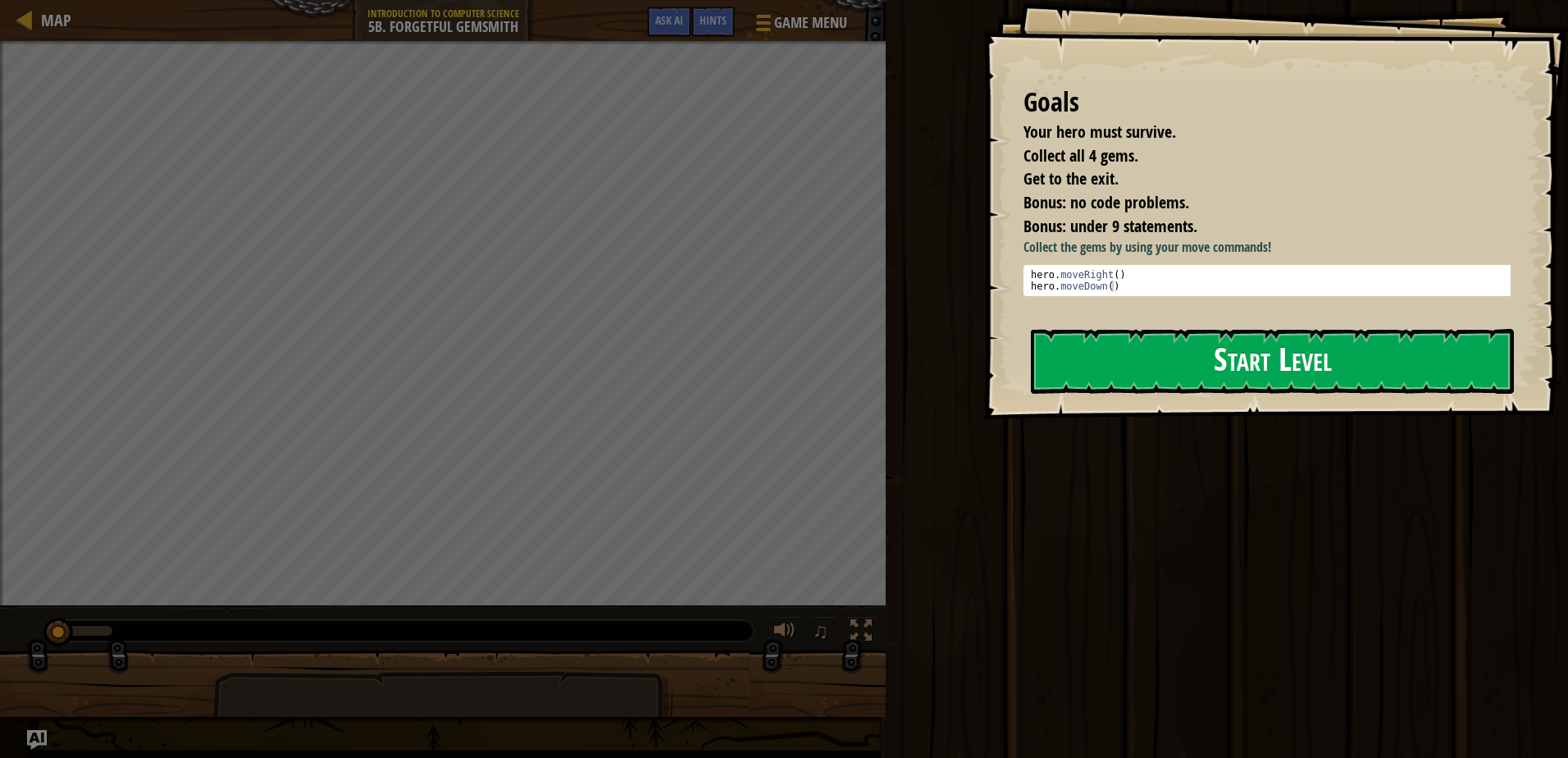
click at [1129, 378] on button "Start Level" at bounding box center [1273, 361] width 483 height 65
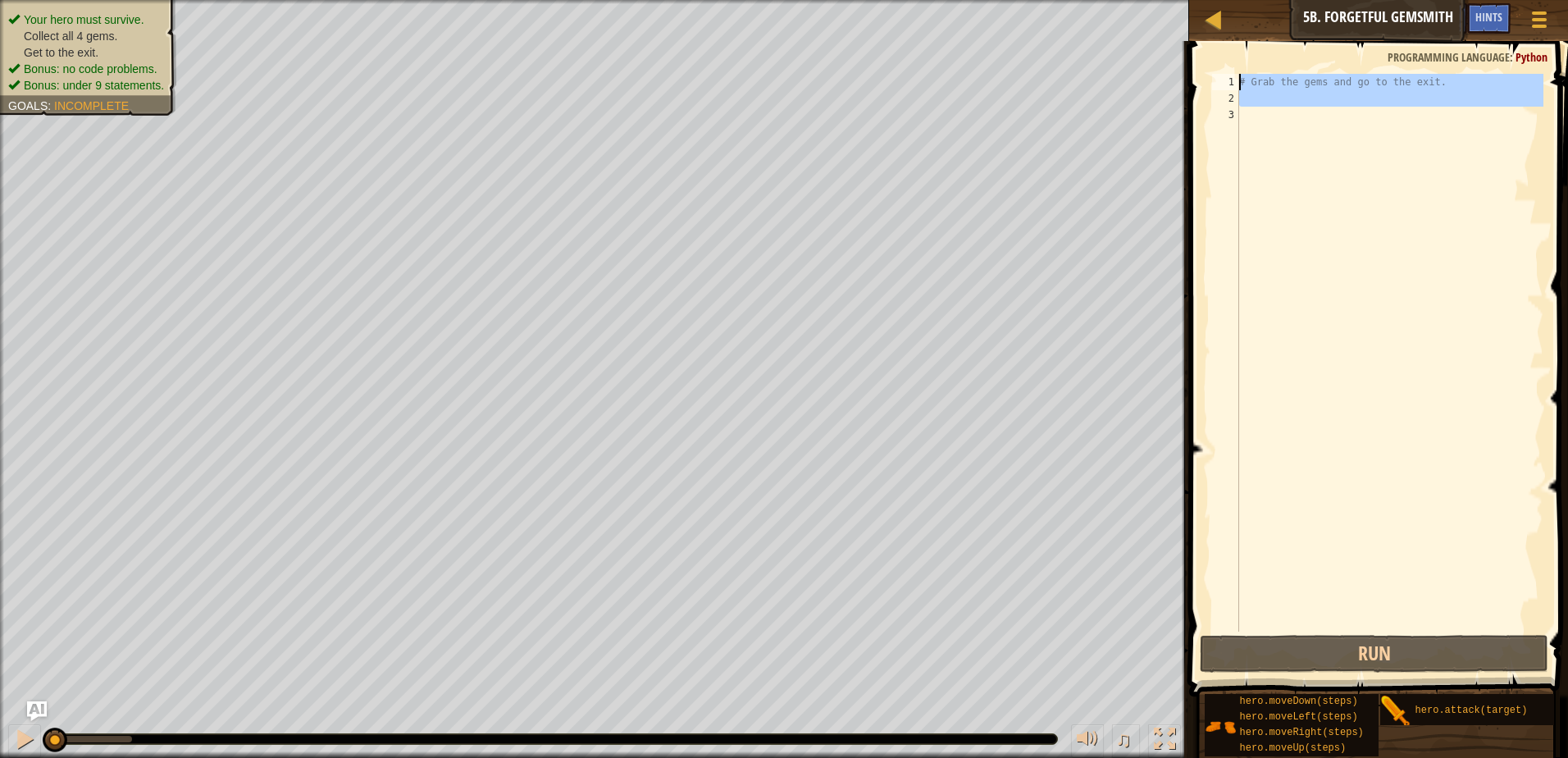
drag, startPoint x: 1349, startPoint y: 127, endPoint x: 1235, endPoint y: 67, distance: 128.8
click at [1235, 67] on div "1 2 3 # Grab the gems and go to the exit. ההההההההההההההההההההההההההההההההההההה…" at bounding box center [1376, 401] width 384 height 704
type textarea "# Grab the gems and go to the exit."
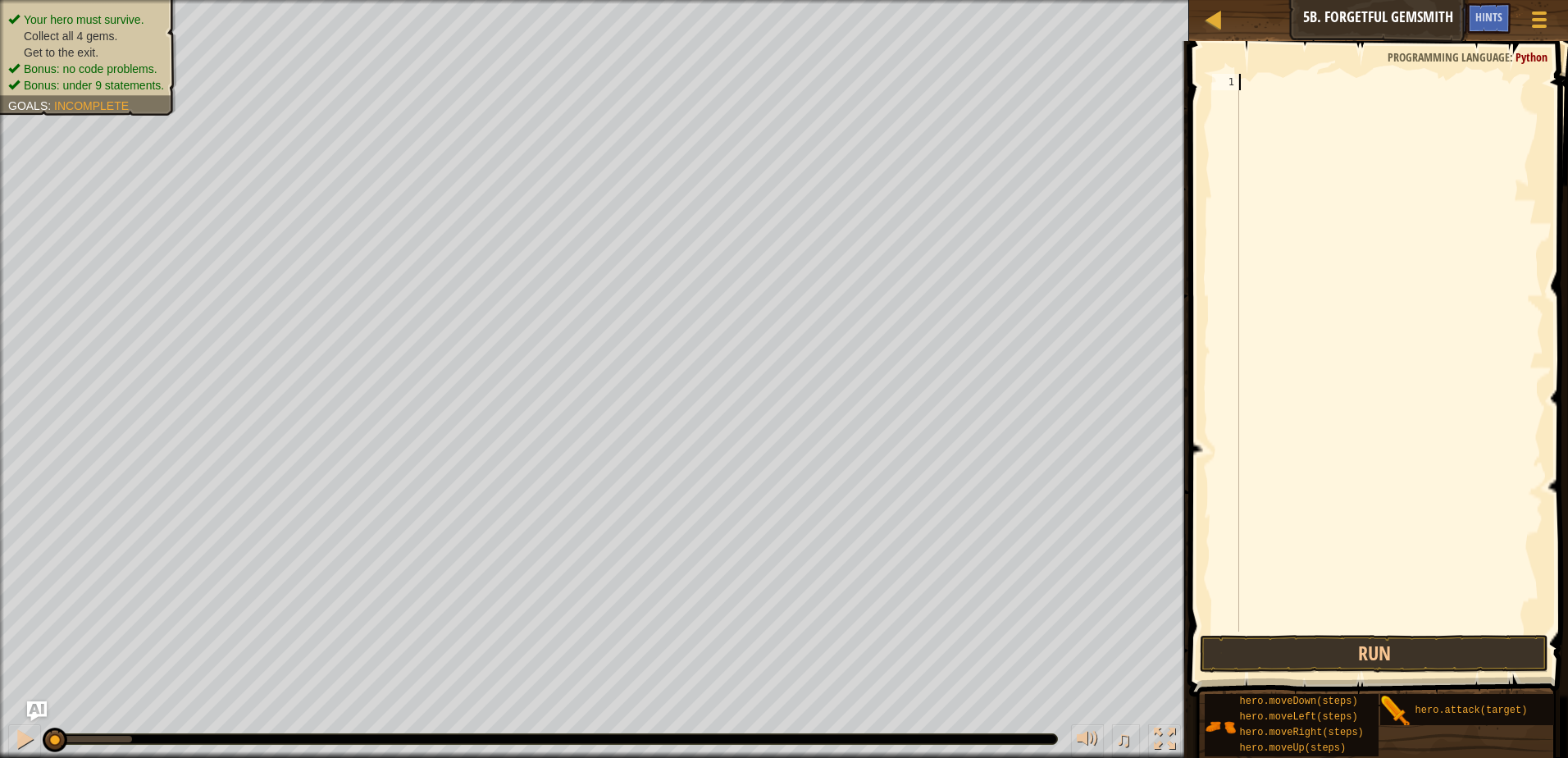
type textarea "h"
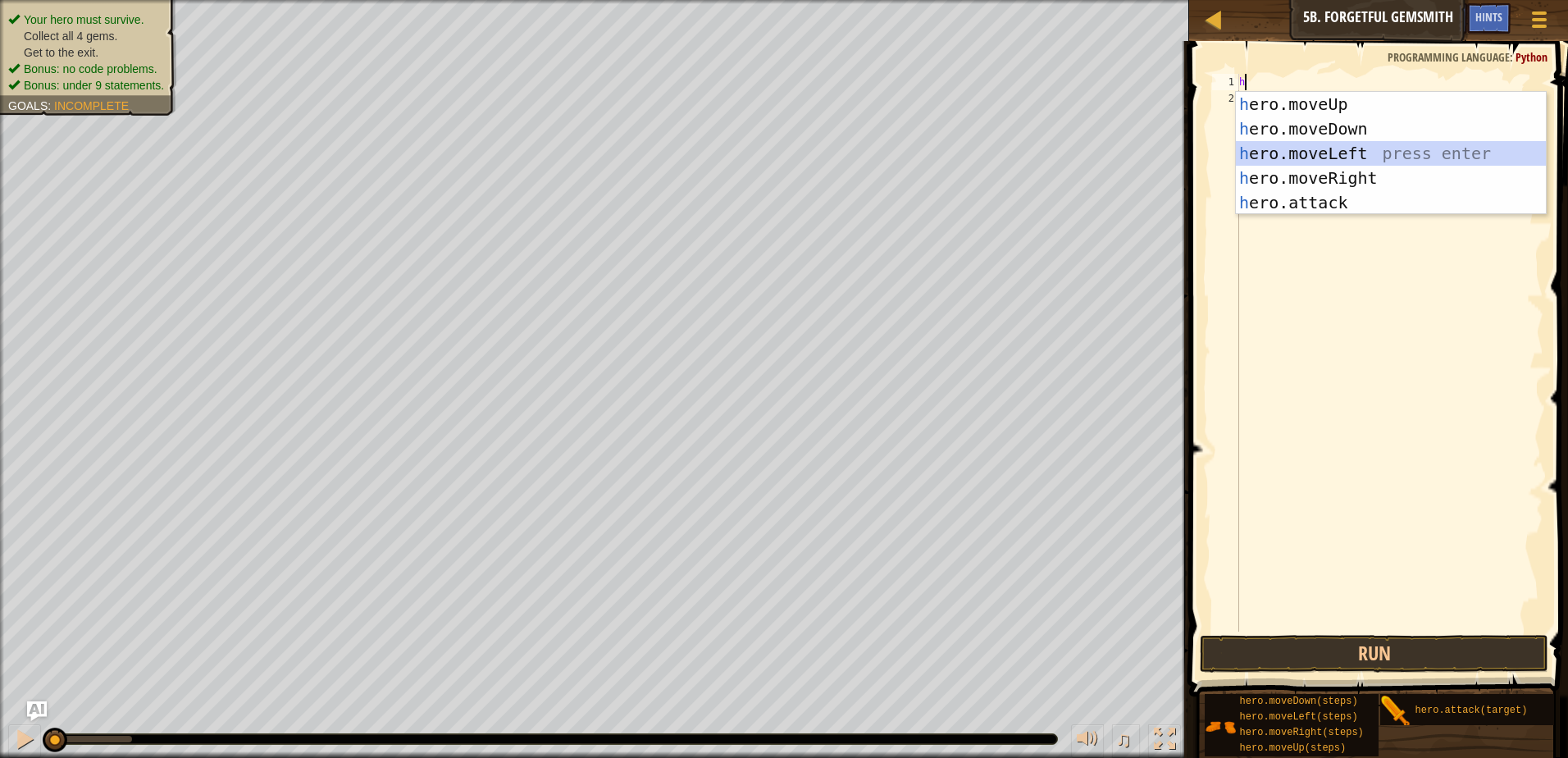
click at [1373, 154] on div "h ero.moveUp press enter h ero.moveDown press enter h ero.moveLeft press enter …" at bounding box center [1391, 179] width 310 height 173
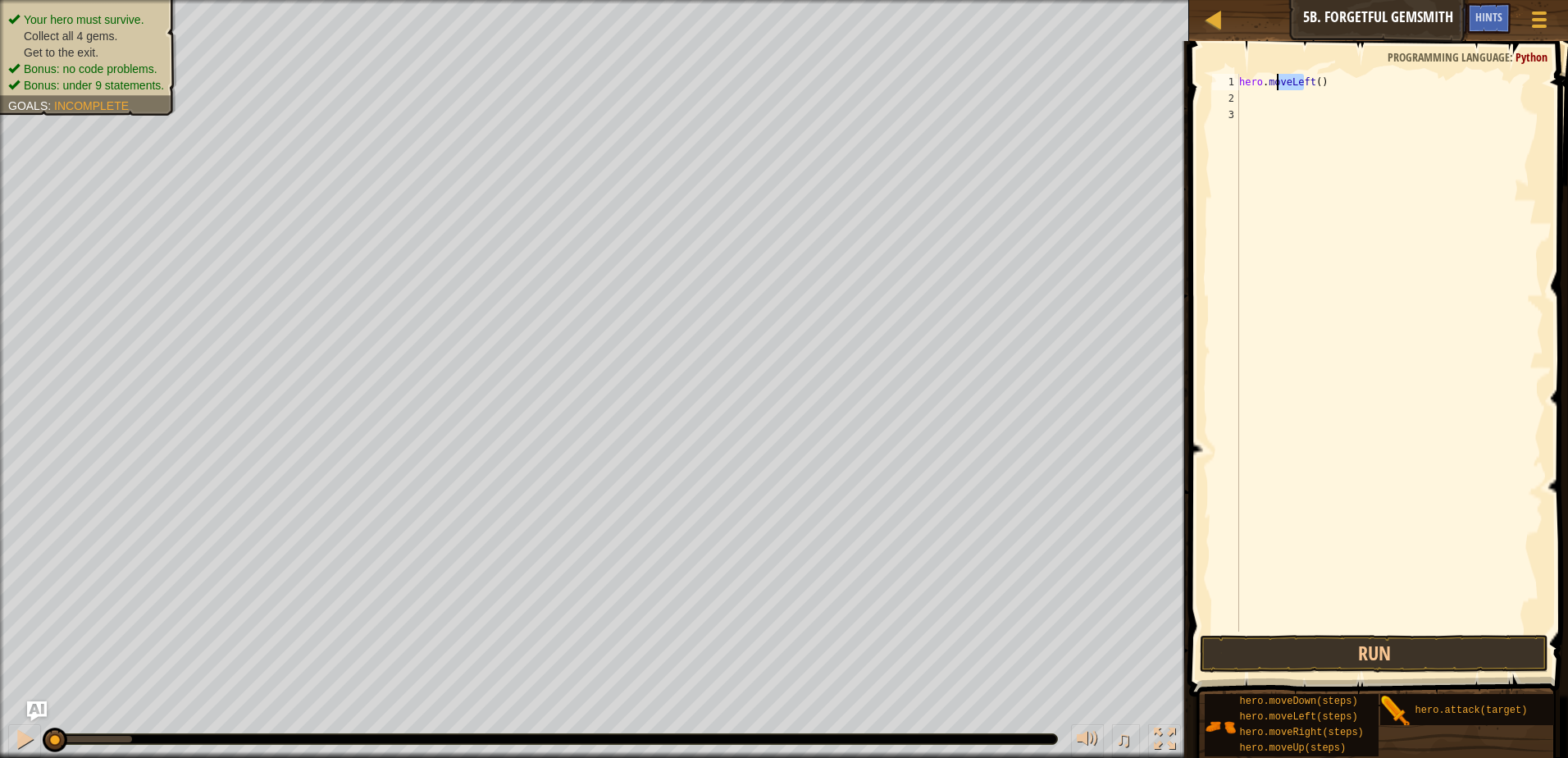
drag, startPoint x: 1307, startPoint y: 78, endPoint x: 1275, endPoint y: 78, distance: 32.0
click at [1275, 78] on div "hero . moveLeft ( )" at bounding box center [1389, 369] width 307 height 591
drag, startPoint x: 1337, startPoint y: 85, endPoint x: 1216, endPoint y: 97, distance: 121.6
click at [1216, 97] on div "hero.moveLeft() 1 2 3 hero . moveLeft ( ) ההההההההההההההההההההההההההההההההההההה…" at bounding box center [1376, 352] width 335 height 558
type textarea "h"
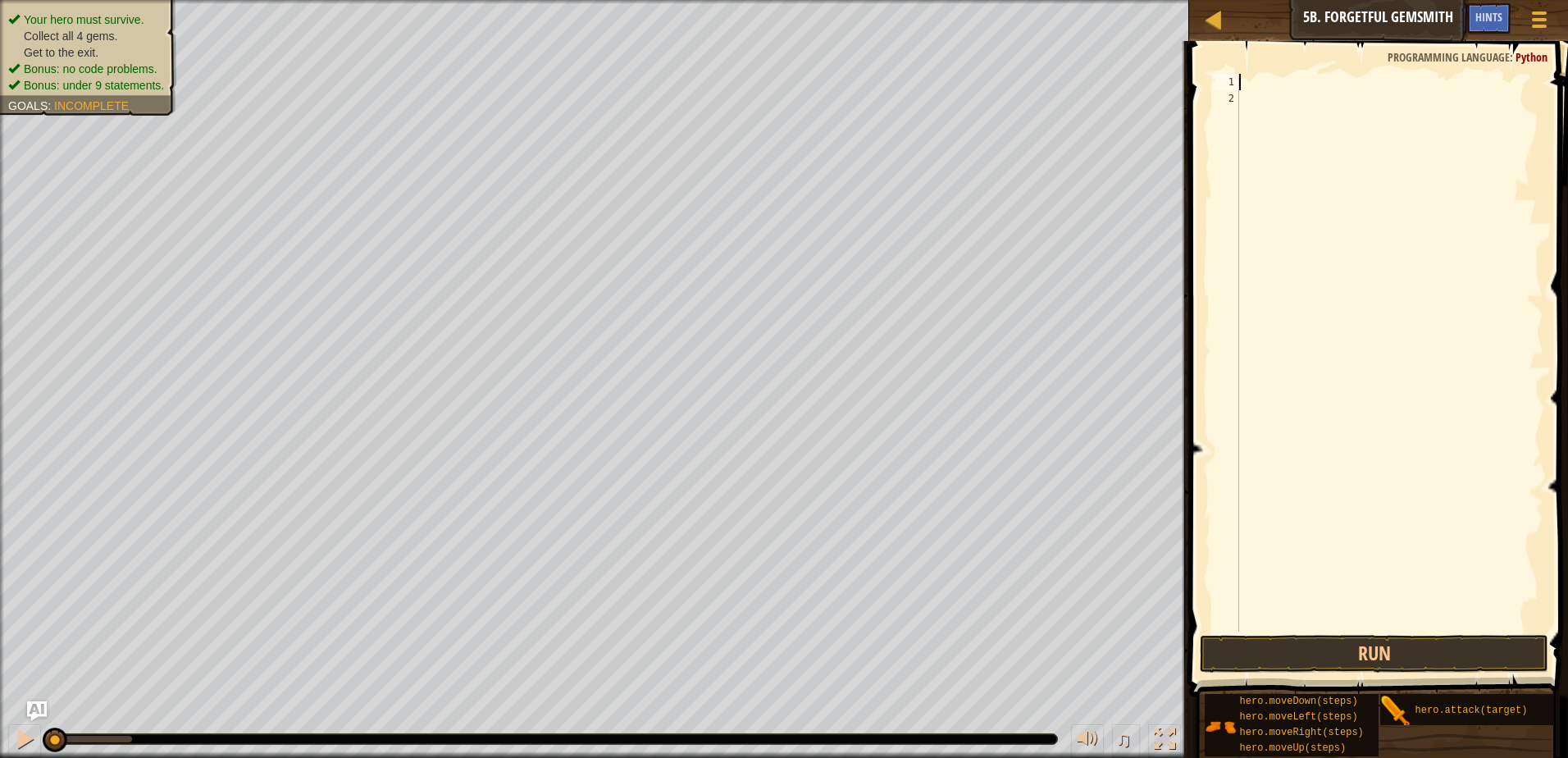
type textarea "h"
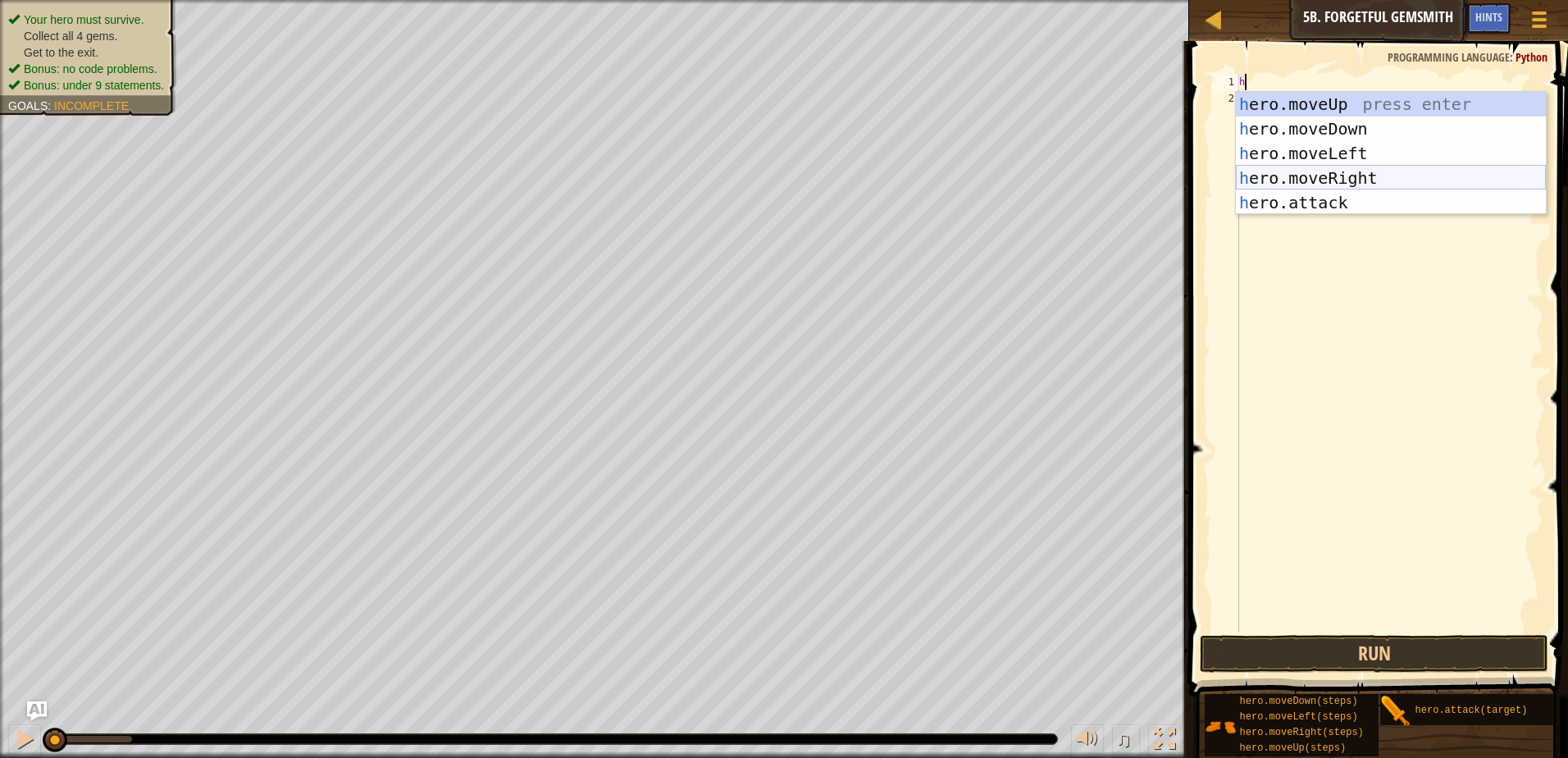
click at [1366, 169] on div "h ero.moveUp press enter h ero.moveDown press enter h ero.moveLeft press enter …" at bounding box center [1391, 179] width 310 height 173
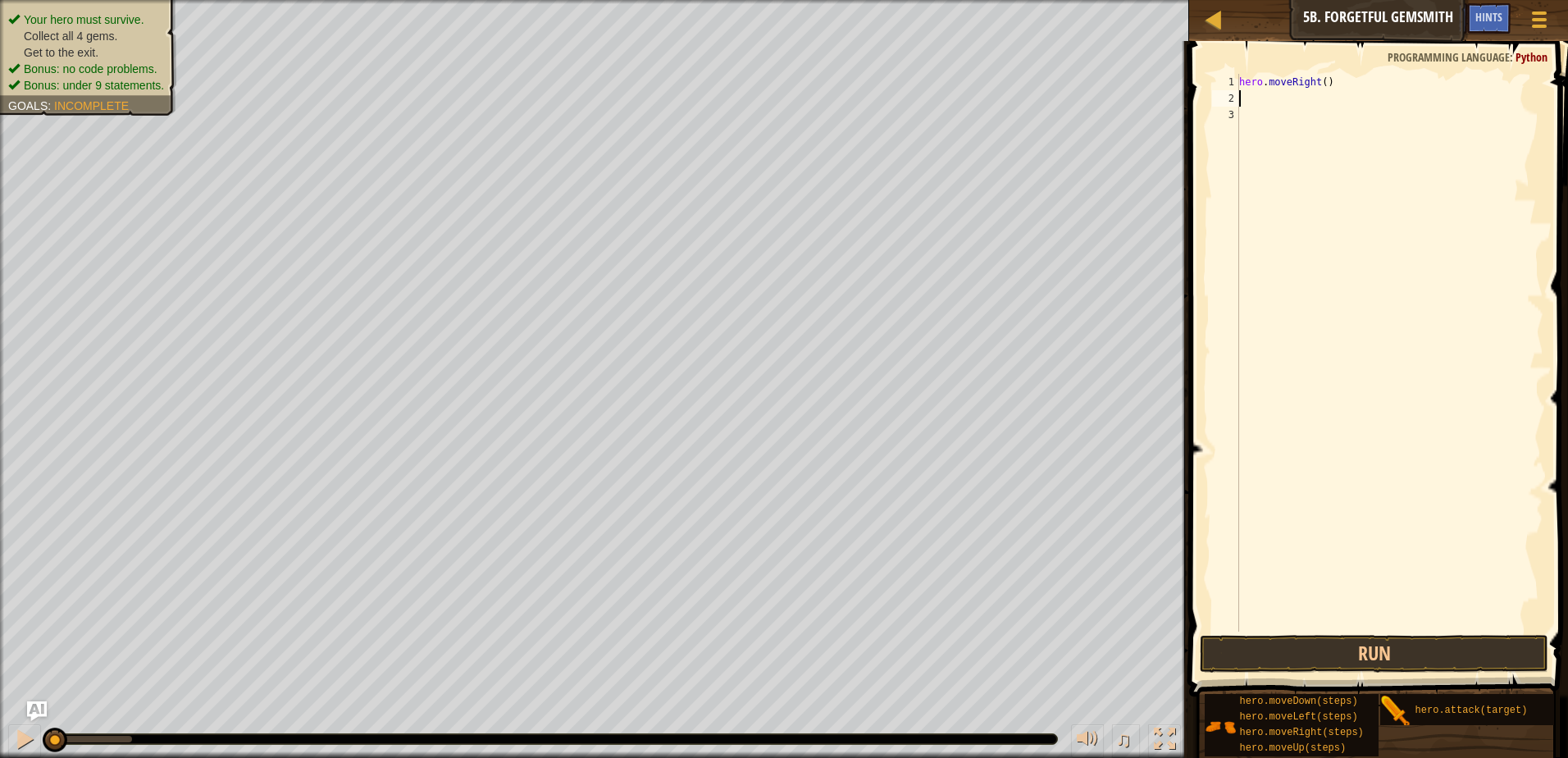
type textarea "h"
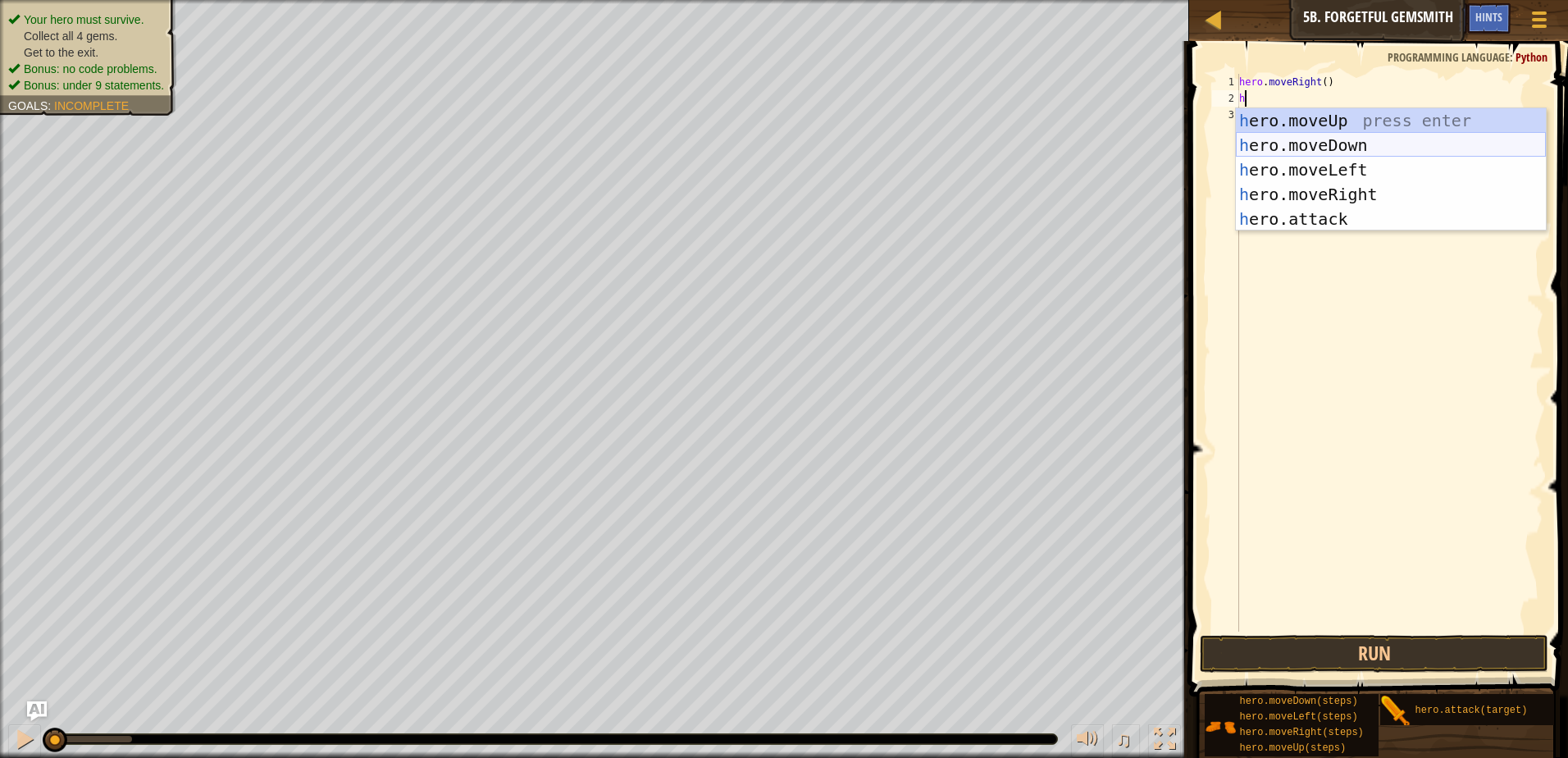
click at [1349, 137] on div "h ero.moveUp press enter h ero.moveDown press enter h ero.moveLeft press enter …" at bounding box center [1391, 194] width 310 height 173
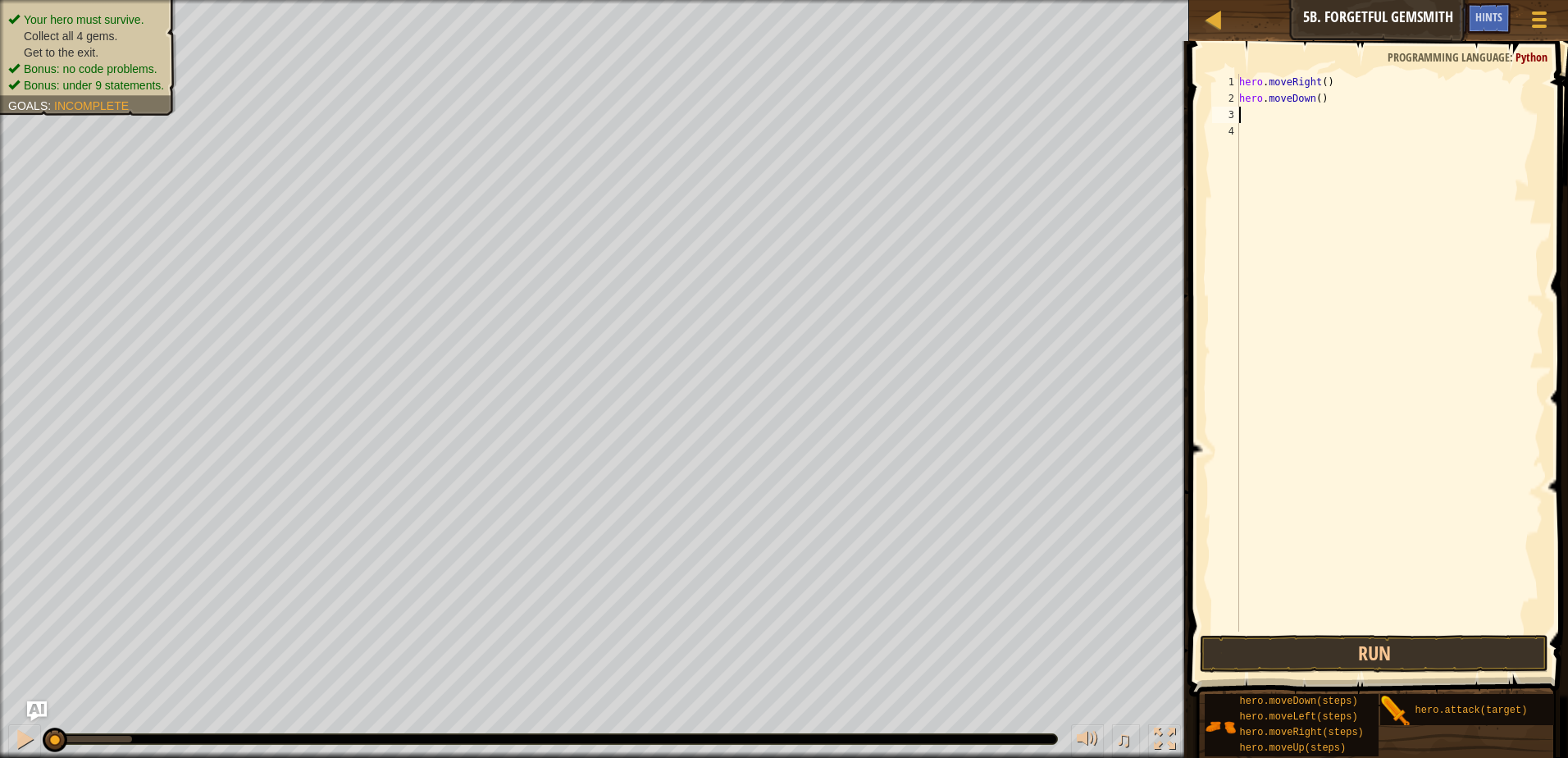
type textarea "h"
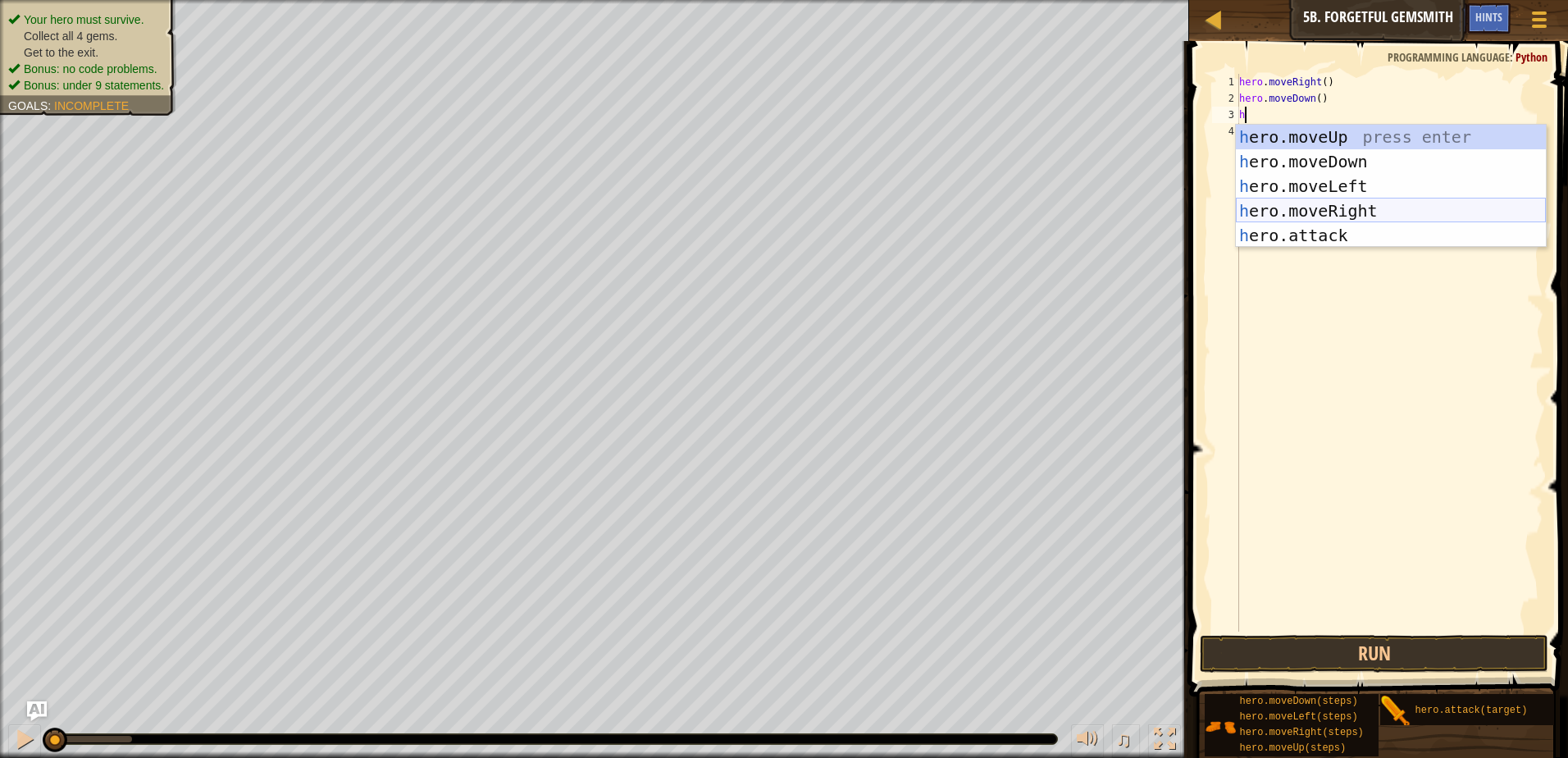
click at [1342, 205] on div "h ero.moveUp press enter h ero.moveDown press enter h ero.moveLeft press enter …" at bounding box center [1391, 211] width 310 height 173
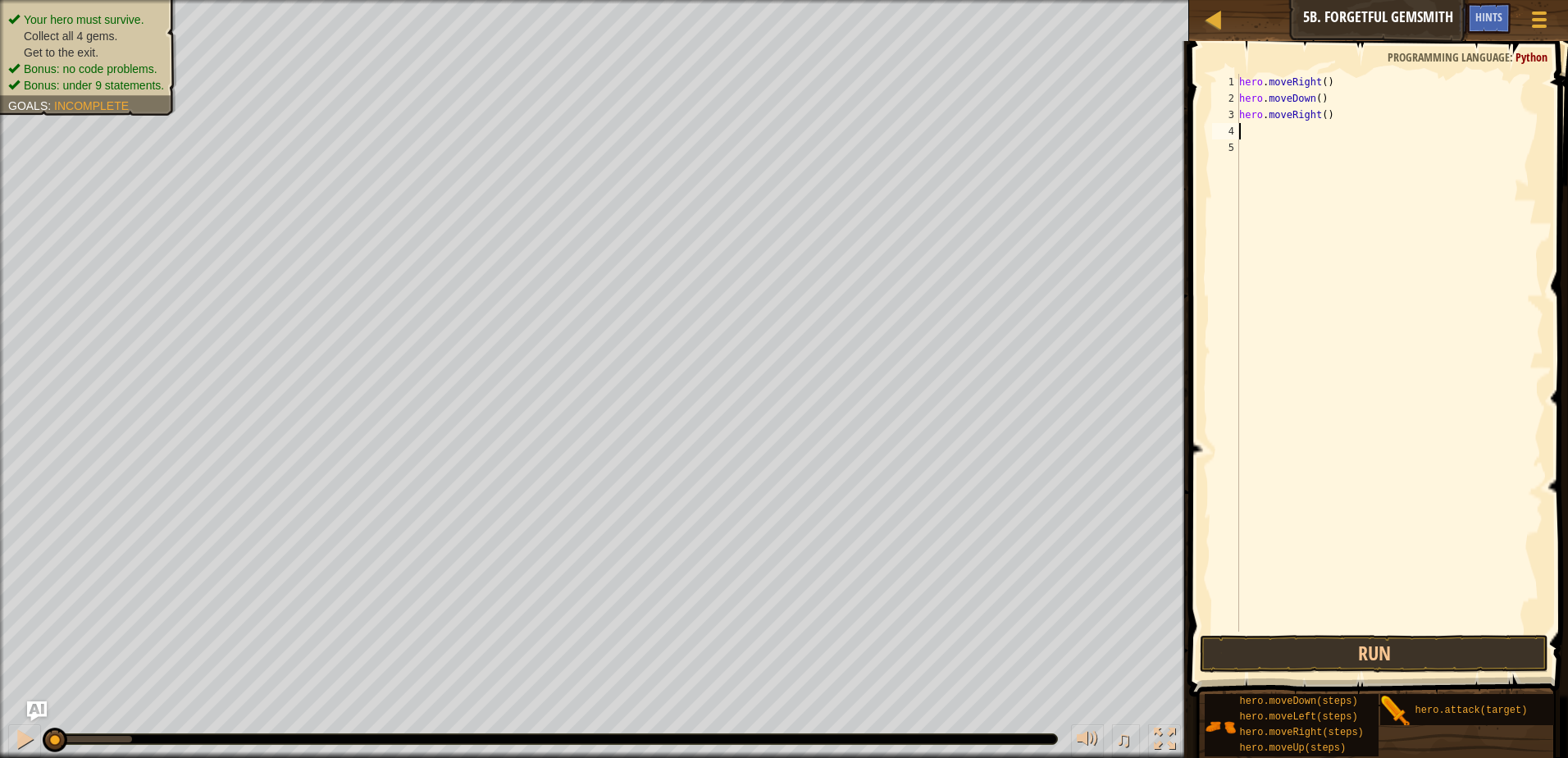
click at [1321, 113] on div "hero . moveRight ( ) hero . moveDown ( ) hero . moveRight ( )" at bounding box center [1389, 369] width 307 height 591
type textarea "hero.moveRight(2)"
click at [1334, 132] on div "hero . moveRight ( ) hero . moveDown ( ) hero . moveRight ( 2 )" at bounding box center [1389, 369] width 307 height 591
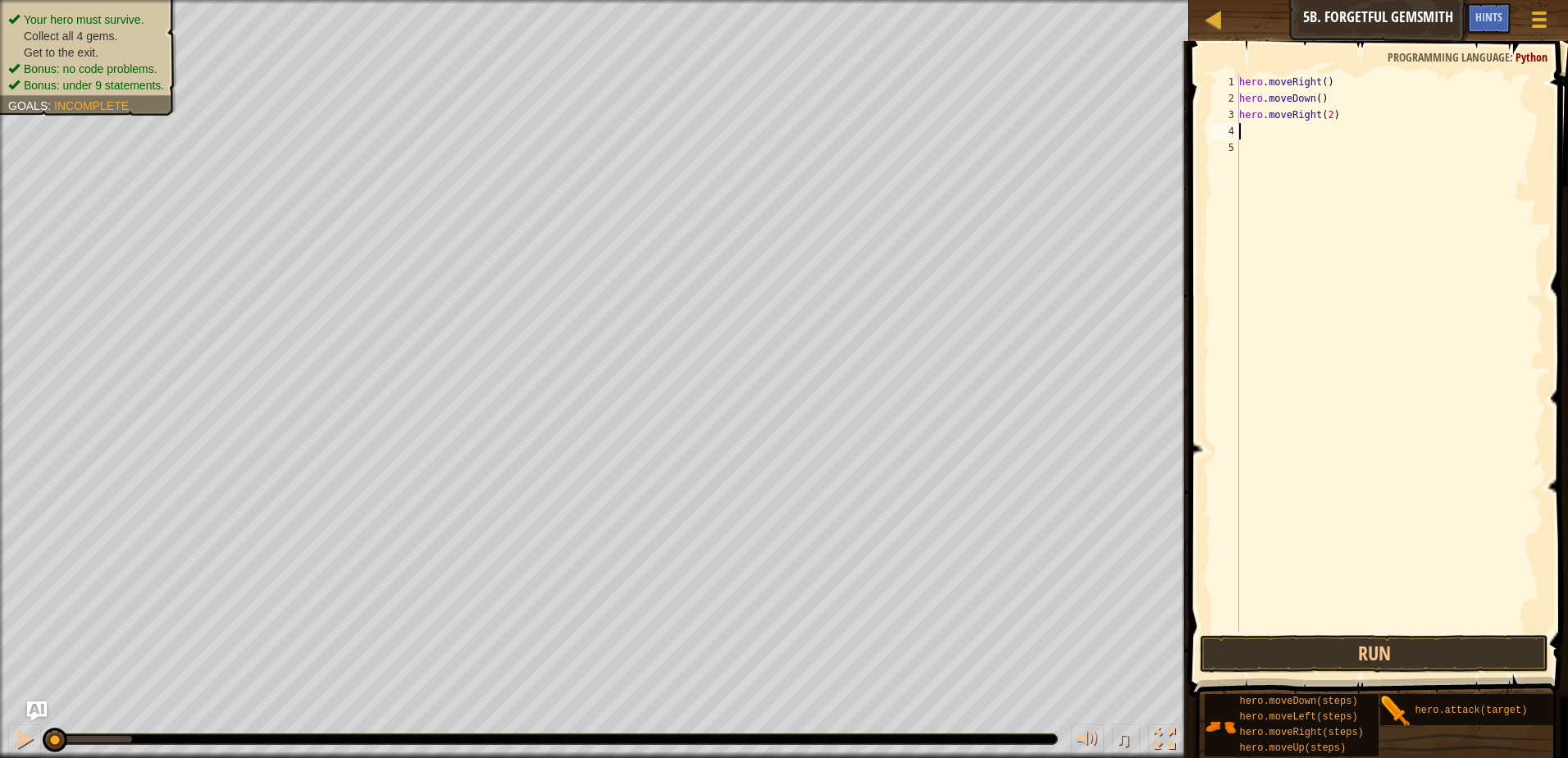
type textarea "h"
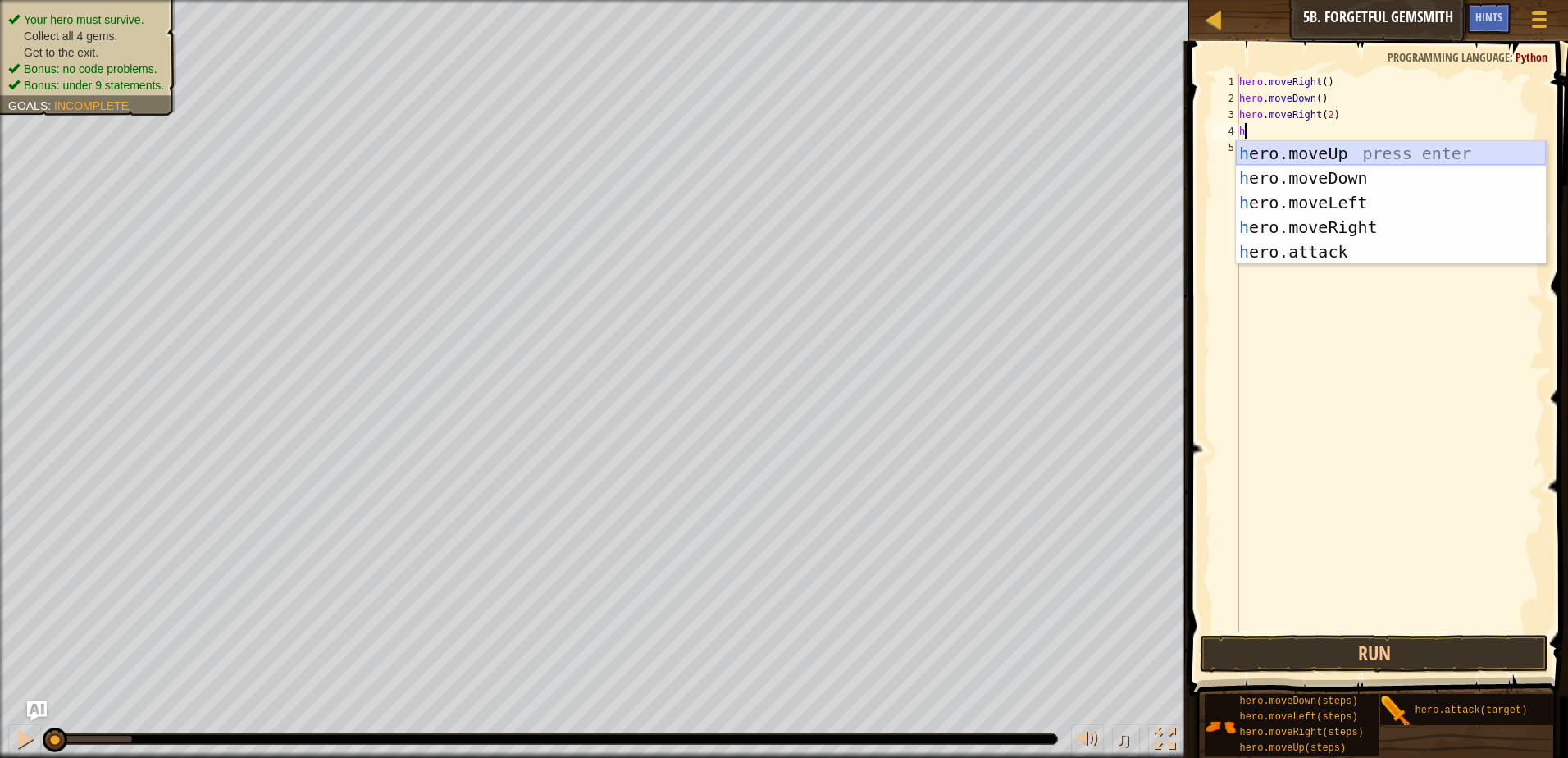
click at [1351, 152] on div "h ero.moveUp press enter h ero.moveDown press enter h ero.moveLeft press enter …" at bounding box center [1391, 228] width 310 height 173
type textarea "h"
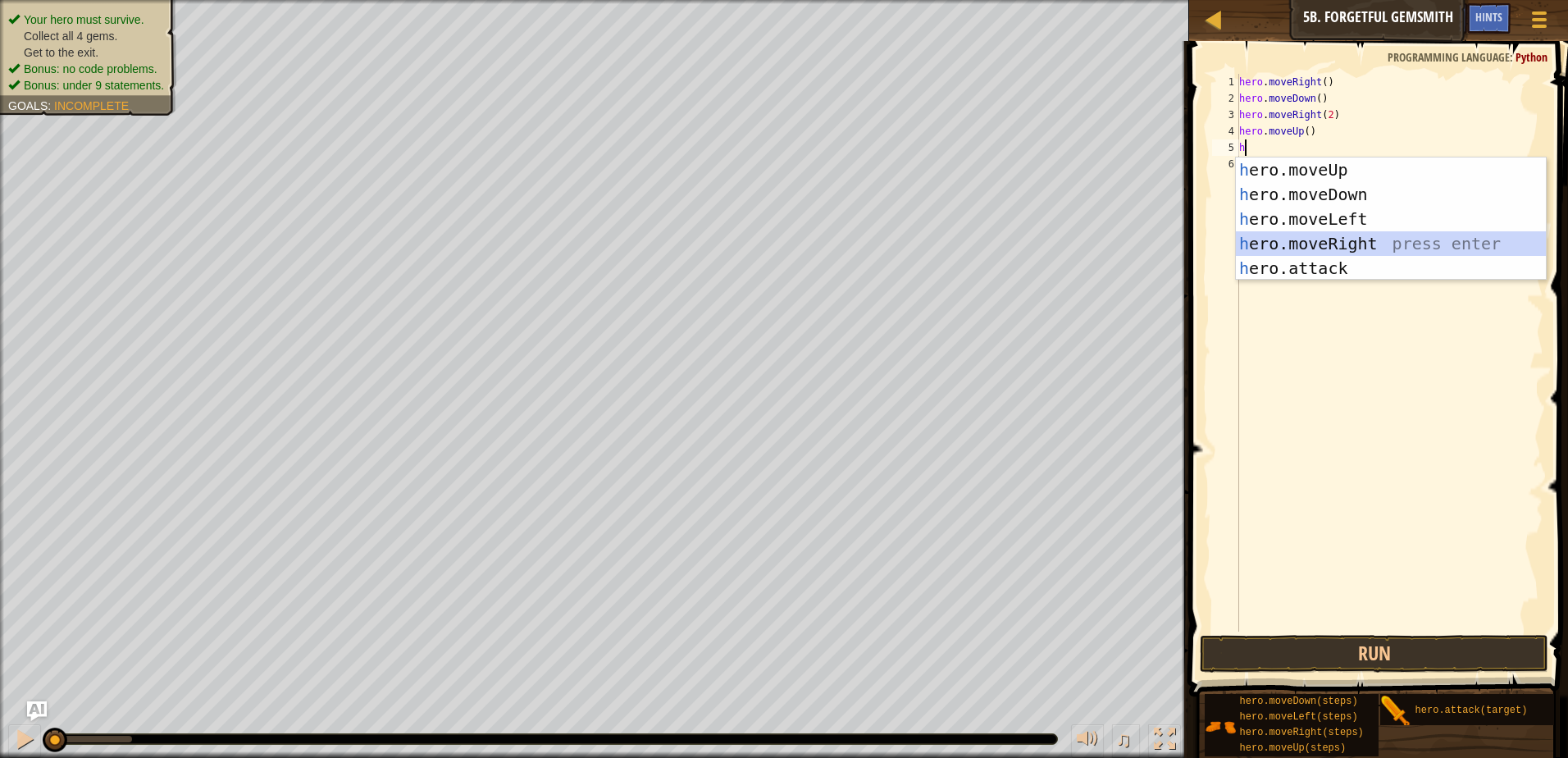
click at [1361, 238] on div "h ero.moveUp press enter h ero.moveDown press enter h ero.moveLeft press enter …" at bounding box center [1391, 244] width 310 height 173
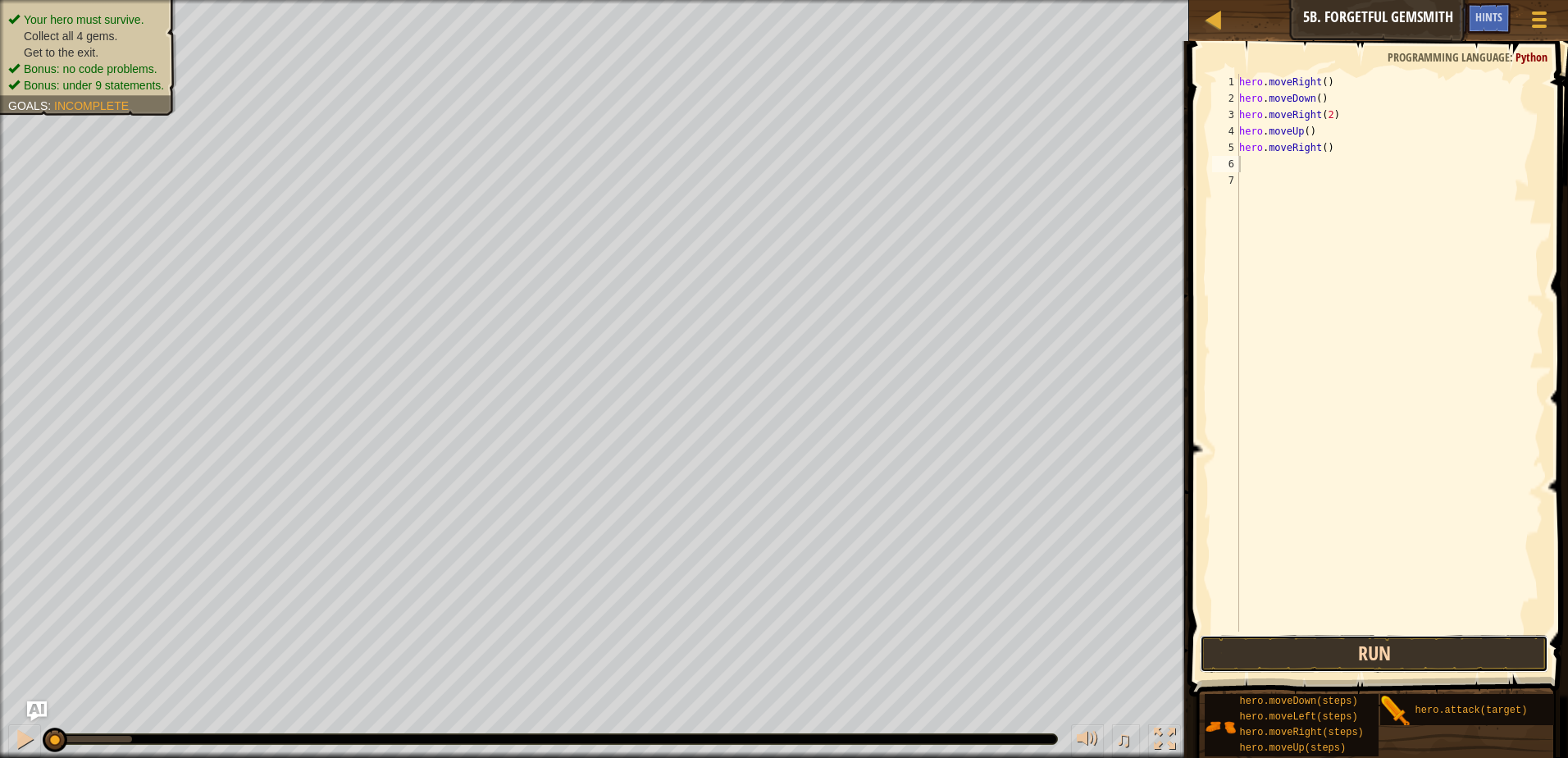
click at [1385, 640] on button "Run" at bounding box center [1374, 654] width 348 height 37
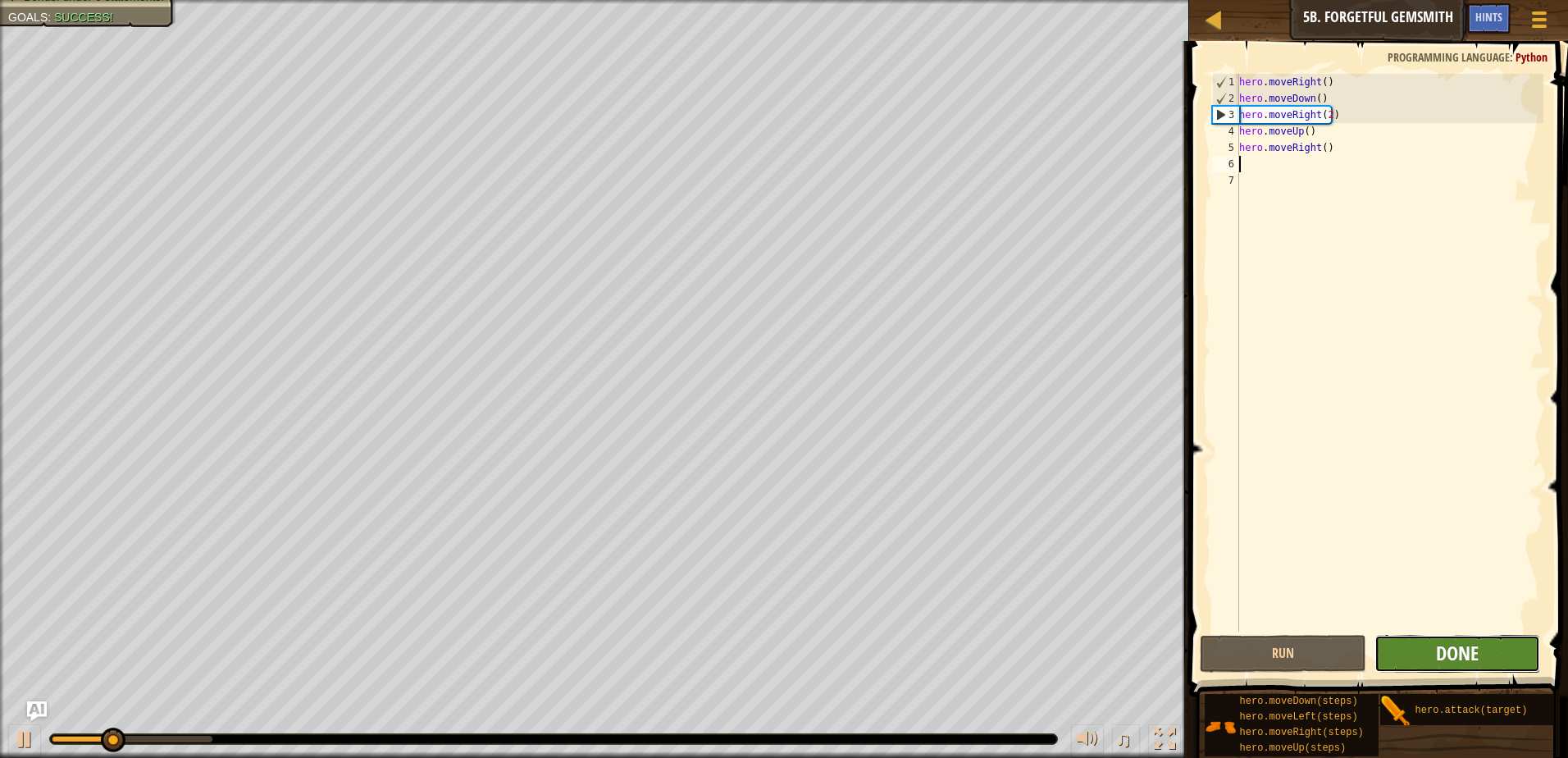
click at [1465, 659] on span "Done" at bounding box center [1457, 653] width 42 height 27
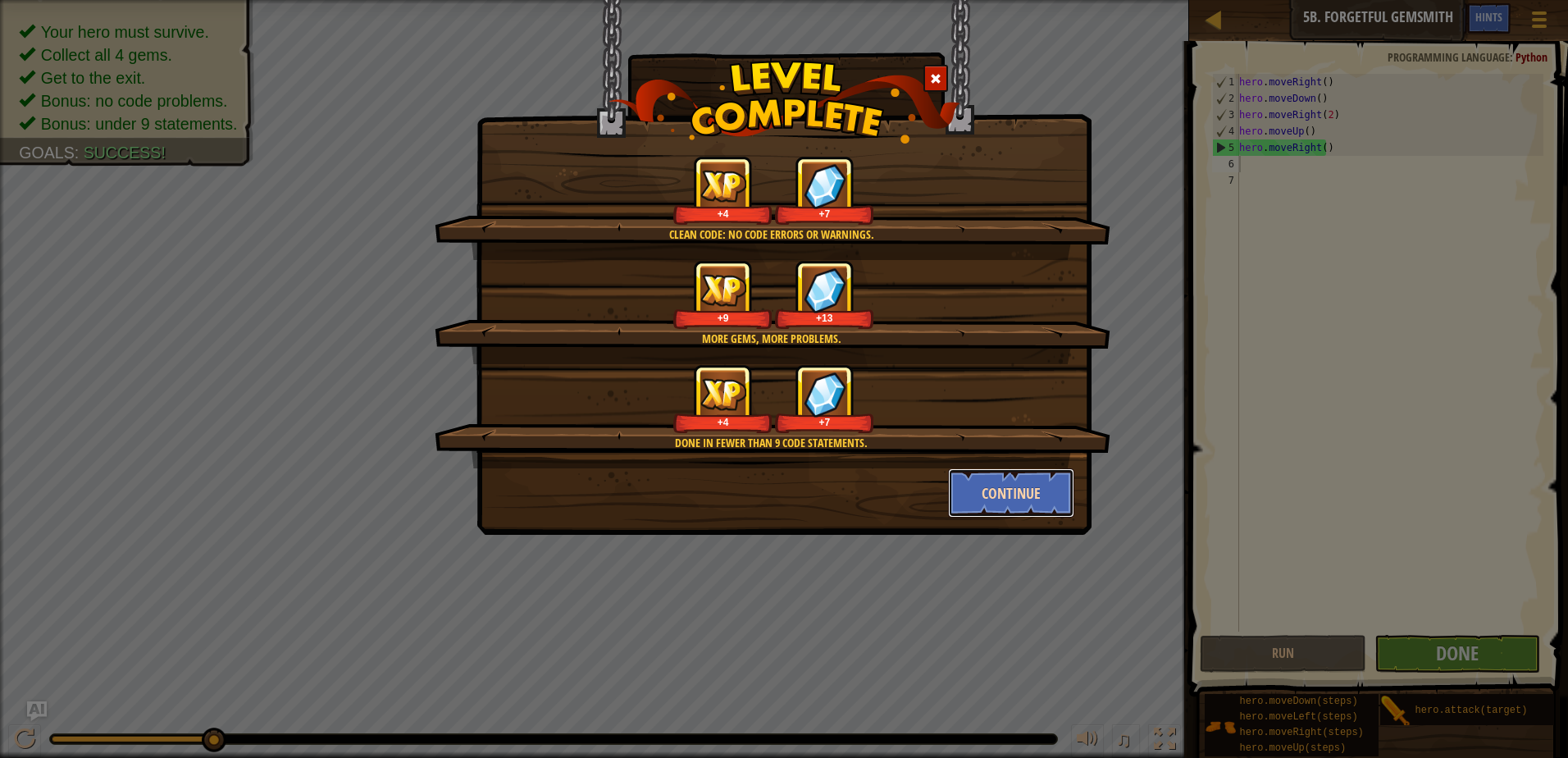
click at [1002, 493] on button "Continue" at bounding box center [1012, 493] width 128 height 49
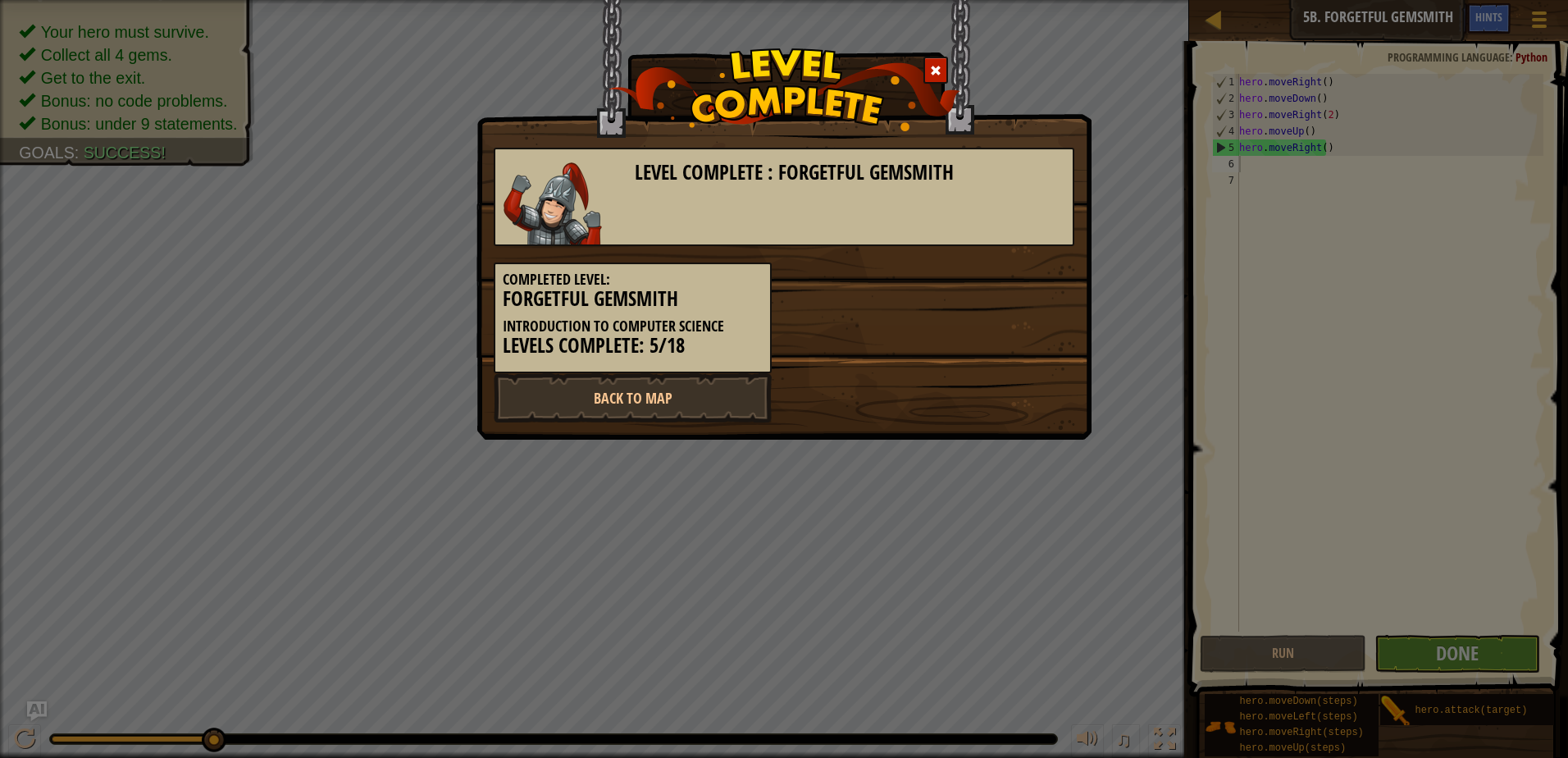
drag, startPoint x: 339, startPoint y: 558, endPoint x: 280, endPoint y: 522, distance: 69.1
drag, startPoint x: 280, startPoint y: 522, endPoint x: 125, endPoint y: 475, distance: 162.0
click at [126, 475] on div "Level Complete : Forgetful Gemsmith Completed Level: Forgetful Gemsmith Introdu…" at bounding box center [784, 379] width 1568 height 758
click at [637, 392] on link "Back to Map" at bounding box center [632, 398] width 278 height 49
select select "en-[GEOGRAPHIC_DATA]"
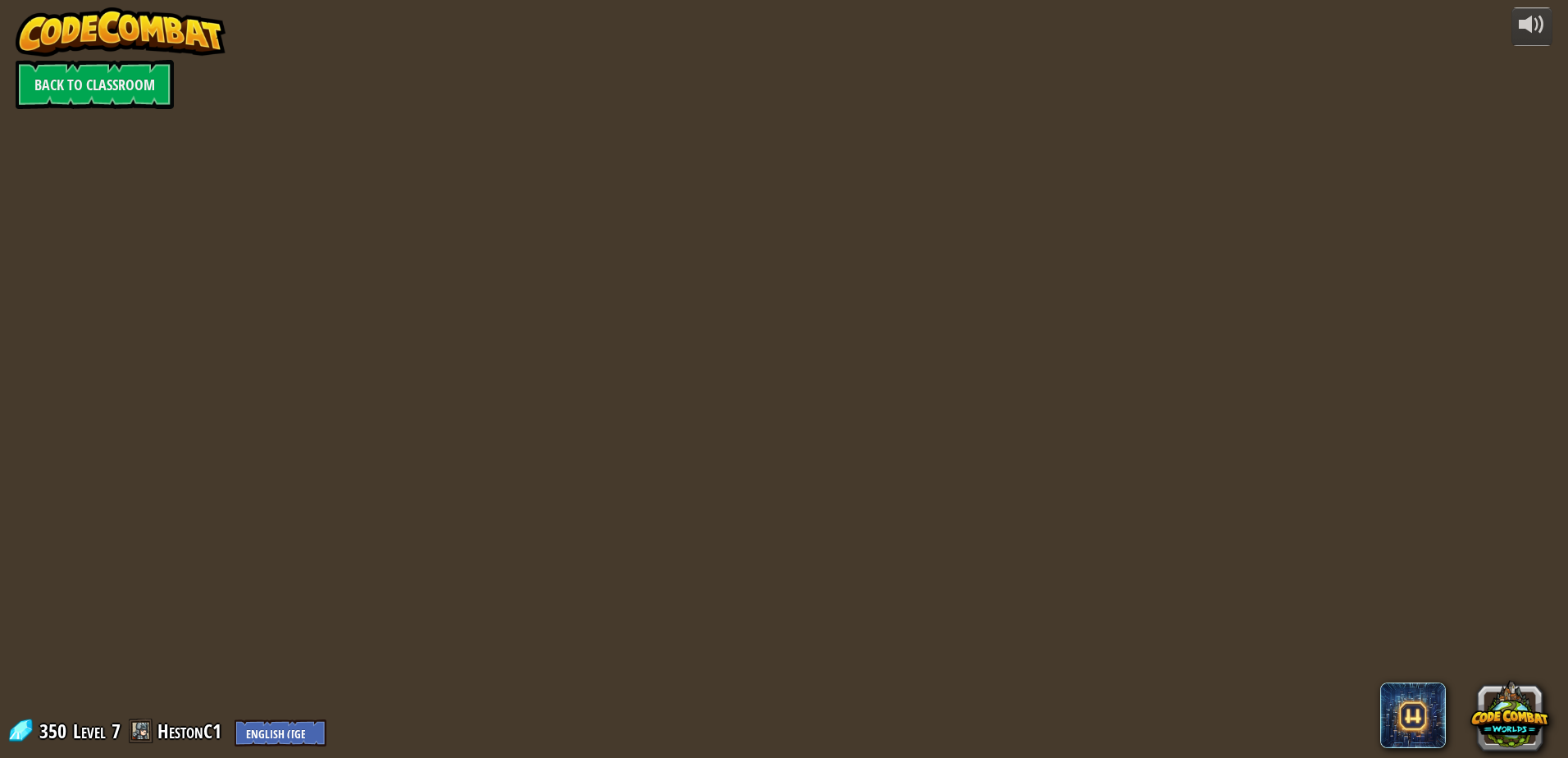
select select "en-[GEOGRAPHIC_DATA]"
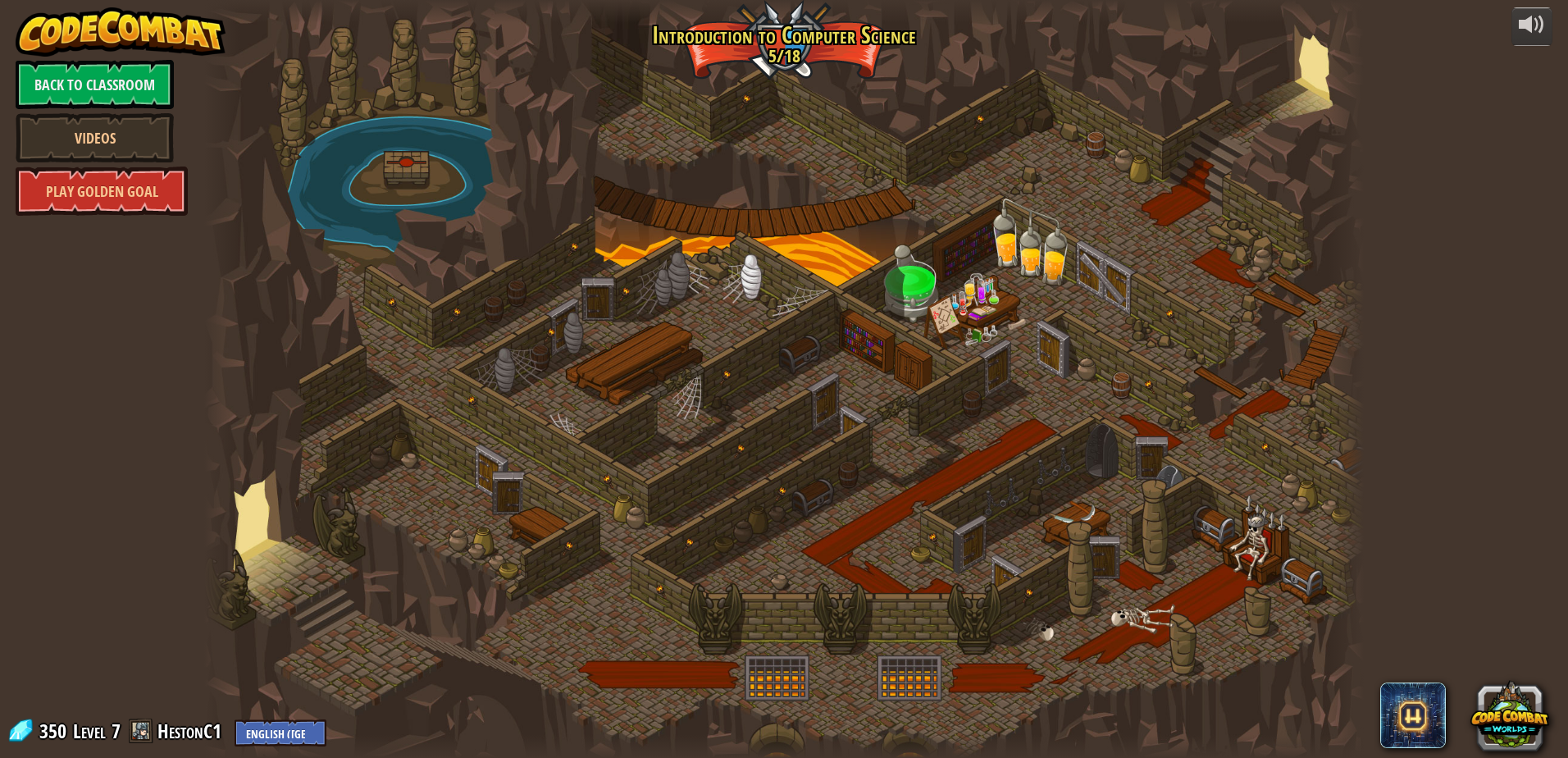
select select "en-[GEOGRAPHIC_DATA]"
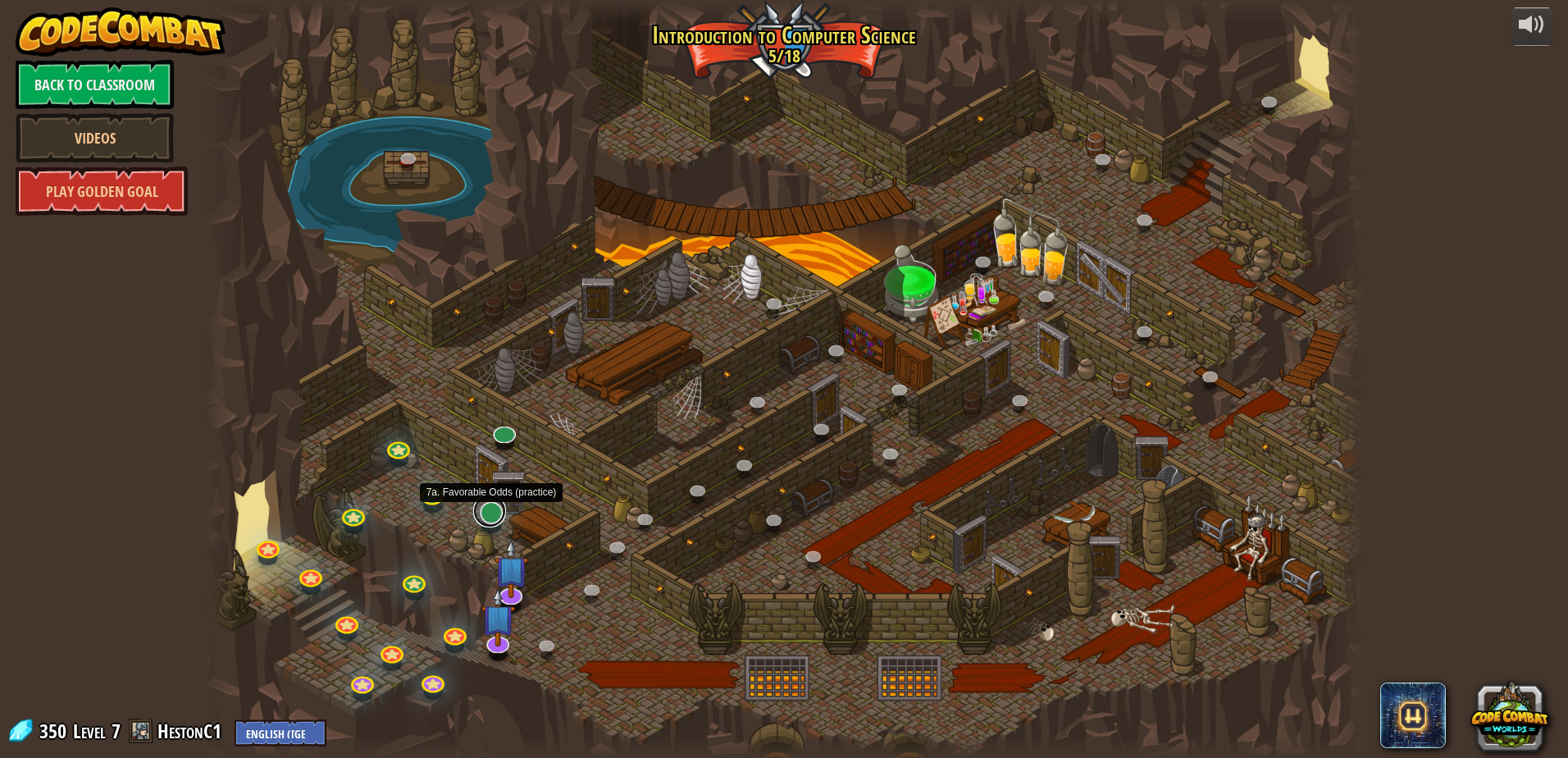
click at [492, 524] on link at bounding box center [489, 511] width 32 height 32
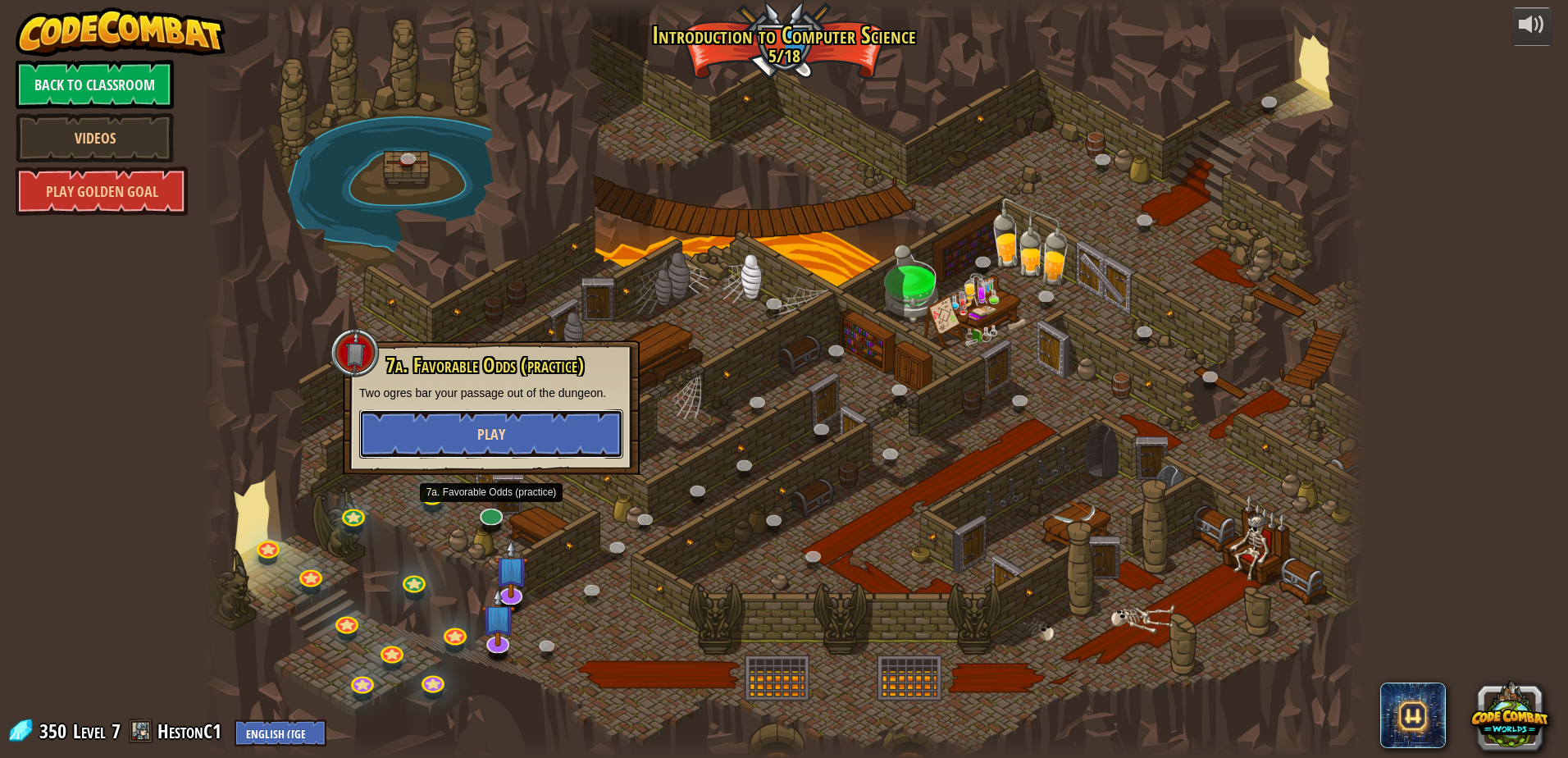
click at [504, 441] on span "Play" at bounding box center [491, 434] width 27 height 21
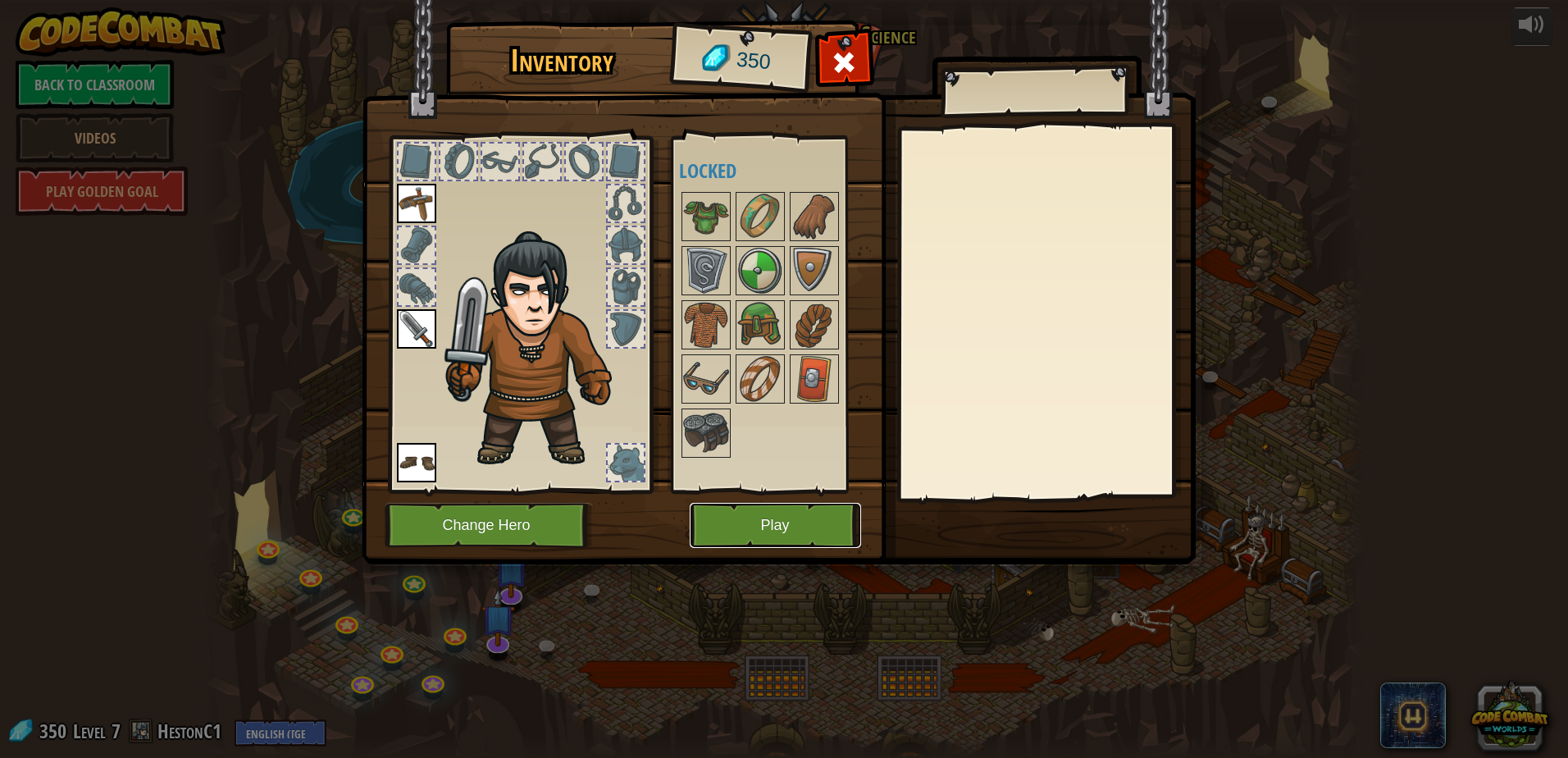
click at [741, 528] on button "Play" at bounding box center [775, 525] width 172 height 45
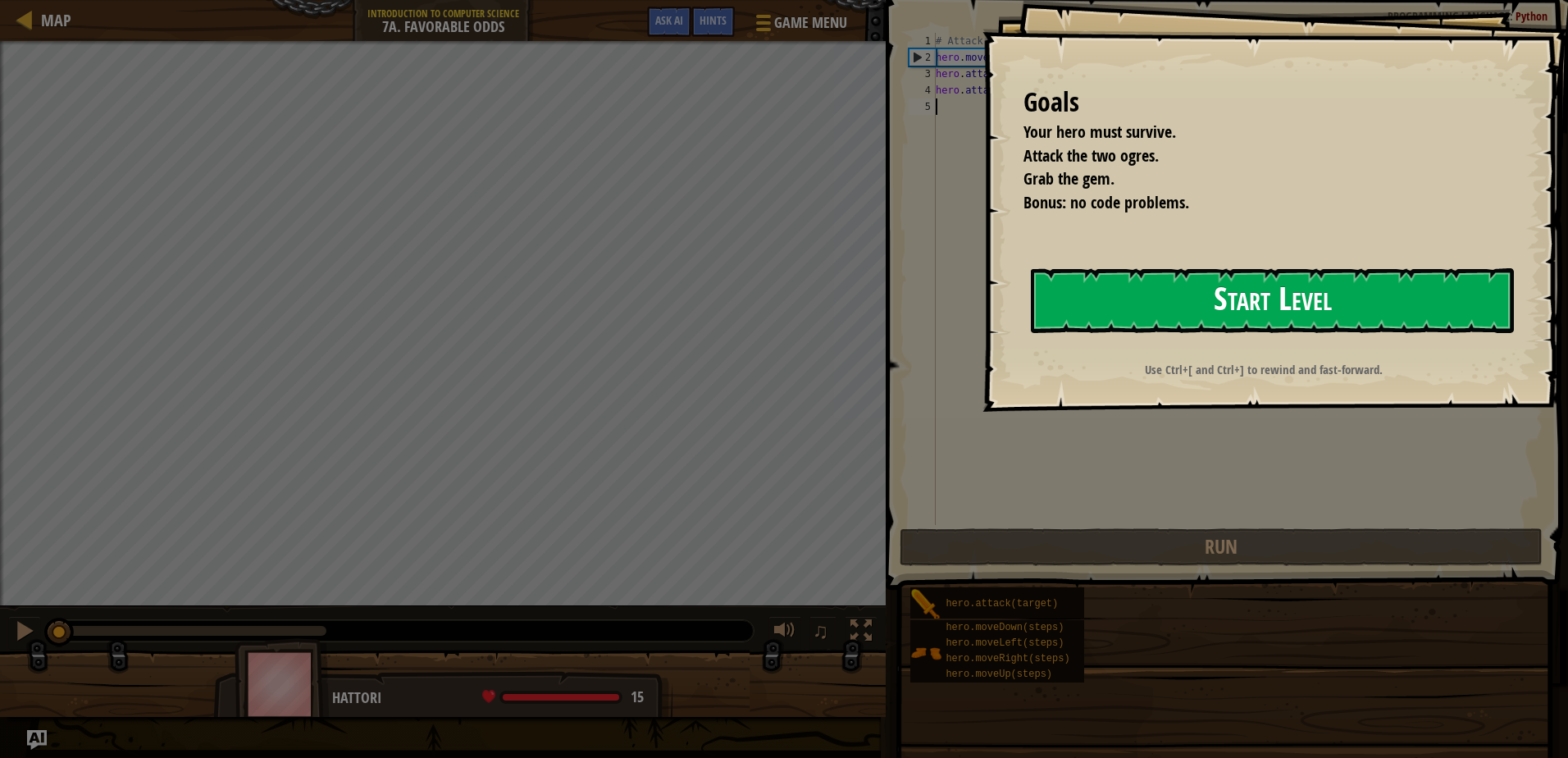
click at [1145, 312] on button "Start Level" at bounding box center [1273, 300] width 483 height 65
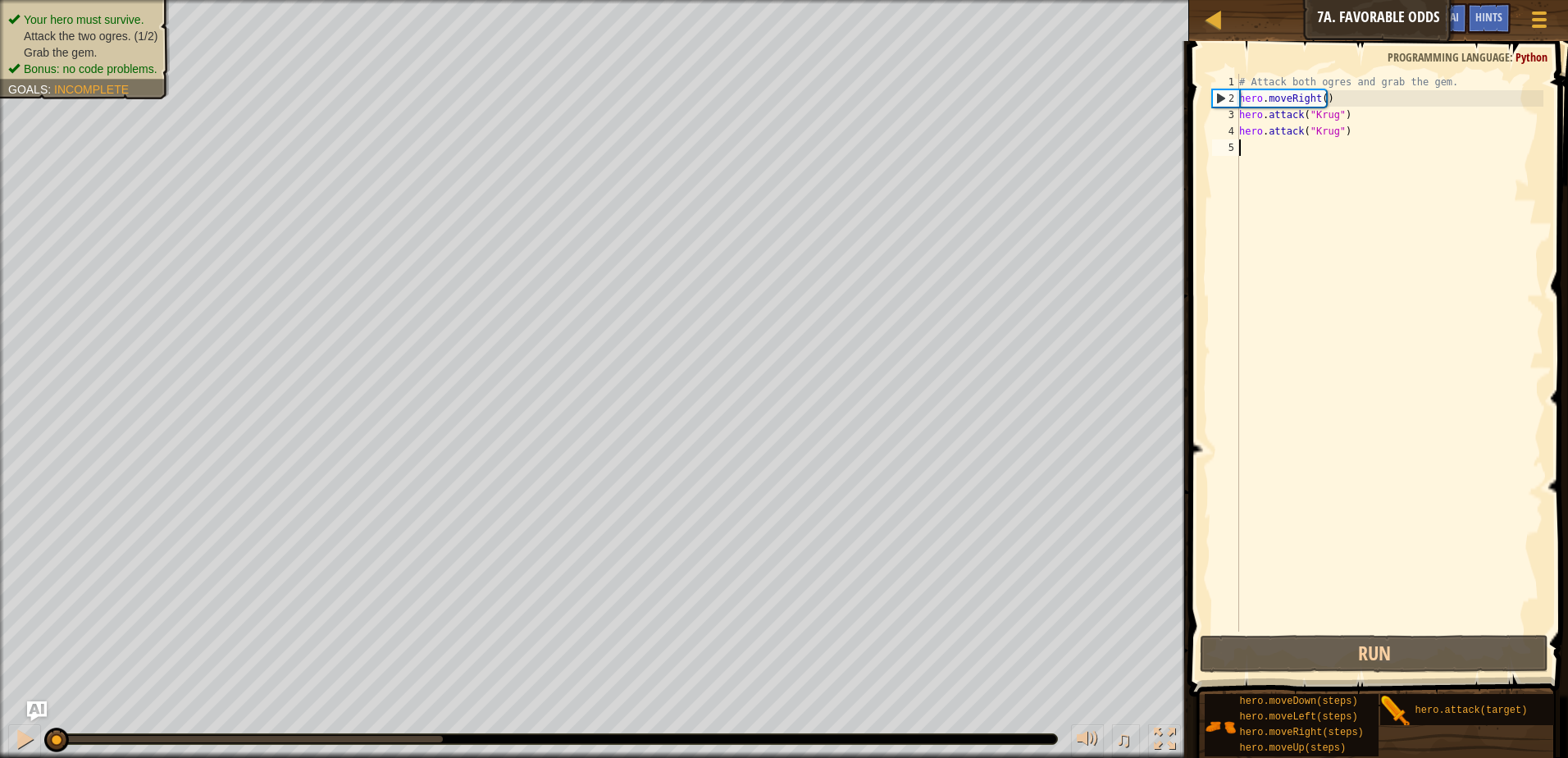
type textarea "h"
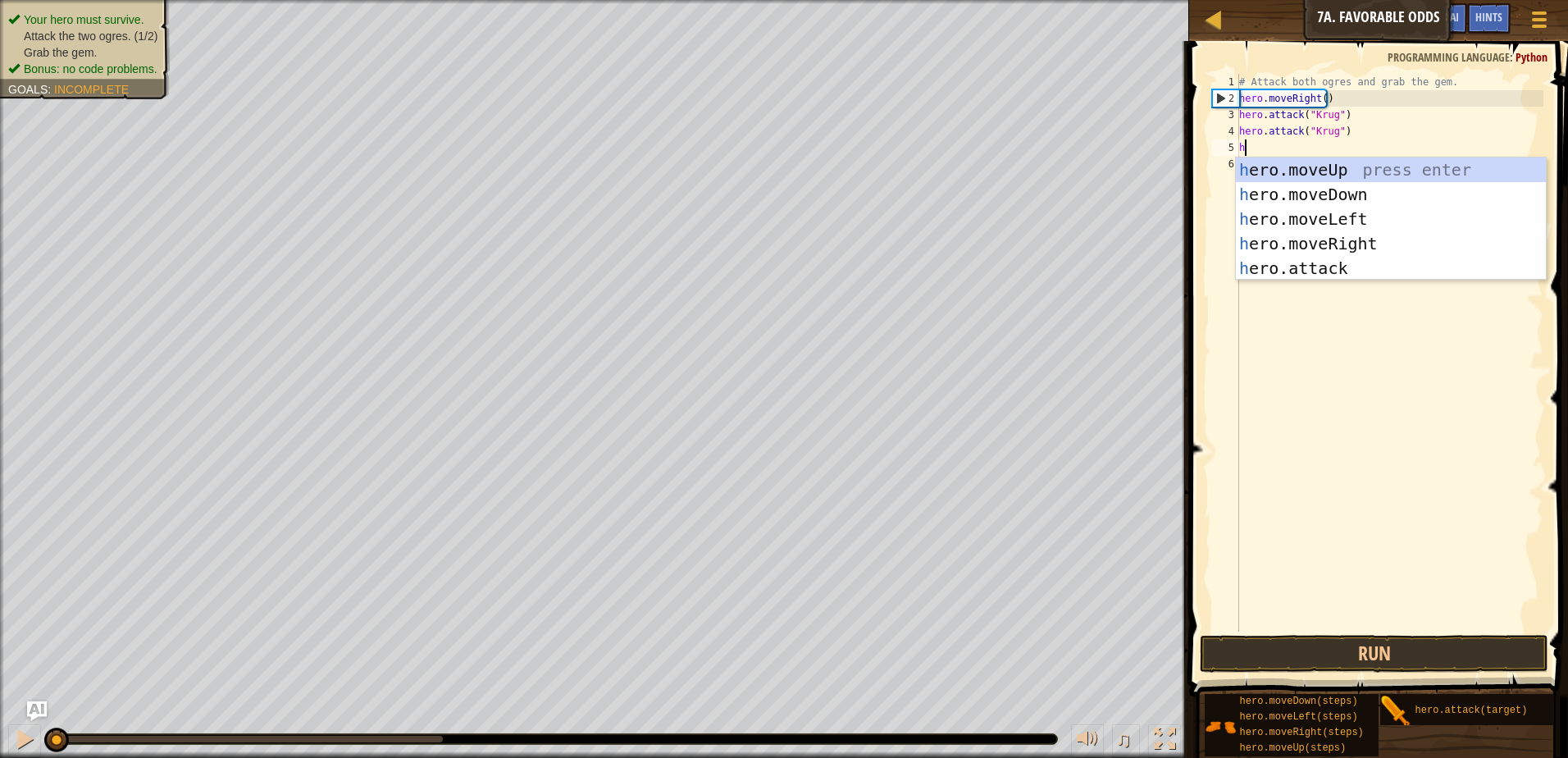
scroll to position [8, 0]
click at [1362, 239] on div "h ero.moveUp press enter h ero.moveDown press enter h ero.moveLeft press enter …" at bounding box center [1391, 244] width 310 height 173
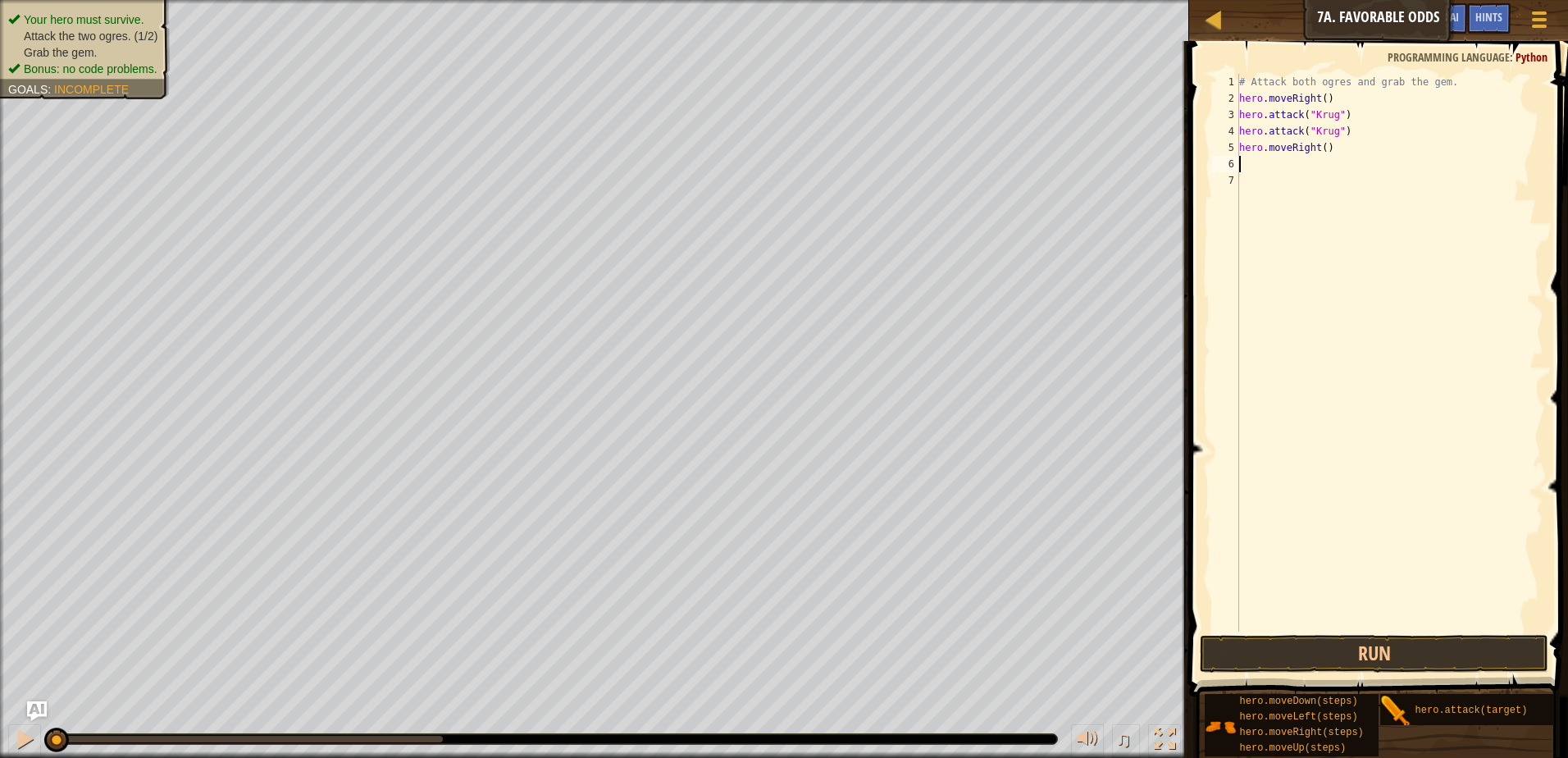
type textarea "h"
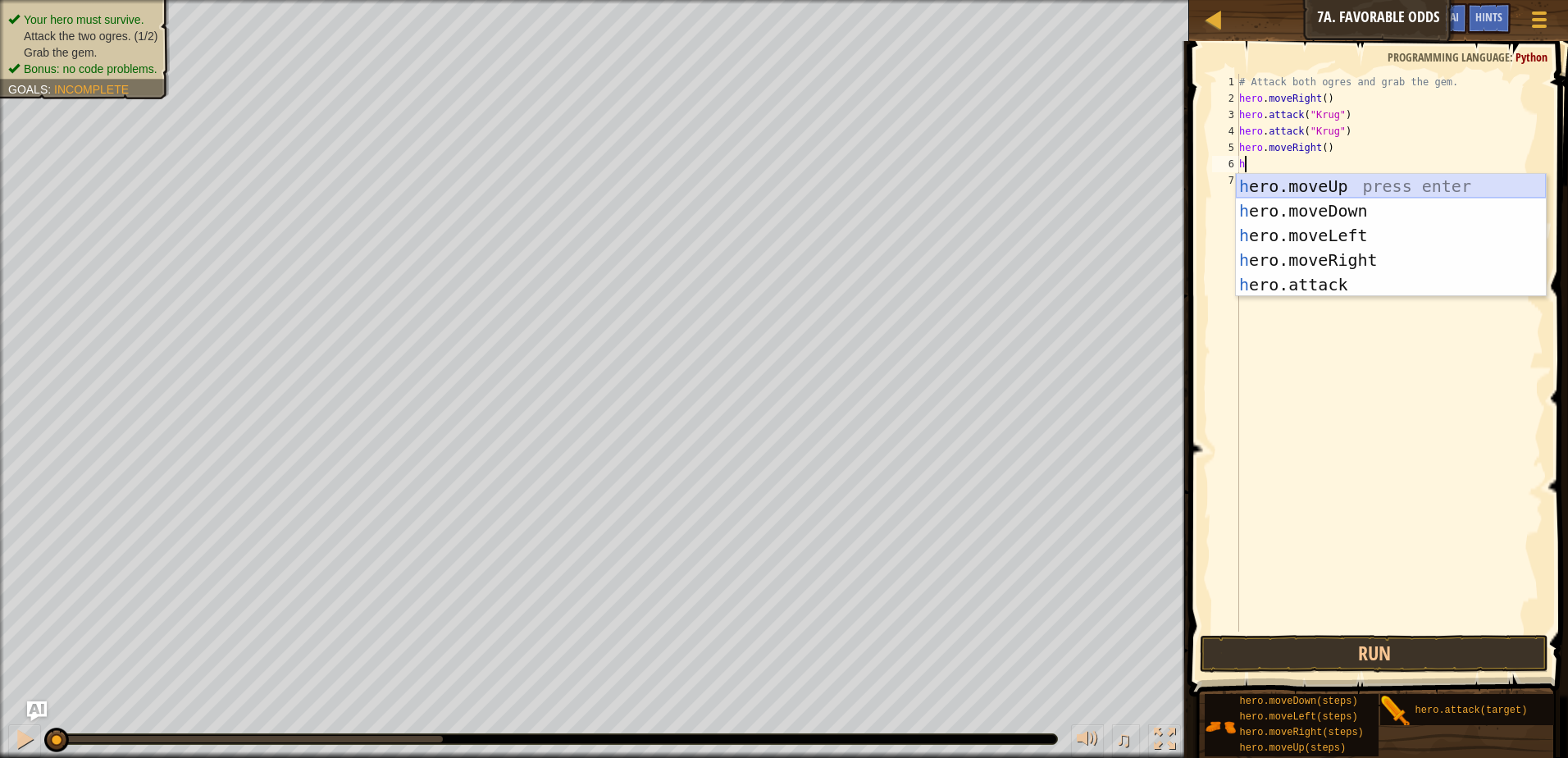
click at [1323, 189] on div "h ero.moveUp press enter h ero.moveDown press enter h ero.moveLeft press enter …" at bounding box center [1391, 260] width 310 height 173
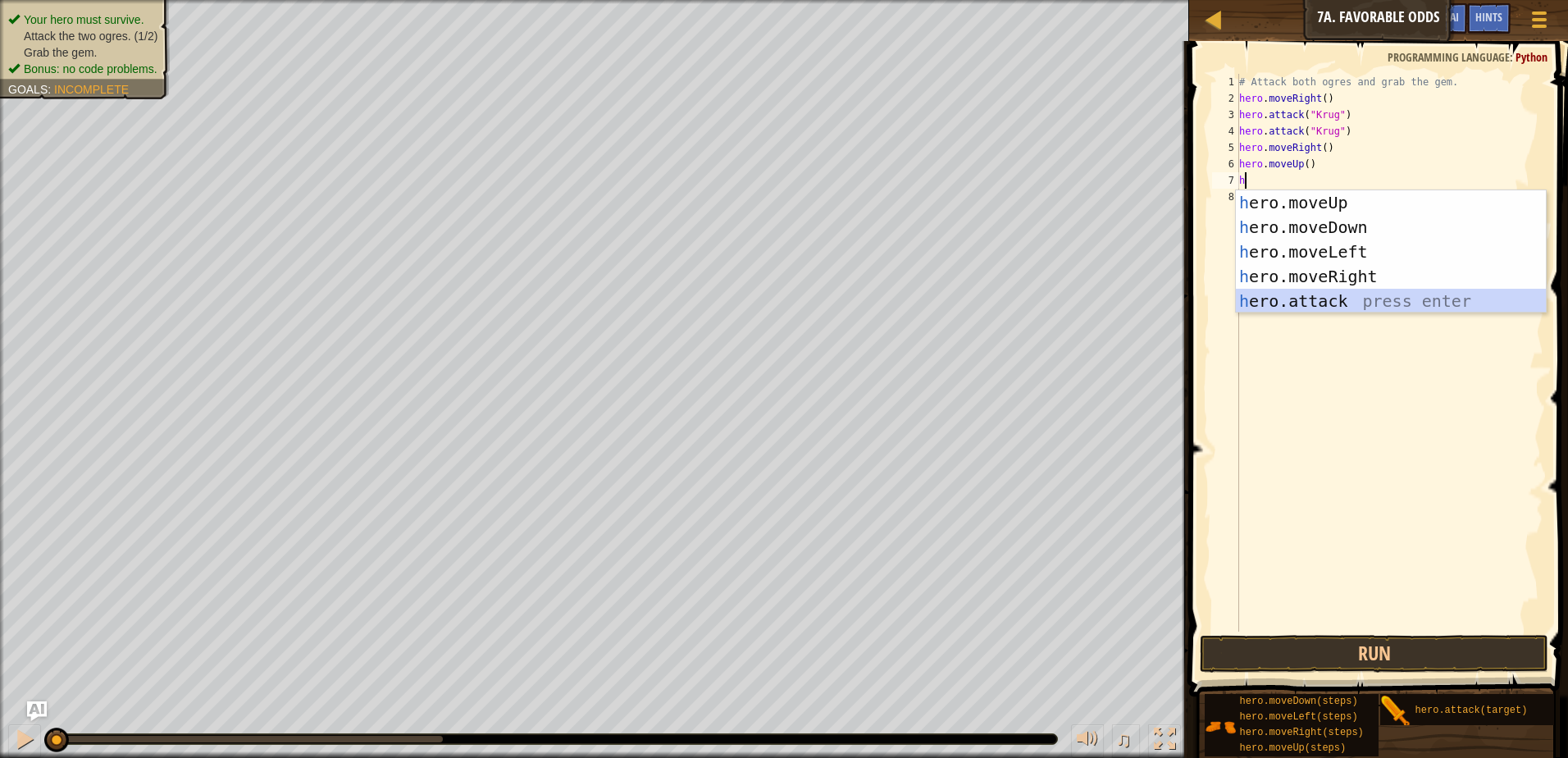
click at [1303, 307] on div "h ero.moveUp press enter h ero.moveDown press enter h ero.moveLeft press enter …" at bounding box center [1391, 277] width 310 height 173
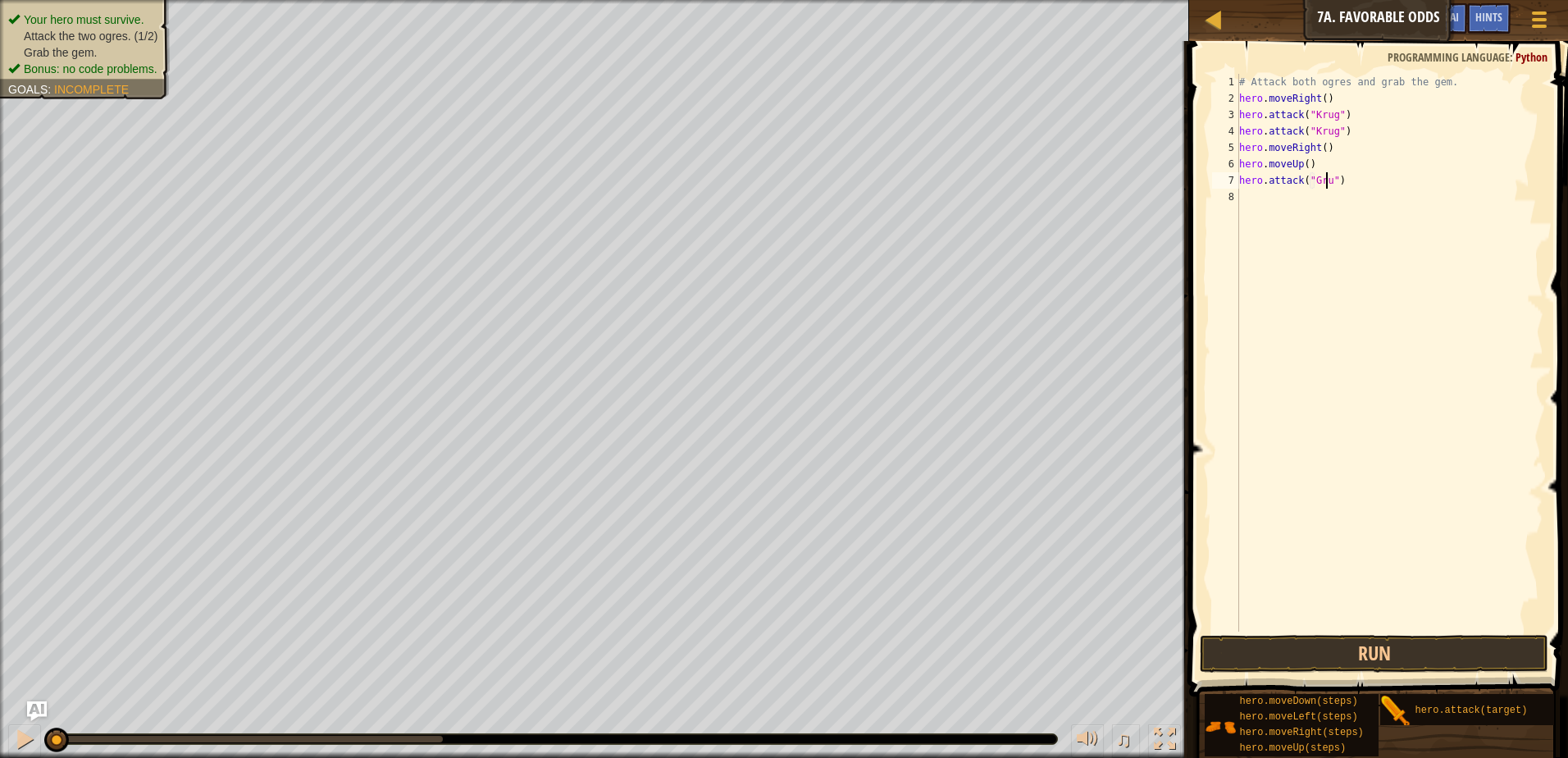
scroll to position [8, 8]
type textarea "hero.attack("Grump")"
click at [1310, 200] on div "# Attack both ogres and grab the gem. hero . moveRight ( ) hero . attack ( "[PE…" at bounding box center [1389, 369] width 307 height 591
type textarea "h"
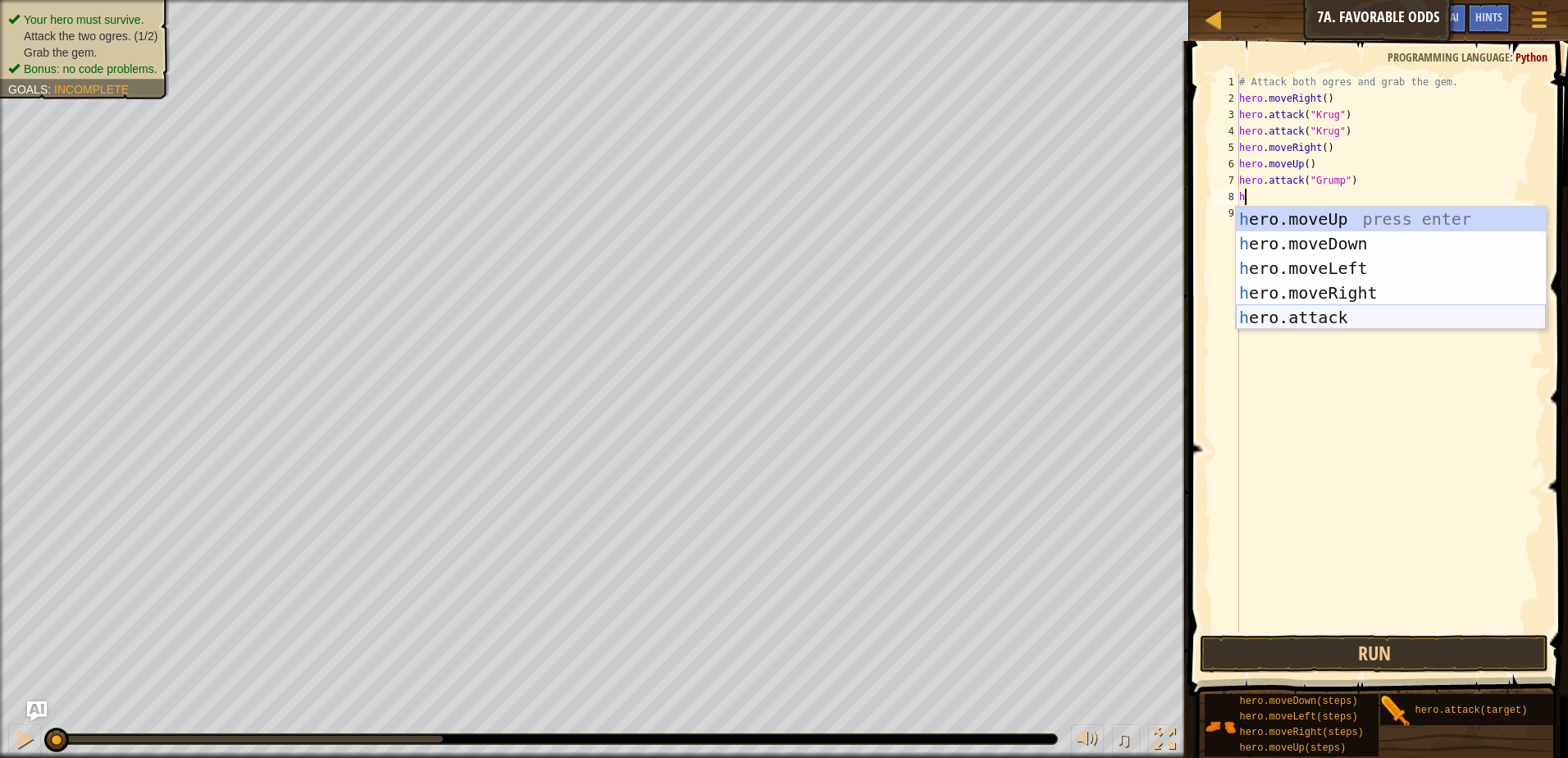
click at [1363, 304] on div "h ero.moveUp press enter h ero.moveDown press enter h ero.moveLeft press enter …" at bounding box center [1391, 294] width 310 height 173
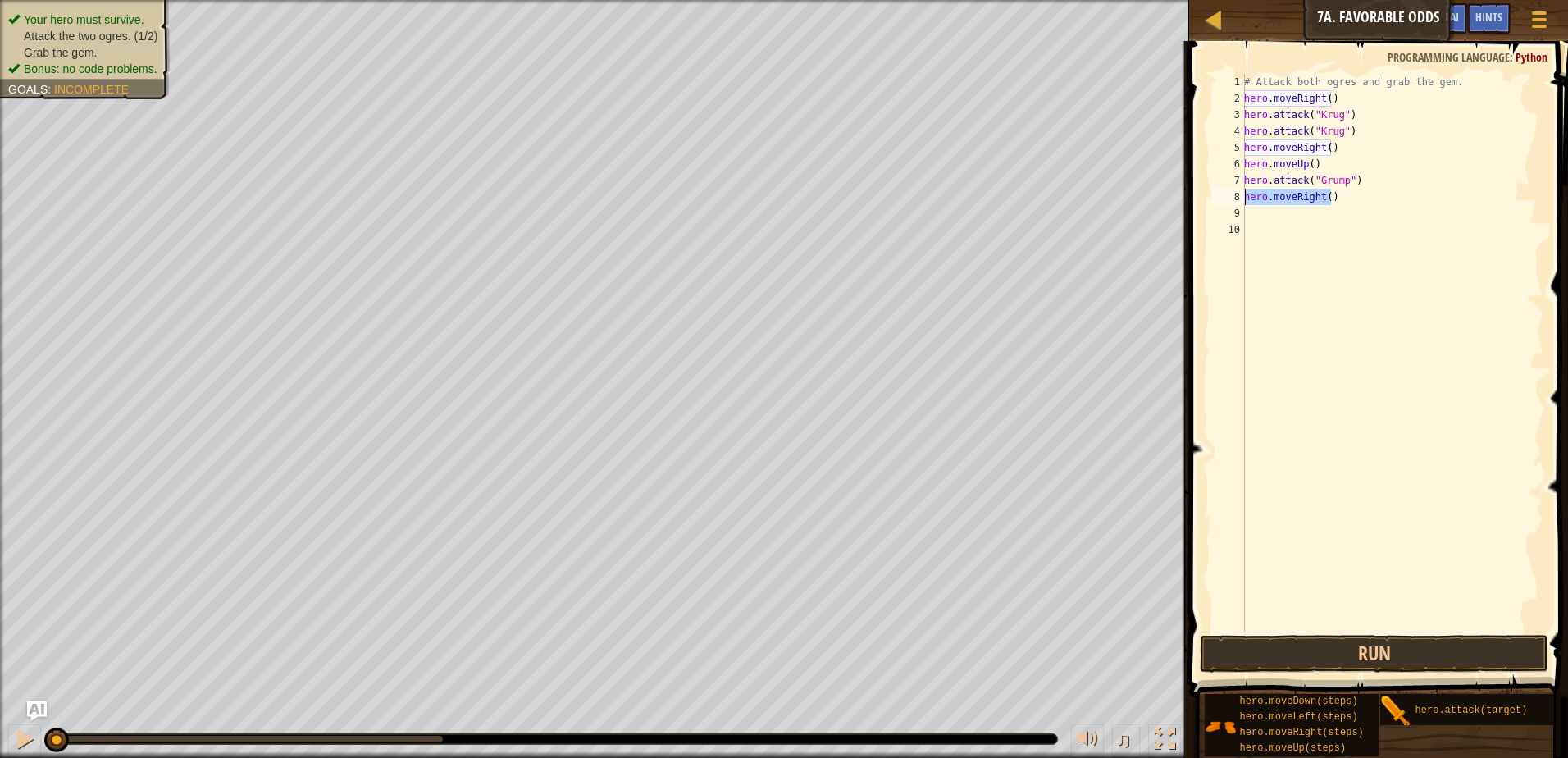
drag, startPoint x: 1342, startPoint y: 195, endPoint x: 1238, endPoint y: 193, distance: 104.0
click at [1238, 193] on div "1 2 3 4 5 6 7 8 9 10 # Attack both [PERSON_NAME] and grab the gem. hero . moveR…" at bounding box center [1376, 352] width 335 height 558
type textarea "hero.moveRight()"
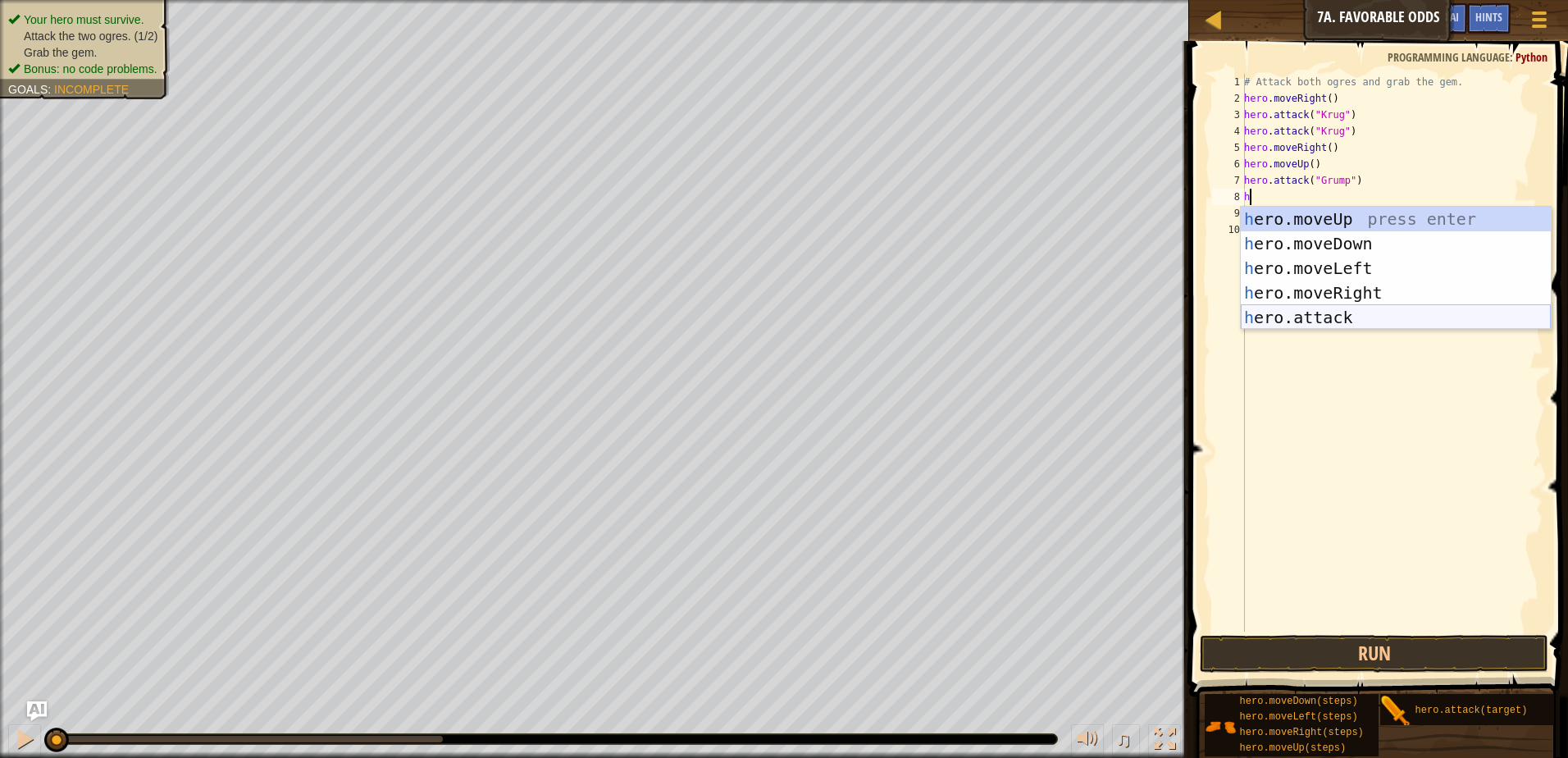
click at [1370, 310] on div "h ero.moveUp press enter h ero.moveDown press enter h ero.moveLeft press enter …" at bounding box center [1396, 294] width 310 height 173
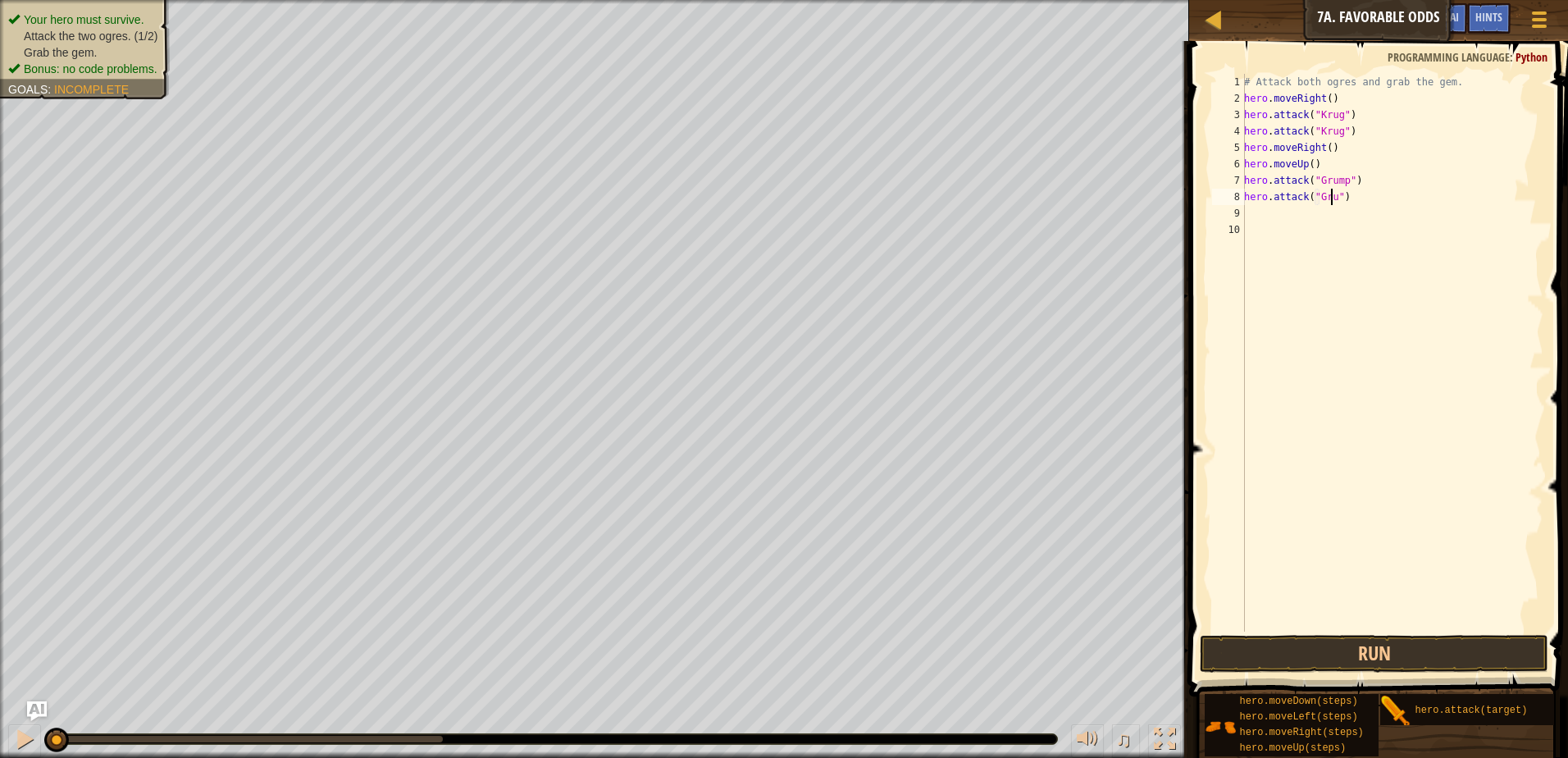
scroll to position [8, 8]
type textarea "hero.attack("Grump")"
click at [1298, 209] on div "# Attack both ogres and grab the gem. hero . moveRight ( ) hero . attack ( "[PE…" at bounding box center [1392, 369] width 302 height 591
type textarea "h"
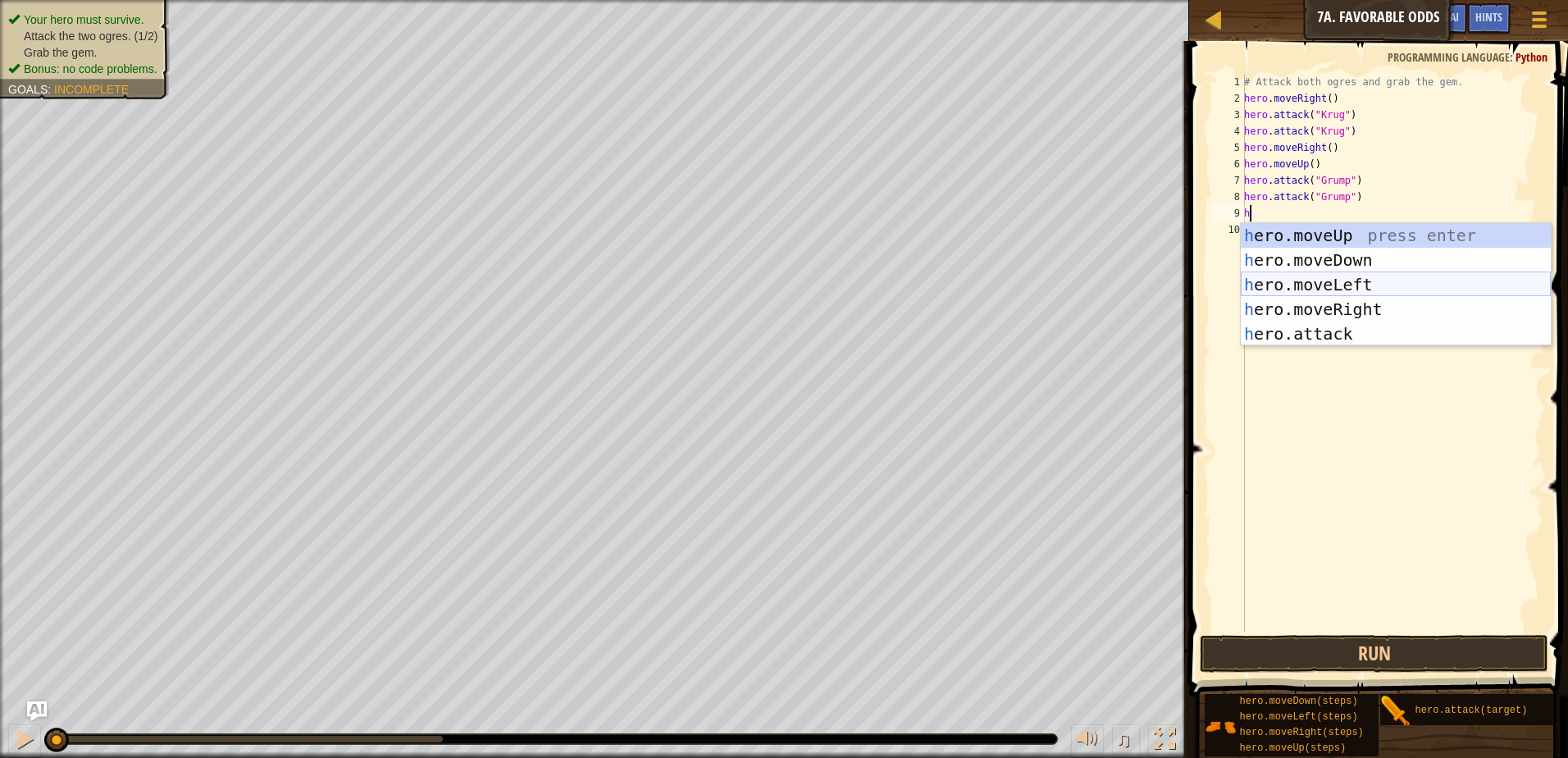
click at [1327, 283] on div "h ero.moveUp press enter h ero.moveDown press enter h ero.moveLeft press enter …" at bounding box center [1396, 309] width 310 height 173
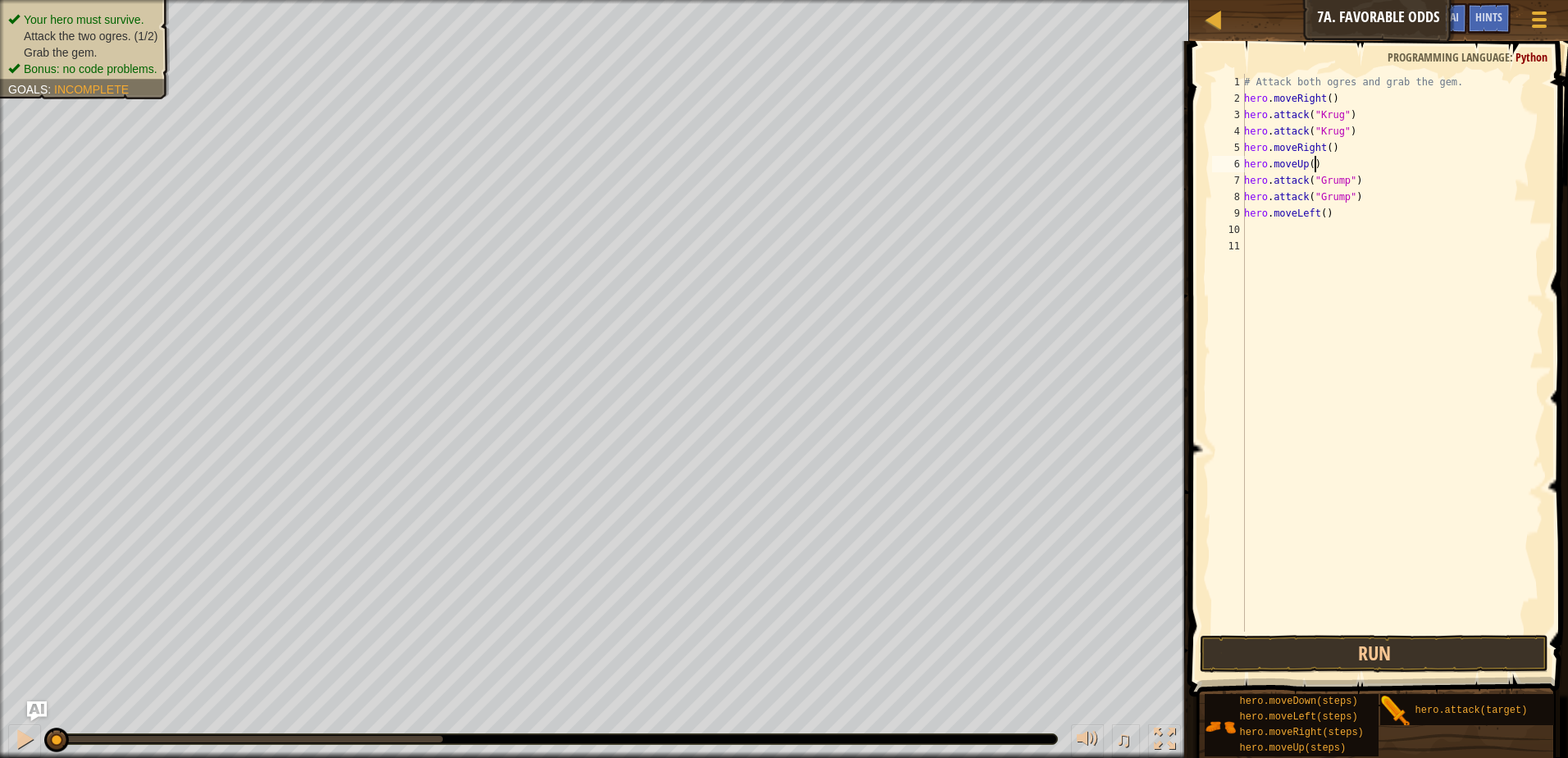
click at [1327, 163] on div "# Attack both ogres and grab the gem. hero . moveRight ( ) hero . attack ( "[PE…" at bounding box center [1392, 369] width 302 height 591
type textarea "hero.moveUp()"
type textarea "h"
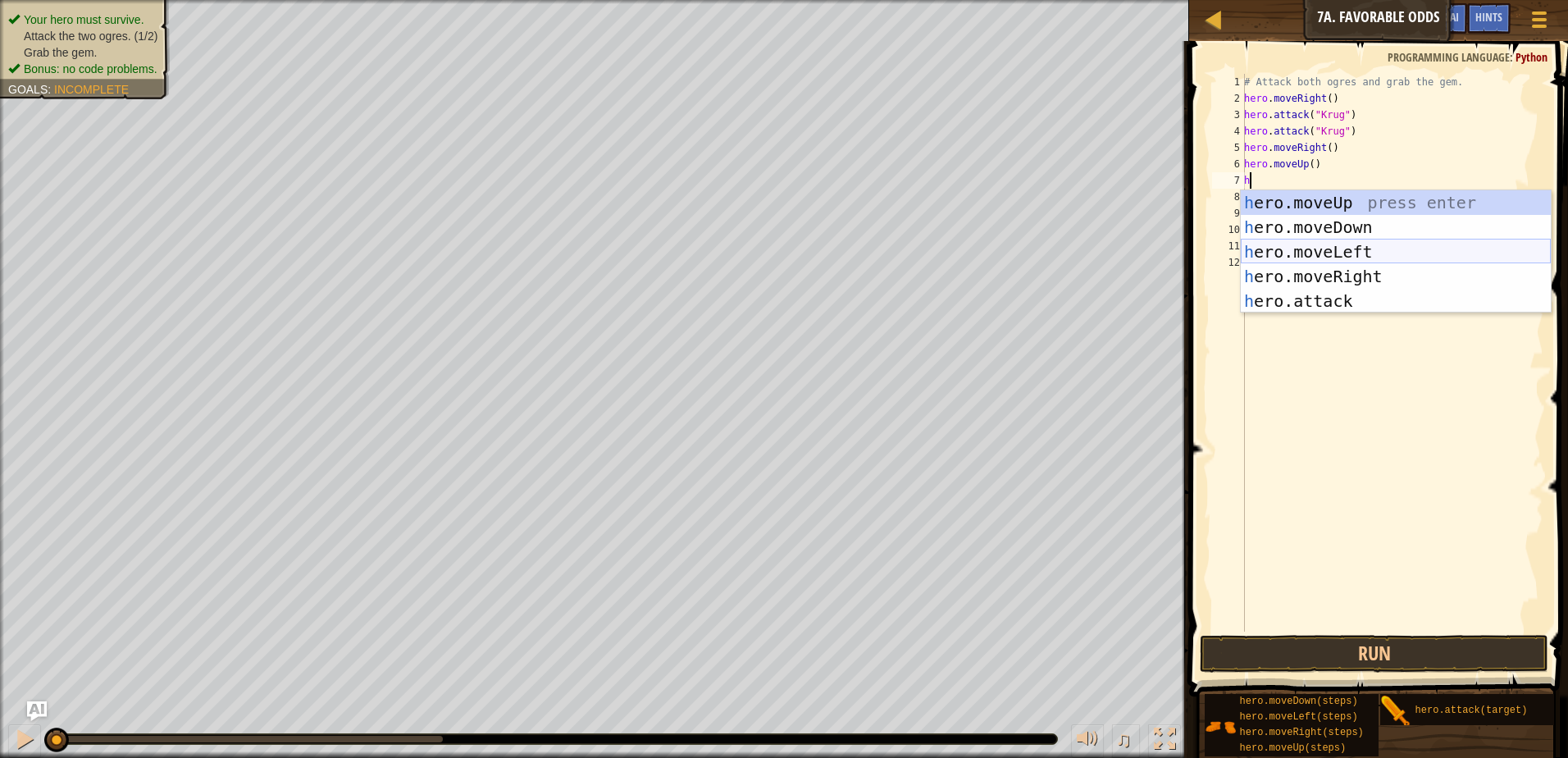
click at [1352, 244] on div "h ero.moveUp press enter h ero.moveDown press enter h ero.moveLeft press enter …" at bounding box center [1396, 277] width 310 height 173
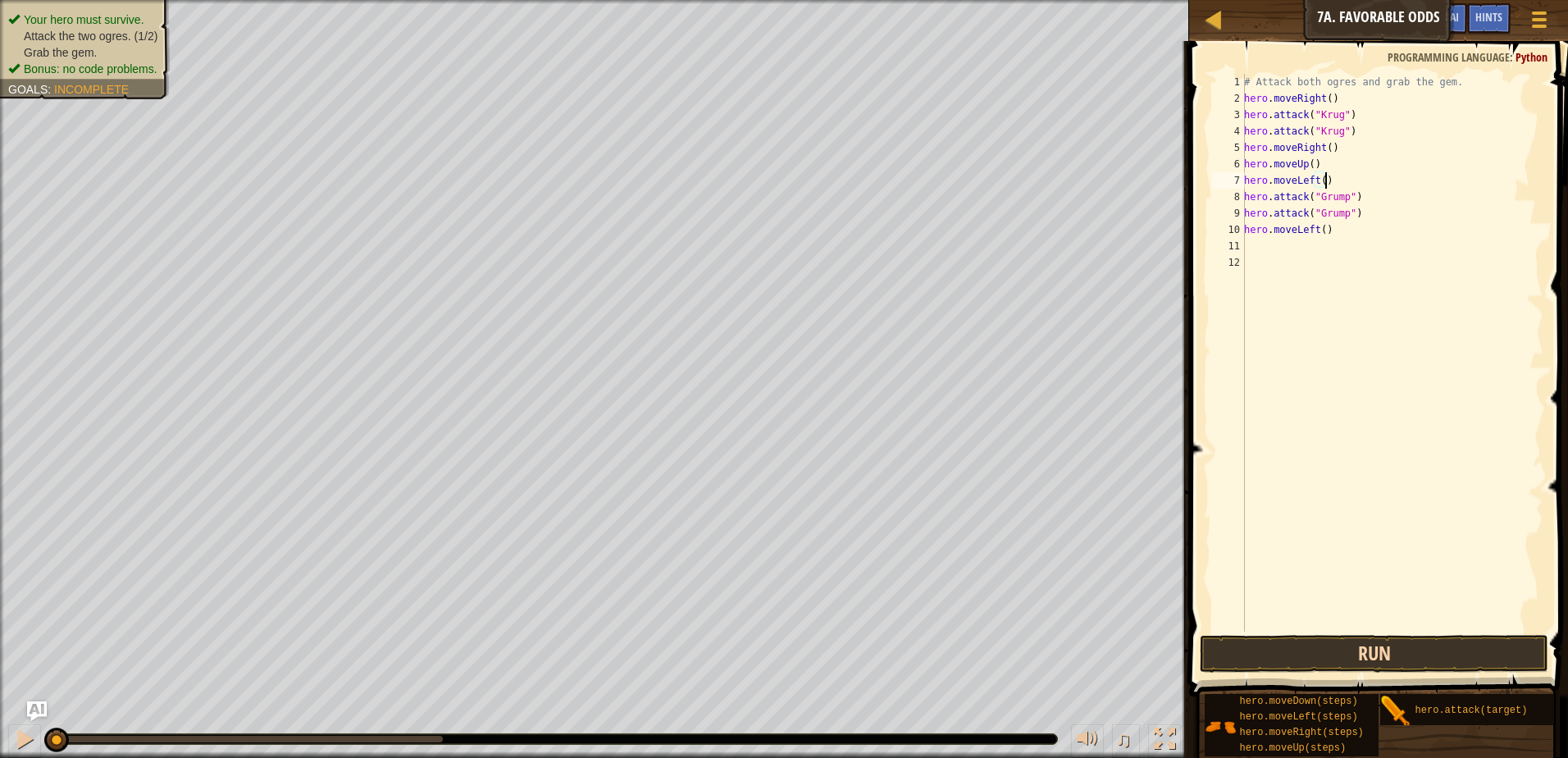
type textarea "hero.moveLeft()"
click at [1383, 642] on button "Run" at bounding box center [1374, 654] width 348 height 37
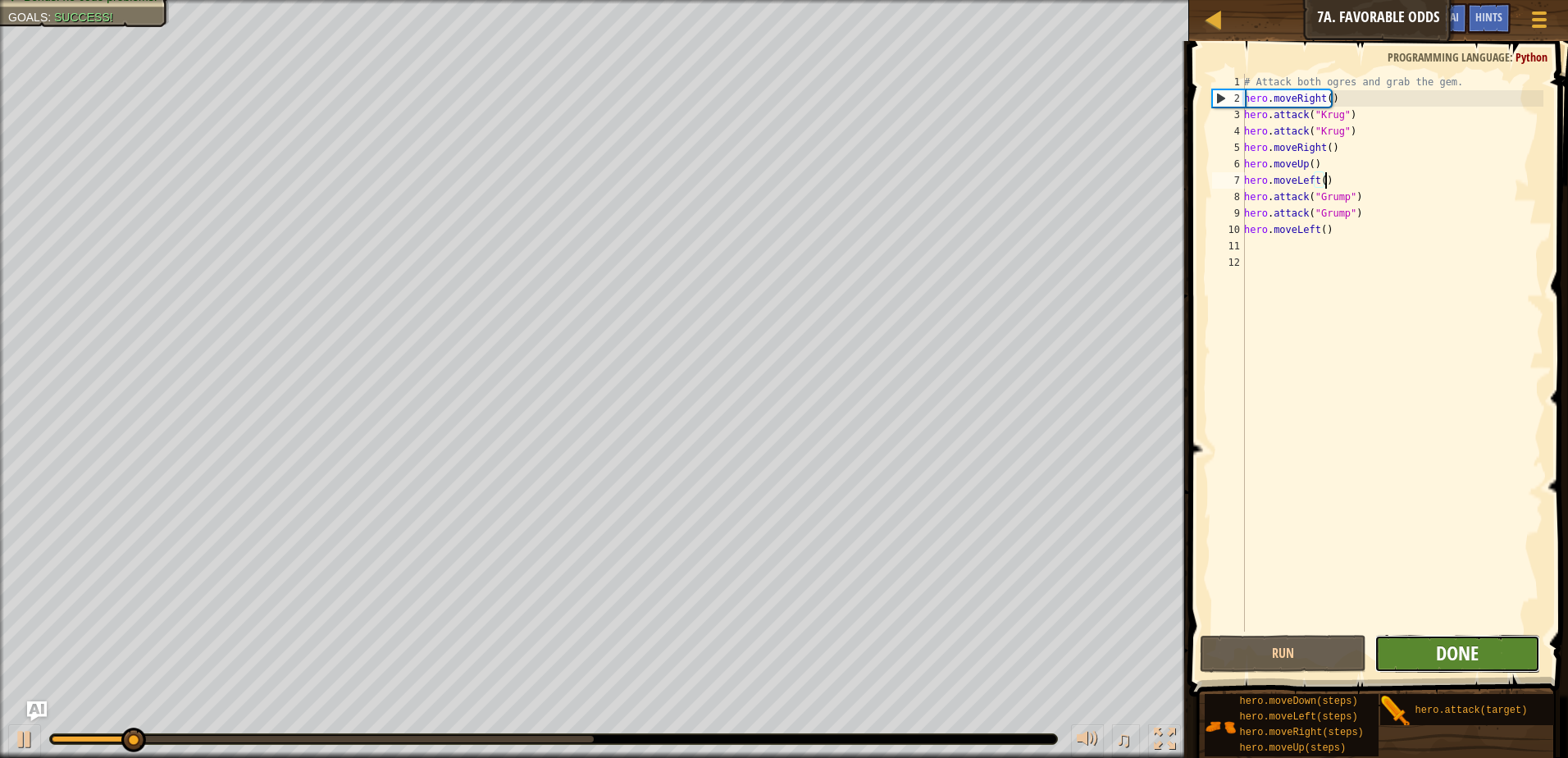
click at [1442, 663] on span "Done" at bounding box center [1457, 653] width 42 height 27
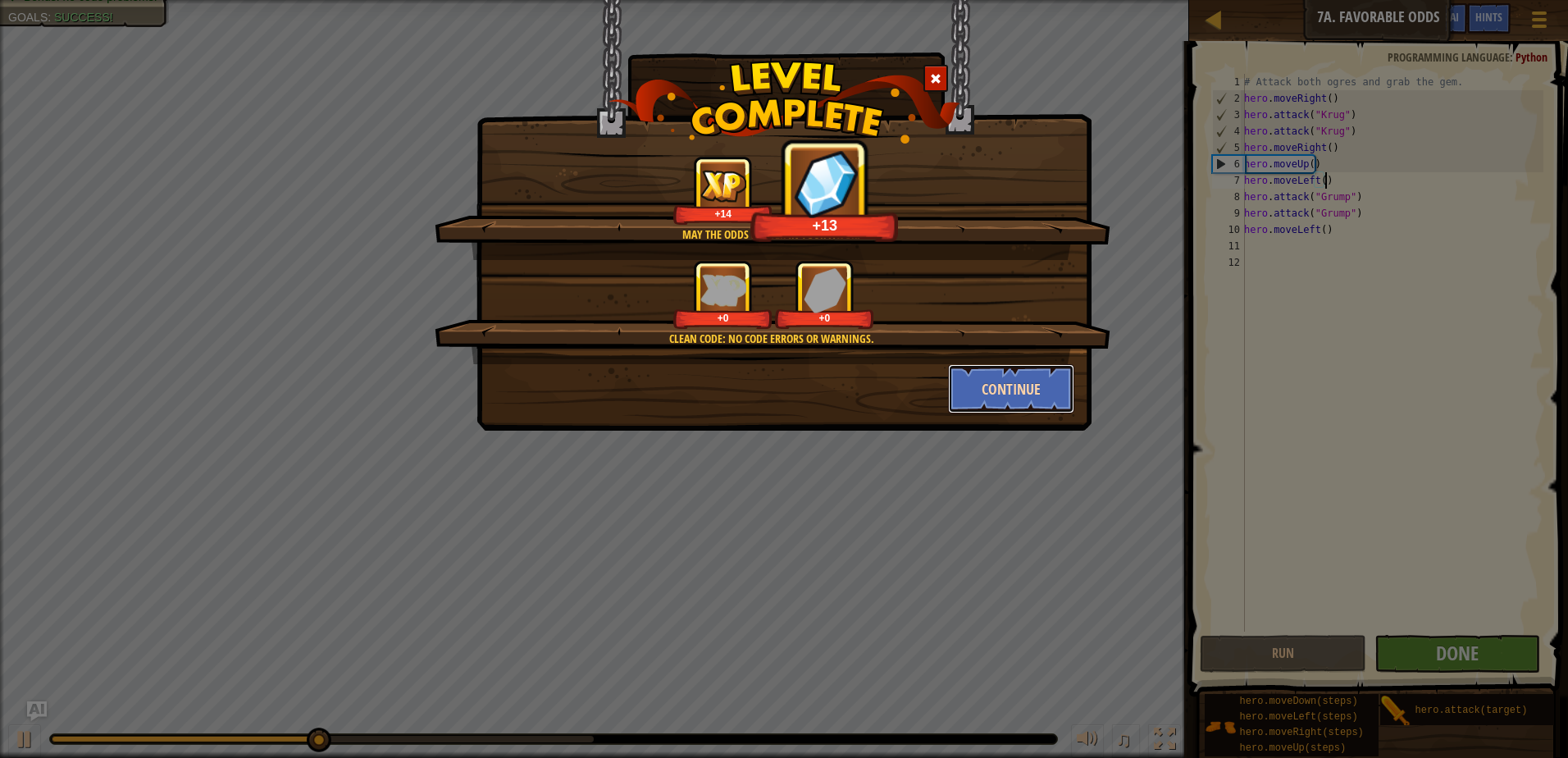
drag, startPoint x: 1006, startPoint y: 381, endPoint x: 102, endPoint y: 113, distance: 942.9
click at [1005, 381] on button "Continue" at bounding box center [1012, 389] width 128 height 49
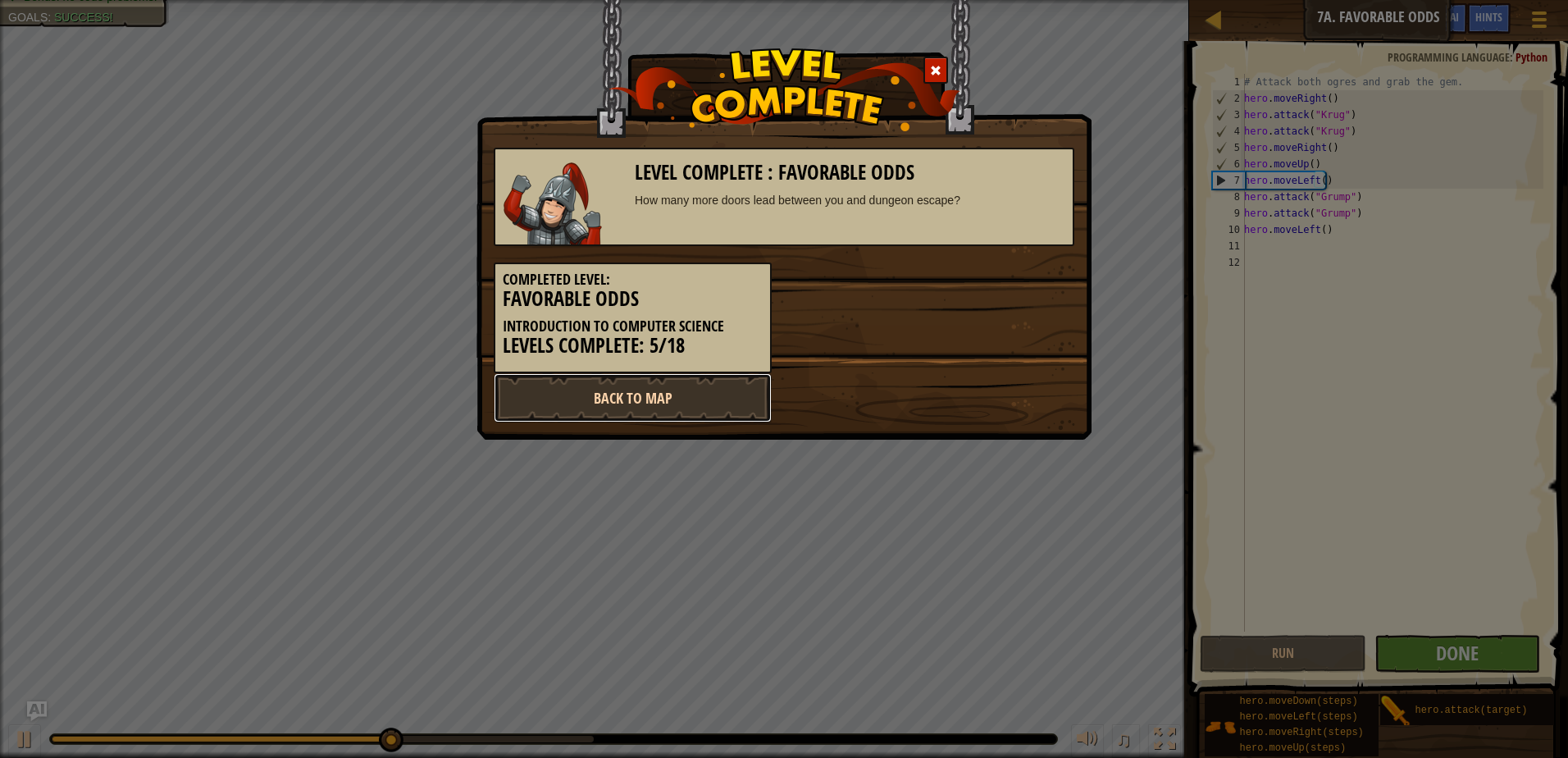
click at [642, 407] on link "Back to Map" at bounding box center [632, 398] width 278 height 49
select select "en-[GEOGRAPHIC_DATA]"
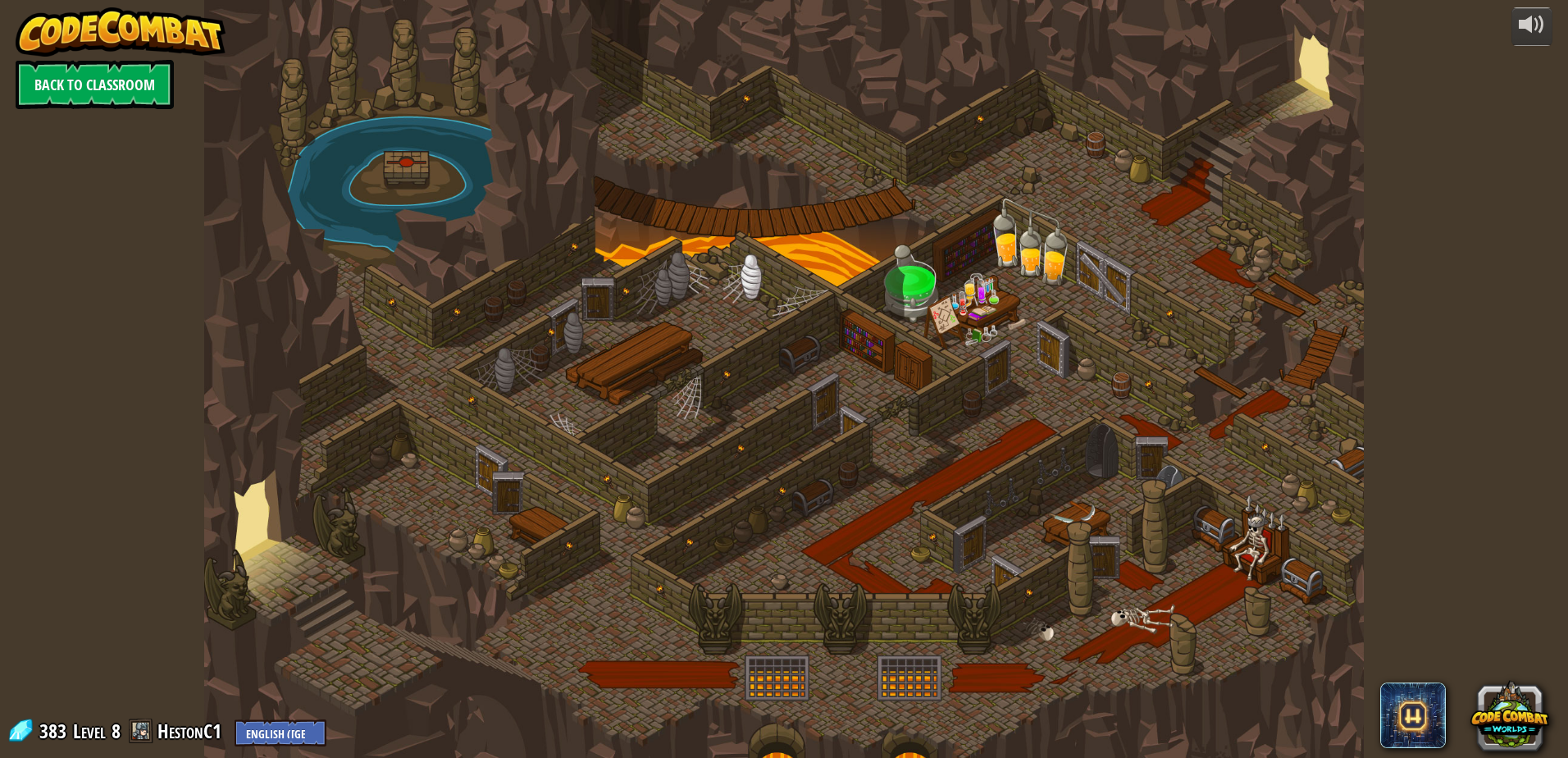
select select "en-[GEOGRAPHIC_DATA]"
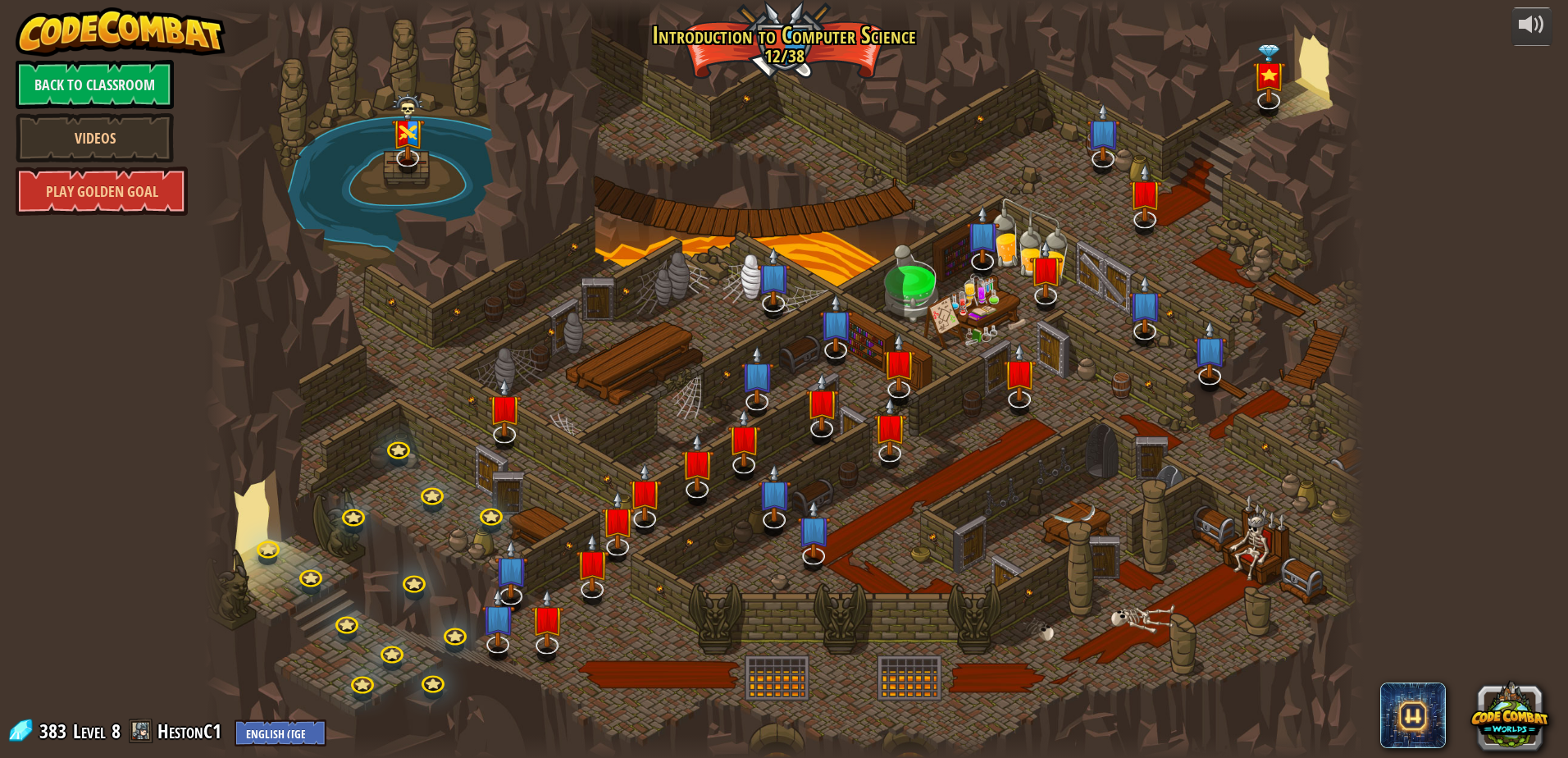
select select "en-[GEOGRAPHIC_DATA]"
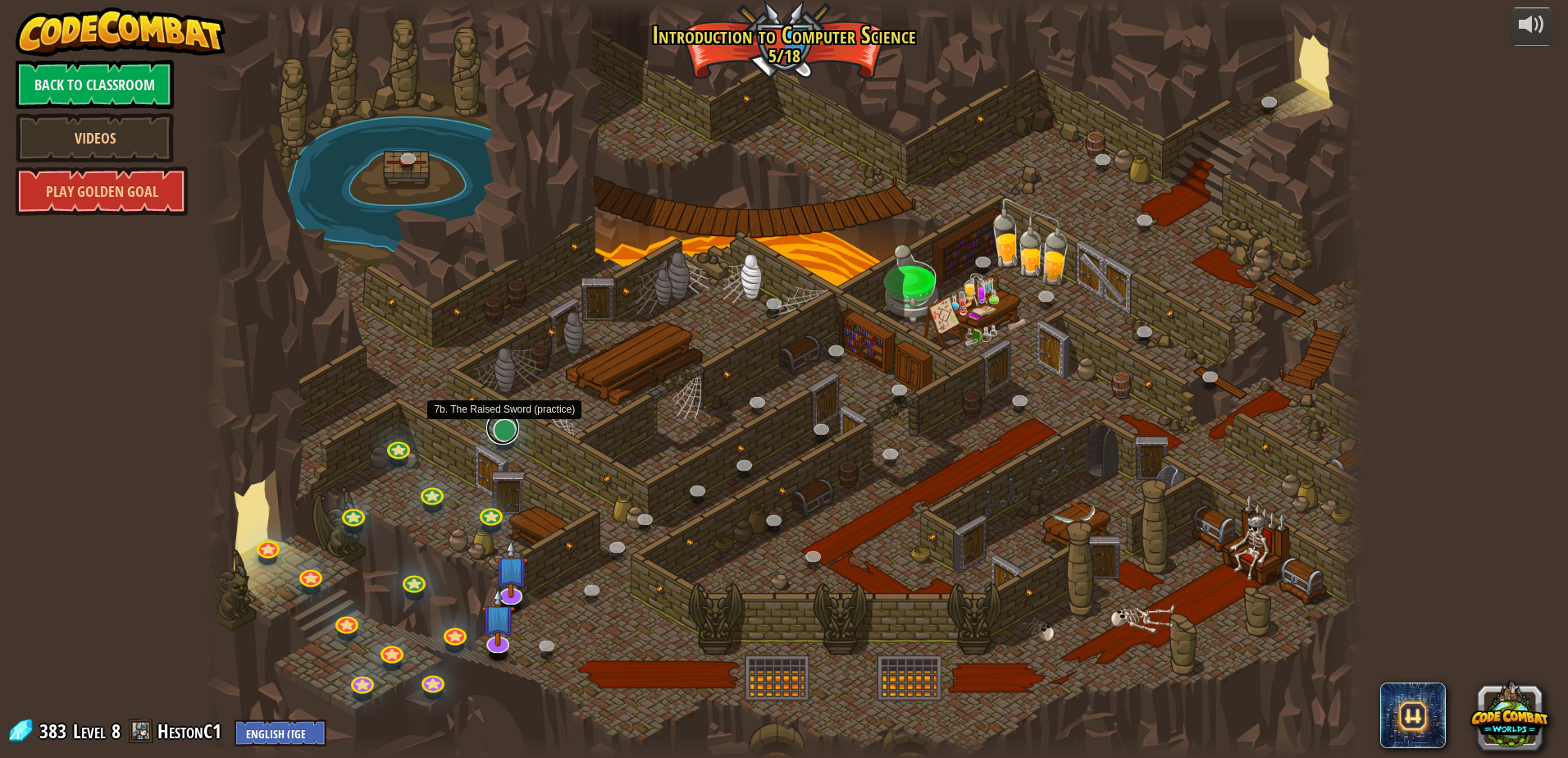
click at [512, 427] on link at bounding box center [502, 428] width 32 height 32
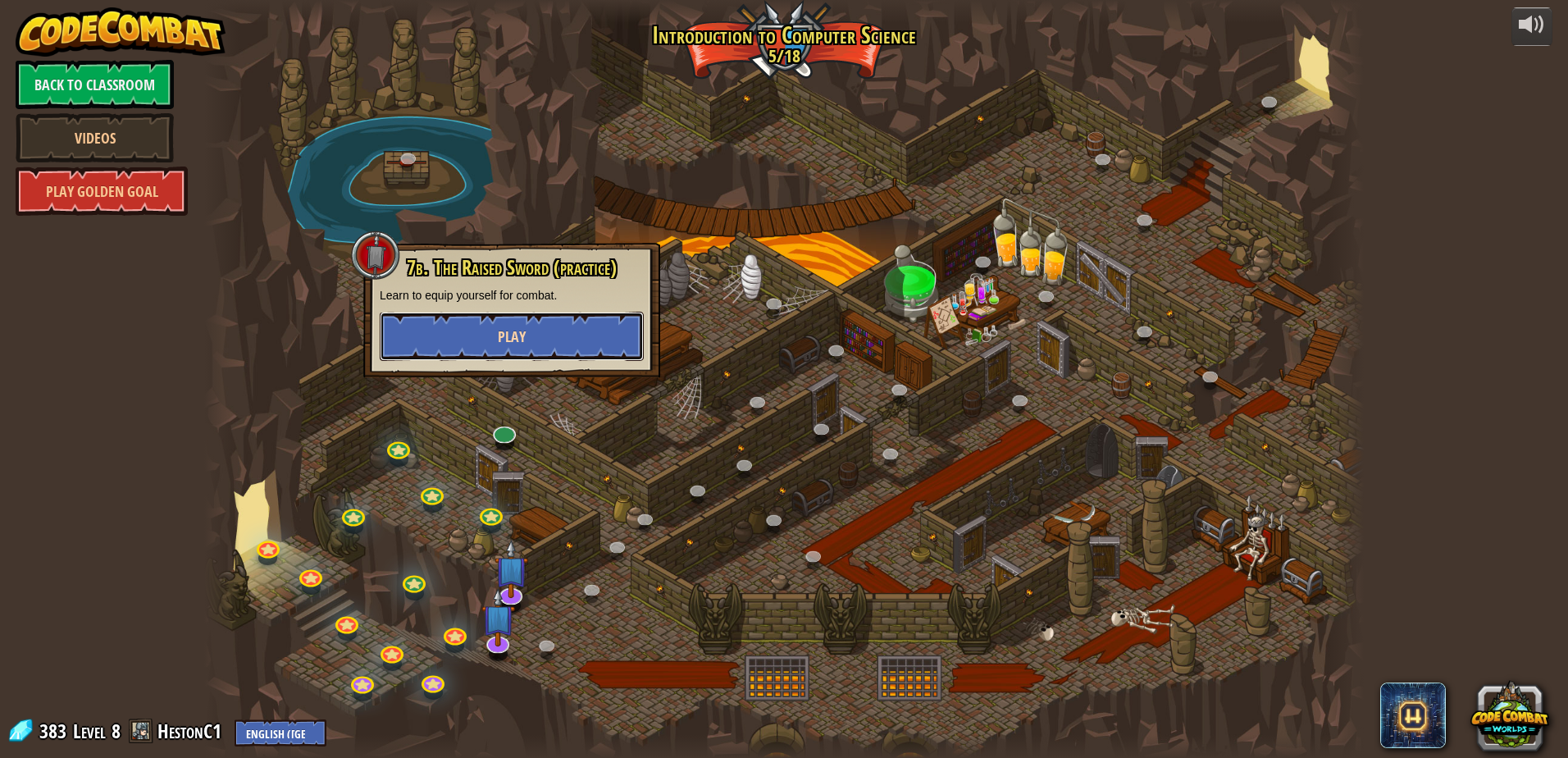
click at [527, 339] on button "Play" at bounding box center [511, 337] width 264 height 49
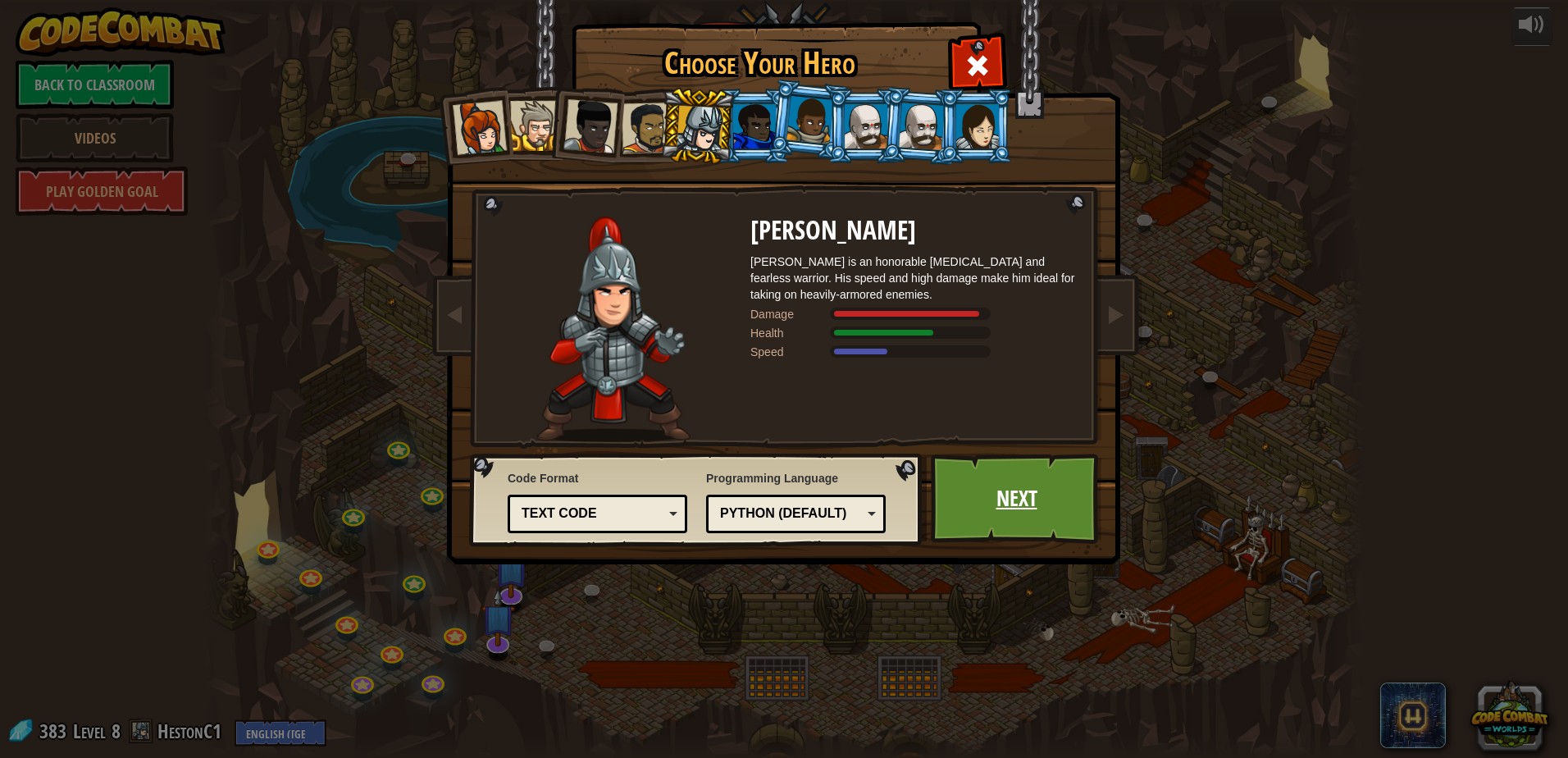
click at [1008, 485] on link "Next" at bounding box center [1017, 499] width 172 height 90
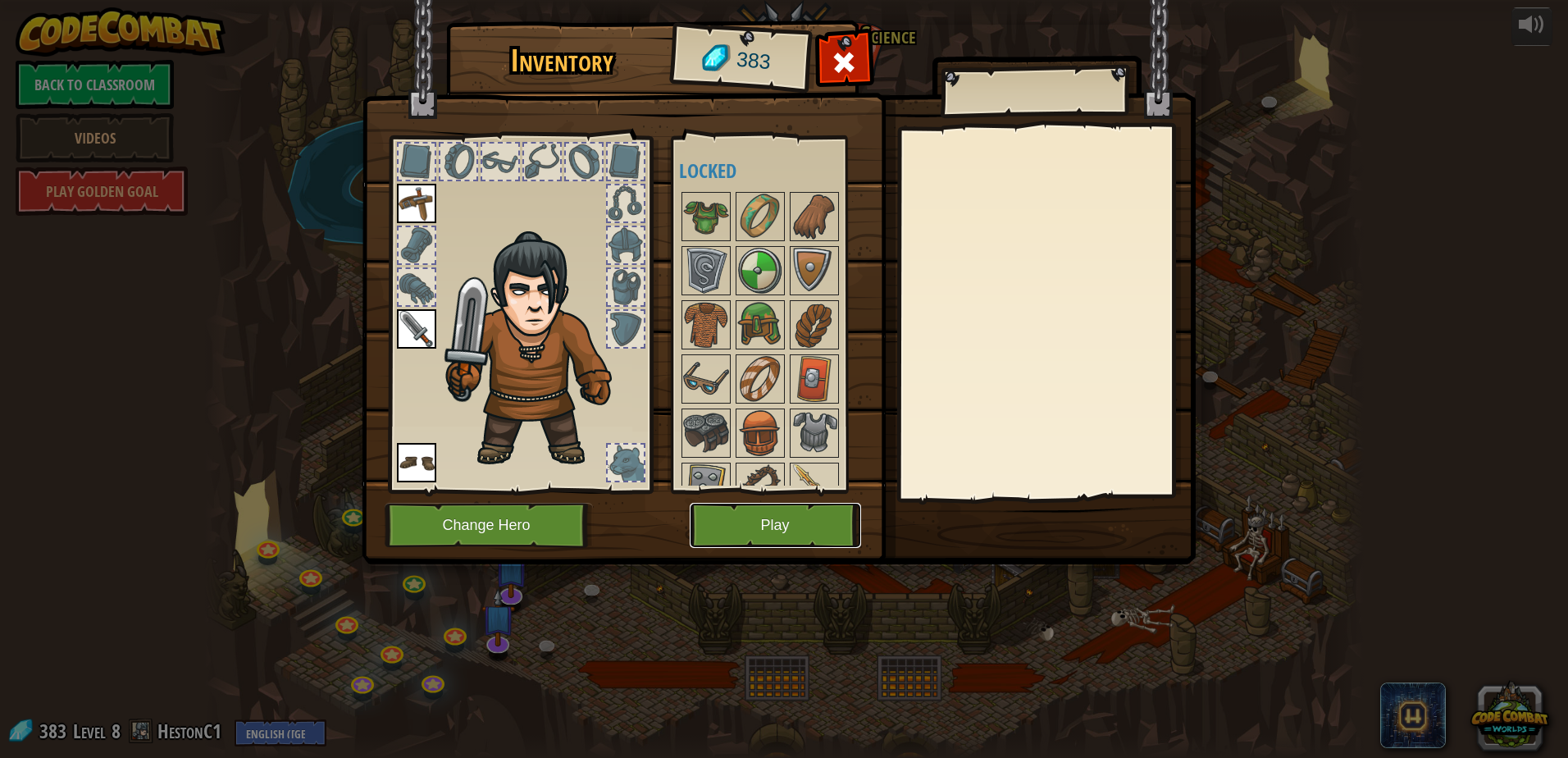
click at [750, 526] on button "Play" at bounding box center [775, 525] width 172 height 45
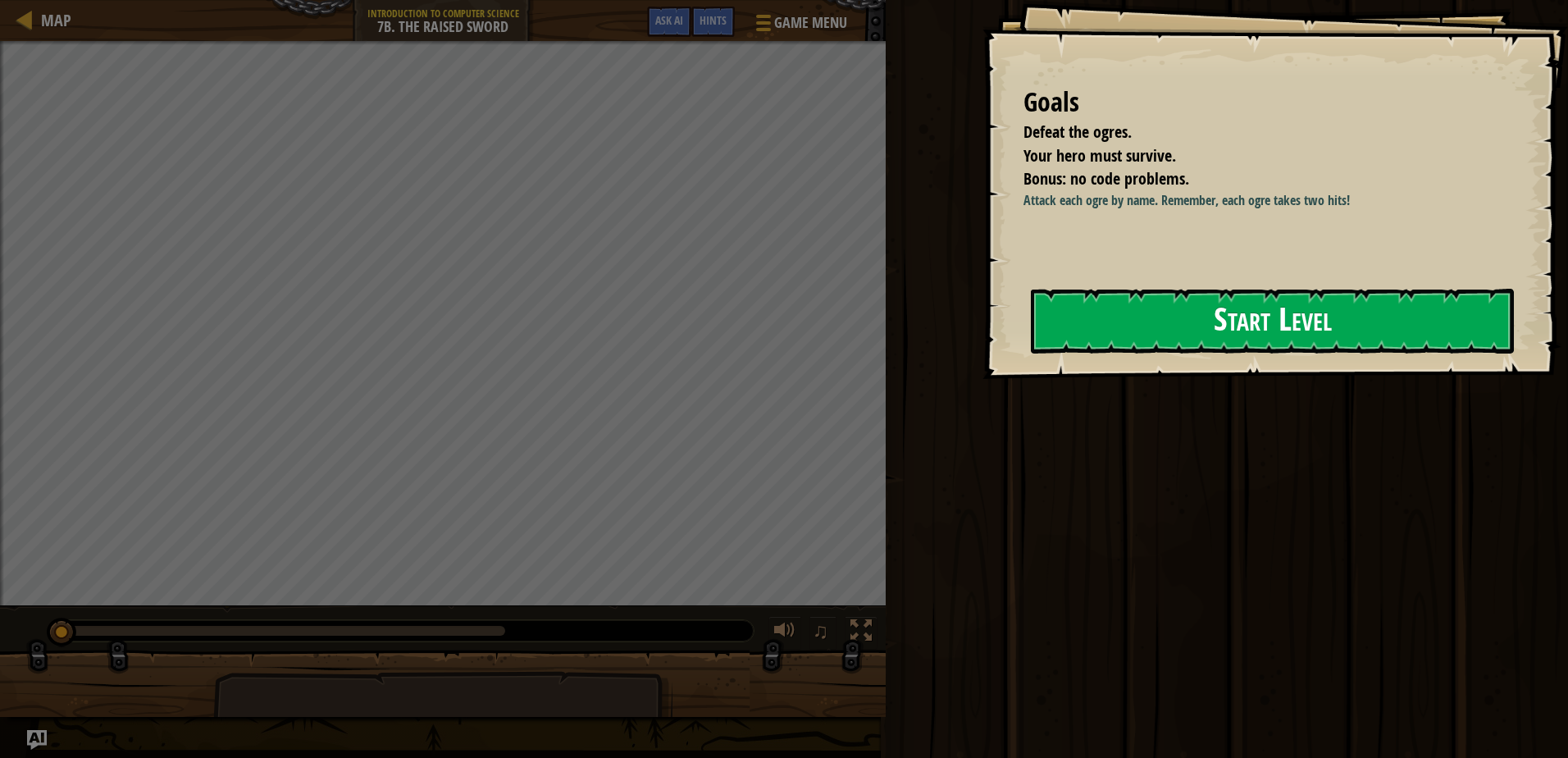
click at [1151, 315] on button "Start Level" at bounding box center [1273, 321] width 483 height 65
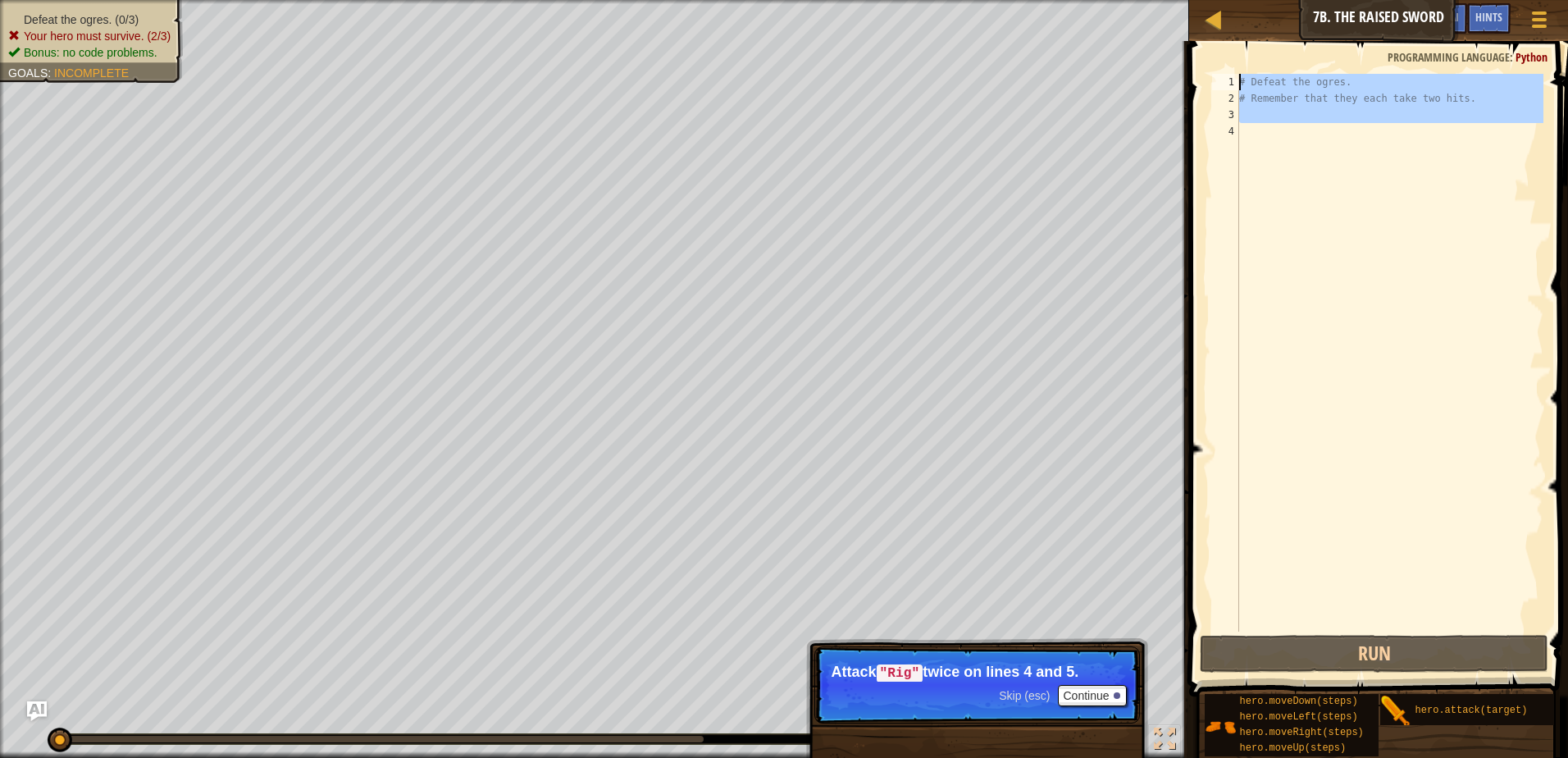
drag, startPoint x: 1462, startPoint y: 133, endPoint x: 1198, endPoint y: 78, distance: 269.7
click at [1198, 78] on div "1 2 3 4 # Defeat the ogres. # Remember that they each take two hits. הההההההההה…" at bounding box center [1376, 401] width 384 height 704
type textarea "# Defeat the ogres. # Remember that they each take two hits."
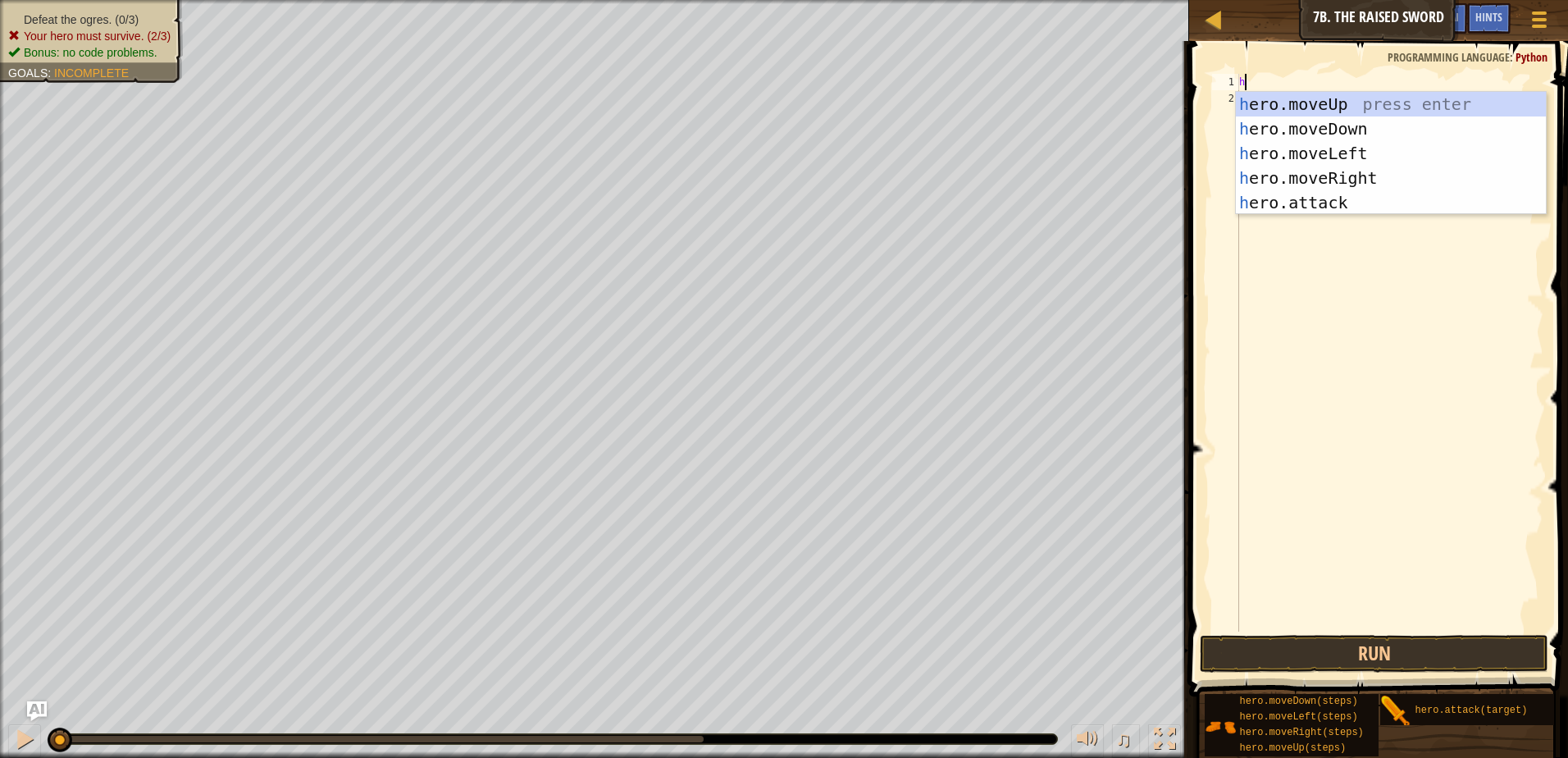
scroll to position [8, 0]
click at [1367, 202] on div "h ero.moveUp press enter h ero.moveDown press enter h ero.moveLeft press enter …" at bounding box center [1391, 179] width 310 height 173
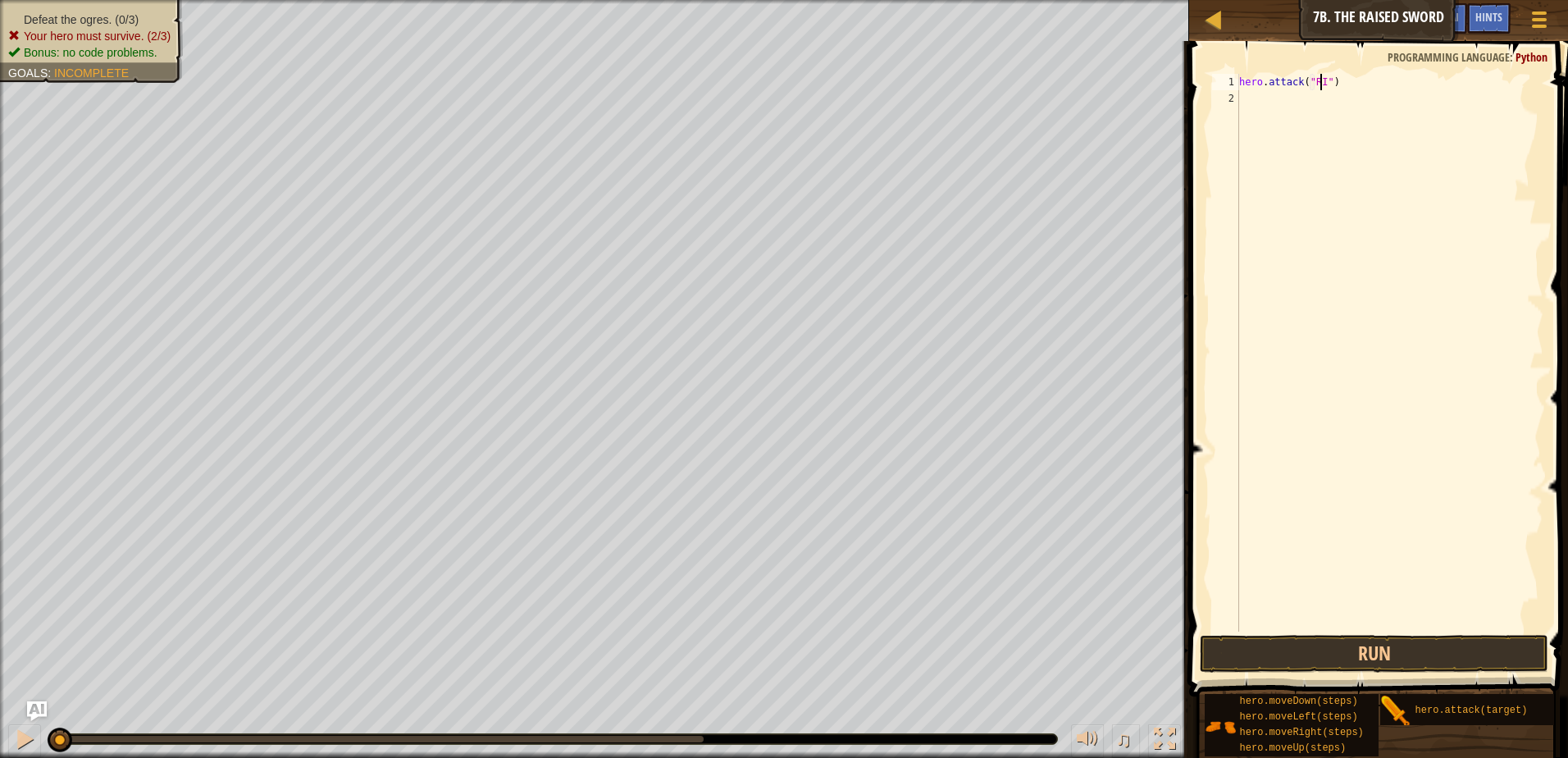
scroll to position [8, 7]
type textarea "hero.attack("Rig")"
click at [1322, 113] on div "hero . attack ( "Rig" )" at bounding box center [1389, 369] width 307 height 591
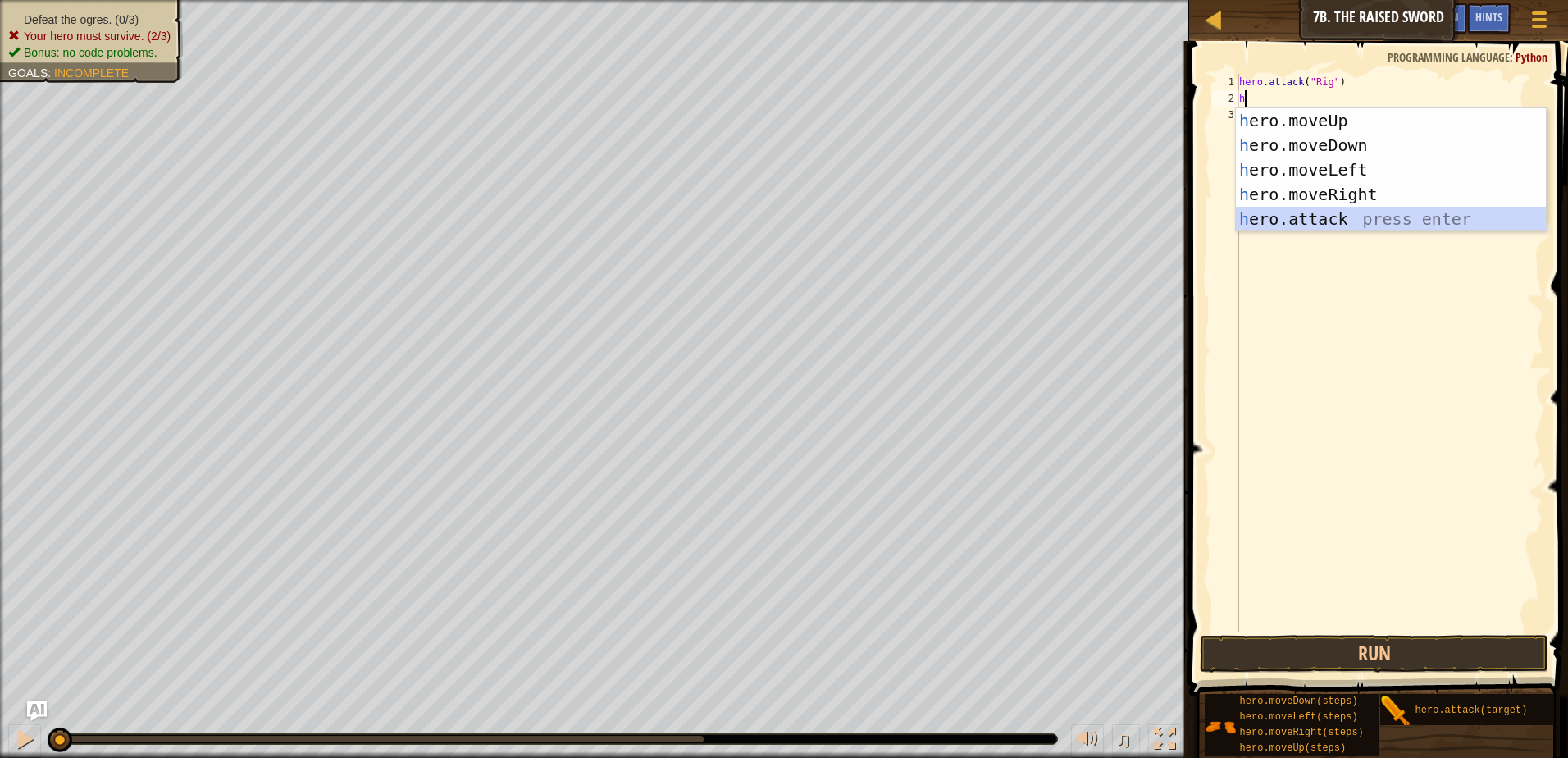
click at [1354, 214] on div "h ero.moveUp press enter h ero.moveDown press enter h ero.moveLeft press enter …" at bounding box center [1391, 194] width 310 height 173
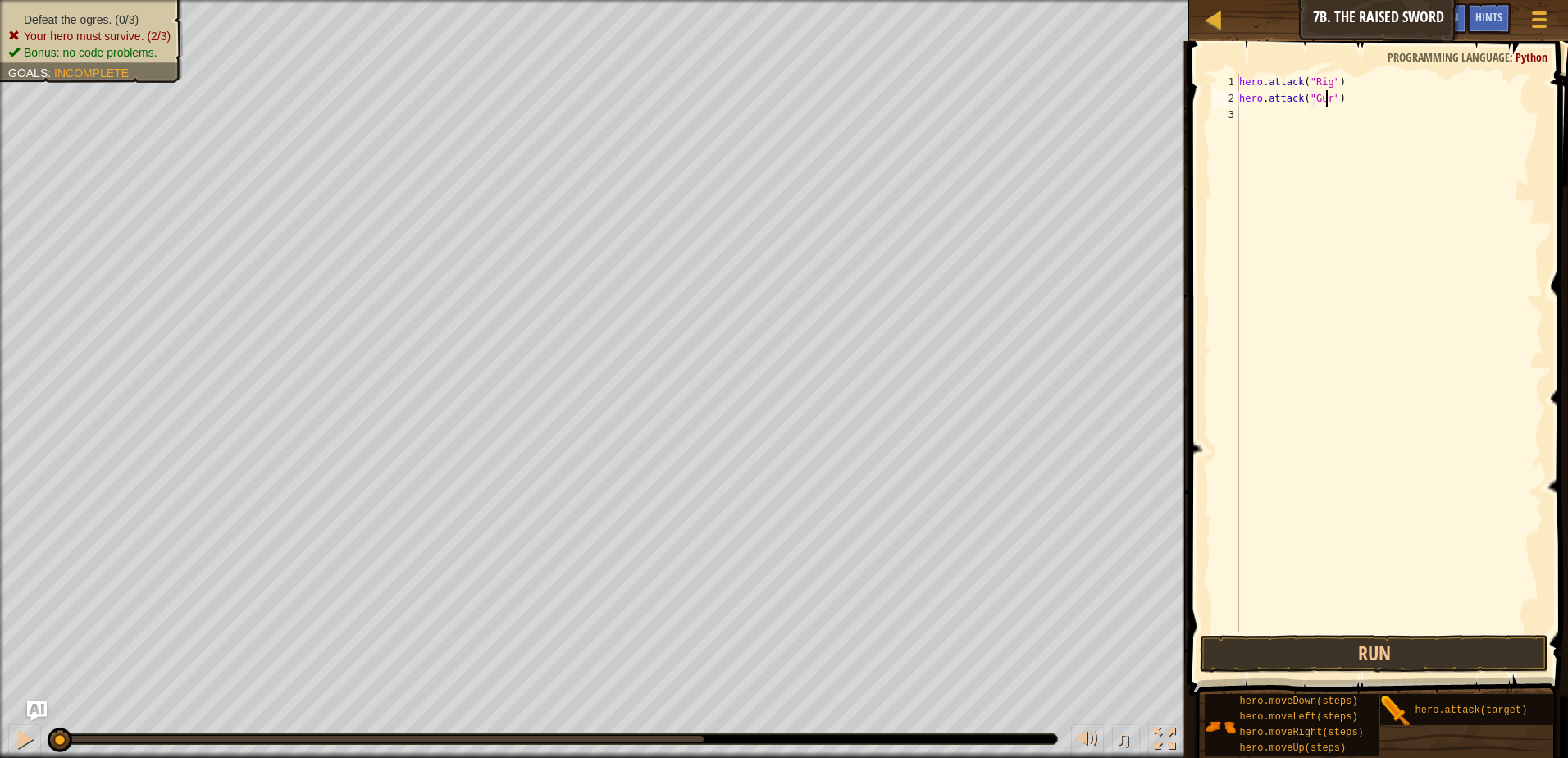
type textarea "hero.attack("Gurt")"
click at [1272, 118] on div "hero . attack ( "Rig" ) hero . attack ( "Gurt" )" at bounding box center [1389, 369] width 307 height 591
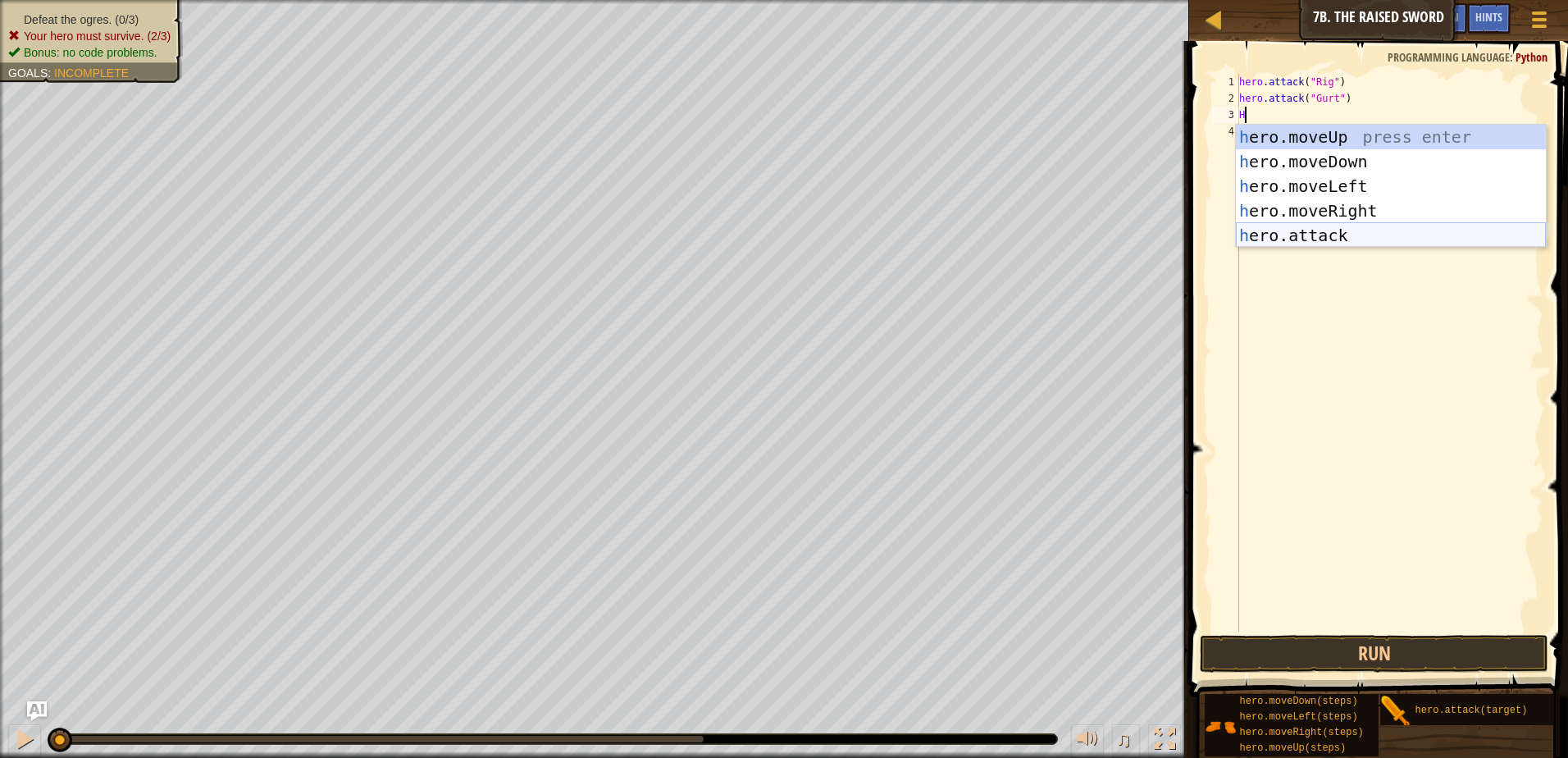
click at [1372, 233] on div "h ero.moveUp press enter h ero.moveDown press enter h ero.moveLeft press enter …" at bounding box center [1391, 211] width 310 height 173
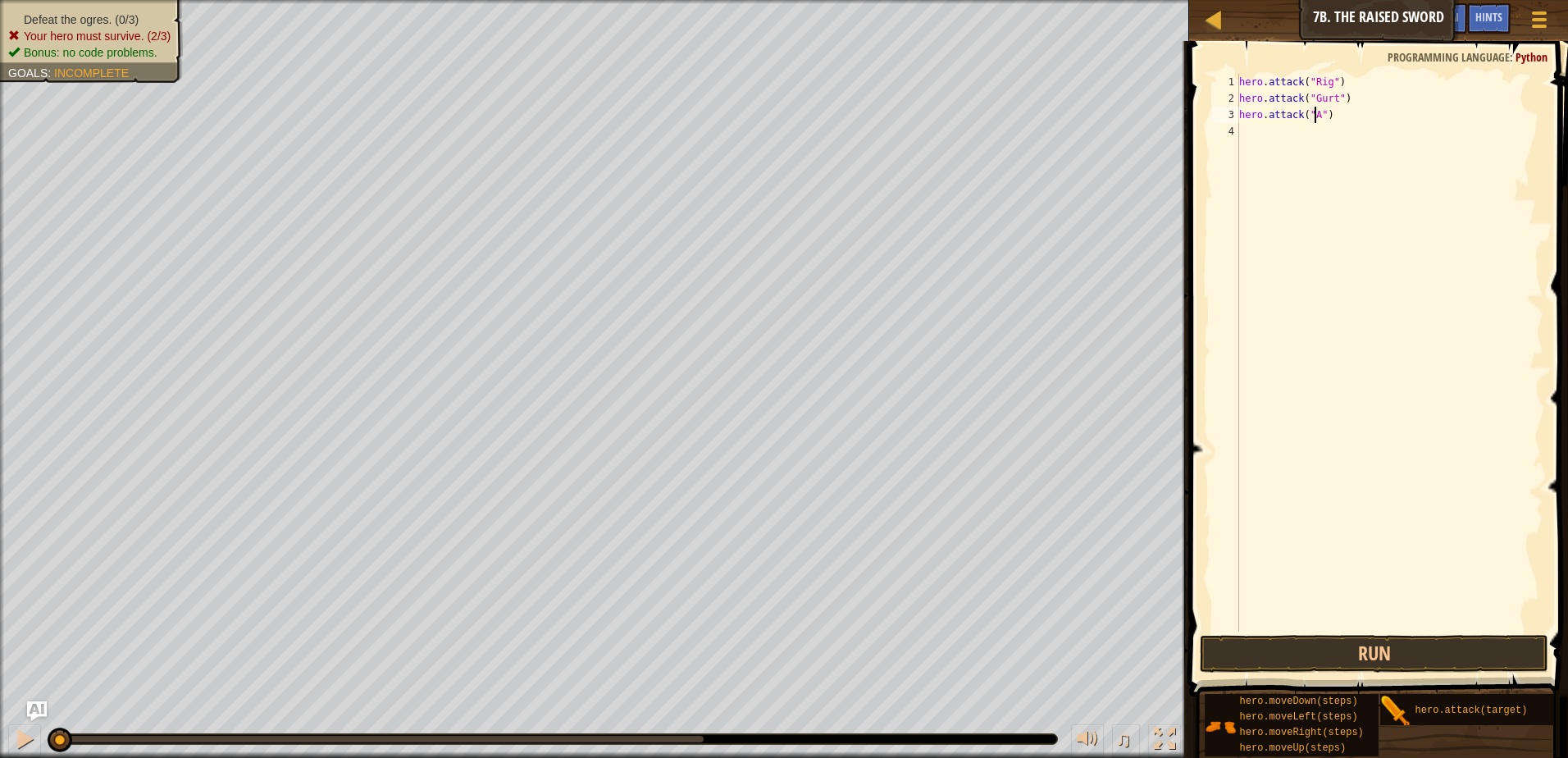
scroll to position [8, 7]
type textarea "hero.attack("Ack")"
click at [1262, 135] on div "hero . attack ( "Rig" ) hero . attack ( "Gurt" ) hero . attack ( "Ack" )" at bounding box center [1389, 369] width 307 height 591
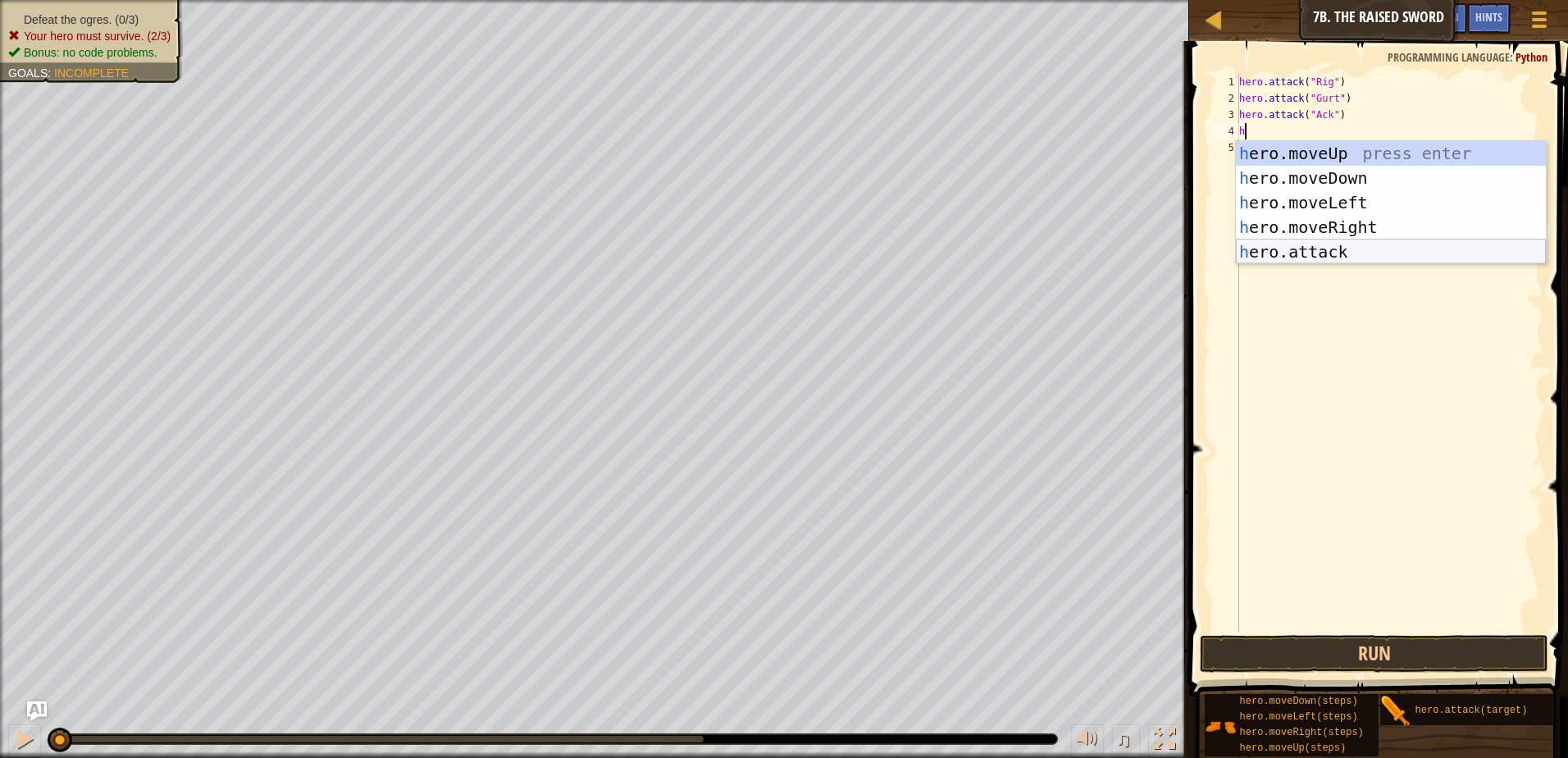
click at [1375, 250] on div "h ero.moveUp press enter h ero.moveDown press enter h ero.moveLeft press enter …" at bounding box center [1391, 228] width 310 height 173
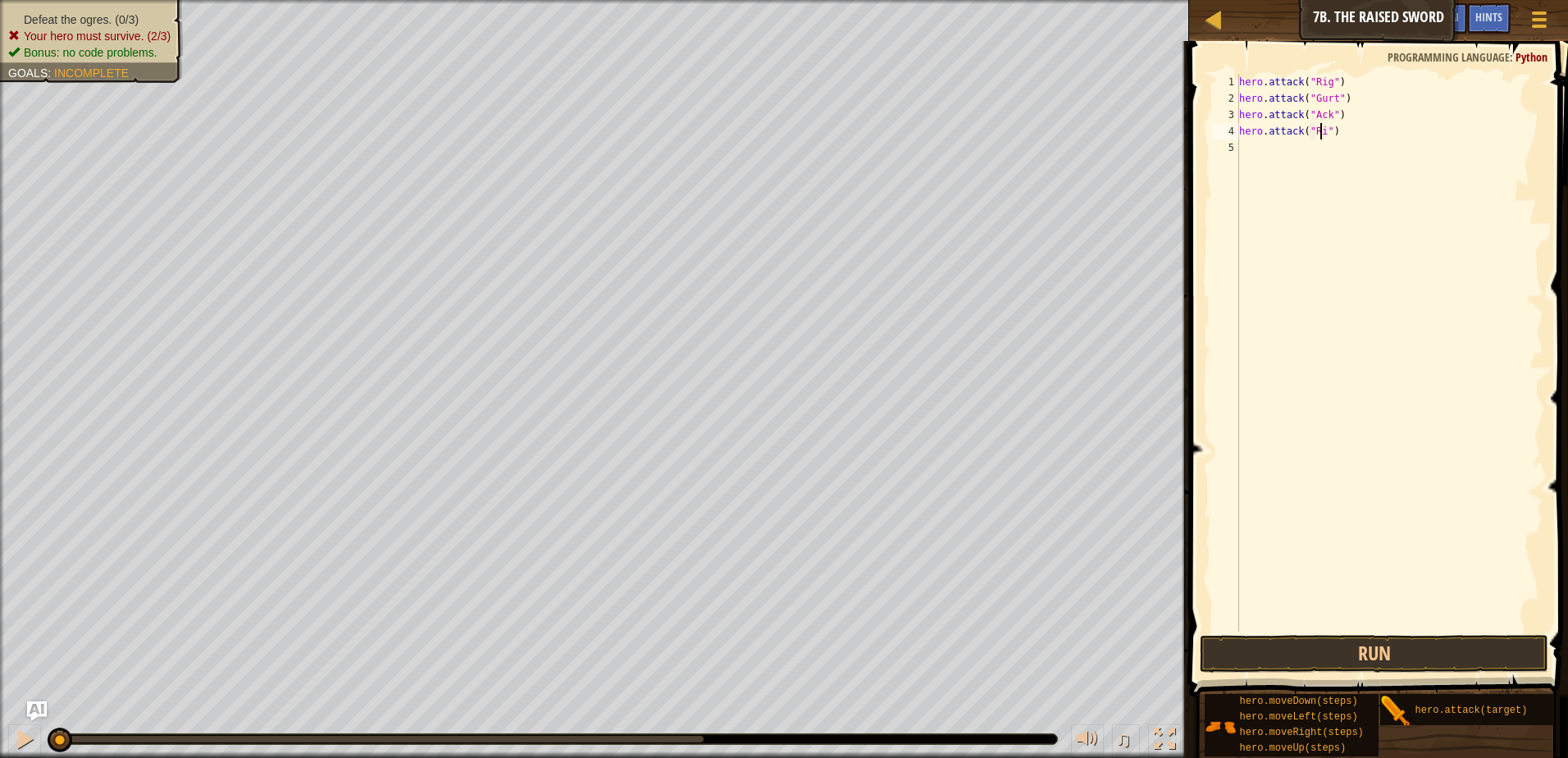
scroll to position [8, 7]
type textarea "hero.attack("Rig")"
click at [1321, 146] on div "hero . attack ( "Rig" ) hero . attack ( "Gurt" ) hero . attack ( "Ack" ) hero .…" at bounding box center [1389, 369] width 307 height 591
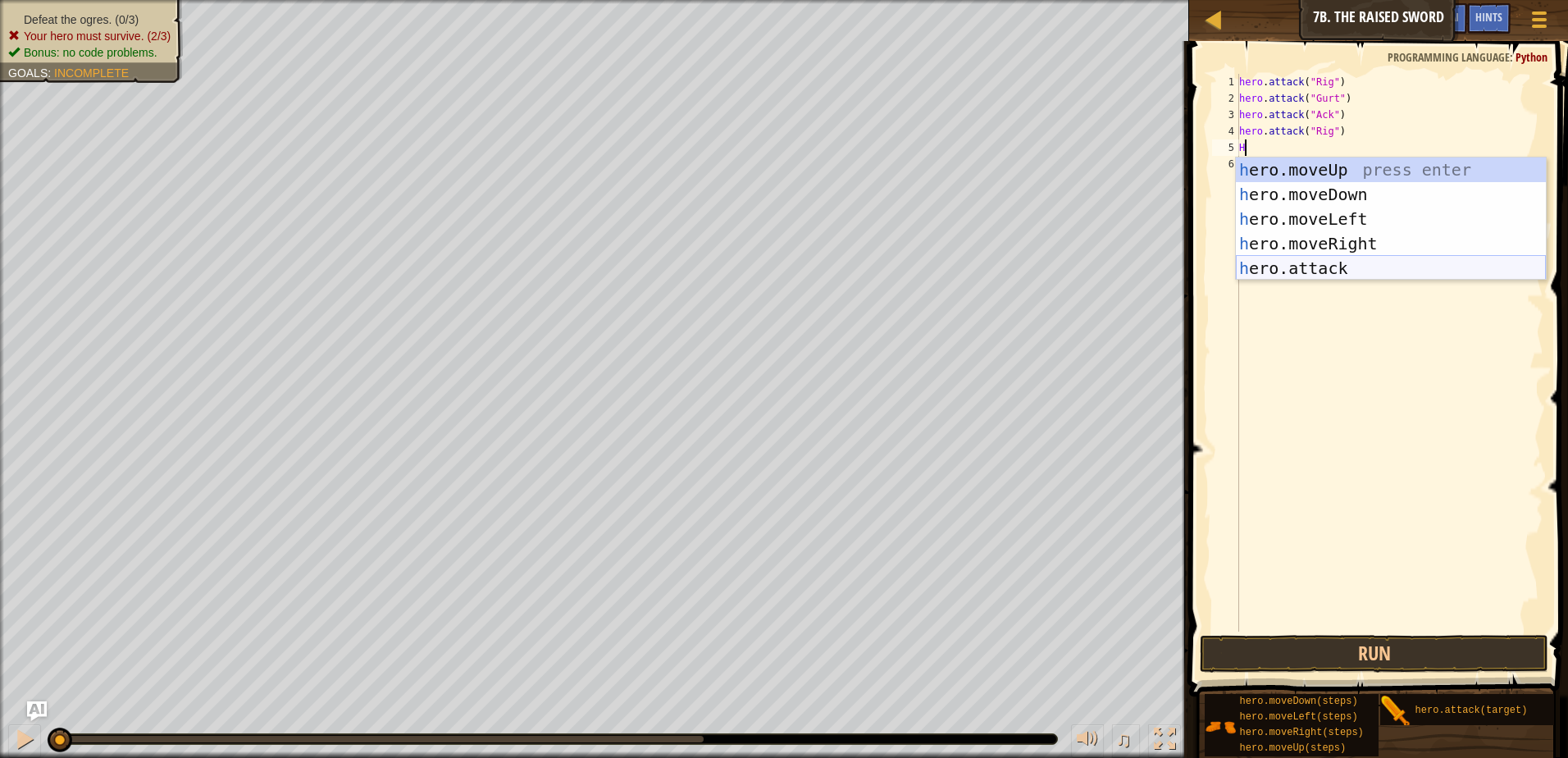
click at [1343, 259] on div "h ero.moveUp press enter h ero.moveDown press enter h ero.moveLeft press enter …" at bounding box center [1391, 244] width 310 height 173
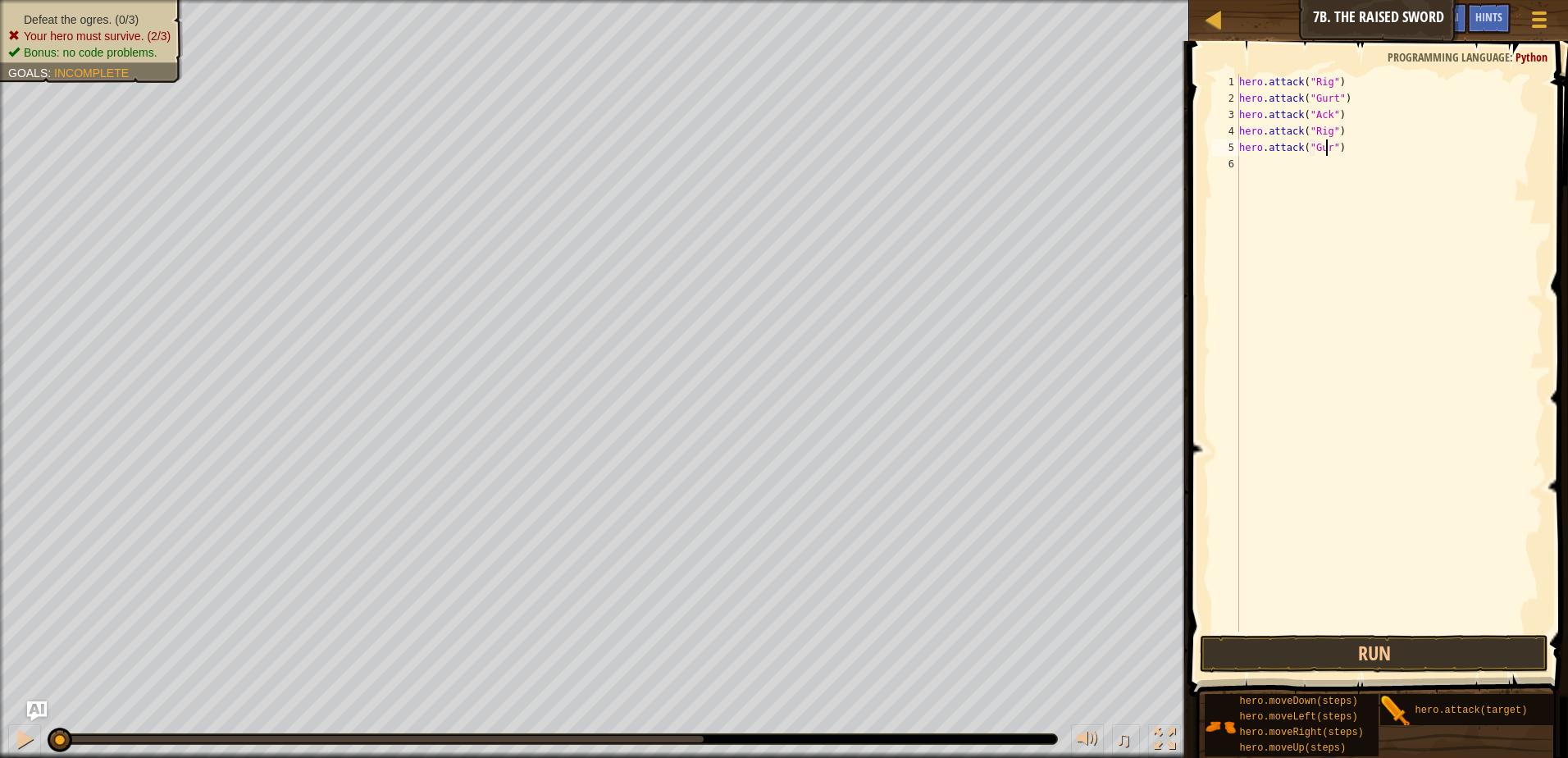
type textarea "hero.attack("Gurt")"
click at [1352, 168] on div "hero . attack ( "Rig" ) hero . attack ( "Gurt" ) hero . attack ( "Ack" ) hero .…" at bounding box center [1389, 369] width 307 height 591
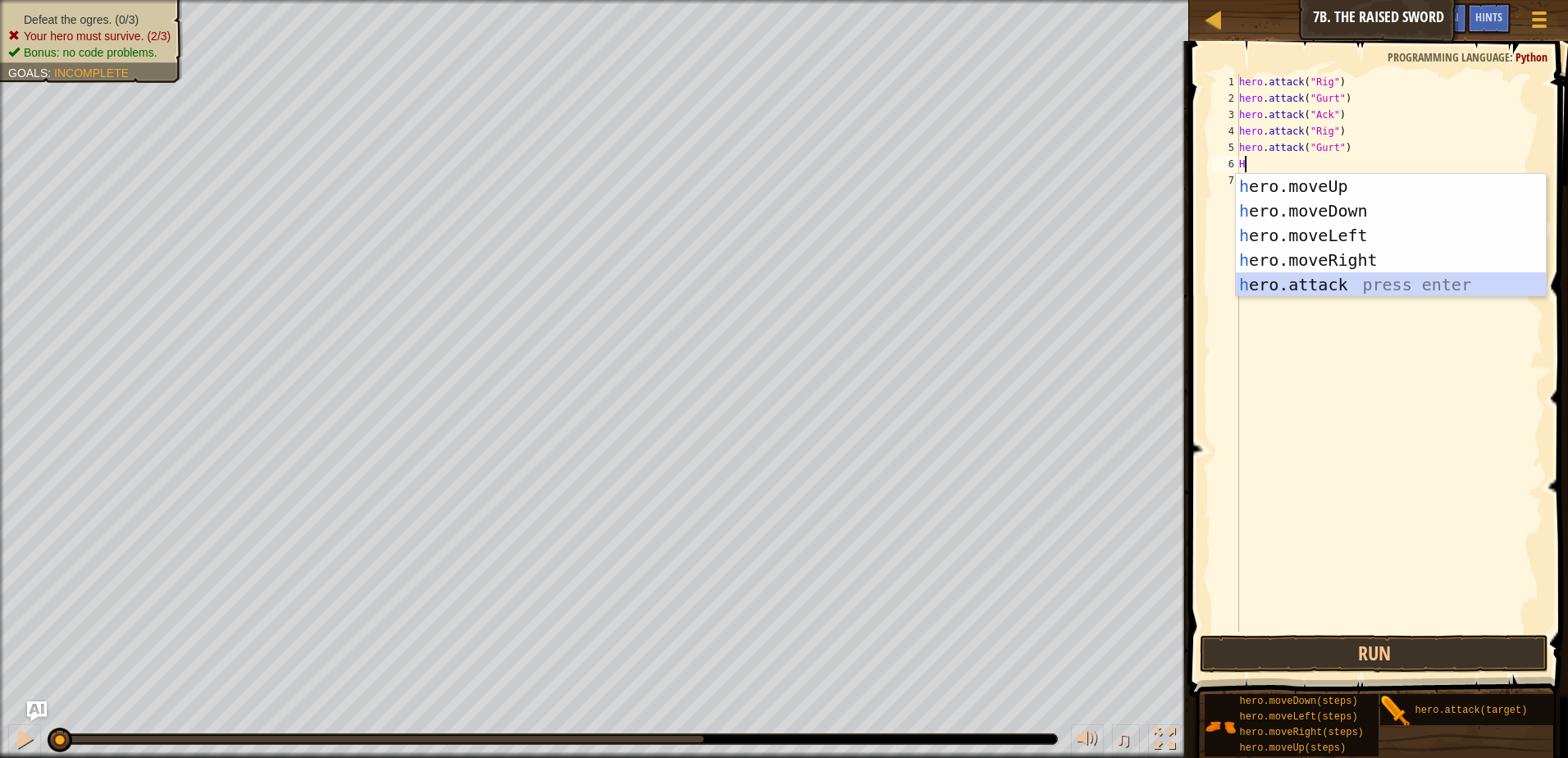
click at [1352, 287] on div "h ero.moveUp press enter h ero.moveDown press enter h ero.moveLeft press enter …" at bounding box center [1391, 260] width 310 height 173
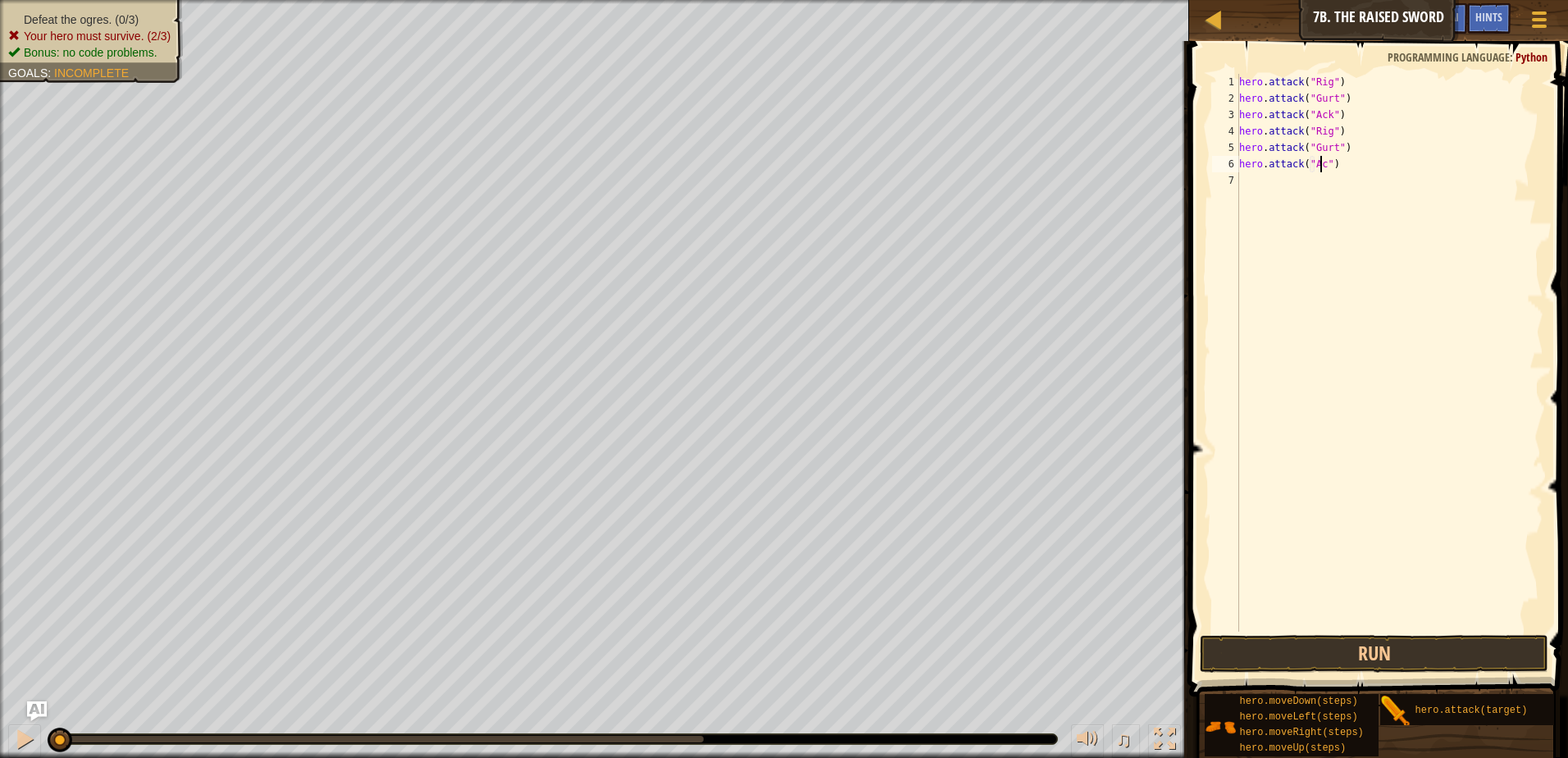
scroll to position [8, 7]
click at [1240, 79] on div "hero . attack ( "Rig" ) hero . attack ( "Gurt" ) hero . attack ( "Ack" ) hero .…" at bounding box center [1389, 369] width 307 height 591
type textarea "hero.attack("Rig")"
click at [1268, 81] on div "hero . attack ( "Rig" ) hero . attack ( "Gurt" ) hero . attack ( "Ack" ) hero .…" at bounding box center [1389, 369] width 307 height 591
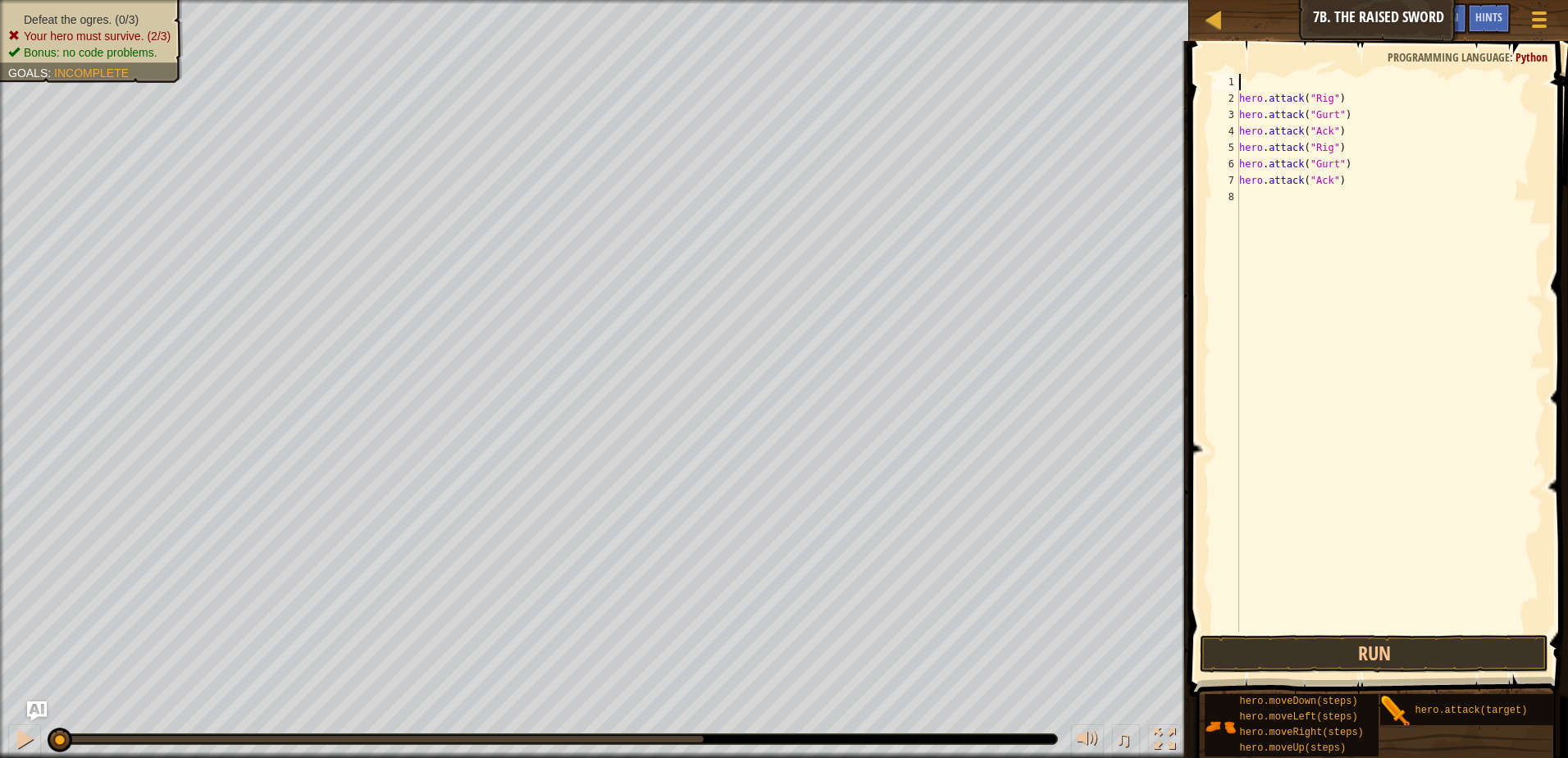
type textarea "h"
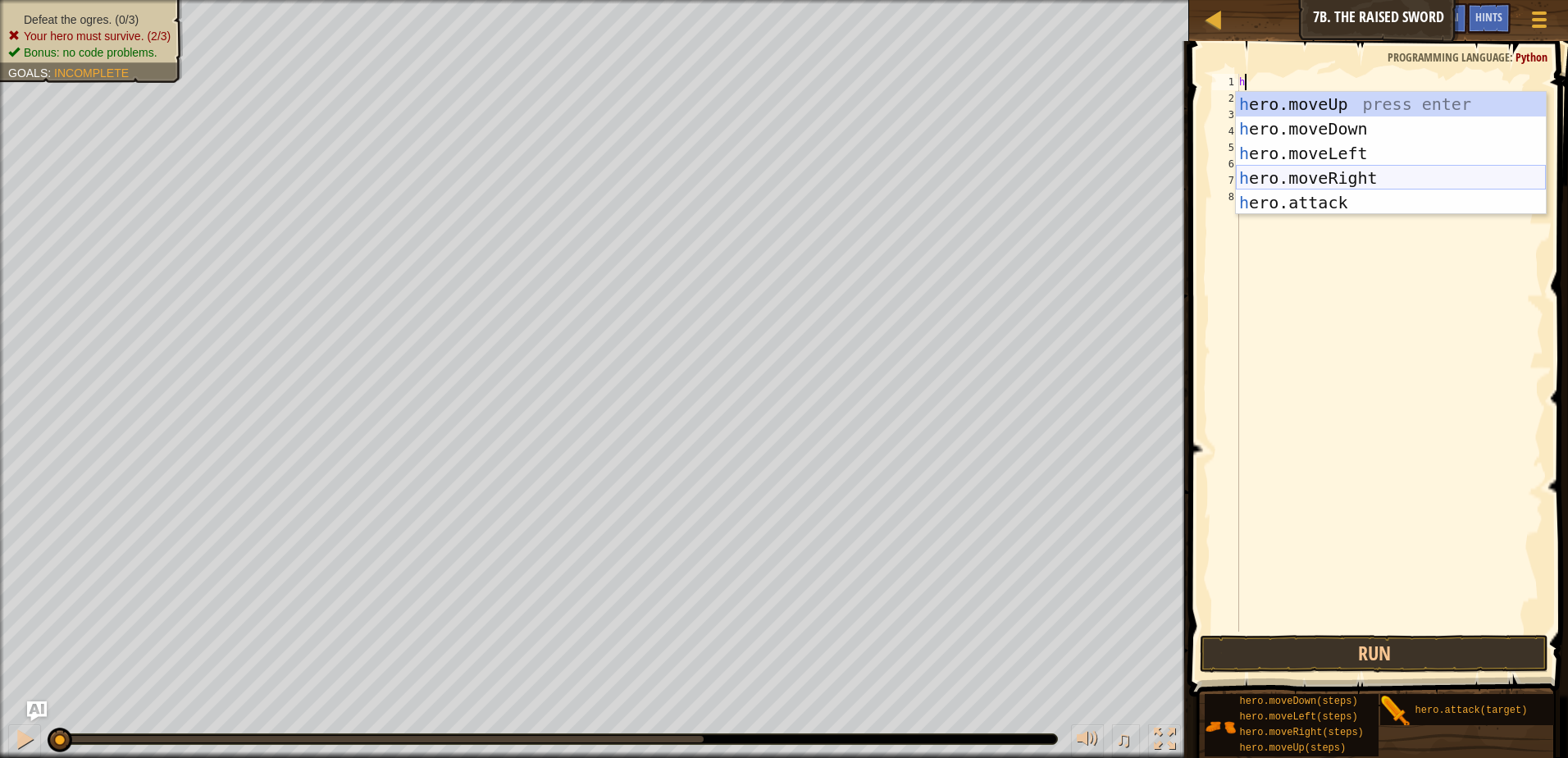
click at [1358, 178] on div "h ero.moveUp press enter h ero.moveDown press enter h ero.moveLeft press enter …" at bounding box center [1391, 179] width 310 height 173
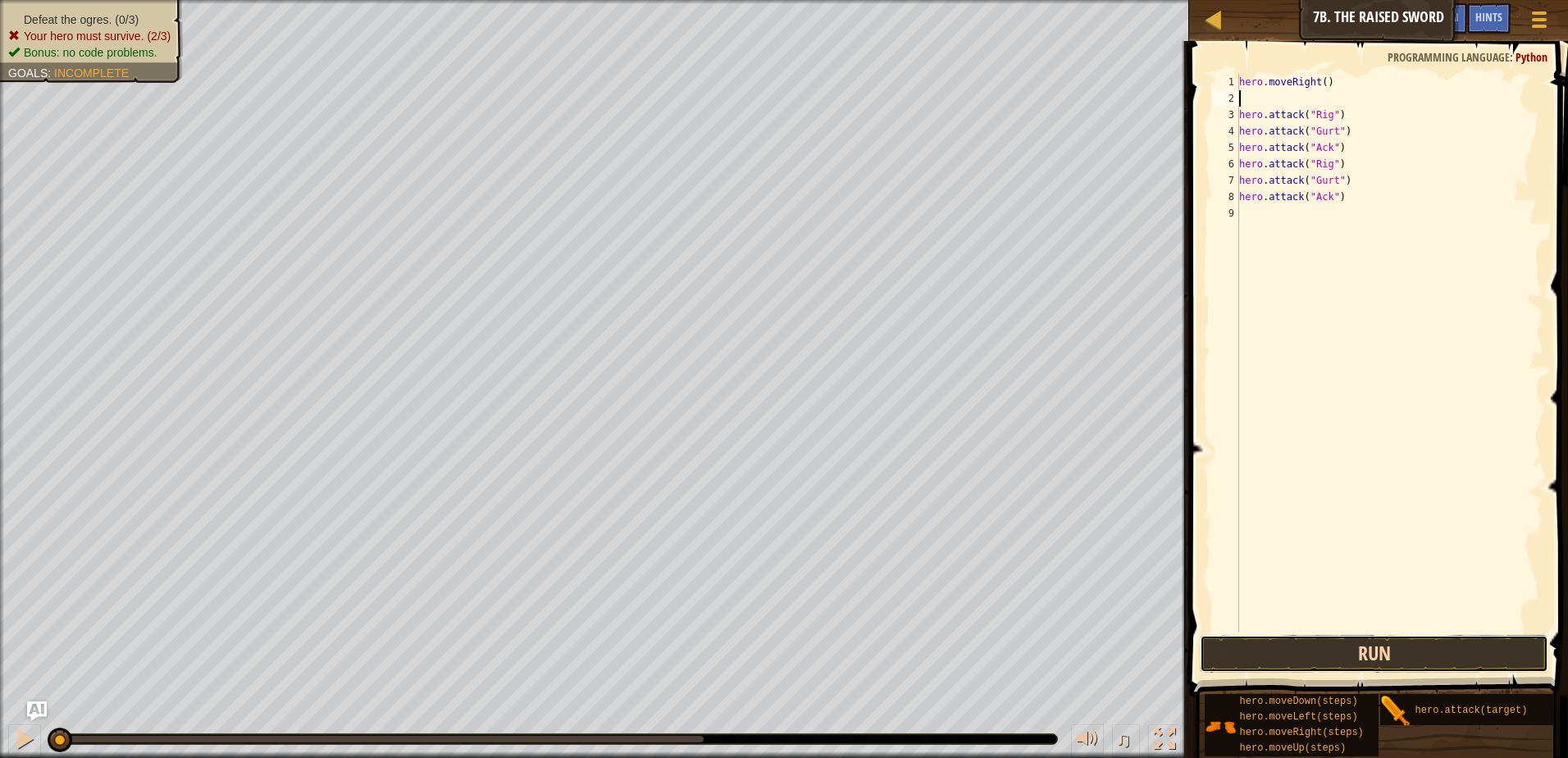
click at [1367, 650] on button "Run" at bounding box center [1374, 654] width 348 height 37
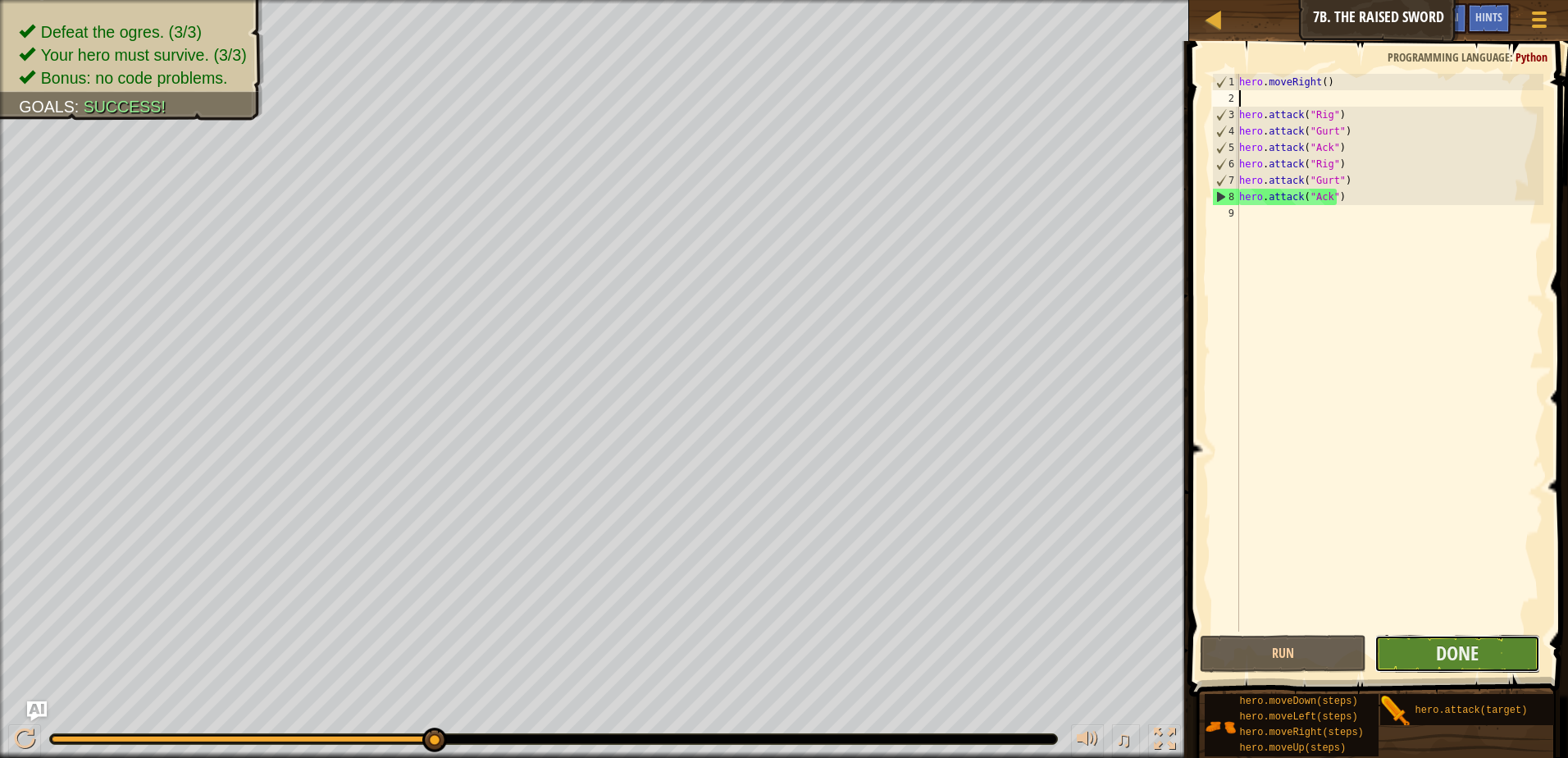
click at [1434, 645] on button "Done" at bounding box center [1458, 654] width 167 height 37
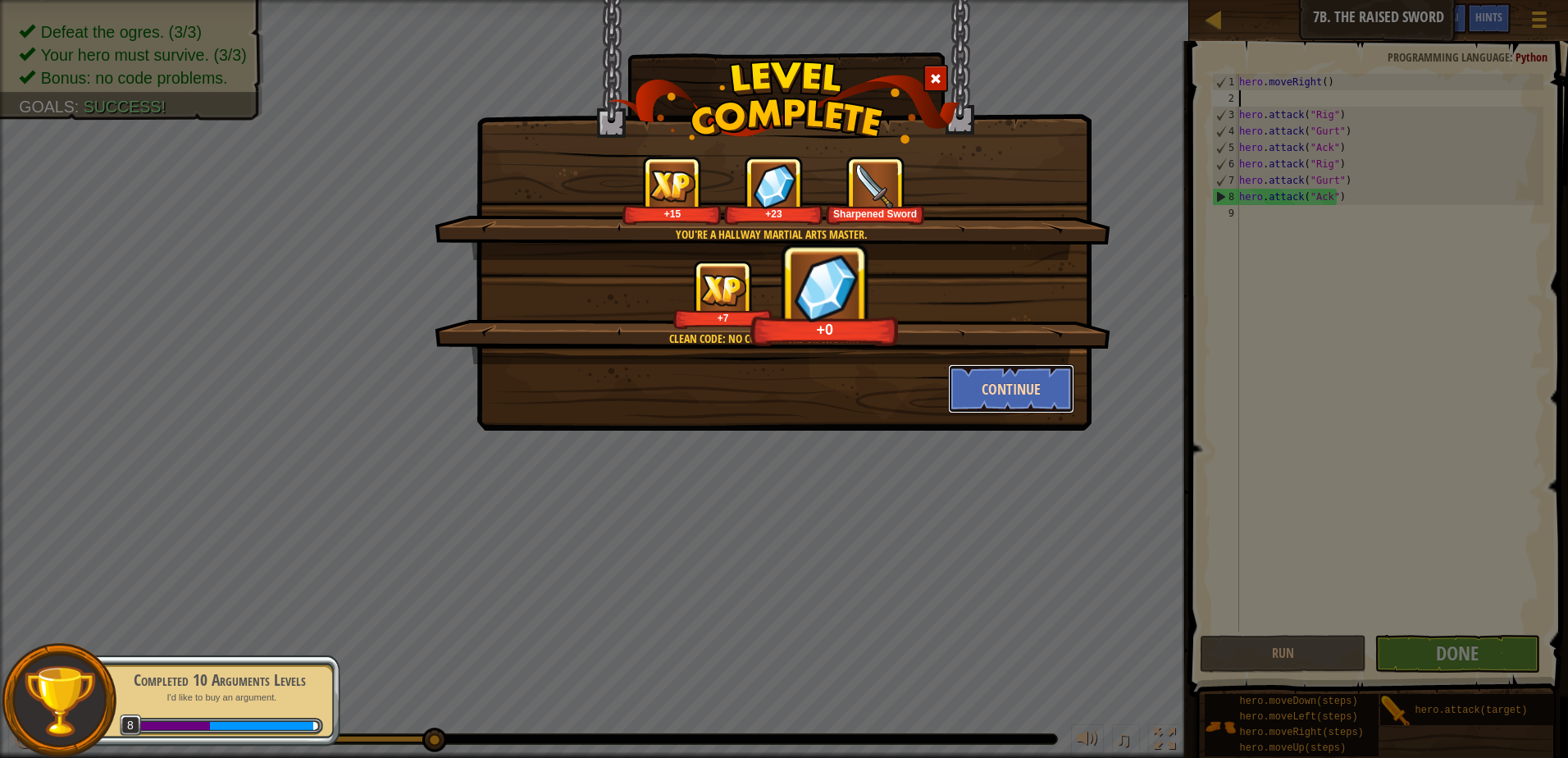
click at [1000, 383] on button "Continue" at bounding box center [1012, 389] width 128 height 49
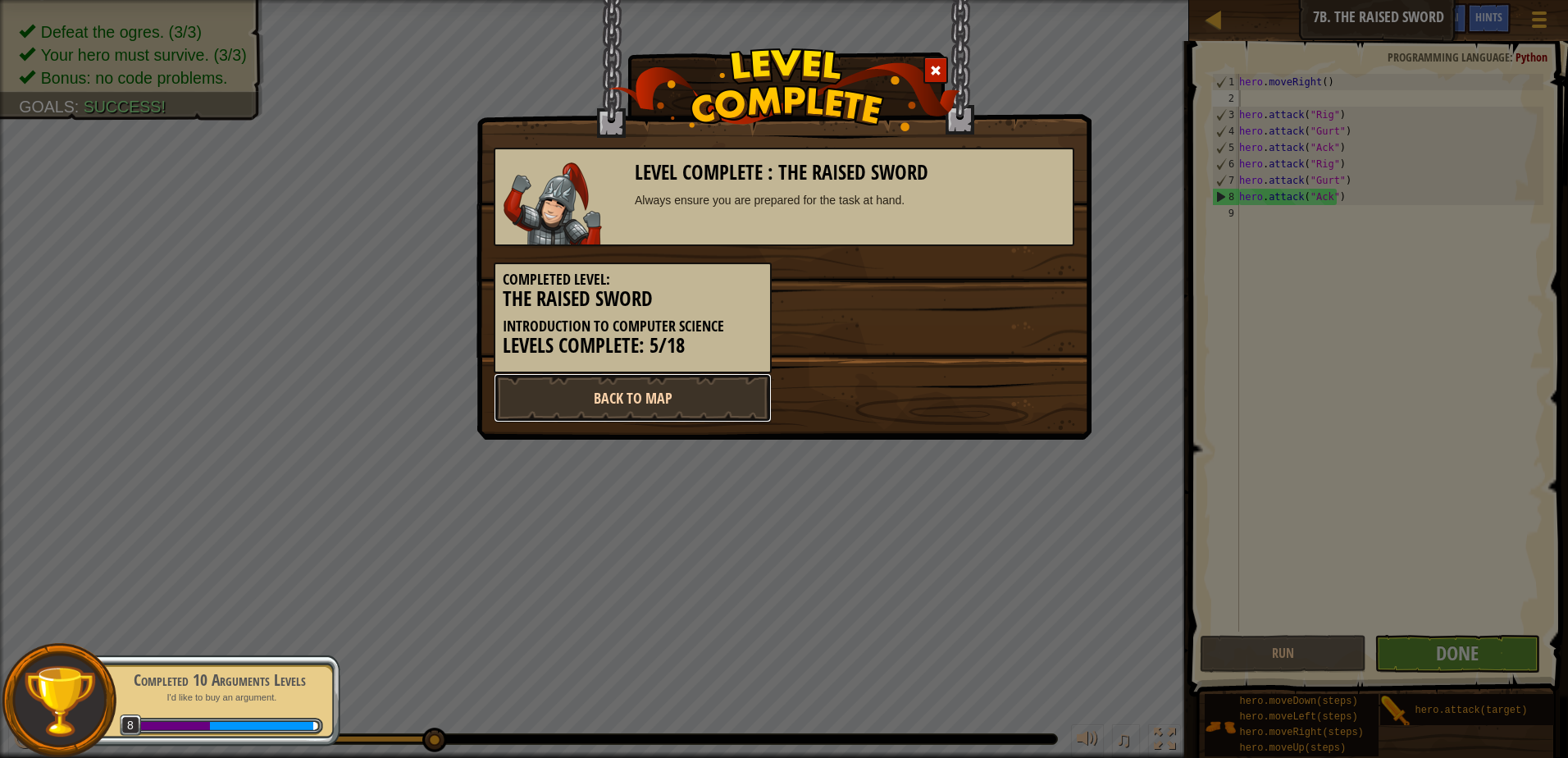
click at [656, 406] on link "Back to Map" at bounding box center [632, 398] width 278 height 49
select select "en-[GEOGRAPHIC_DATA]"
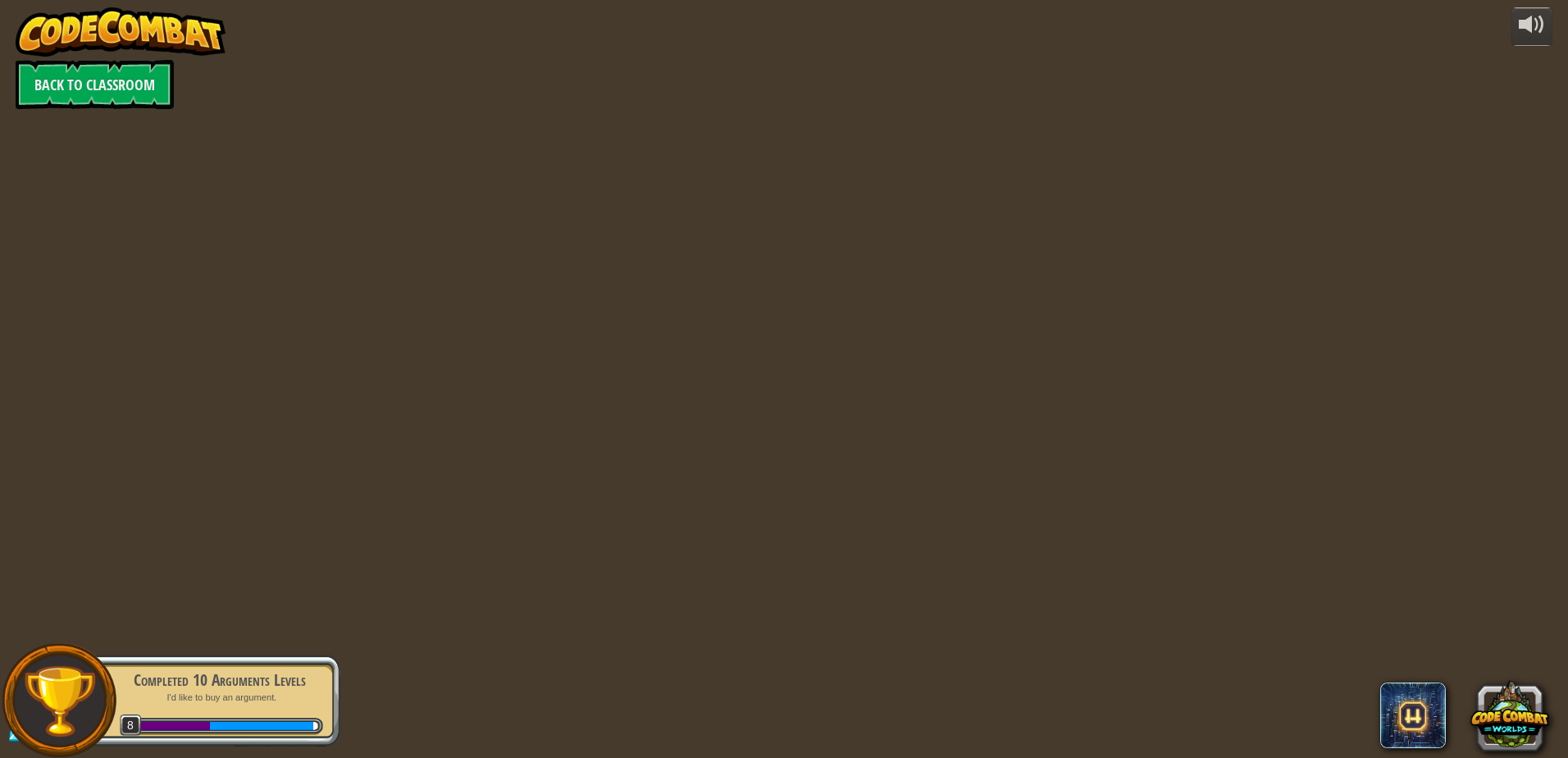
select select "en-[GEOGRAPHIC_DATA]"
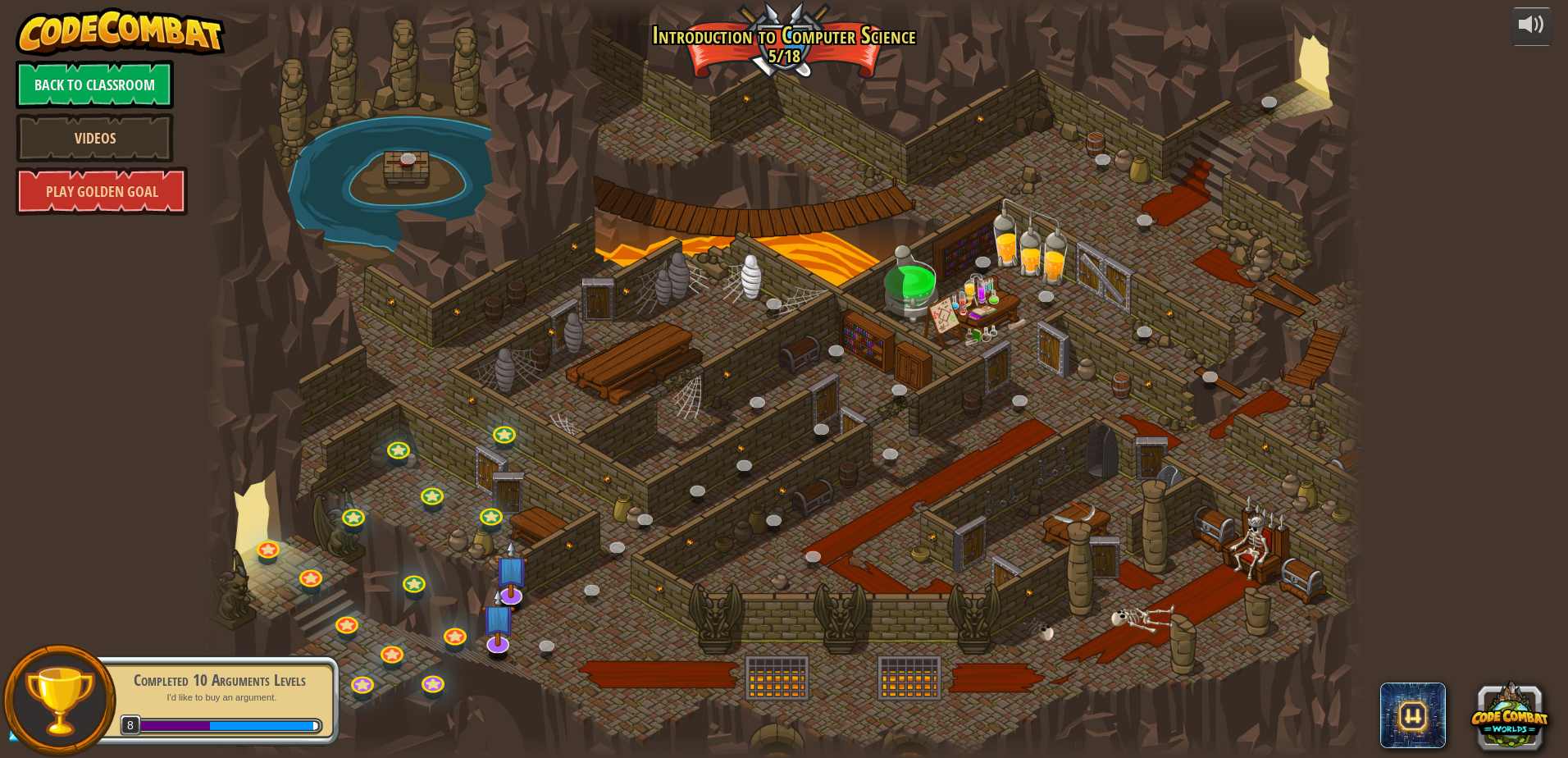
select select "en-[GEOGRAPHIC_DATA]"
click at [502, 634] on img at bounding box center [498, 604] width 33 height 78
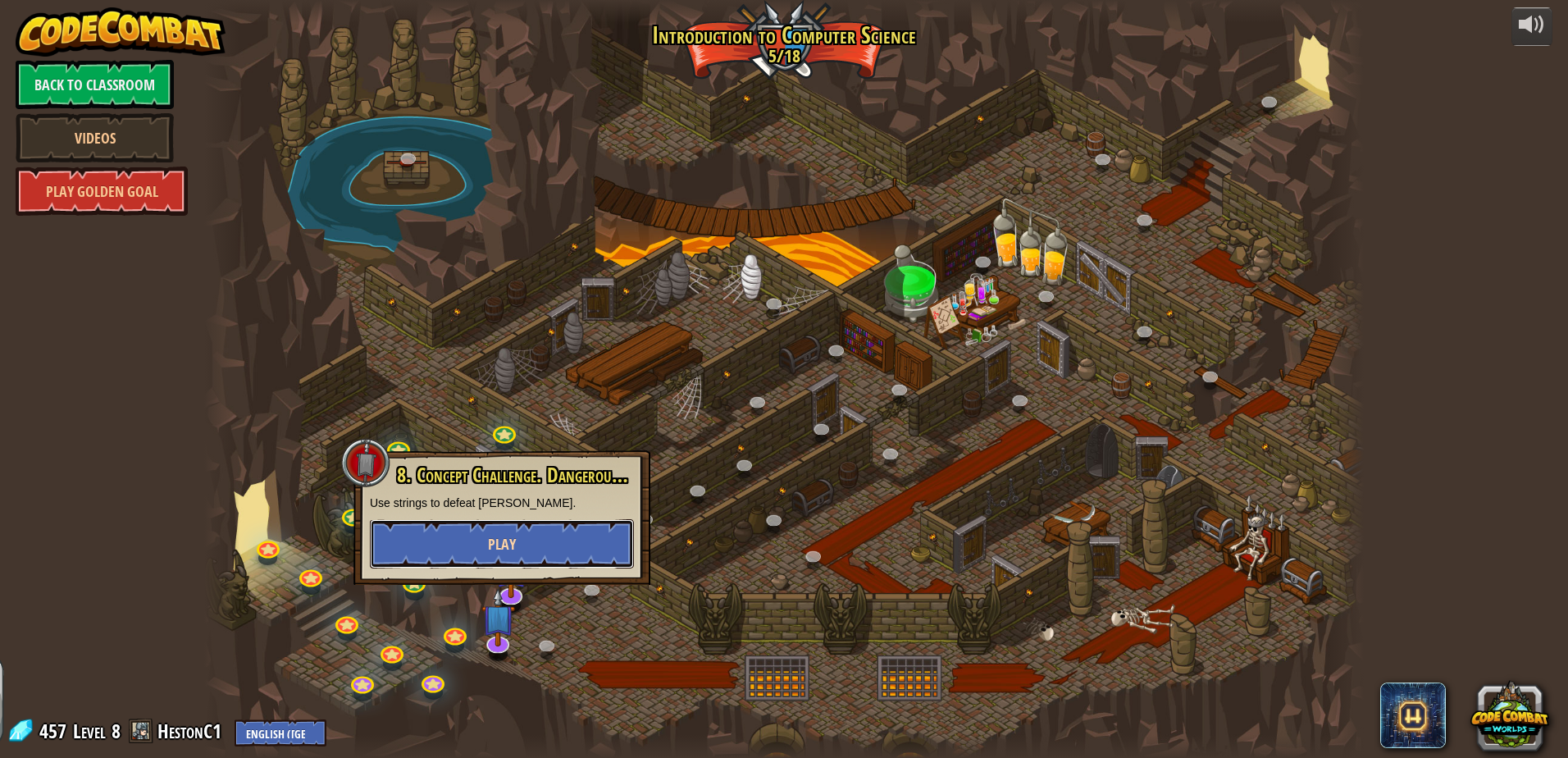
click at [517, 549] on button "Play" at bounding box center [501, 544] width 264 height 49
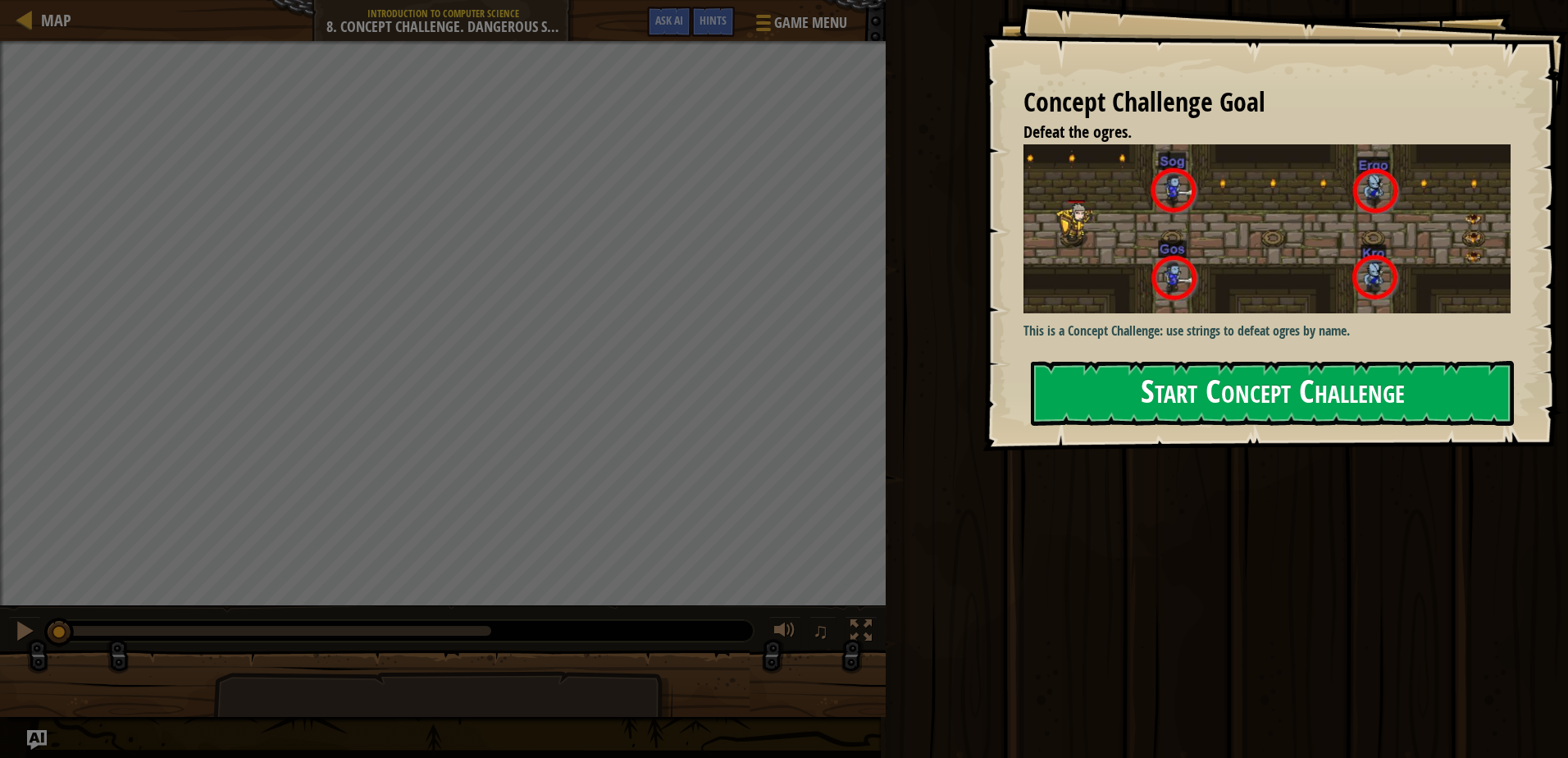
click at [1145, 383] on button "Start Concept Challenge" at bounding box center [1273, 394] width 483 height 65
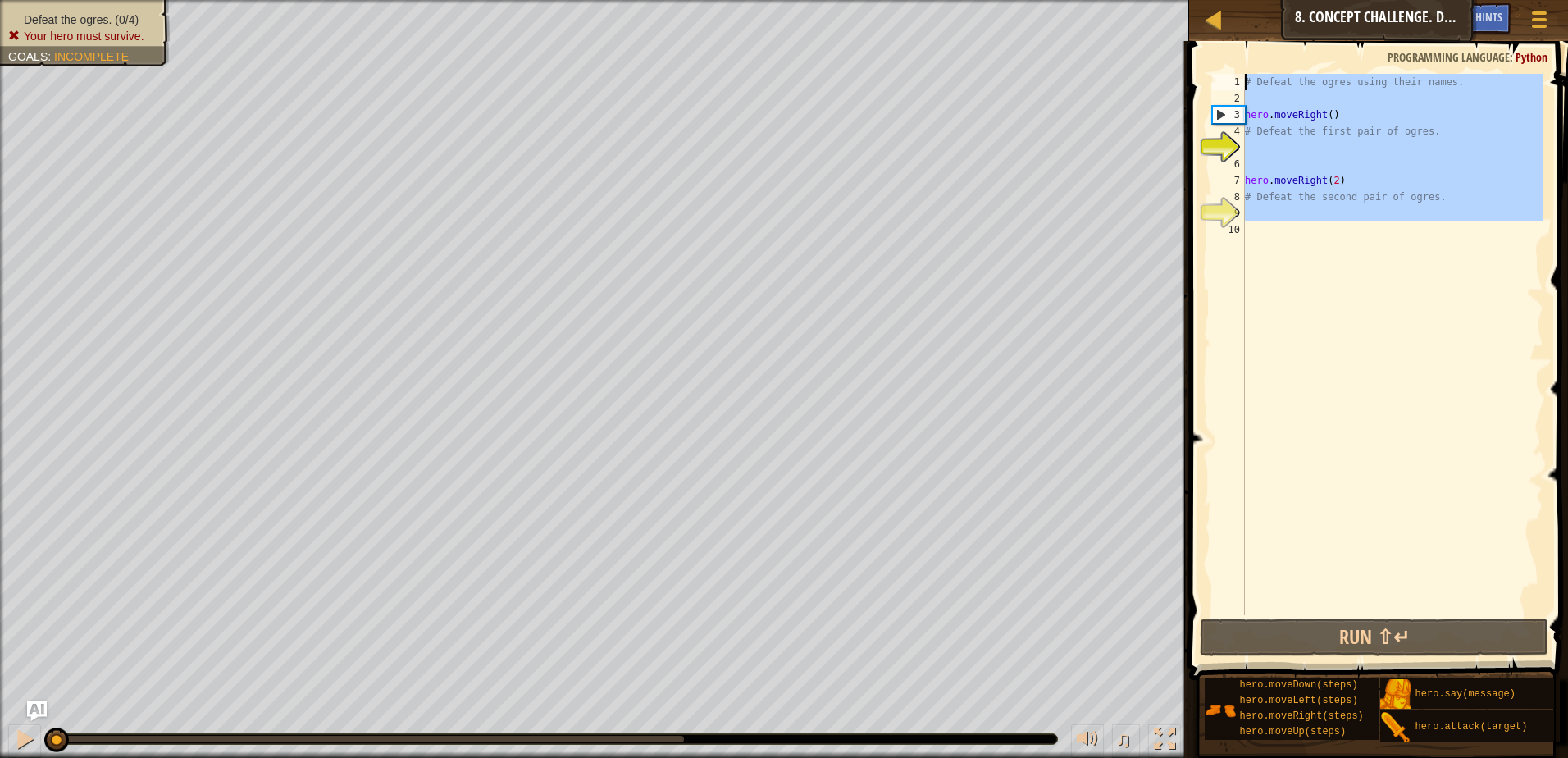
drag, startPoint x: 1441, startPoint y: 236, endPoint x: 1197, endPoint y: 68, distance: 296.2
click at [1197, 68] on div "1 2 3 4 5 6 7 8 9 10 # Defeat the ogres using their names. hero . moveRight ( )…" at bounding box center [1376, 393] width 384 height 687
type textarea "# Defeat the ogres using their names."
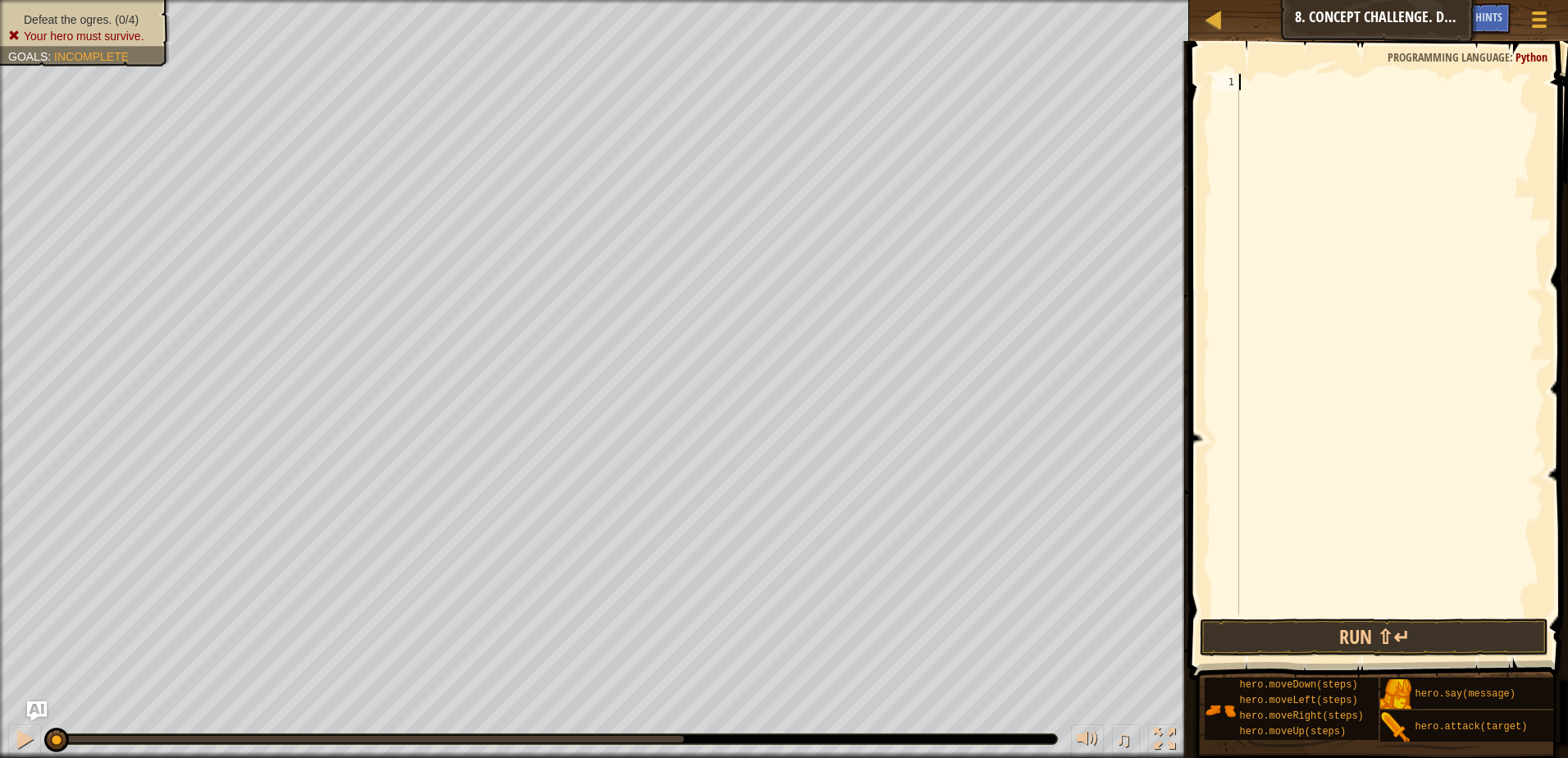
type textarea "h"
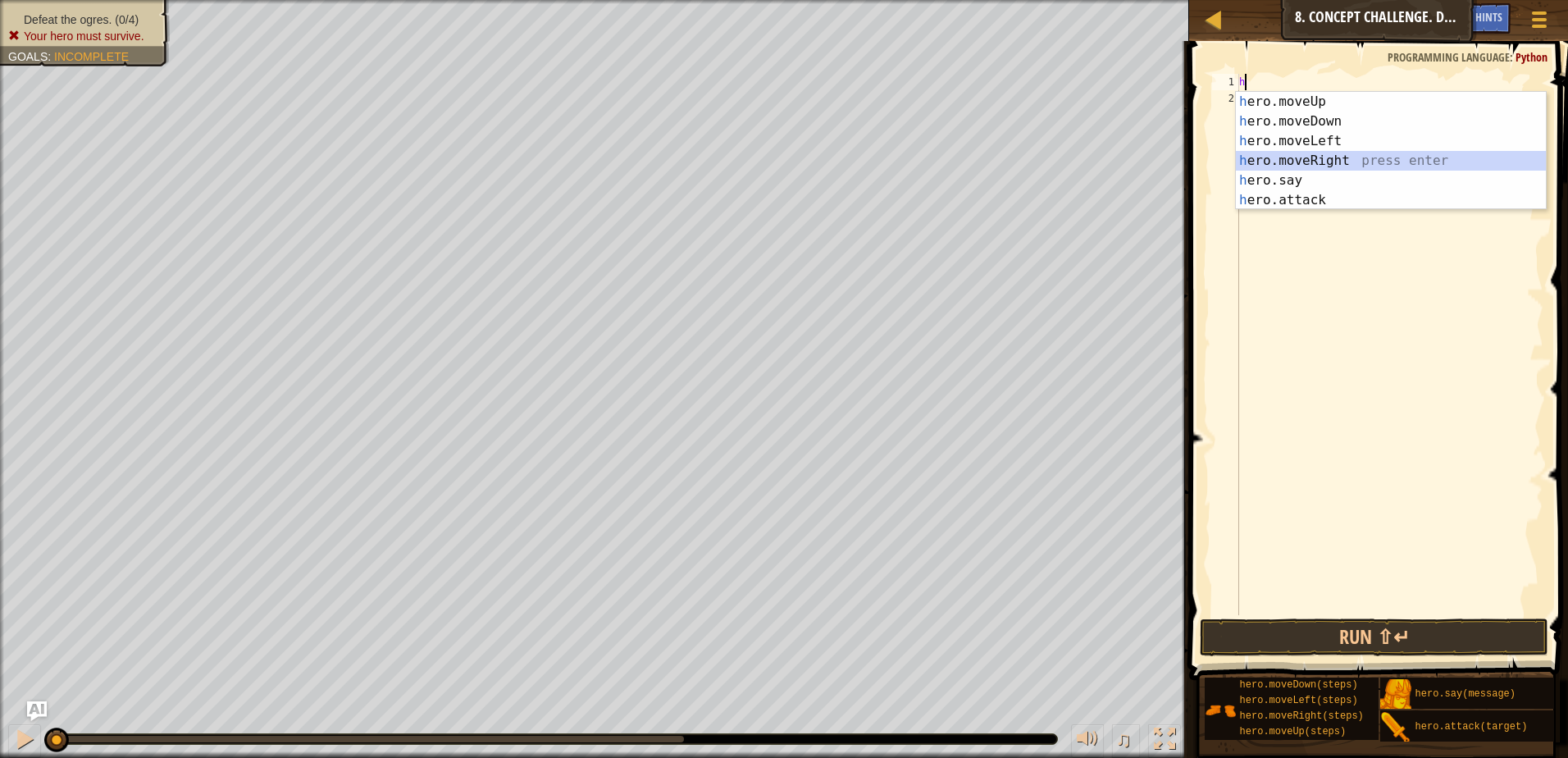
click at [1305, 157] on div "h ero.moveUp press enter h ero.moveDown press enter h ero.moveLeft press enter …" at bounding box center [1391, 171] width 310 height 157
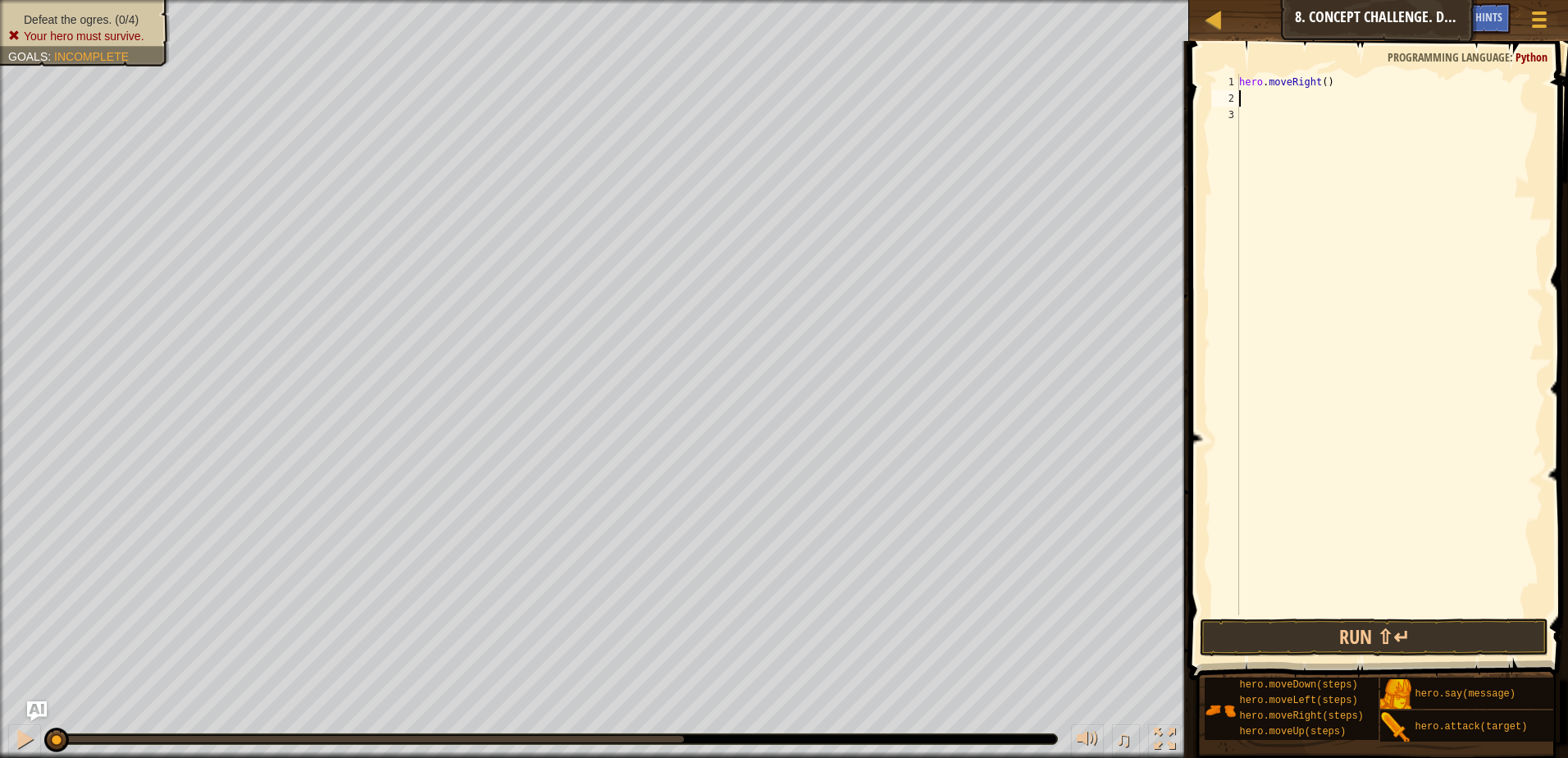
type textarea "h"
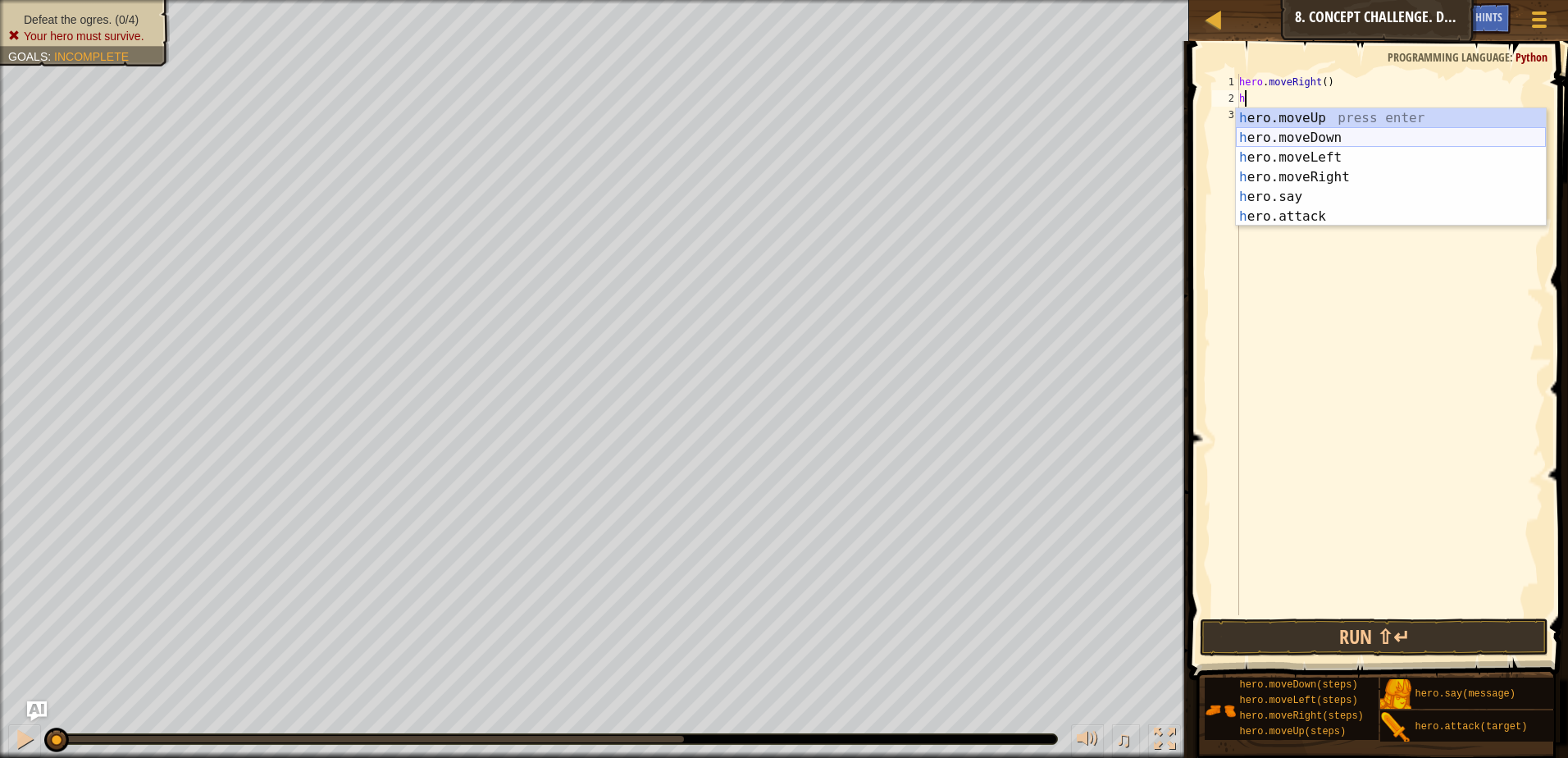
click at [1322, 139] on div "h ero.moveUp press enter h ero.moveDown press enter h ero.moveLeft press enter …" at bounding box center [1391, 187] width 310 height 157
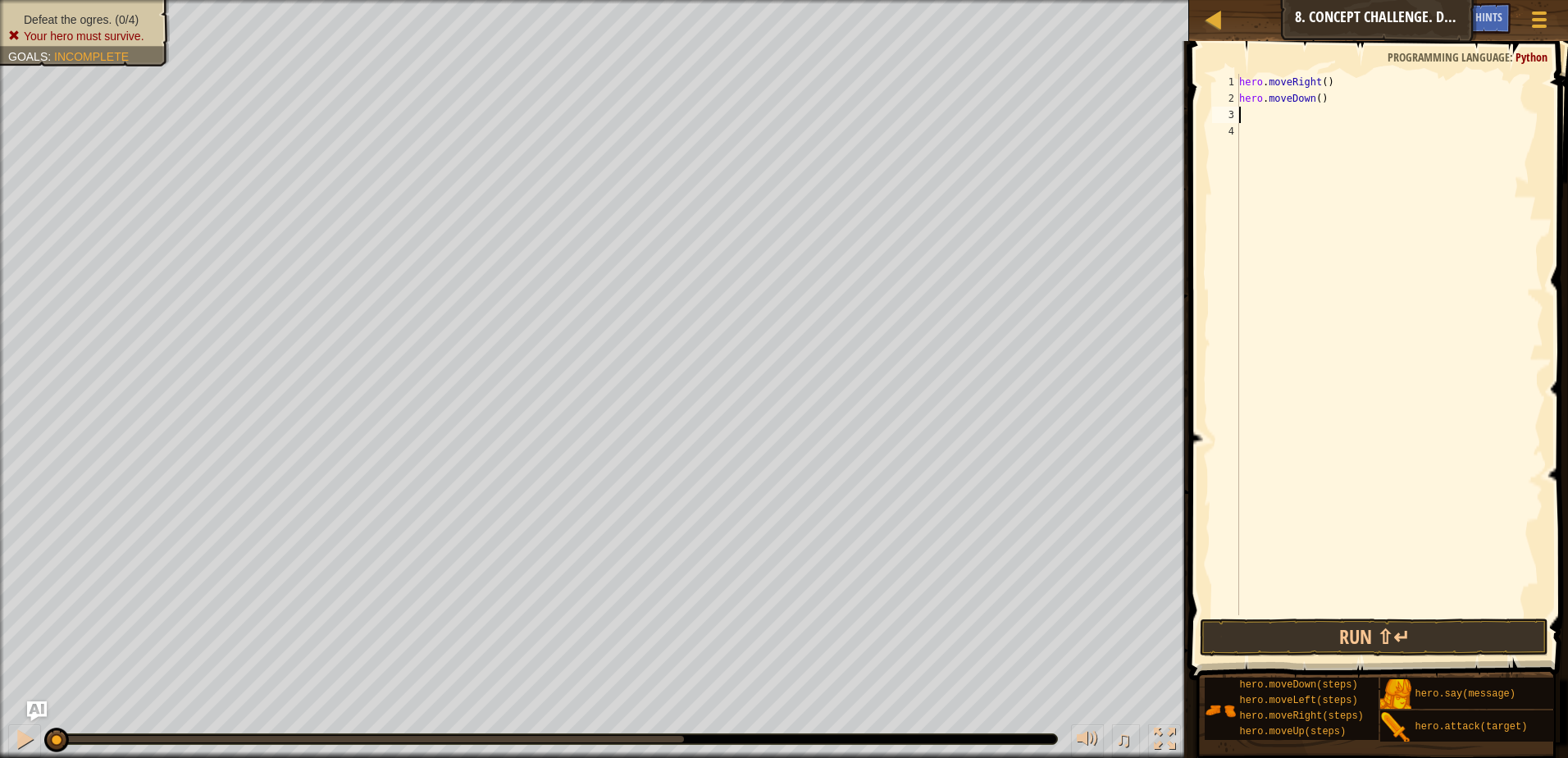
type textarea "h"
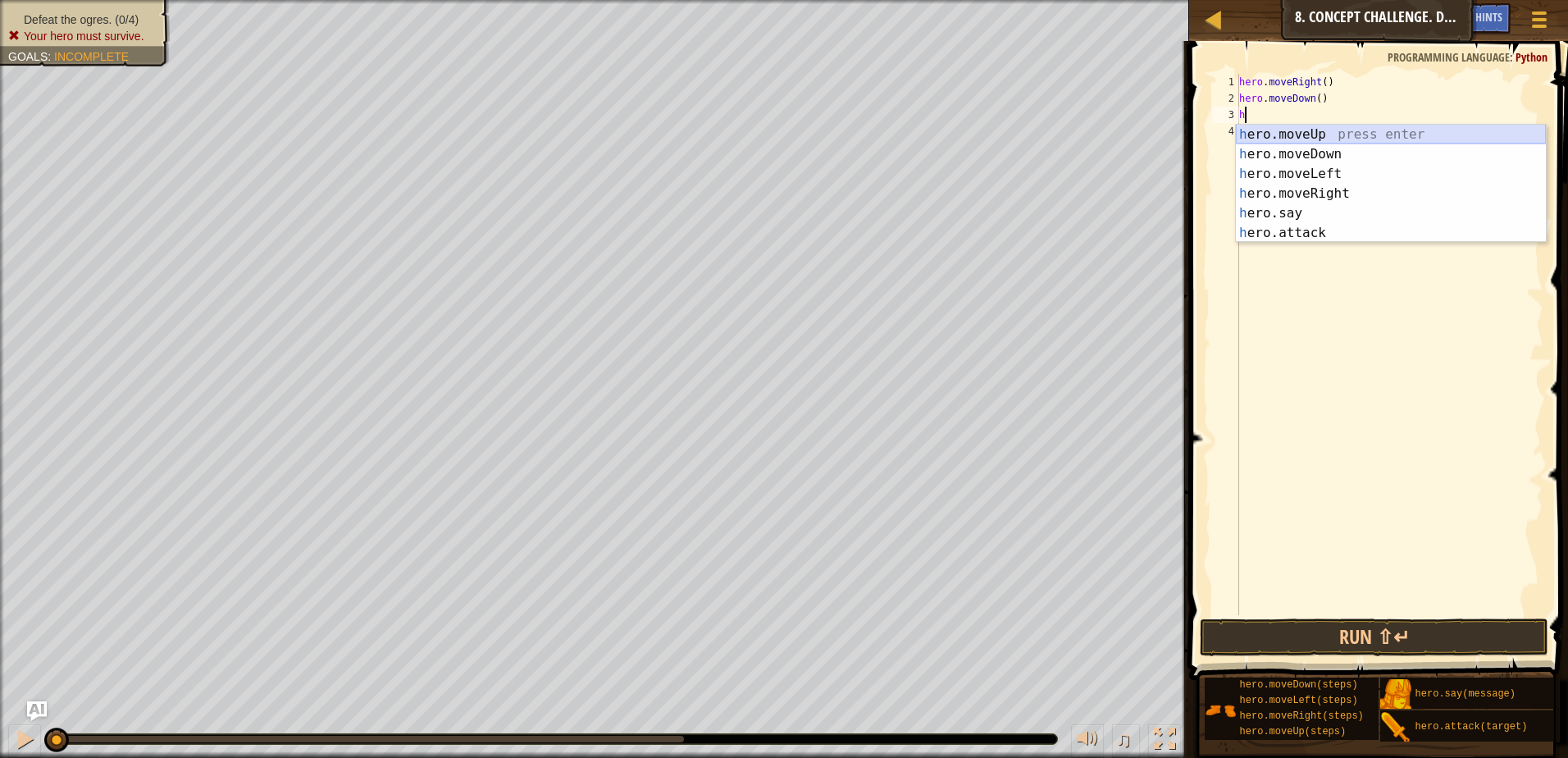
click at [1320, 140] on div "h ero.moveUp press enter h ero.moveDown press enter h ero.moveLeft press enter …" at bounding box center [1391, 203] width 310 height 157
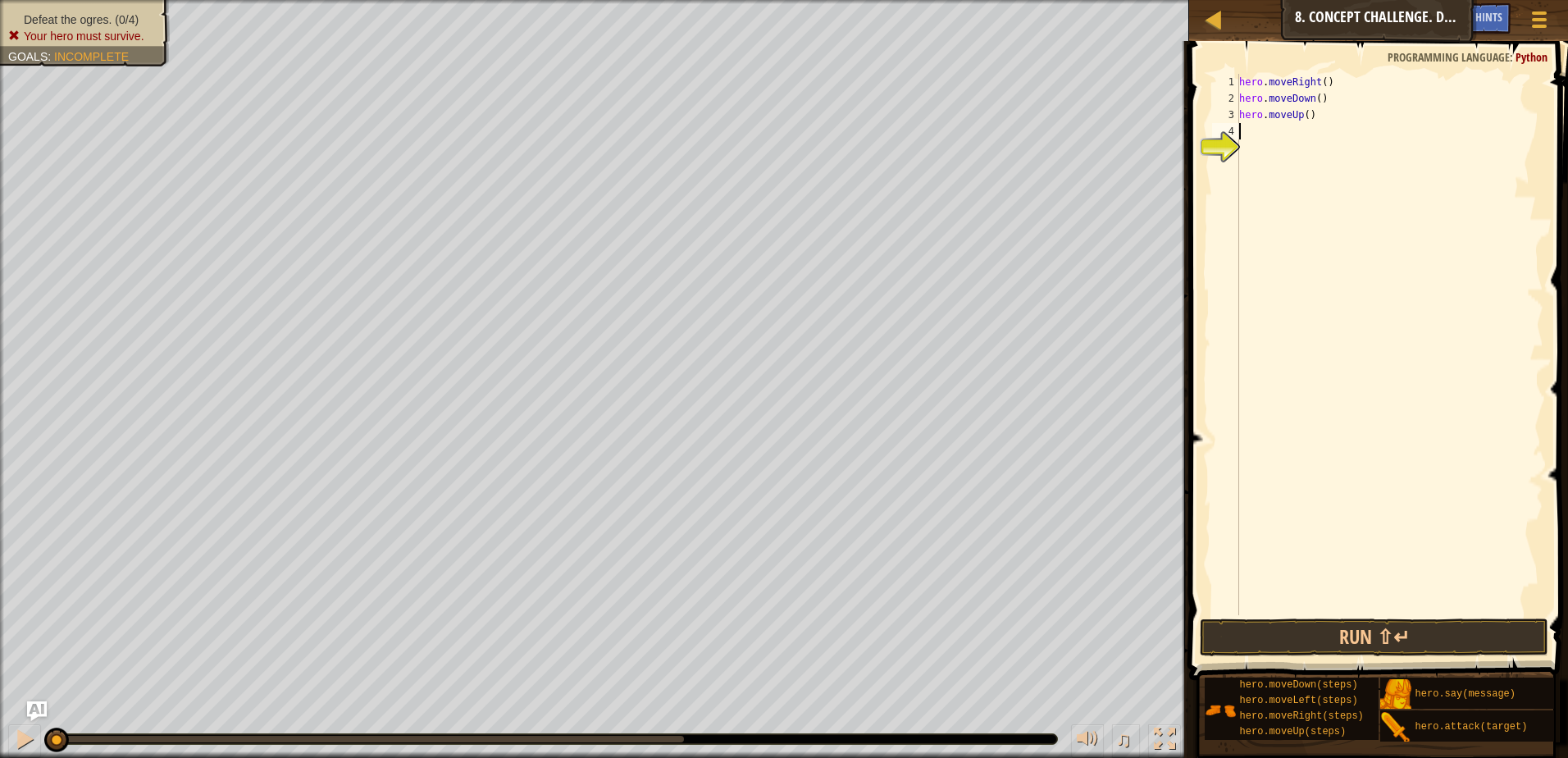
type textarea "h"
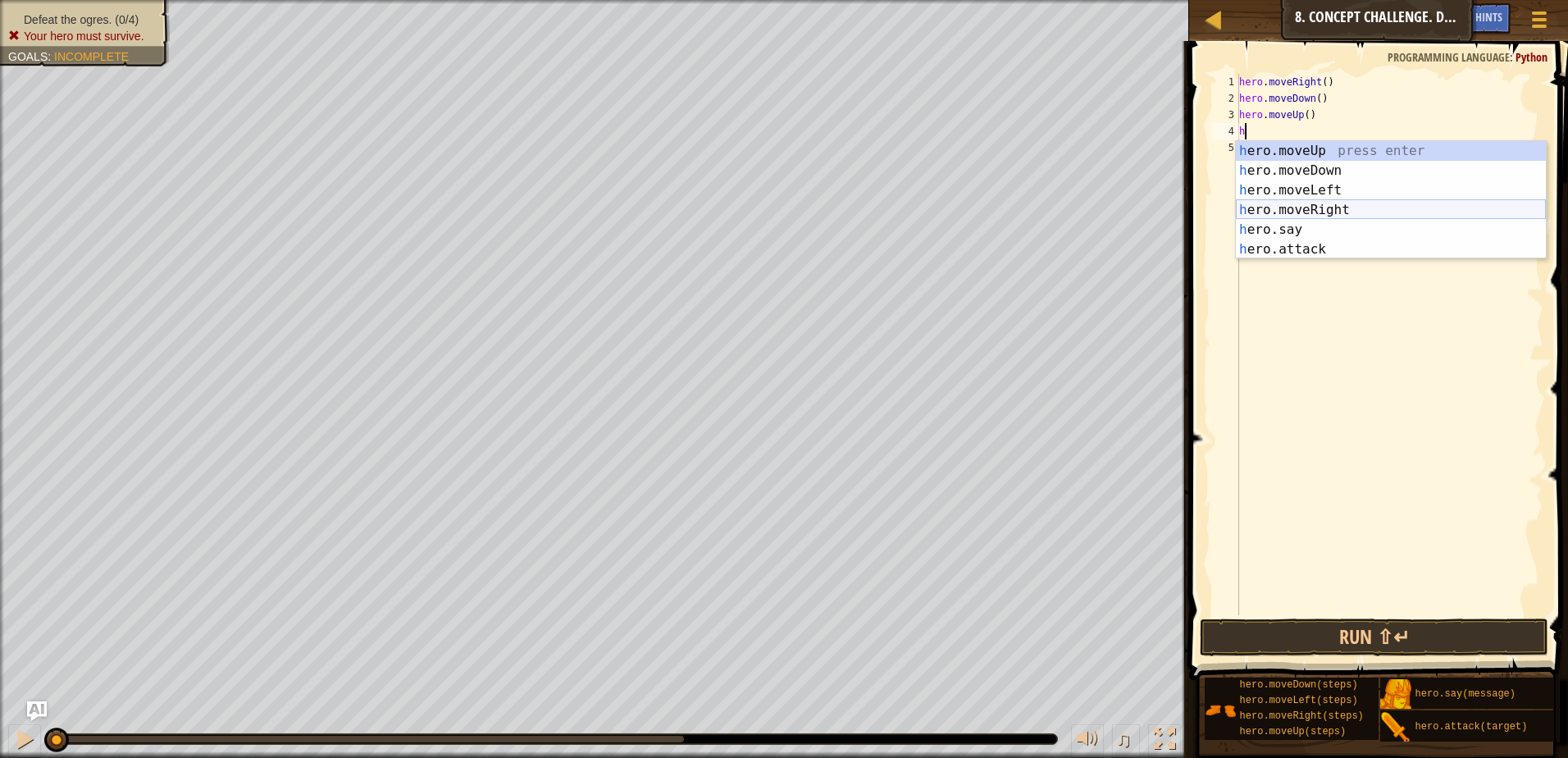
click at [1326, 208] on div "h ero.moveUp press enter h ero.moveDown press enter h ero.moveLeft press enter …" at bounding box center [1391, 220] width 310 height 157
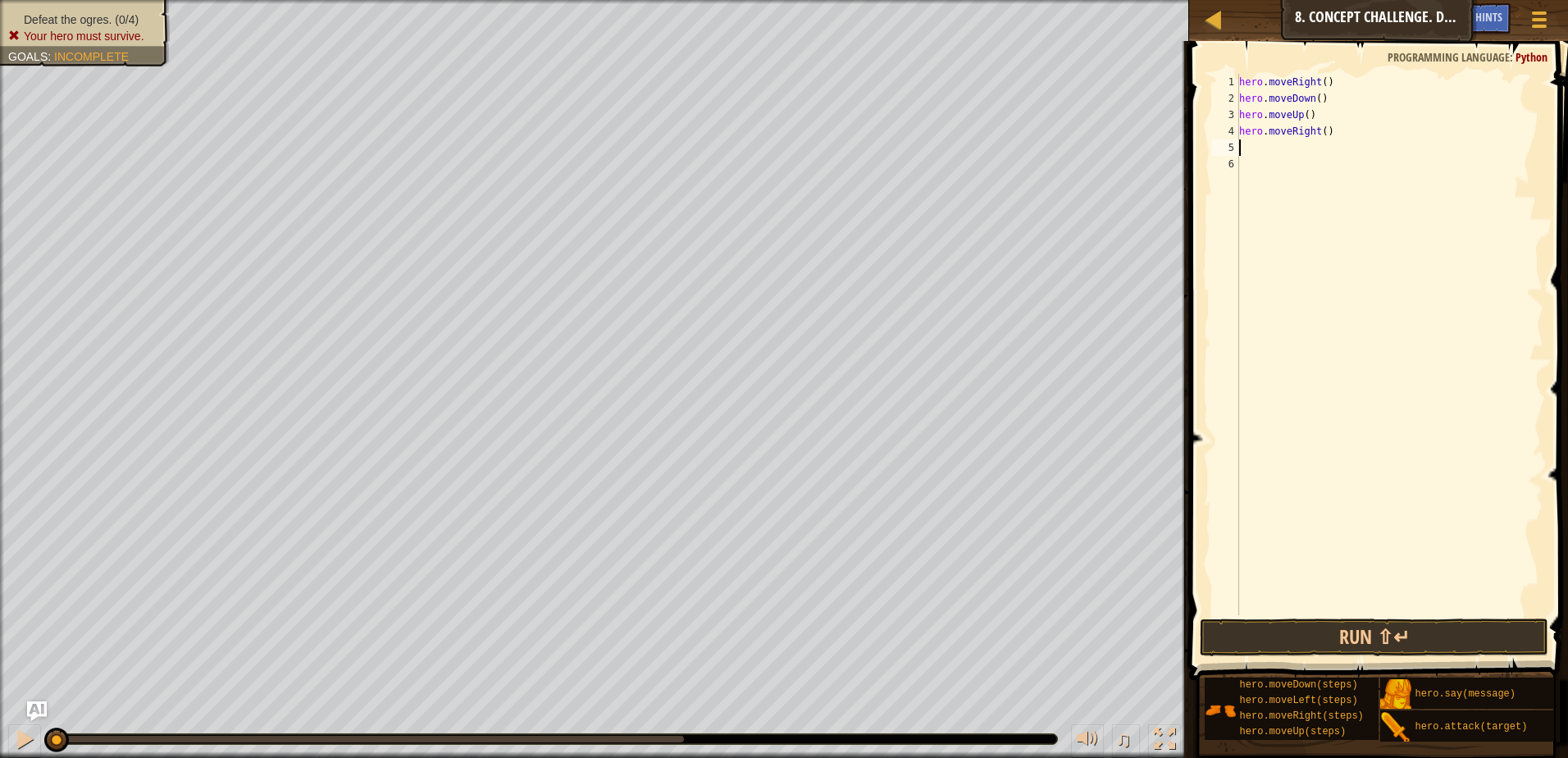
type textarea "h"
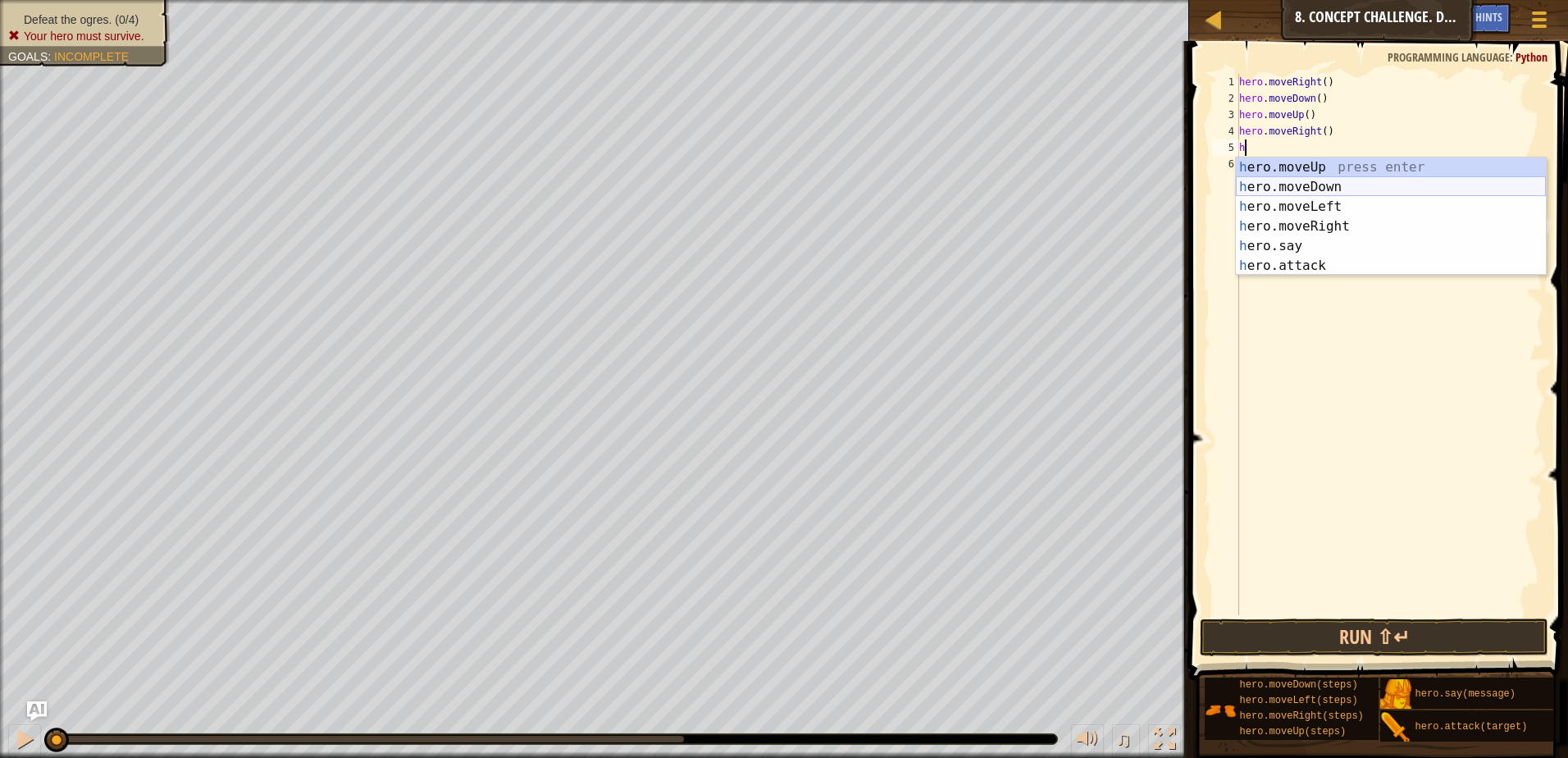
click at [1333, 187] on div "h ero.moveUp press enter h ero.moveDown press enter h ero.moveLeft press enter …" at bounding box center [1391, 236] width 310 height 157
type textarea "h"
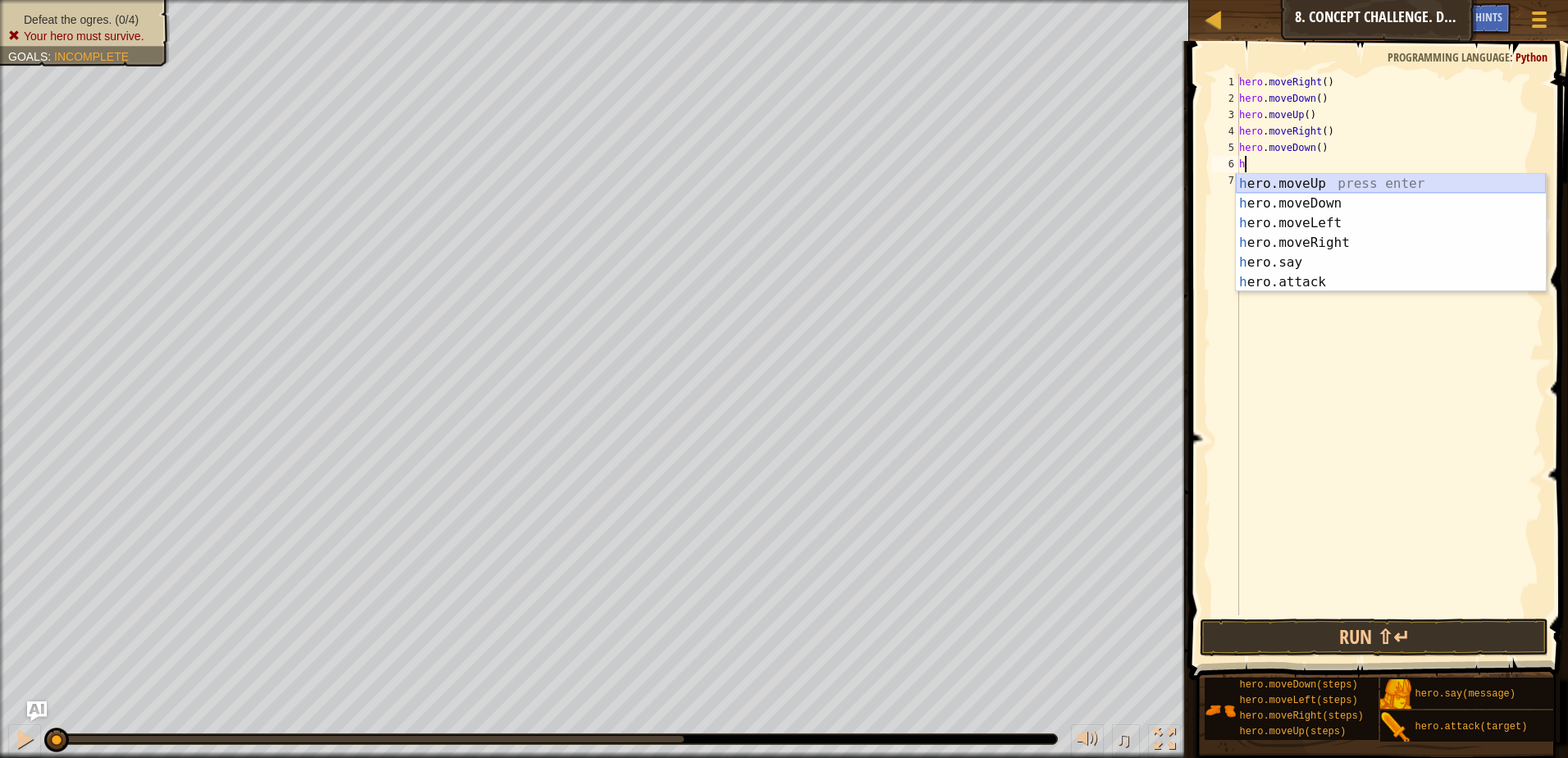
click at [1328, 188] on div "h ero.moveUp press enter h ero.moveDown press enter h ero.moveLeft press enter …" at bounding box center [1391, 252] width 310 height 157
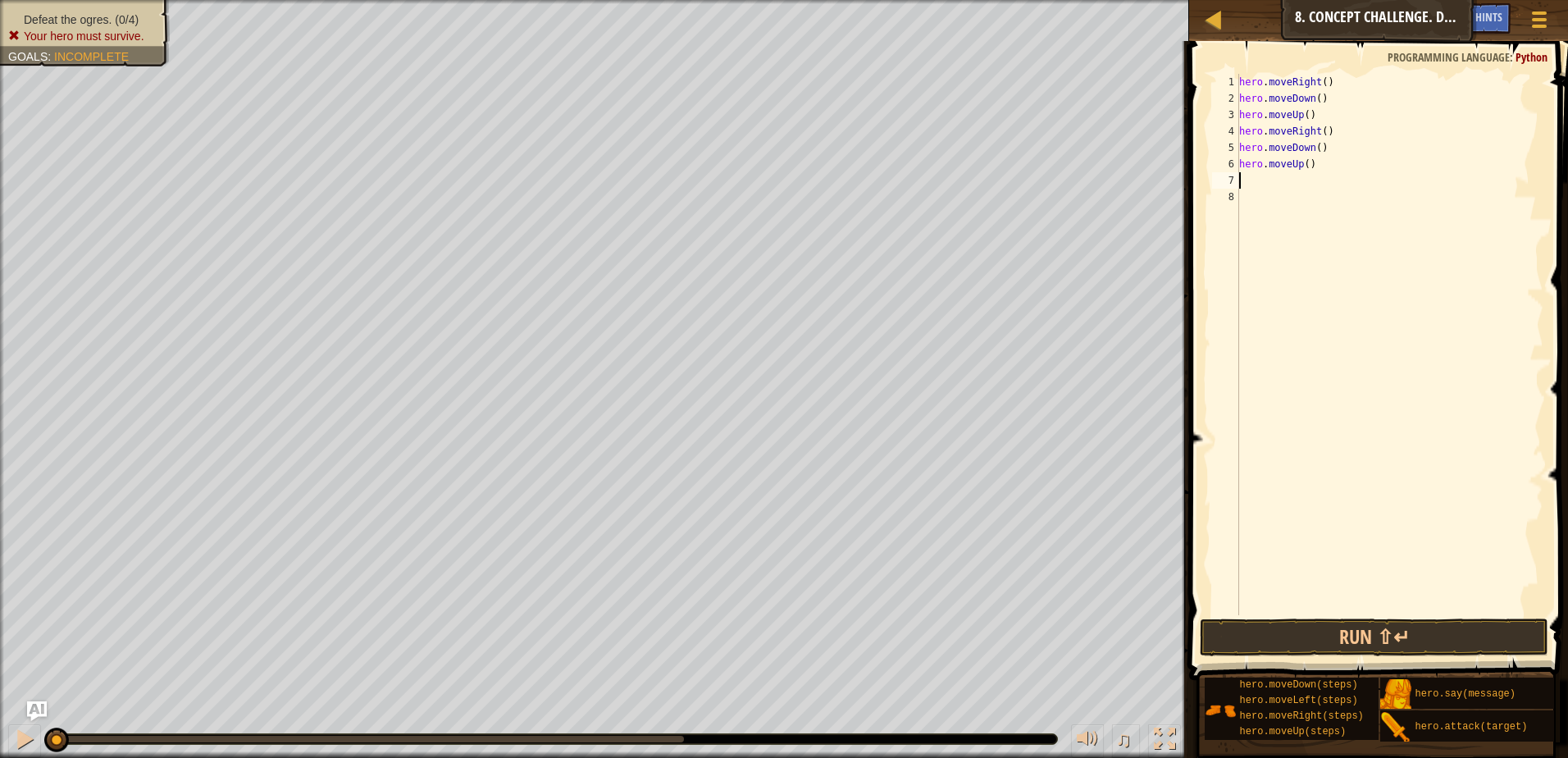
type textarea "h"
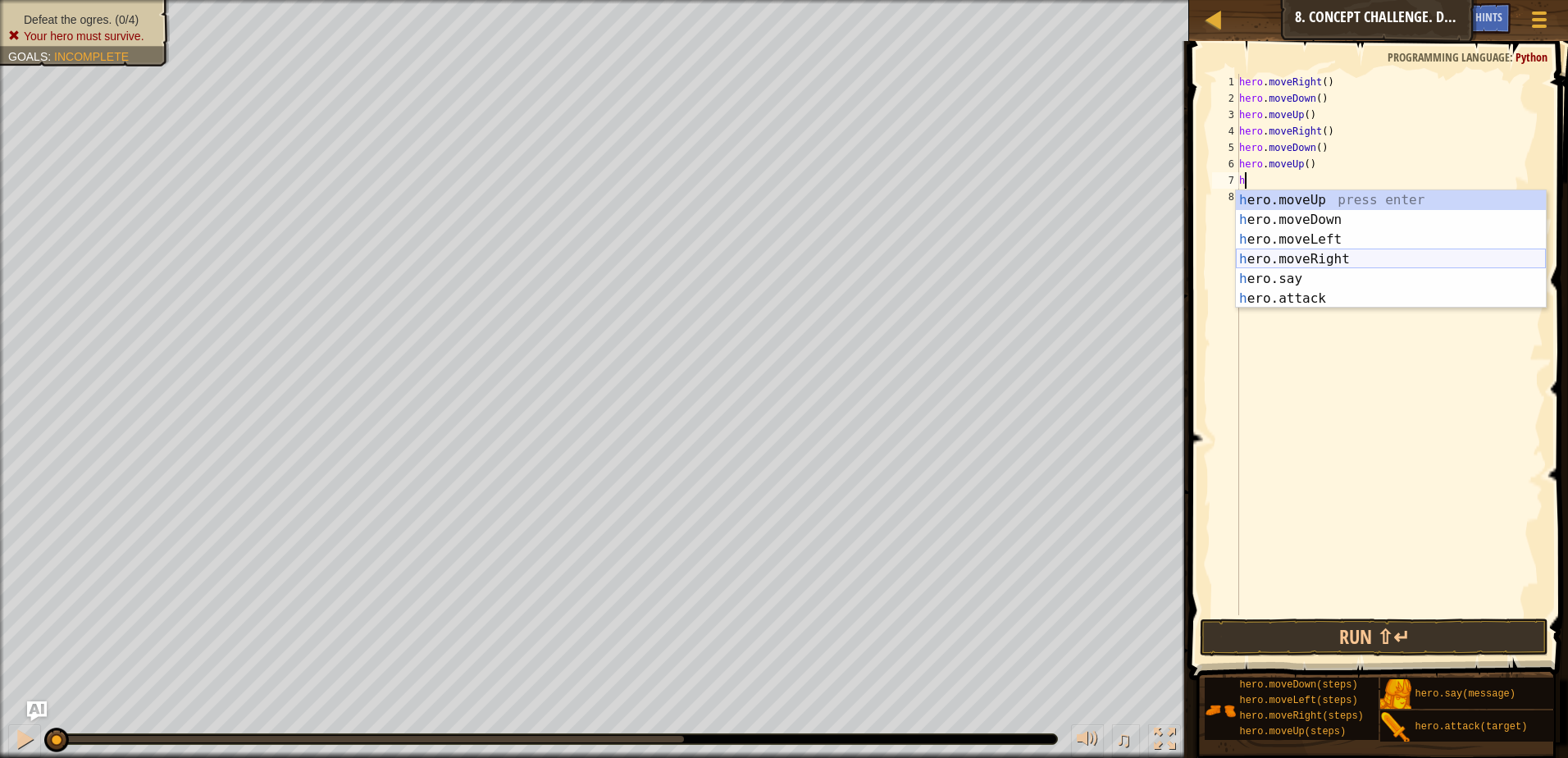
click at [1333, 262] on div "h ero.moveUp press enter h ero.moveDown press enter h ero.moveLeft press enter …" at bounding box center [1391, 269] width 310 height 157
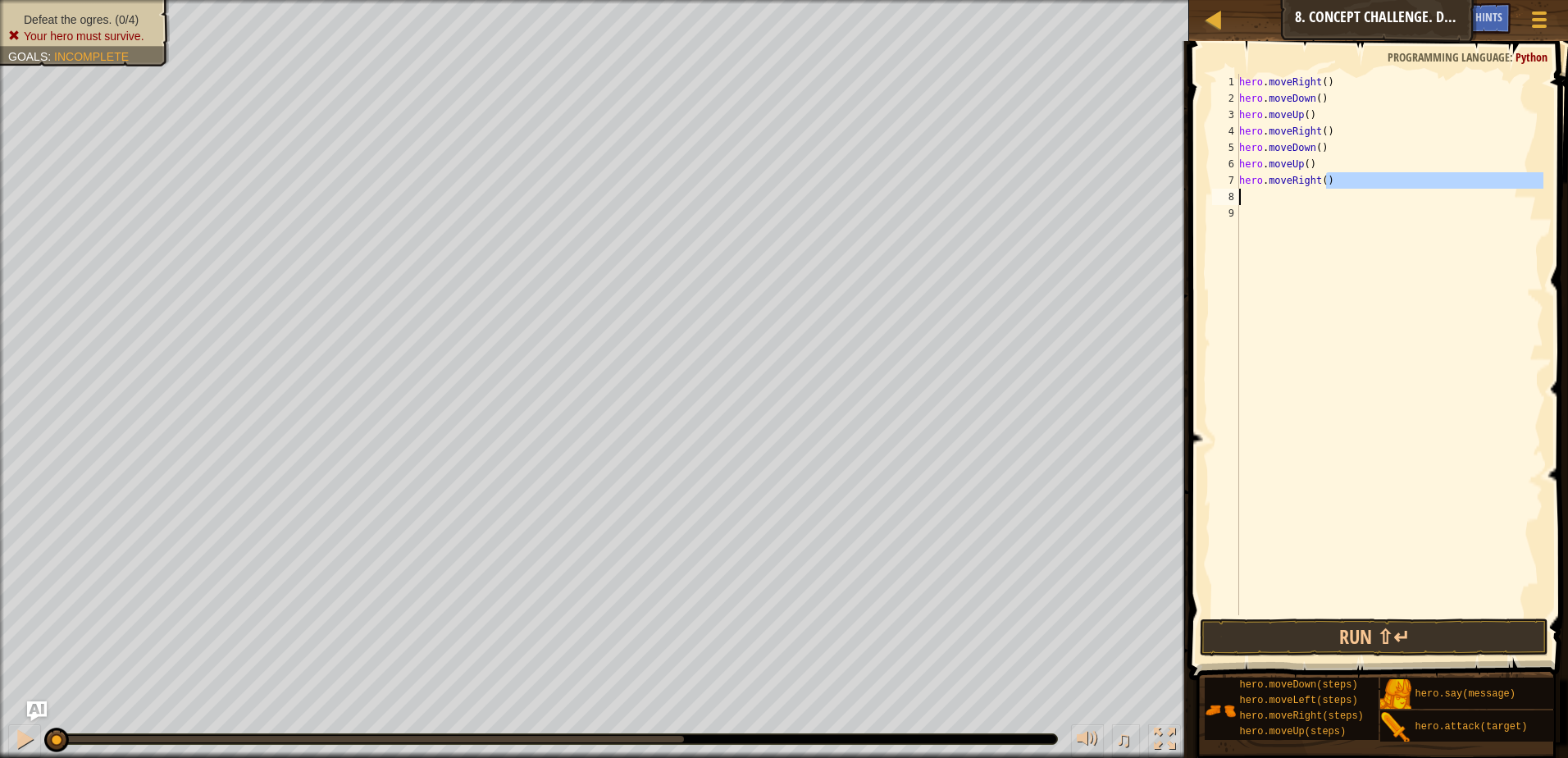
drag, startPoint x: 1344, startPoint y: 187, endPoint x: 1207, endPoint y: 190, distance: 137.0
click at [1207, 190] on div "1 2 3 4 5 6 7 8 9 hero . moveRight ( ) hero . moveDown ( ) hero . moveUp ( ) he…" at bounding box center [1376, 393] width 384 height 687
drag, startPoint x: 1337, startPoint y: 178, endPoint x: 1221, endPoint y: 183, distance: 116.1
click at [1221, 183] on div "hero.moveRight() 1 2 3 4 5 6 7 8 9 hero . moveRight ( ) hero . moveDown ( ) her…" at bounding box center [1376, 345] width 335 height 542
type textarea "hero.moveRight()"
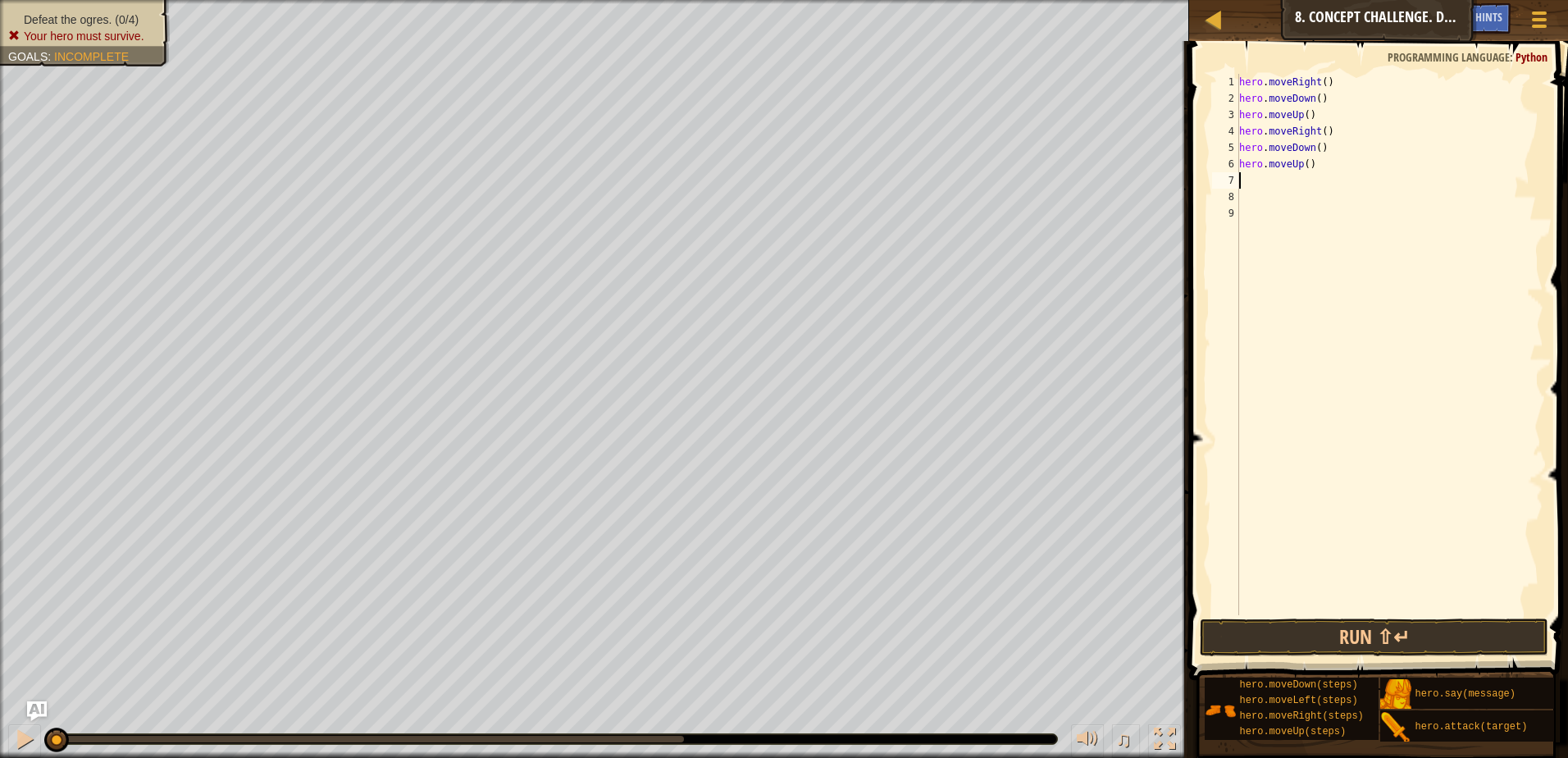
click at [87, 52] on span "Incomplete" at bounding box center [91, 56] width 75 height 13
click at [1275, 186] on div "hero . moveRight ( ) hero . moveDown ( ) hero . moveUp ( ) hero . moveRight ( )…" at bounding box center [1389, 360] width 307 height 574
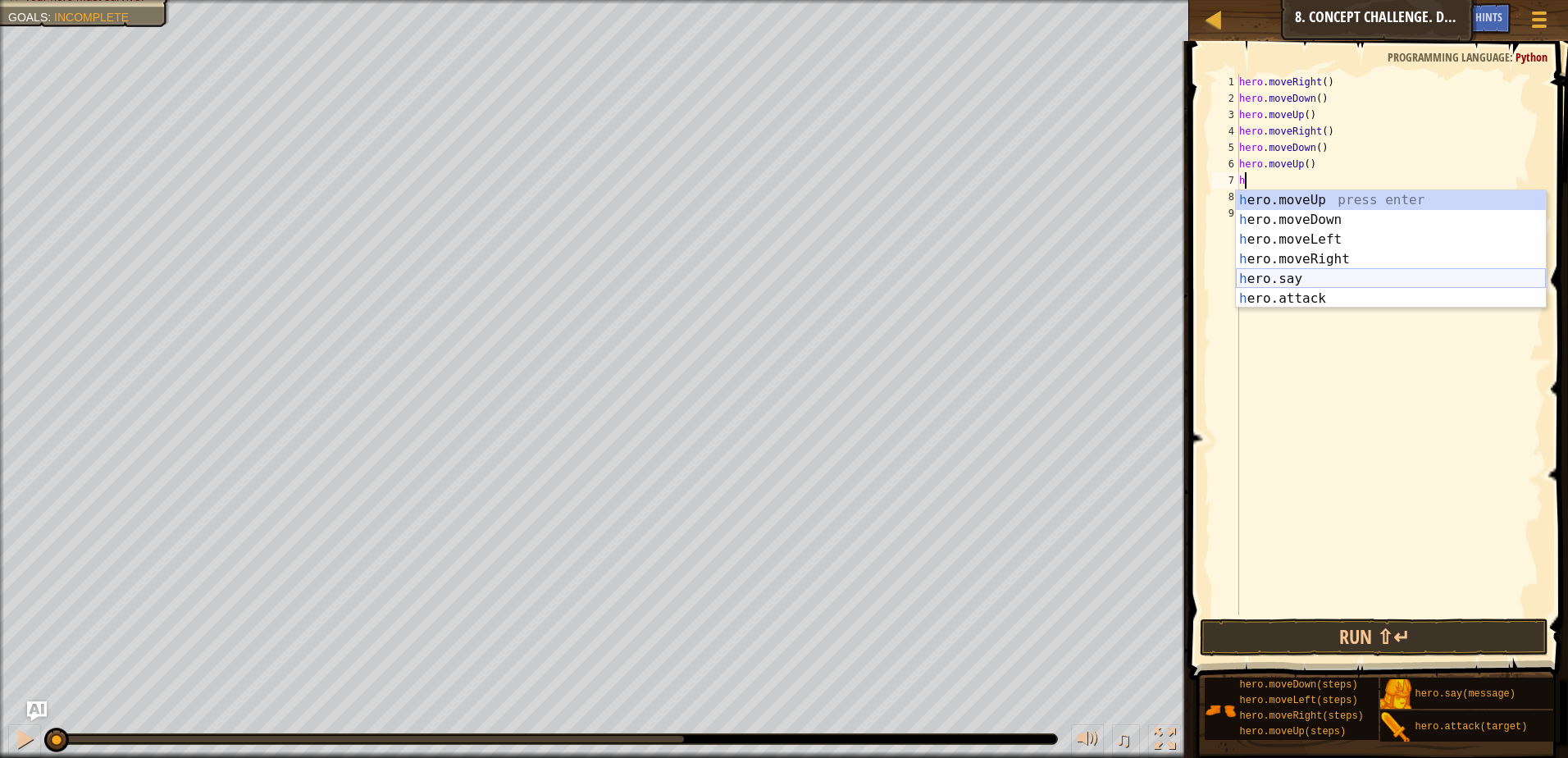
click at [1332, 276] on div "h ero.moveUp press enter h ero.moveDown press enter h ero.moveLeft press enter …" at bounding box center [1391, 269] width 310 height 157
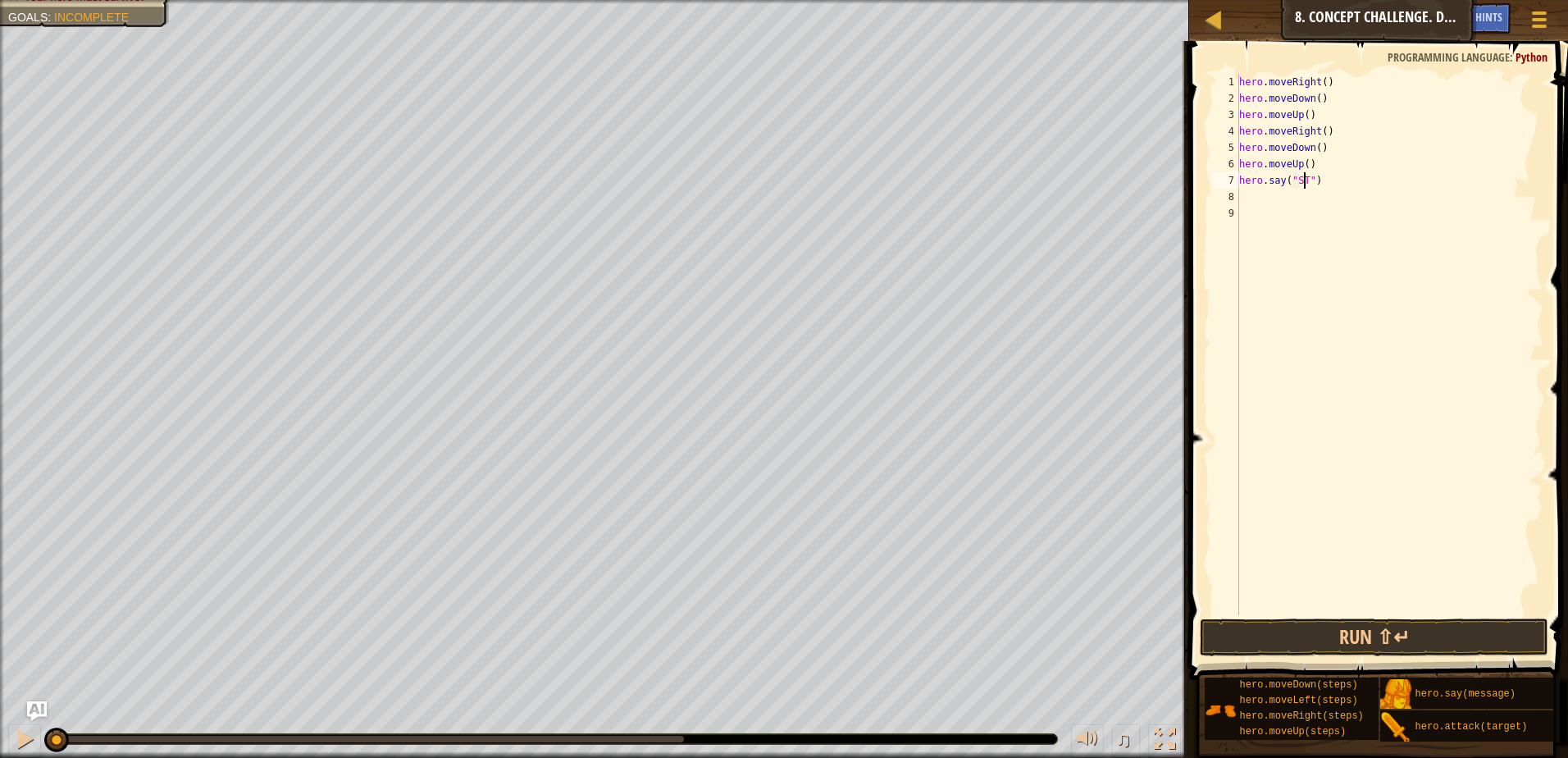
scroll to position [8, 6]
click at [1312, 646] on button "Run ⇧↵" at bounding box center [1374, 637] width 348 height 37
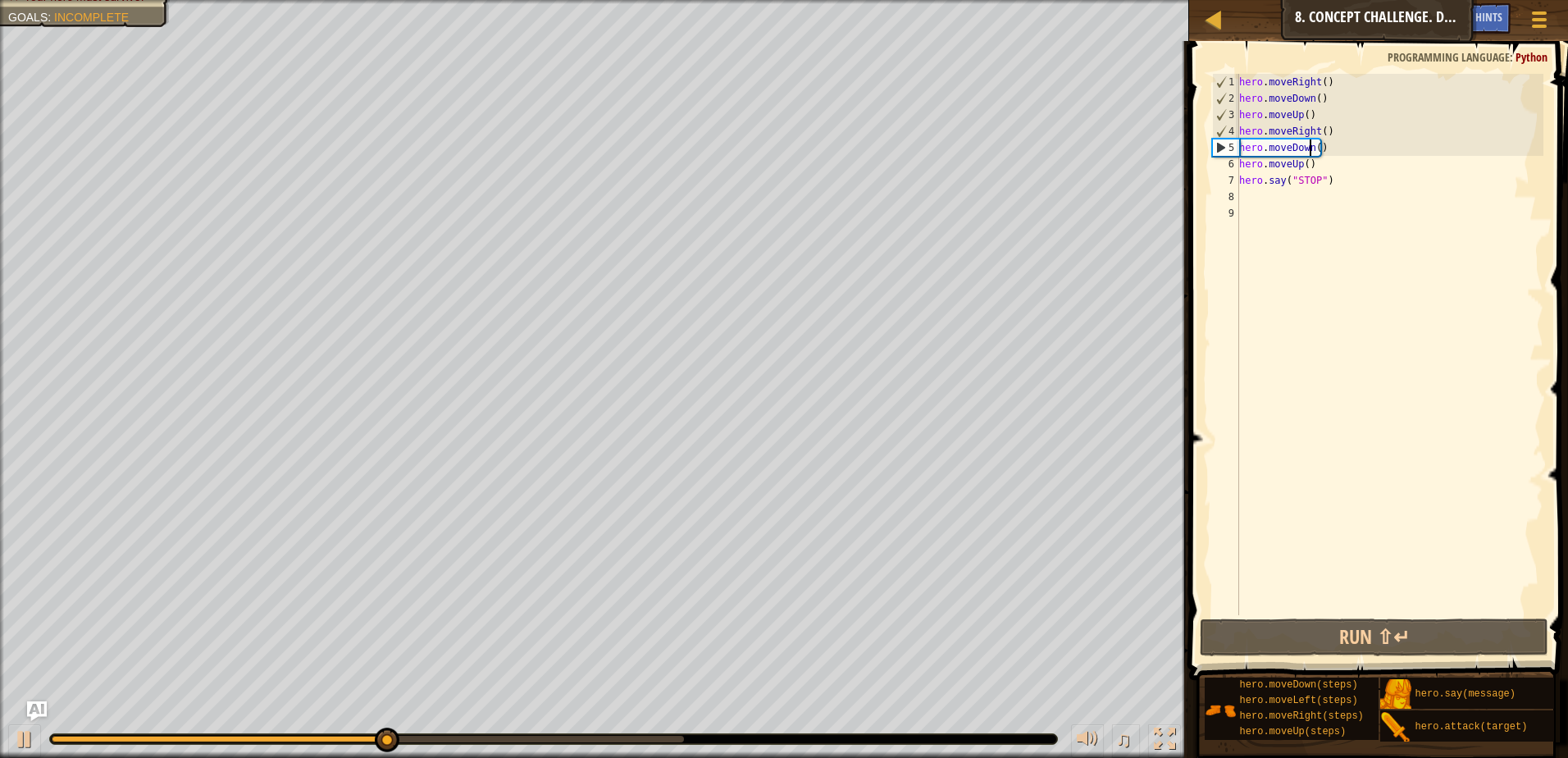
click at [1312, 146] on div "hero . moveRight ( ) hero . moveDown ( ) hero . moveUp ( ) hero . moveRight ( )…" at bounding box center [1389, 360] width 307 height 574
click at [1319, 131] on div "hero . moveRight ( ) hero . moveDown ( ) hero . moveUp ( ) hero . moveRight ( )…" at bounding box center [1389, 360] width 307 height 574
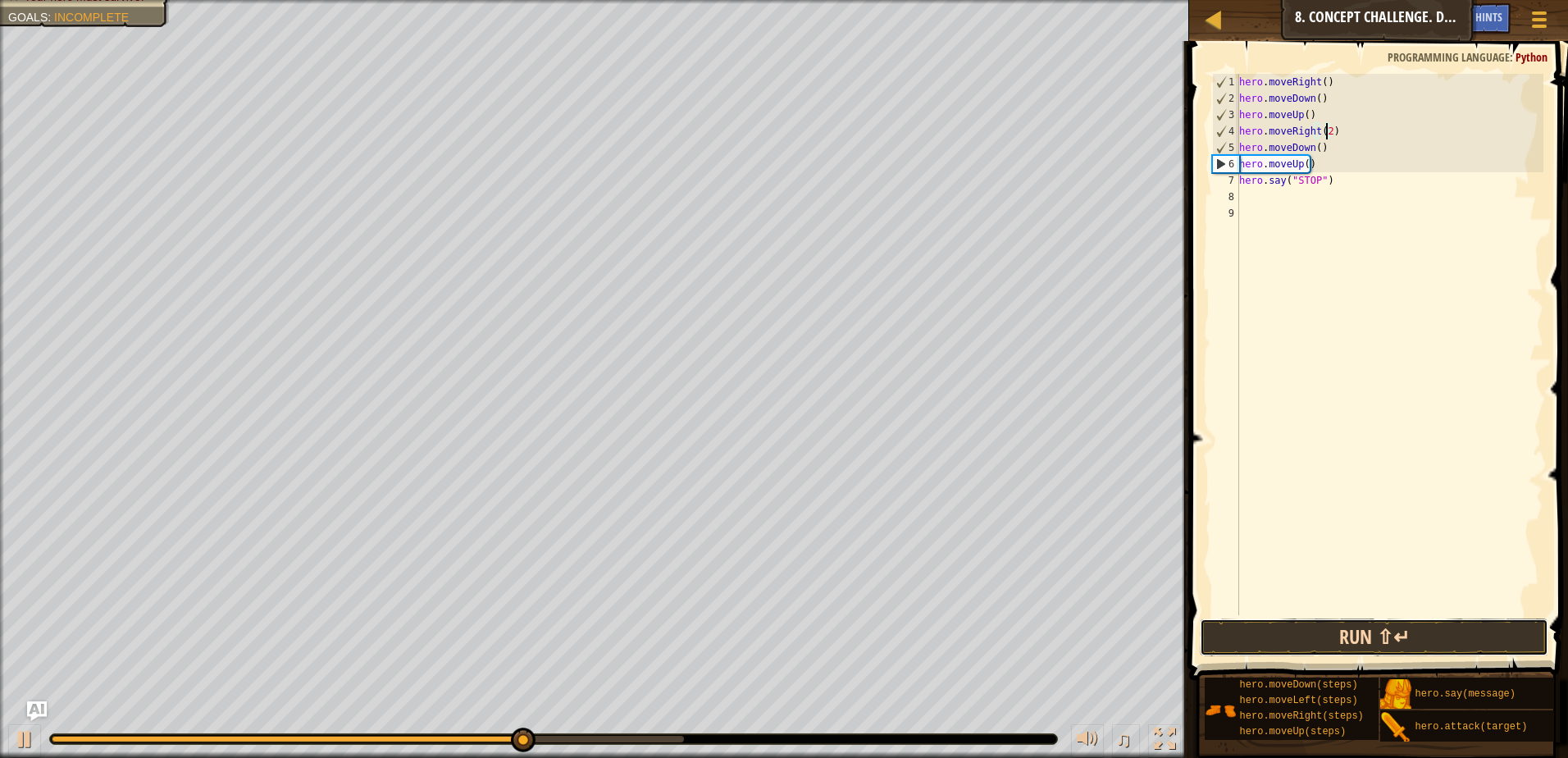
click at [1375, 627] on button "Run ⇧↵" at bounding box center [1374, 637] width 348 height 37
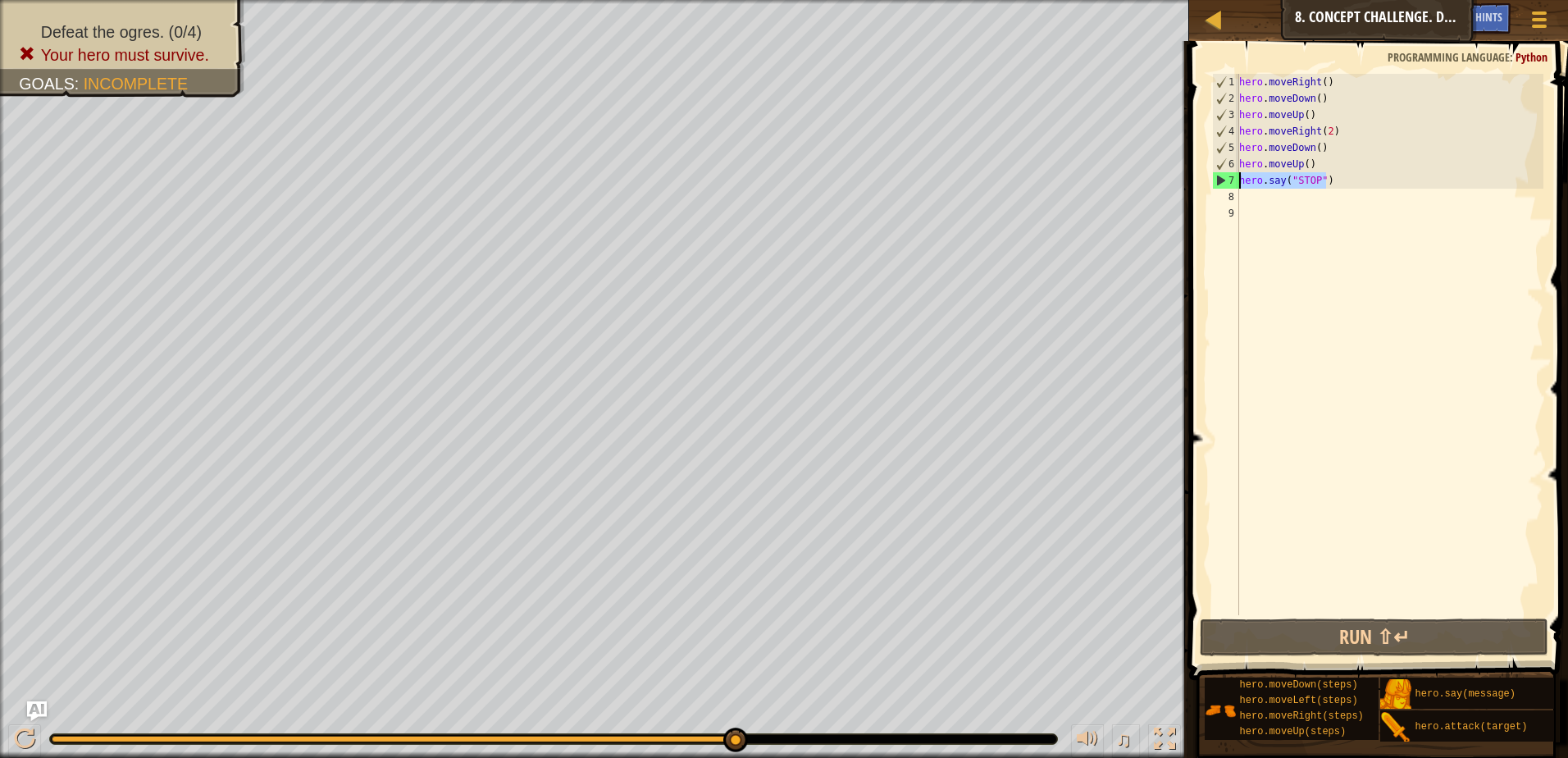
drag, startPoint x: 1338, startPoint y: 179, endPoint x: 1205, endPoint y: 173, distance: 133.1
click at [1205, 173] on div "hero.moveRight(2) 1 2 3 4 5 6 7 8 9 hero . moveRight ( ) hero . moveDown ( ) he…" at bounding box center [1376, 393] width 384 height 687
type textarea "hero.say("STOP")"
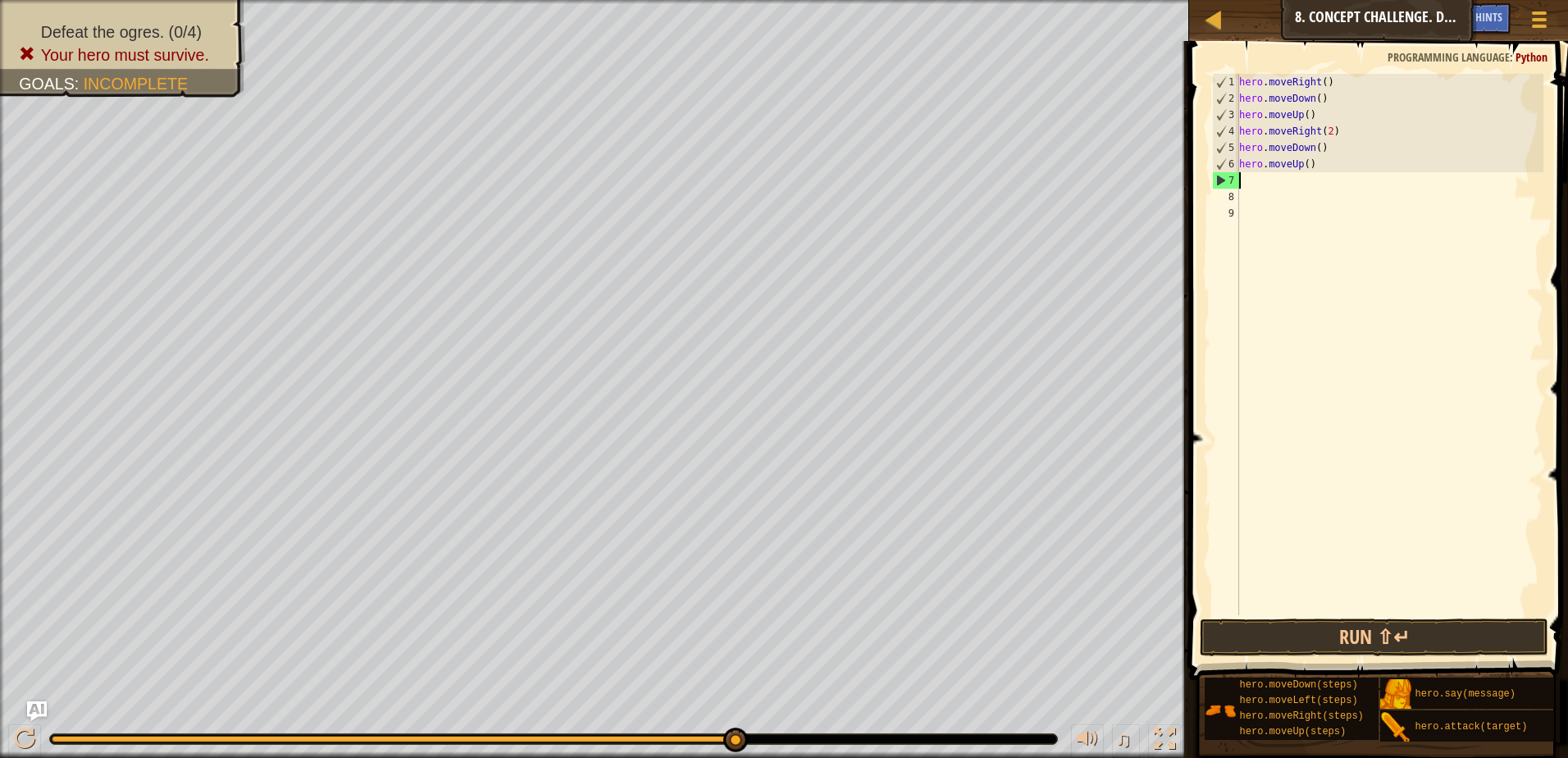
scroll to position [8, 0]
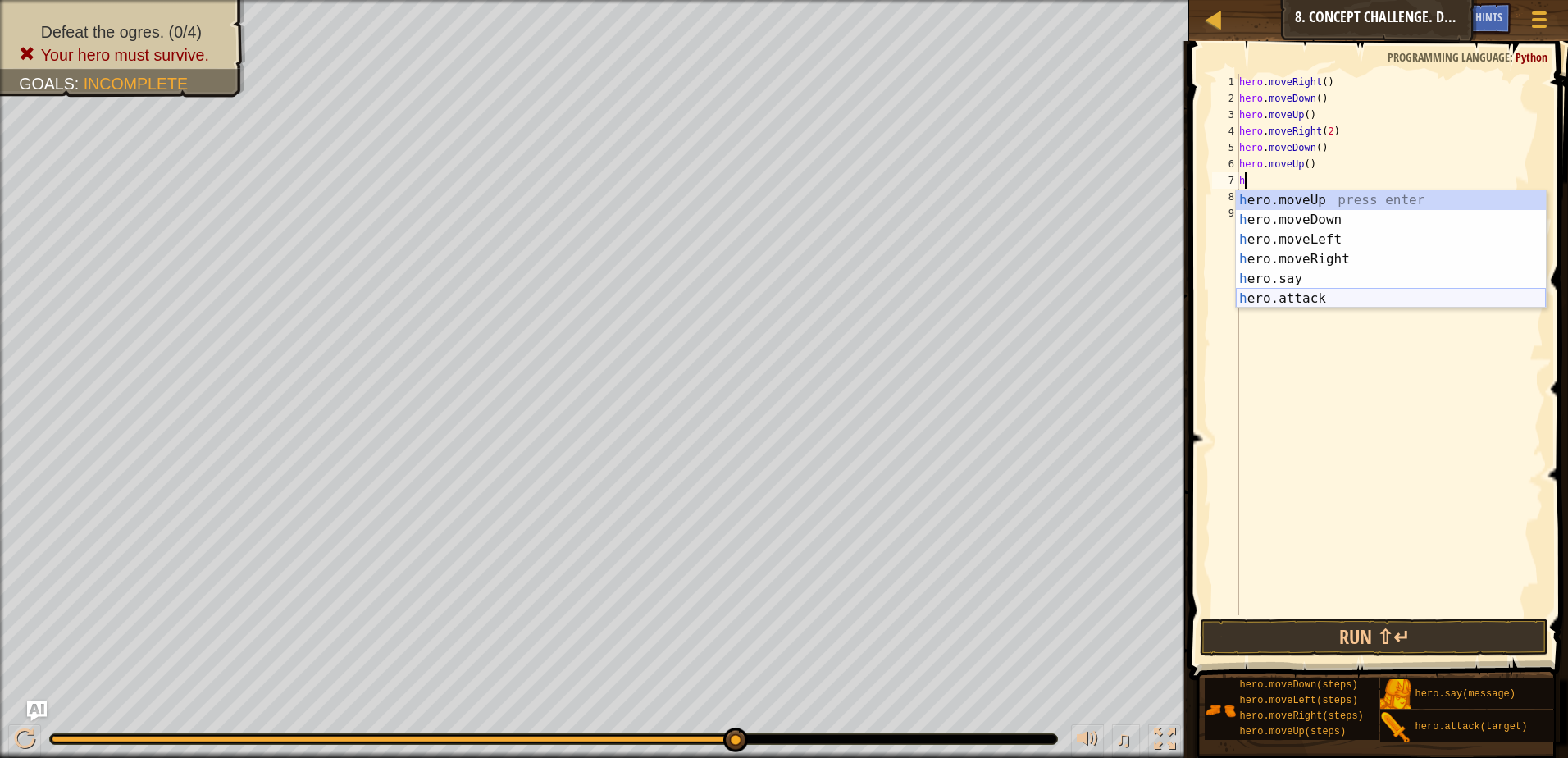
click at [1336, 296] on div "h ero.moveUp press enter h ero.moveDown press enter h ero.moveLeft press enter …" at bounding box center [1391, 269] width 310 height 157
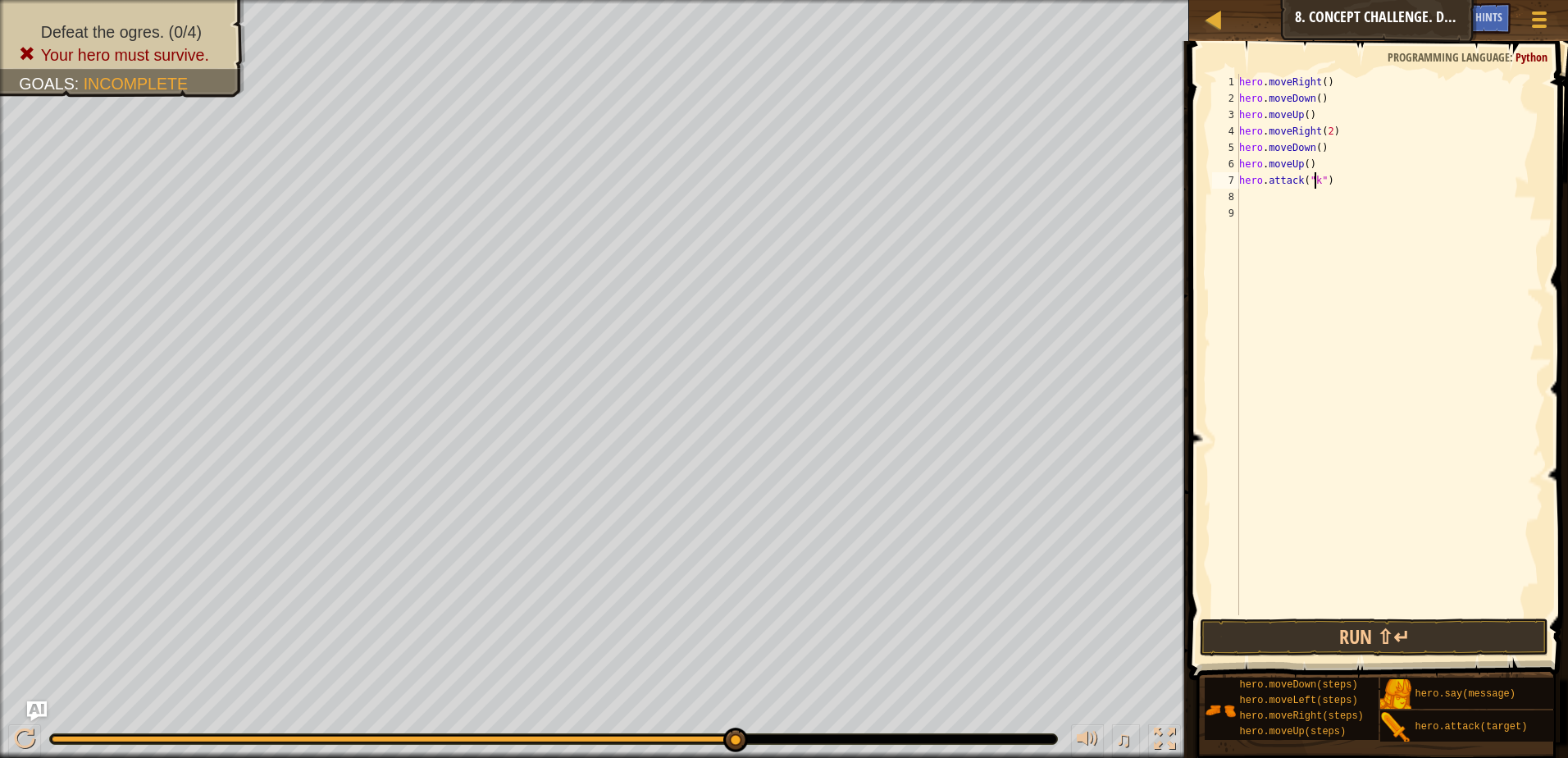
scroll to position [8, 7]
click at [1300, 630] on button "Run ⇧↵" at bounding box center [1374, 637] width 348 height 37
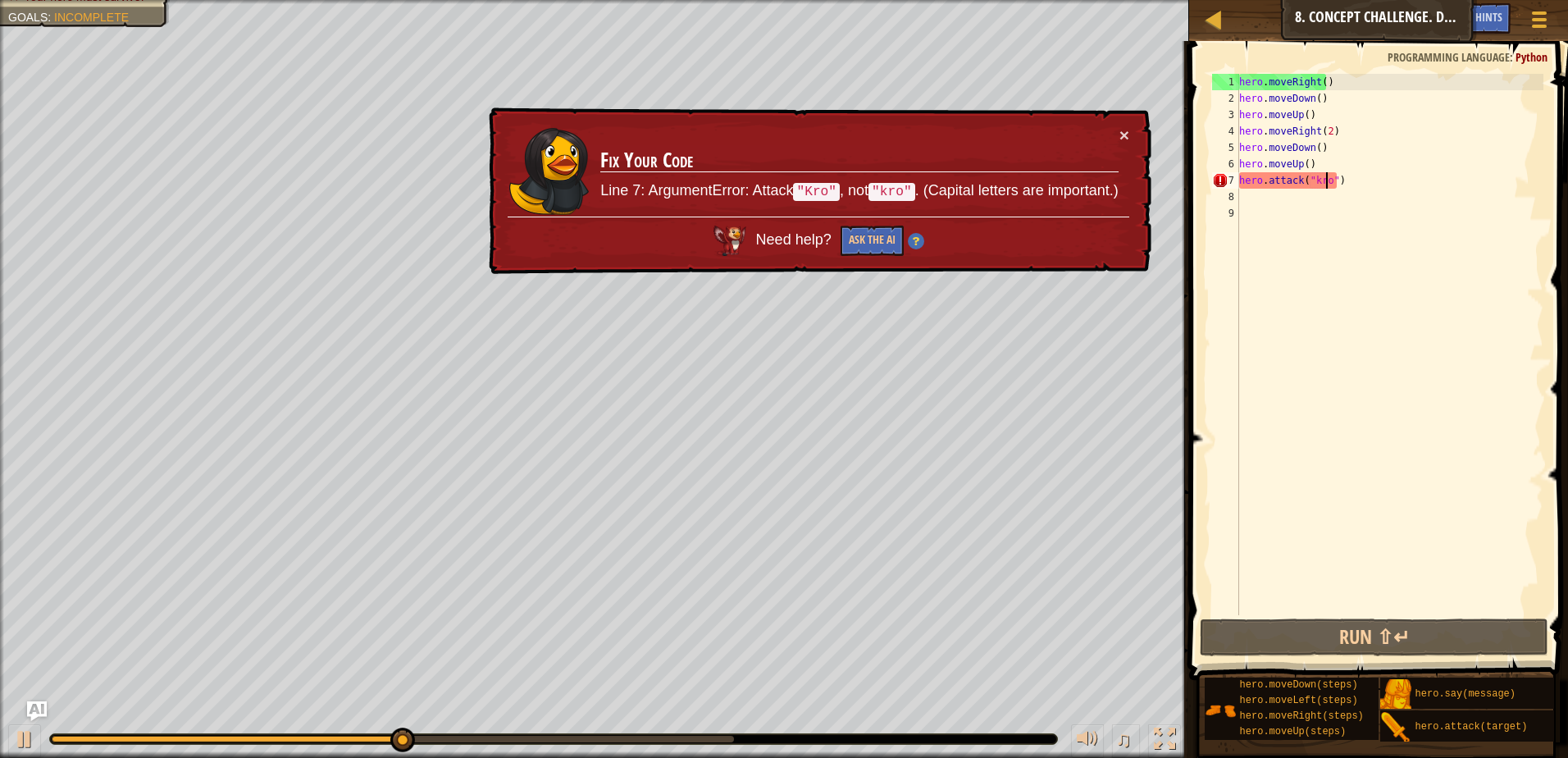
click at [1313, 177] on div "hero . moveRight ( ) hero . moveDown ( ) hero . moveUp ( ) hero . moveRight ( 2…" at bounding box center [1389, 360] width 307 height 574
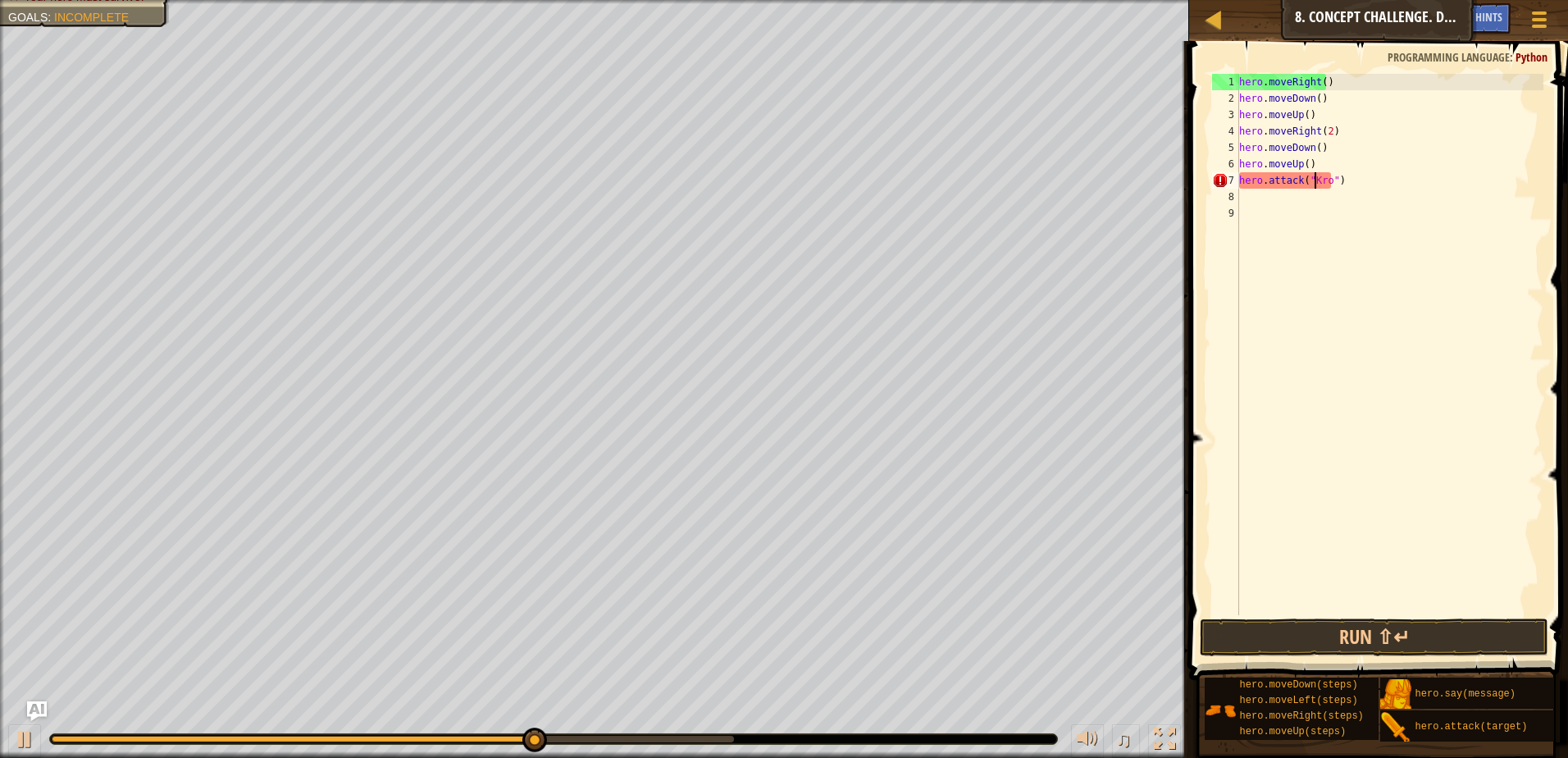
scroll to position [8, 6]
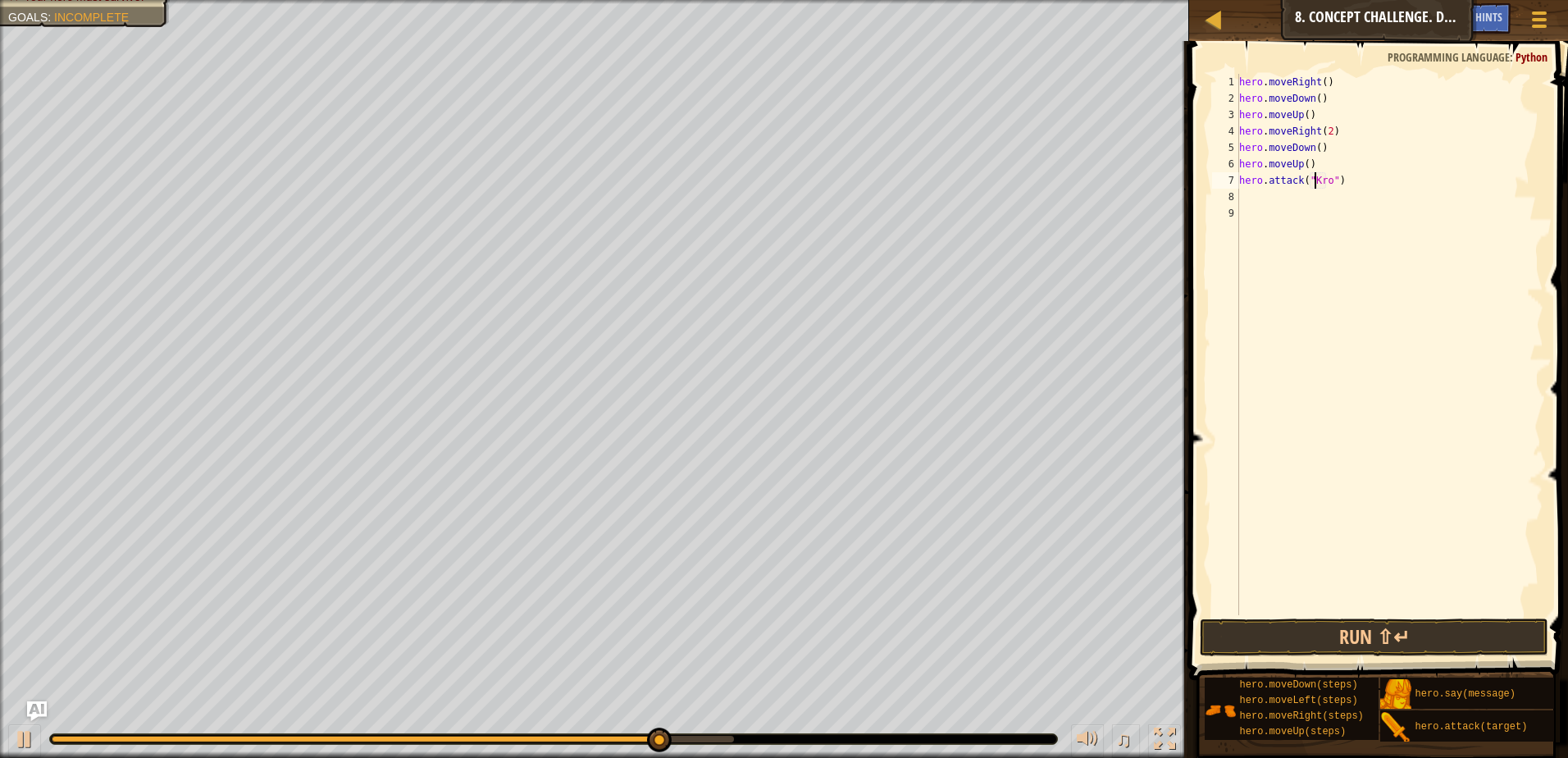
click at [1324, 180] on div "hero . moveRight ( ) hero . moveDown ( ) hero . moveUp ( ) hero . moveRight ( 2…" at bounding box center [1389, 360] width 307 height 574
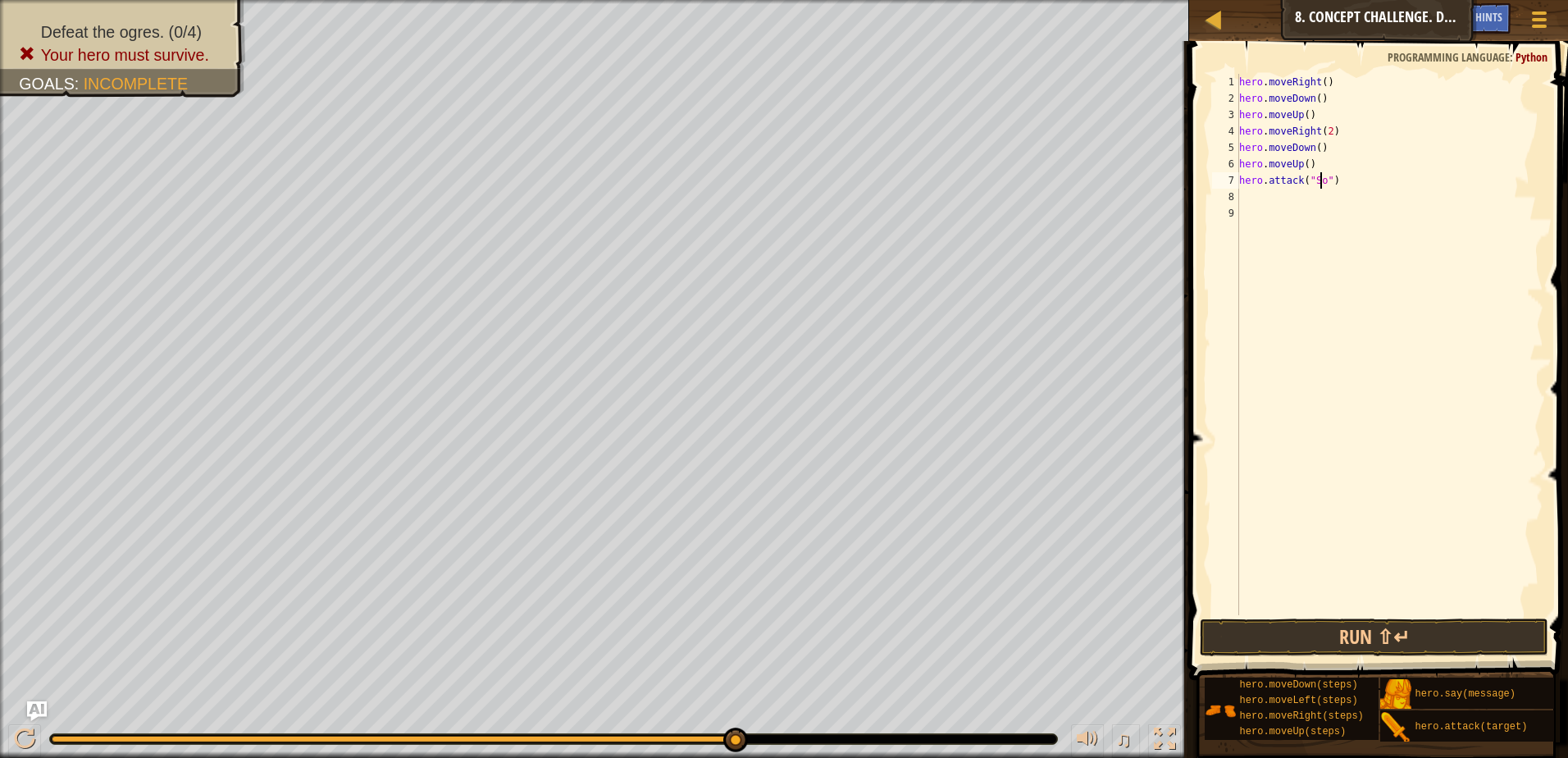
scroll to position [8, 7]
type textarea "hero.attack("Sog")"
click at [1257, 200] on div "hero . moveRight ( ) hero . moveDown ( ) hero . moveUp ( ) hero . moveRight ( 2…" at bounding box center [1389, 360] width 307 height 574
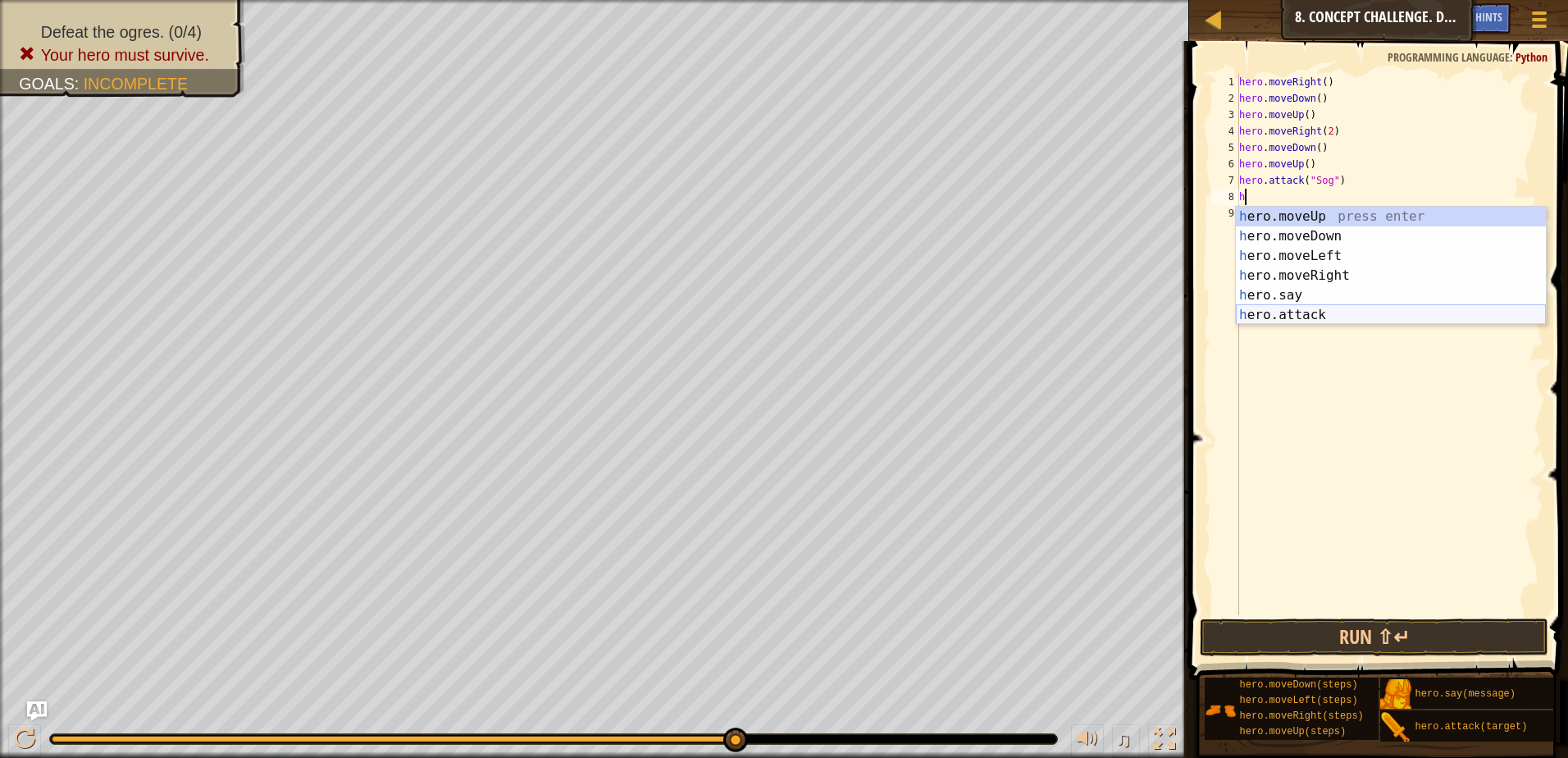
click at [1338, 311] on div "h ero.moveUp press enter h ero.moveDown press enter h ero.moveLeft press enter …" at bounding box center [1391, 286] width 310 height 157
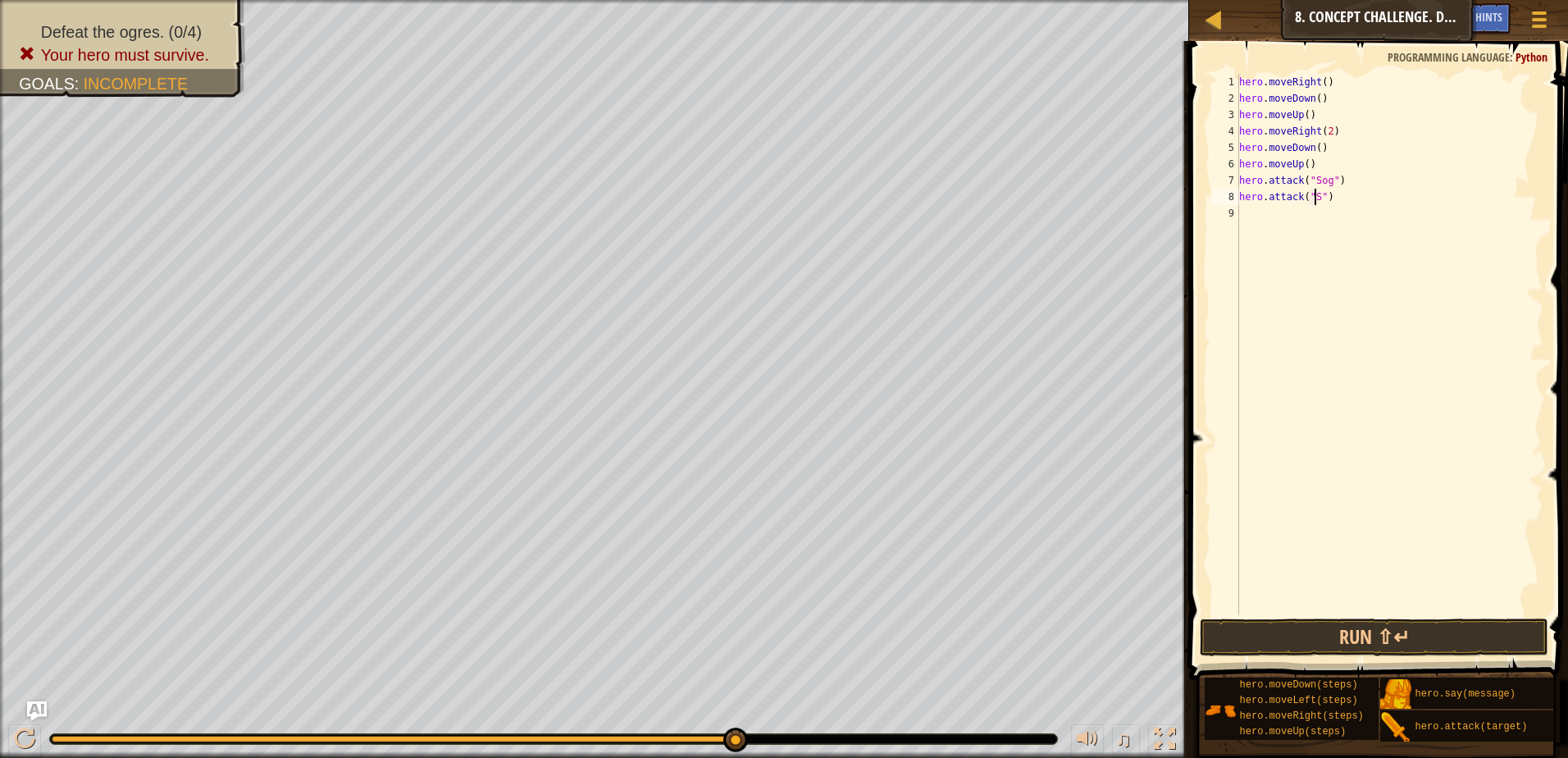
scroll to position [8, 7]
type textarea "hero.attack("Sog")"
click at [1341, 216] on div "hero . moveRight ( ) hero . moveDown ( ) hero . moveUp ( ) hero . moveRight ( 2…" at bounding box center [1389, 360] width 307 height 574
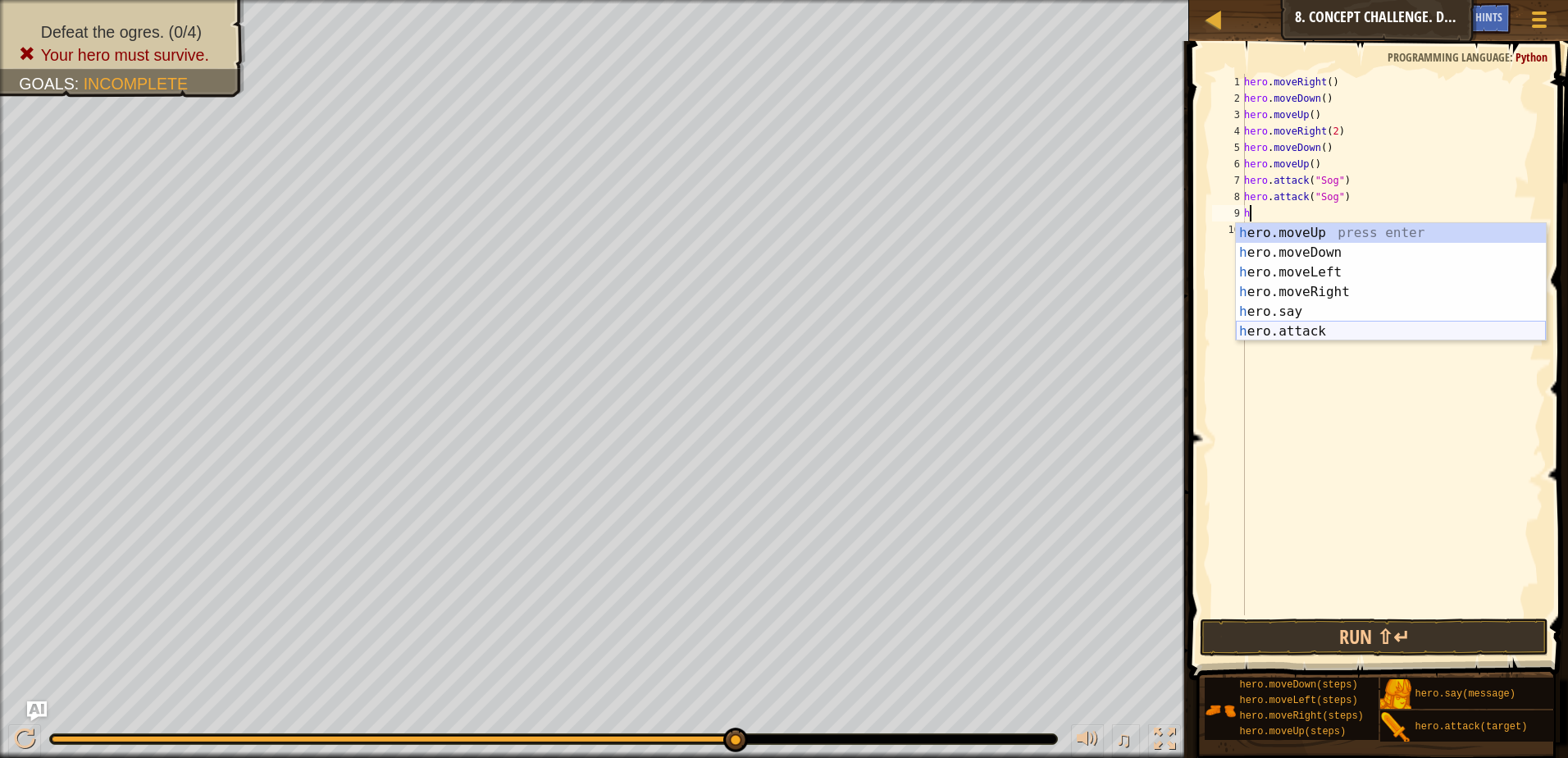
click at [1411, 334] on div "h ero.moveUp press enter h ero.moveDown press enter h ero.moveLeft press enter …" at bounding box center [1391, 301] width 310 height 157
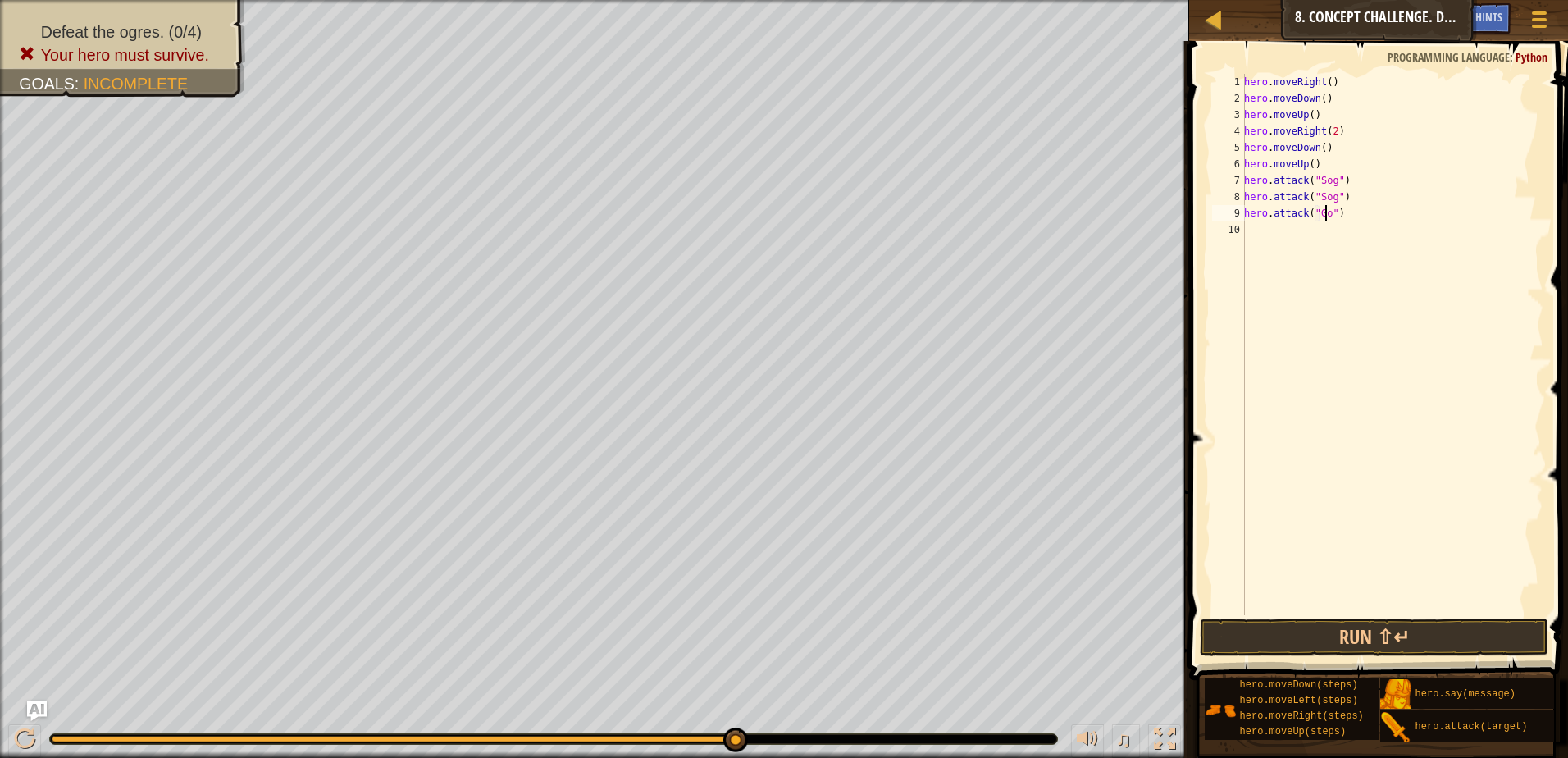
scroll to position [8, 7]
type textarea "hero.attack("Gos")"
click at [1328, 235] on div "hero . moveRight ( ) hero . moveDown ( ) hero . moveUp ( ) hero . moveRight ( 2…" at bounding box center [1392, 360] width 302 height 574
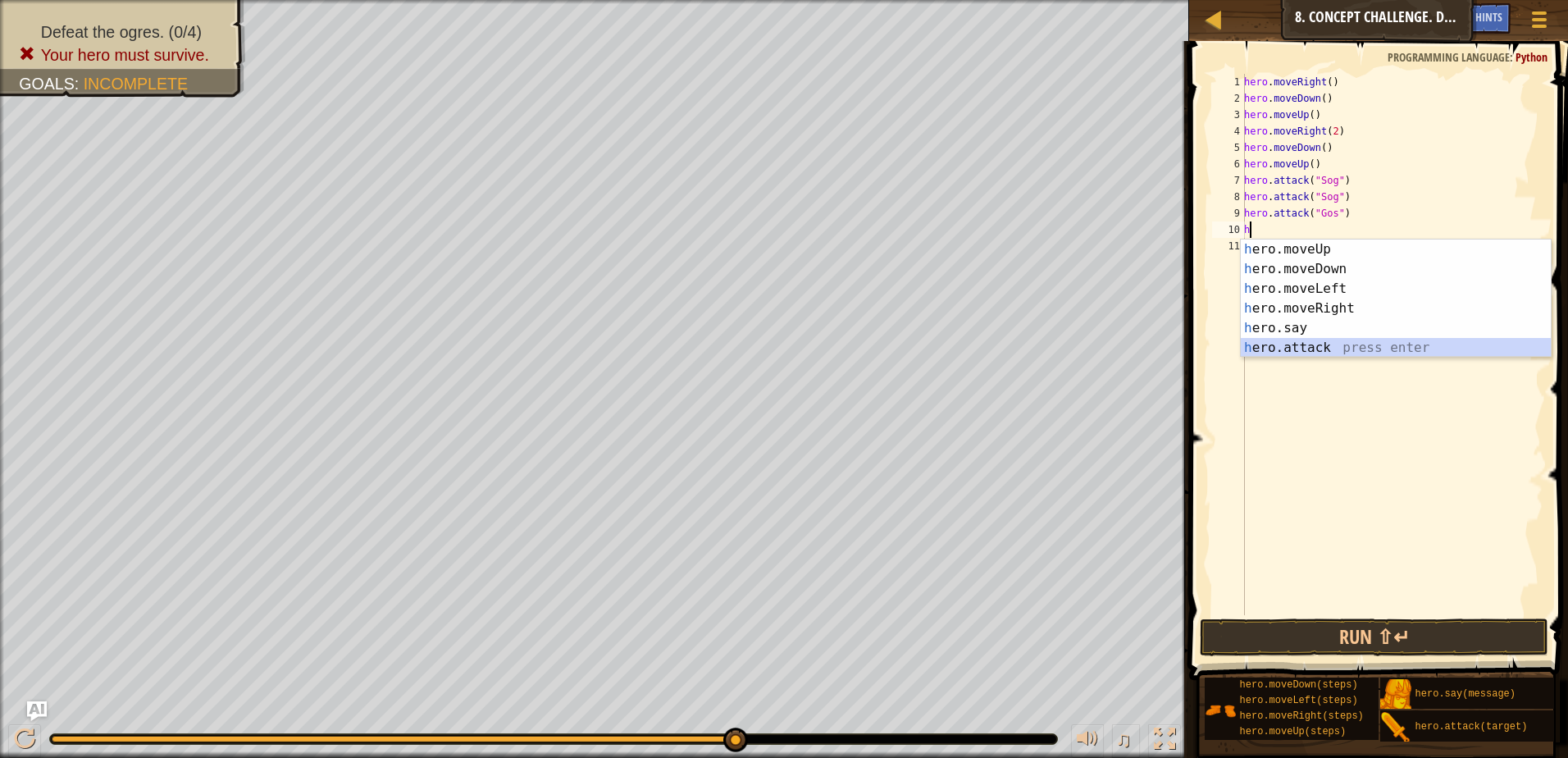
click at [1338, 348] on div "h ero.moveUp press enter h ero.moveDown press enter h ero.moveLeft press enter …" at bounding box center [1396, 318] width 310 height 157
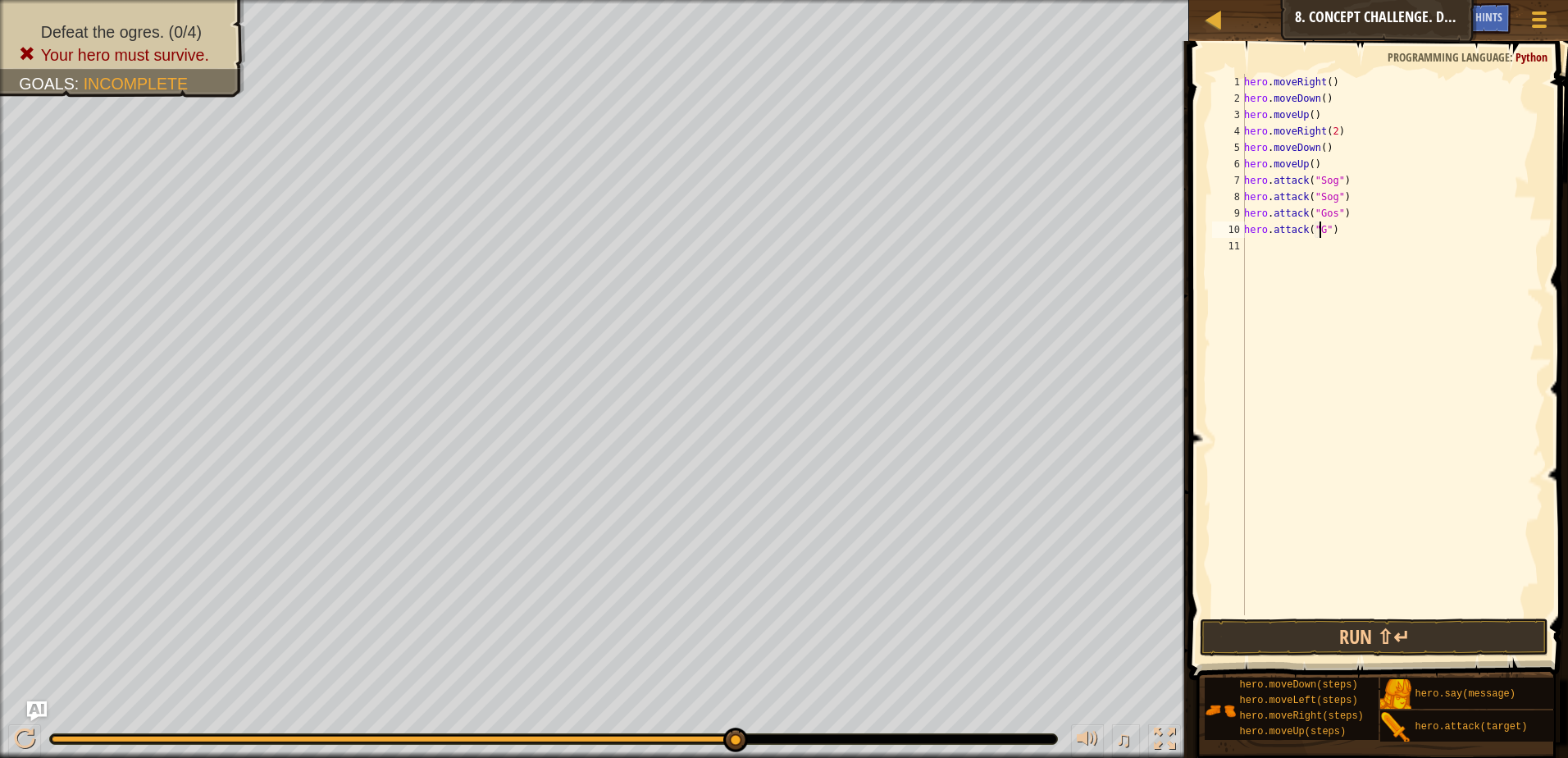
scroll to position [8, 7]
type textarea "hero.attack("Gos")"
click at [1269, 255] on div "hero . moveRight ( ) hero . moveDown ( ) hero . moveUp ( ) hero . moveRight ( 2…" at bounding box center [1392, 360] width 302 height 574
type textarea "h"
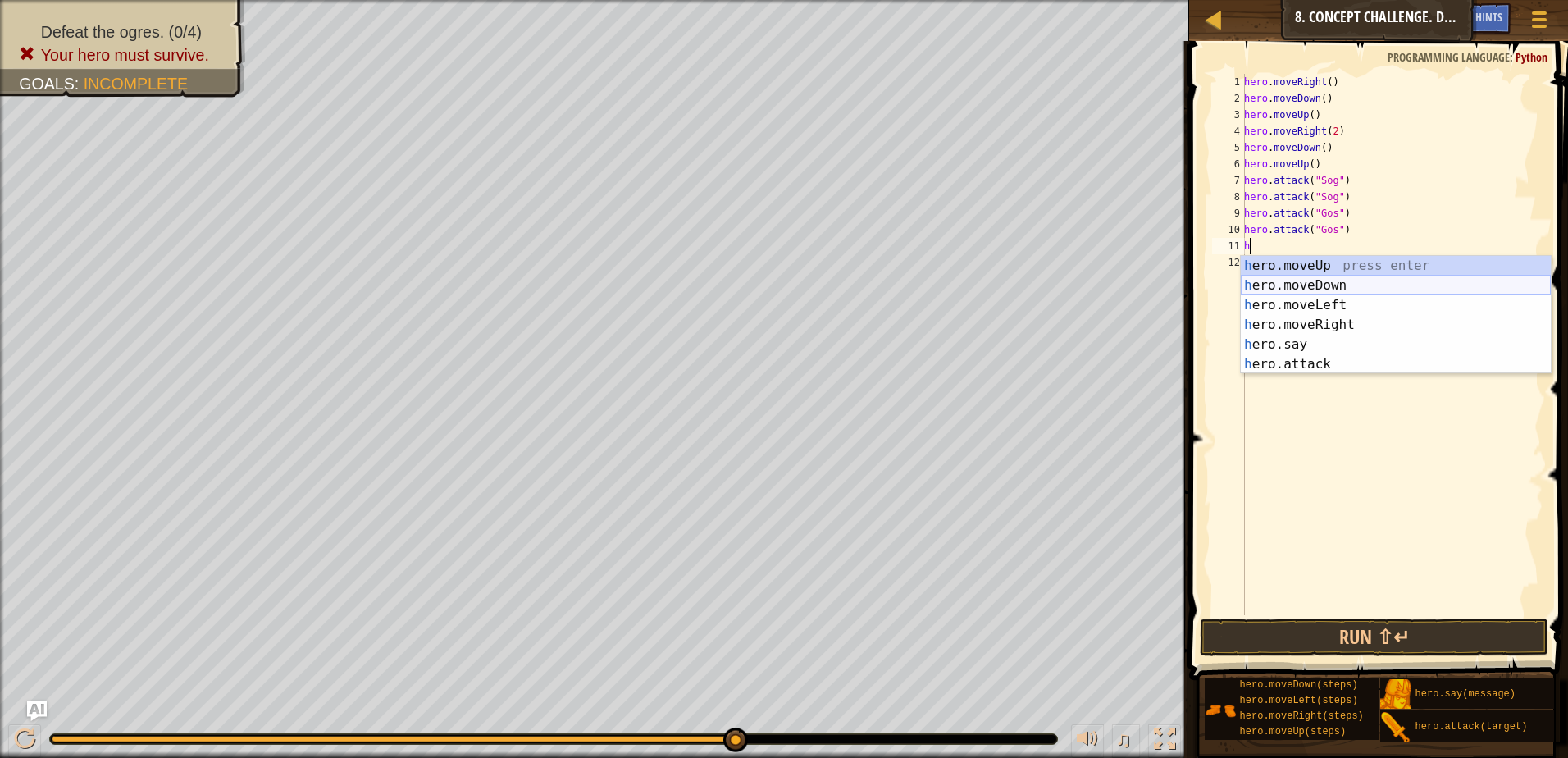
click at [1342, 286] on div "h ero.moveUp press enter h ero.moveDown press enter h ero.moveLeft press enter …" at bounding box center [1396, 335] width 310 height 157
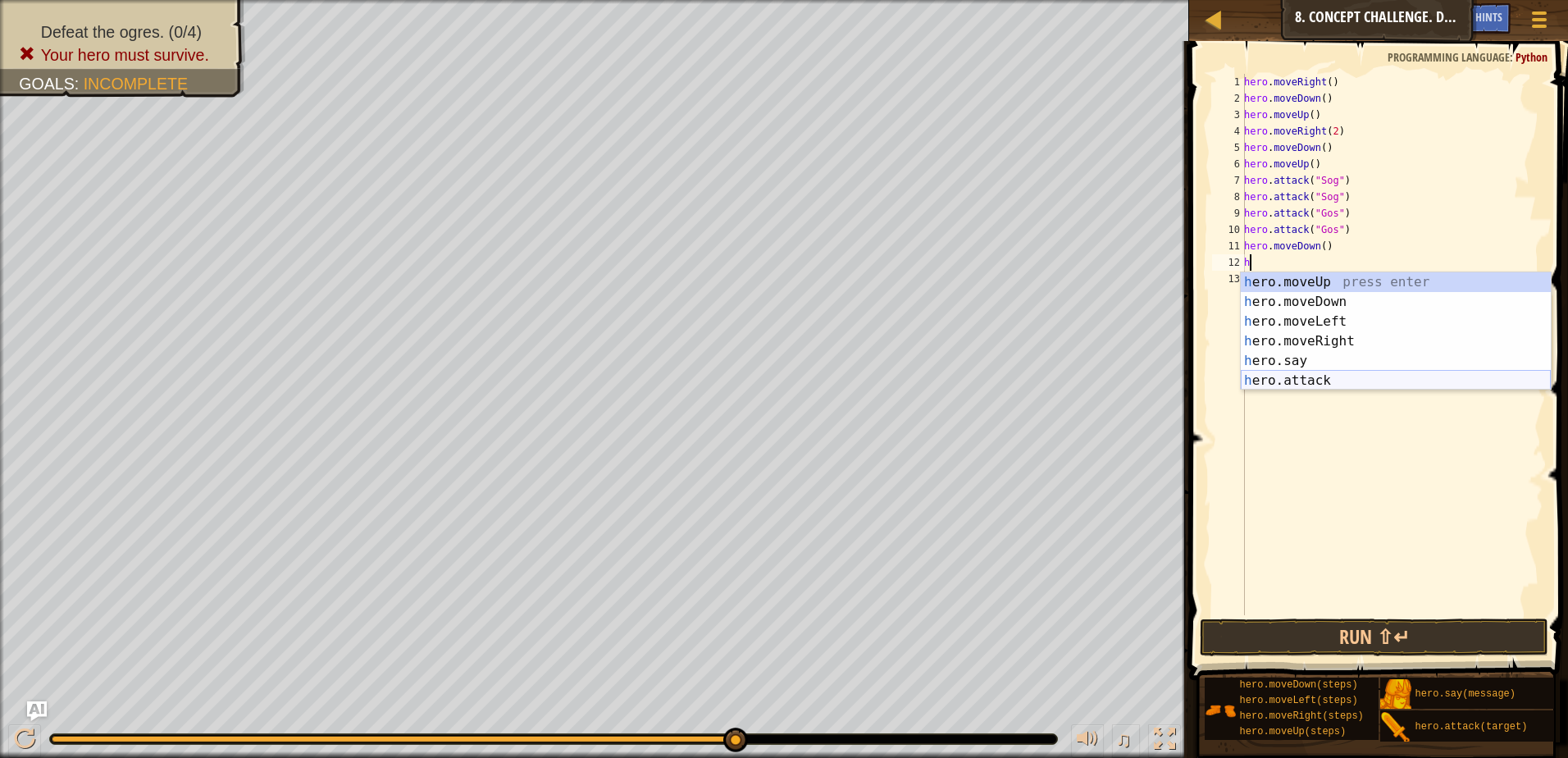
click at [1319, 376] on div "h ero.moveUp press enter h ero.moveDown press enter h ero.moveLeft press enter …" at bounding box center [1396, 352] width 310 height 157
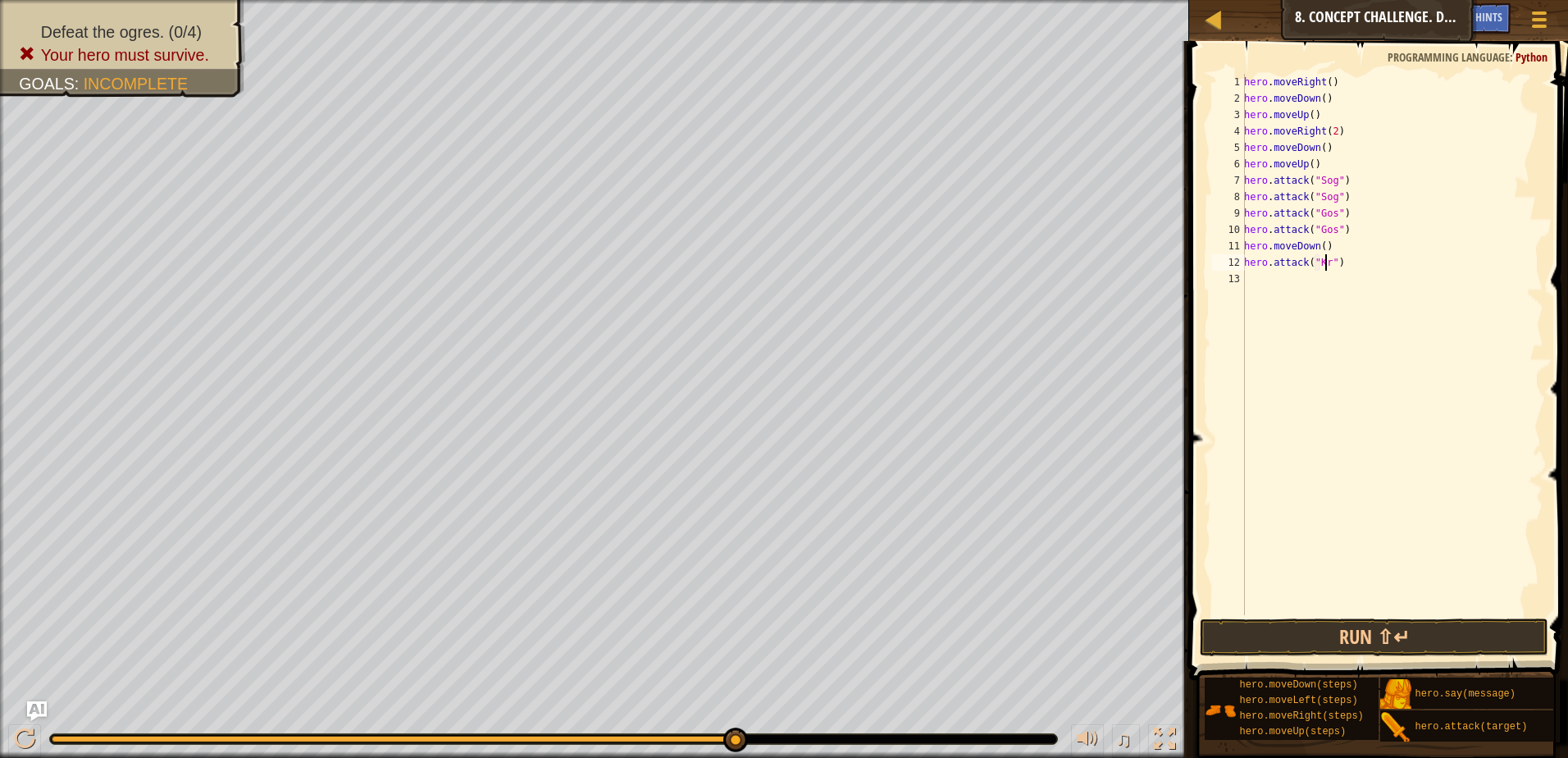
scroll to position [8, 7]
type textarea "hero.attack("Kro")"
click at [1300, 283] on div "hero . moveRight ( ) hero . moveDown ( ) hero . moveUp ( ) hero . moveRight ( 2…" at bounding box center [1392, 360] width 302 height 574
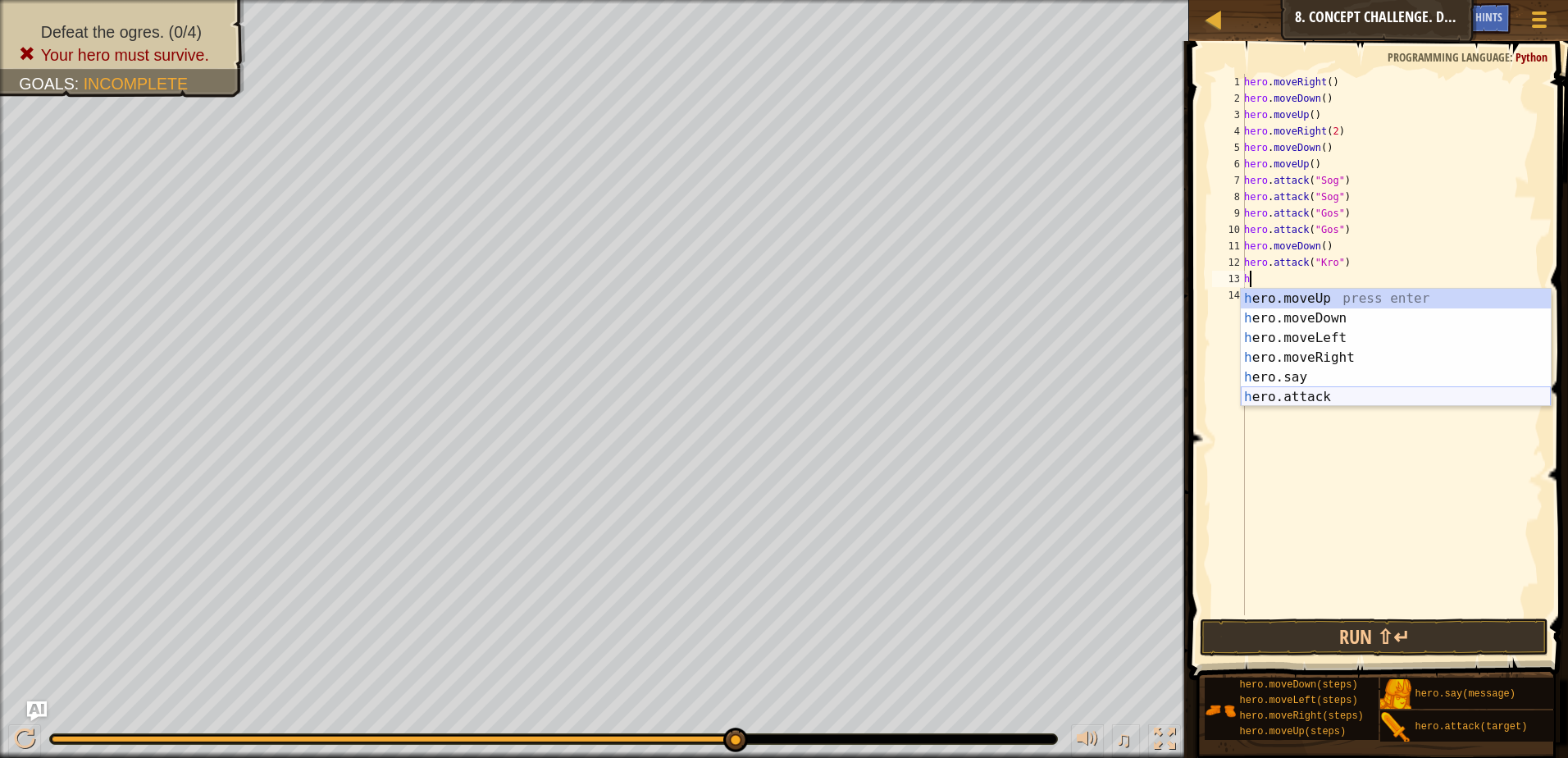
click at [1335, 394] on div "h ero.moveUp press enter h ero.moveDown press enter h ero.moveLeft press enter …" at bounding box center [1396, 367] width 310 height 157
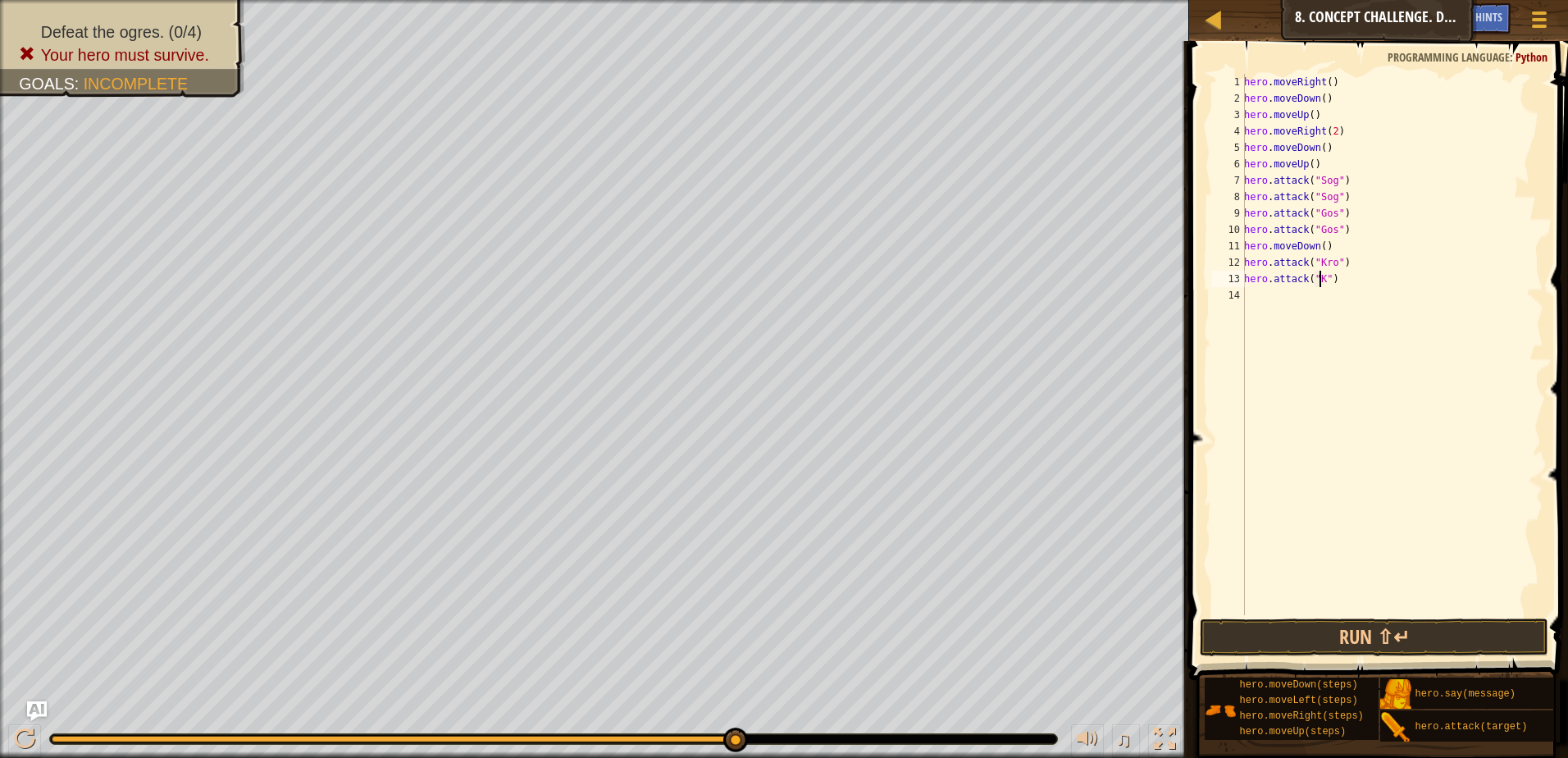
scroll to position [8, 7]
type textarea "hero.attack("Kro")"
click at [1281, 290] on div "hero . moveRight ( ) hero . moveDown ( ) hero . moveUp ( ) hero . moveRight ( 2…" at bounding box center [1392, 360] width 302 height 574
type textarea "h"
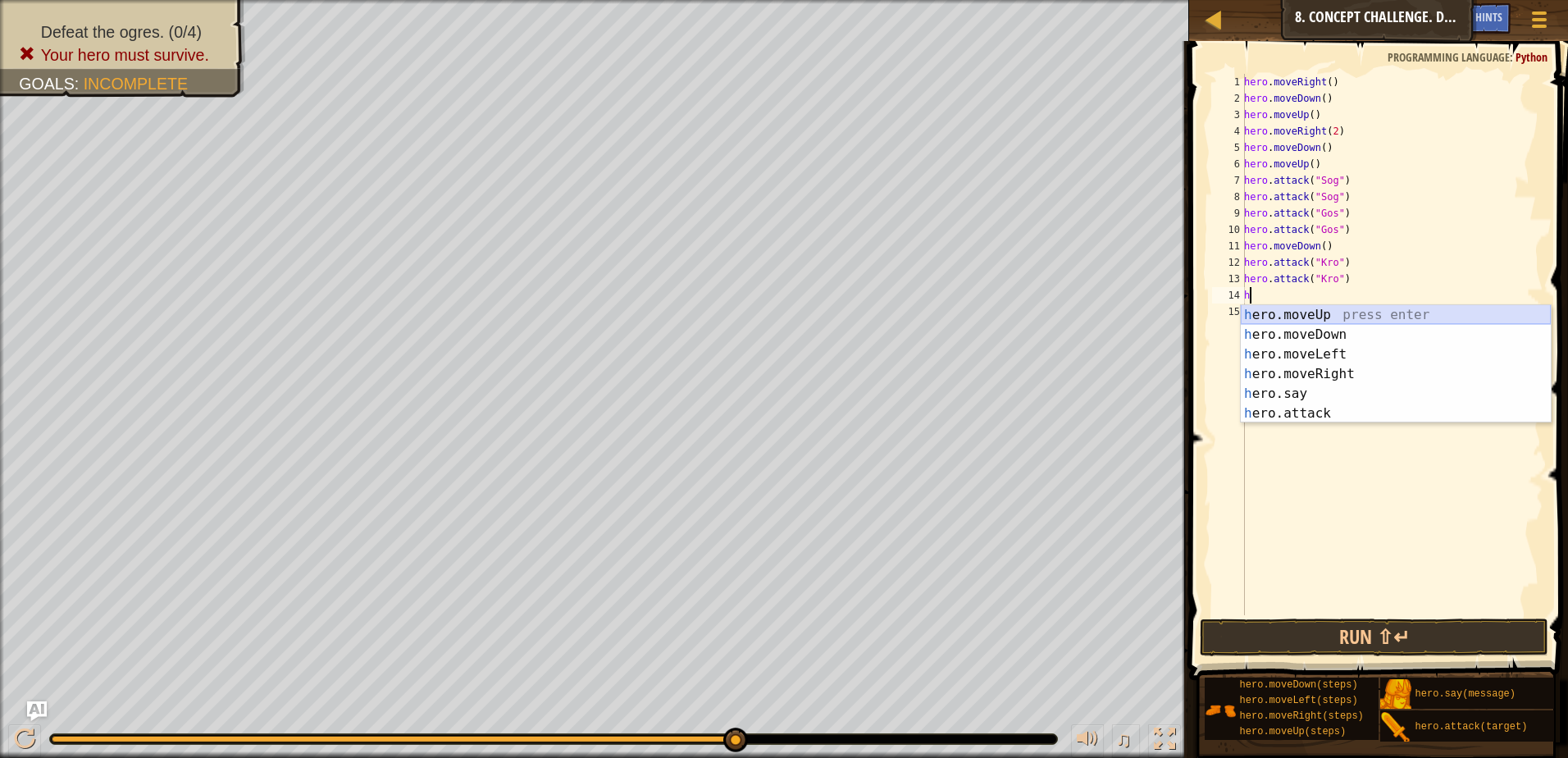
click at [1330, 311] on div "h ero.moveUp press enter h ero.moveDown press enter h ero.moveLeft press enter …" at bounding box center [1396, 384] width 310 height 157
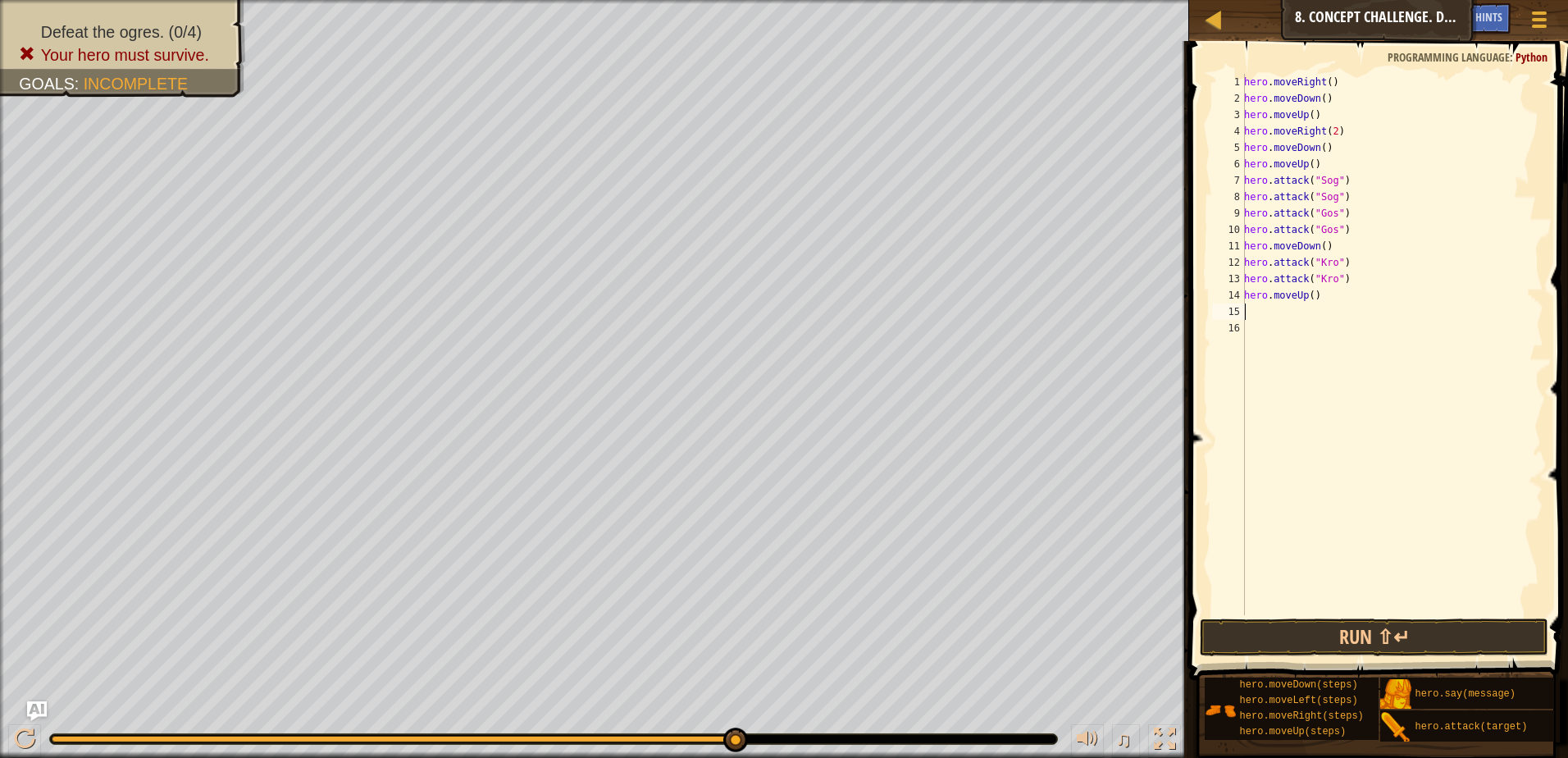
click at [1311, 297] on div "hero . moveRight ( ) hero . moveDown ( ) hero . moveUp ( ) hero . moveRight ( 2…" at bounding box center [1392, 360] width 302 height 574
type textarea "hero.moveUp(2)"
click at [1277, 316] on div "hero . moveRight ( ) hero . moveDown ( ) hero . moveUp ( ) hero . moveRight ( 2…" at bounding box center [1392, 360] width 302 height 574
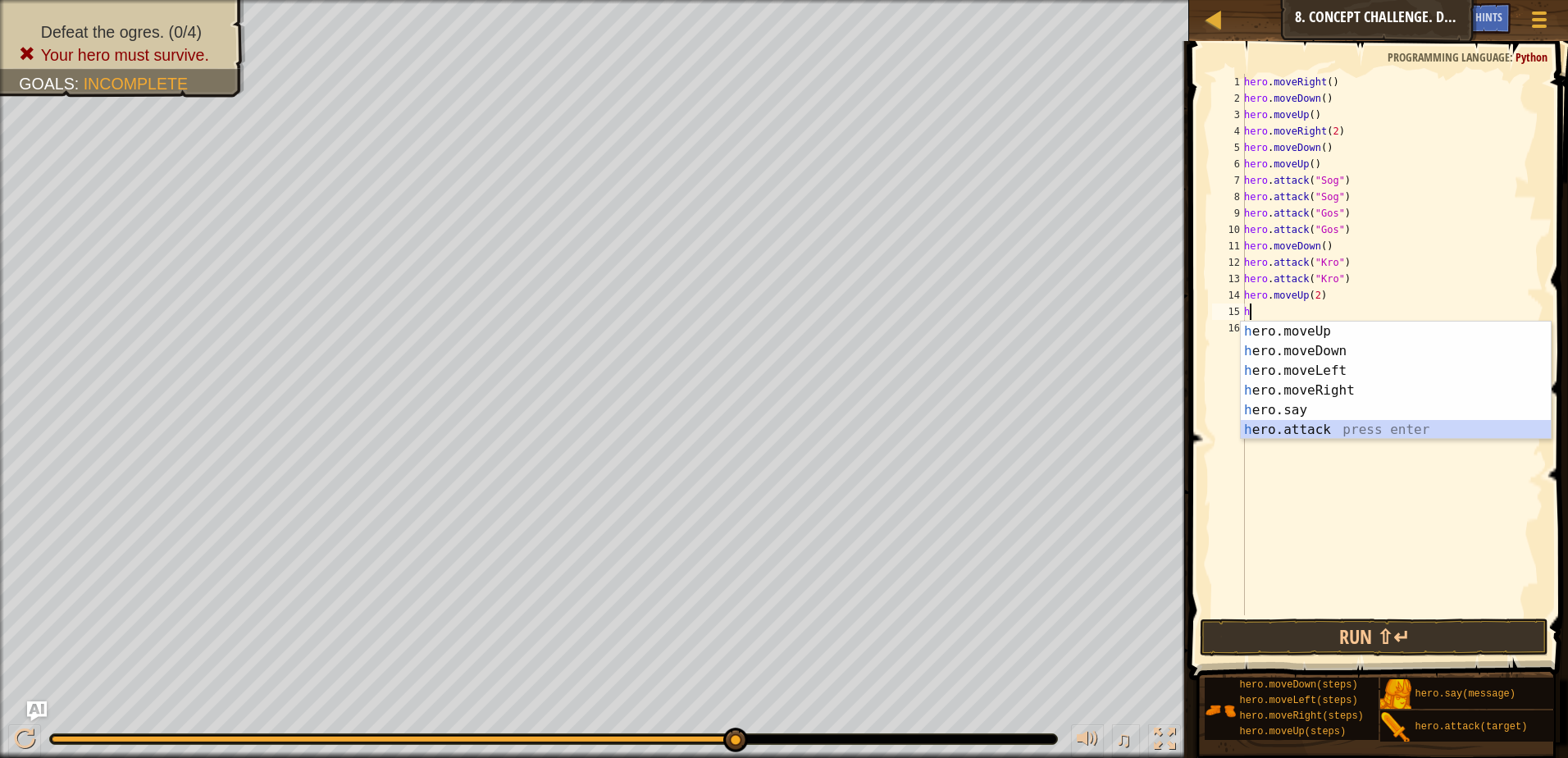
click at [1338, 427] on div "h ero.moveUp press enter h ero.moveDown press enter h ero.moveLeft press enter …" at bounding box center [1396, 401] width 310 height 157
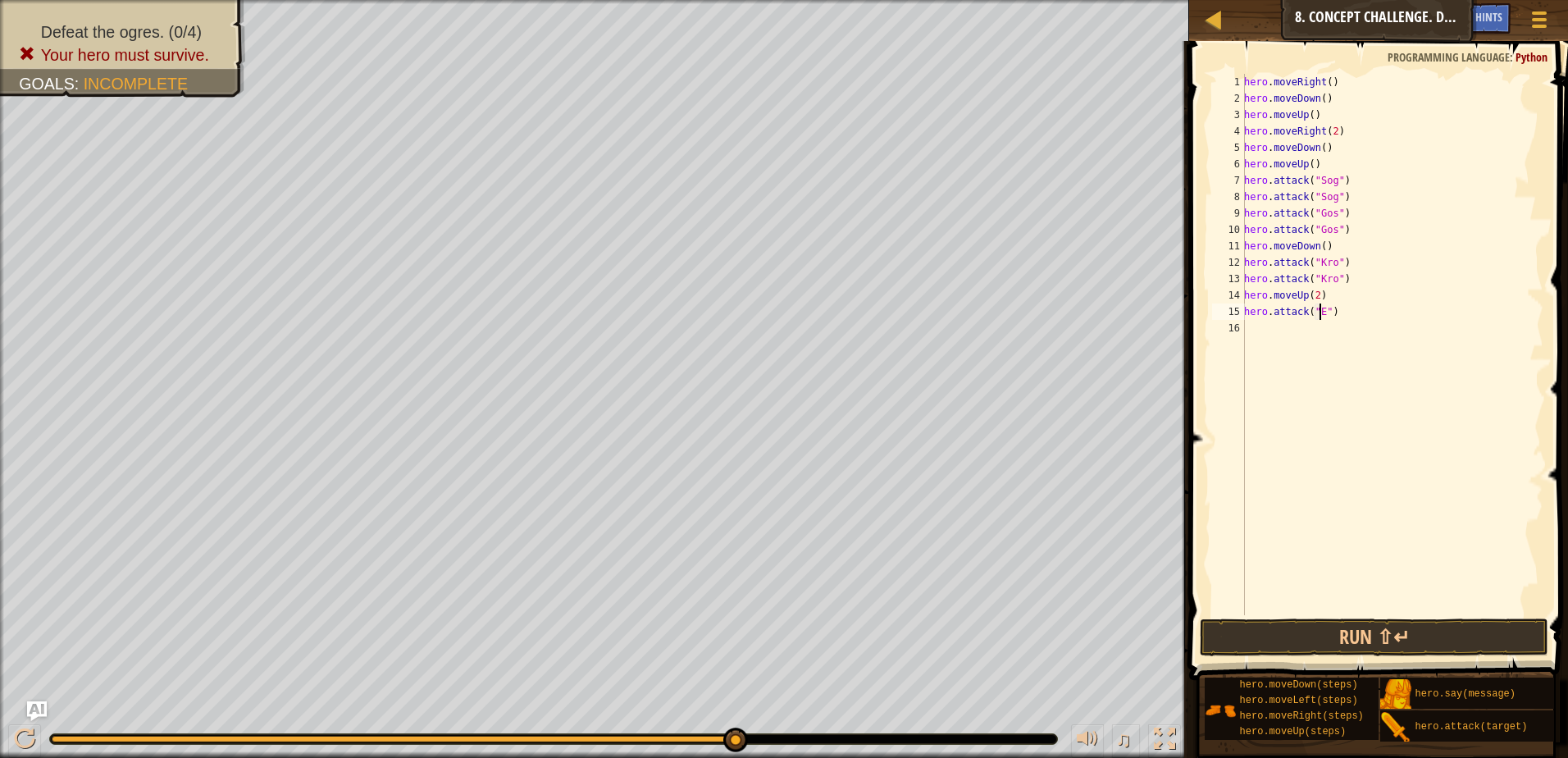
scroll to position [8, 7]
type textarea "hero.attack("Ergo")"
click at [1281, 334] on div "hero . moveRight ( ) hero . moveDown ( ) hero . moveUp ( ) hero . moveRight ( 2…" at bounding box center [1392, 360] width 302 height 574
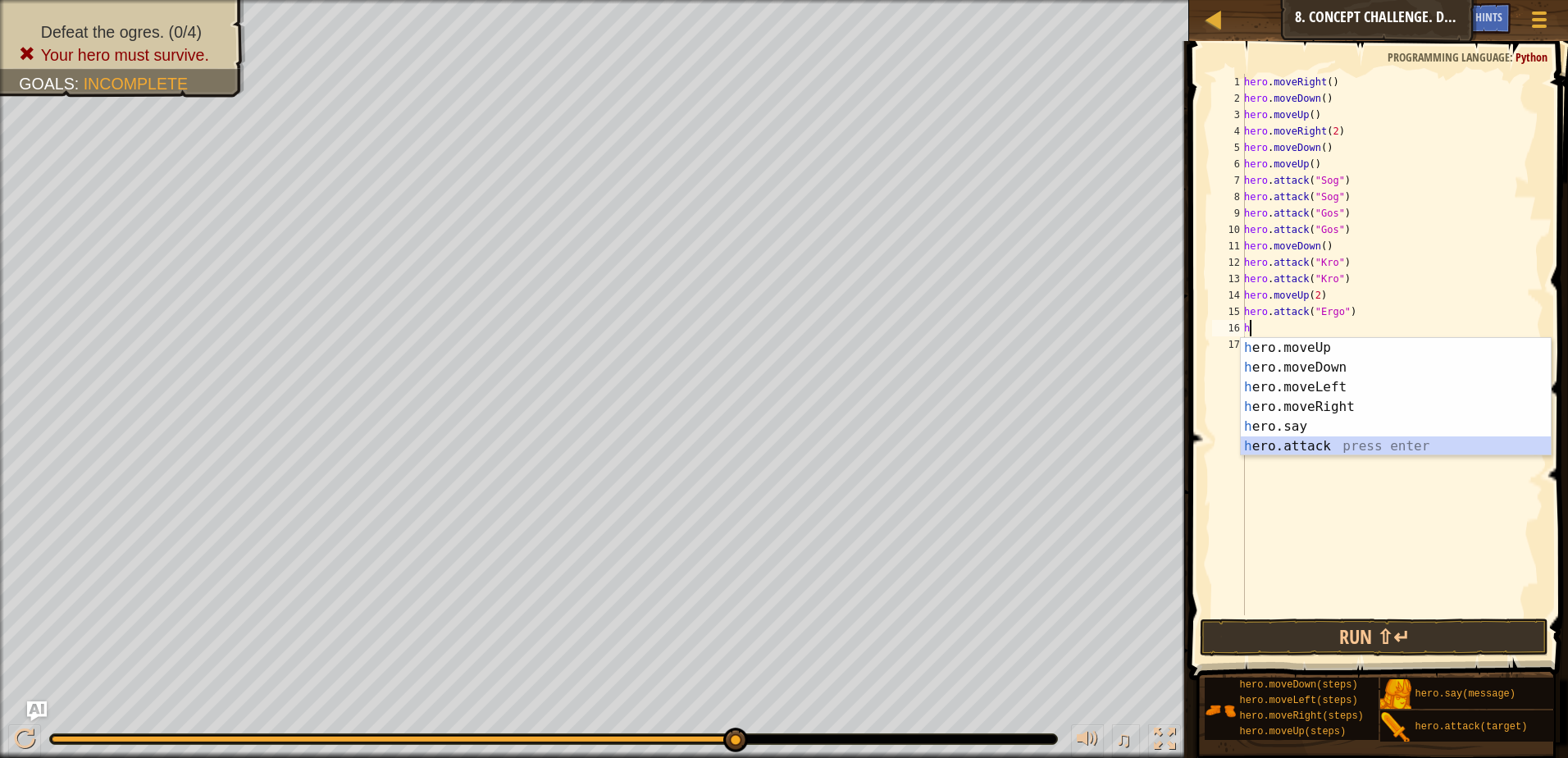
click at [1333, 449] on div "h ero.moveUp press enter h ero.moveDown press enter h ero.moveLeft press enter …" at bounding box center [1396, 416] width 310 height 157
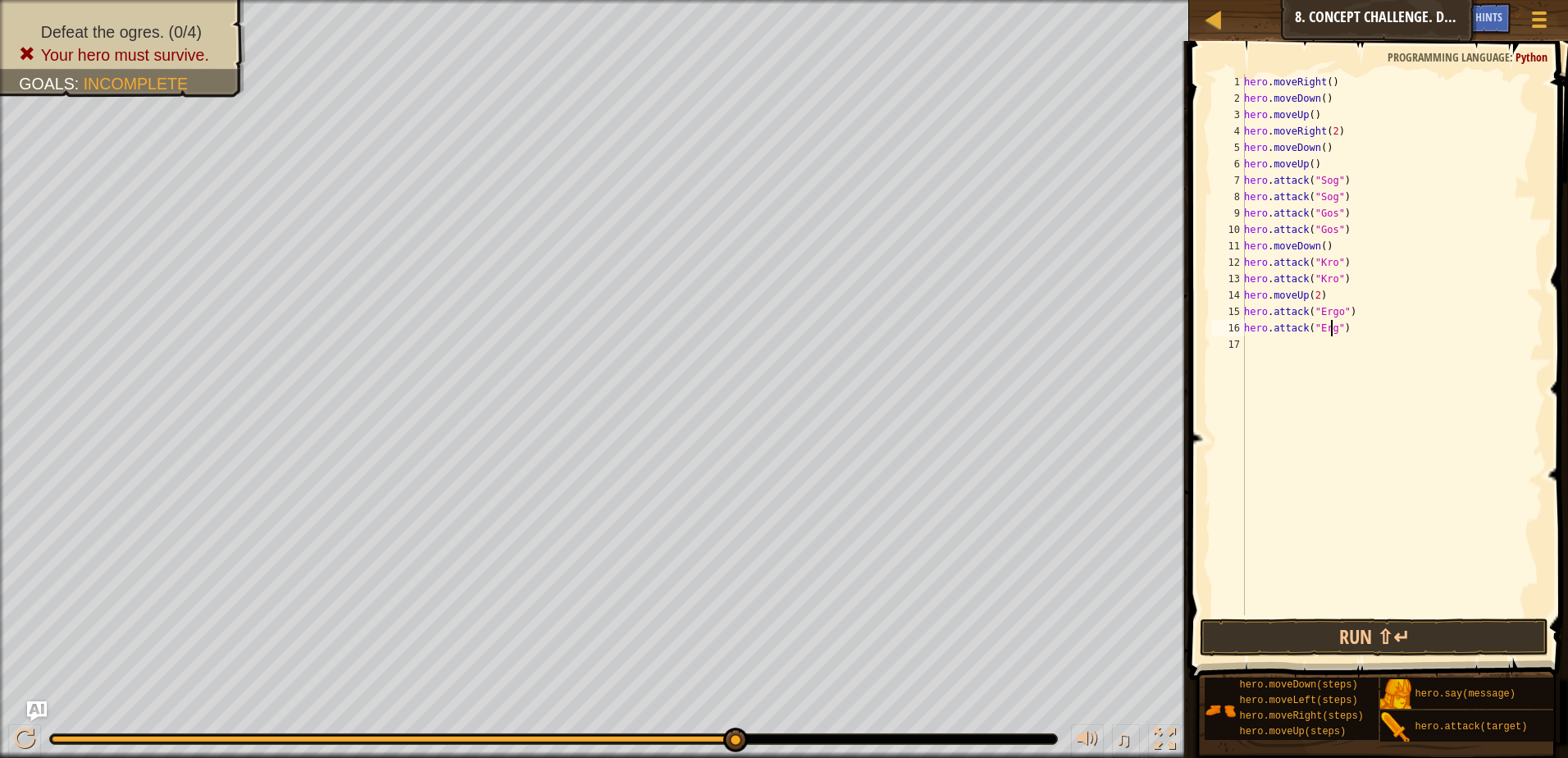
scroll to position [8, 8]
click at [1477, 642] on button "Run ⇧↵" at bounding box center [1374, 637] width 348 height 37
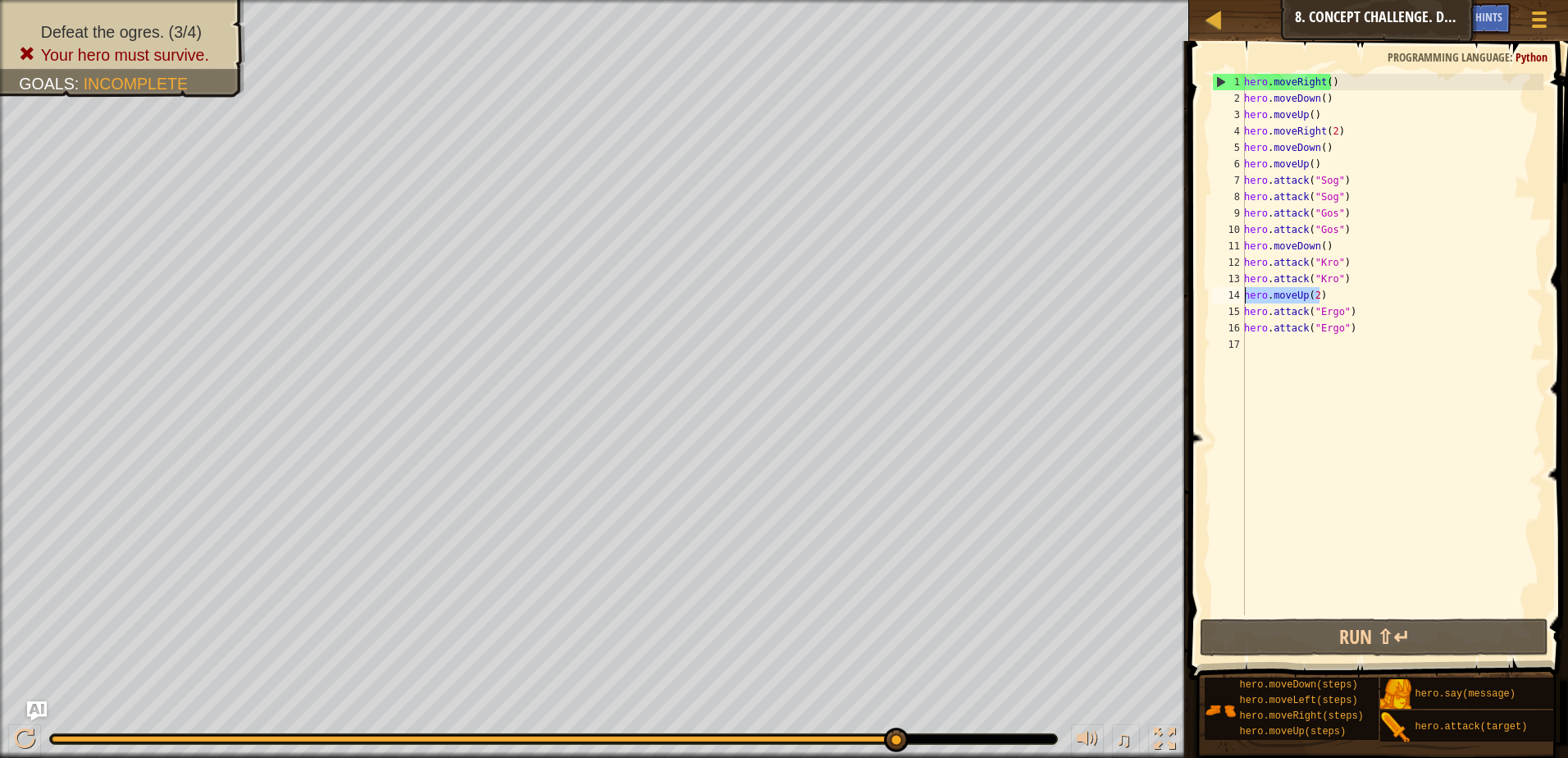
click at [1176, 302] on div "Map Introduction to Computer Science 8. Concept Challenge. Dangerous Steps Game…" at bounding box center [784, 379] width 1568 height 758
type textarea "hero.moveUp(2)"
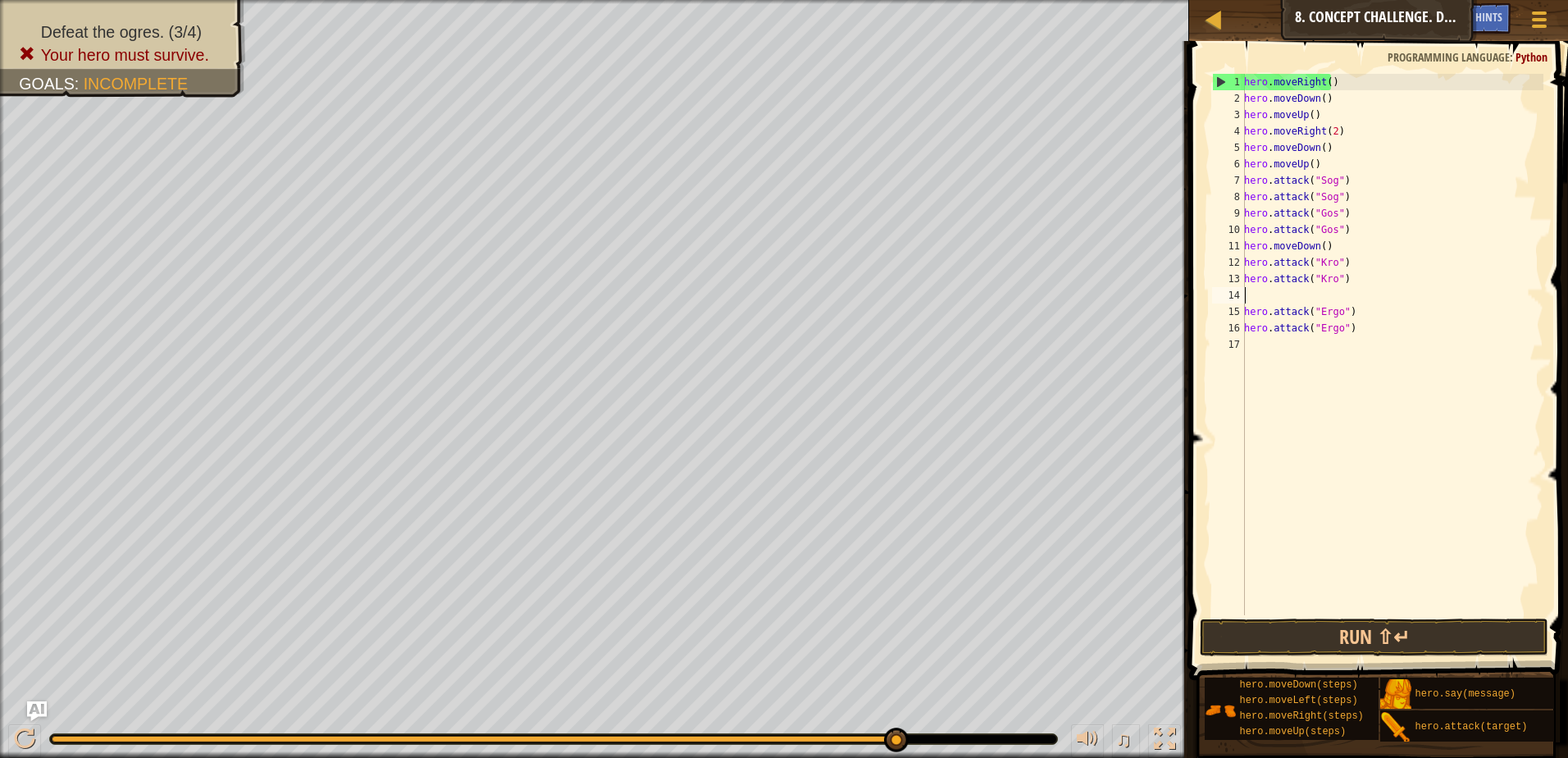
type textarea "hero.attack("Kro")"
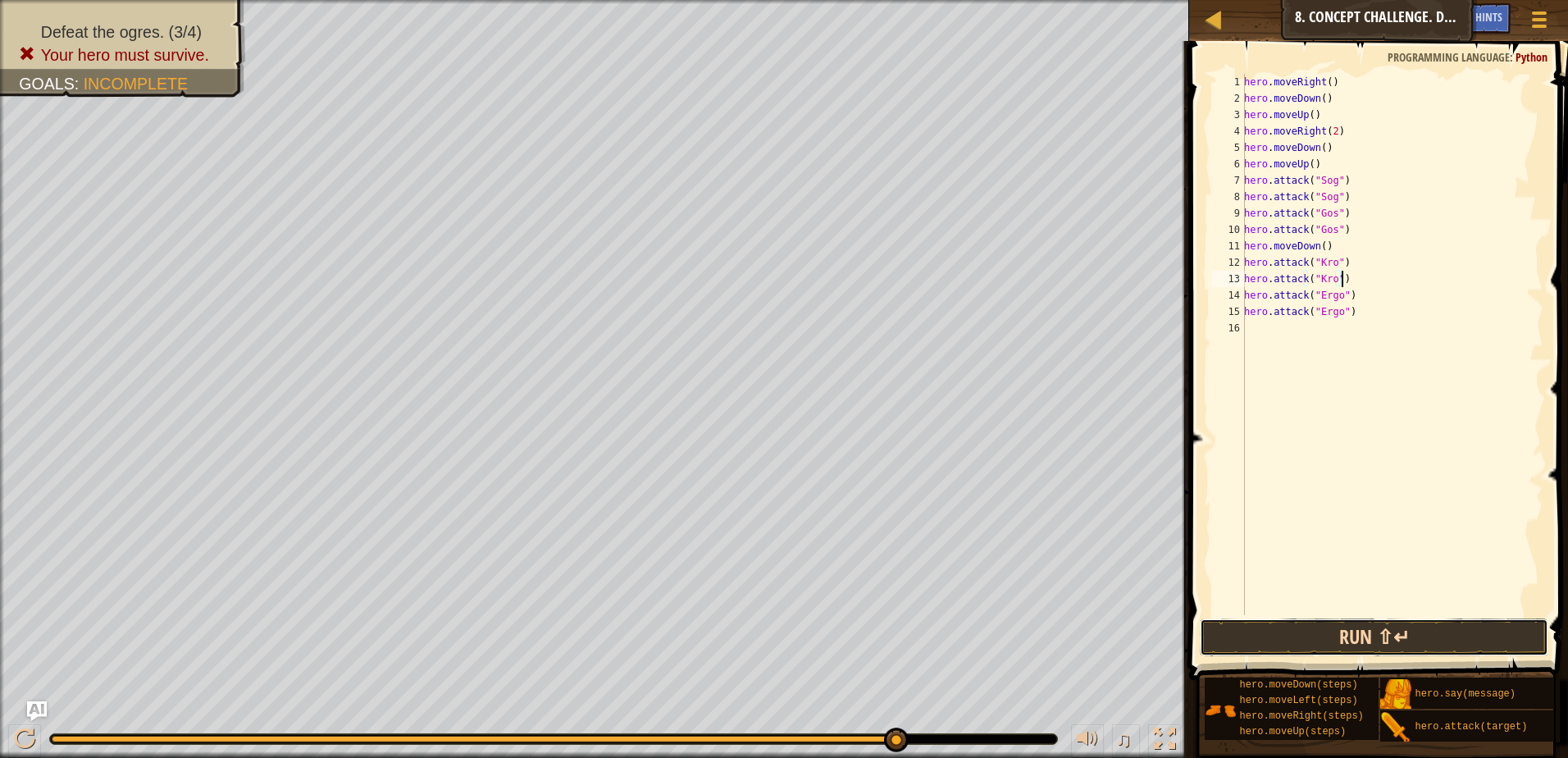
click at [1397, 622] on button "Run ⇧↵" at bounding box center [1374, 637] width 348 height 37
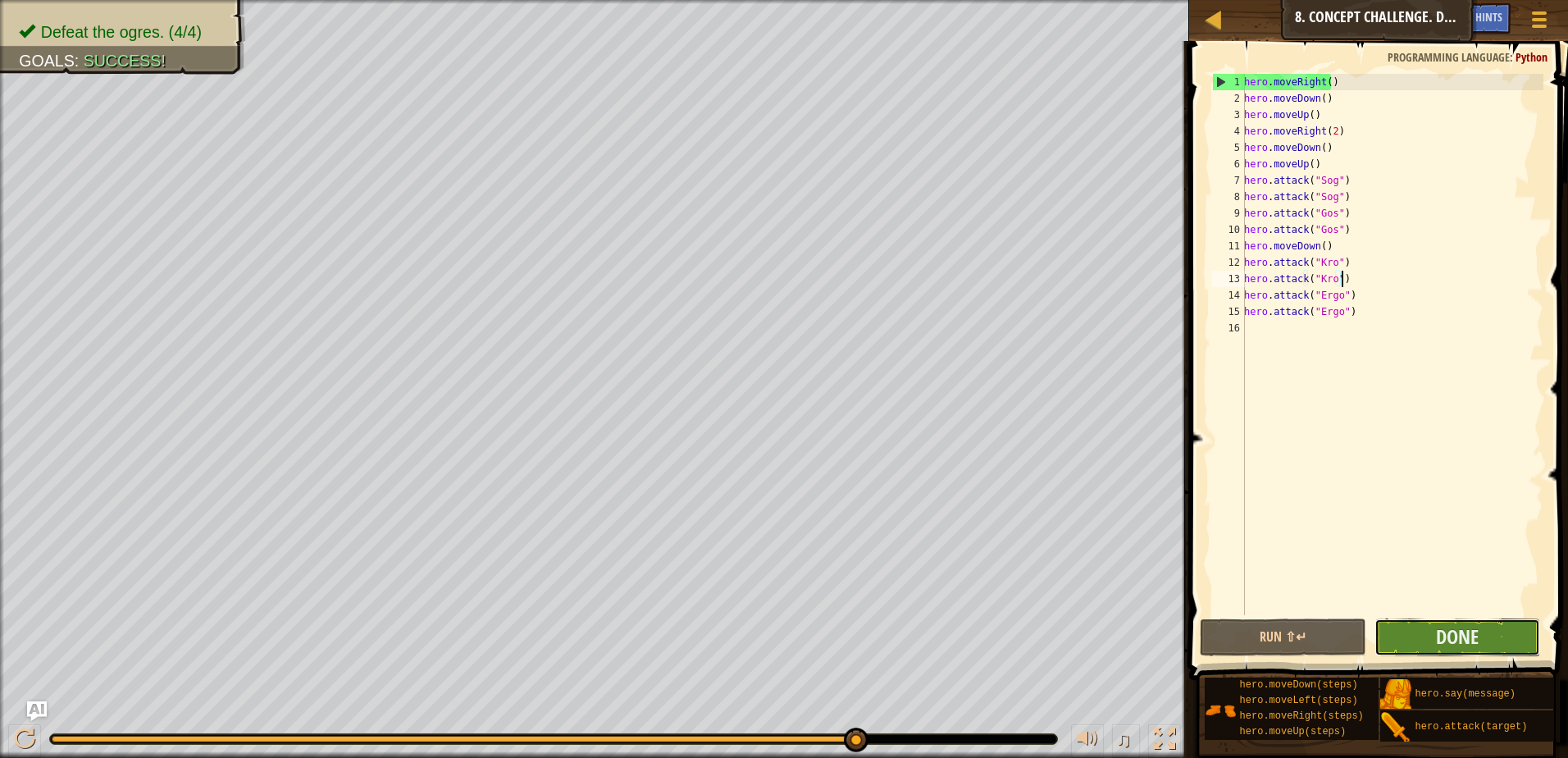
click at [1420, 627] on button "Done" at bounding box center [1458, 637] width 167 height 37
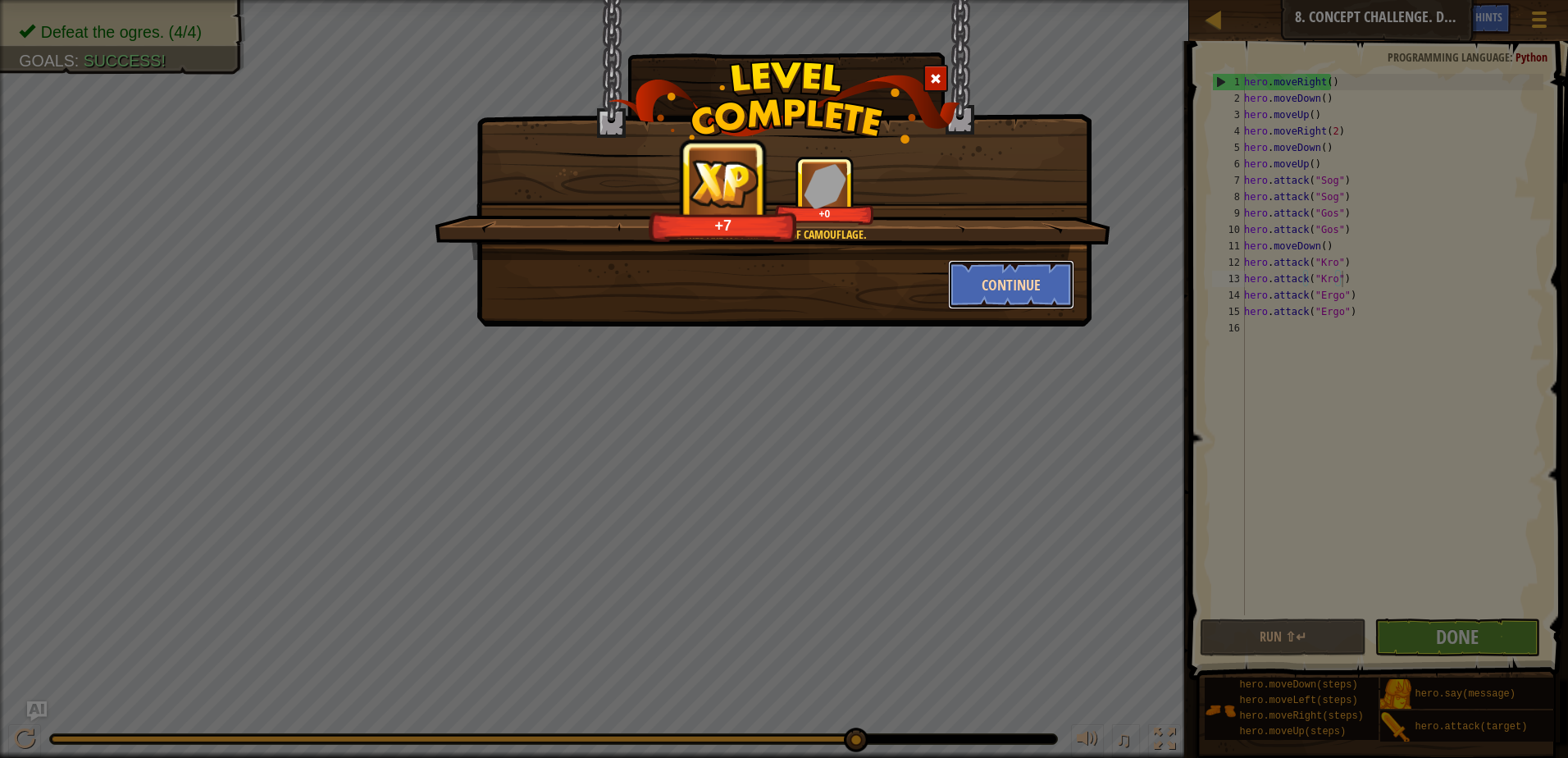
click at [980, 278] on button "Continue" at bounding box center [1012, 285] width 128 height 49
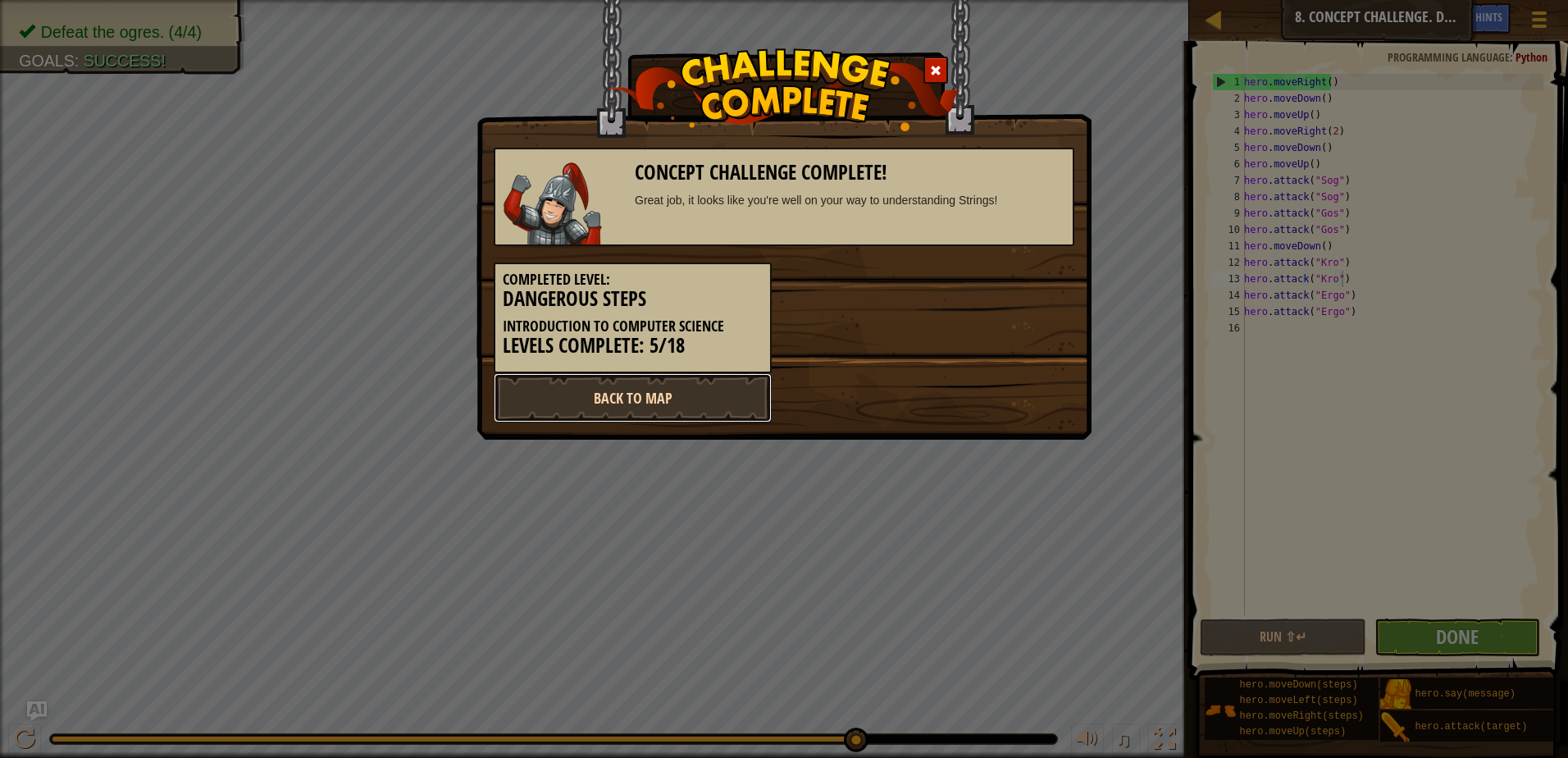
click at [651, 398] on link "Back to Map" at bounding box center [632, 398] width 278 height 49
select select "en-[GEOGRAPHIC_DATA]"
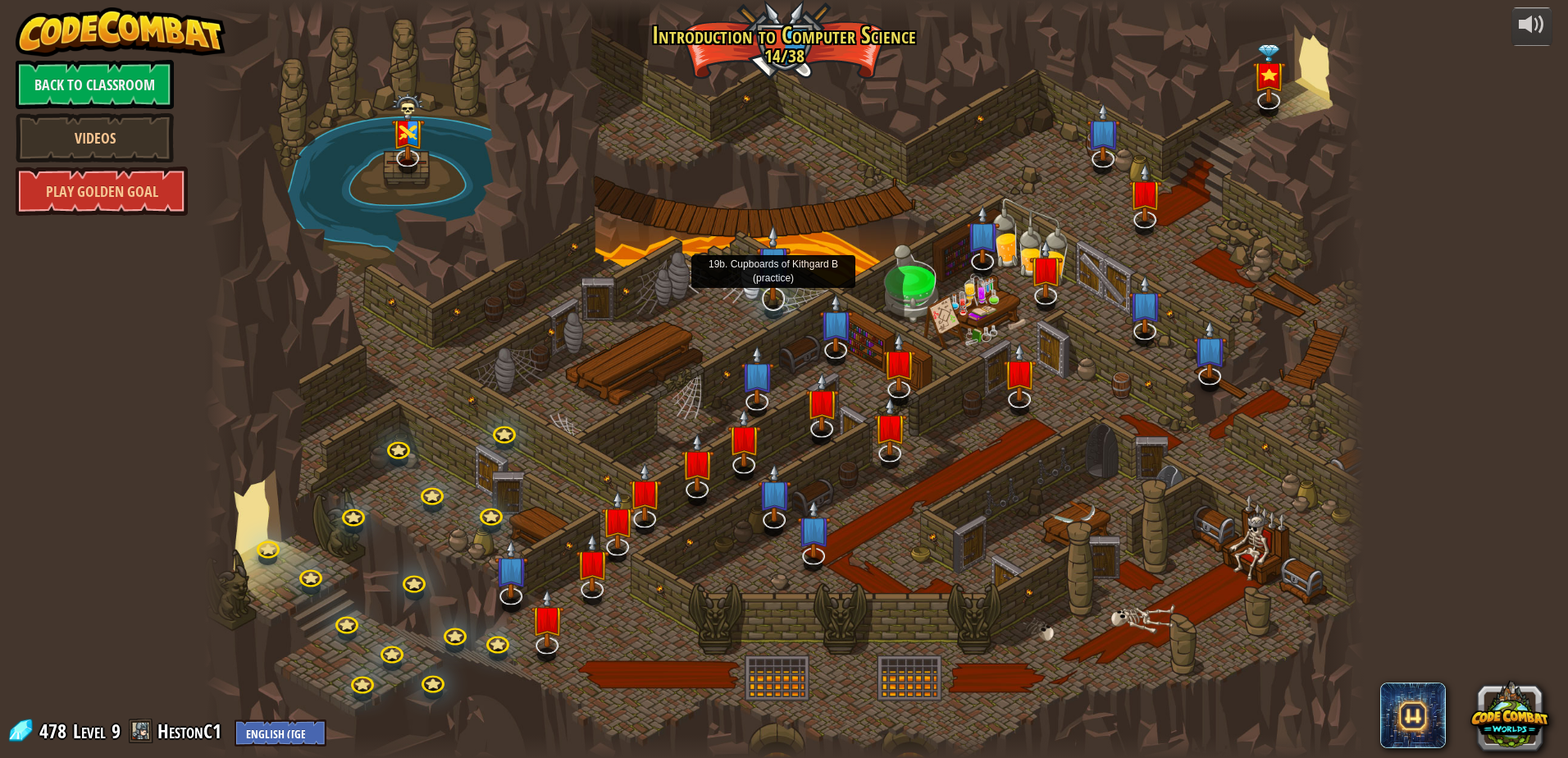
select select "en-[GEOGRAPHIC_DATA]"
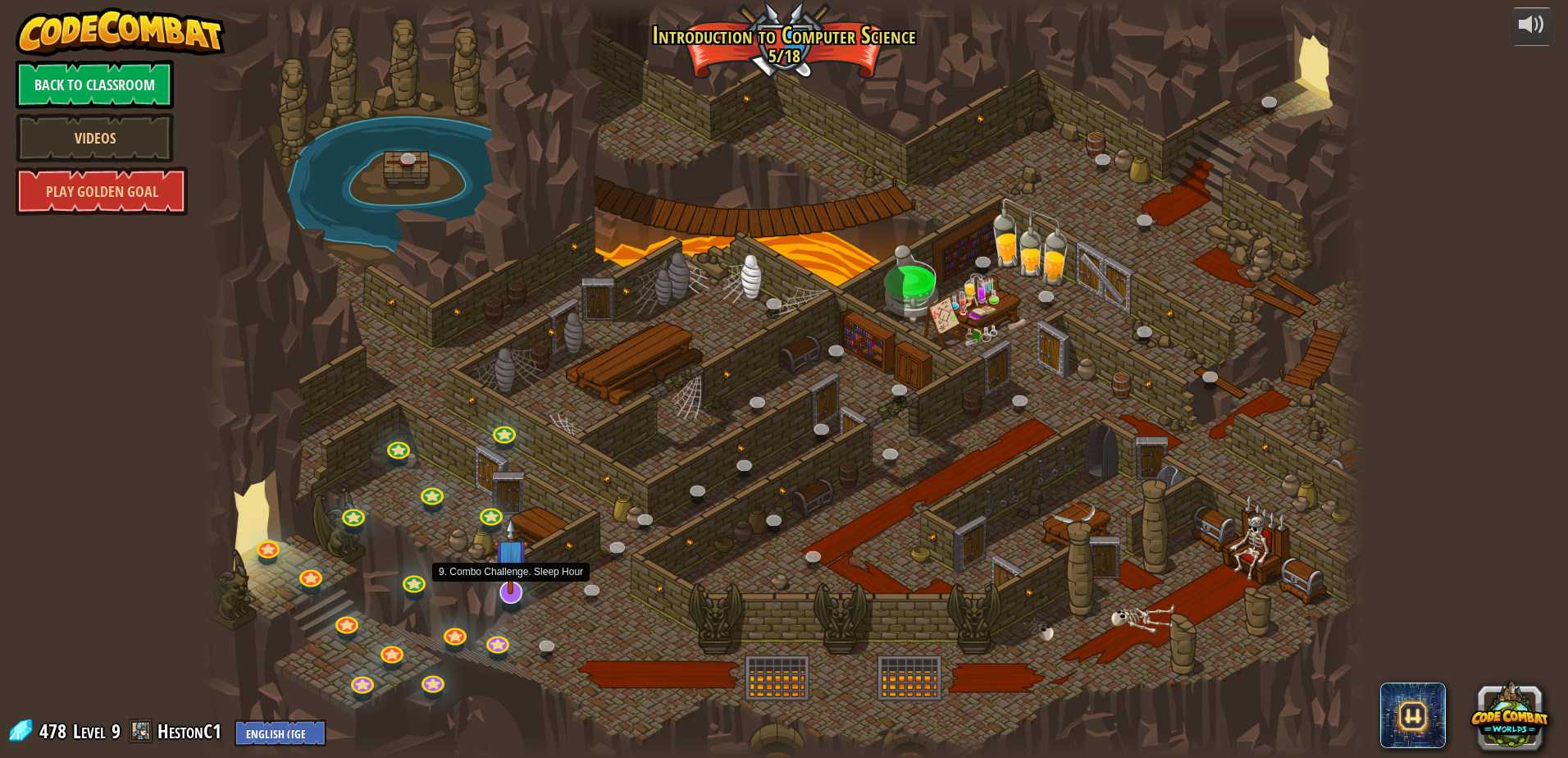
click at [506, 582] on img at bounding box center [510, 556] width 33 height 78
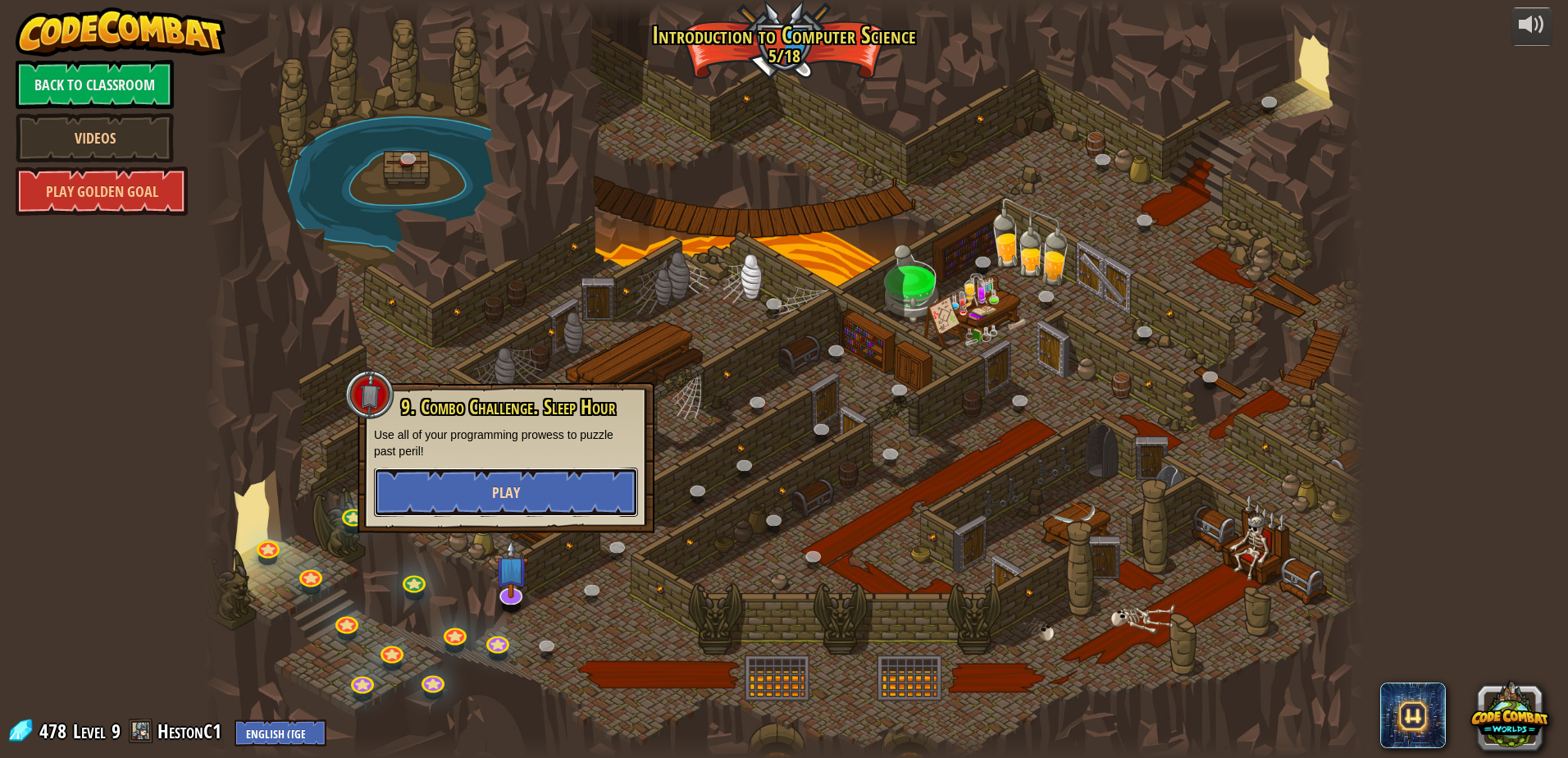
click at [557, 496] on button "Play" at bounding box center [505, 492] width 264 height 49
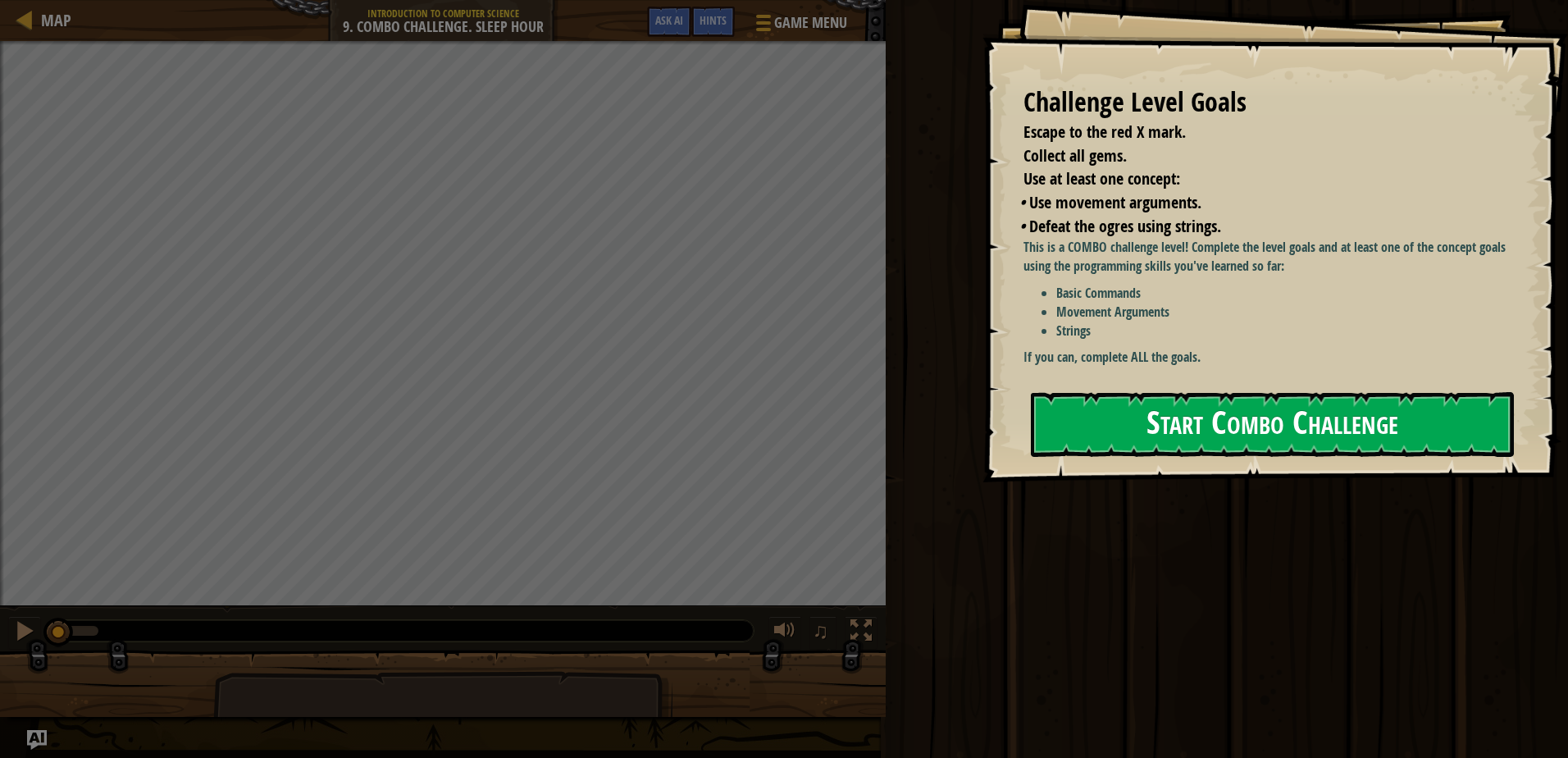
click at [1058, 404] on button "Start Combo Challenge" at bounding box center [1273, 425] width 483 height 65
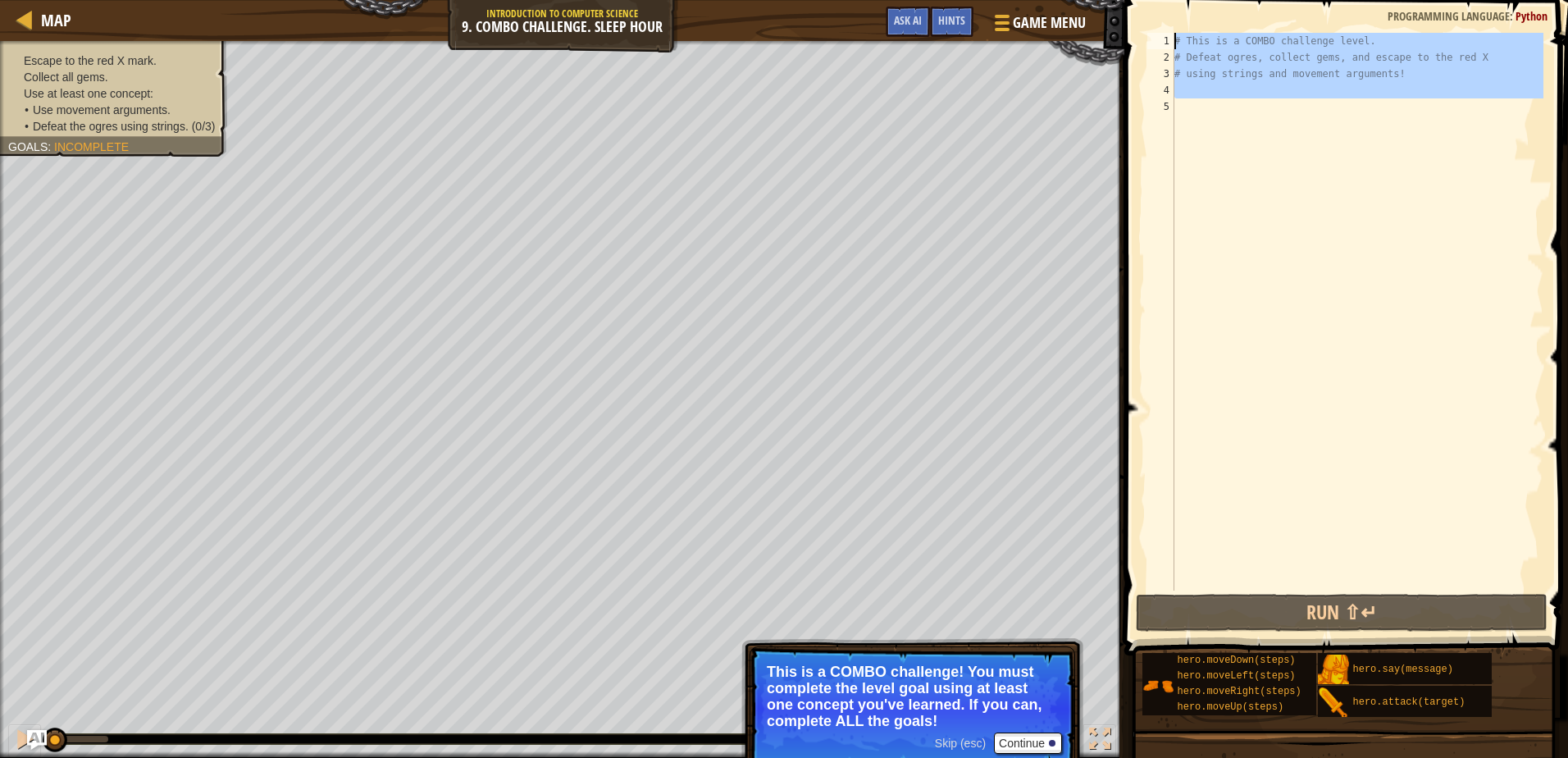
drag, startPoint x: 1320, startPoint y: 167, endPoint x: 1180, endPoint y: 23, distance: 200.8
click at [1180, 23] on div "1 2 3 4 5 # This is a COMBO challenge level. # Defeat [PERSON_NAME], collect ge…" at bounding box center [1343, 359] width 448 height 704
type textarea "# This is a COMBO challenge level. # Defeat ogres, collect gems, and escape to …"
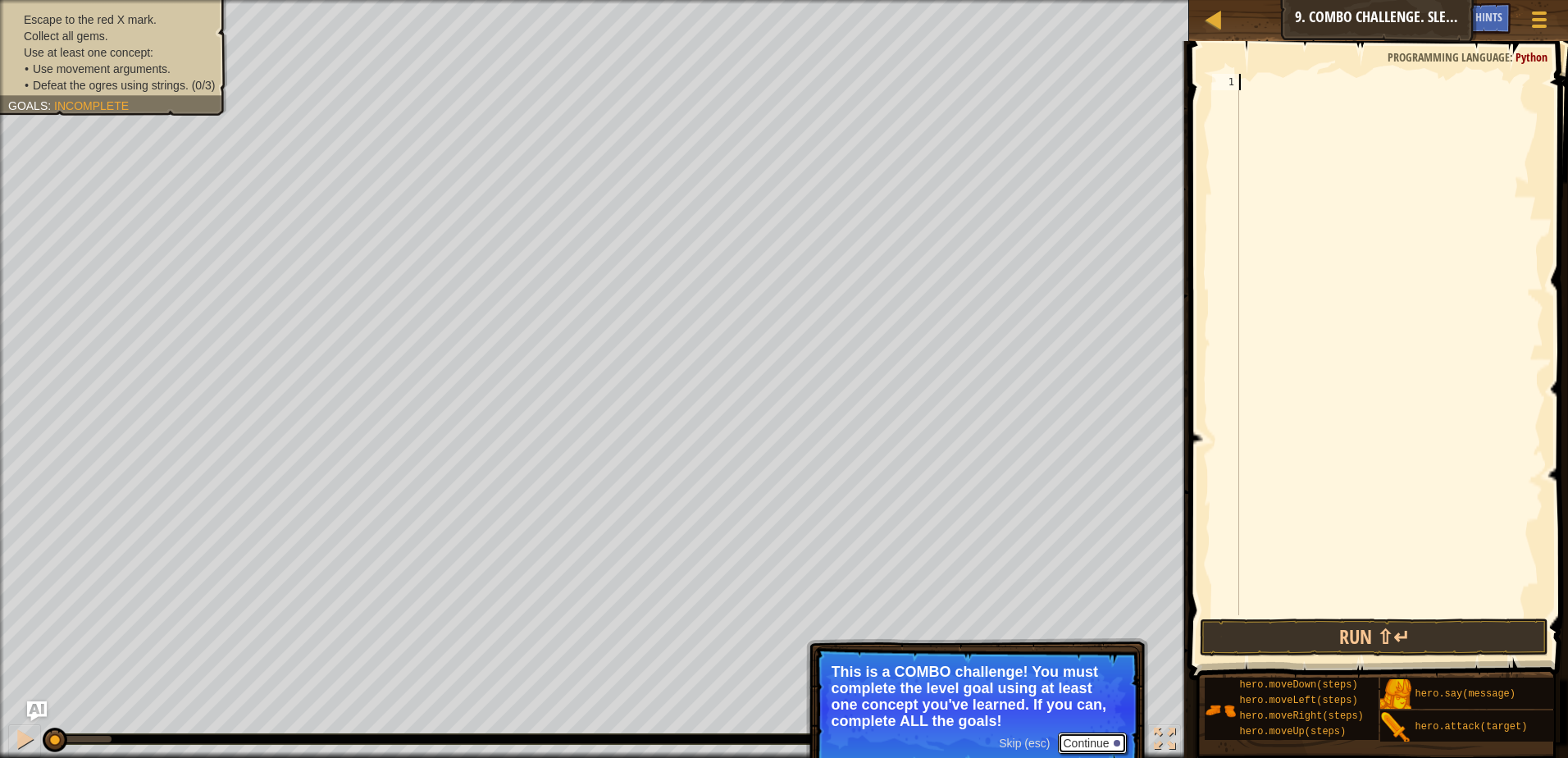
click at [1106, 737] on button "Continue" at bounding box center [1091, 743] width 68 height 22
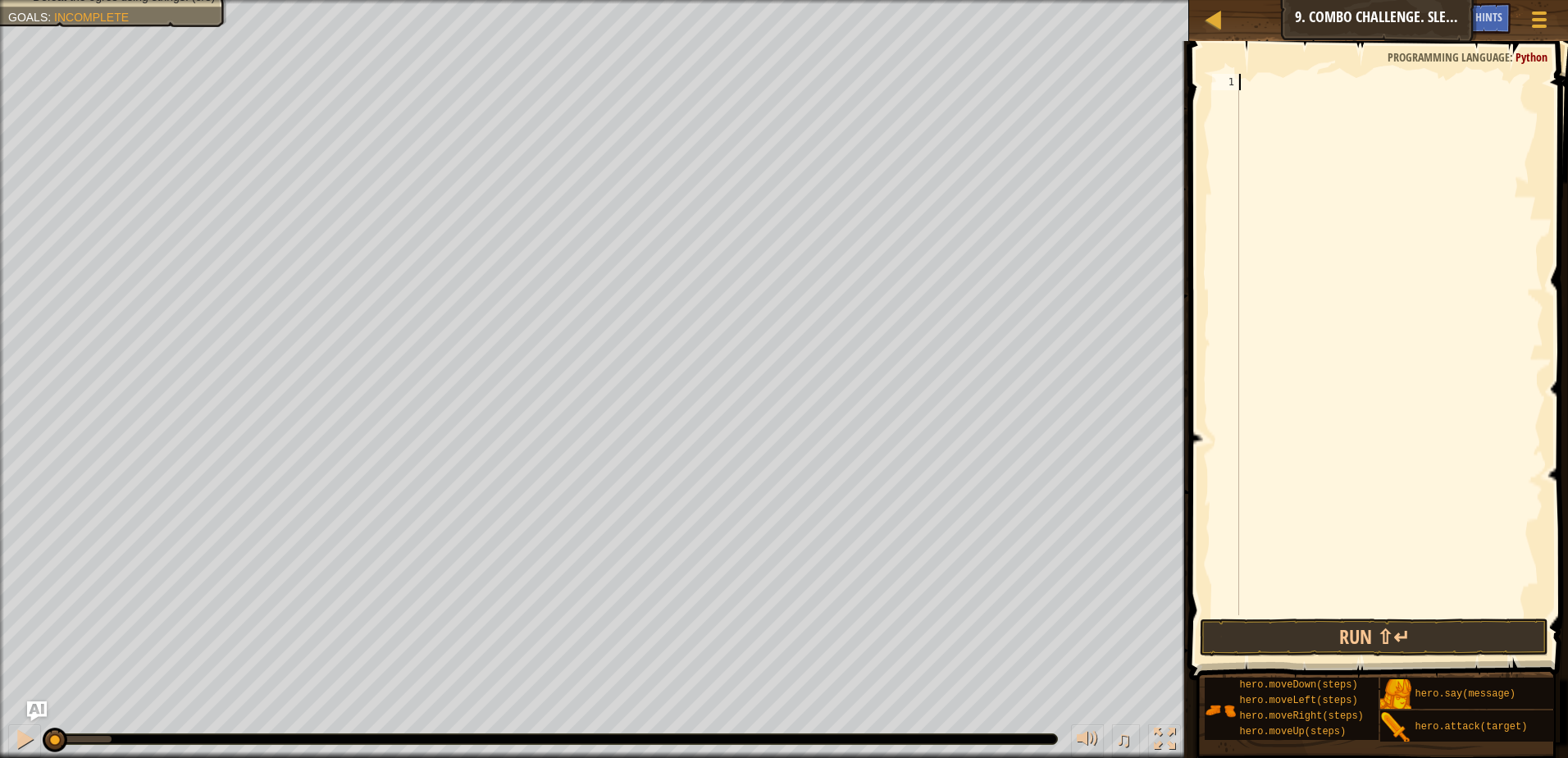
type textarea "h"
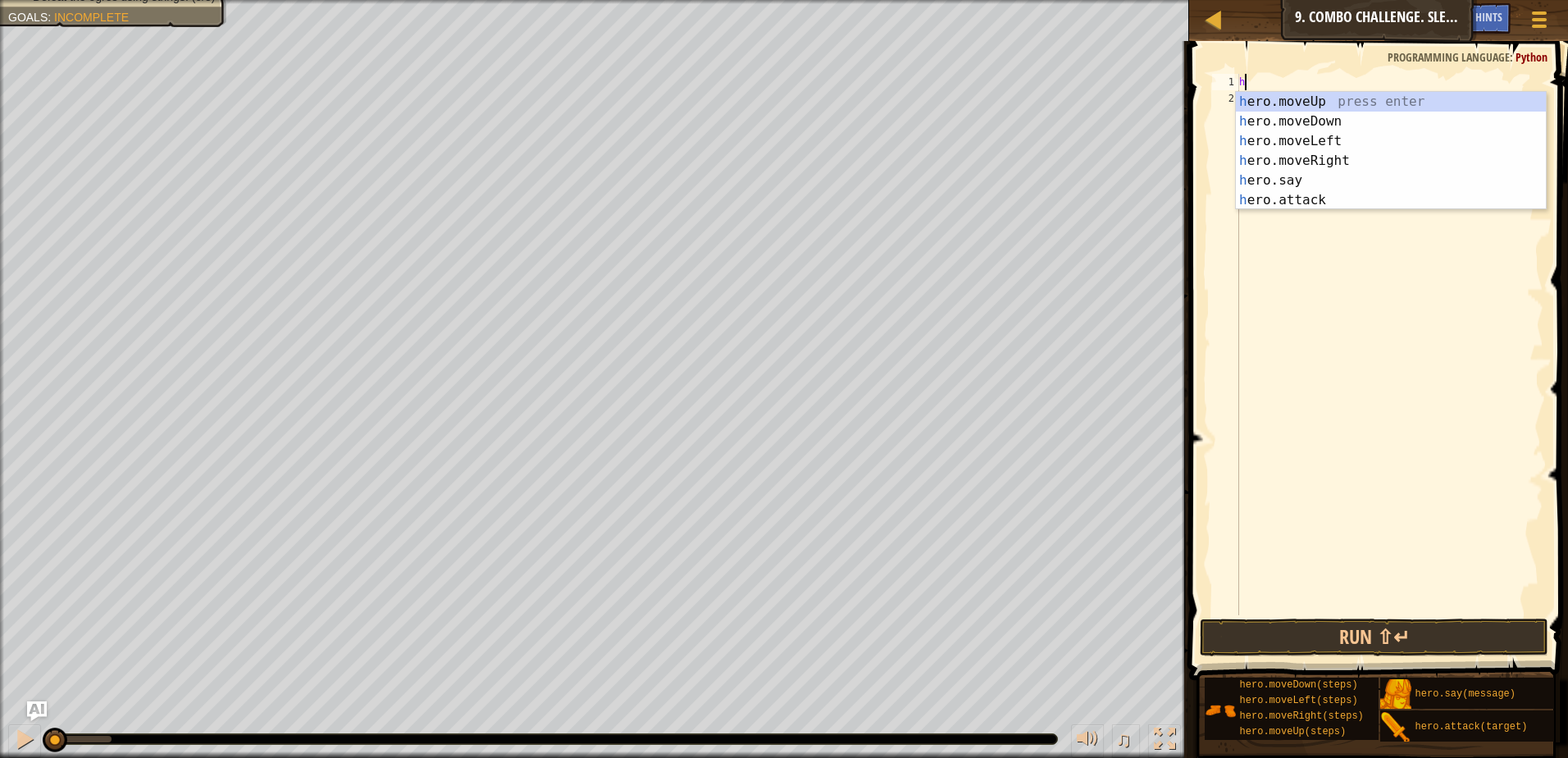
scroll to position [8, 0]
click at [1320, 122] on div "h ero.moveUp press enter h ero.moveDown press enter h ero.moveLeft press enter …" at bounding box center [1391, 171] width 310 height 157
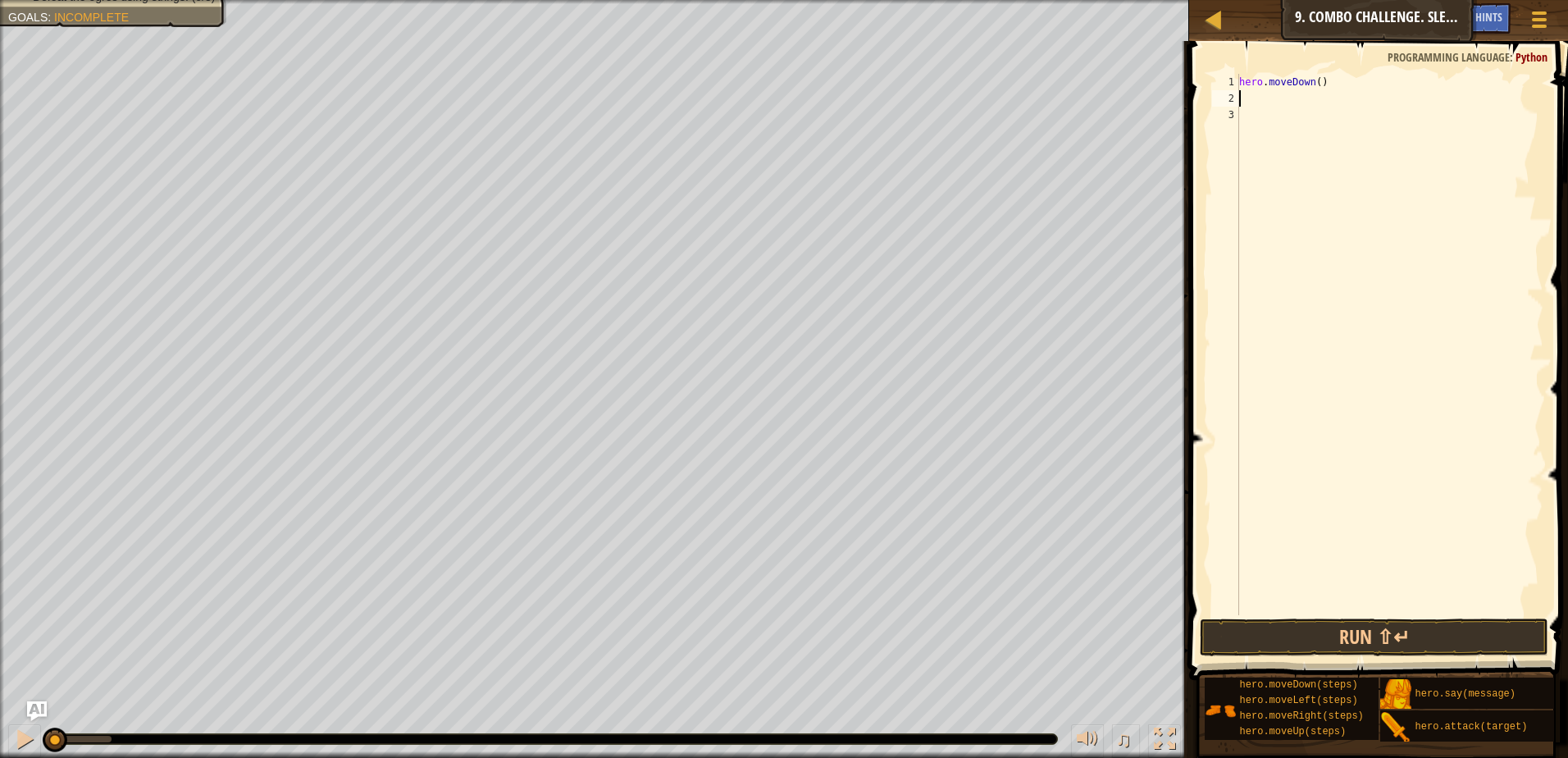
type textarea "h"
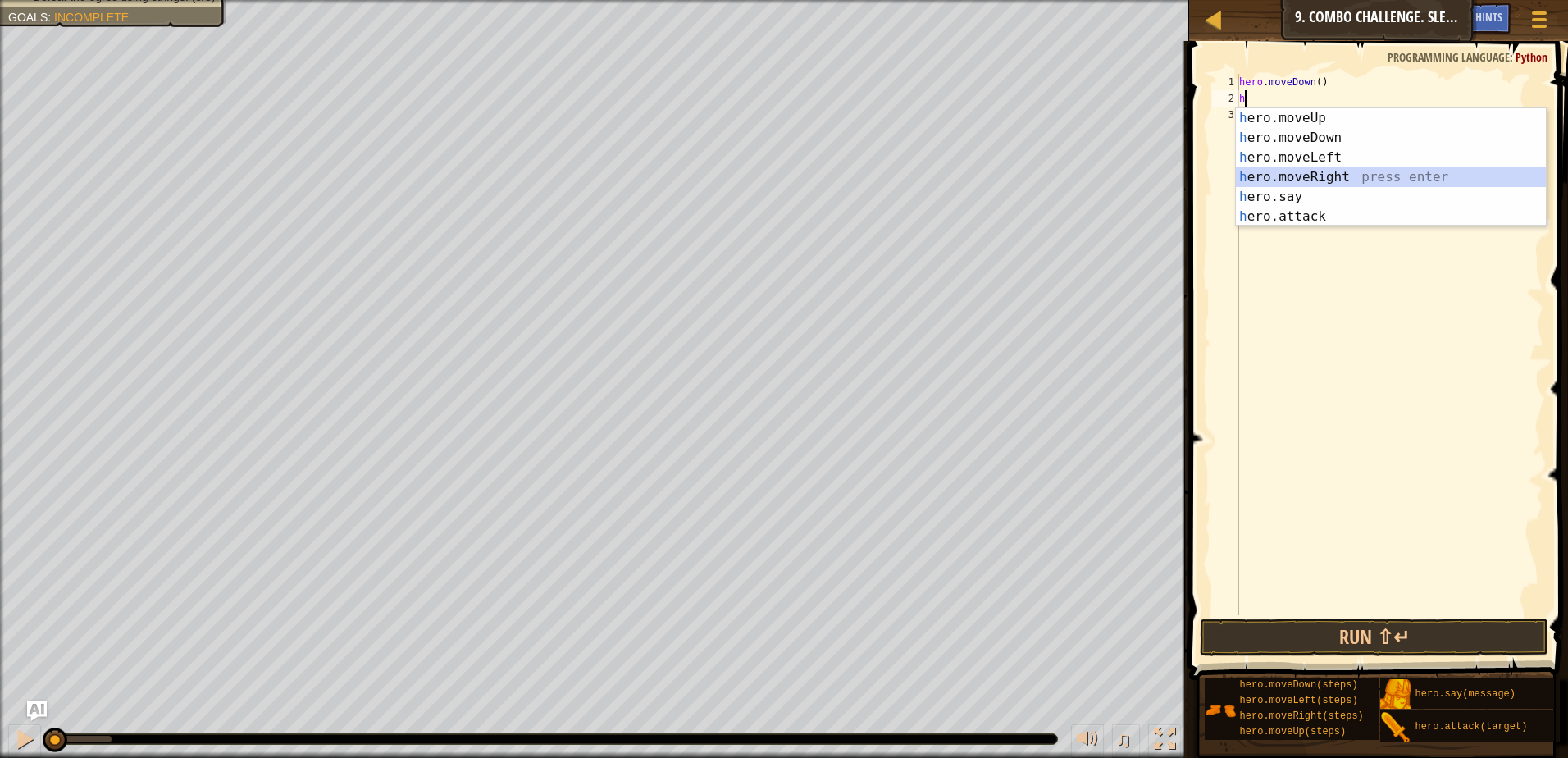
click at [1286, 180] on div "h ero.moveUp press enter h ero.moveDown press enter h ero.moveLeft press enter …" at bounding box center [1391, 187] width 310 height 157
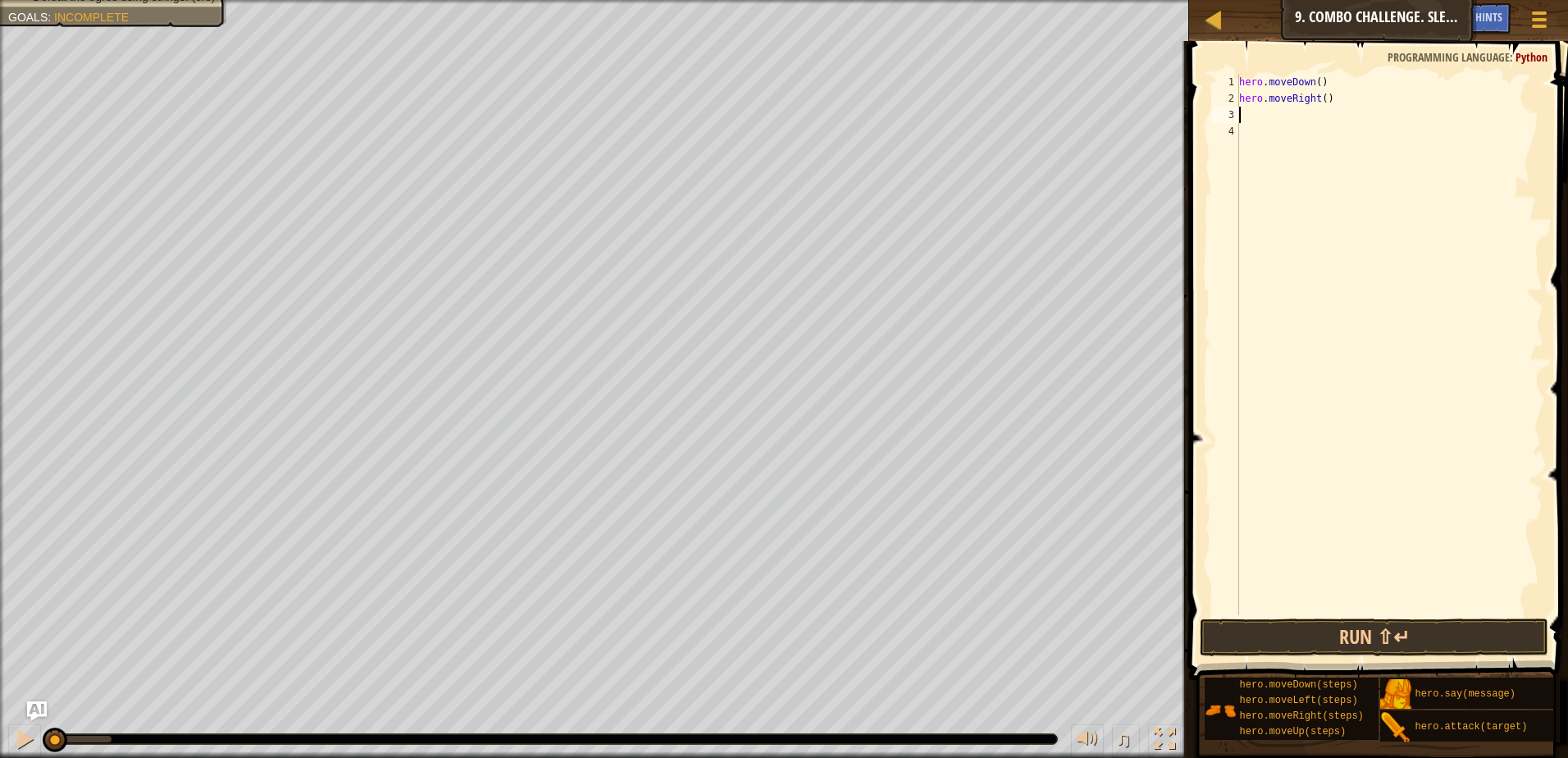
type textarea "h"
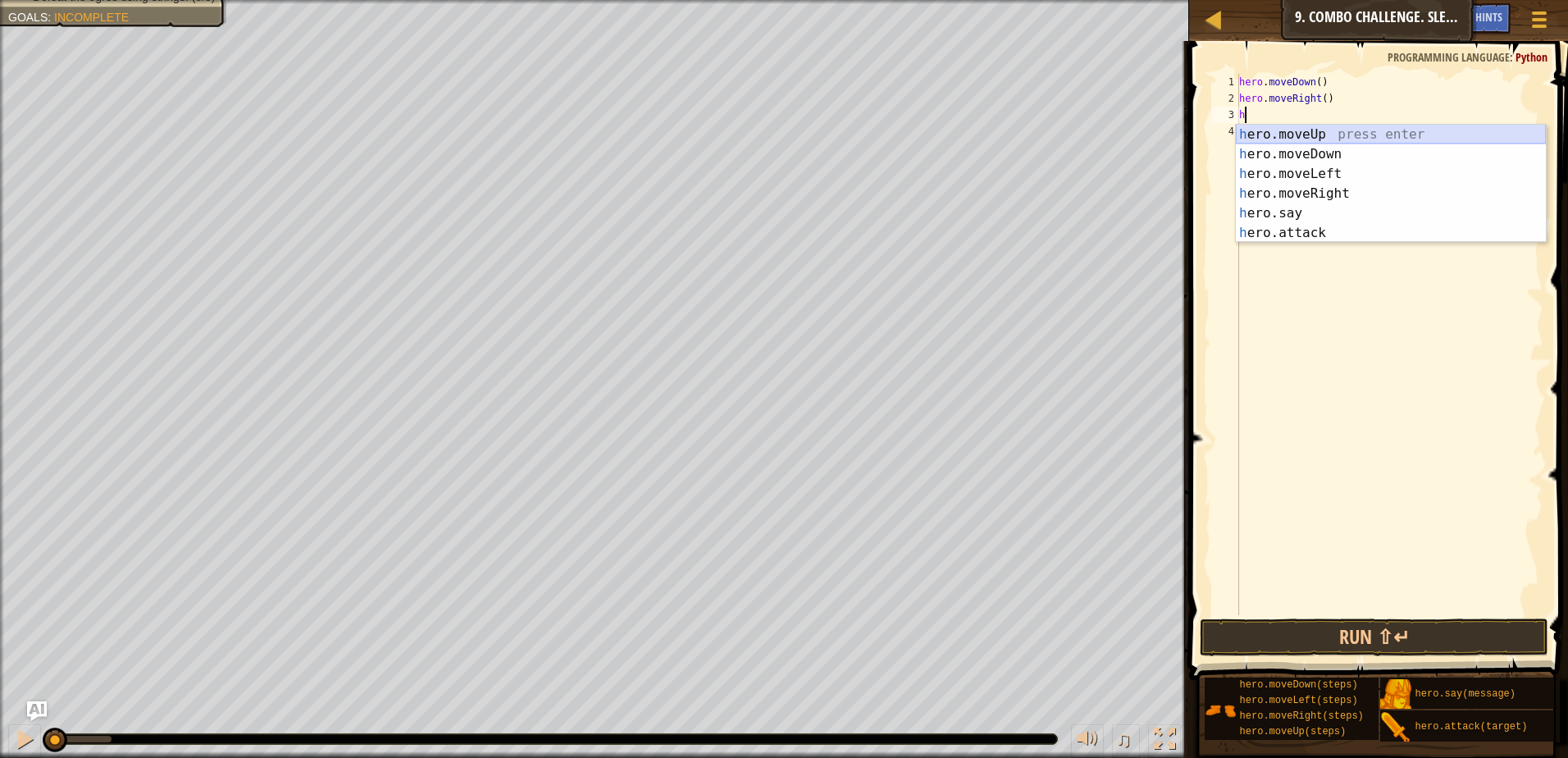
click at [1336, 135] on div "h ero.moveUp press enter h ero.moveDown press enter h ero.moveLeft press enter …" at bounding box center [1391, 203] width 310 height 157
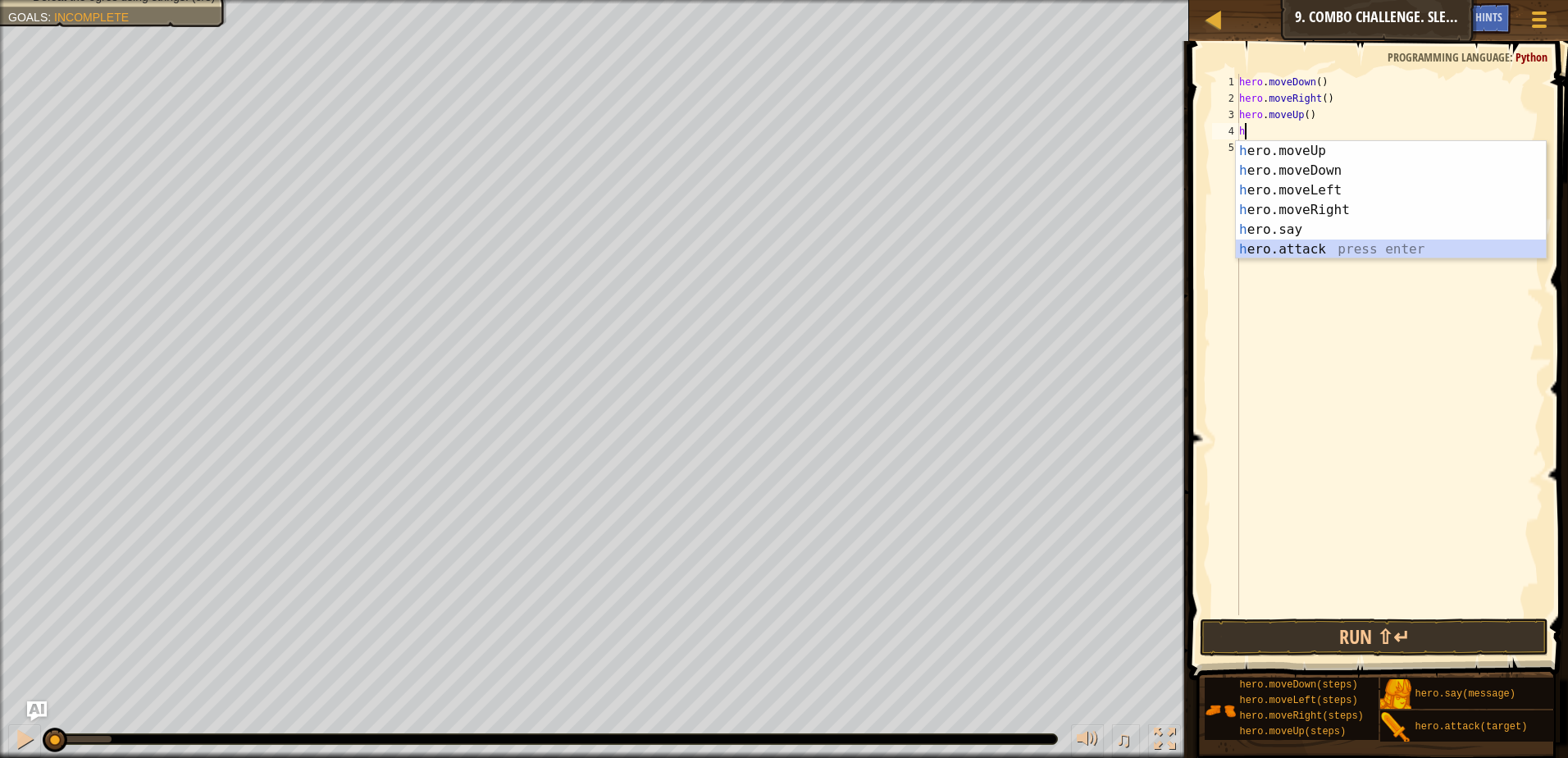
click at [1322, 247] on div "h ero.moveUp press enter h ero.moveDown press enter h ero.moveLeft press enter …" at bounding box center [1391, 220] width 310 height 157
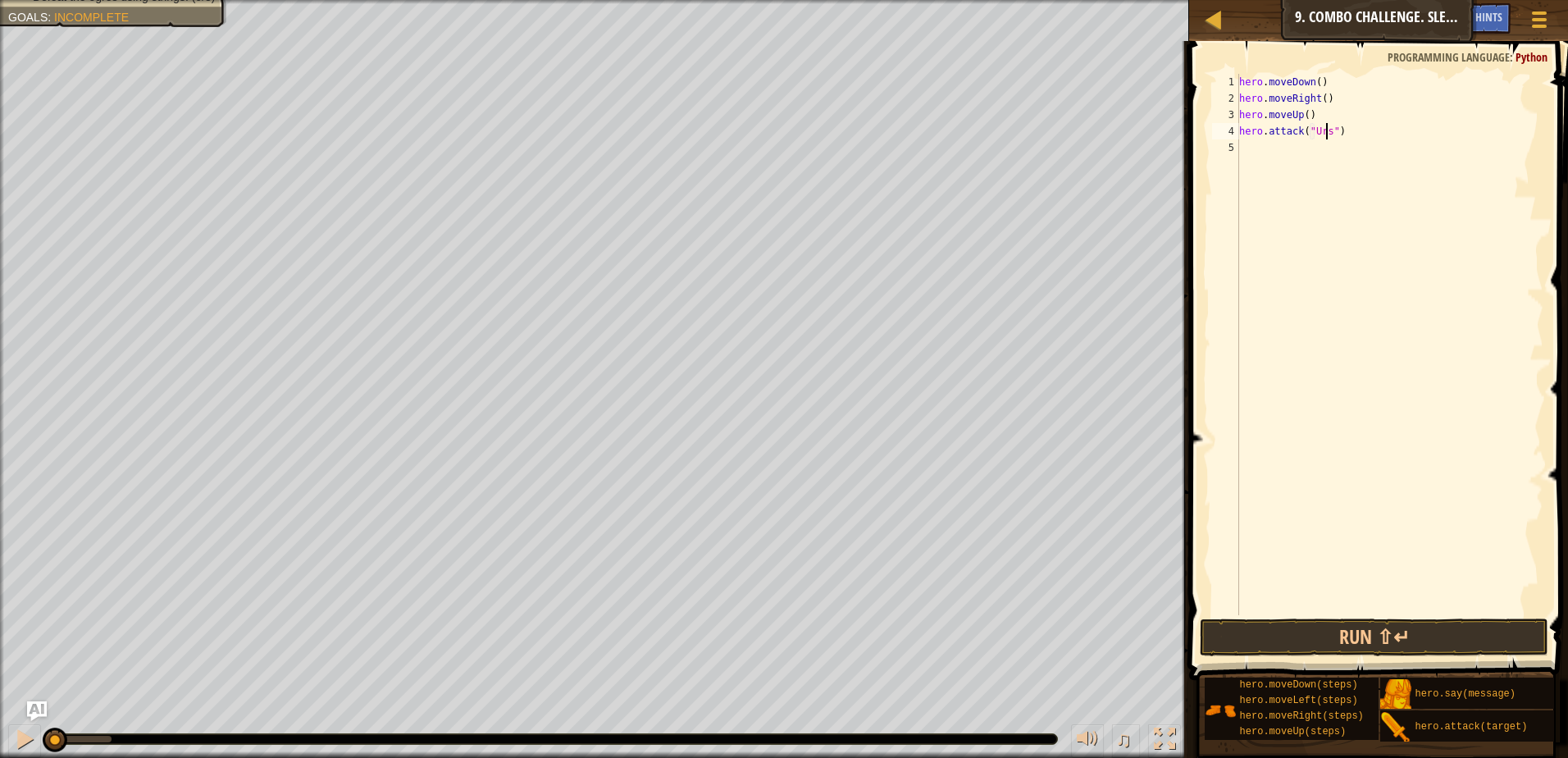
type textarea "hero.attack("Ursa")"
click at [1293, 138] on div "hero . moveDown ( ) hero . moveRight ( ) hero . moveUp ( ) hero . attack ( "Urs…" at bounding box center [1389, 360] width 307 height 574
click at [1292, 146] on div "hero . moveDown ( ) hero . moveRight ( ) hero . moveUp ( ) hero . attack ( "Urs…" at bounding box center [1389, 360] width 307 height 574
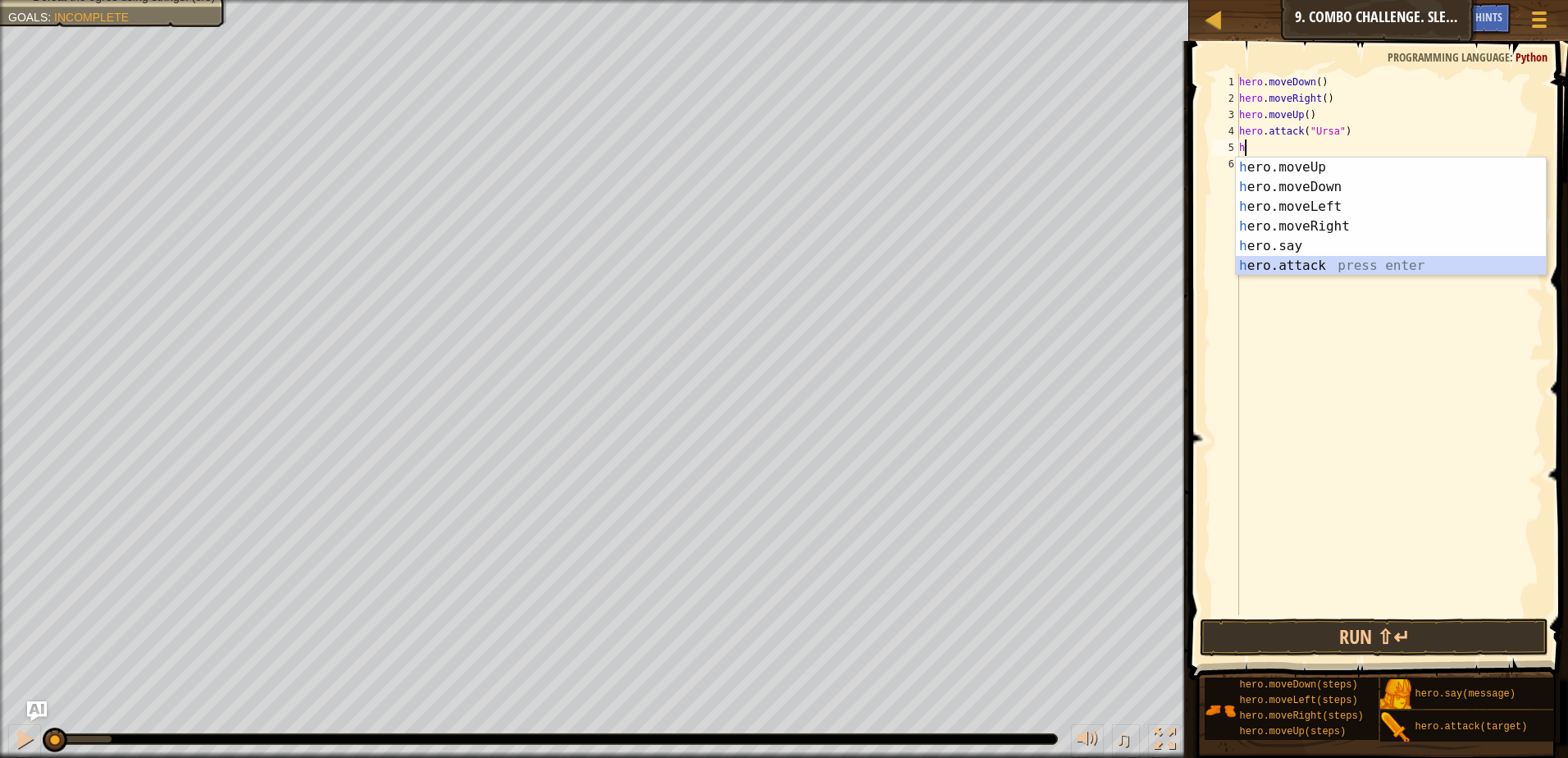
click at [1346, 266] on div "h ero.moveUp press enter h ero.moveDown press enter h ero.moveLeft press enter …" at bounding box center [1391, 236] width 310 height 157
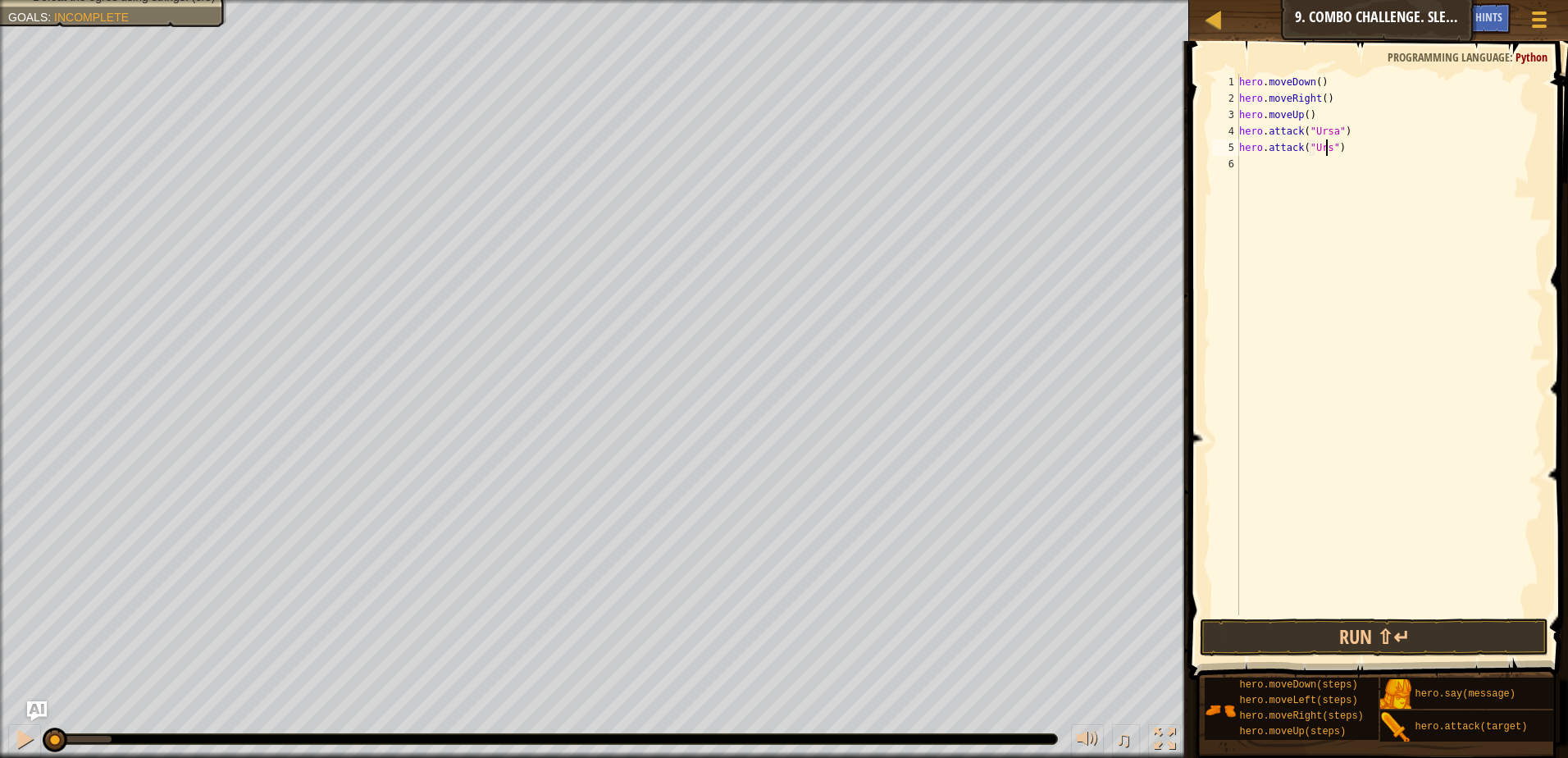
type textarea "hero.attack("Ursa")"
click at [1256, 163] on div "hero . moveDown ( ) hero . moveRight ( ) hero . moveUp ( ) hero . attack ( "Urs…" at bounding box center [1389, 360] width 307 height 574
type textarea "h"
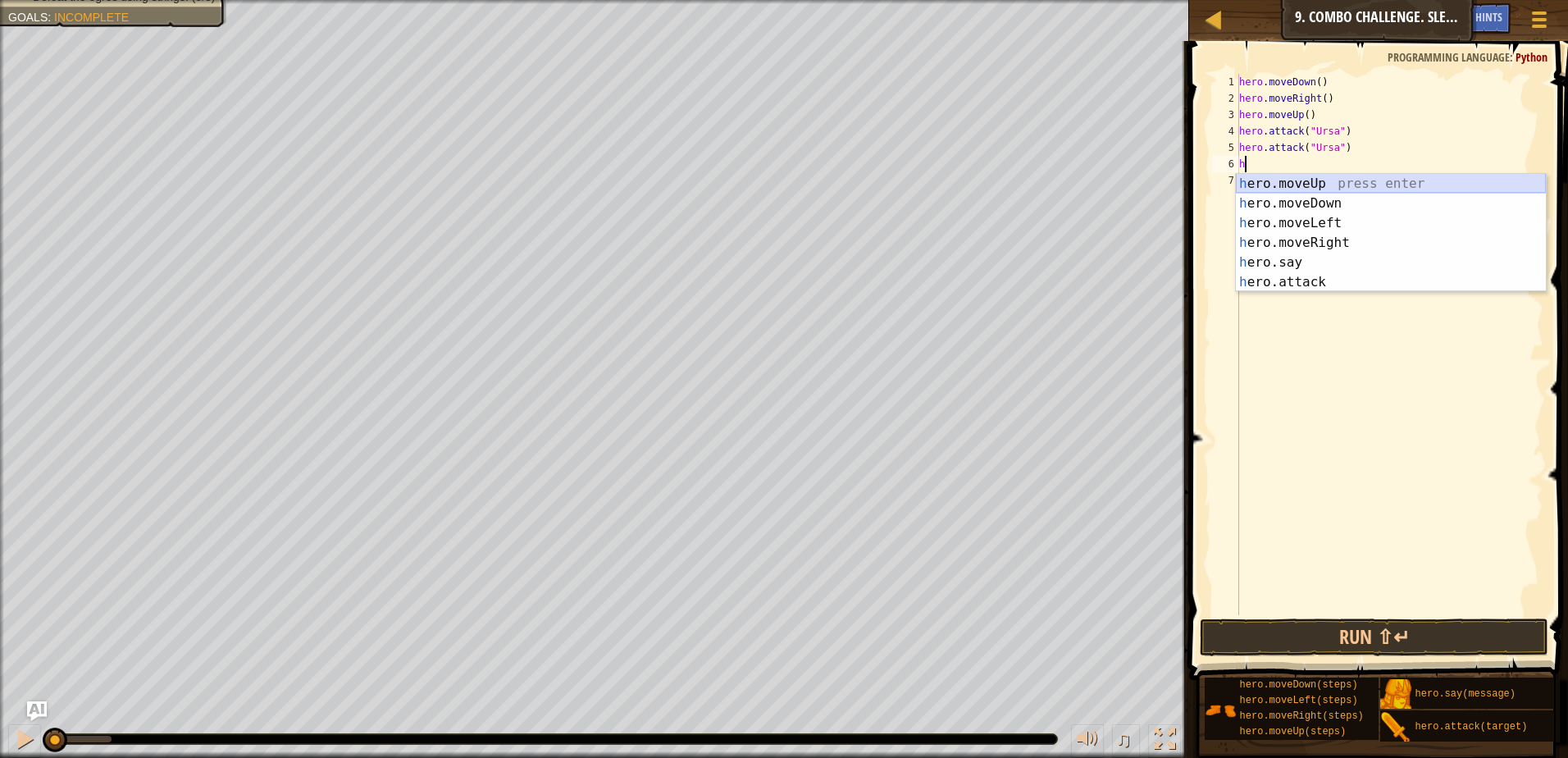
click at [1322, 177] on div "h ero.moveUp press enter h ero.moveDown press enter h ero.moveLeft press enter …" at bounding box center [1391, 252] width 310 height 157
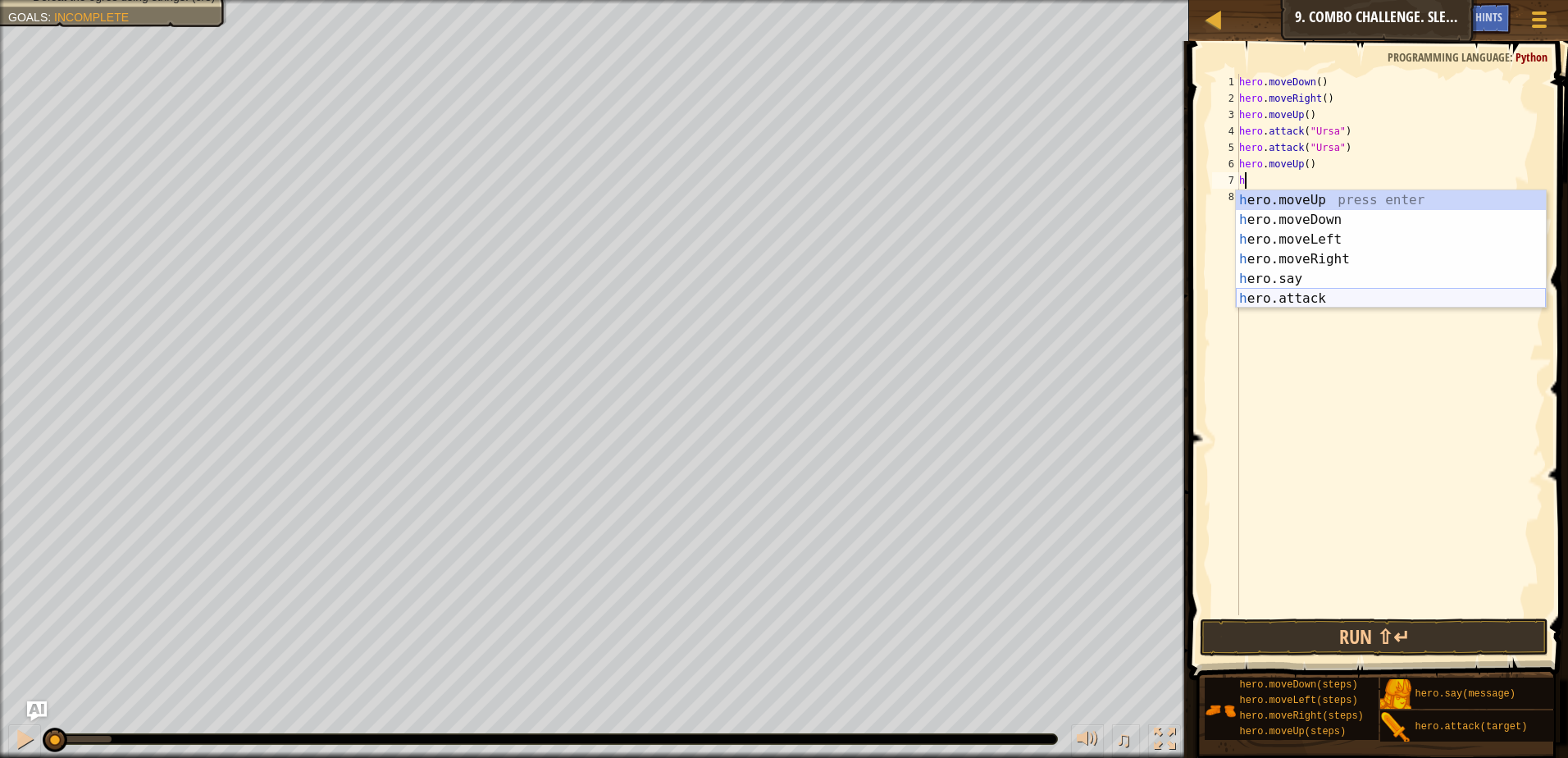
click at [1313, 301] on div "h ero.moveUp press enter h ero.moveDown press enter h ero.moveLeft press enter …" at bounding box center [1391, 269] width 310 height 157
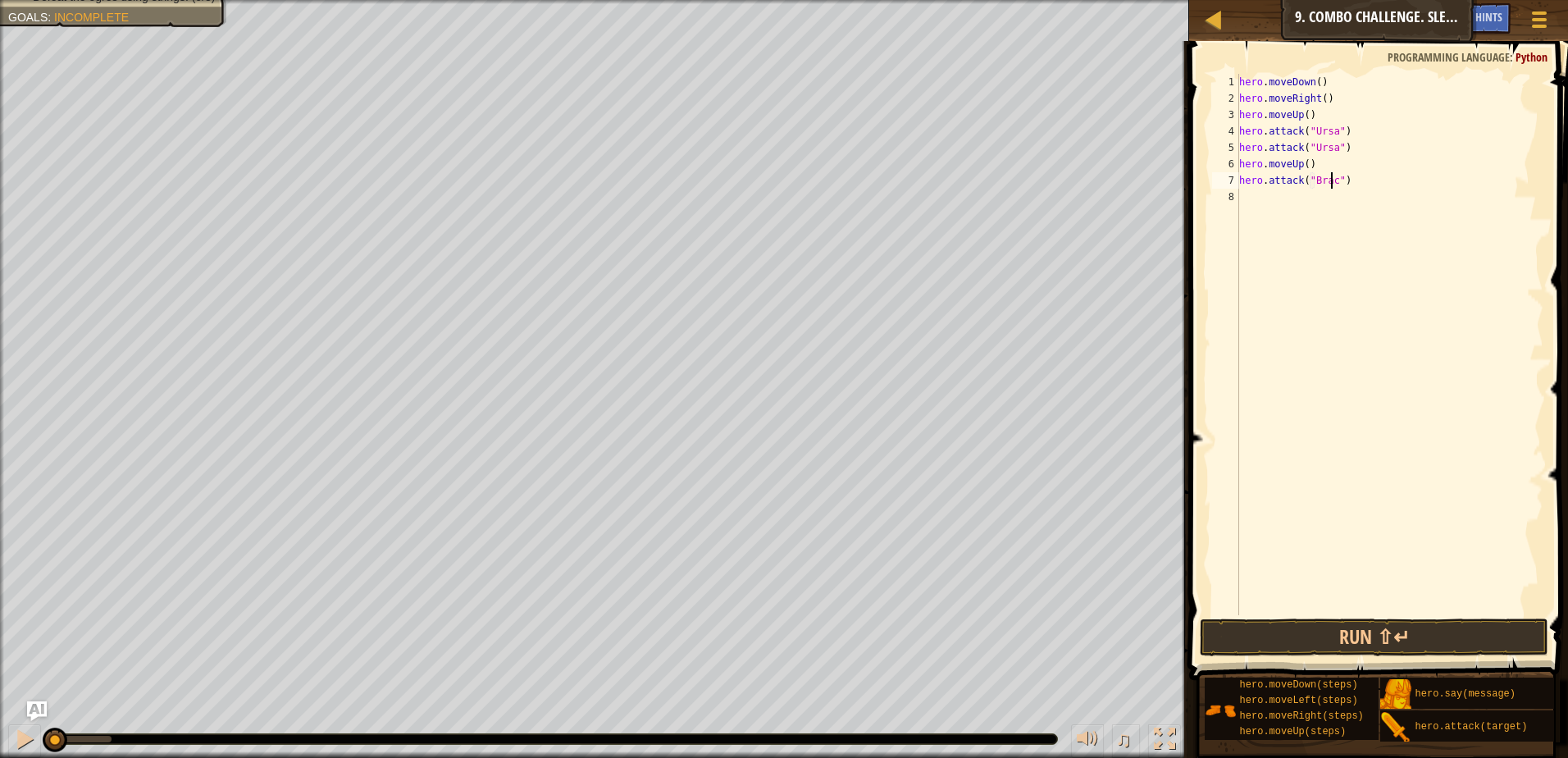
scroll to position [8, 8]
type textarea "hero.attack("Brack")"
click at [1257, 193] on div "hero . moveDown ( ) hero . moveRight ( ) hero . moveUp ( ) hero . attack ( "Urs…" at bounding box center [1389, 360] width 307 height 574
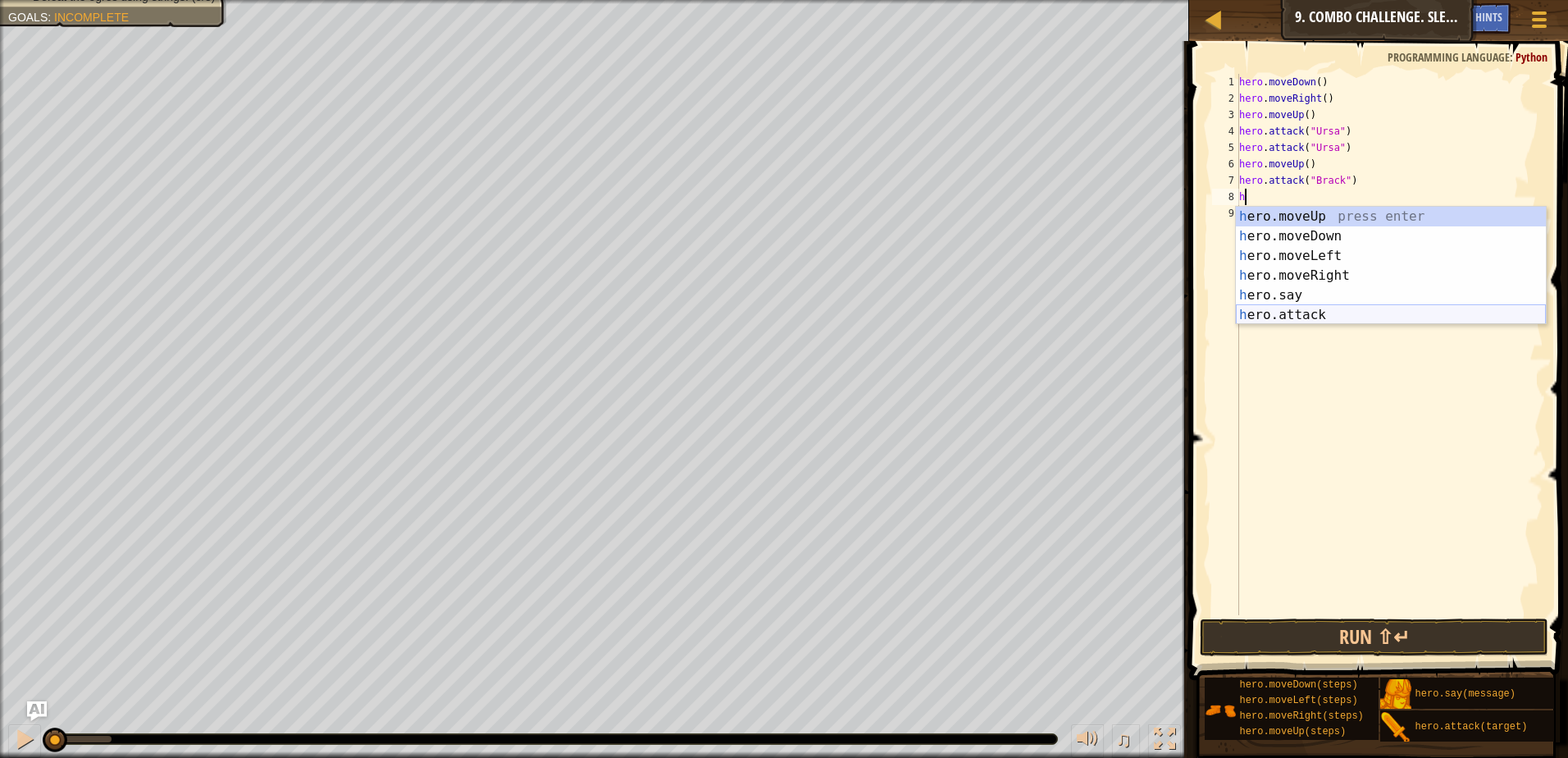
click at [1269, 307] on div "h ero.moveUp press enter h ero.moveDown press enter h ero.moveLeft press enter …" at bounding box center [1391, 286] width 310 height 157
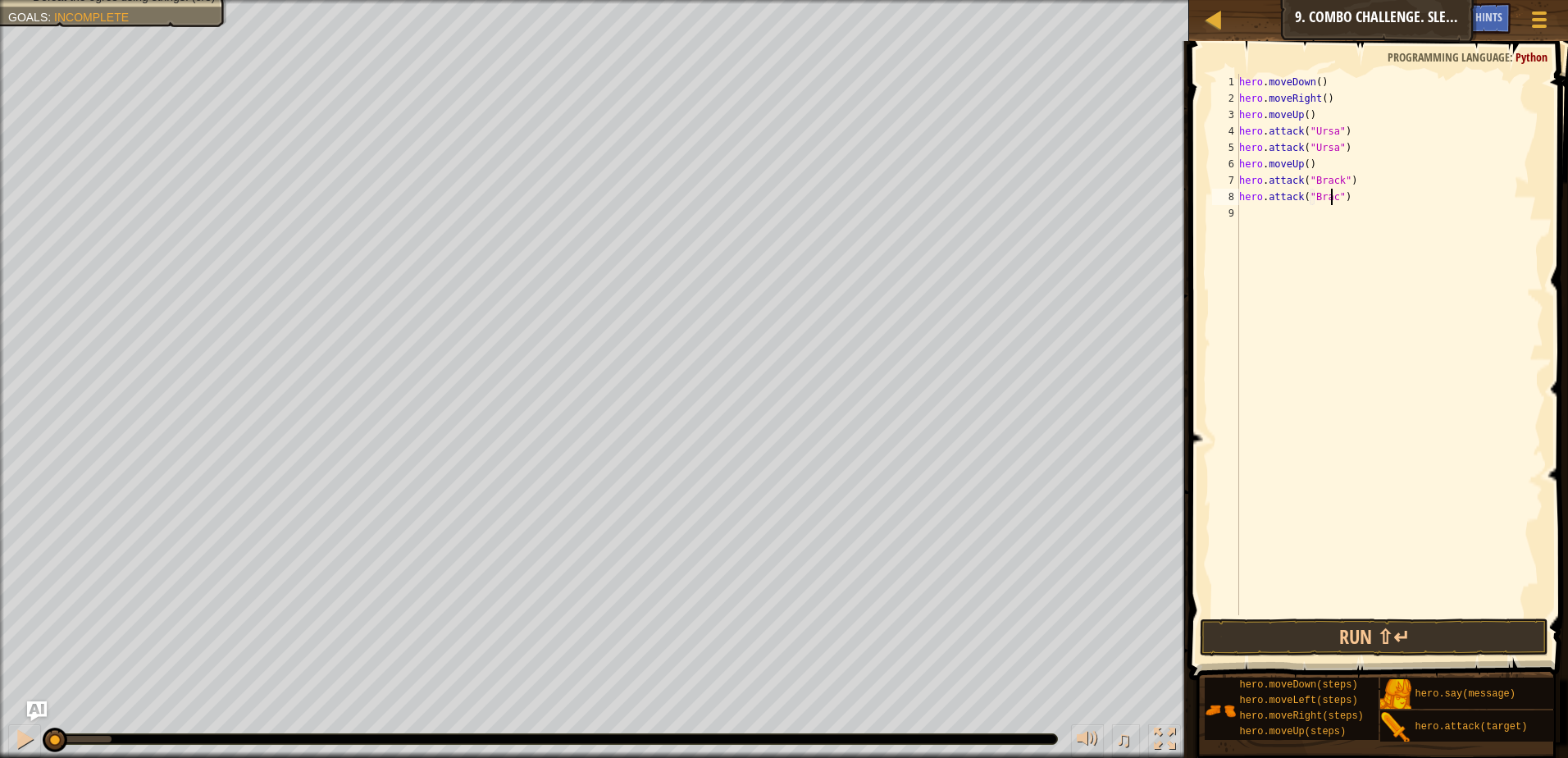
scroll to position [8, 8]
type textarea "hero.attack("Brack")"
click at [1260, 215] on div "hero . moveDown ( ) hero . moveRight ( ) hero . moveUp ( ) hero . attack ( "Urs…" at bounding box center [1389, 360] width 307 height 574
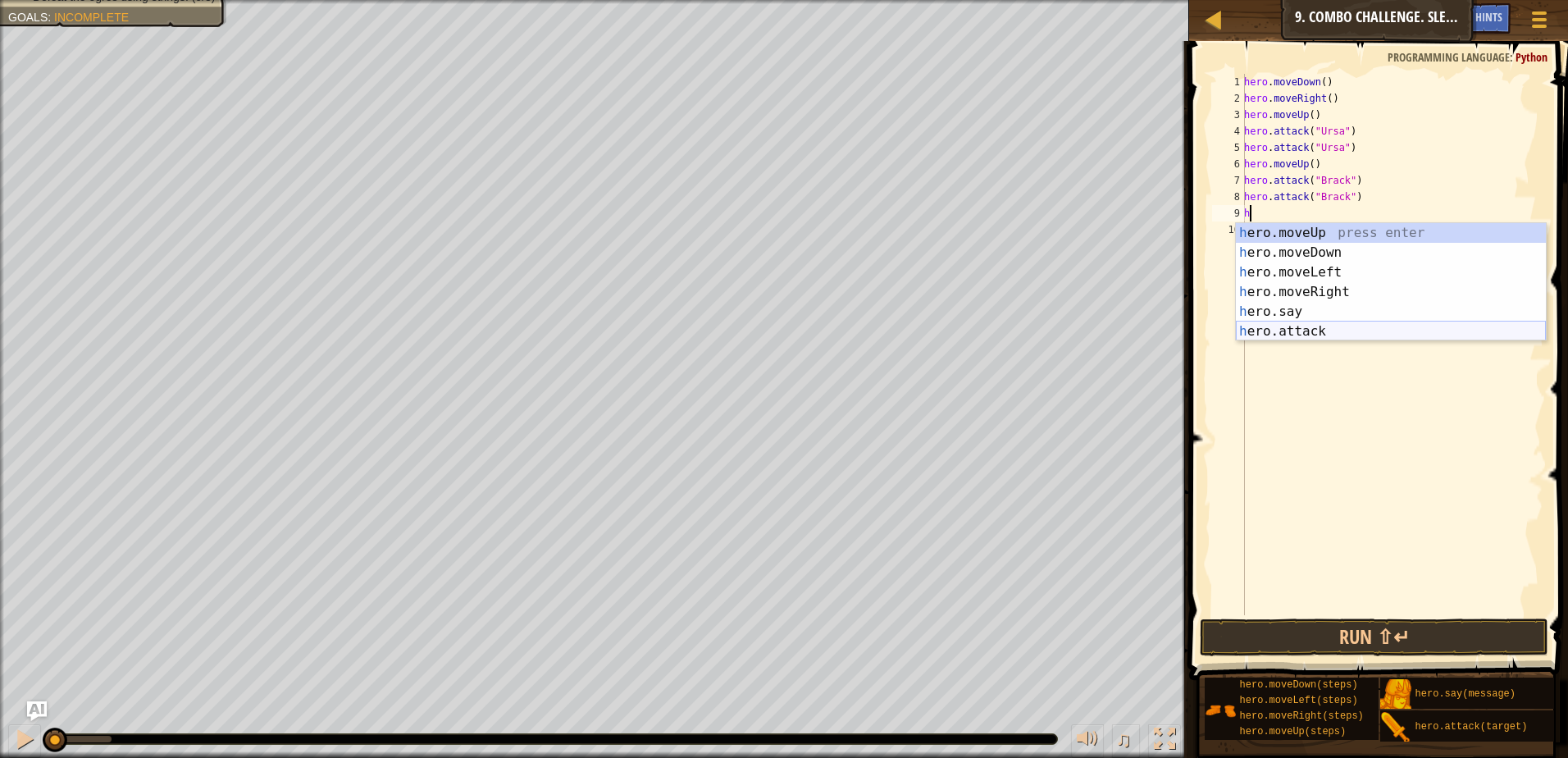
click at [1330, 328] on div "h ero.moveUp press enter h ero.moveDown press enter h ero.moveLeft press enter …" at bounding box center [1391, 301] width 310 height 157
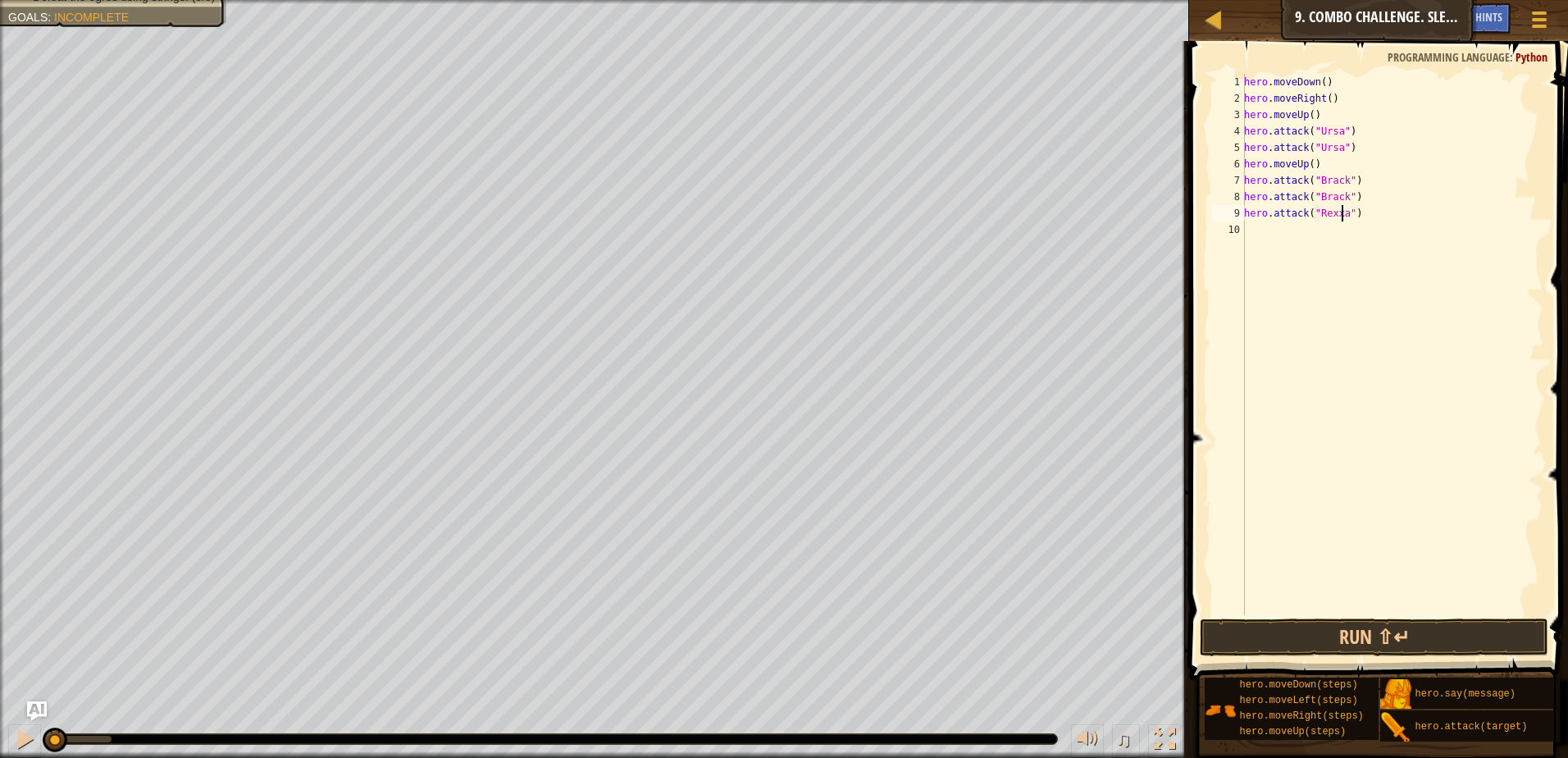
type textarea "hero.attack("Rexxar")"
click at [1307, 243] on div "hero . moveDown ( ) hero . moveRight ( ) hero . moveUp ( ) hero . attack ( "Urs…" at bounding box center [1392, 360] width 302 height 574
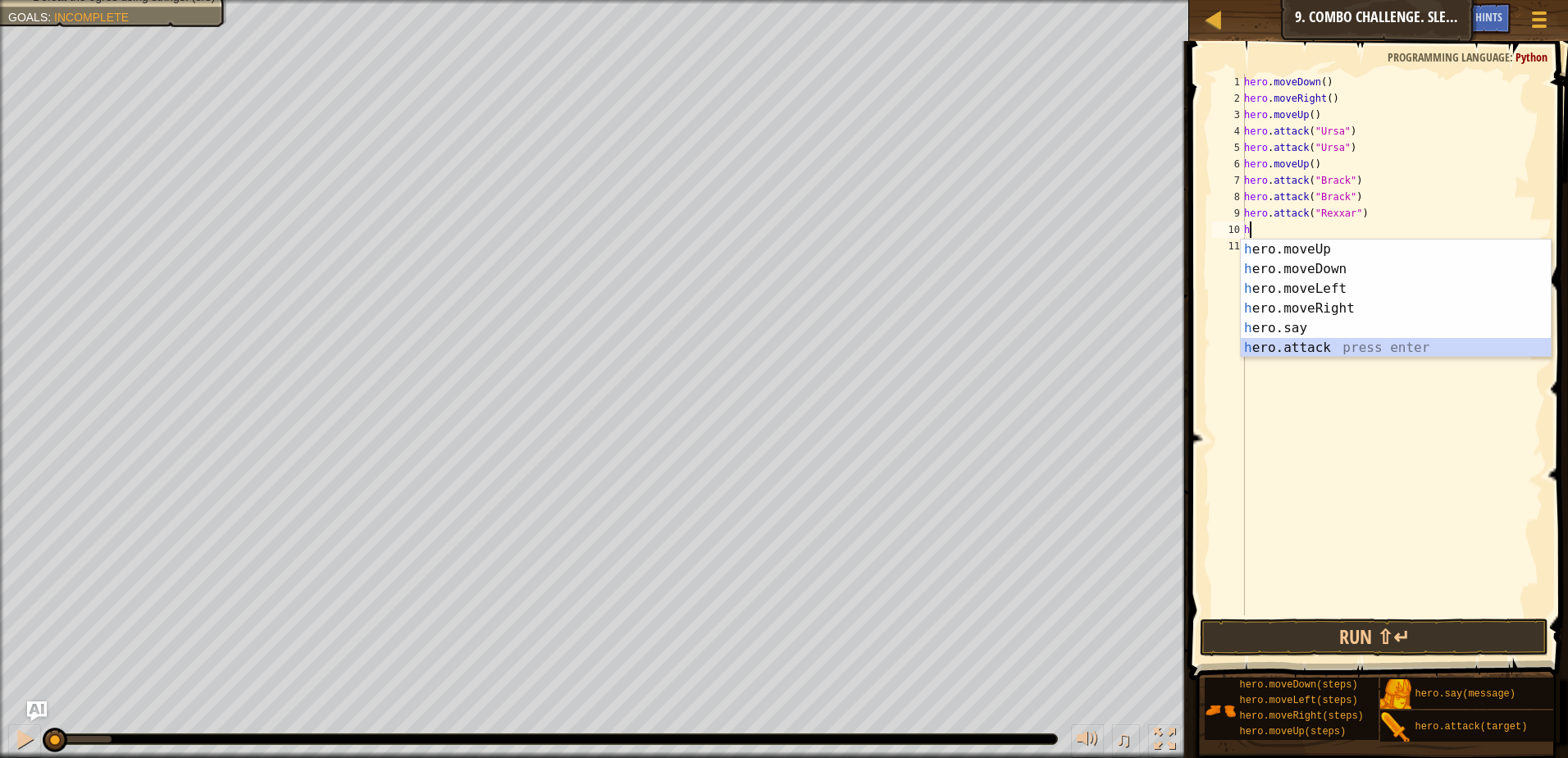
click at [1322, 346] on div "h ero.moveUp press enter h ero.moveDown press enter h ero.moveLeft press enter …" at bounding box center [1396, 318] width 310 height 157
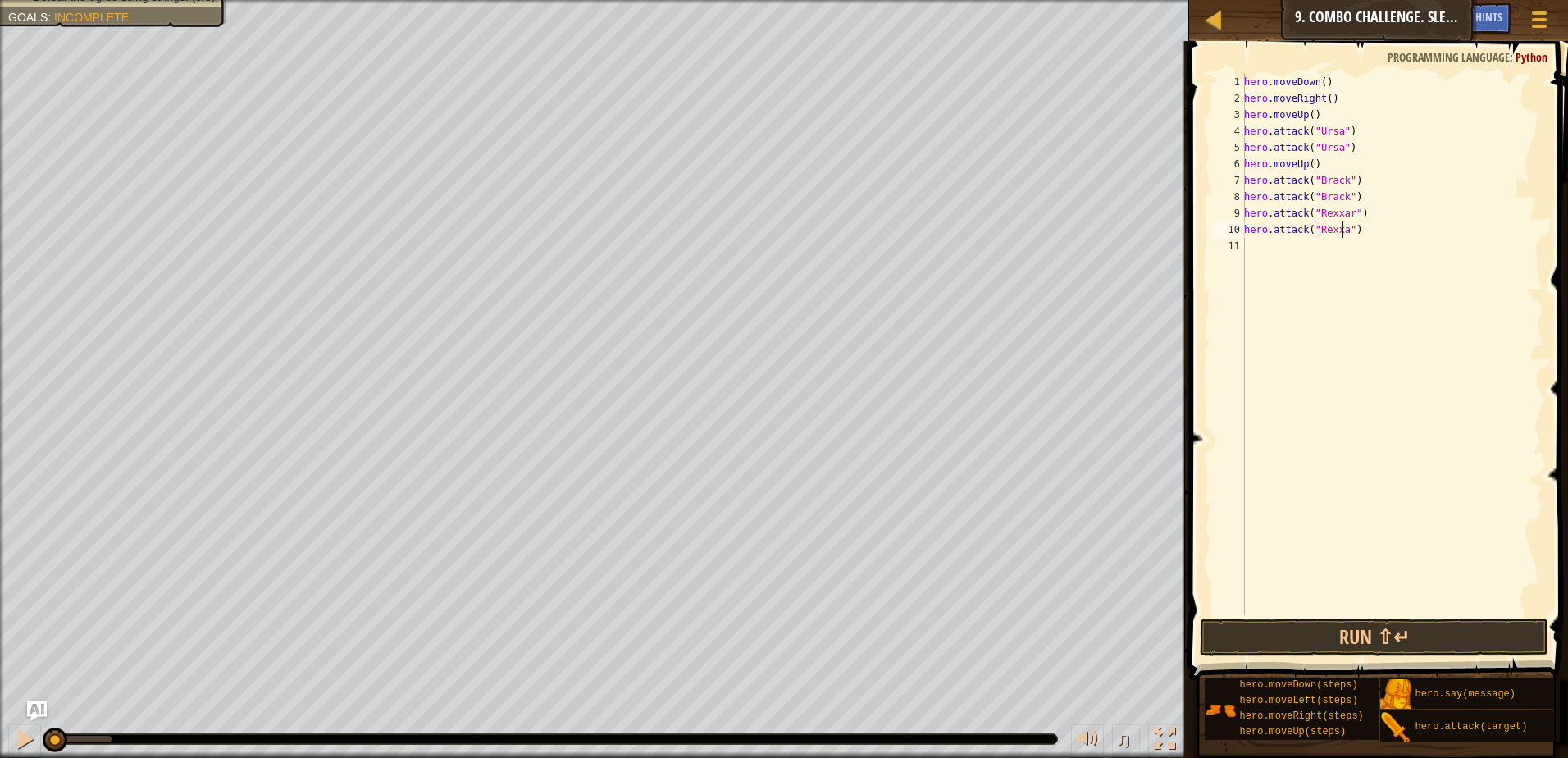
type textarea "hero.attack("Rexxar")"
click at [1280, 242] on div "hero . moveDown ( ) hero . moveRight ( ) hero . moveUp ( ) hero . attack ( "Urs…" at bounding box center [1392, 360] width 302 height 574
type textarea "h"
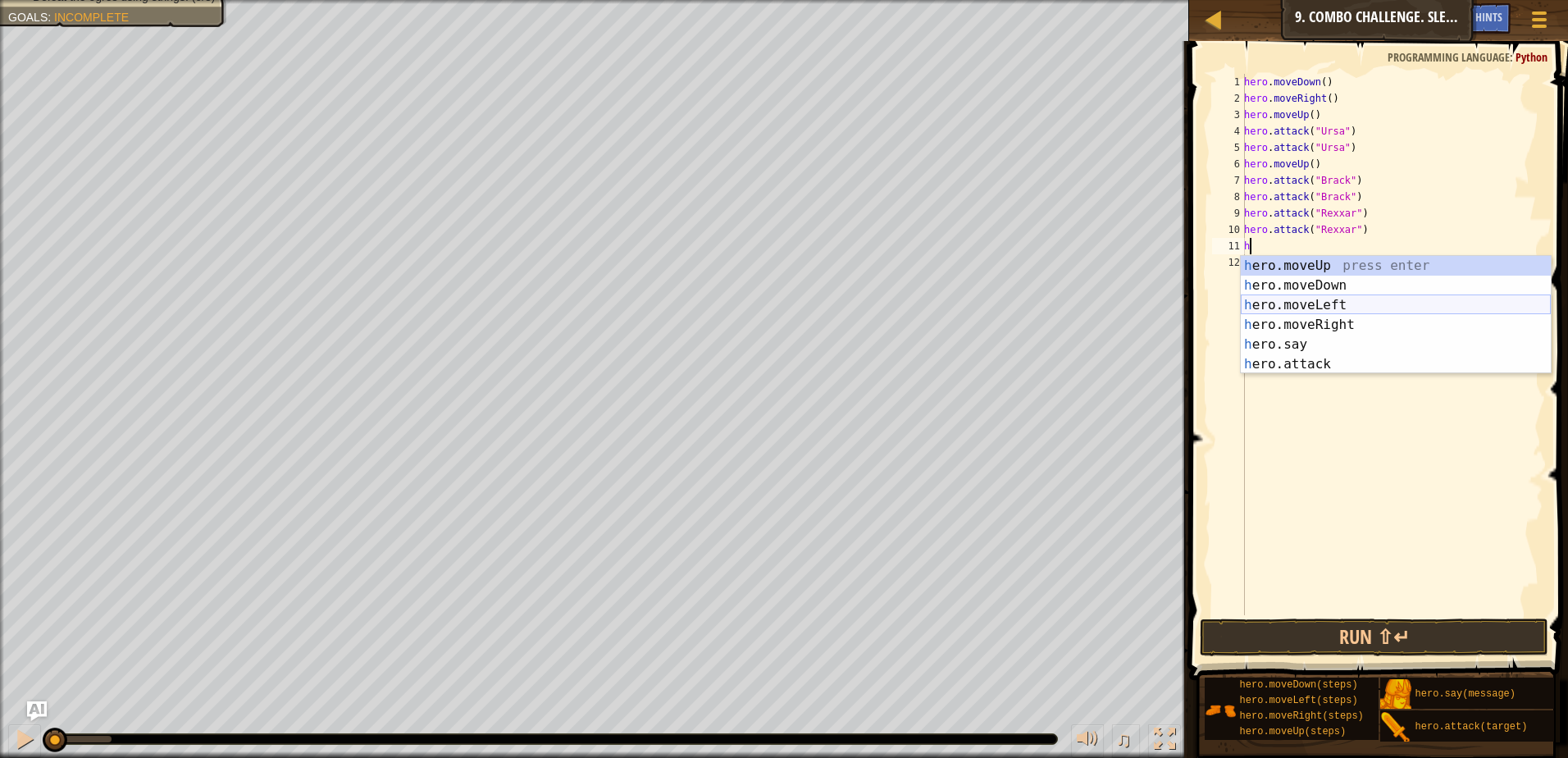
click at [1363, 299] on div "h ero.moveUp press enter h ero.moveDown press enter h ero.moveLeft press enter …" at bounding box center [1396, 335] width 310 height 157
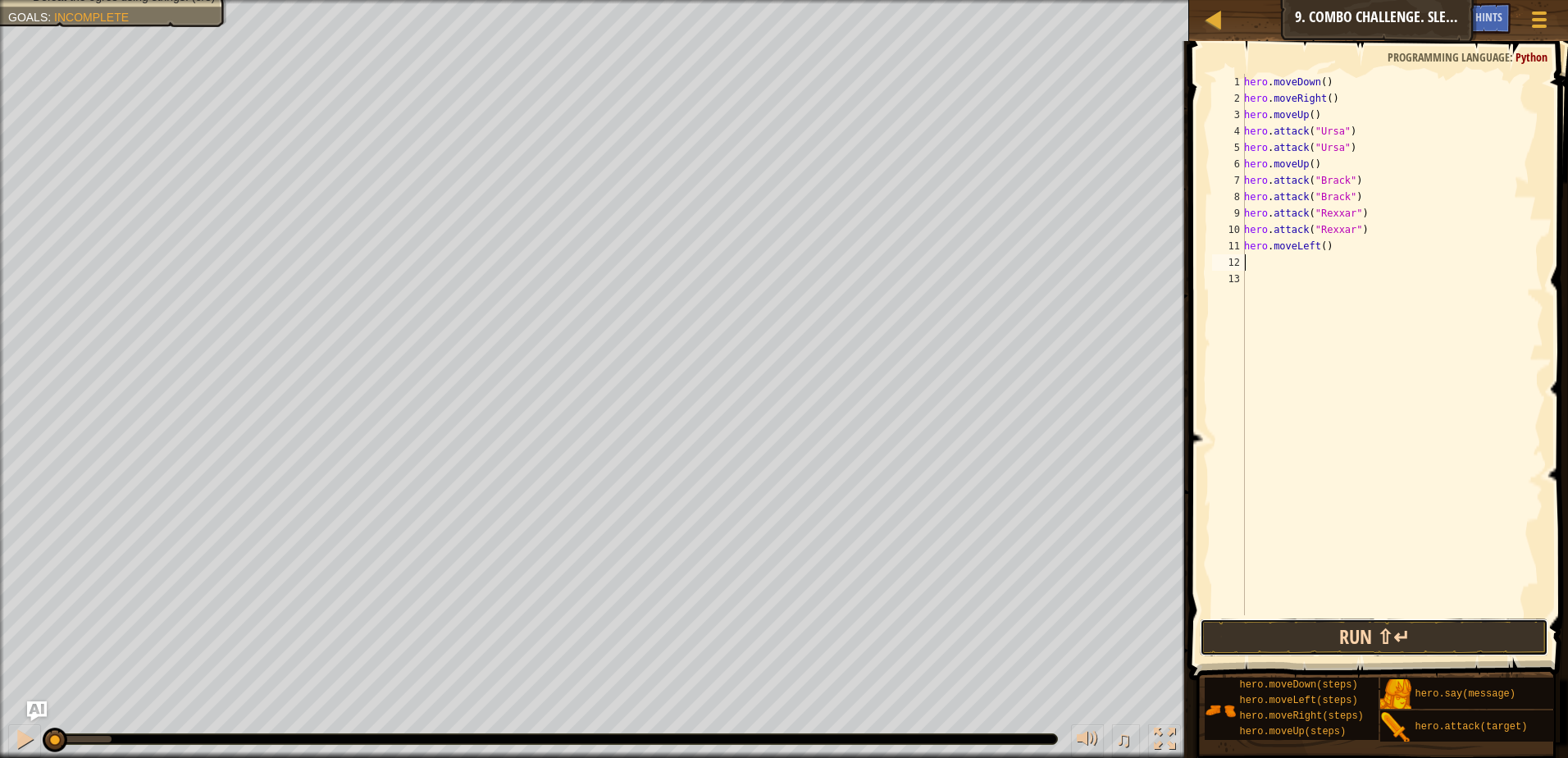
click at [1357, 633] on button "Run ⇧↵" at bounding box center [1374, 637] width 348 height 37
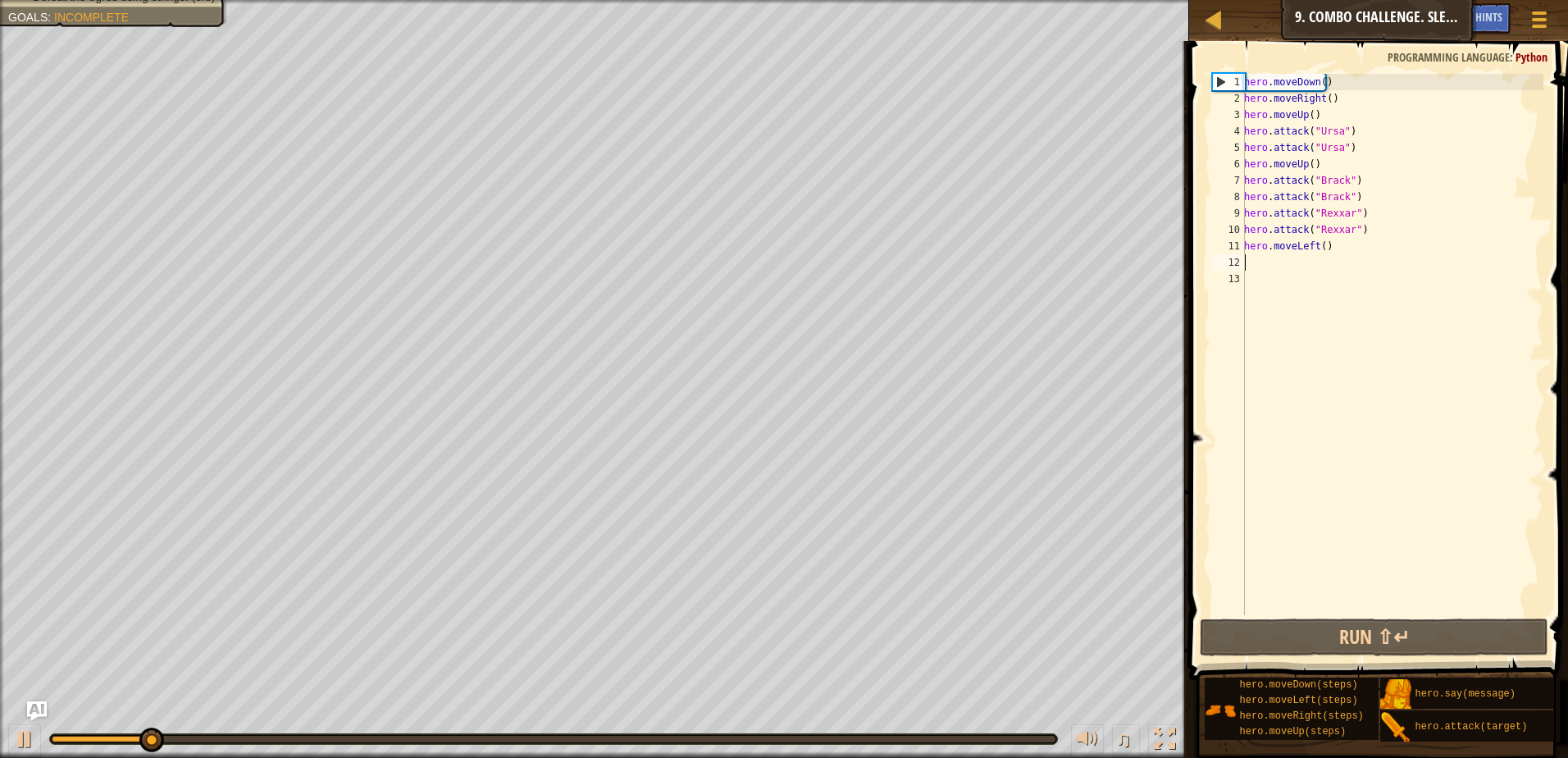
click at [1323, 100] on div "hero . moveDown ( ) hero . moveRight ( ) hero . moveUp ( ) hero . attack ( "Urs…" at bounding box center [1392, 360] width 302 height 574
click at [1373, 117] on div "hero . moveDown ( ) hero . moveRight ( ) hero . moveUp ( ) hero . attack ( "Urs…" at bounding box center [1392, 360] width 302 height 574
click at [1323, 95] on div "hero . moveDown ( ) hero . moveRight ( ) hero . moveUp ( ) hero . attack ( "Urs…" at bounding box center [1392, 360] width 302 height 574
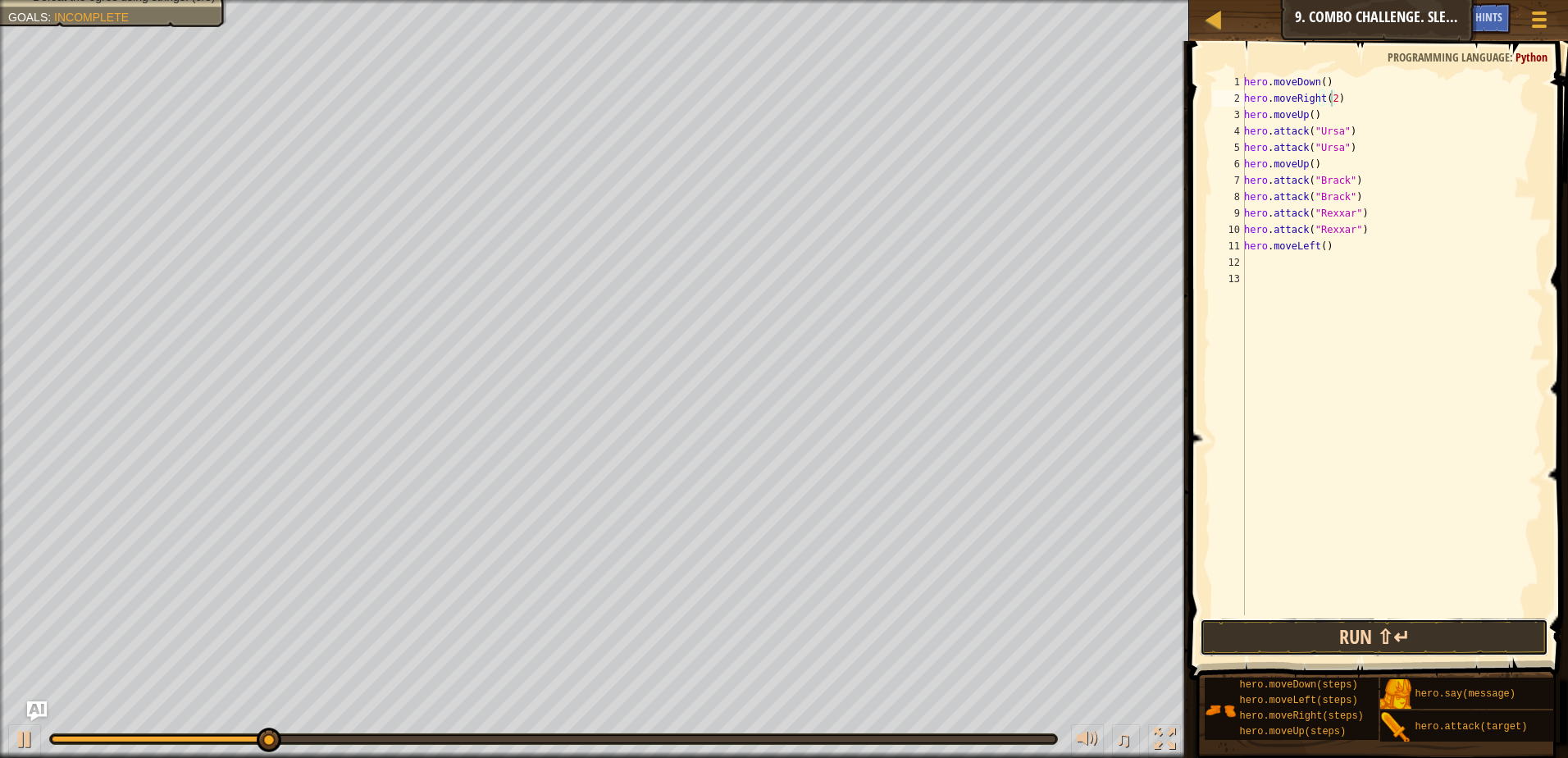
click at [1347, 630] on button "Run ⇧↵" at bounding box center [1374, 637] width 348 height 37
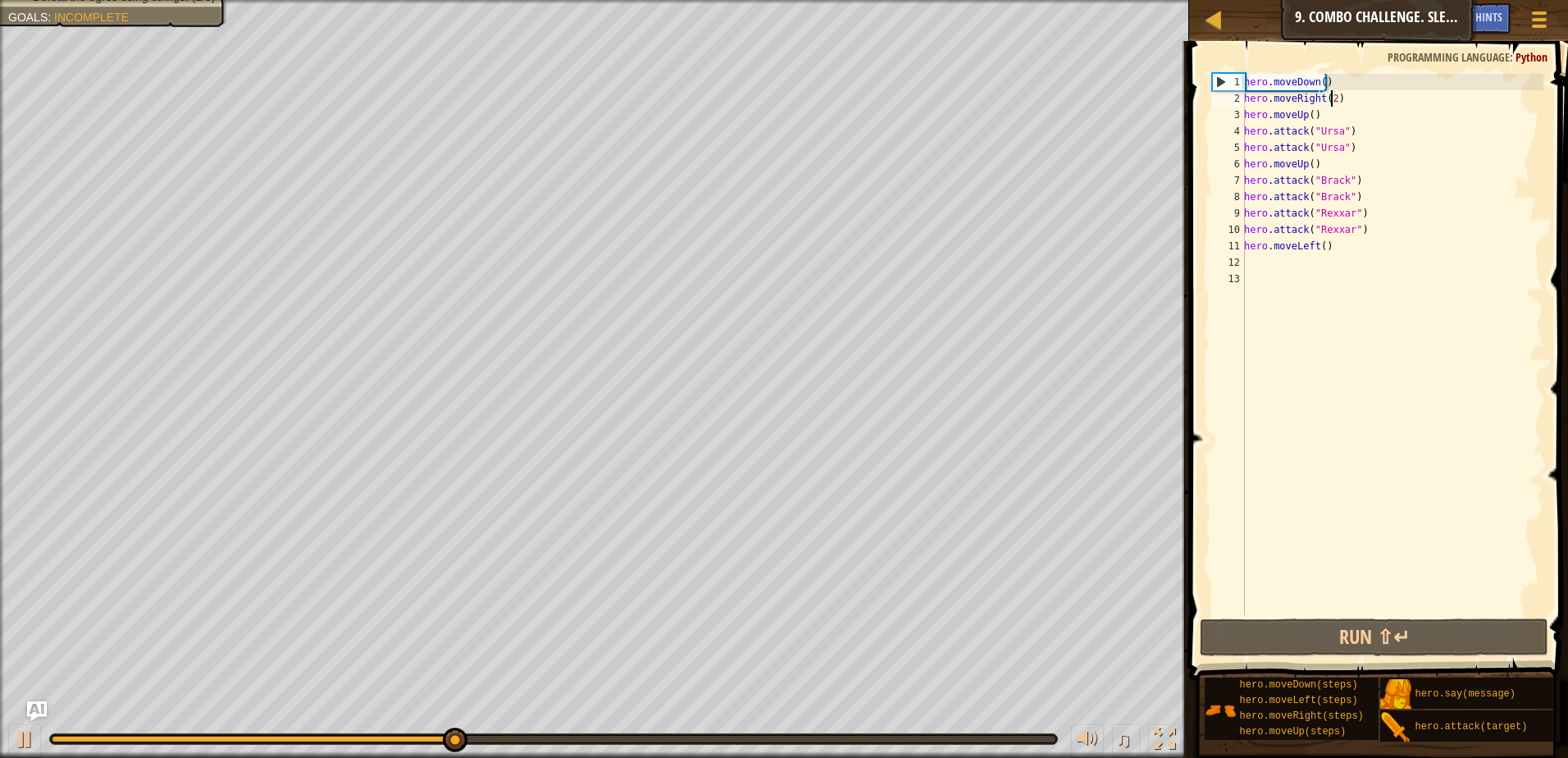
click at [1090, 140] on div "Map Introduction to Computer Science 9. Combo Challenge. Sleep Hour Game Menu D…" at bounding box center [784, 379] width 1568 height 758
click at [1341, 108] on div "hero . moveDown ( ) hero . moveRight ( 2 ) hero . moveUp ( ) hero . attack ( "U…" at bounding box center [1392, 360] width 302 height 574
drag, startPoint x: 1328, startPoint y: 108, endPoint x: 1220, endPoint y: 125, distance: 109.3
click at [1220, 125] on div "hero.moveUp() 1 2 3 4 5 6 7 8 9 10 11 12 13 hero . moveDown ( ) hero . moveRigh…" at bounding box center [1376, 345] width 335 height 542
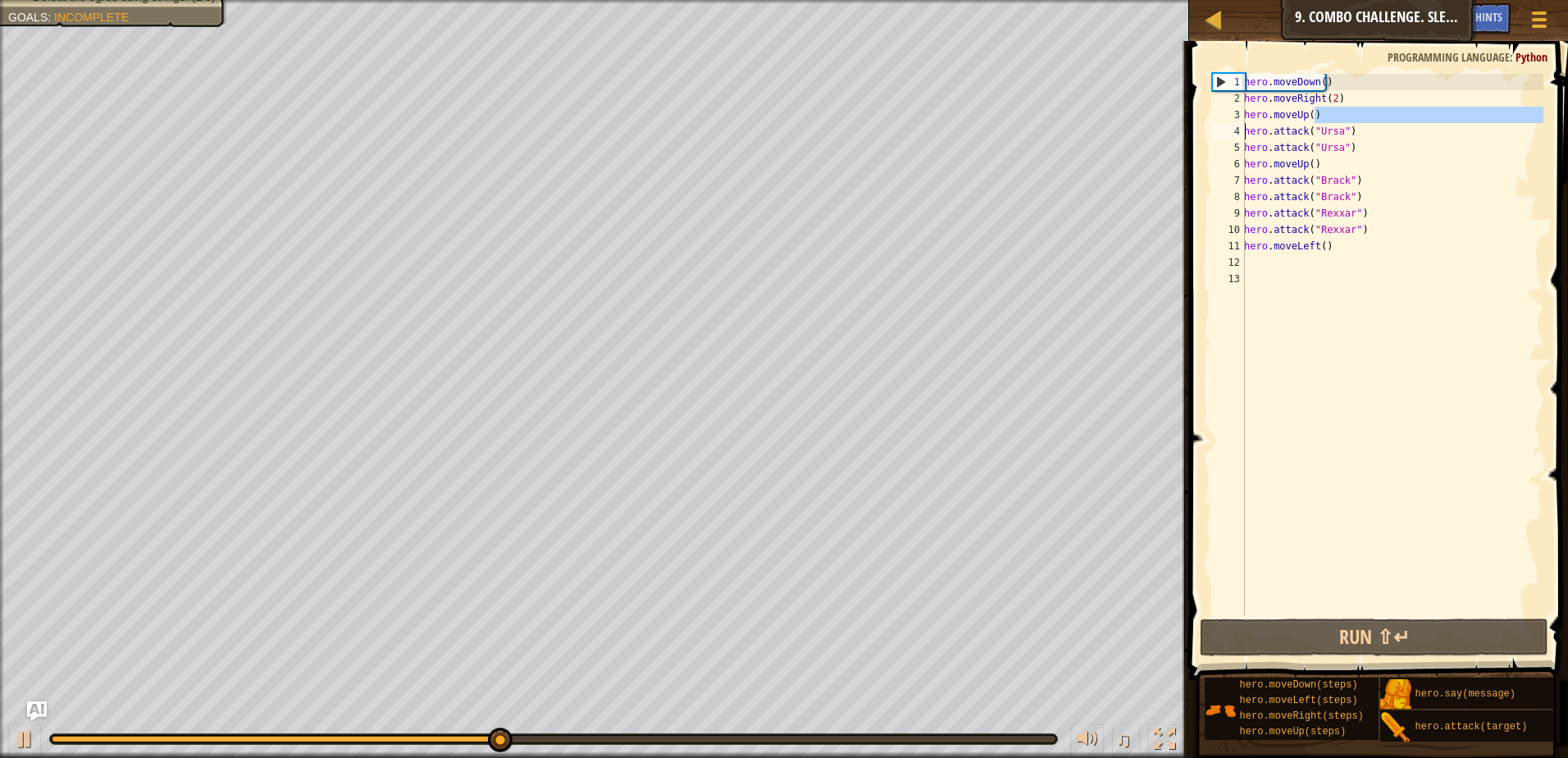
drag, startPoint x: 1310, startPoint y: 118, endPoint x: 1320, endPoint y: 114, distance: 10.8
click at [1315, 117] on div "hero . moveDown ( ) hero . moveRight ( 2 ) hero . moveUp ( ) hero . attack ( "U…" at bounding box center [1392, 360] width 302 height 574
drag, startPoint x: 1322, startPoint y: 114, endPoint x: 1237, endPoint y: 119, distance: 85.1
click at [1237, 119] on div "hero.moveUp() 1 2 3 4 5 6 7 8 9 10 11 12 13 hero . moveDown ( ) hero . moveRigh…" at bounding box center [1376, 345] width 335 height 542
type textarea "h"
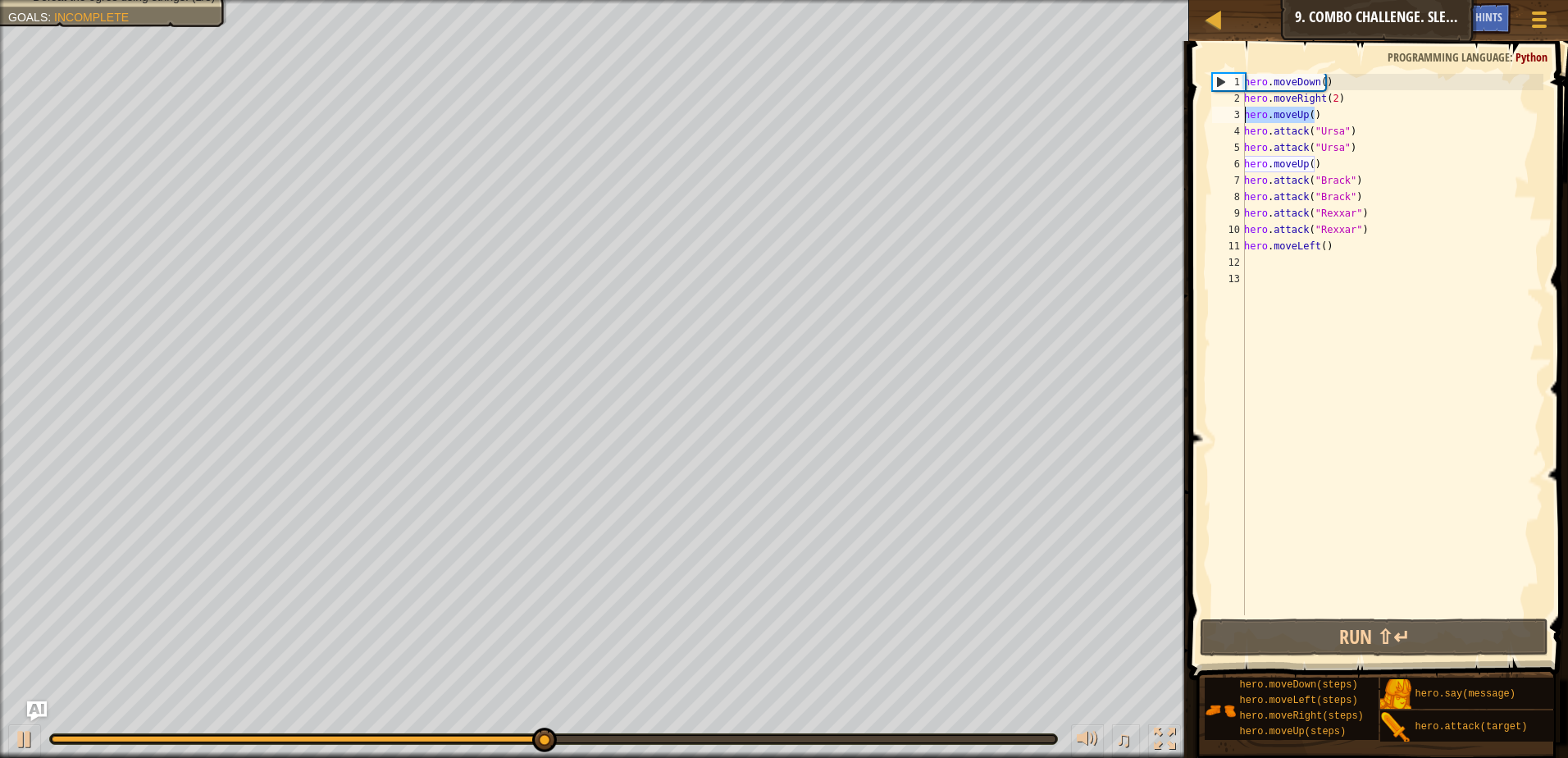
scroll to position [8, 0]
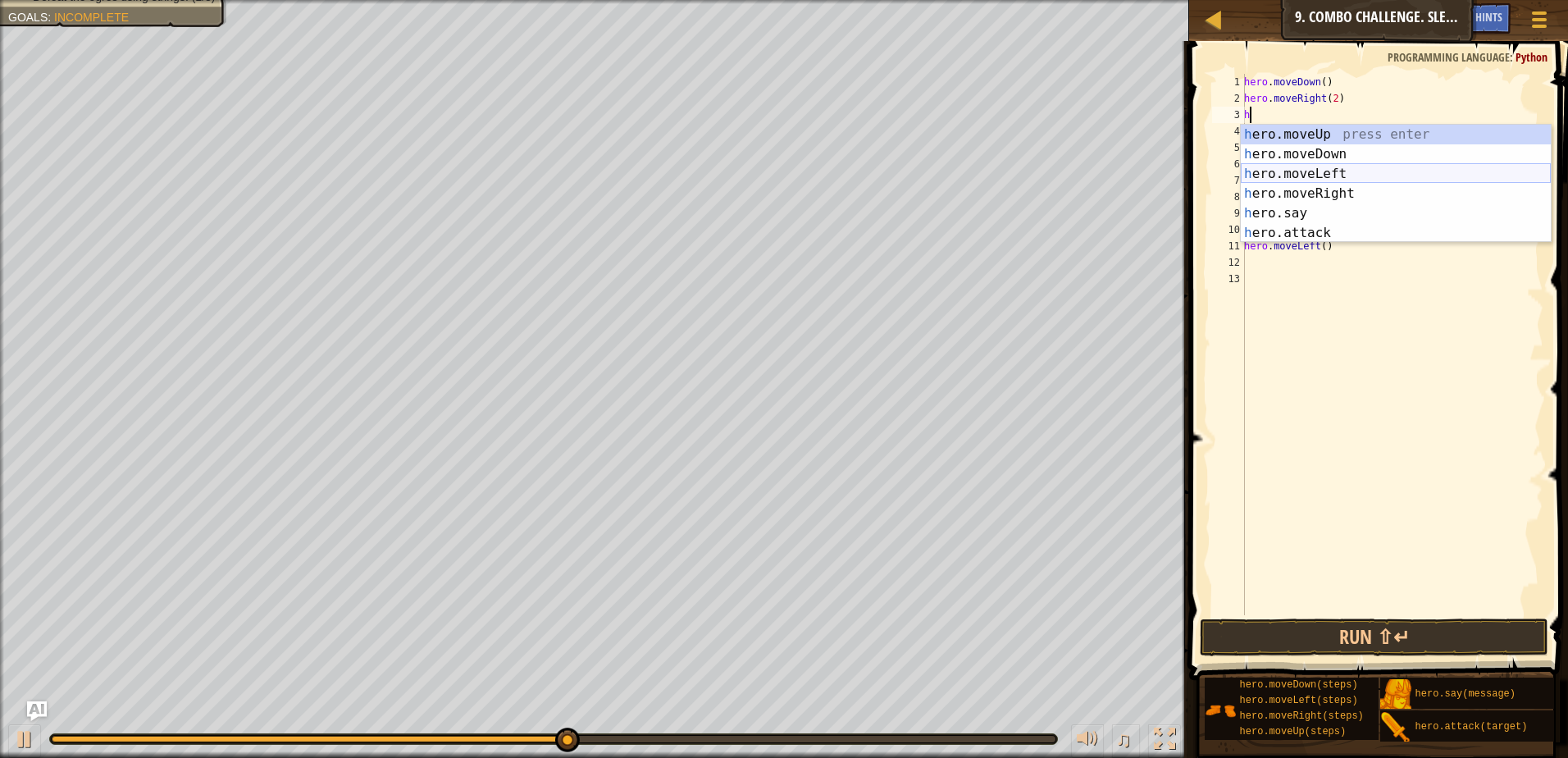
click at [1339, 167] on div "h ero.moveUp press enter h ero.moveDown press enter h ero.moveLeft press enter …" at bounding box center [1396, 203] width 310 height 157
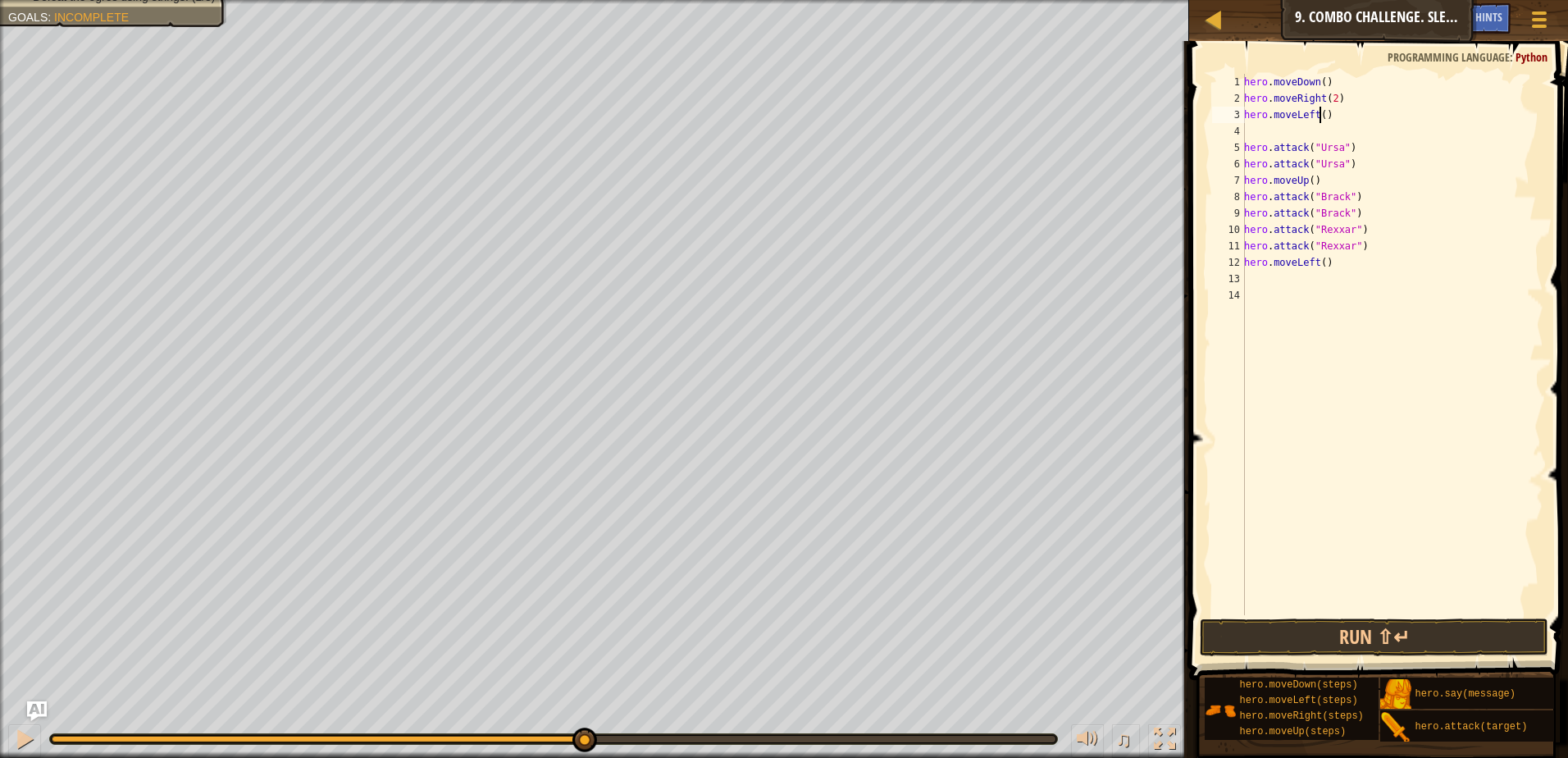
click at [1318, 116] on div "hero . moveDown ( ) hero . moveRight ( 2 ) hero . moveLeft ( ) hero . attack ( …" at bounding box center [1392, 360] width 302 height 574
type textarea "hero.moveLeft(2)"
click at [1276, 135] on div "hero . moveDown ( ) hero . moveRight ( 2 ) hero . moveLeft ( 2 ) hero . attack …" at bounding box center [1392, 360] width 302 height 574
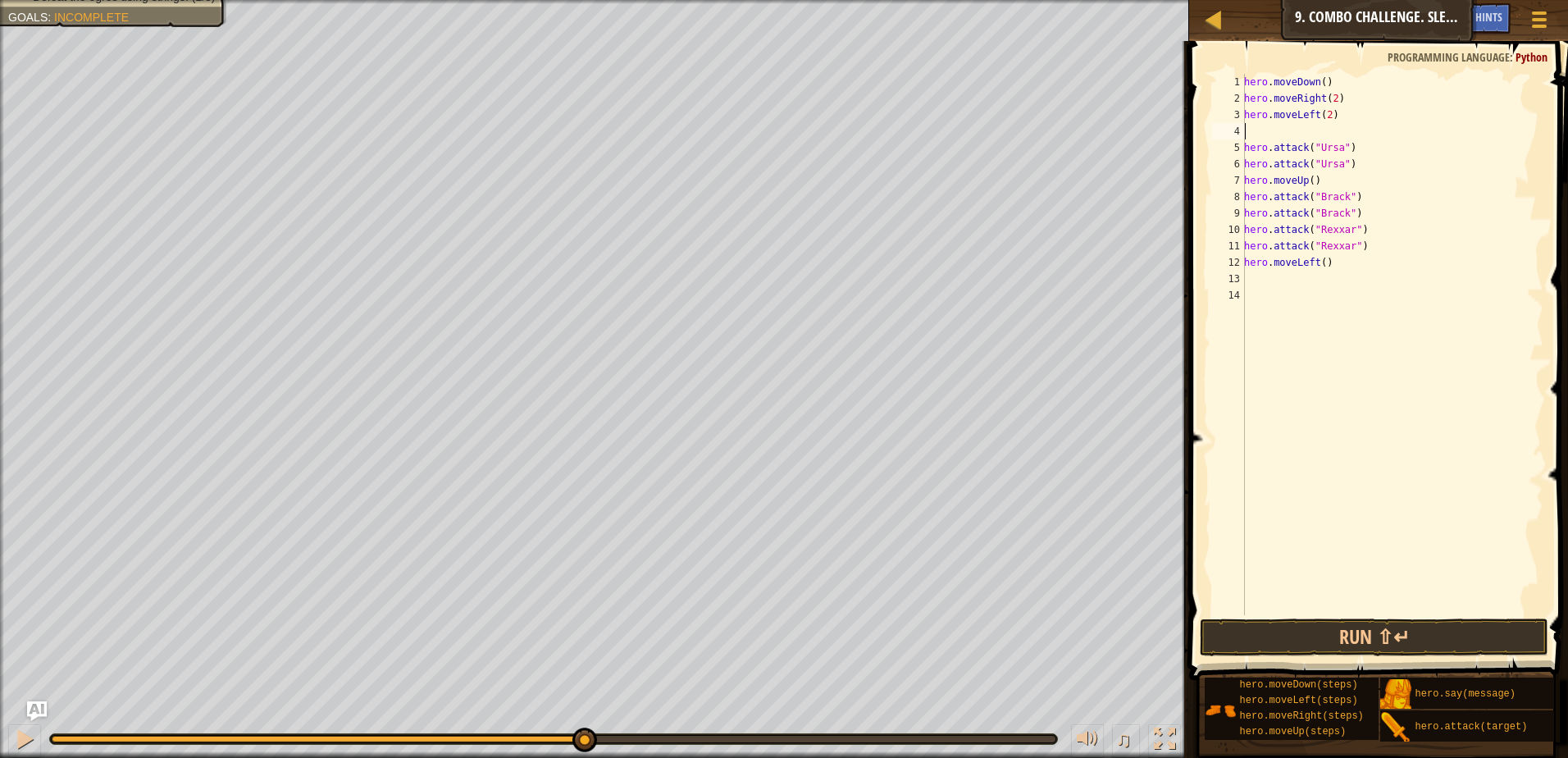
type textarea "h"
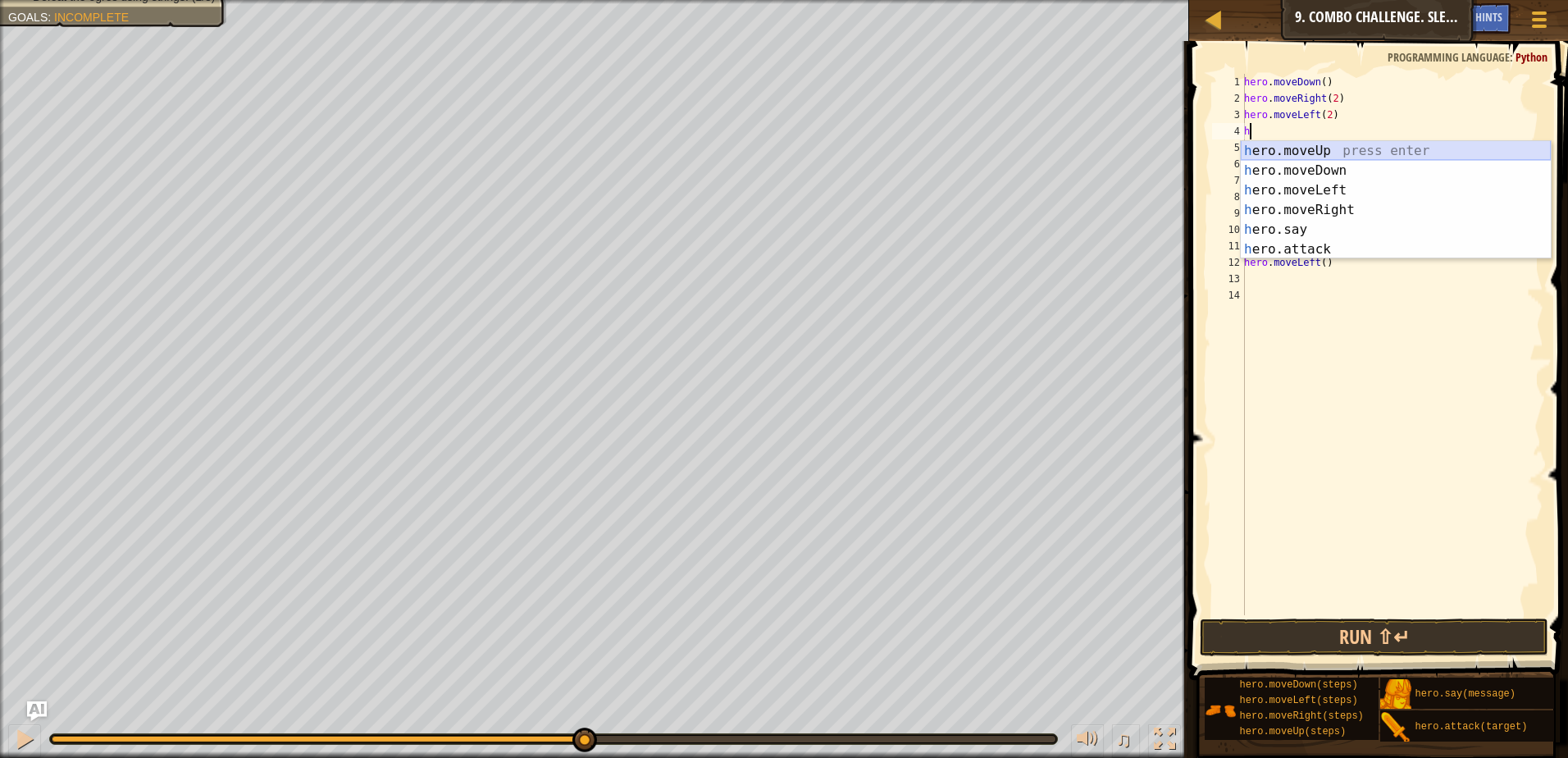
click at [1336, 154] on div "h ero.moveUp press enter h ero.moveDown press enter h ero.moveLeft press enter …" at bounding box center [1396, 220] width 310 height 157
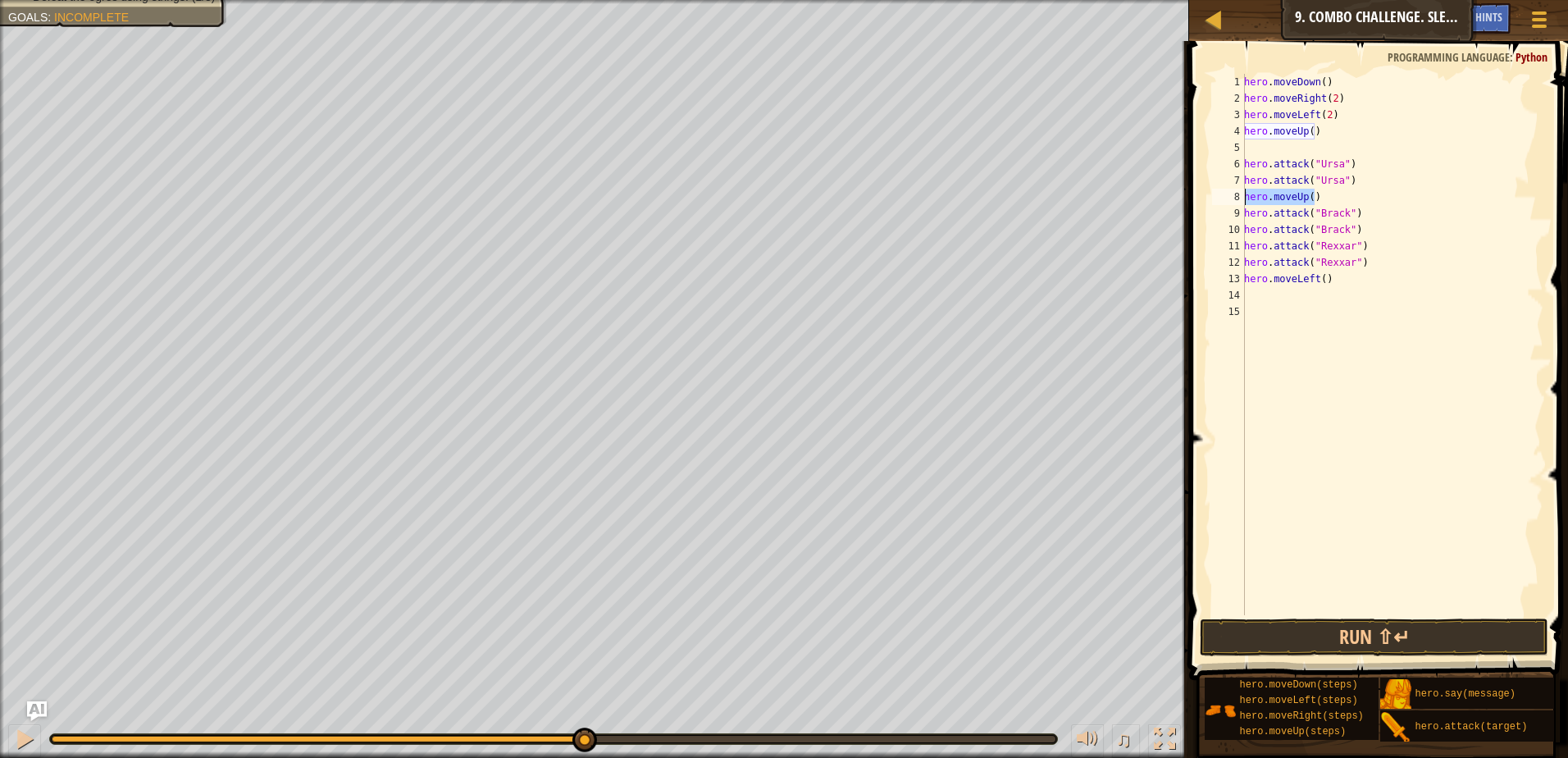
drag, startPoint x: 1332, startPoint y: 199, endPoint x: 1228, endPoint y: 197, distance: 104.0
click at [1228, 197] on div "1 2 3 4 5 6 7 8 9 10 11 12 13 14 15 hero . moveDown ( ) hero . moveRight ( 2 ) …" at bounding box center [1376, 345] width 335 height 542
type textarea "hero.moveUp()"
click at [1423, 633] on button "Run ⇧↵" at bounding box center [1374, 637] width 348 height 37
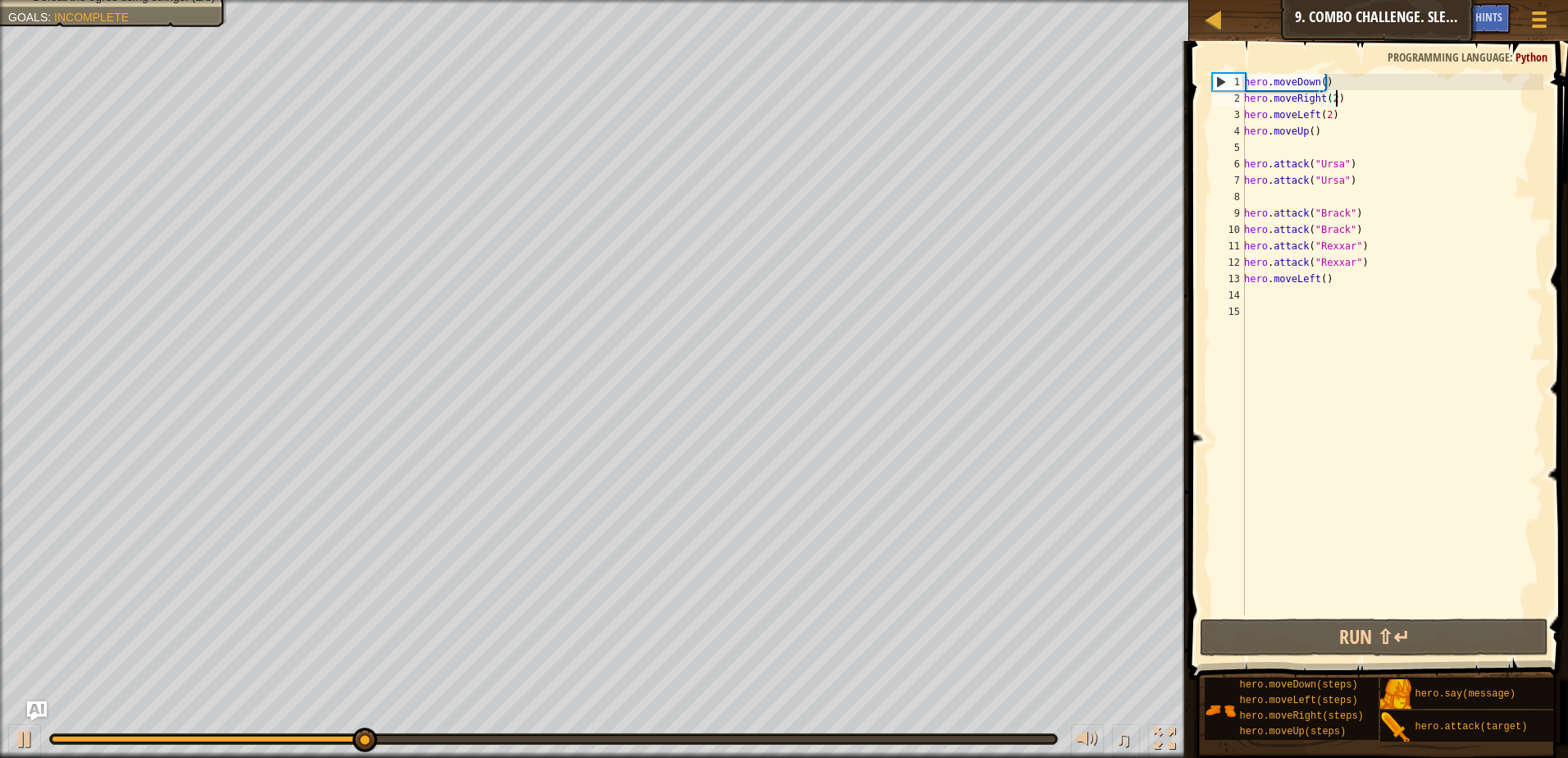
click at [1345, 95] on div "hero . moveDown ( ) hero . moveRight ( 2 ) hero . moveLeft ( 2 ) hero . moveUp …" at bounding box center [1392, 360] width 302 height 574
type textarea "hero.moveRight(2)"
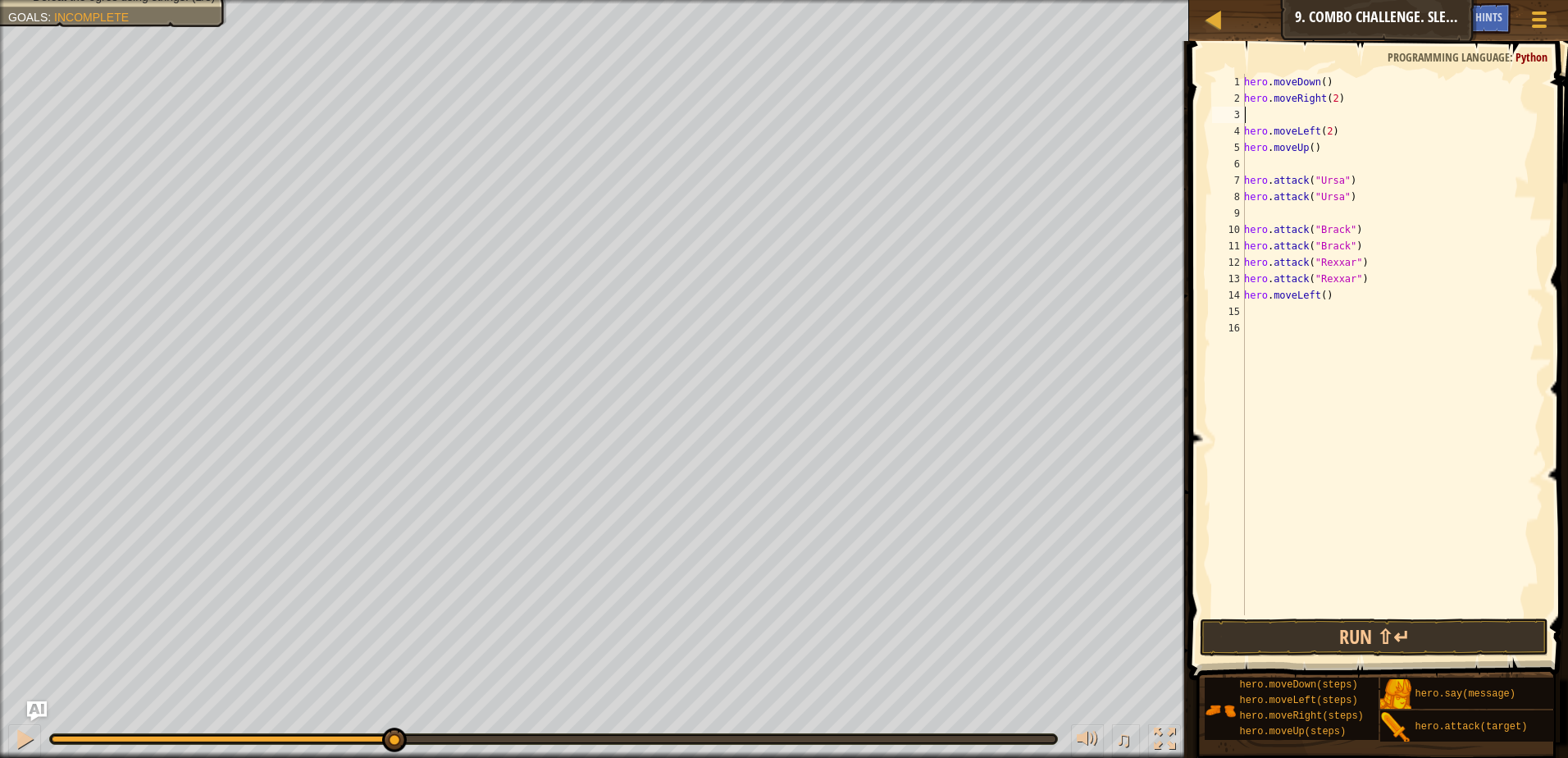
type textarea "h"
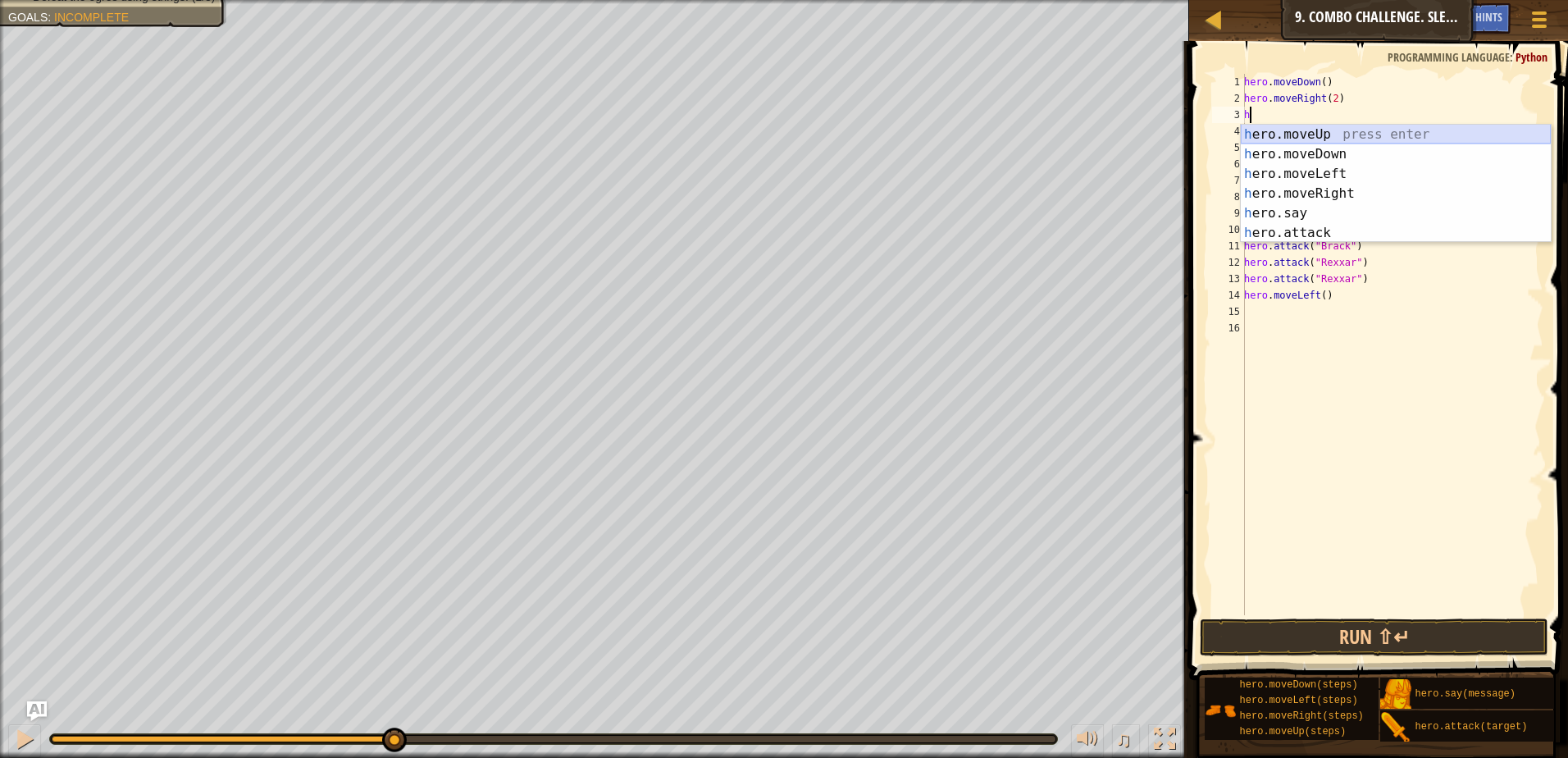
click at [1306, 133] on div "h ero.moveUp press enter h ero.moveDown press enter h ero.moveLeft press enter …" at bounding box center [1396, 203] width 310 height 157
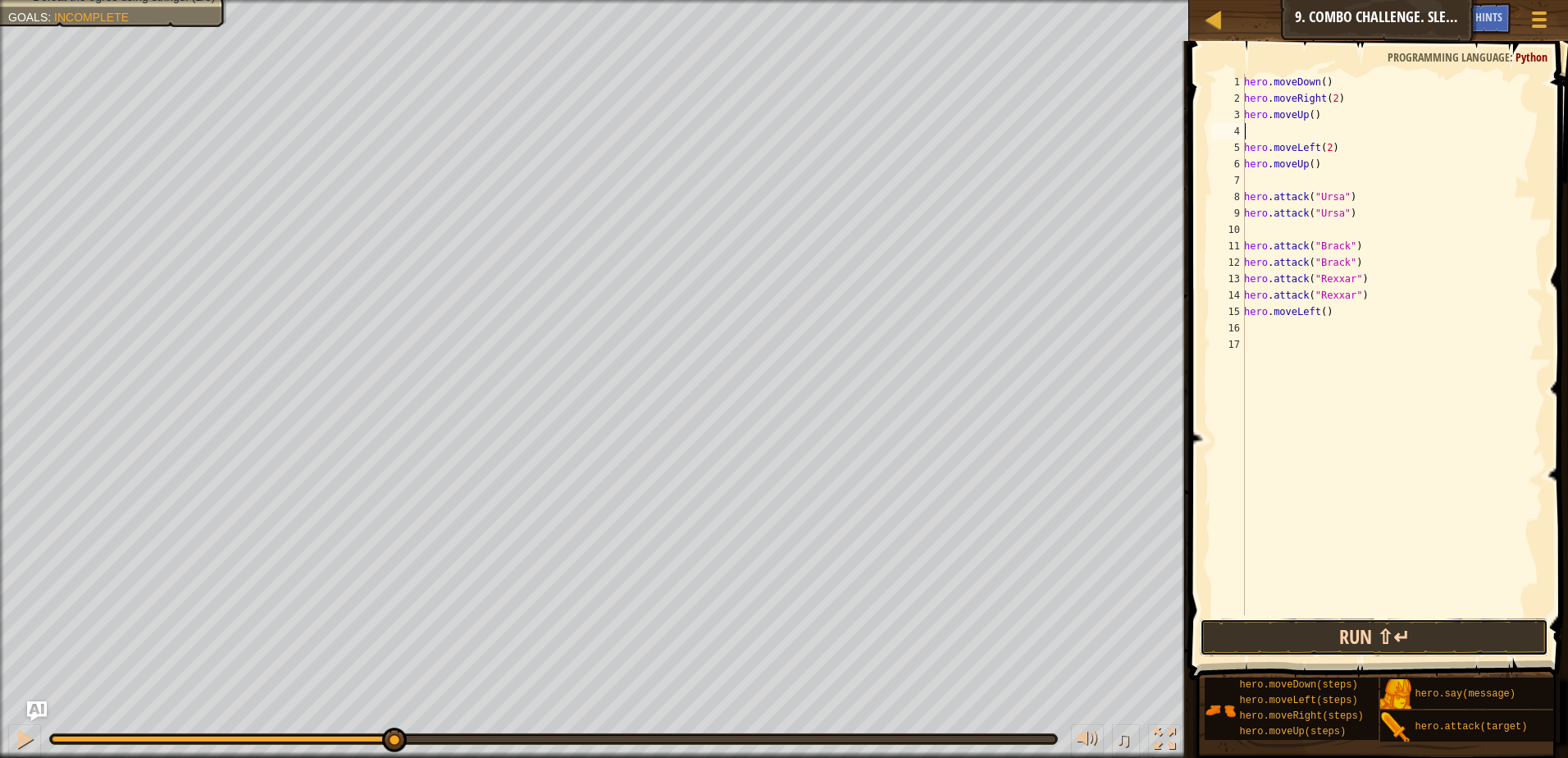
click at [1465, 644] on button "Run ⇧↵" at bounding box center [1374, 637] width 348 height 37
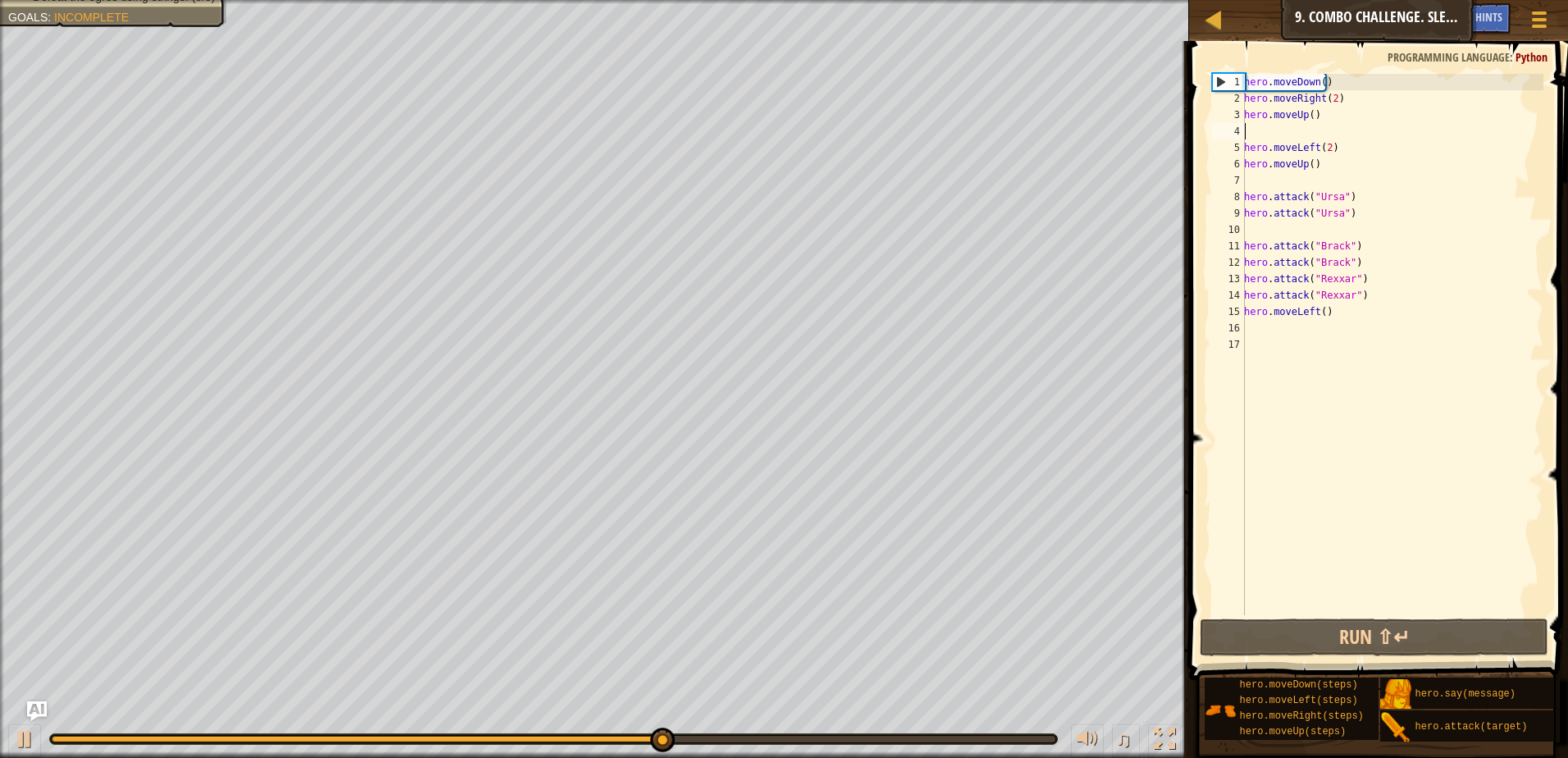
drag, startPoint x: 1319, startPoint y: 312, endPoint x: 1327, endPoint y: 315, distance: 8.5
click at [1324, 314] on div "hero . moveDown ( ) hero . moveRight ( 2 ) hero . moveUp ( ) hero . moveLeft ( …" at bounding box center [1392, 360] width 302 height 574
type textarea "hero.moveLeft()"
click at [1397, 382] on div "hero . moveDown ( ) hero . moveRight ( 2 ) hero . moveUp ( ) hero . moveLeft ( …" at bounding box center [1392, 360] width 302 height 574
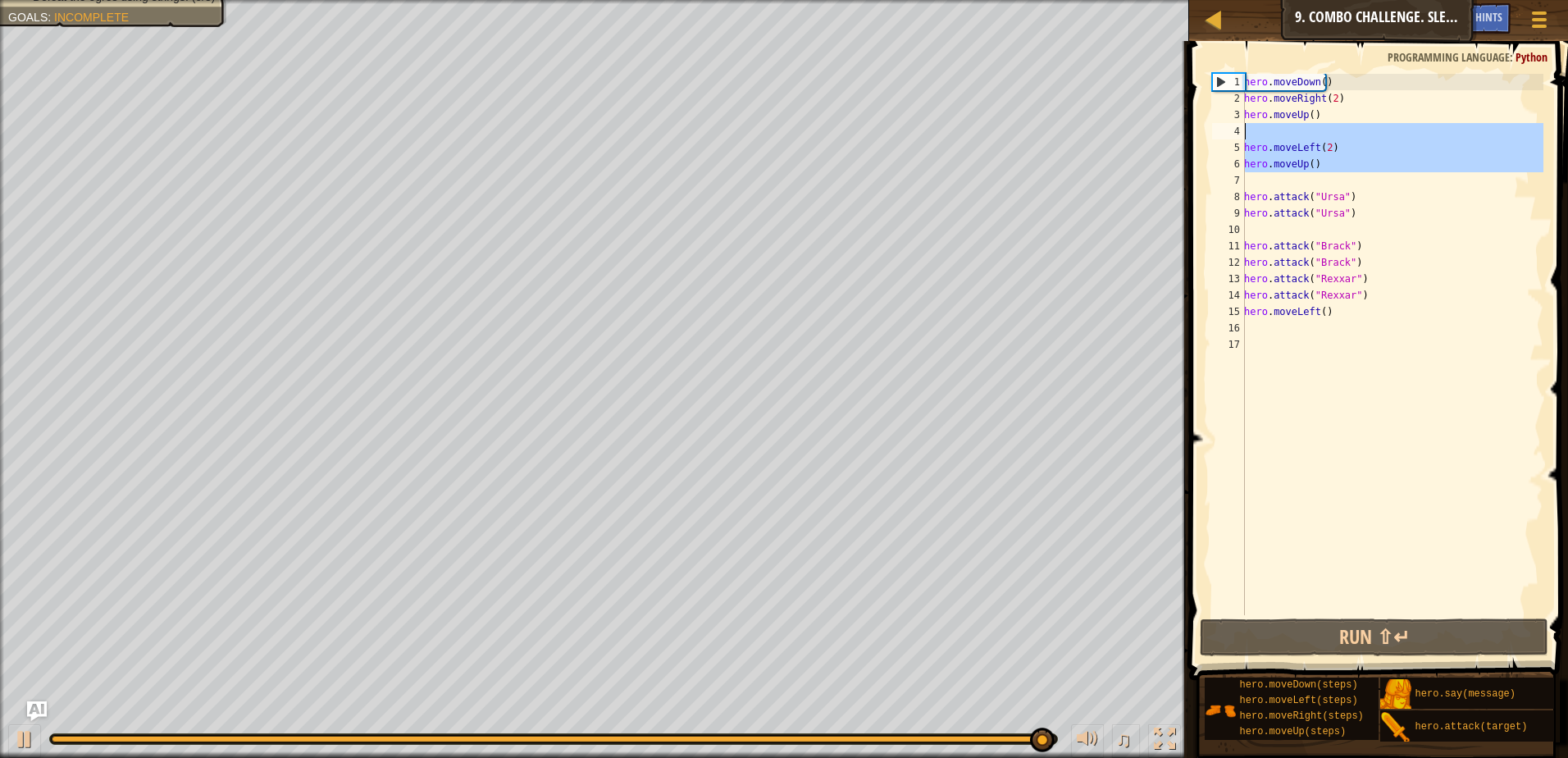
drag, startPoint x: 1280, startPoint y: 183, endPoint x: 1233, endPoint y: 130, distance: 70.8
click at [1233, 130] on div "1 2 3 4 5 6 7 8 9 10 11 12 13 14 15 16 17 hero . moveDown ( ) hero . moveRight …" at bounding box center [1376, 345] width 335 height 542
type textarea "hero.moveLeft(2)"
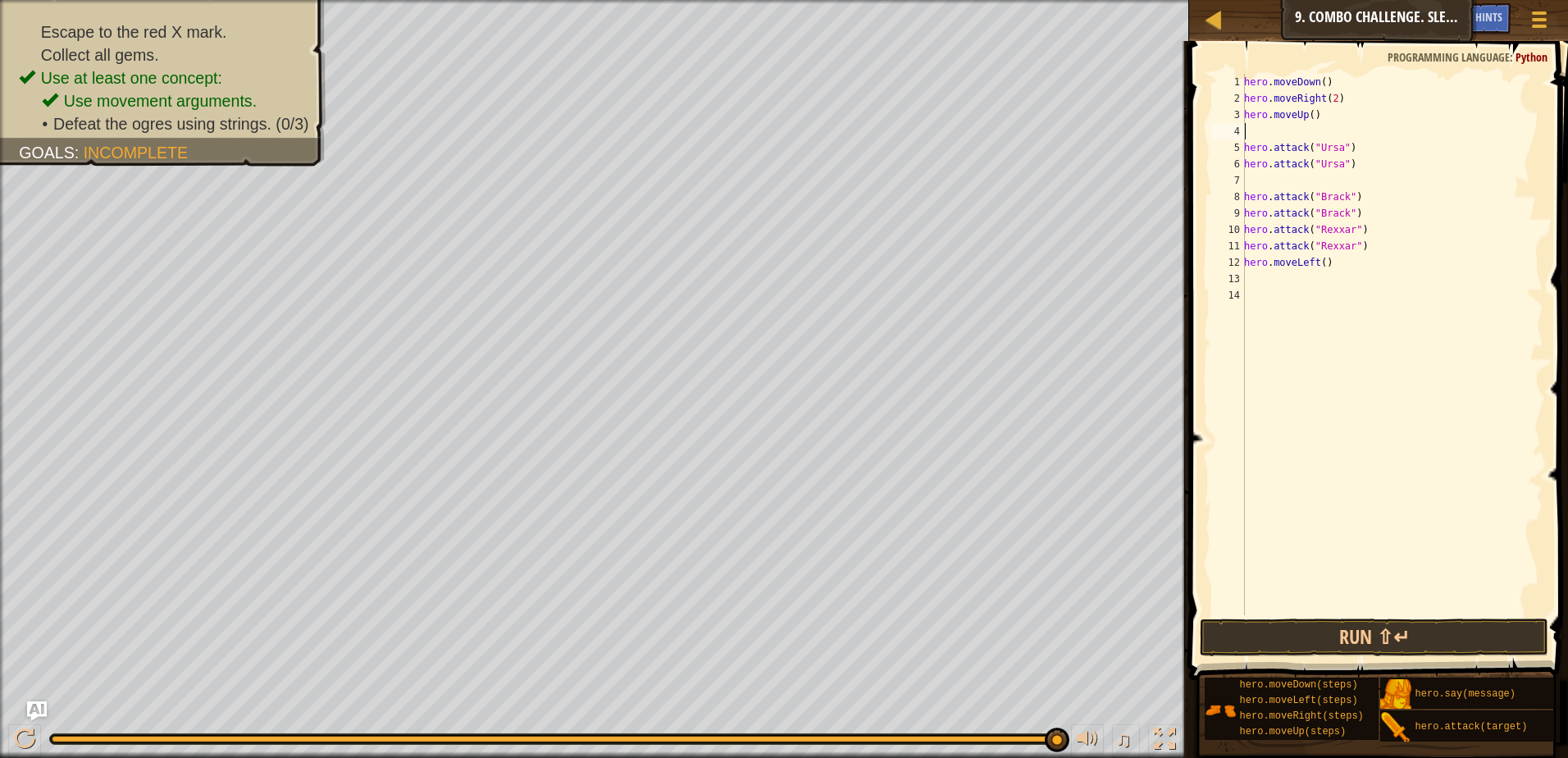
click at [1254, 184] on div "hero . moveDown ( ) hero . moveRight ( 2 ) hero . moveUp ( ) hero . attack ( "U…" at bounding box center [1392, 360] width 302 height 574
type textarea "h"
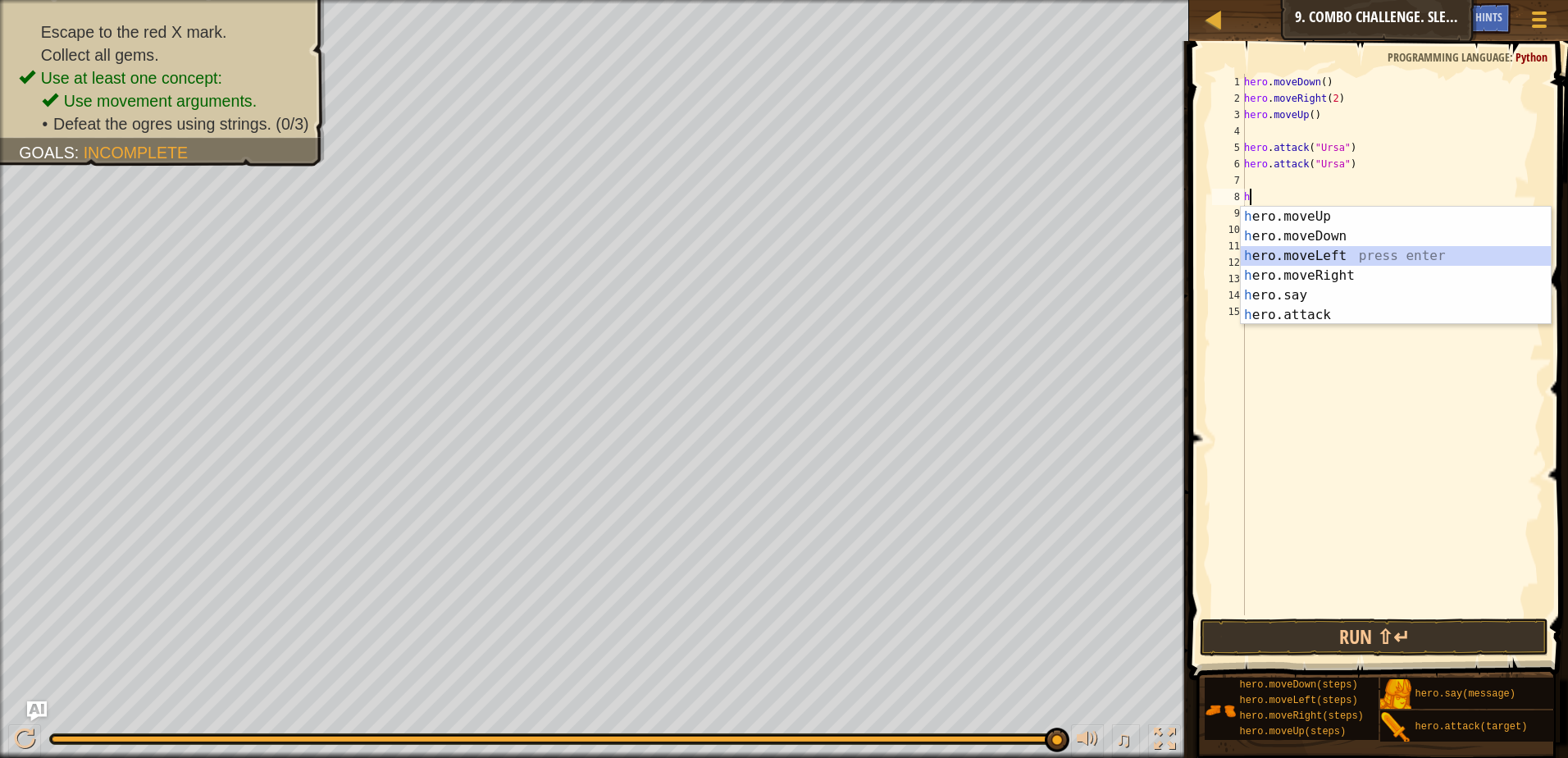
click at [1344, 253] on div "h ero.moveUp press enter h ero.moveDown press enter h ero.moveLeft press enter …" at bounding box center [1396, 286] width 310 height 157
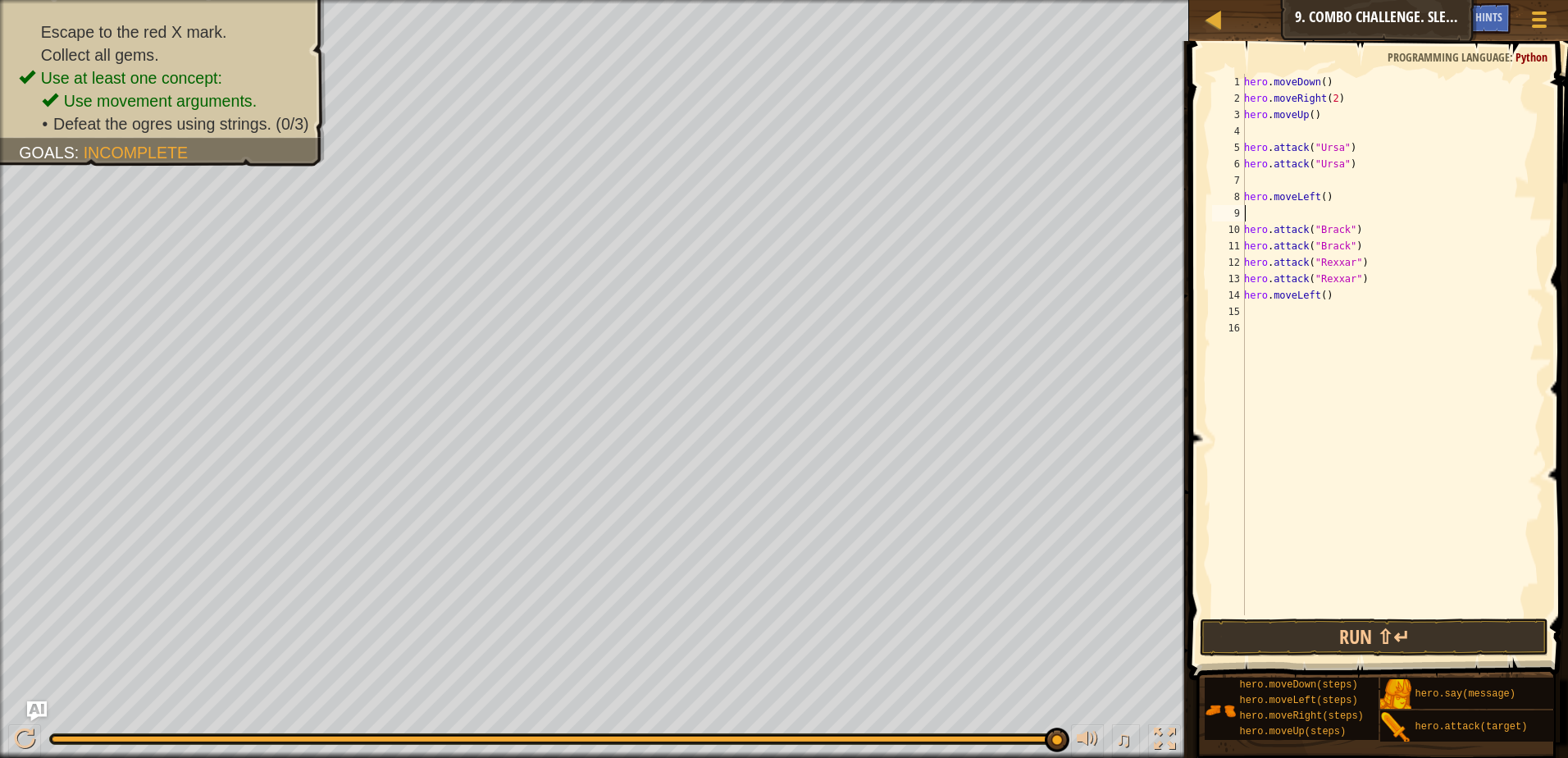
click at [1321, 200] on div "hero . moveDown ( ) hero . moveRight ( 2 ) hero . moveUp ( ) hero . attack ( "U…" at bounding box center [1392, 360] width 302 height 574
type textarea "hero.moveLeft(2)"
click at [1312, 215] on div "hero . moveDown ( ) hero . moveRight ( 2 ) hero . moveUp ( ) hero . attack ( "U…" at bounding box center [1392, 360] width 302 height 574
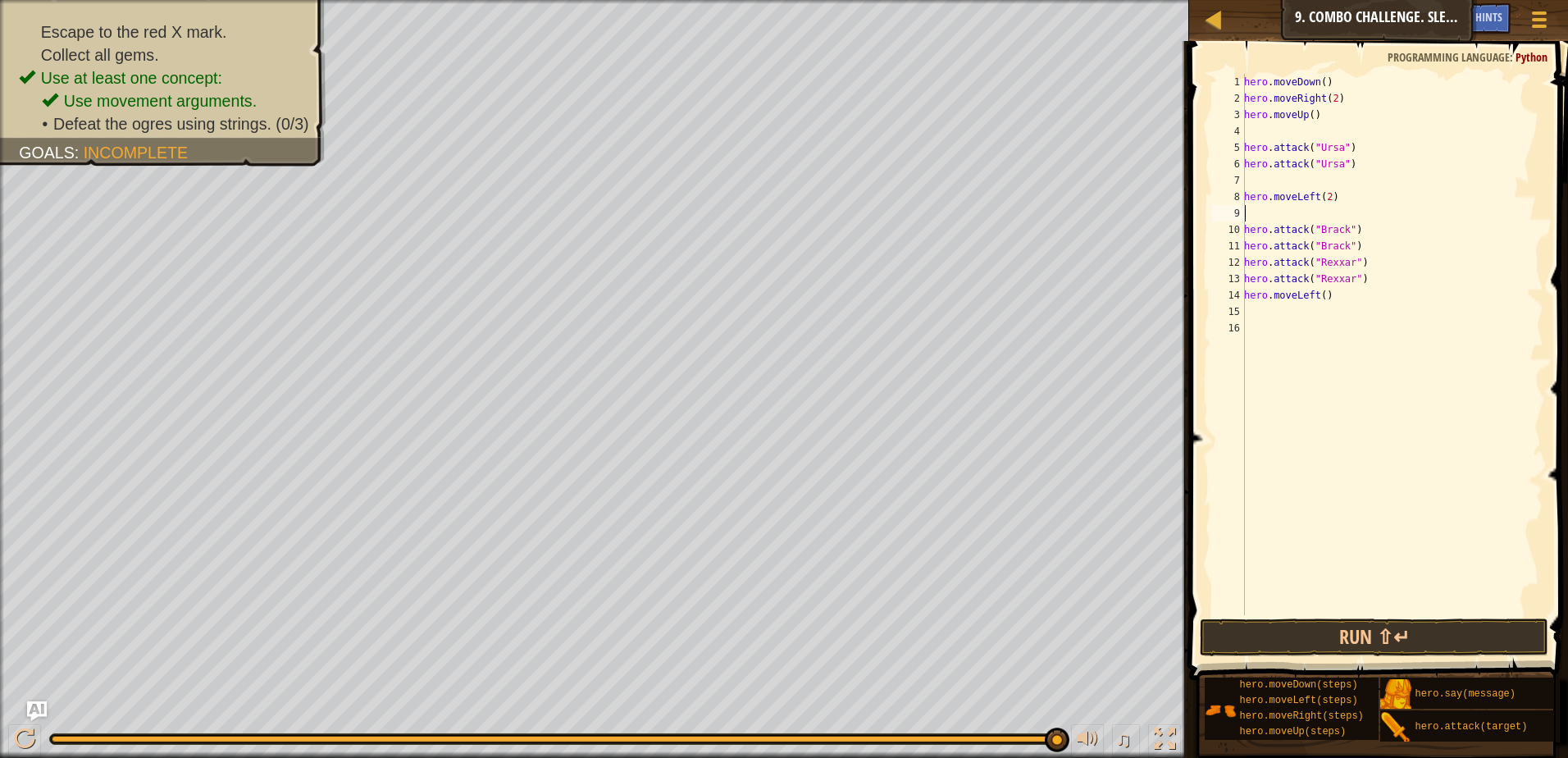
type textarea "h"
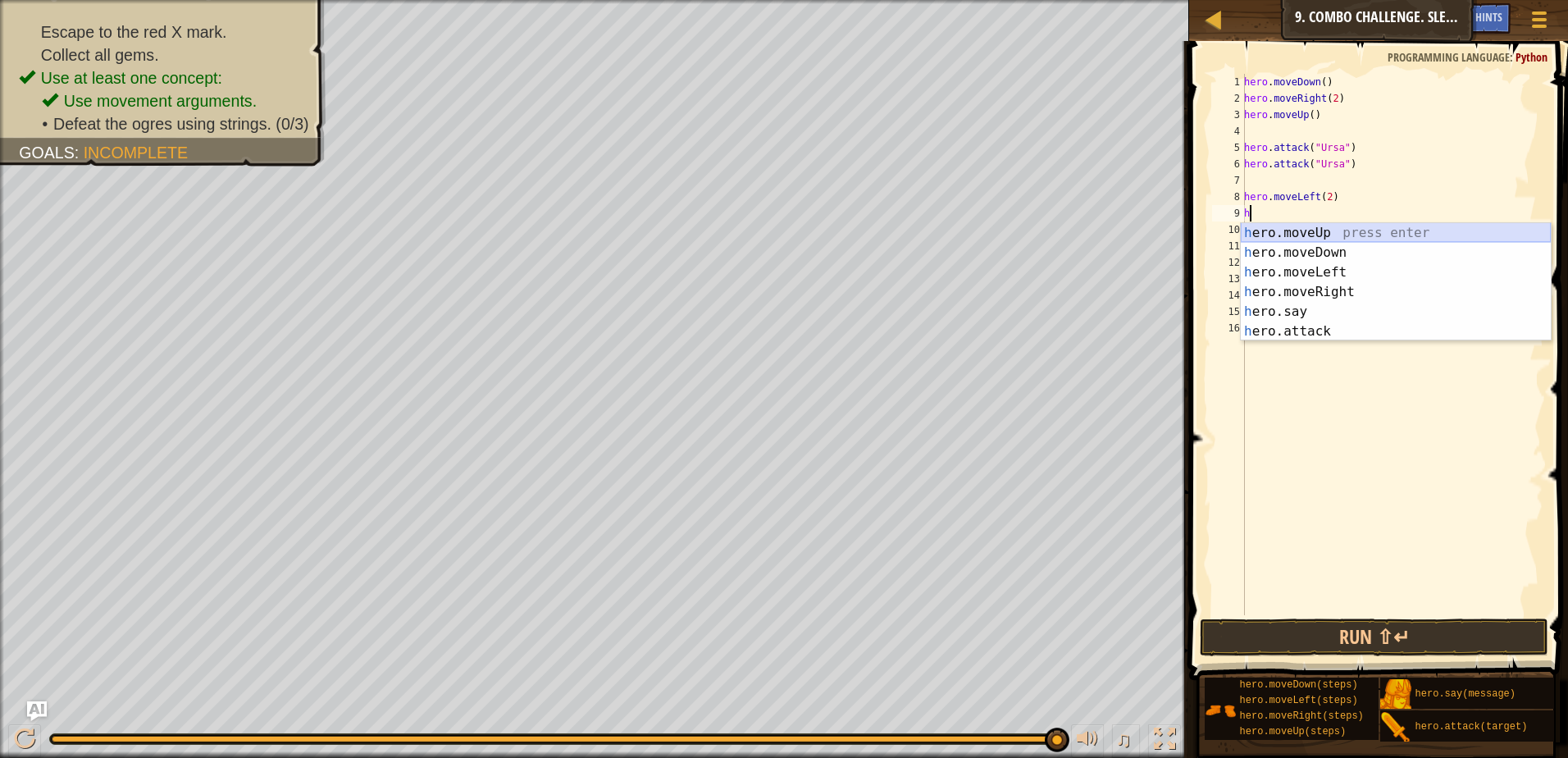
click at [1340, 238] on div "h ero.moveUp press enter h ero.moveDown press enter h ero.moveLeft press enter …" at bounding box center [1396, 301] width 310 height 157
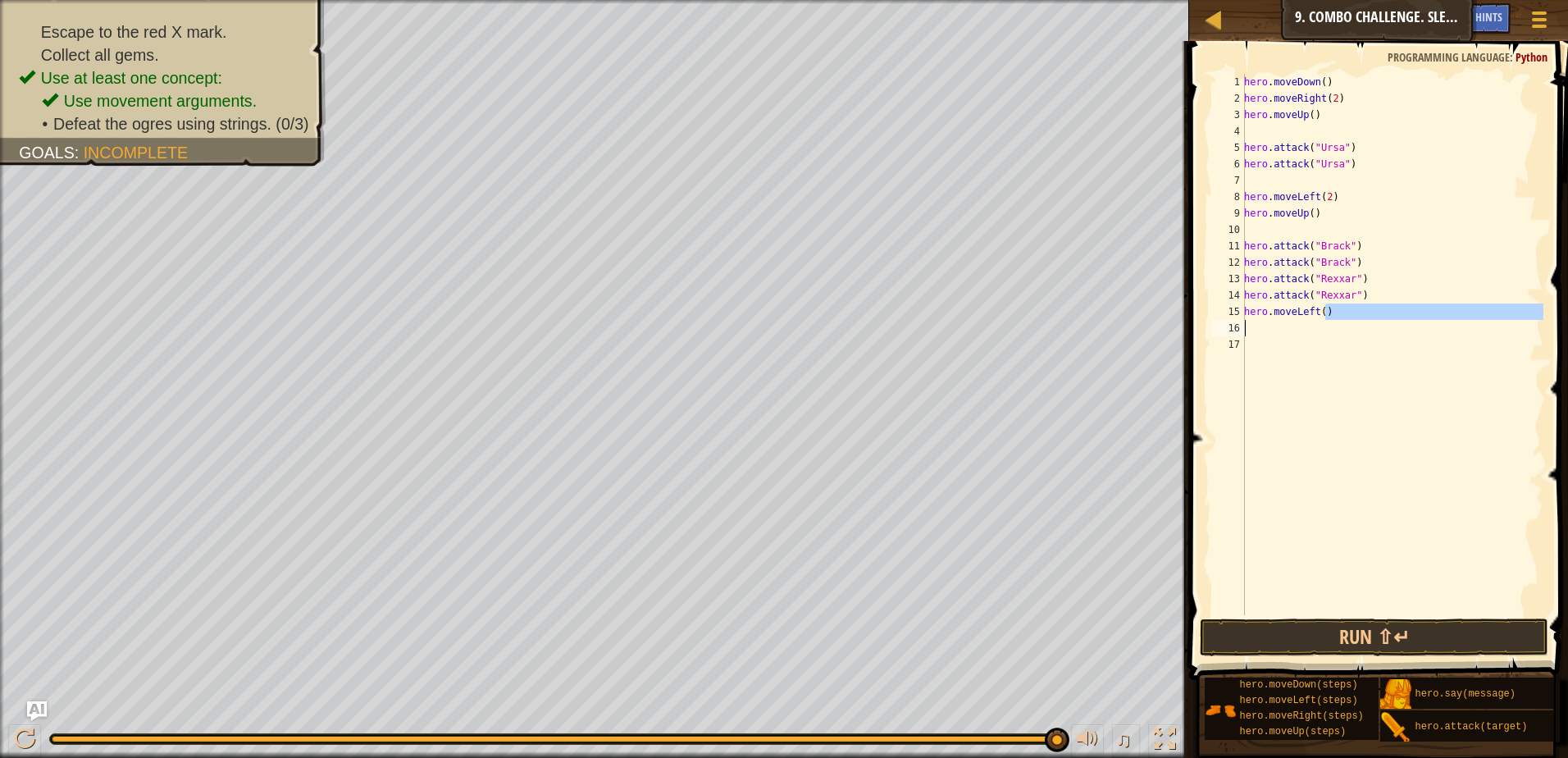
click at [1167, 330] on div "Map Introduction to Computer Science 9. Combo Challenge. Sleep Hour Game Menu D…" at bounding box center [784, 379] width 1568 height 758
click at [1338, 318] on div "hero . moveDown ( ) hero . moveRight ( 2 ) hero . moveUp ( ) hero . attack ( "U…" at bounding box center [1392, 360] width 302 height 574
type textarea "hero.moveLeft()"
drag, startPoint x: 1338, startPoint y: 312, endPoint x: 1207, endPoint y: 316, distance: 131.1
click at [1207, 316] on div "hero.moveLeft() 1 2 3 4 5 6 7 8 9 10 11 12 13 14 15 16 17 hero . moveDown ( ) h…" at bounding box center [1376, 393] width 384 height 687
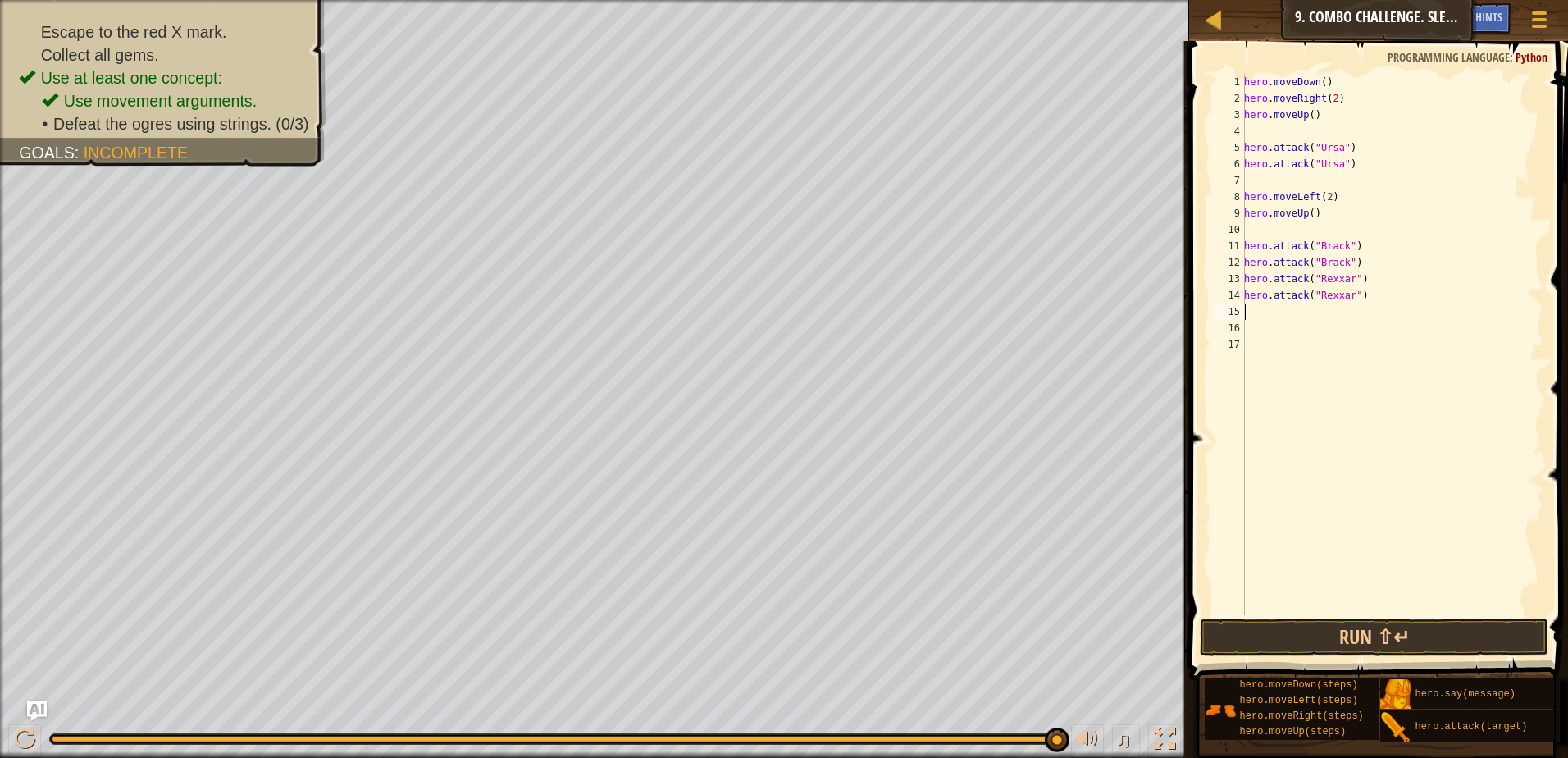
click at [1280, 316] on div "hero . moveDown ( ) hero . moveRight ( 2 ) hero . moveUp ( ) hero . attack ( "U…" at bounding box center [1392, 360] width 302 height 574
type textarea "h"
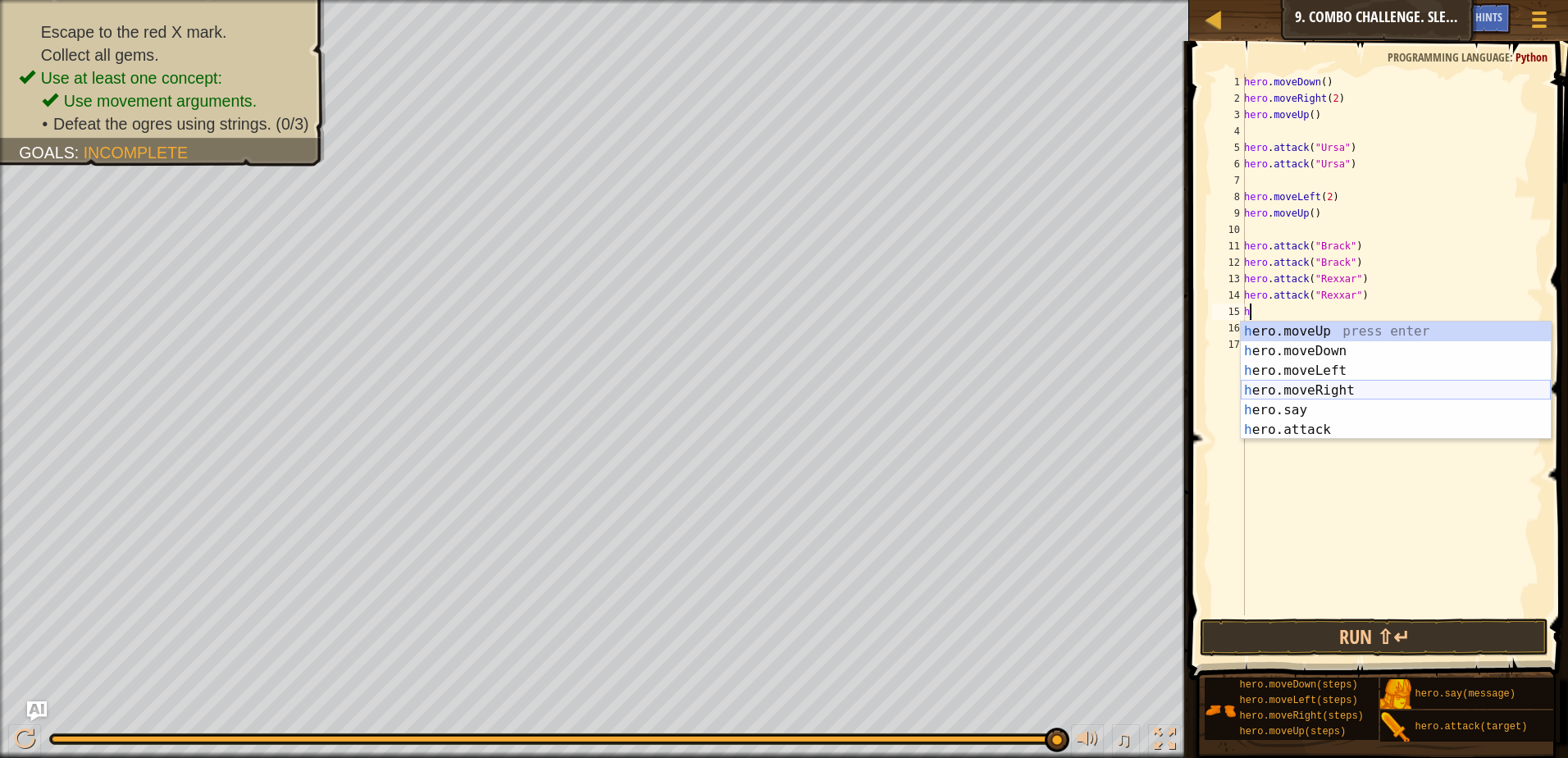
click at [1349, 382] on div "h ero.moveUp press enter h ero.moveDown press enter h ero.moveLeft press enter …" at bounding box center [1396, 401] width 310 height 157
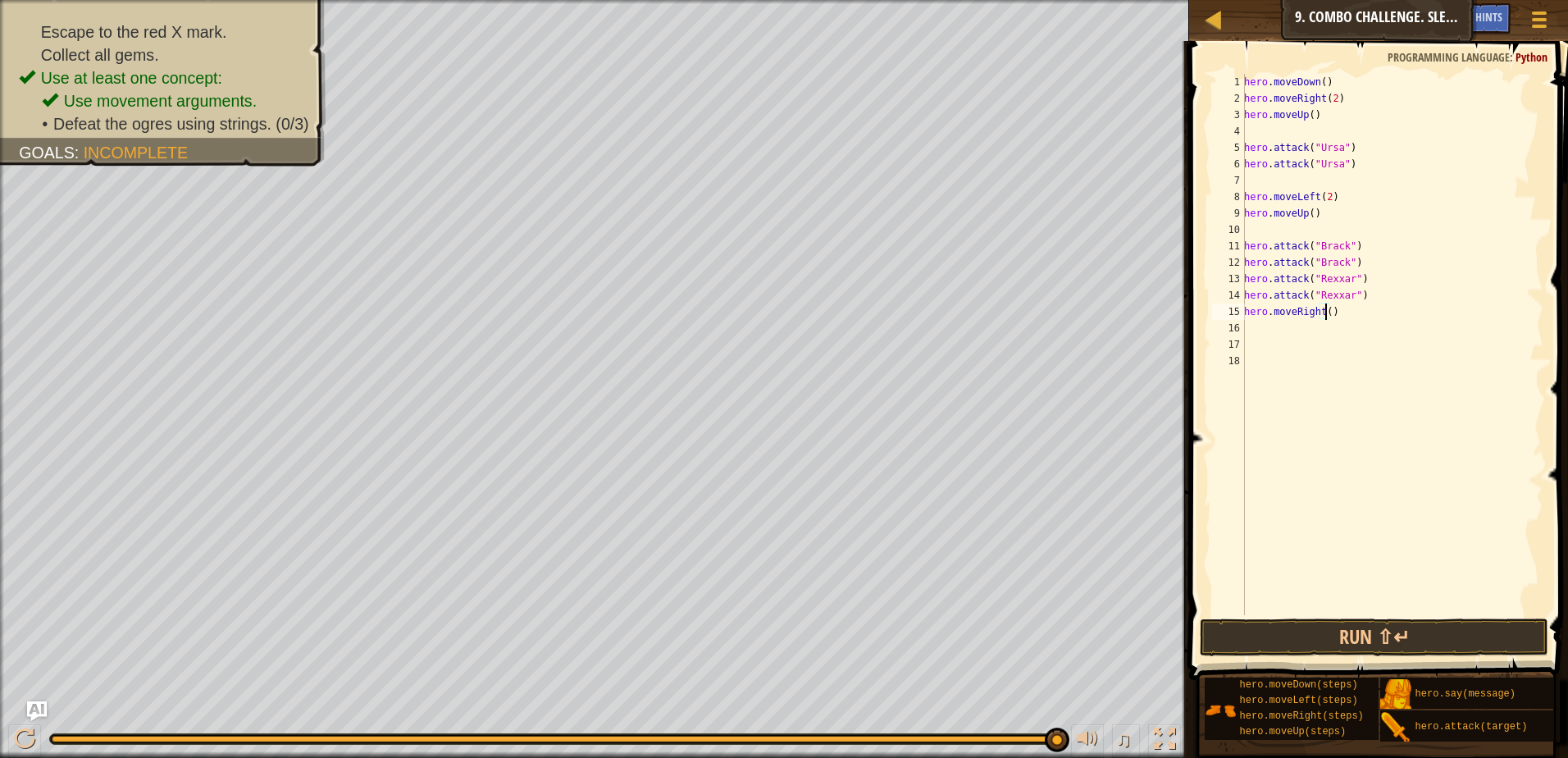
click at [1324, 311] on div "hero . moveDown ( ) hero . moveRight ( 2 ) hero . moveUp ( ) hero . attack ( "U…" at bounding box center [1392, 360] width 302 height 574
type textarea "hero.moveRight(3)"
click at [1371, 626] on button "Run ⇧↵" at bounding box center [1374, 637] width 348 height 37
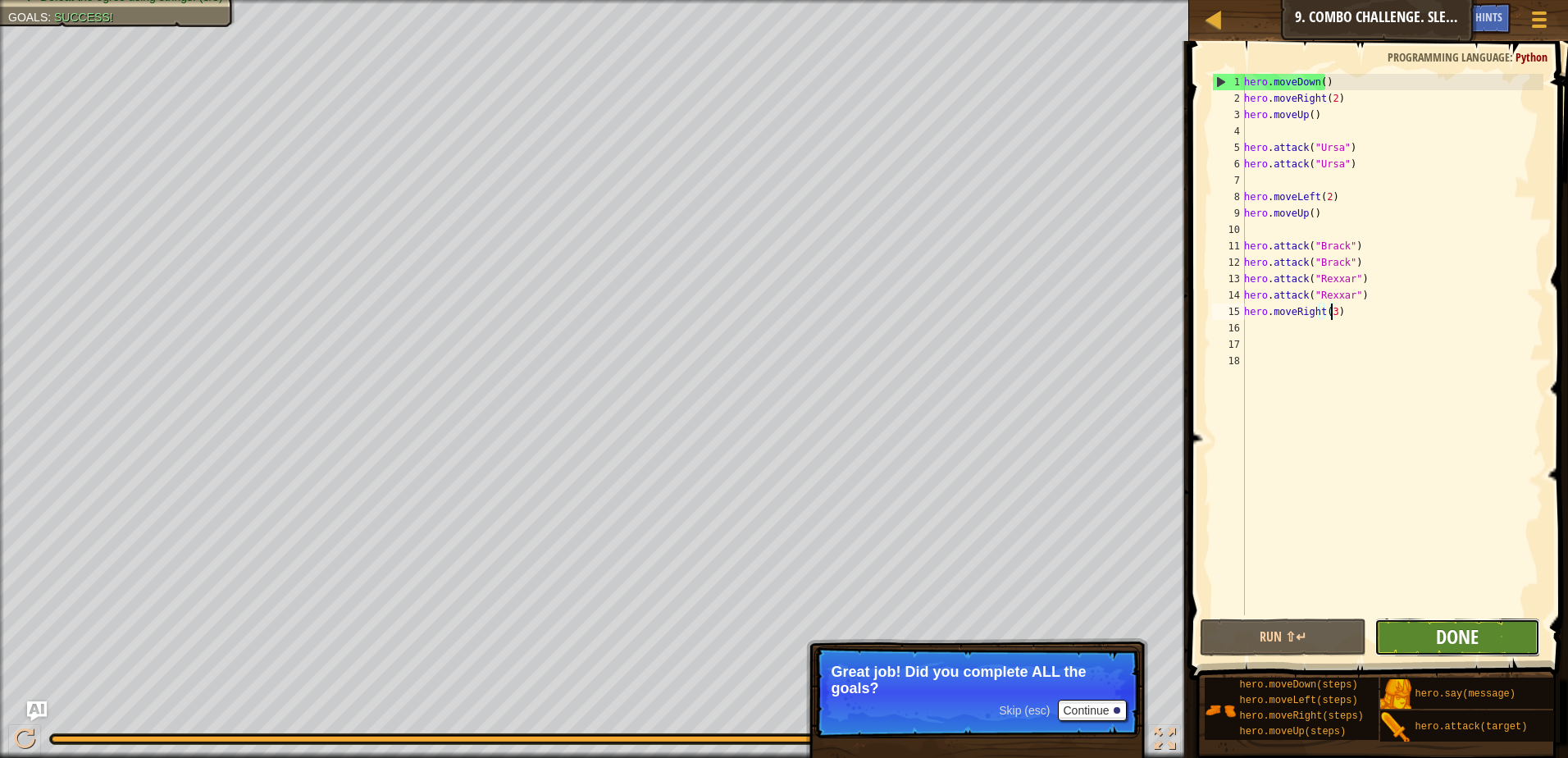
click at [1453, 642] on span "Done" at bounding box center [1457, 636] width 42 height 27
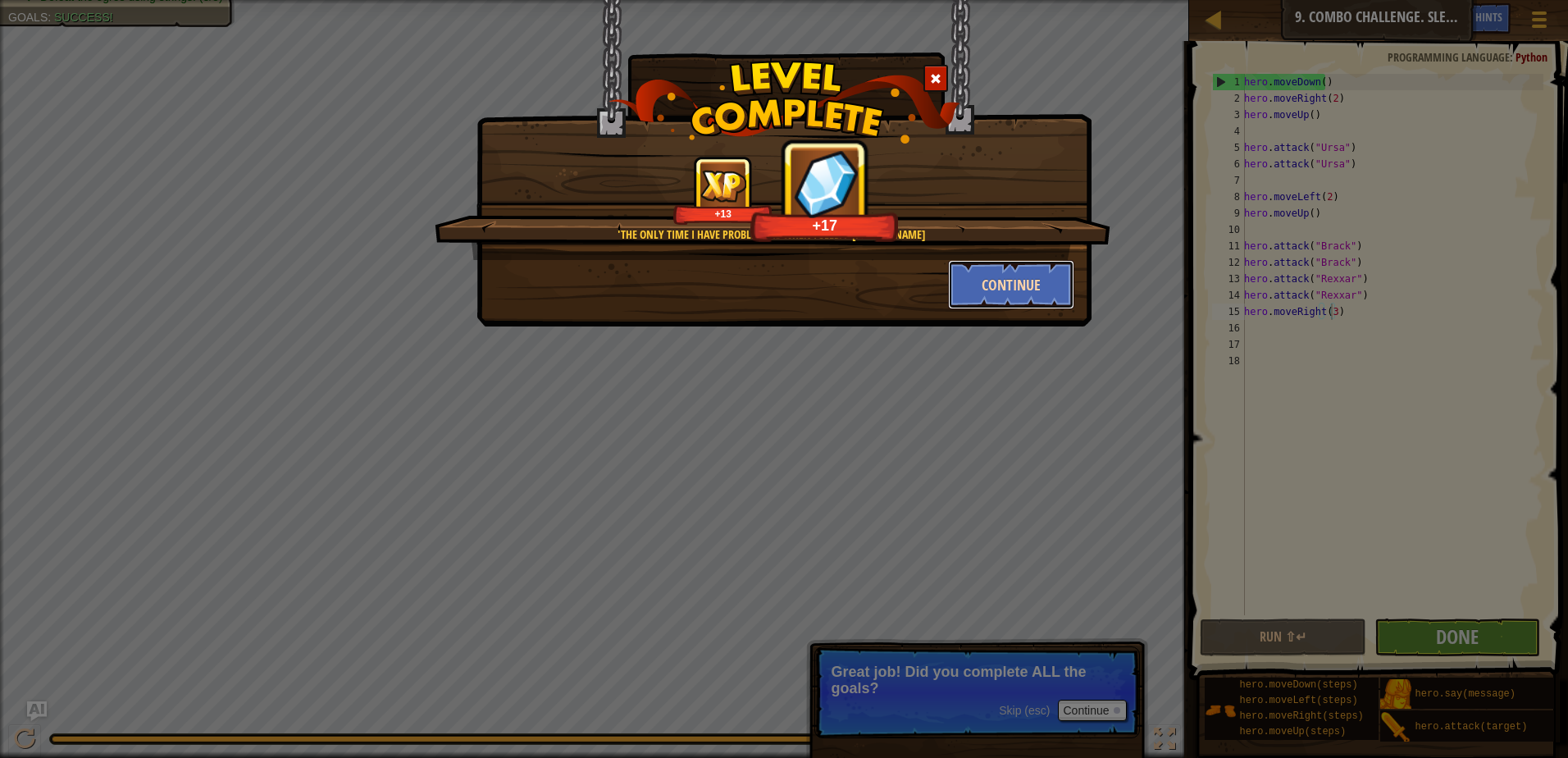
click at [972, 285] on button "Continue" at bounding box center [1012, 285] width 128 height 49
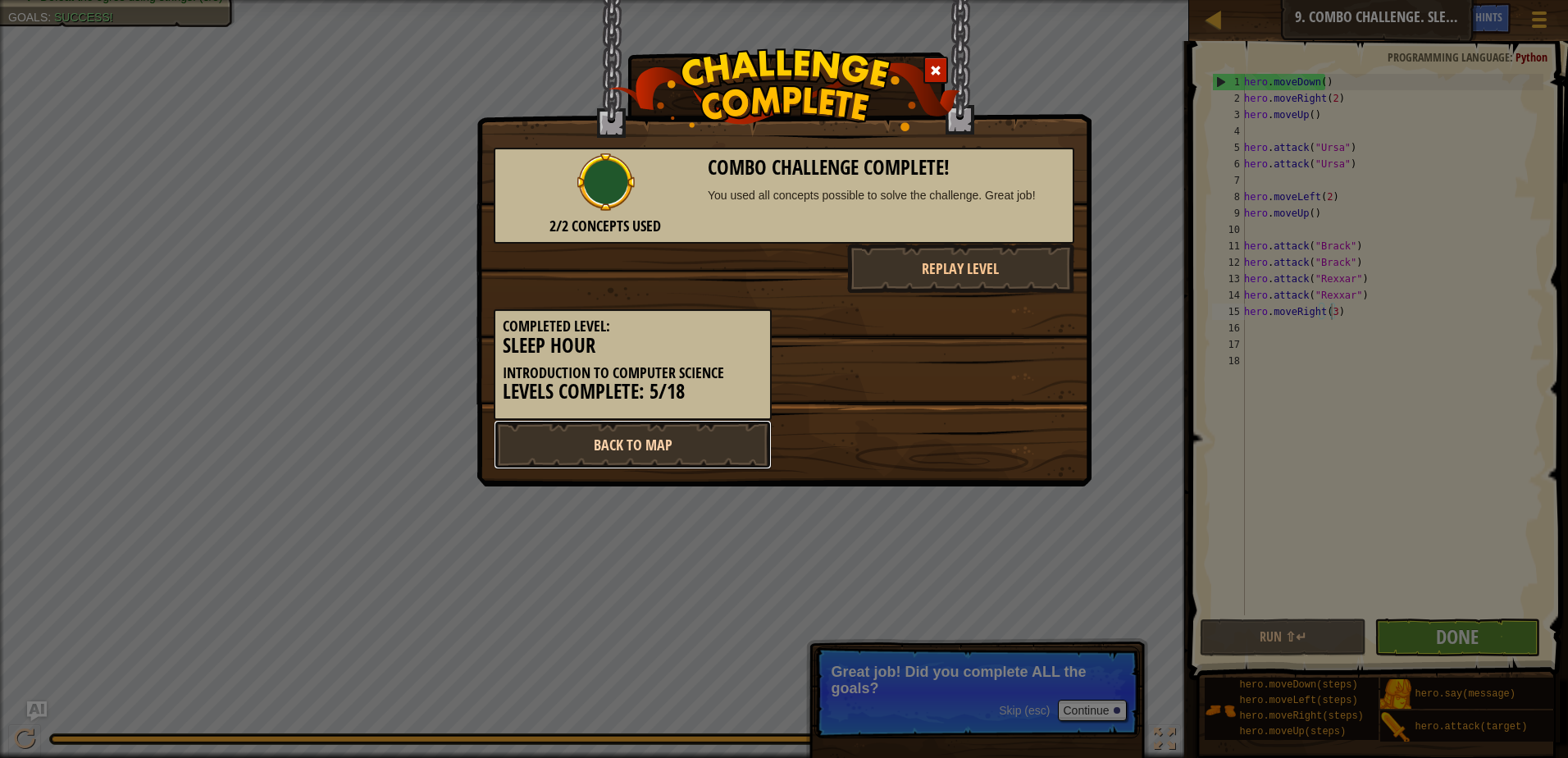
click at [668, 442] on link "Back to Map" at bounding box center [632, 445] width 278 height 49
select select "en-[GEOGRAPHIC_DATA]"
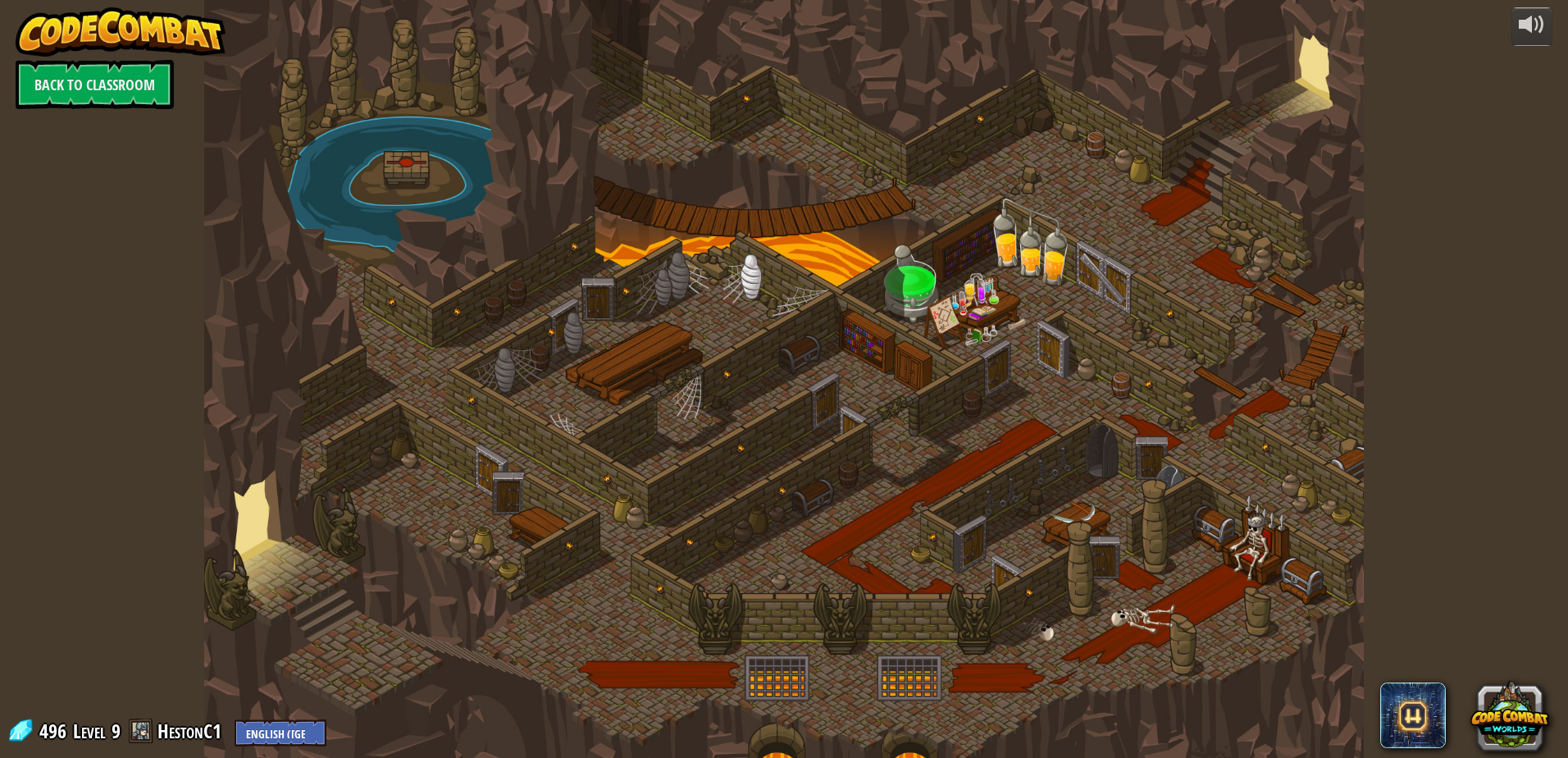
select select "en-[GEOGRAPHIC_DATA]"
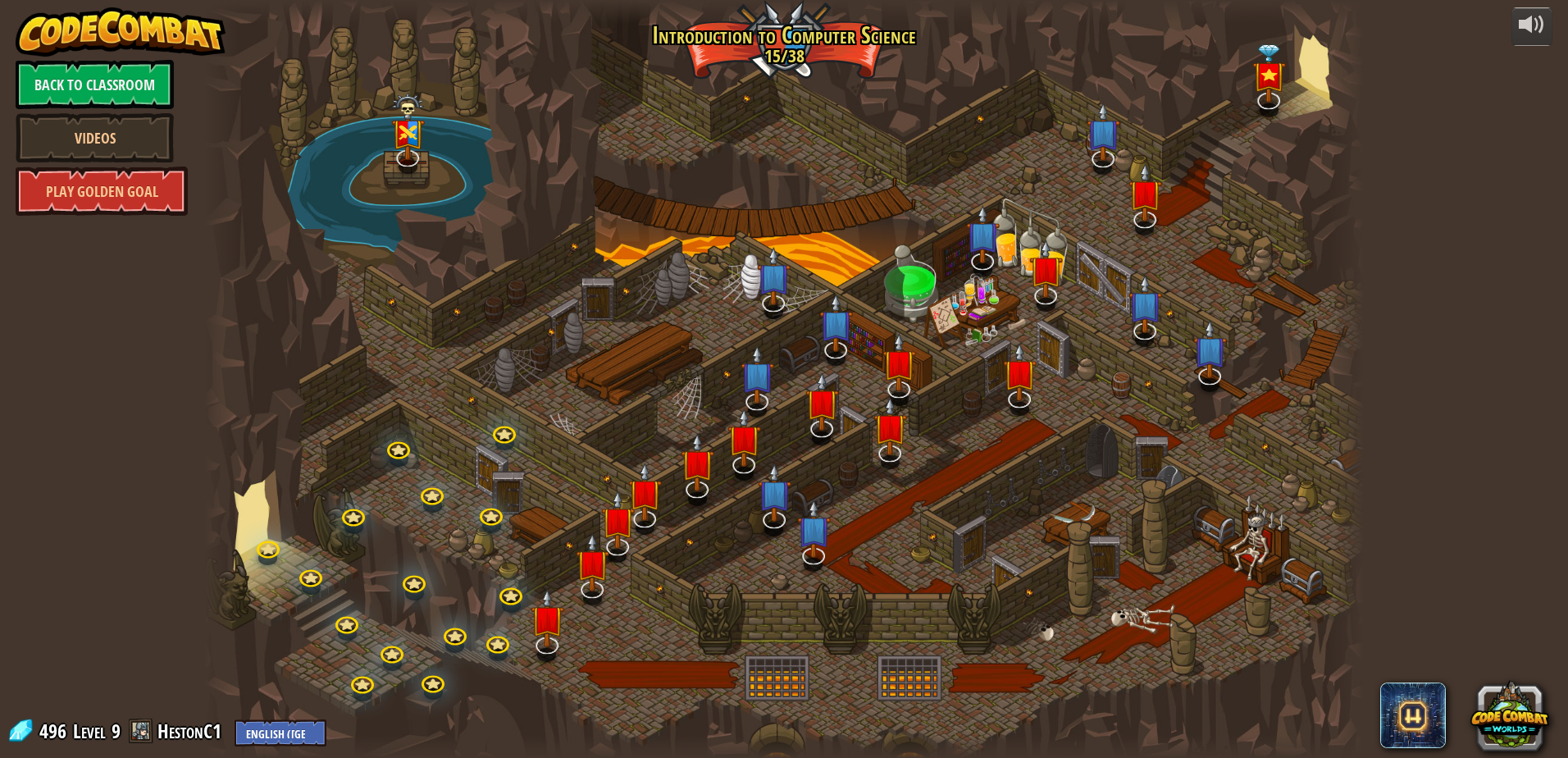
select select "en-[GEOGRAPHIC_DATA]"
click at [557, 464] on div at bounding box center [784, 379] width 1160 height 758
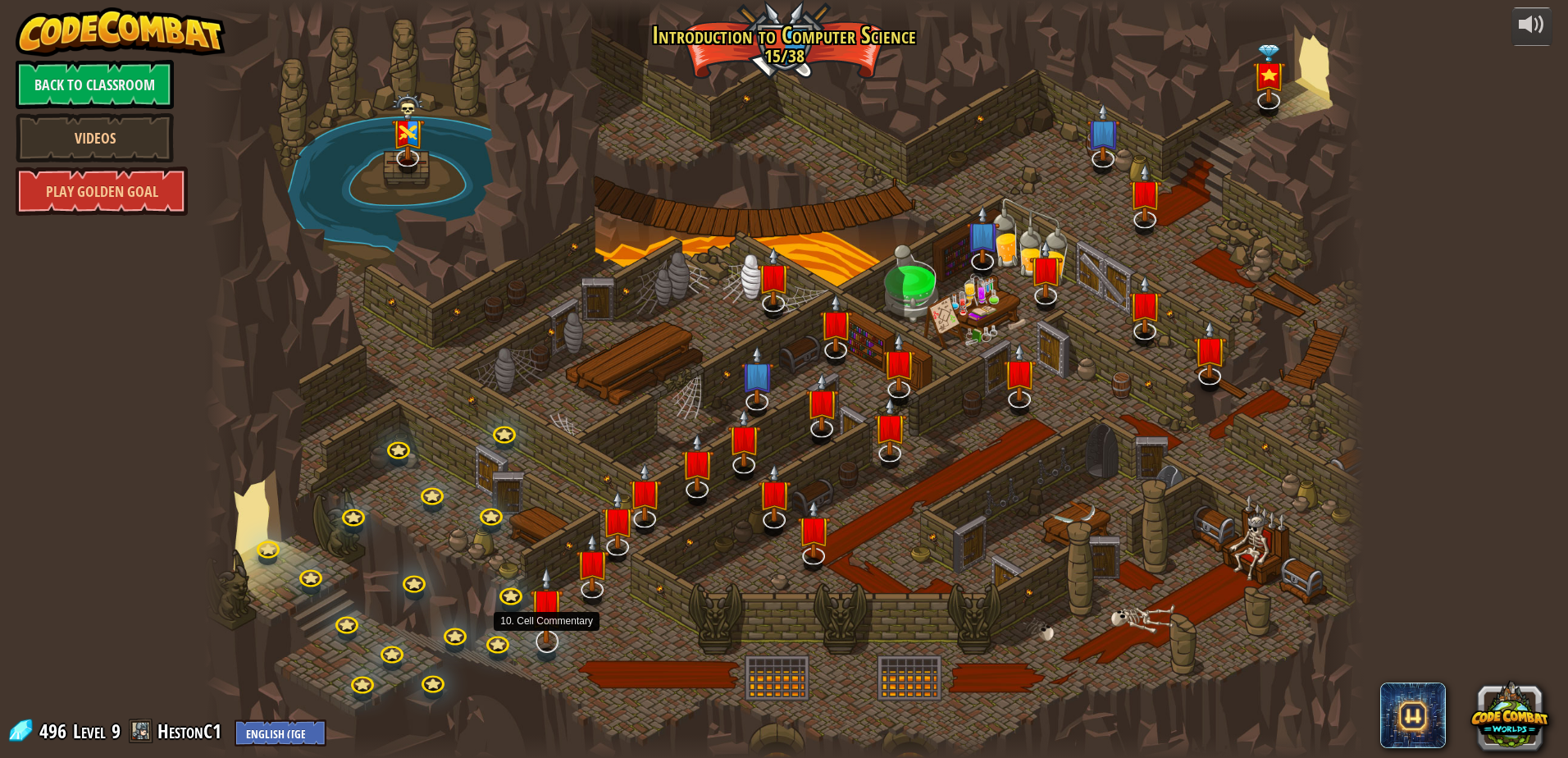
click at [549, 631] on img at bounding box center [547, 605] width 33 height 78
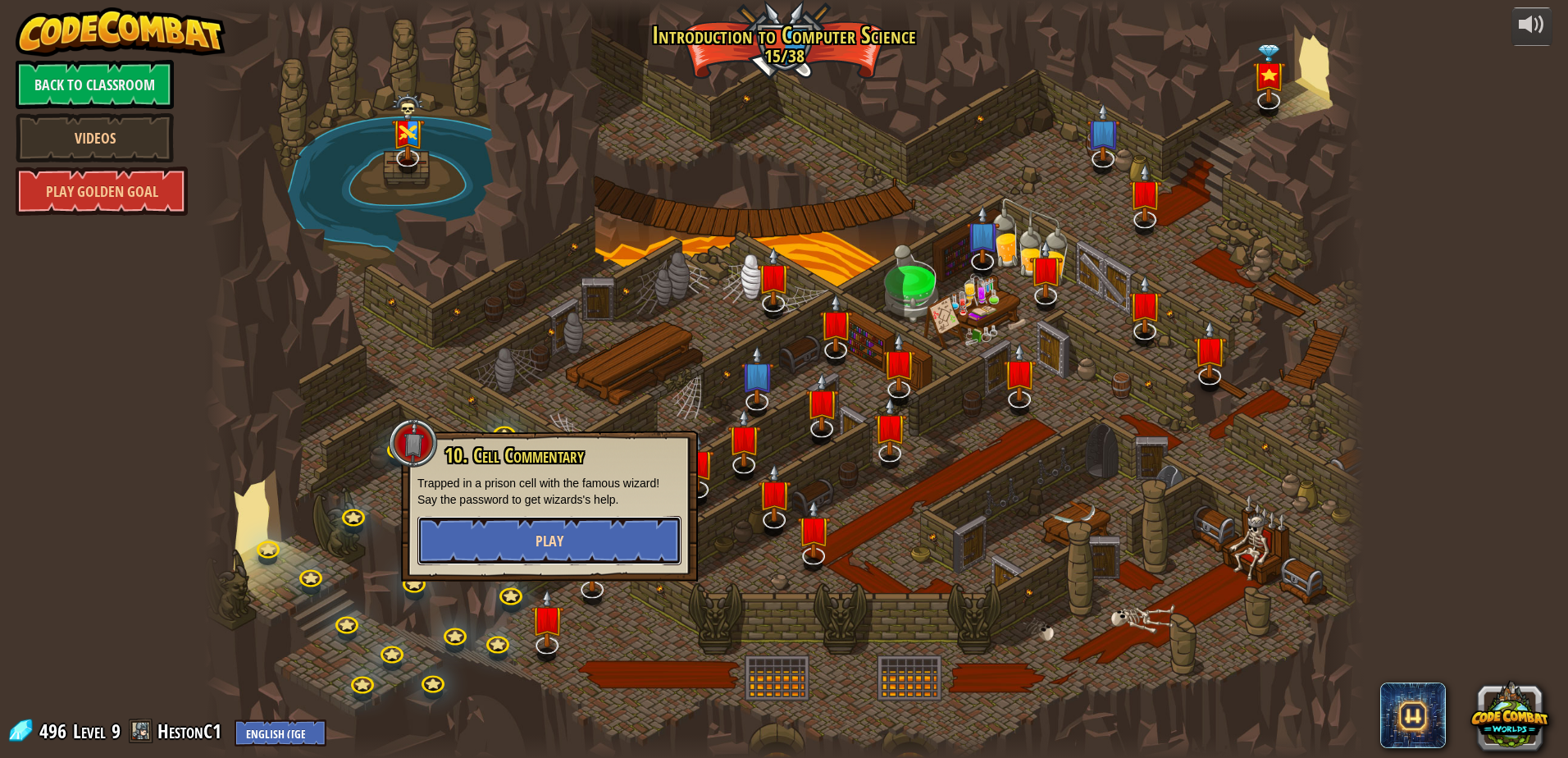
click at [619, 557] on button "Play" at bounding box center [549, 541] width 264 height 49
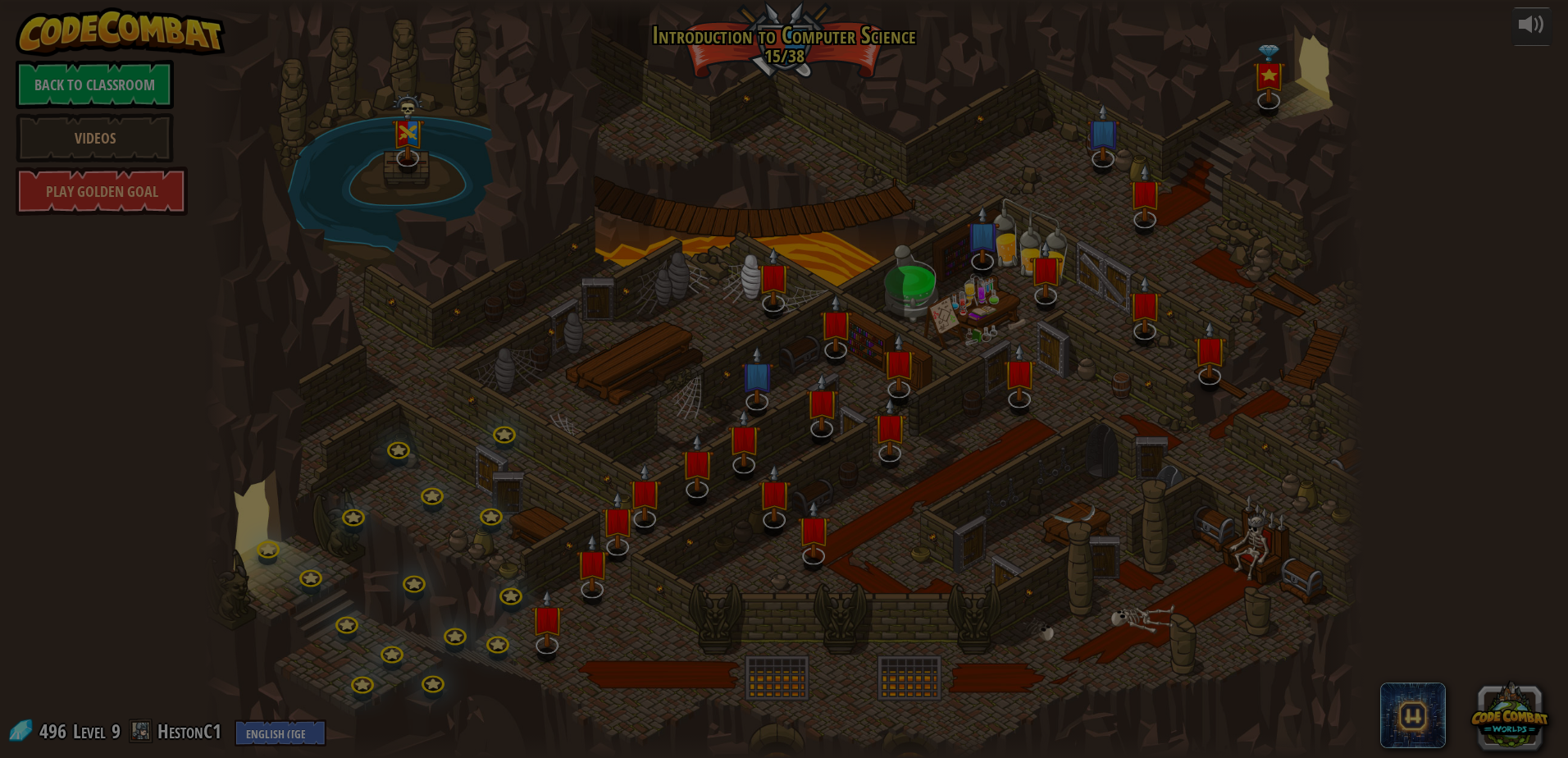
select select "en-[GEOGRAPHIC_DATA]"
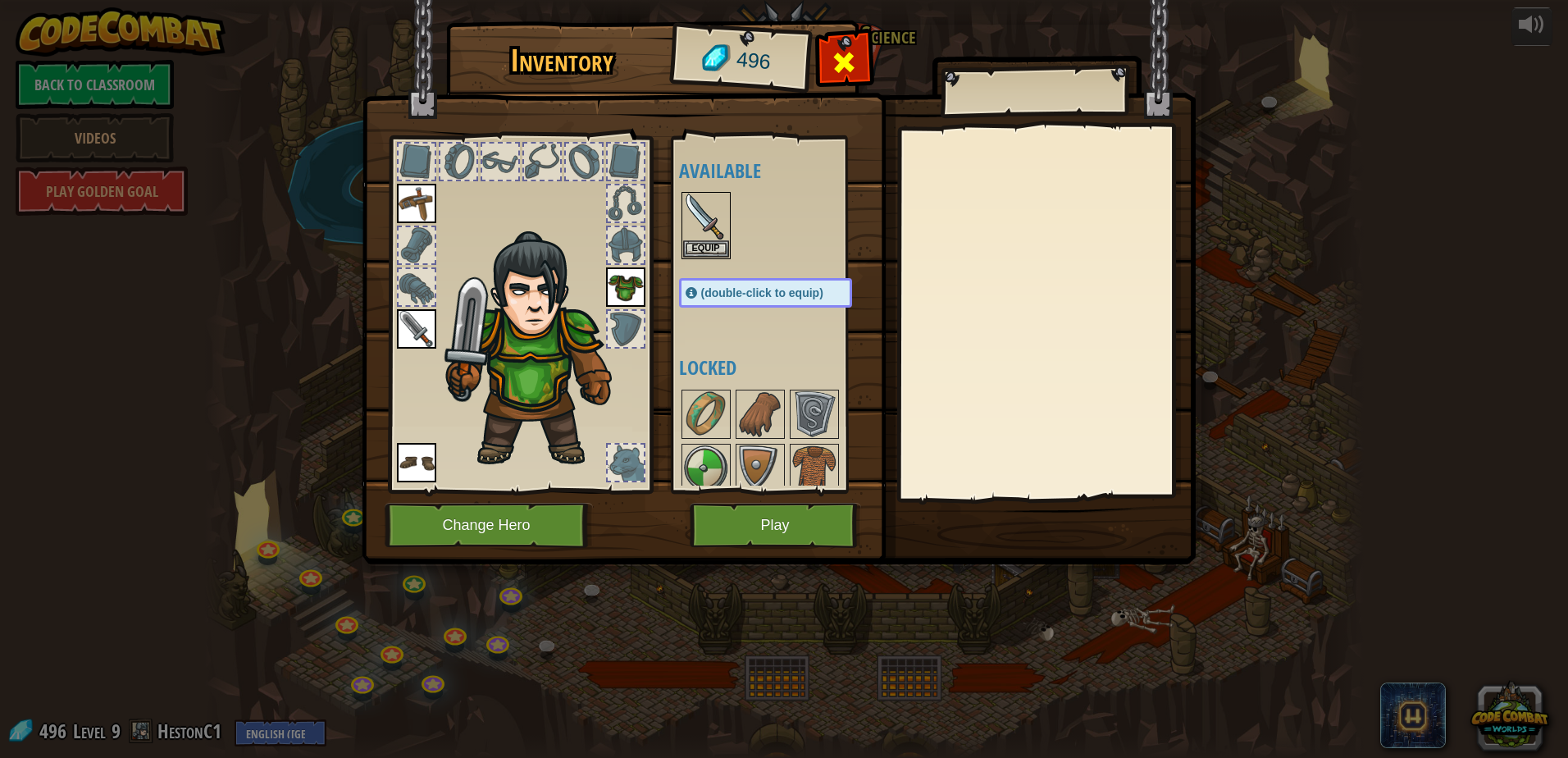
click at [832, 61] on span at bounding box center [844, 62] width 26 height 27
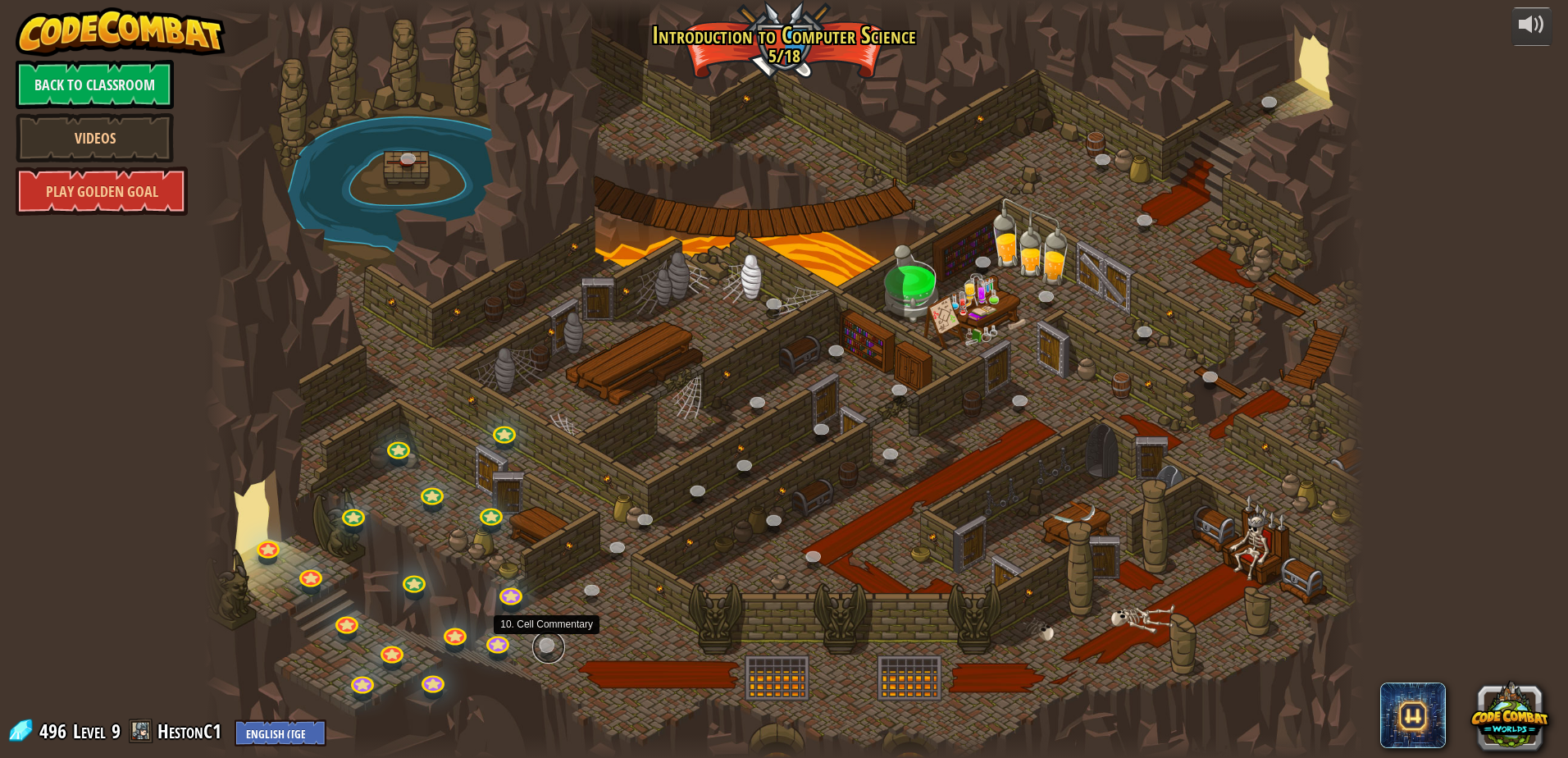
click at [553, 642] on link at bounding box center [548, 647] width 32 height 32
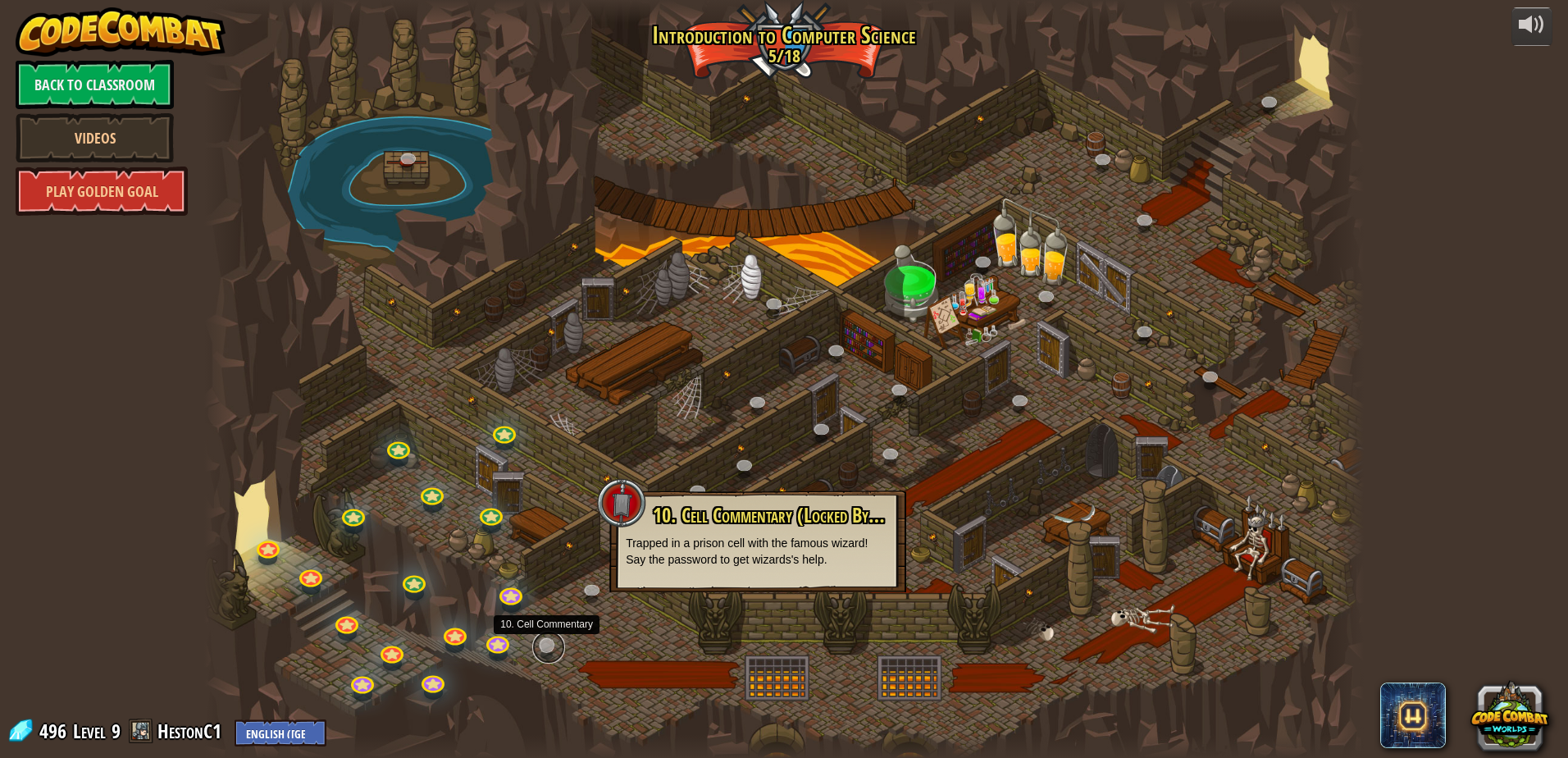
click at [553, 642] on link at bounding box center [548, 647] width 32 height 32
click at [552, 642] on link at bounding box center [548, 647] width 32 height 32
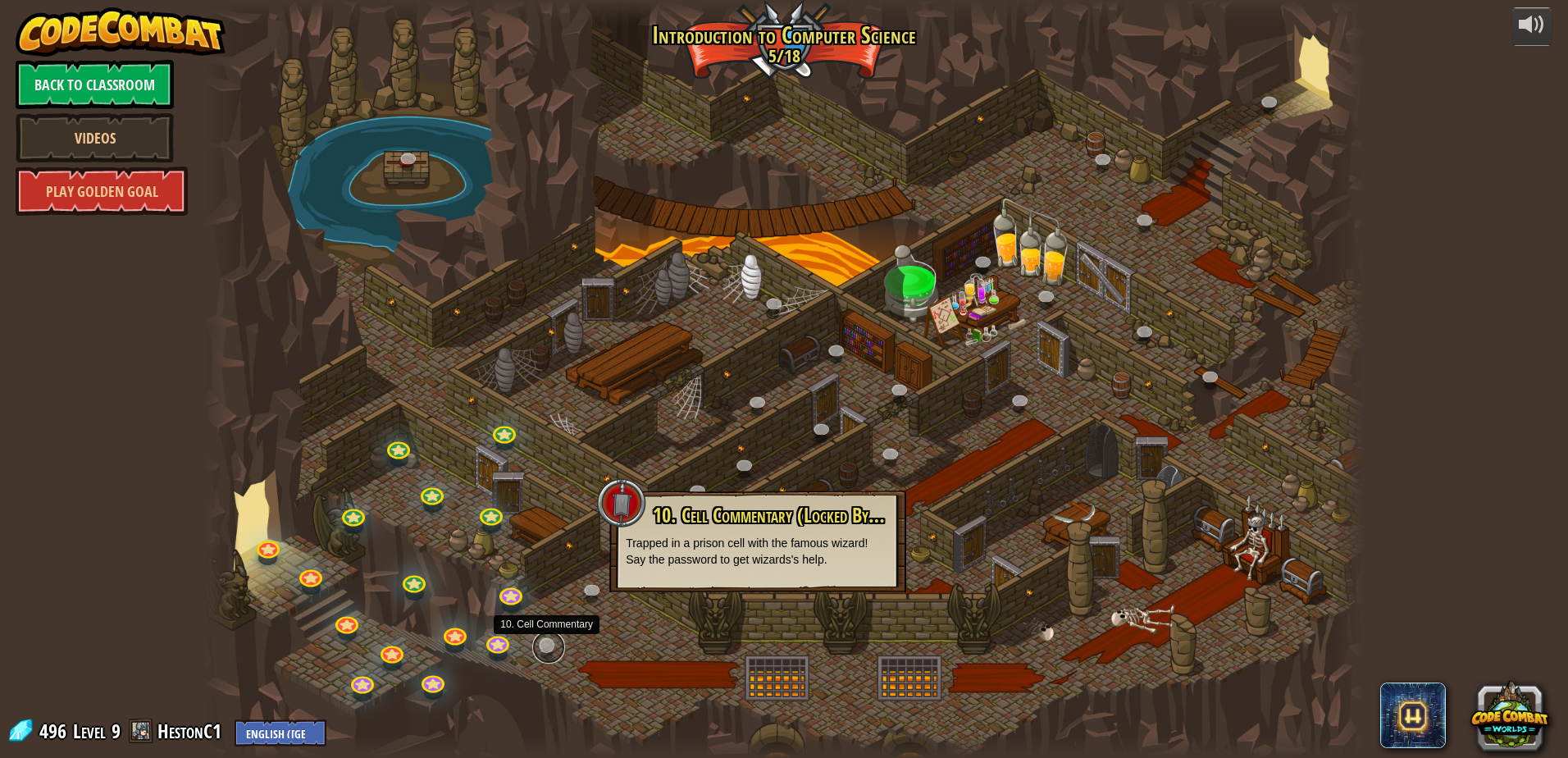
click at [552, 642] on link at bounding box center [548, 647] width 32 height 32
click at [701, 639] on div at bounding box center [784, 379] width 1160 height 758
